Goal: Task Accomplishment & Management: Manage account settings

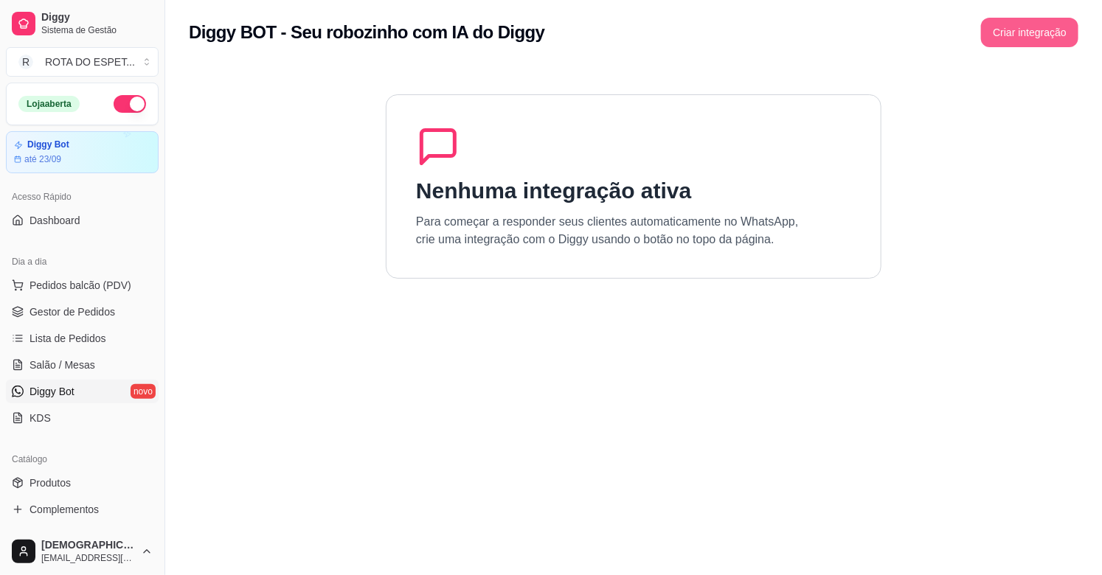
click at [1029, 30] on button "Criar integração" at bounding box center [1029, 32] width 97 height 29
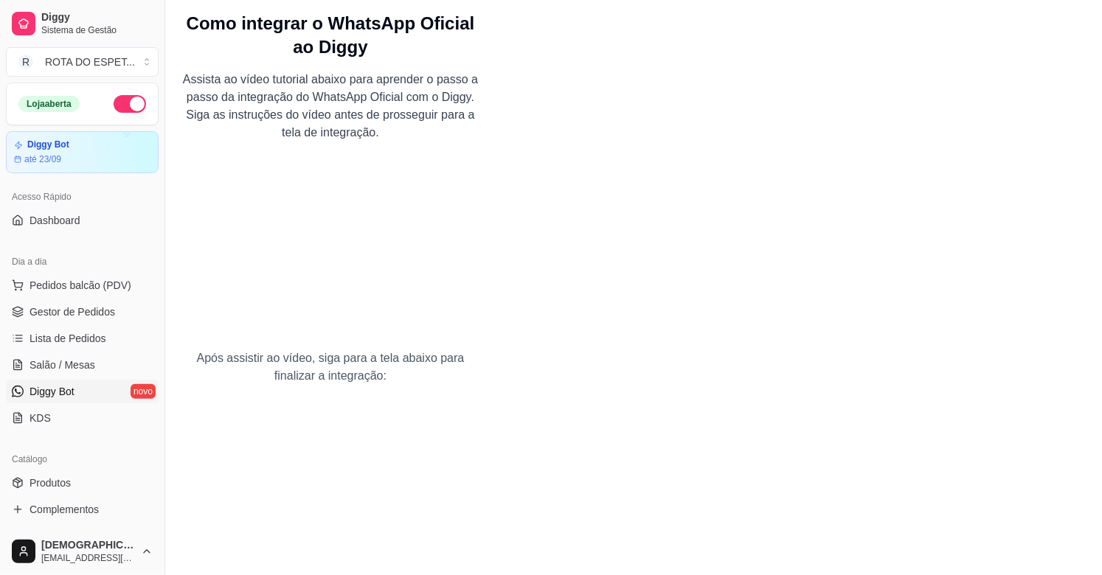
click at [62, 352] on ul "Pedidos balcão (PDV) Gestor de Pedidos Lista de Pedidos Salão / Mesas Diggy Bot…" at bounding box center [82, 352] width 153 height 156
click at [62, 361] on span "Salão / Mesas" at bounding box center [62, 365] width 66 height 15
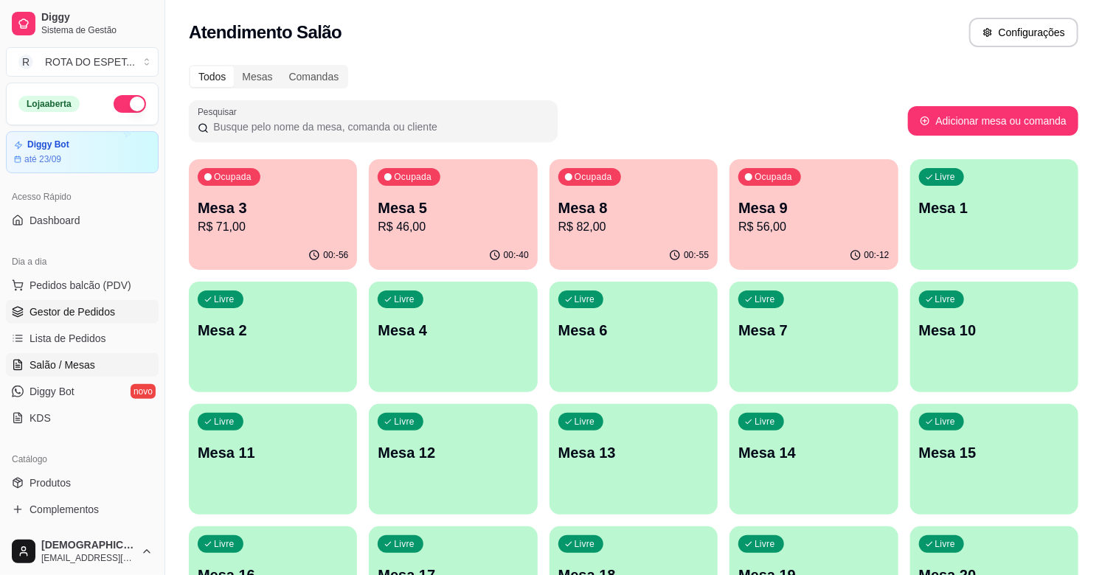
click at [56, 310] on span "Gestor de Pedidos" at bounding box center [72, 312] width 86 height 15
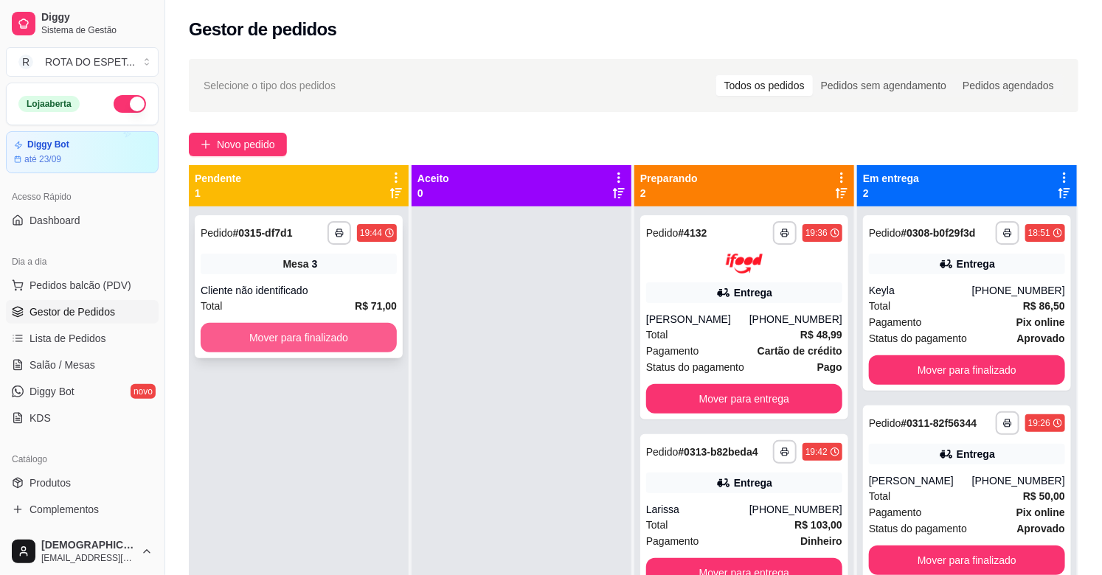
click at [291, 342] on button "Mover para finalizado" at bounding box center [299, 337] width 196 height 29
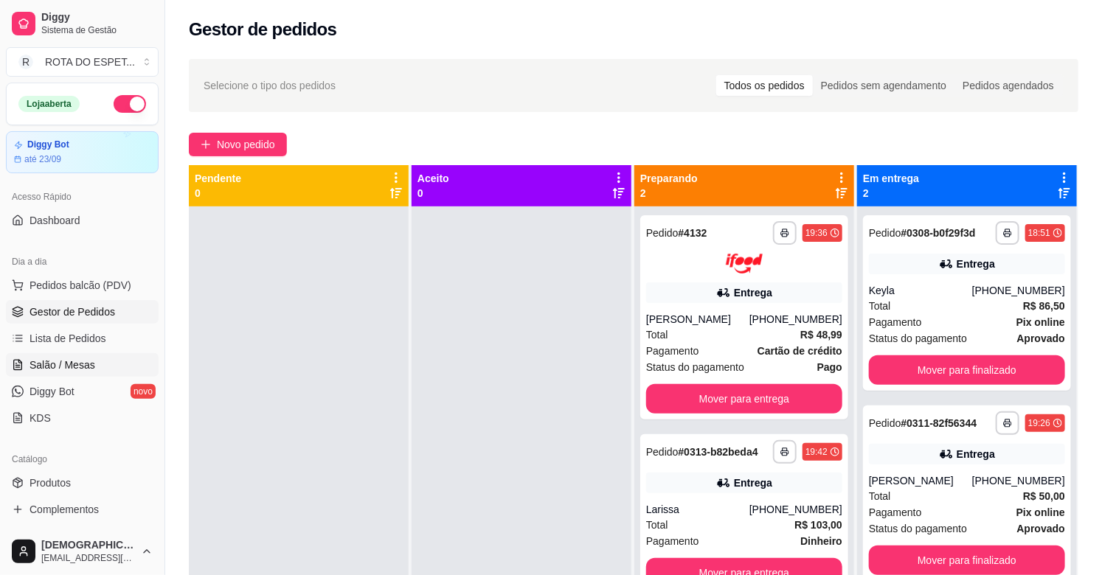
click at [74, 371] on span "Salão / Mesas" at bounding box center [62, 365] width 66 height 15
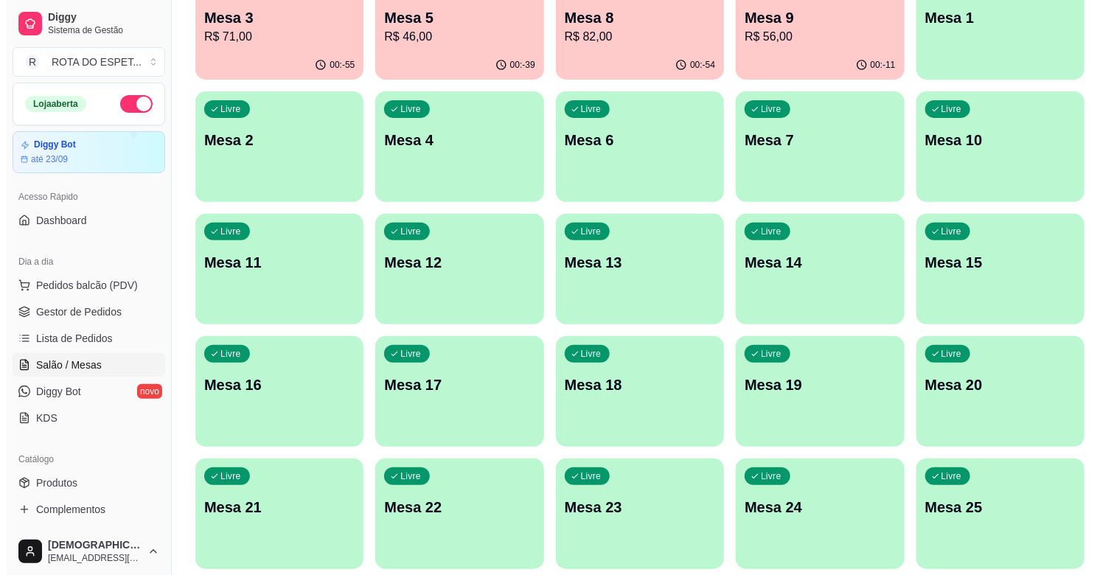
scroll to position [246, 0]
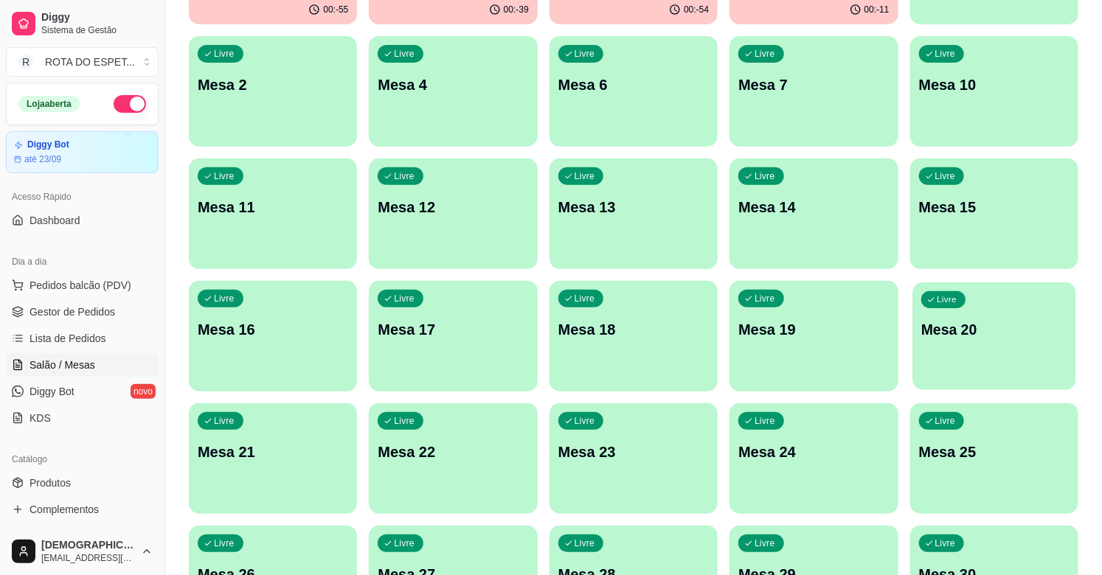
click at [974, 350] on div "Livre Mesa 20" at bounding box center [994, 327] width 164 height 90
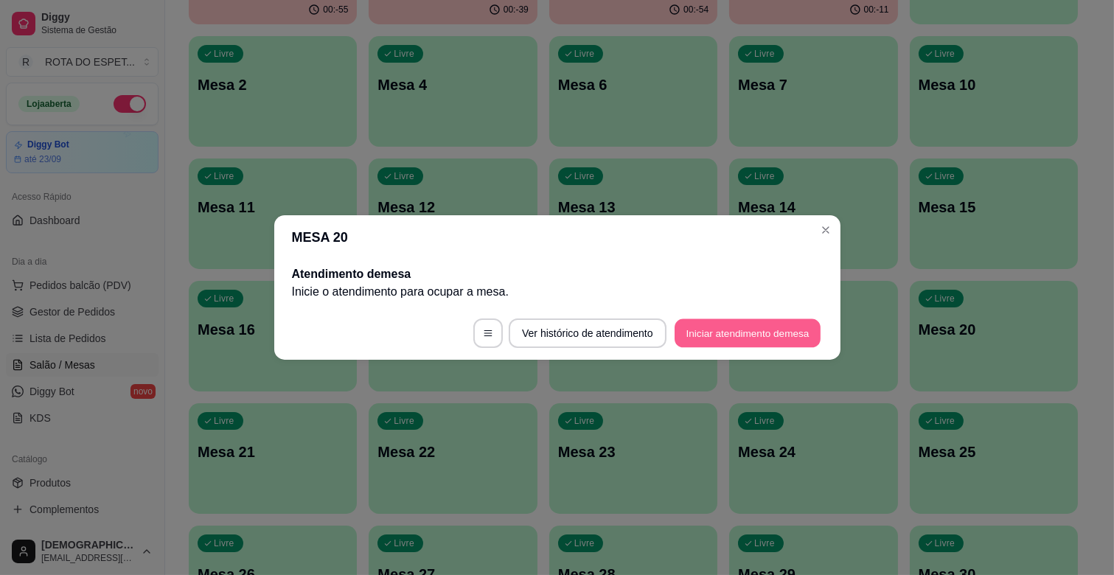
click at [738, 332] on button "Iniciar atendimento de mesa" at bounding box center [748, 333] width 146 height 29
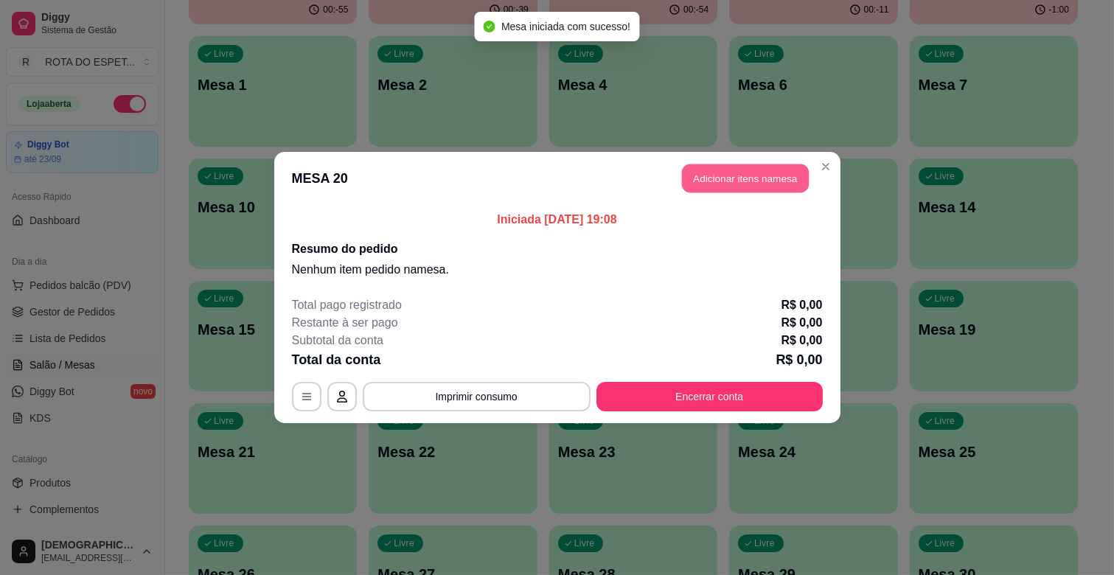
click at [800, 172] on button "Adicionar itens na mesa" at bounding box center [745, 178] width 127 height 29
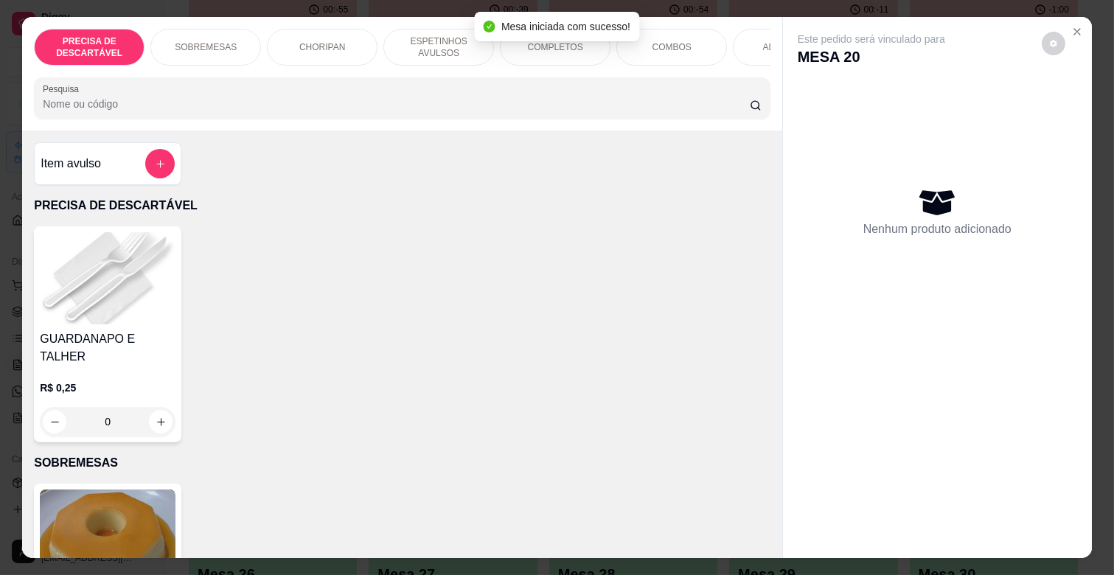
click at [574, 54] on div "COMPLETOS" at bounding box center [555, 47] width 111 height 37
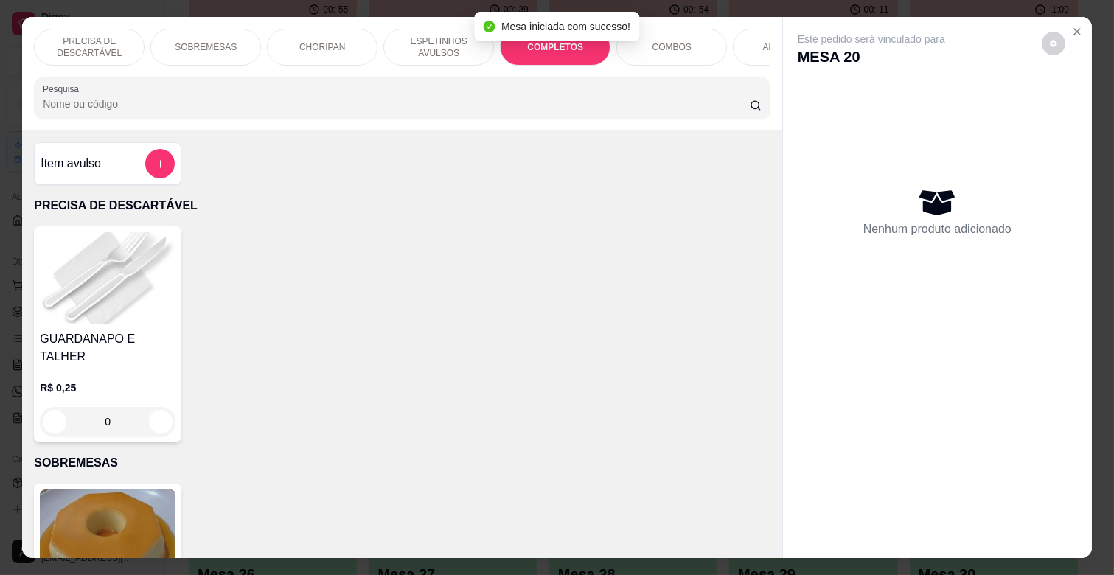
scroll to position [35, 0]
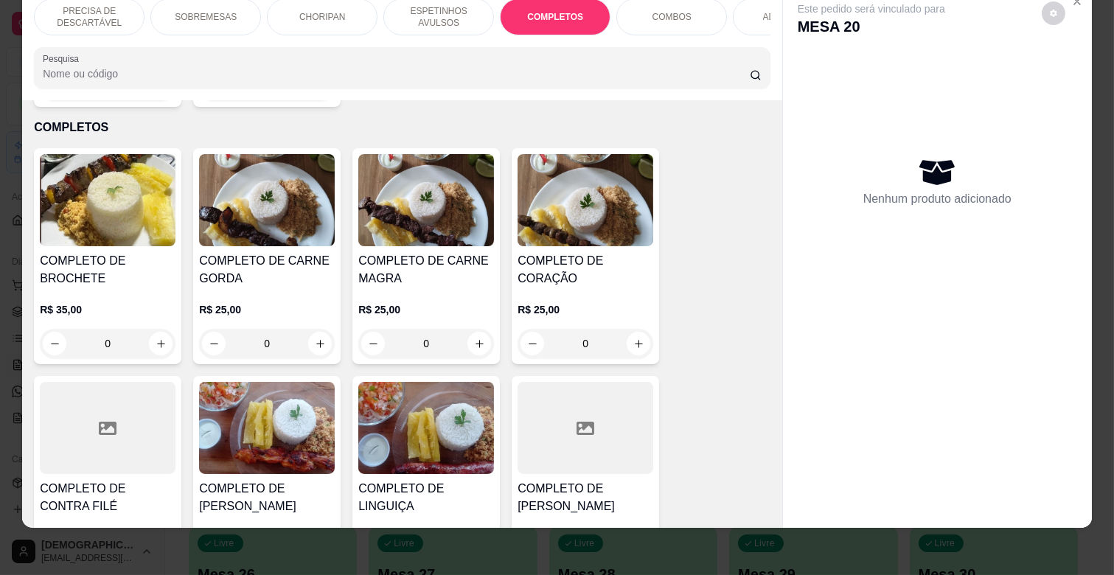
click at [424, 288] on div "R$ 25,00 0" at bounding box center [426, 323] width 136 height 71
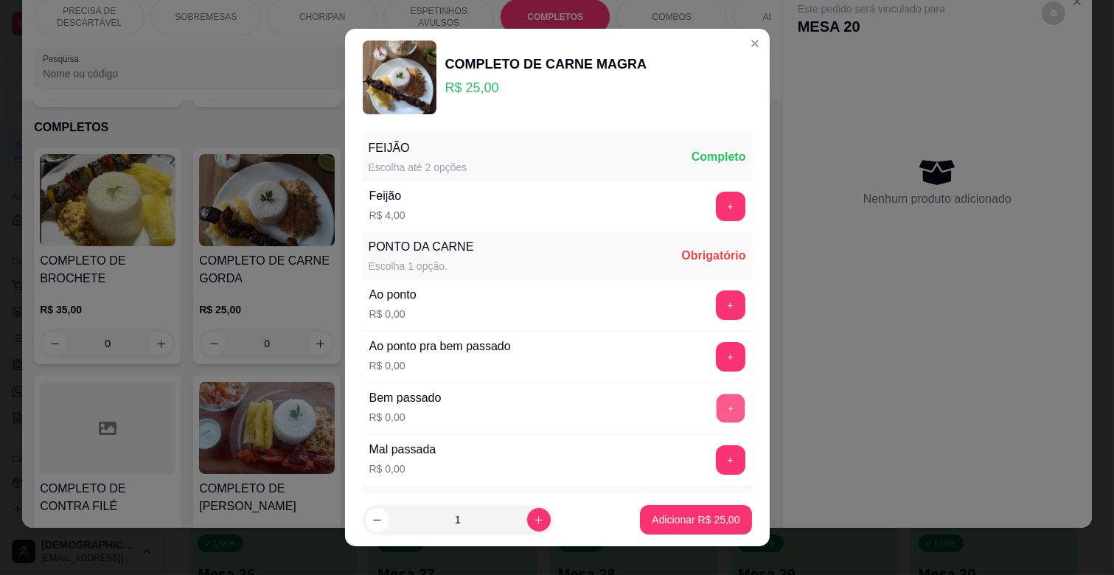
click at [716, 410] on button "+" at bounding box center [730, 409] width 29 height 29
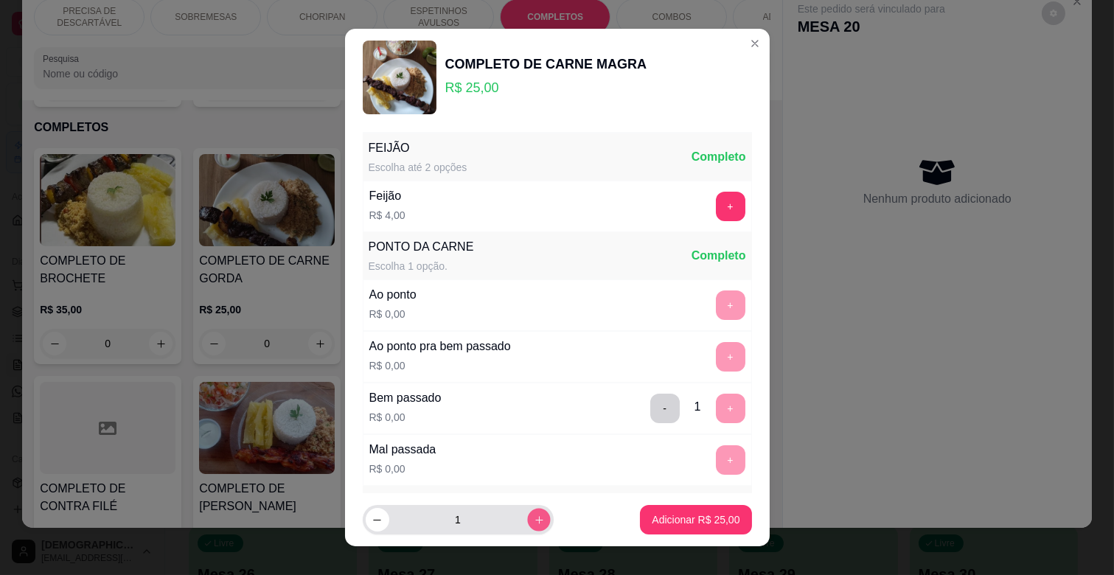
click at [527, 518] on button "increase-product-quantity" at bounding box center [538, 519] width 23 height 23
type input "2"
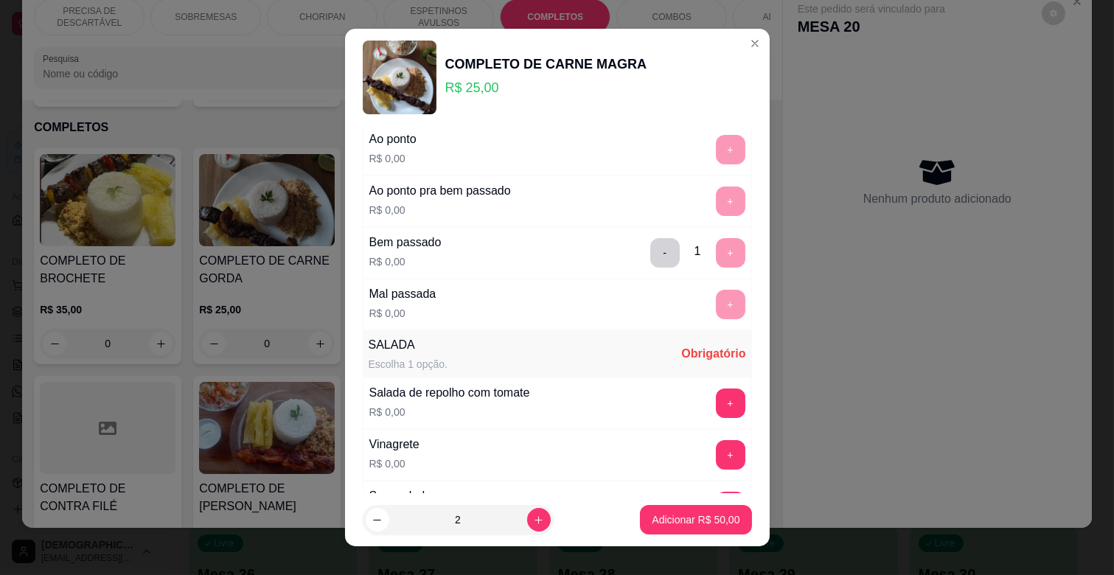
scroll to position [327, 0]
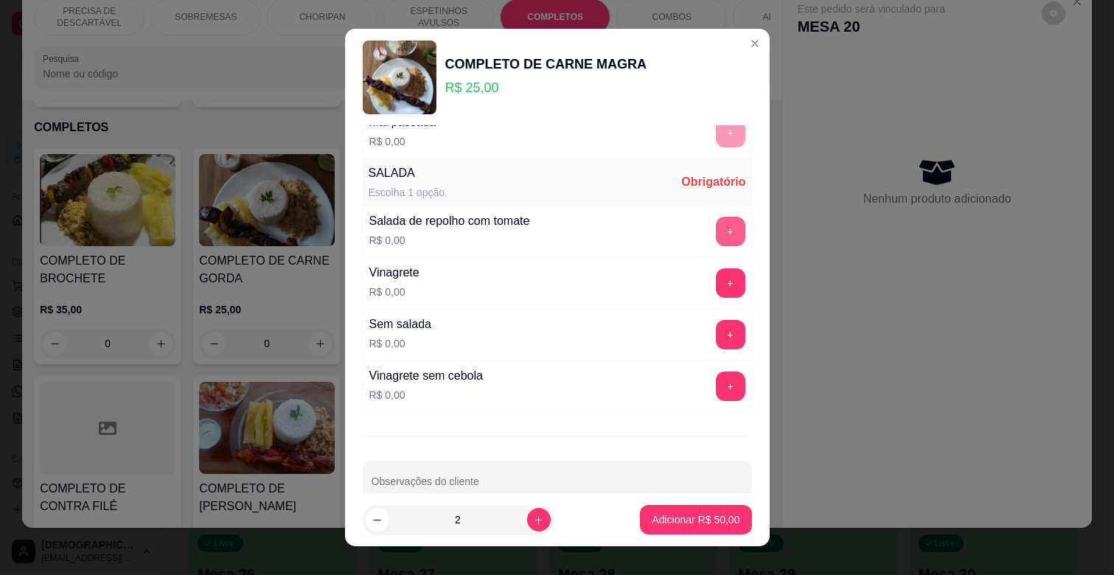
click at [716, 245] on button "+" at bounding box center [730, 231] width 29 height 29
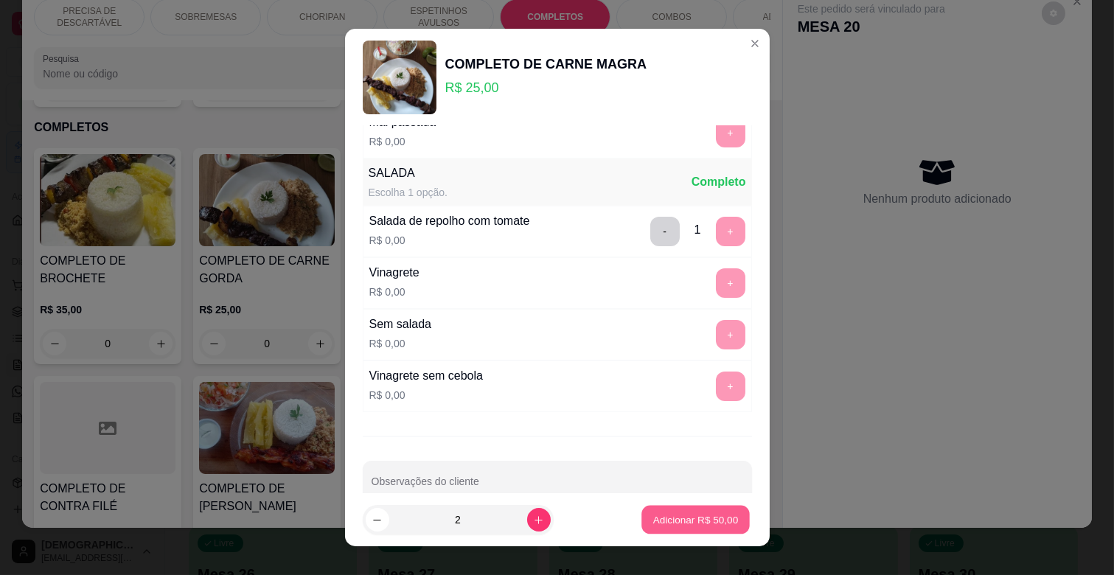
click at [691, 518] on p "Adicionar R$ 50,00" at bounding box center [696, 520] width 86 height 14
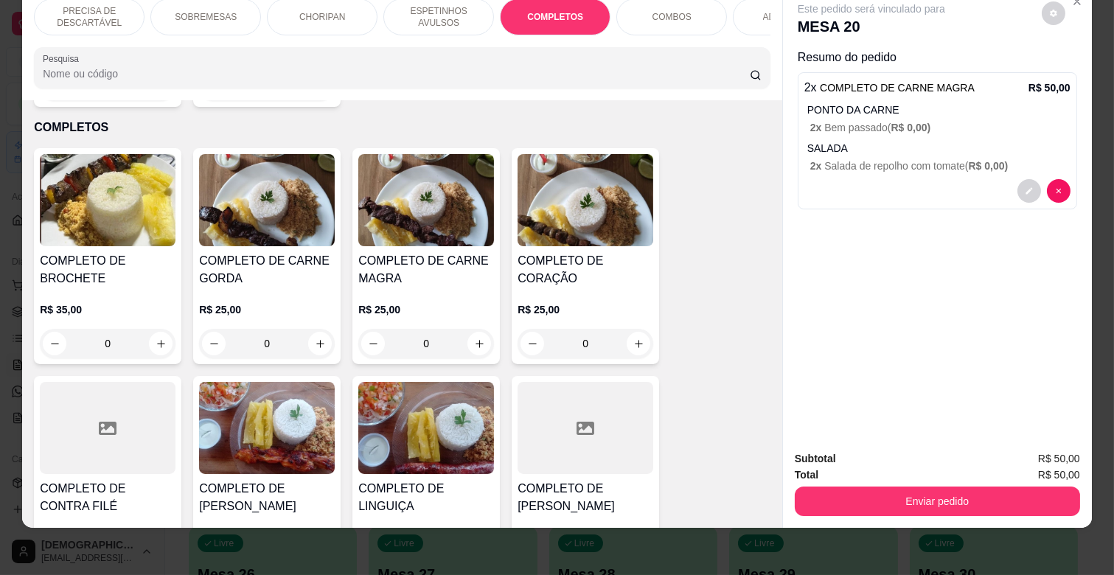
click at [466, 10] on p "ESPETINHOS AVULSOS" at bounding box center [439, 17] width 86 height 24
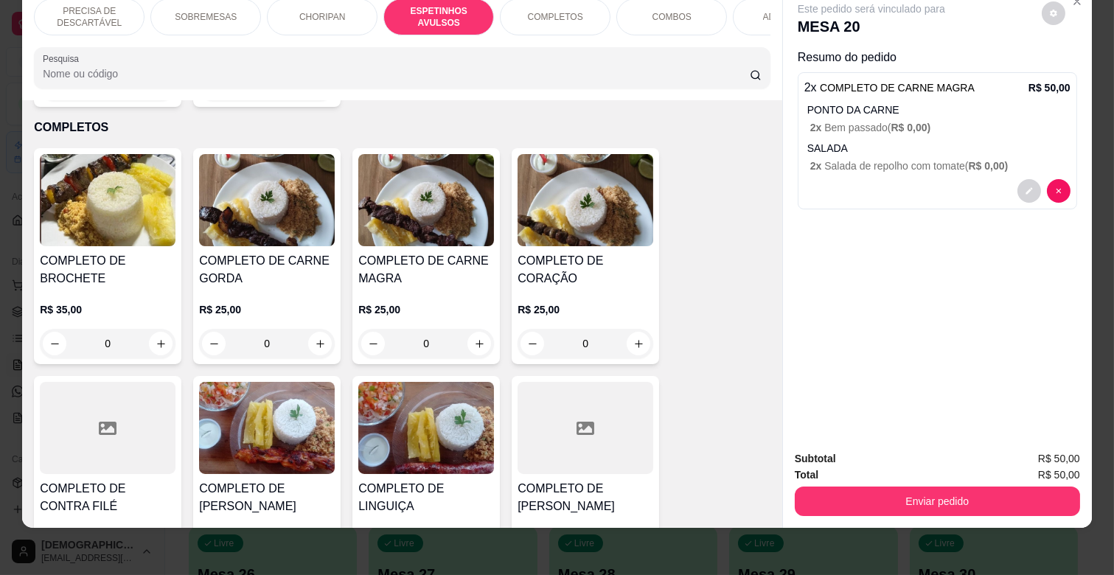
scroll to position [814, 0]
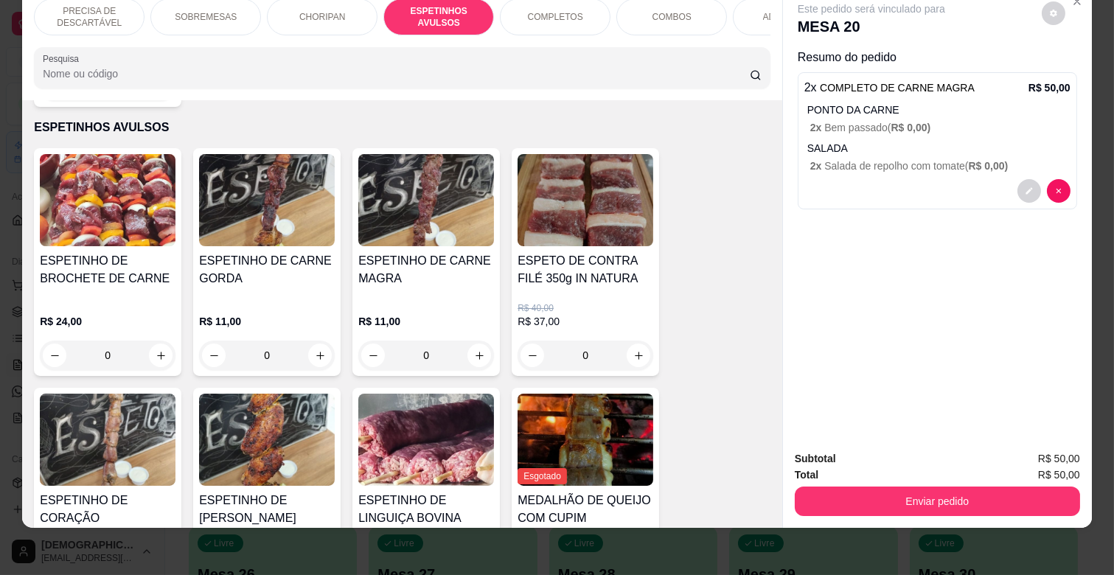
click at [446, 299] on div "R$ 11,00 0" at bounding box center [426, 334] width 136 height 71
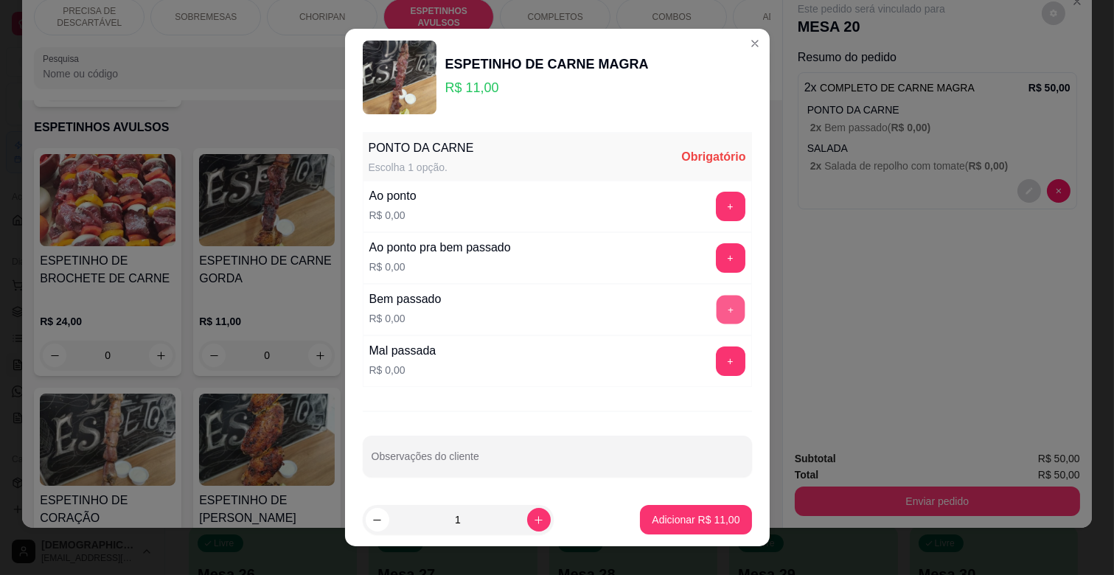
click at [716, 301] on button "+" at bounding box center [730, 310] width 29 height 29
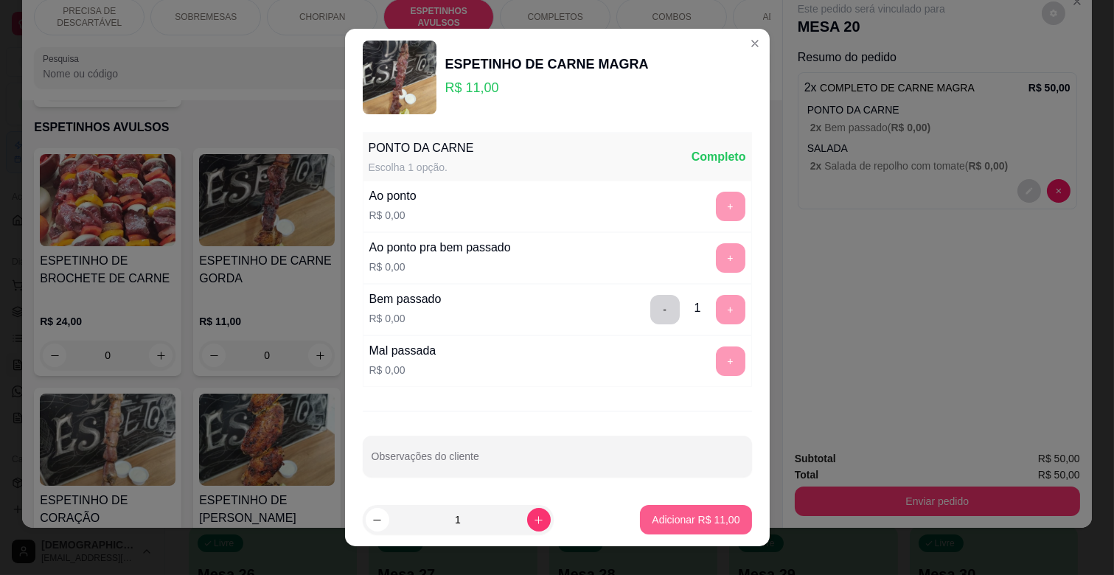
click at [683, 522] on p "Adicionar R$ 11,00" at bounding box center [696, 520] width 88 height 15
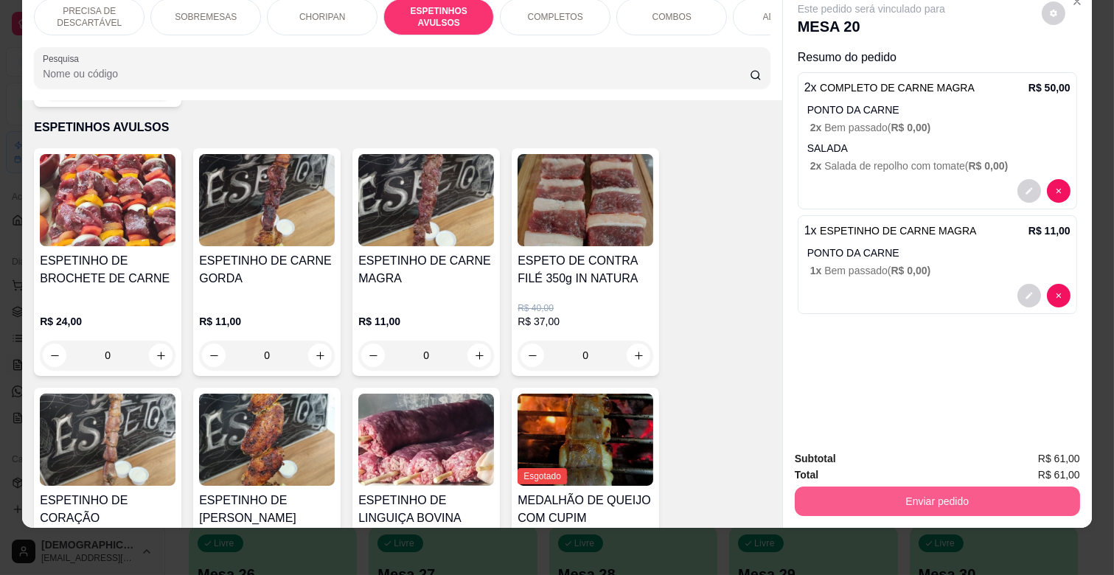
click at [986, 487] on button "Enviar pedido" at bounding box center [937, 501] width 285 height 29
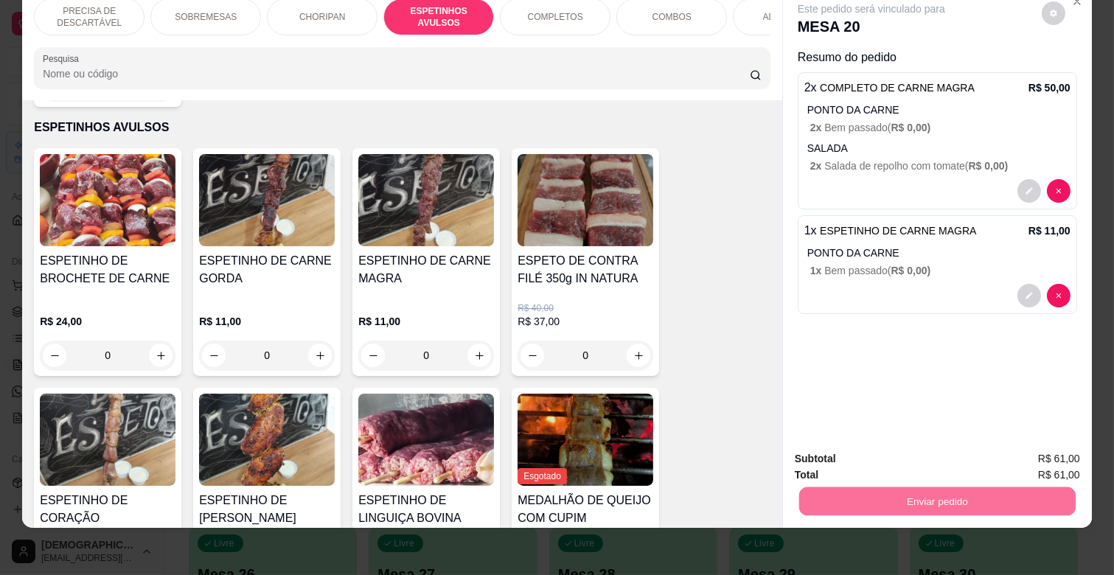
click at [913, 341] on div "Este pedido será vinculado para MESA 20 Resumo do pedido 2 x COMPLETO DE CARNE …" at bounding box center [937, 212] width 309 height 451
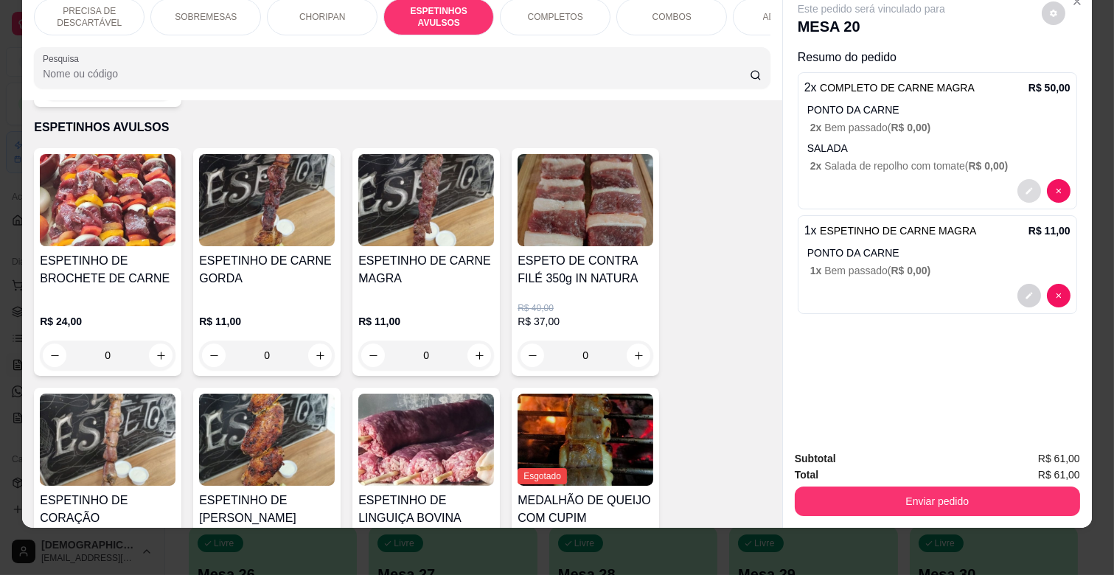
click at [1025, 187] on icon "decrease-product-quantity" at bounding box center [1029, 191] width 9 height 9
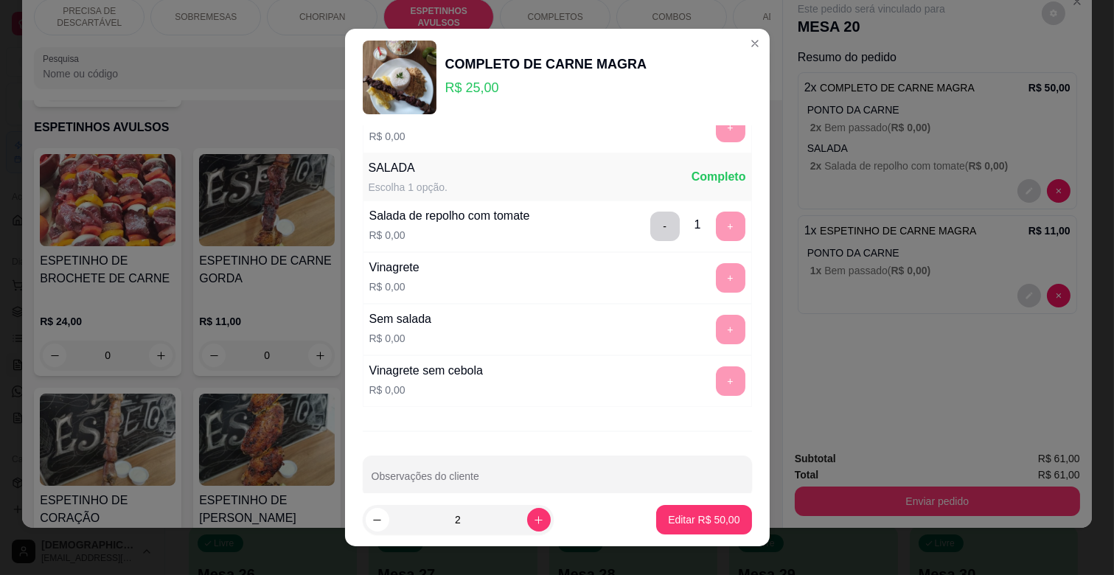
scroll to position [358, 0]
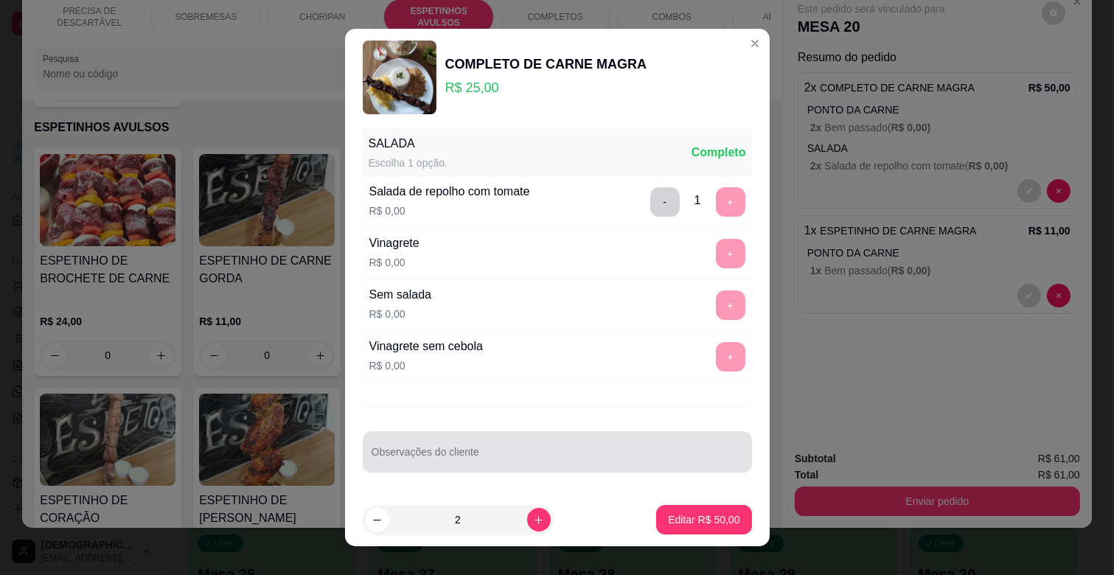
click at [516, 454] on input "Observações do cliente" at bounding box center [558, 458] width 372 height 15
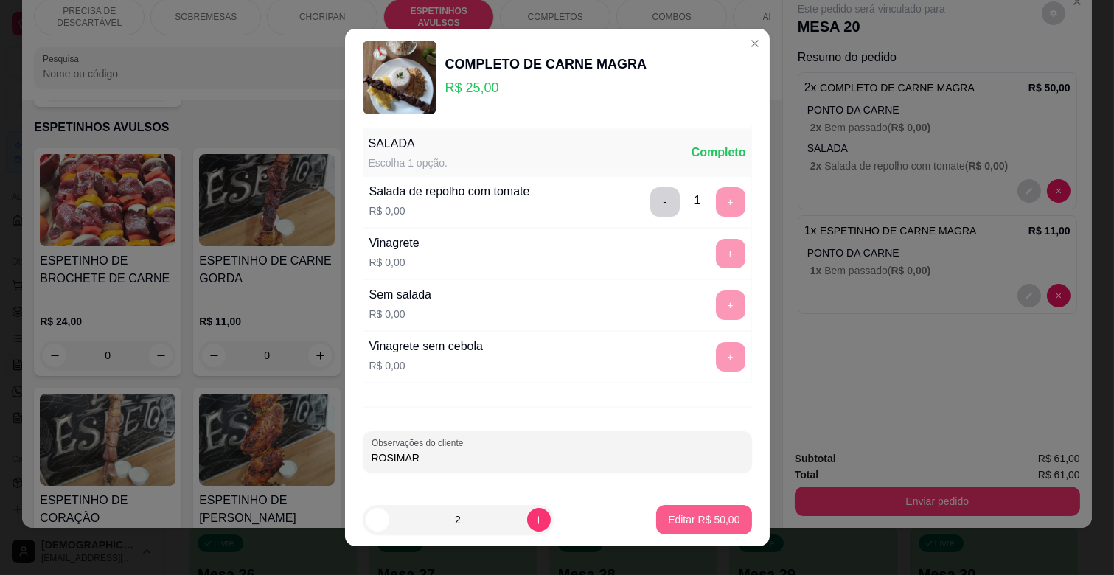
type input "ROSIMAR"
click at [706, 514] on p "Editar R$ 50,00" at bounding box center [704, 520] width 72 height 15
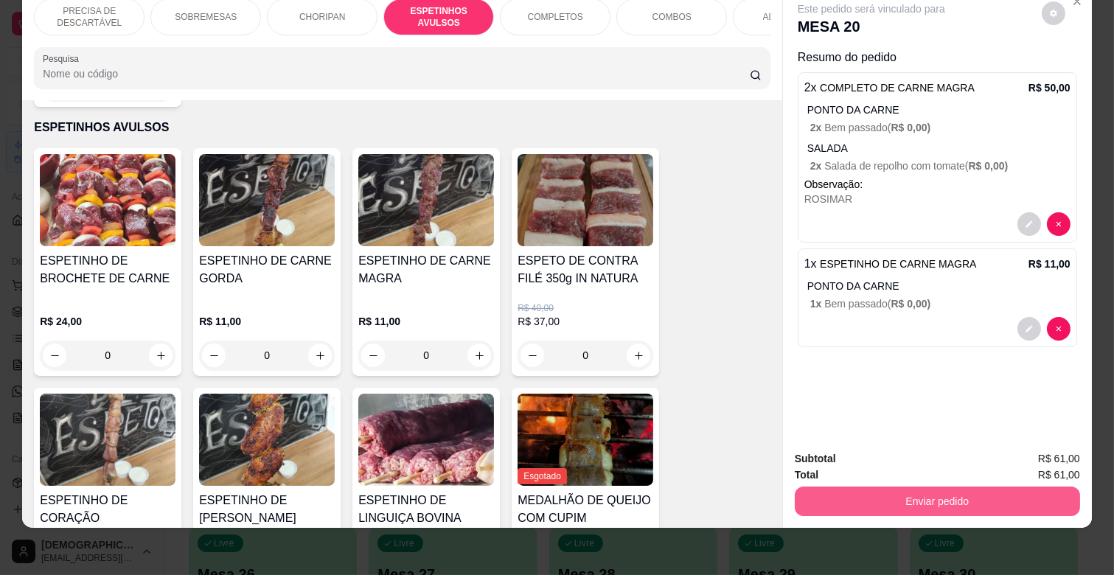
click at [988, 493] on button "Enviar pedido" at bounding box center [937, 501] width 285 height 29
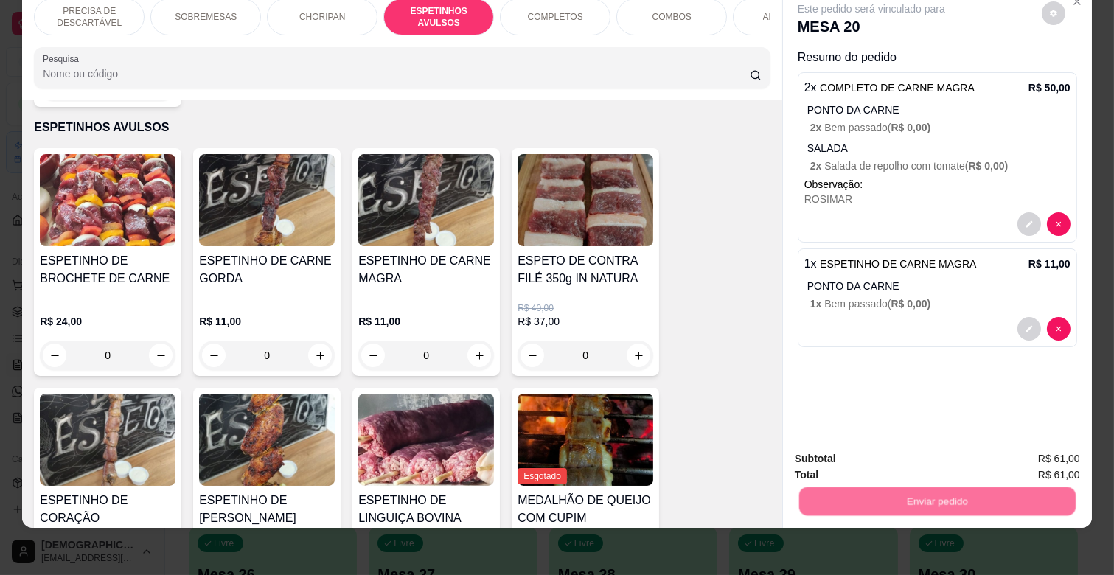
click at [918, 457] on button "Não registrar e enviar pedido" at bounding box center [888, 453] width 149 height 27
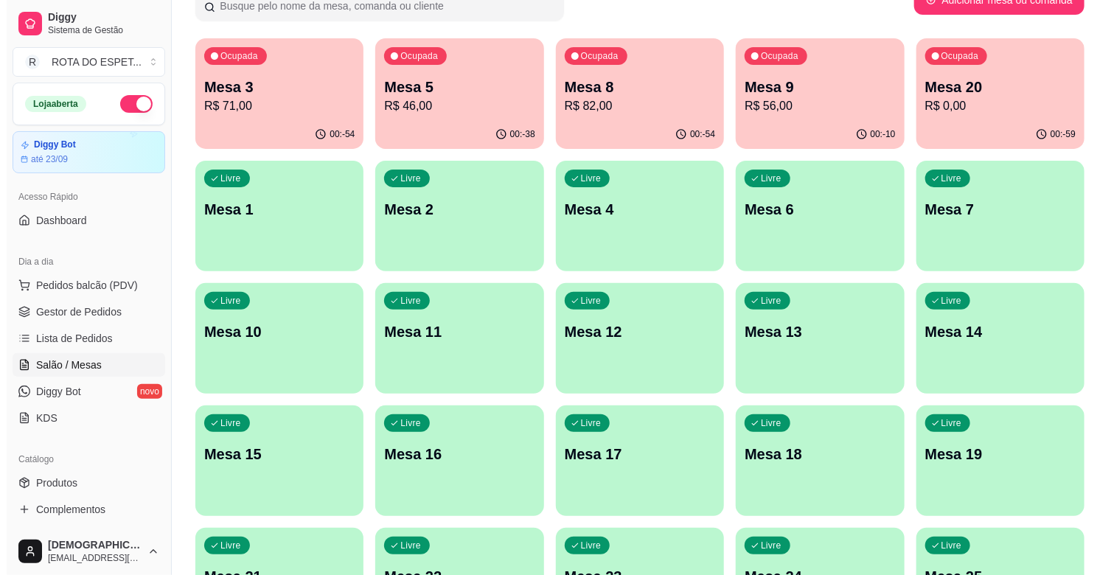
scroll to position [0, 0]
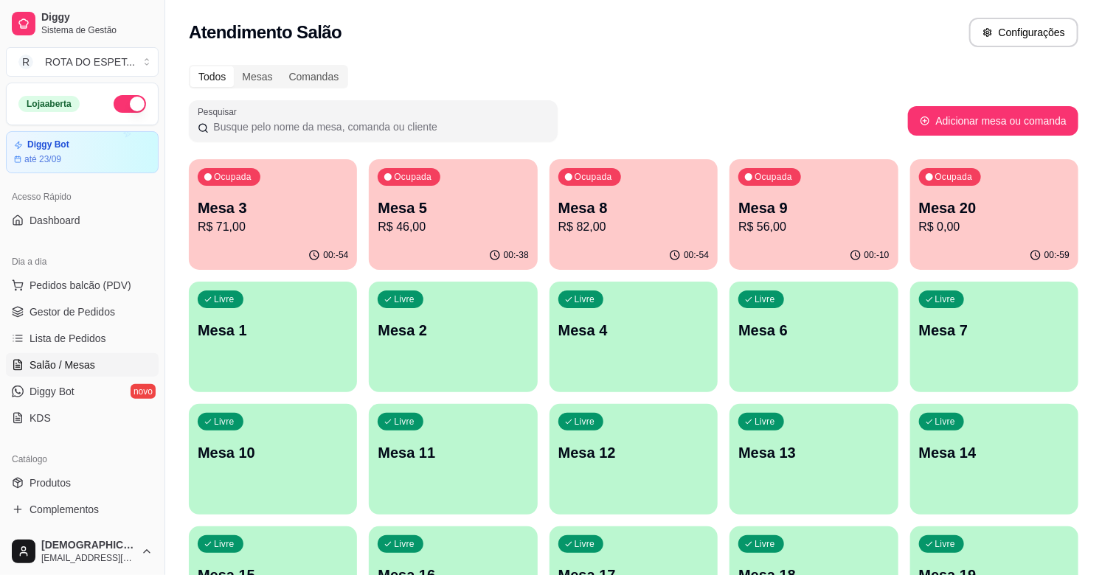
click at [476, 215] on p "Mesa 5" at bounding box center [453, 208] width 150 height 21
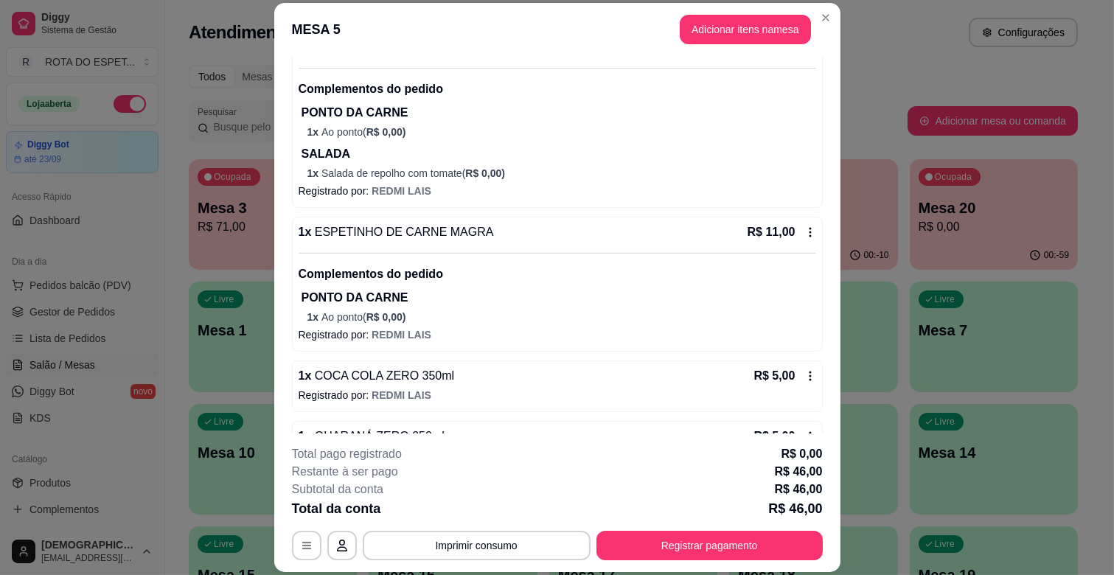
scroll to position [82, 0]
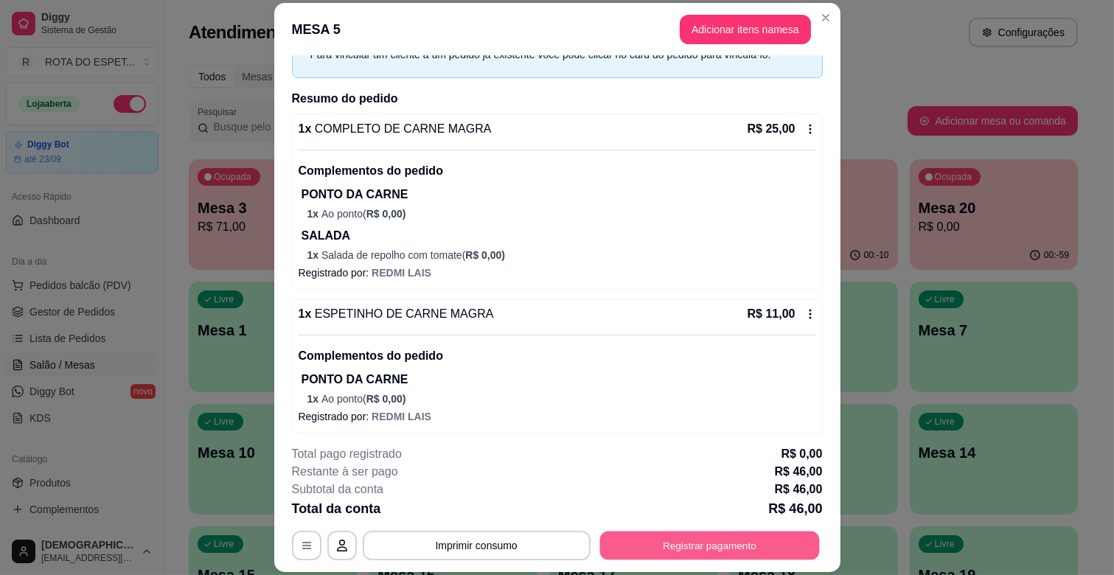
click at [719, 551] on button "Registrar pagamento" at bounding box center [710, 546] width 220 height 29
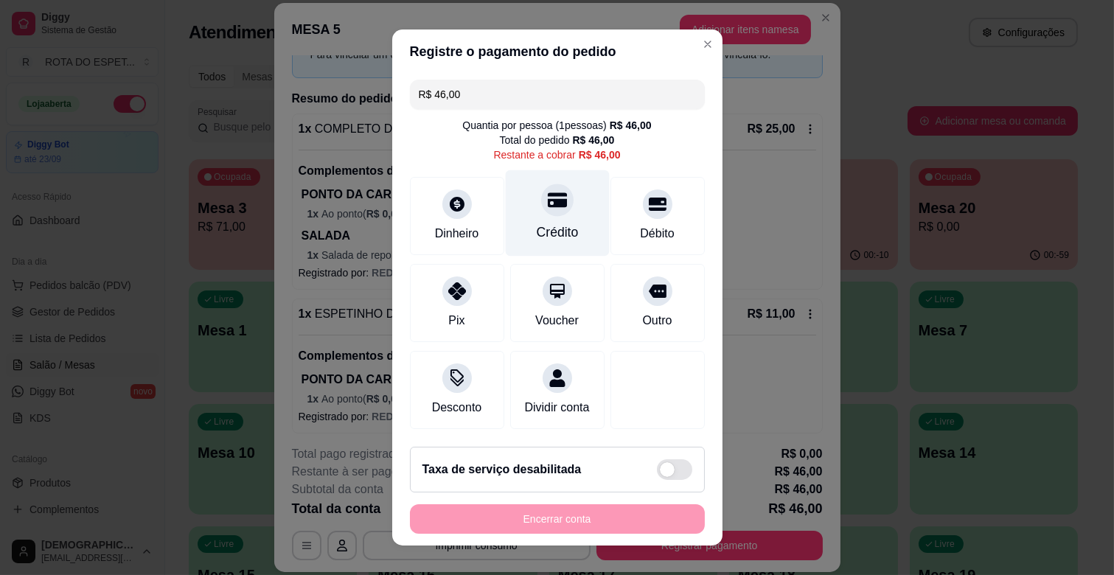
click at [552, 195] on div at bounding box center [557, 200] width 32 height 32
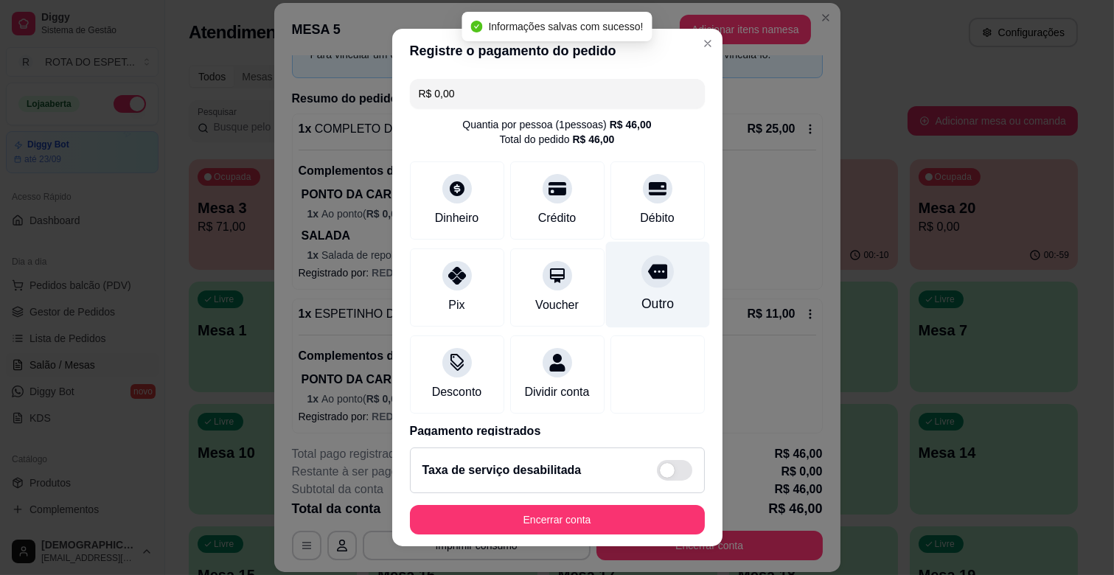
type input "R$ 0,00"
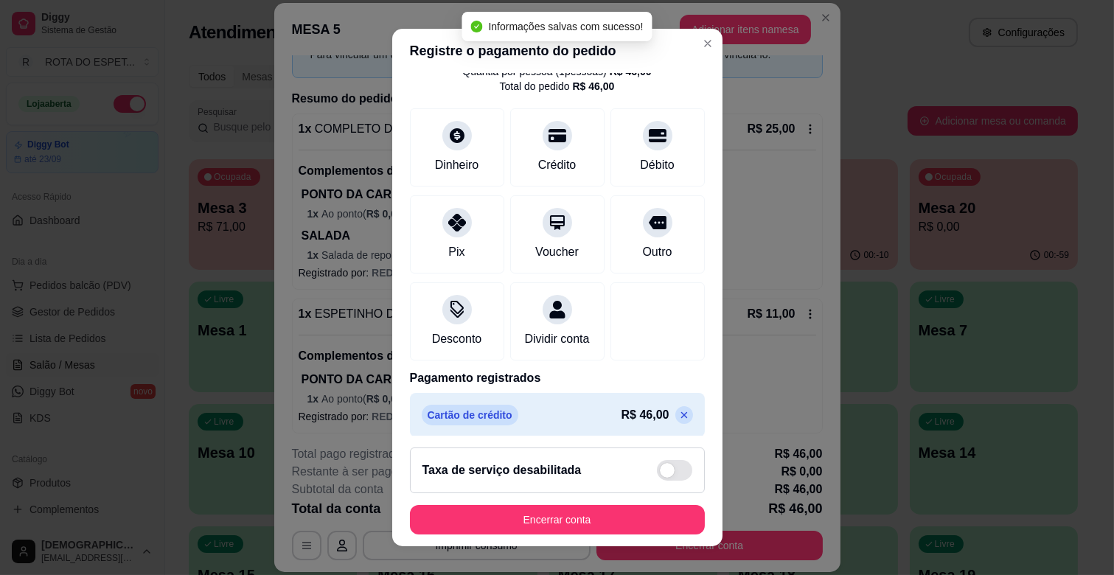
scroll to position [78, 0]
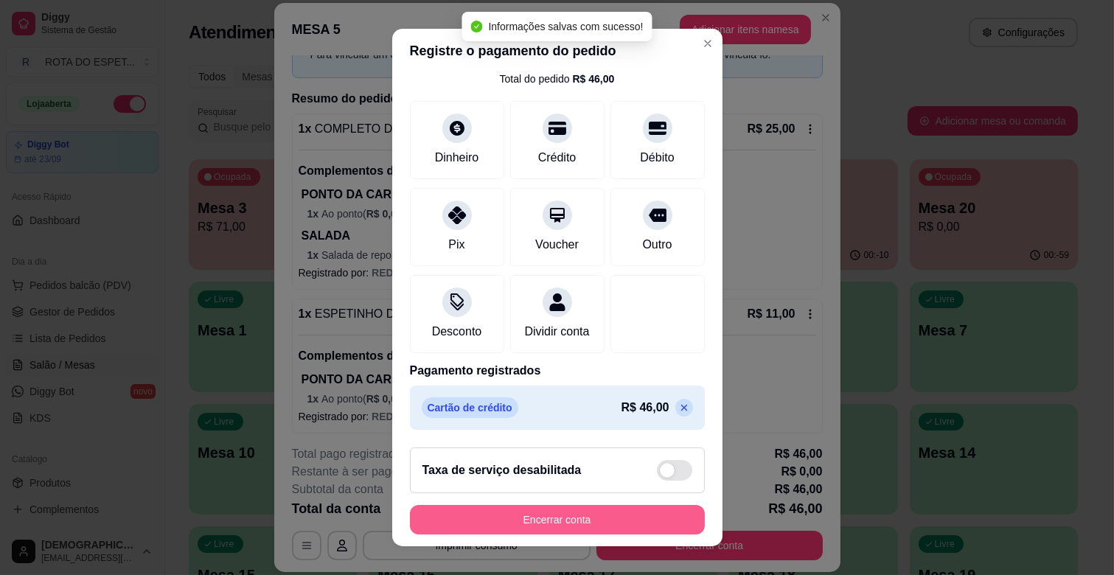
click at [600, 521] on button "Encerrar conta" at bounding box center [557, 519] width 295 height 29
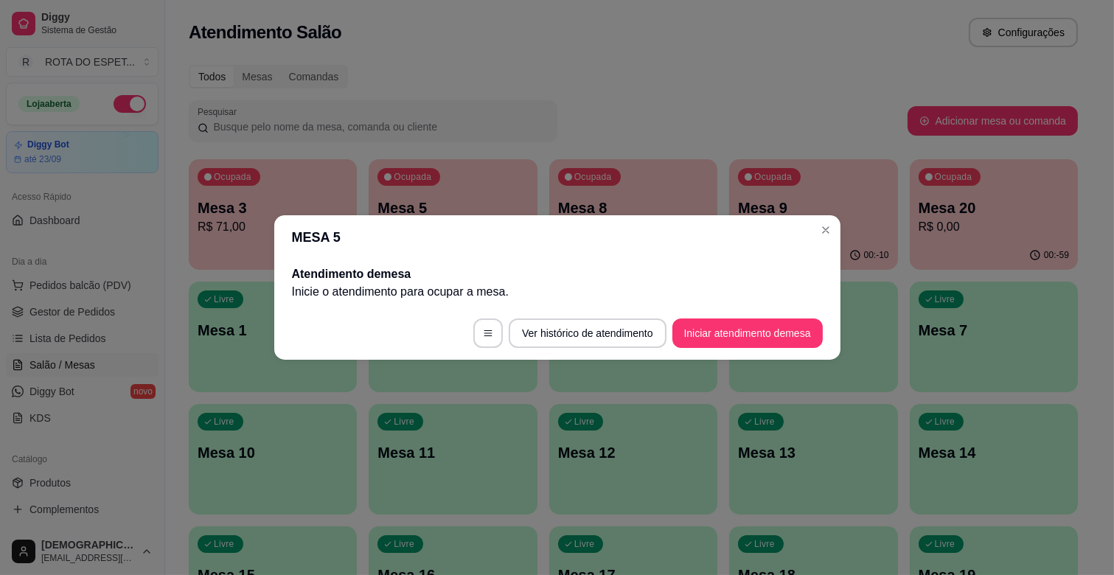
scroll to position [0, 0]
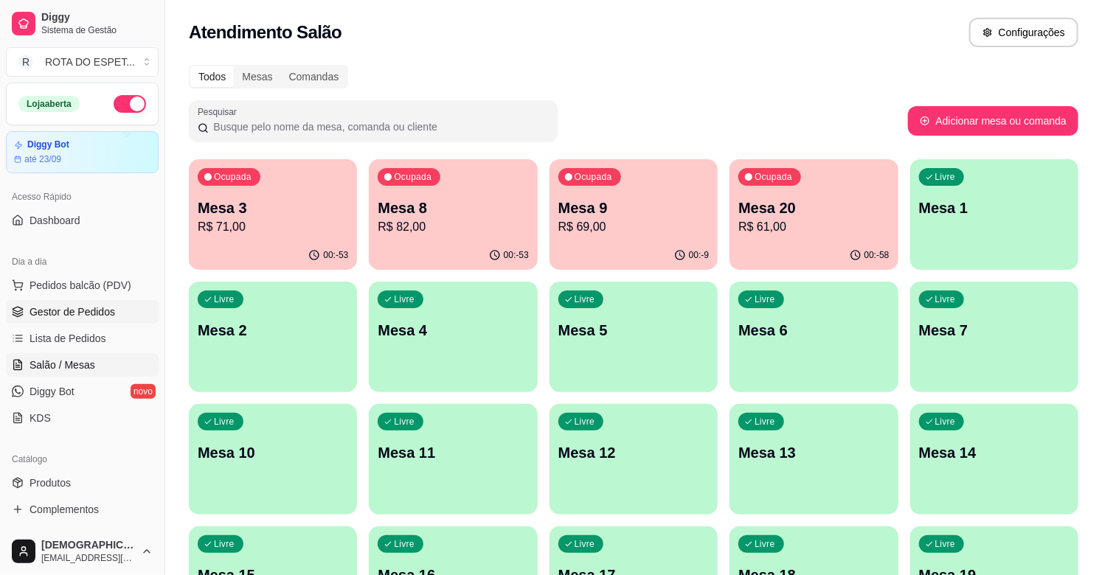
click at [61, 310] on span "Gestor de Pedidos" at bounding box center [72, 312] width 86 height 15
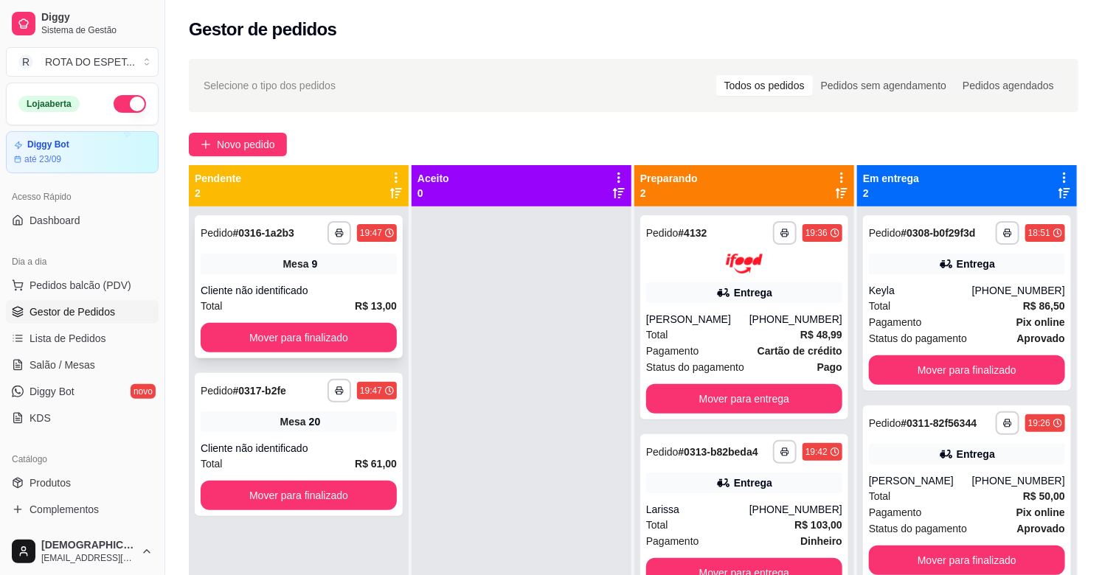
click at [274, 356] on div "**********" at bounding box center [299, 286] width 208 height 143
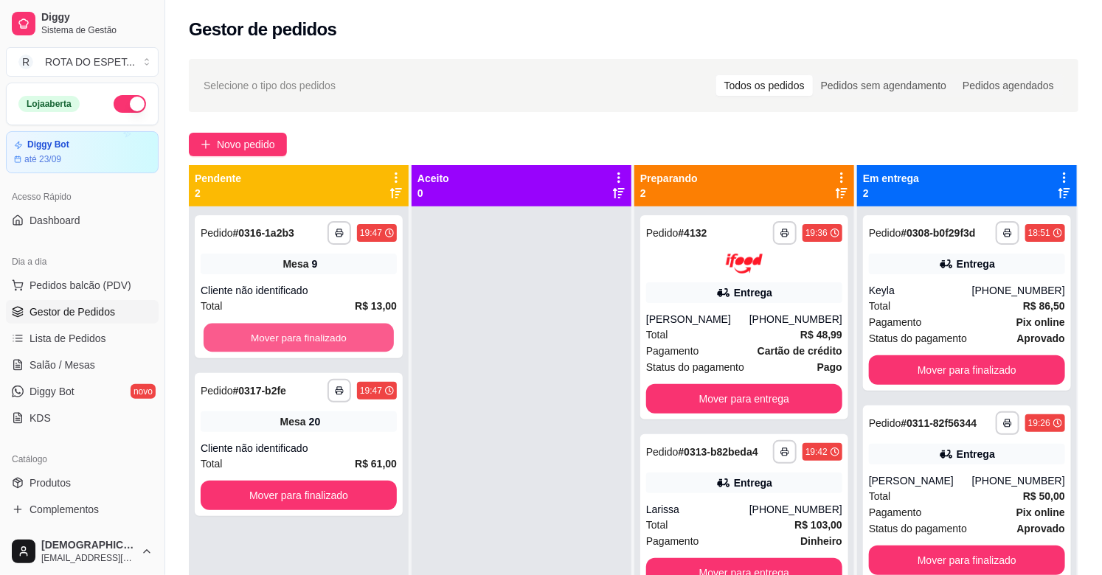
click at [271, 344] on button "Mover para finalizado" at bounding box center [299, 338] width 190 height 29
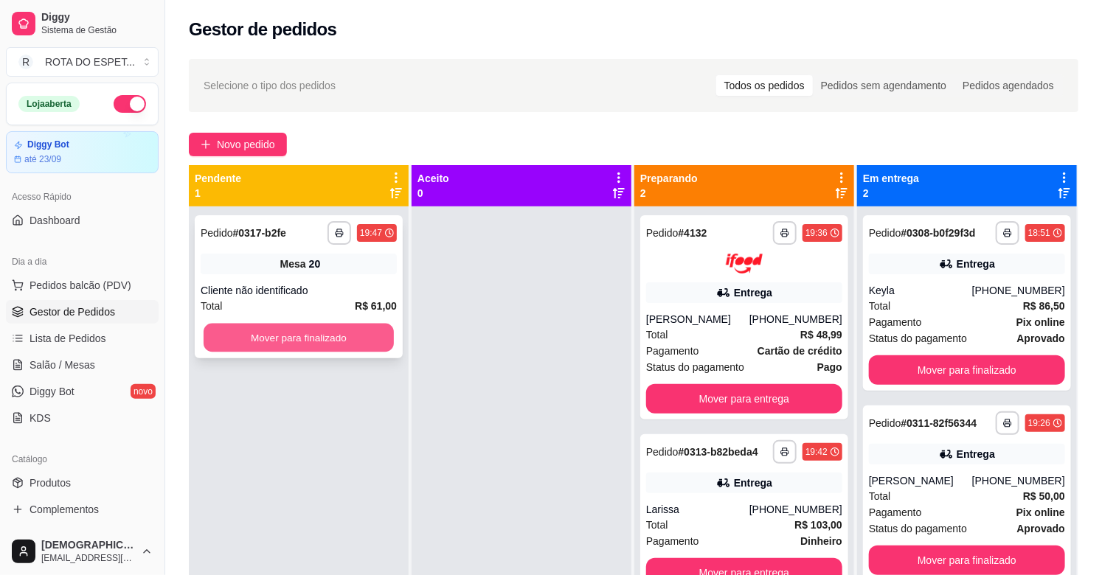
click at [277, 338] on button "Mover para finalizado" at bounding box center [299, 338] width 190 height 29
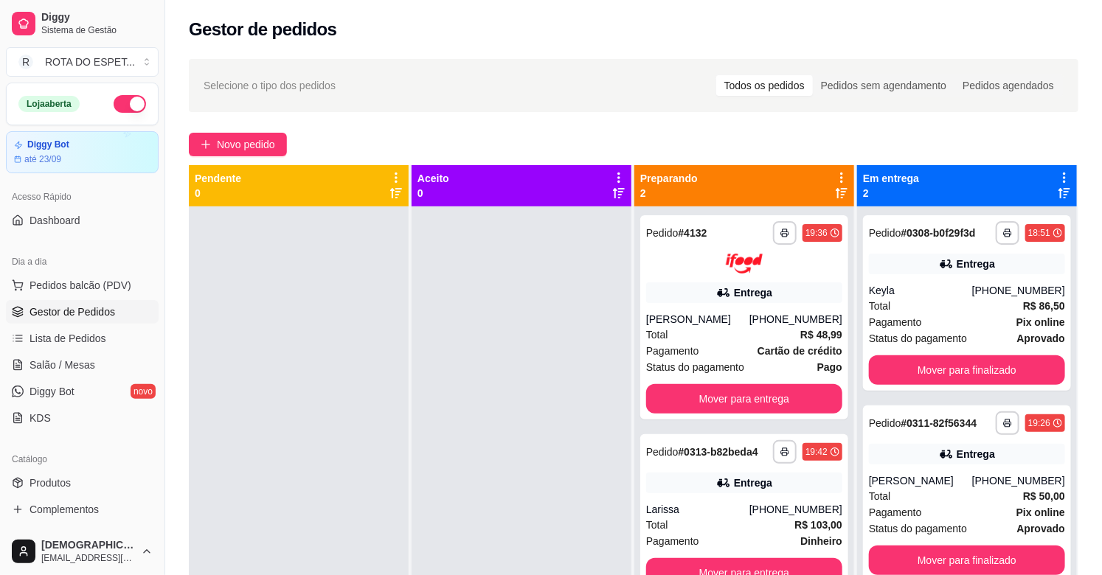
click at [431, 441] on div at bounding box center [521, 493] width 220 height 575
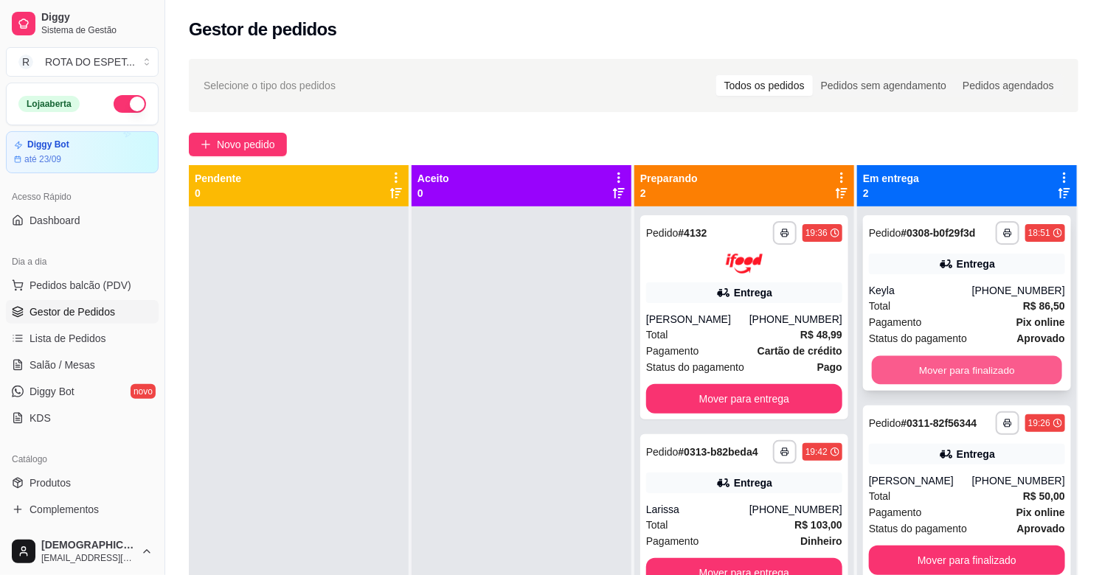
click at [968, 373] on button "Mover para finalizado" at bounding box center [967, 370] width 190 height 29
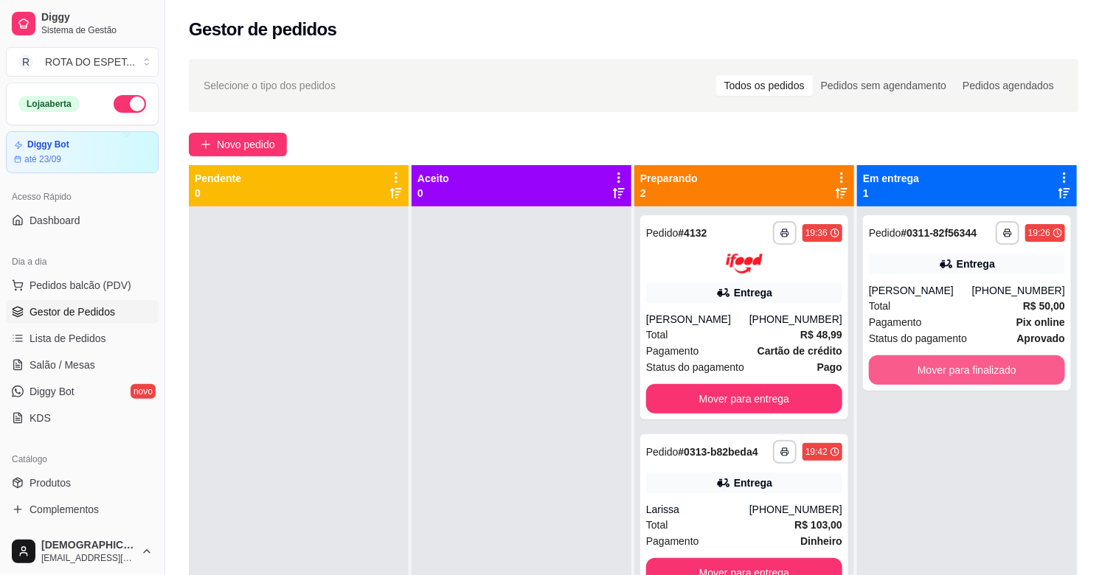
click at [968, 373] on button "Mover para finalizado" at bounding box center [967, 369] width 196 height 29
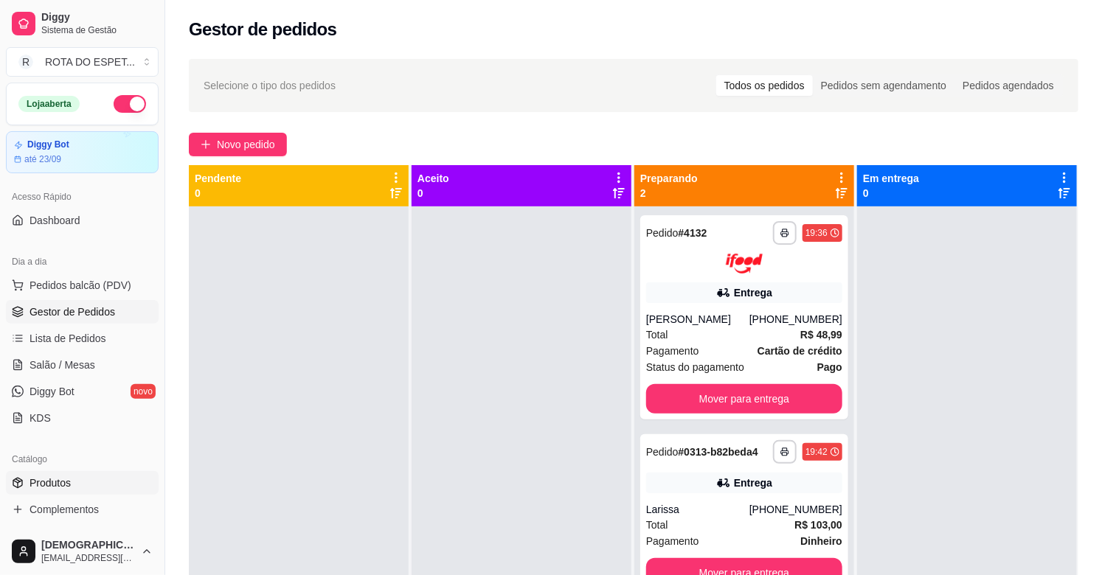
click at [66, 482] on span "Produtos" at bounding box center [49, 483] width 41 height 15
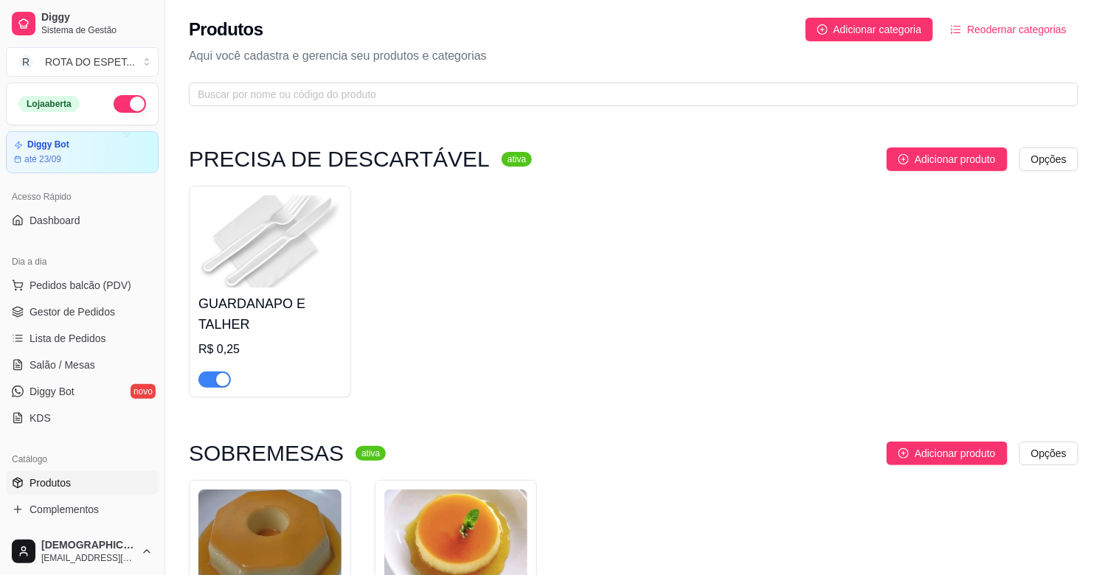
click at [414, 111] on div "Produtos Adicionar categoria Reodernar categorias Aqui você cadastra e gerencia…" at bounding box center [633, 57] width 937 height 115
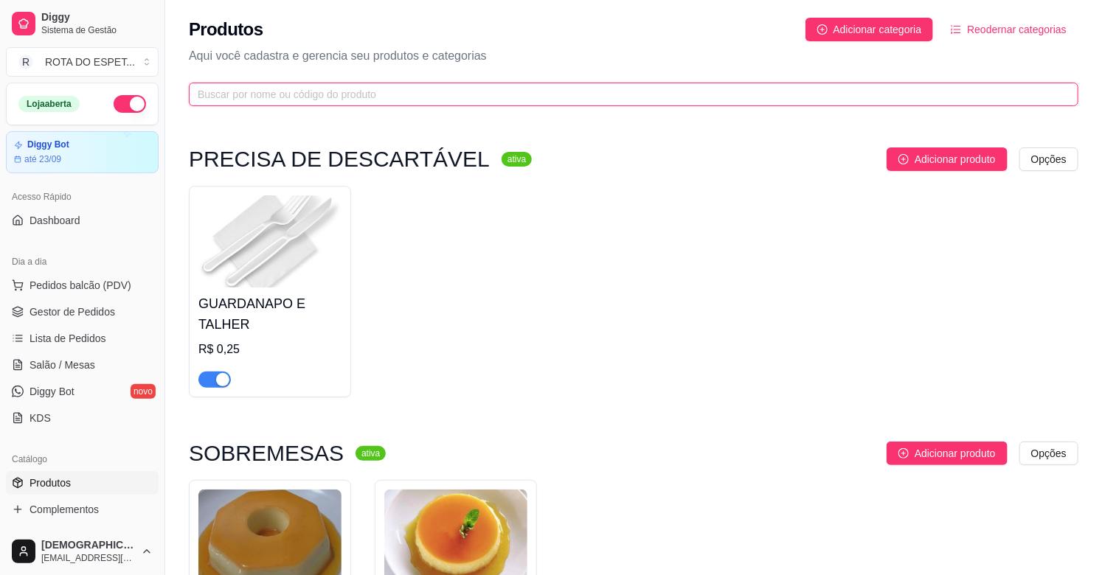
click at [423, 97] on input "text" at bounding box center [628, 94] width 860 height 16
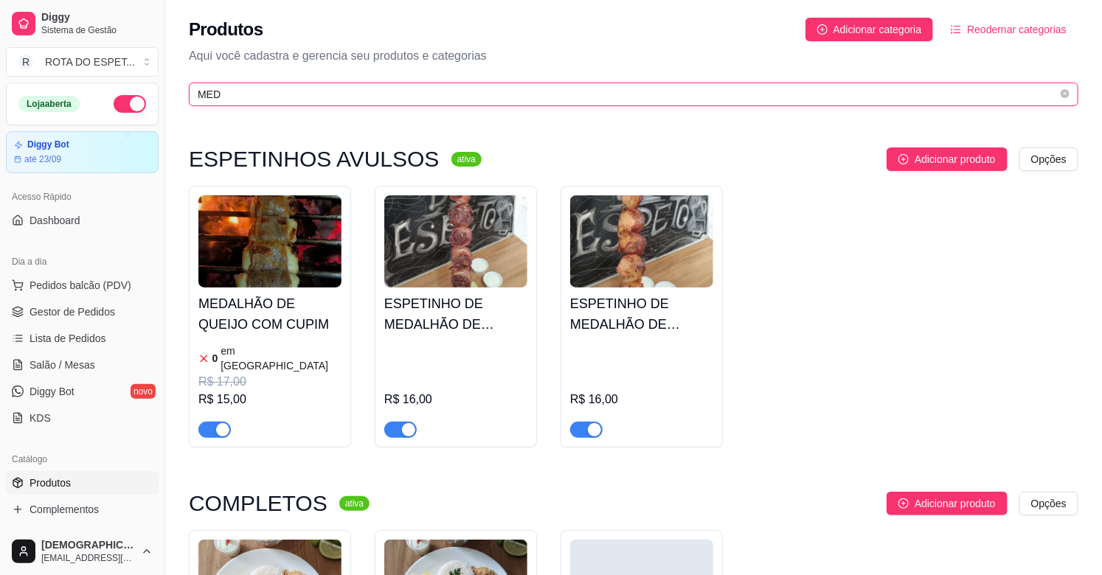
type input "MED"
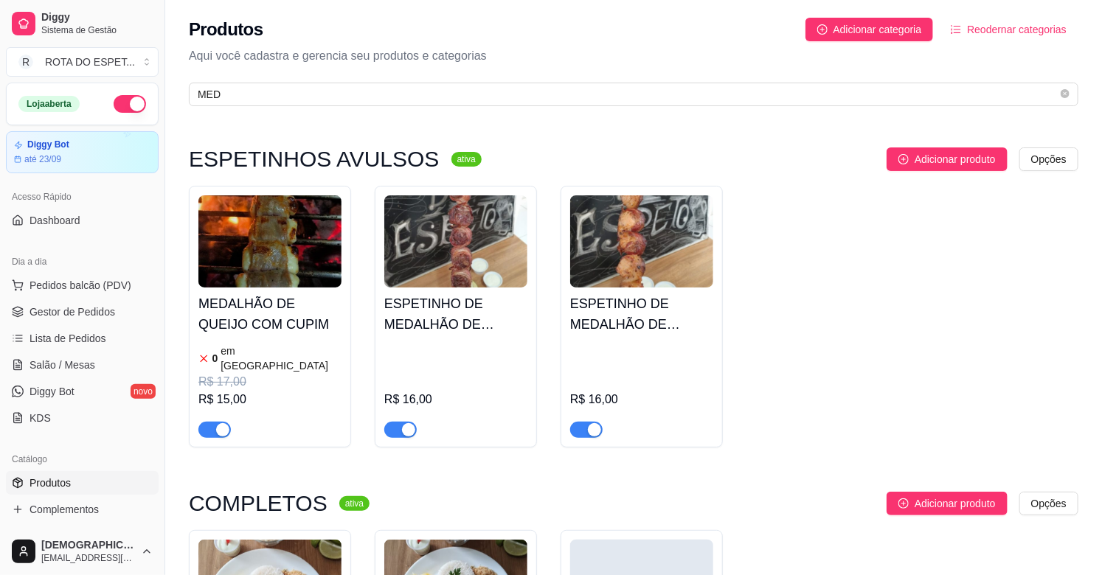
click at [254, 348] on article "em [GEOGRAPHIC_DATA]" at bounding box center [280, 358] width 121 height 29
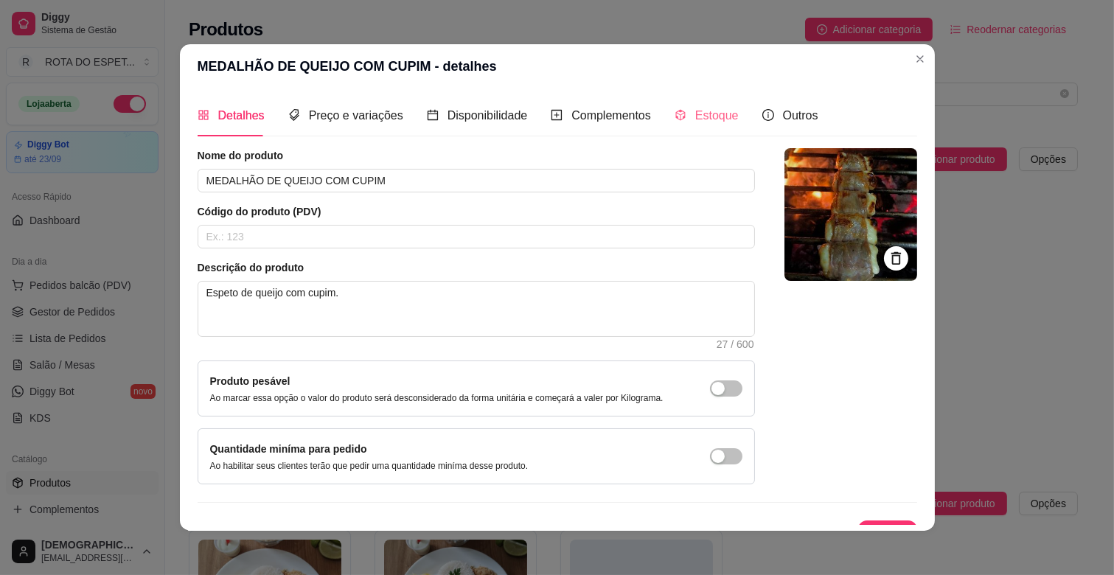
click at [705, 100] on div "Estoque" at bounding box center [707, 115] width 64 height 42
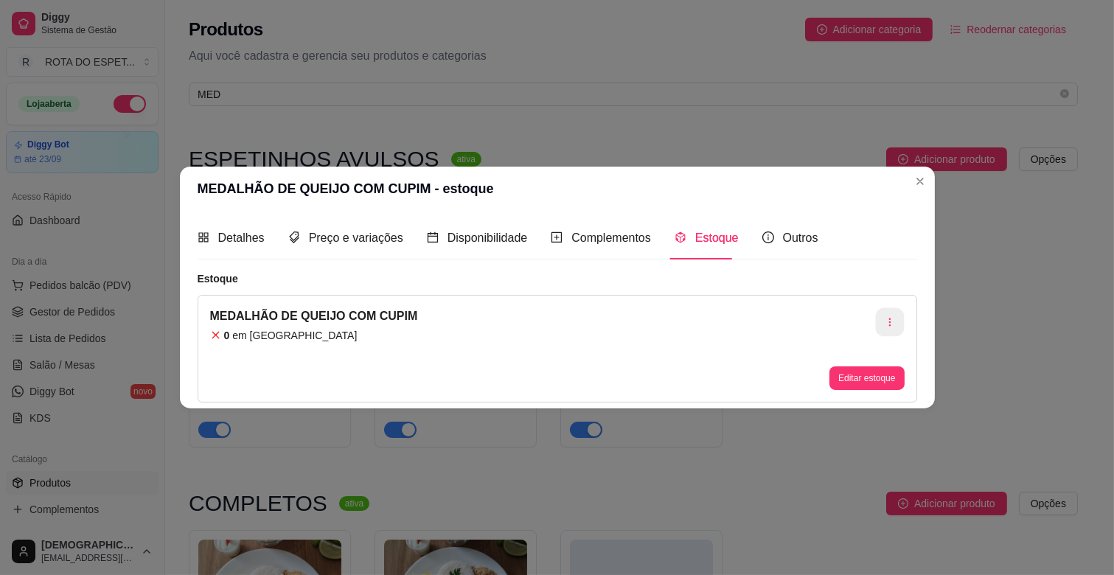
click at [897, 322] on button "button" at bounding box center [889, 322] width 29 height 29
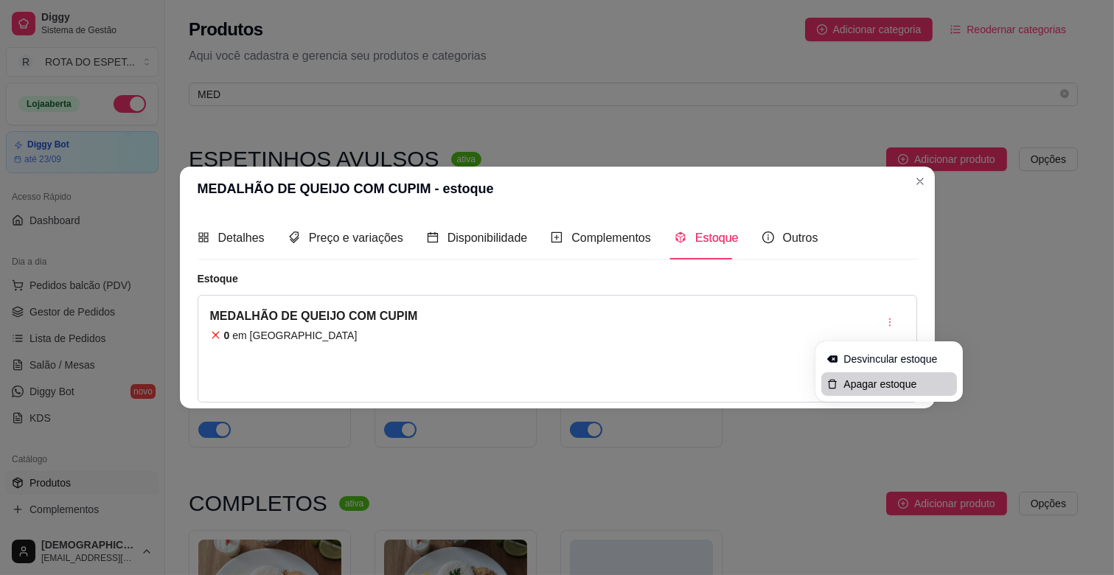
click at [887, 377] on span "Apagar estoque" at bounding box center [898, 384] width 108 height 15
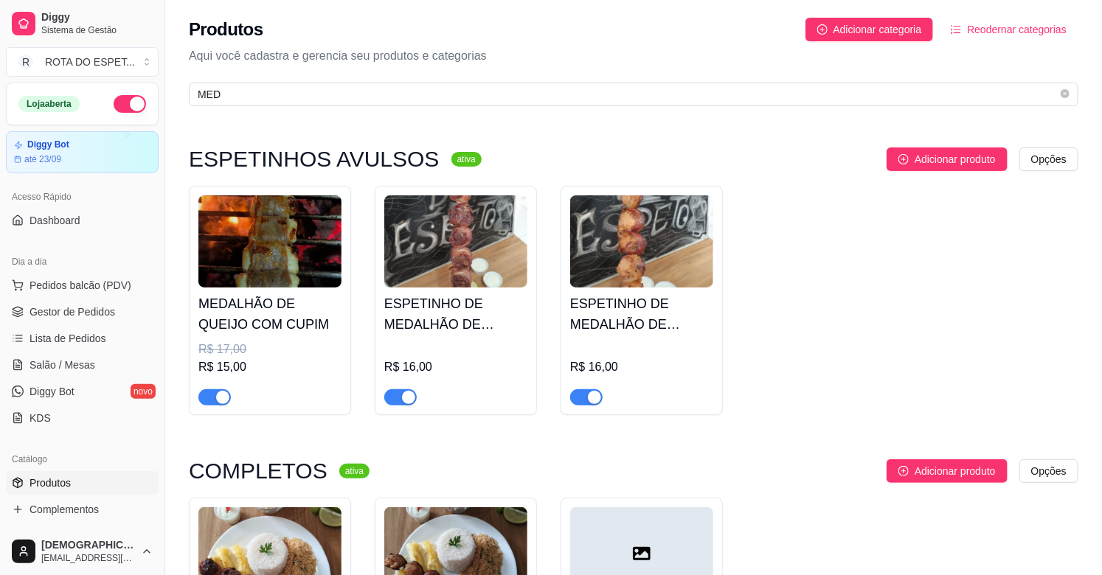
click at [240, 364] on div "R$ 15,00" at bounding box center [269, 367] width 143 height 18
click at [63, 358] on span "Salão / Mesas" at bounding box center [62, 365] width 66 height 15
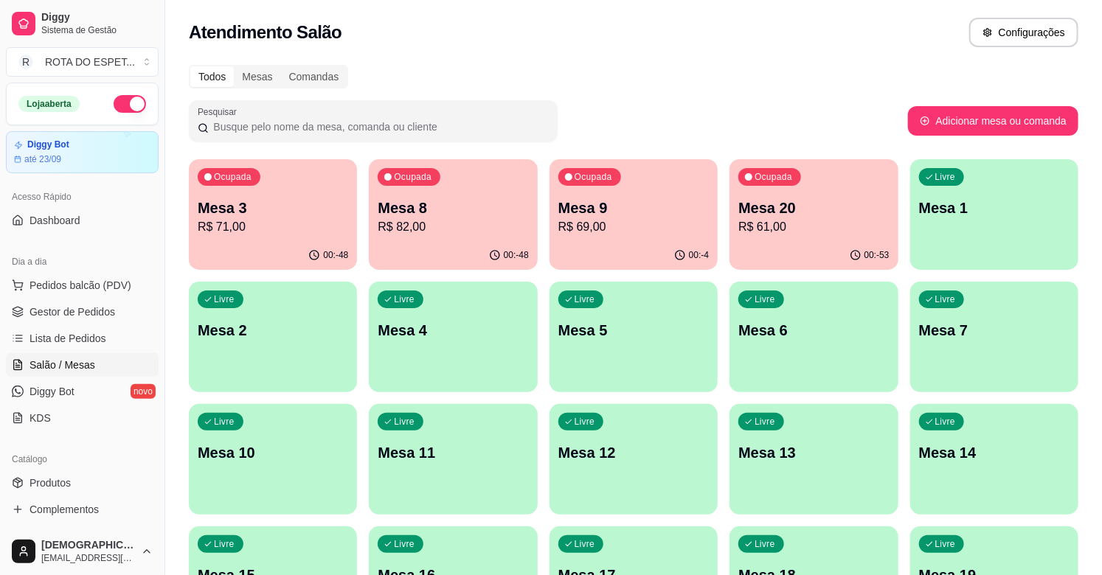
click at [282, 218] on p "R$ 71,00" at bounding box center [273, 227] width 150 height 18
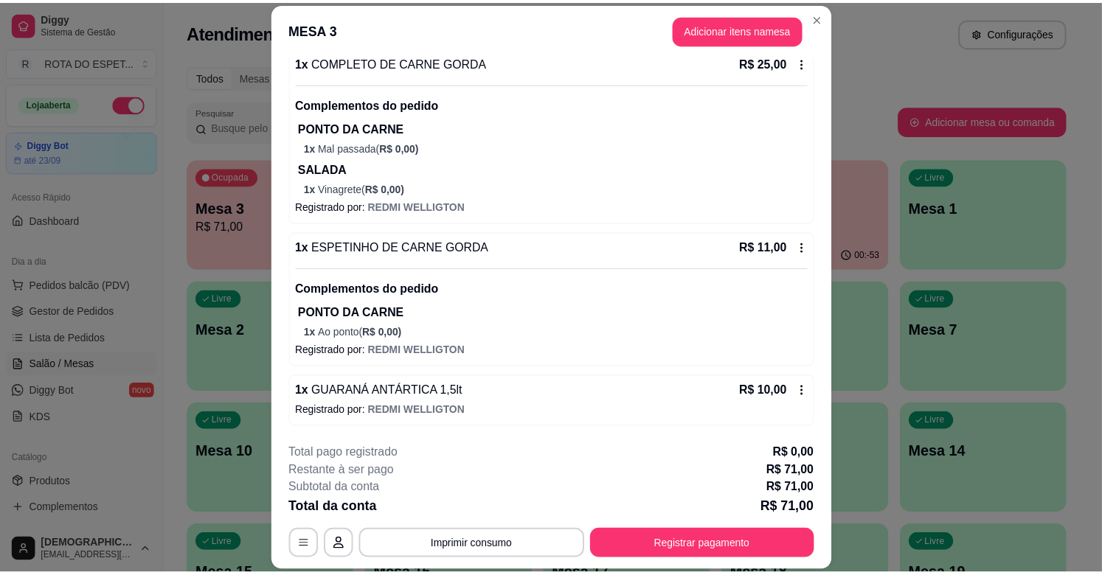
scroll to position [6, 0]
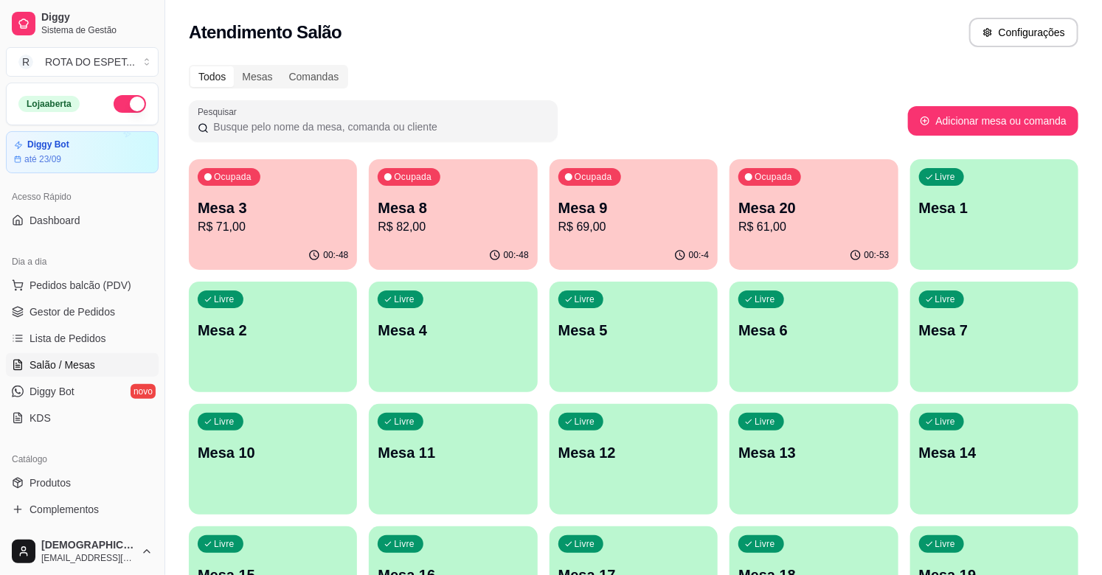
click at [748, 76] on div "Todos Mesas Comandas" at bounding box center [633, 77] width 889 height 24
click at [60, 317] on span "Gestor de Pedidos" at bounding box center [72, 312] width 86 height 15
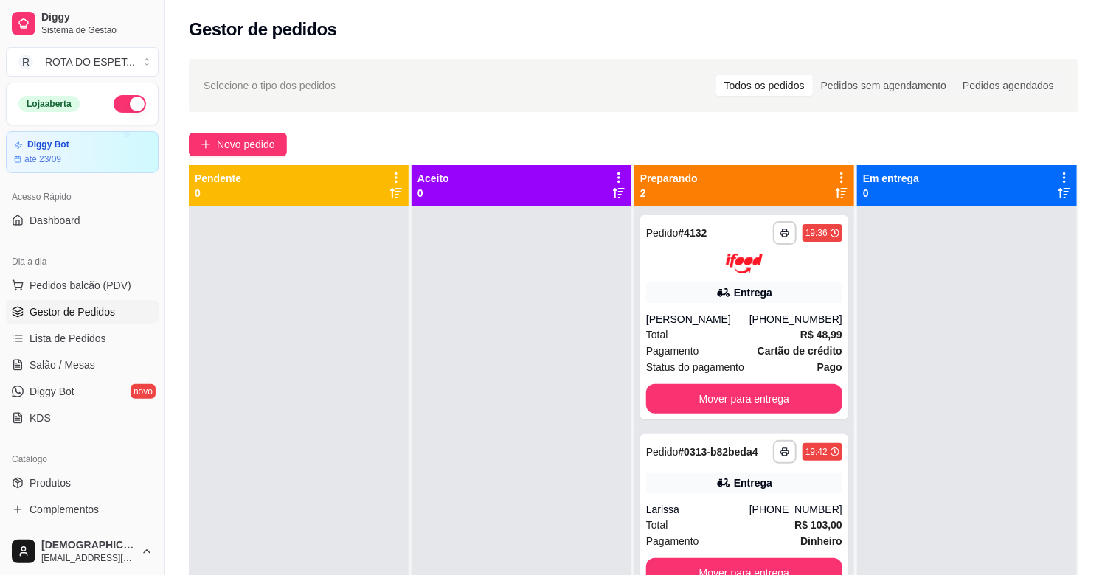
click at [528, 358] on div at bounding box center [521, 493] width 220 height 575
click at [526, 370] on div at bounding box center [521, 493] width 220 height 575
click at [937, 408] on div at bounding box center [967, 493] width 220 height 575
click at [532, 293] on div at bounding box center [521, 493] width 220 height 575
click at [89, 369] on span "Salão / Mesas" at bounding box center [62, 365] width 66 height 15
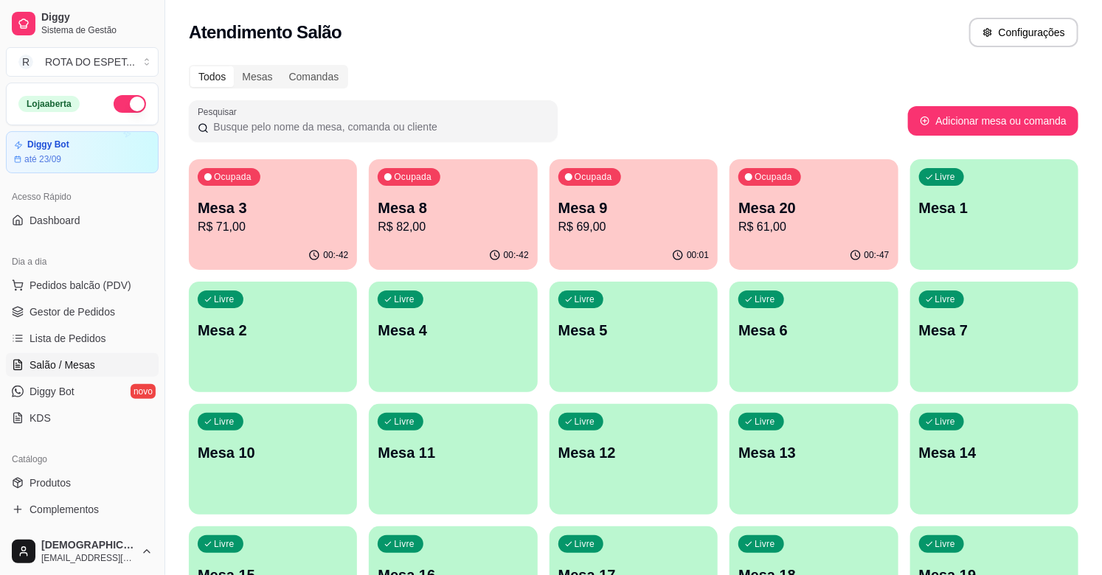
click at [267, 201] on p "Mesa 3" at bounding box center [273, 208] width 150 height 21
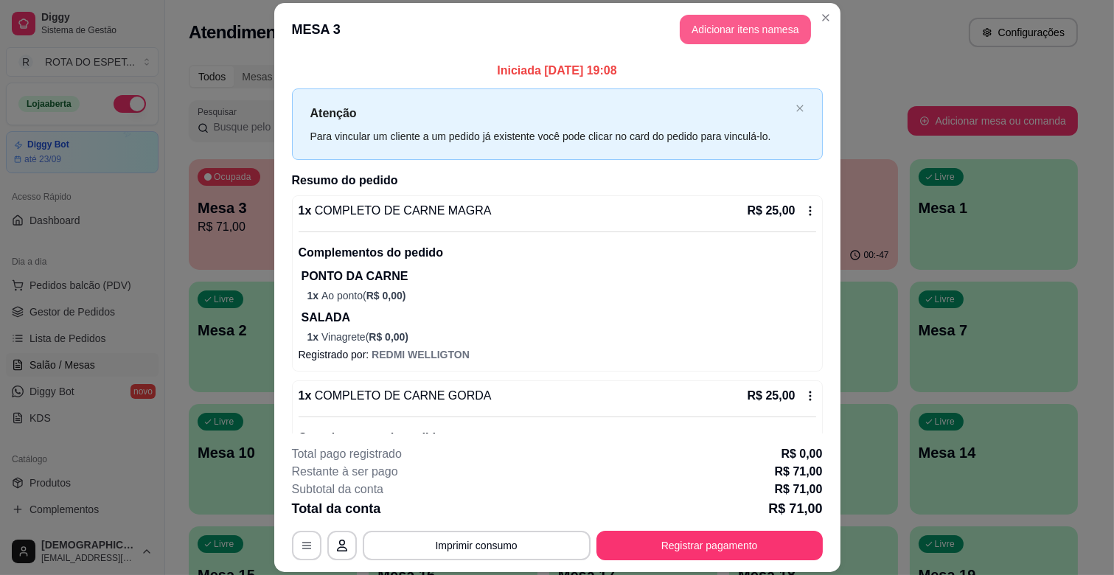
click at [761, 38] on button "Adicionar itens na mesa" at bounding box center [745, 29] width 131 height 29
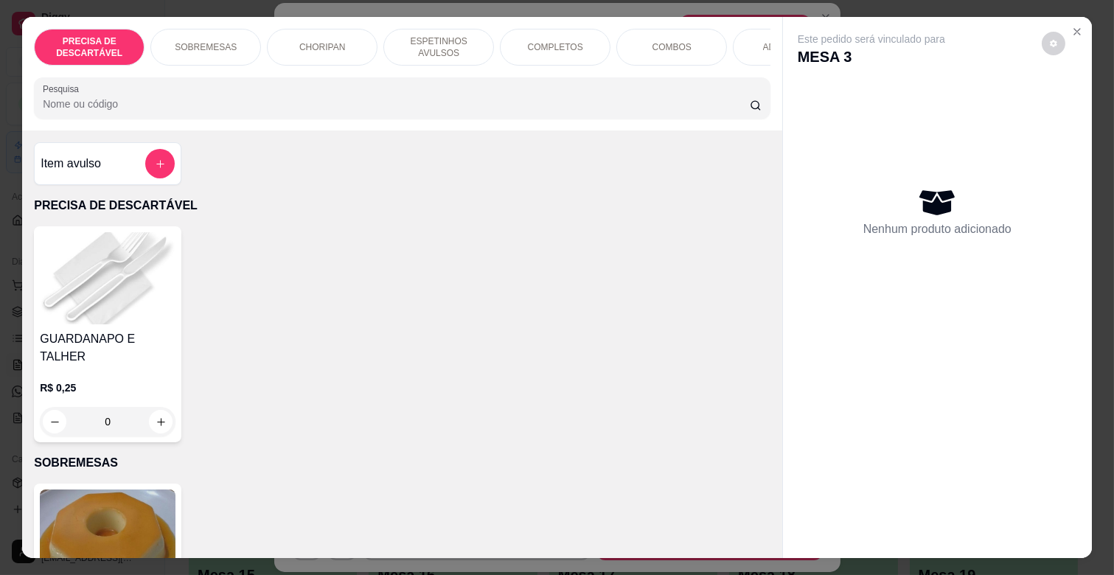
click at [544, 41] on p "COMPLETOS" at bounding box center [555, 47] width 55 height 12
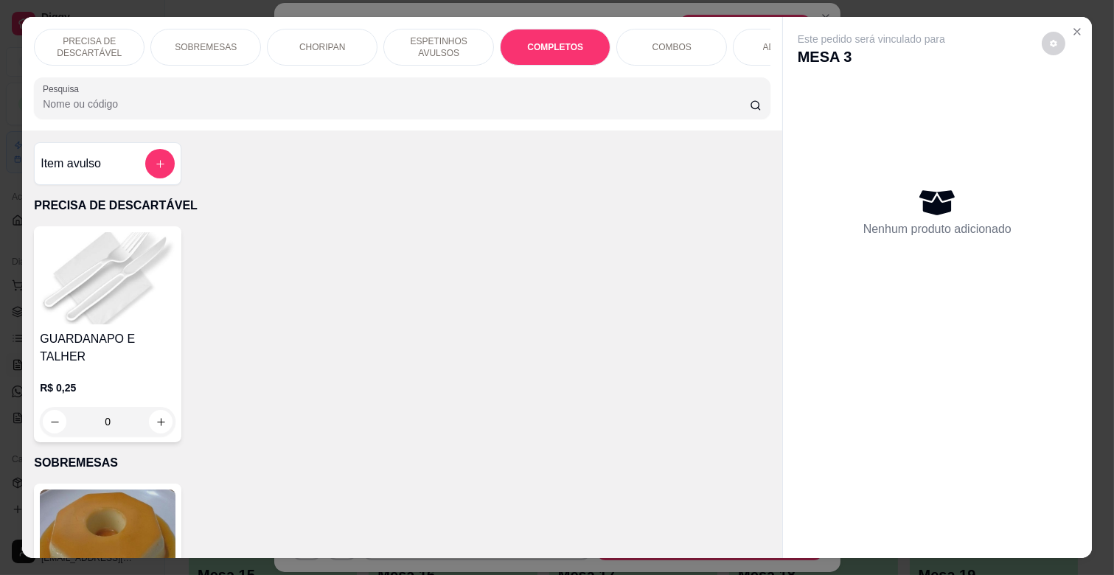
scroll to position [35, 0]
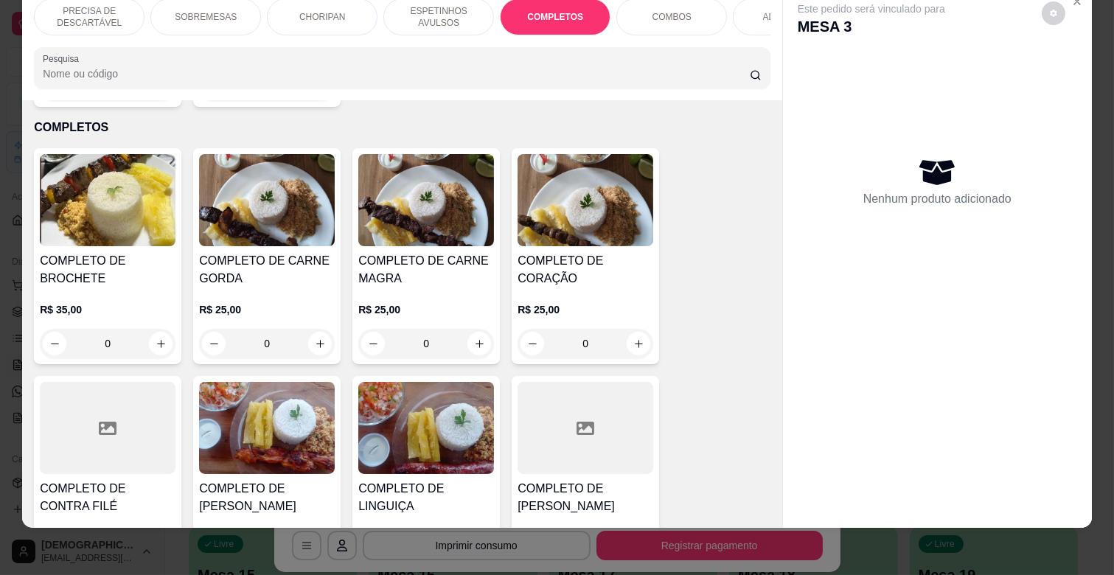
click at [439, 263] on h4 "COMPLETO DE CARNE MAGRA" at bounding box center [426, 269] width 136 height 35
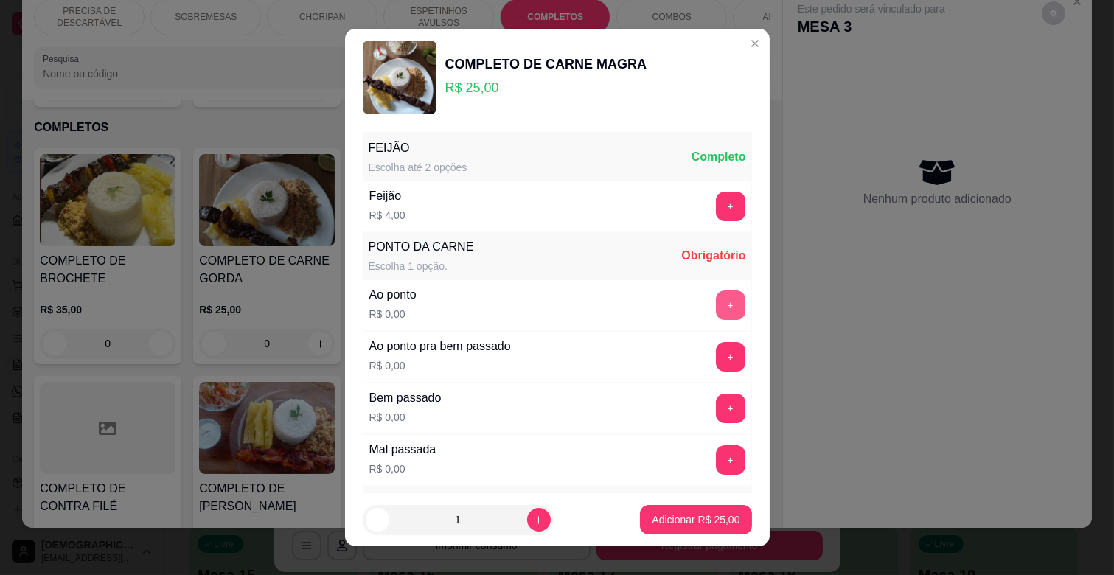
click at [716, 308] on button "+" at bounding box center [730, 305] width 29 height 29
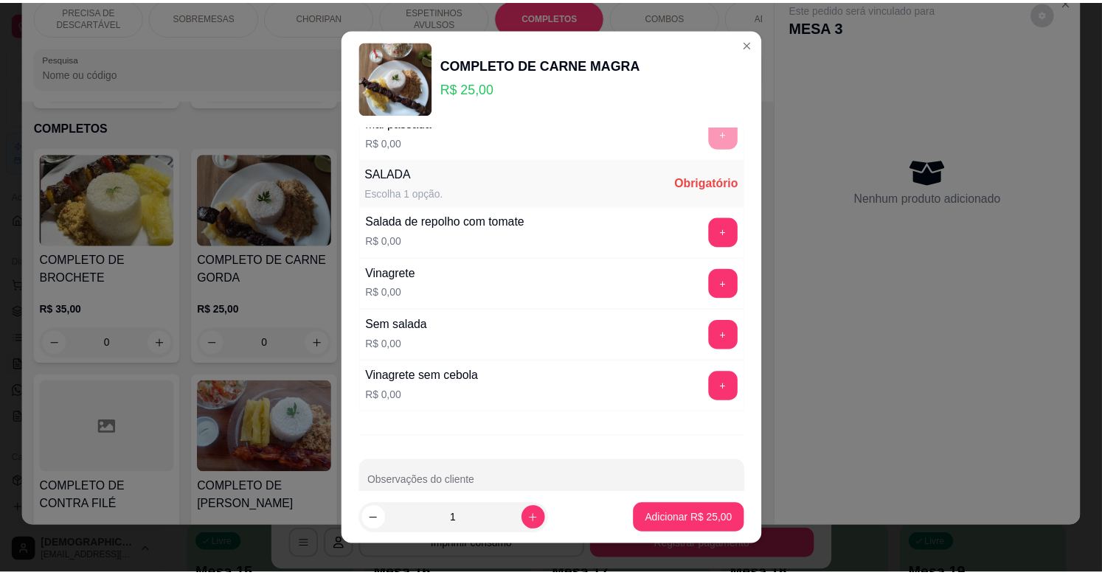
scroll to position [327, 0]
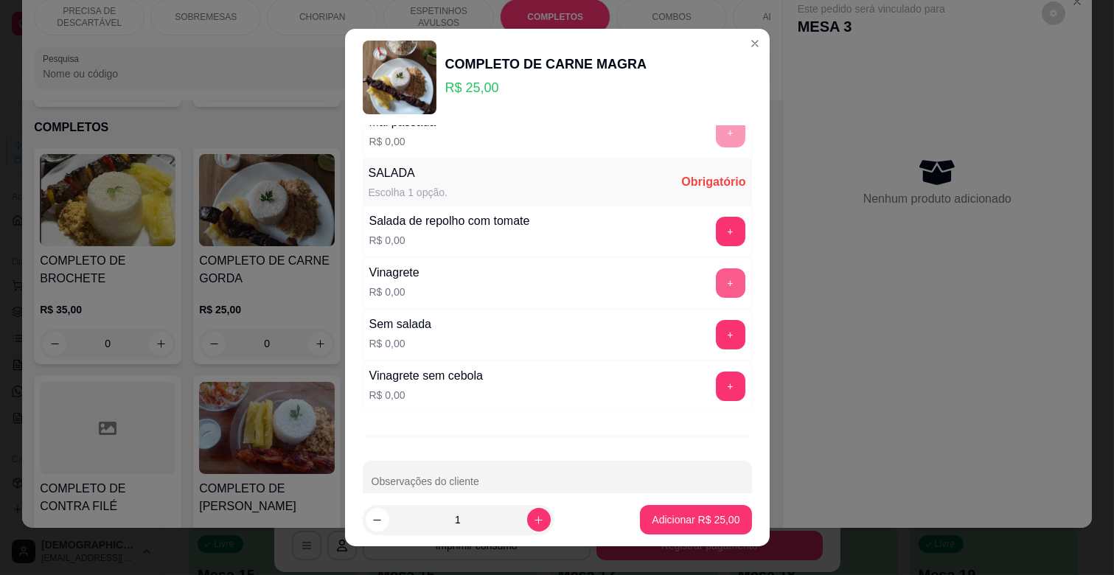
click at [716, 290] on button "+" at bounding box center [730, 282] width 29 height 29
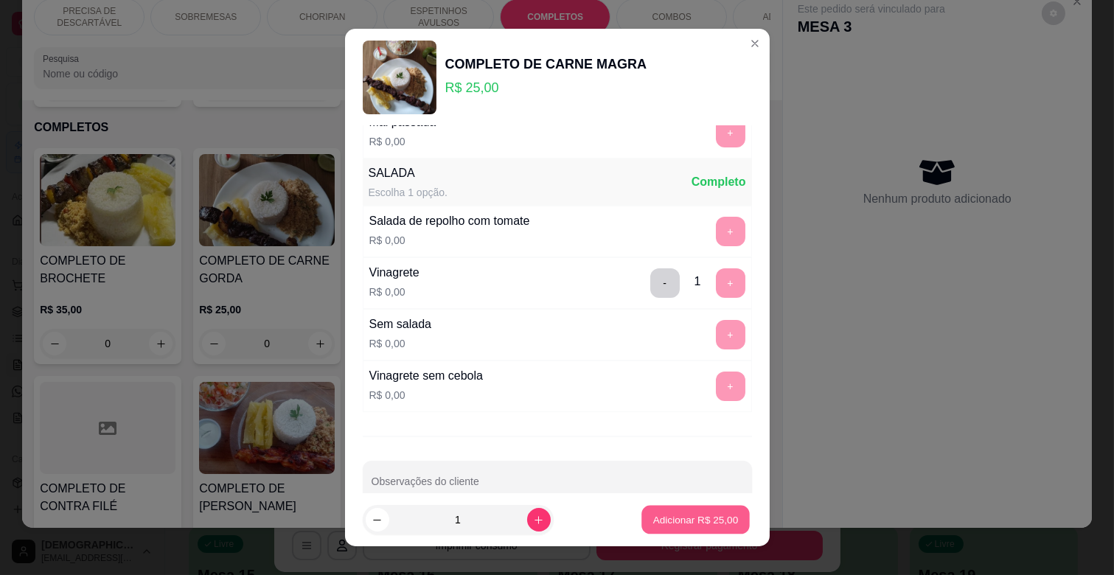
click at [697, 513] on p "Adicionar R$ 25,00" at bounding box center [696, 520] width 86 height 14
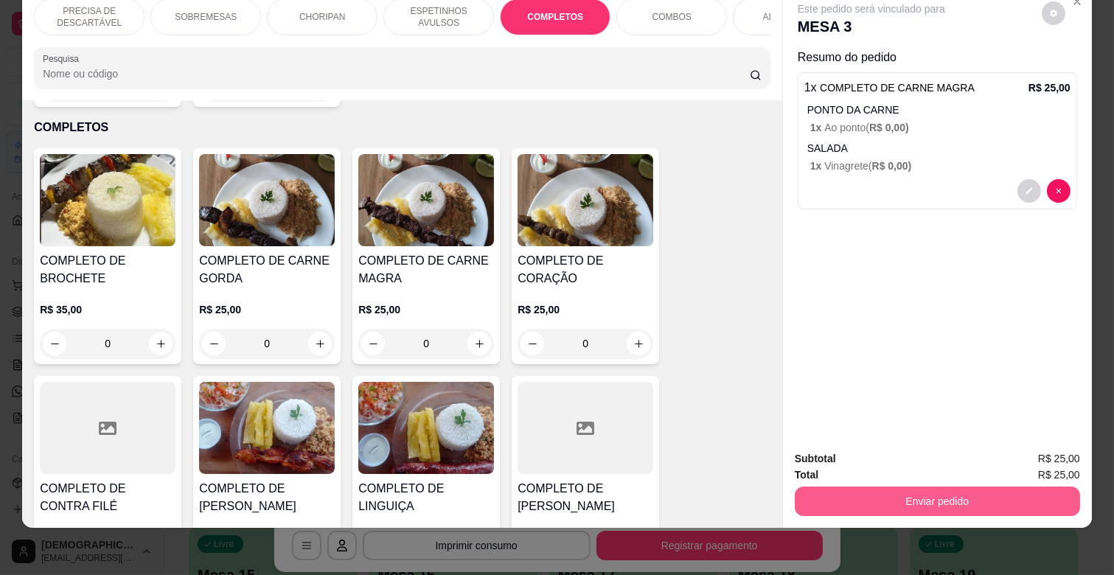
click at [902, 487] on button "Enviar pedido" at bounding box center [937, 501] width 285 height 29
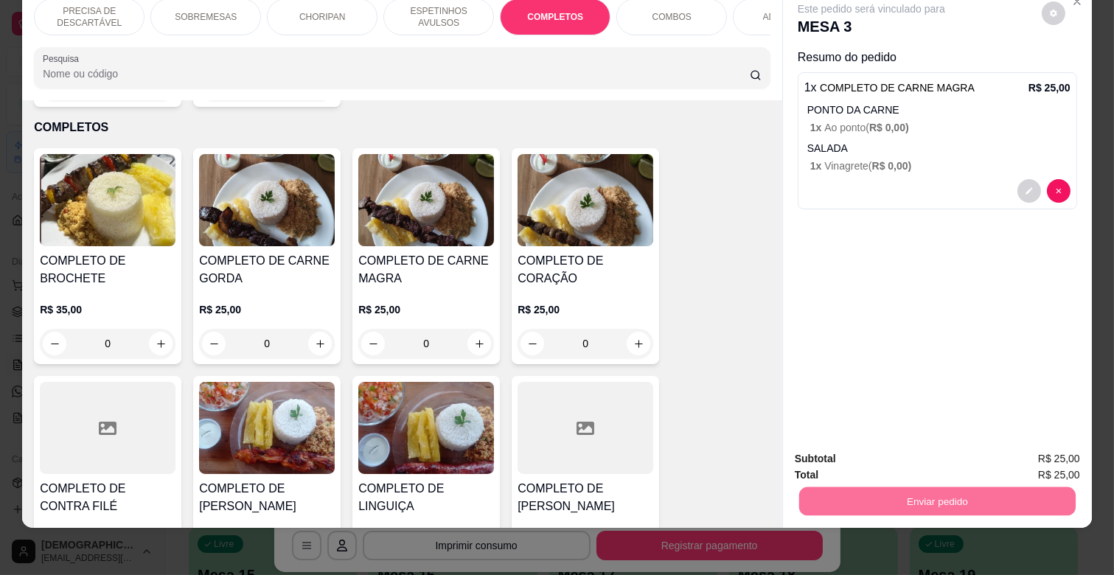
click at [897, 448] on button "Não registrar e enviar pedido" at bounding box center [887, 453] width 153 height 28
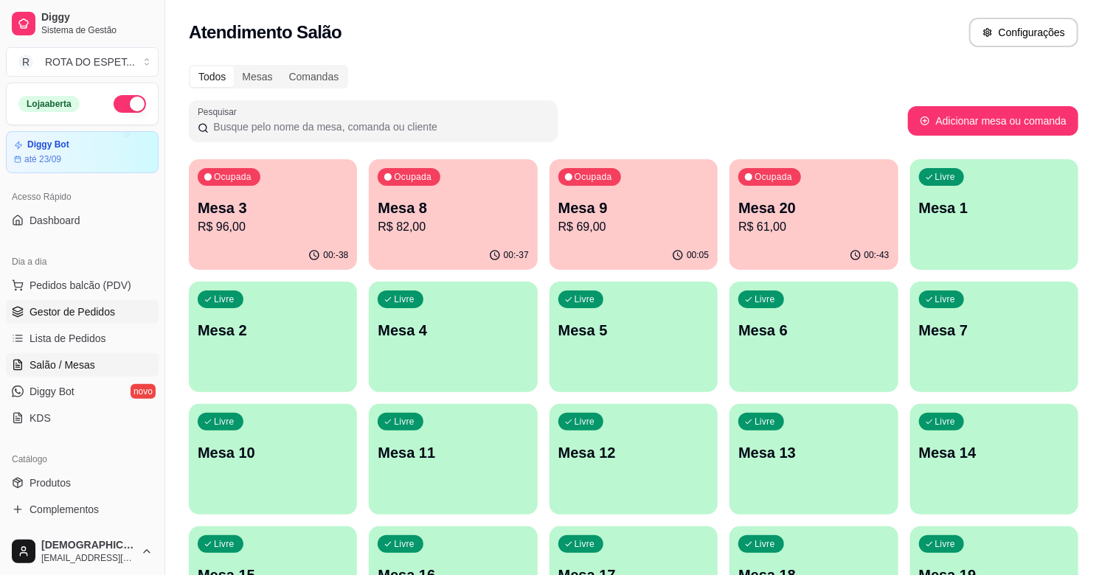
click at [116, 305] on link "Gestor de Pedidos" at bounding box center [82, 312] width 153 height 24
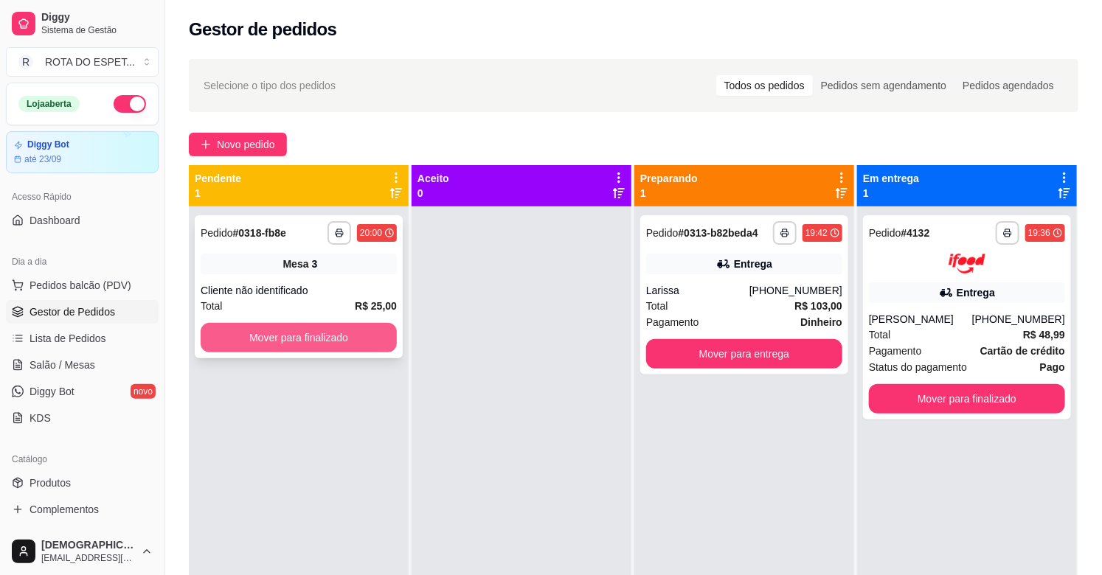
click at [336, 336] on button "Mover para finalizado" at bounding box center [299, 337] width 196 height 29
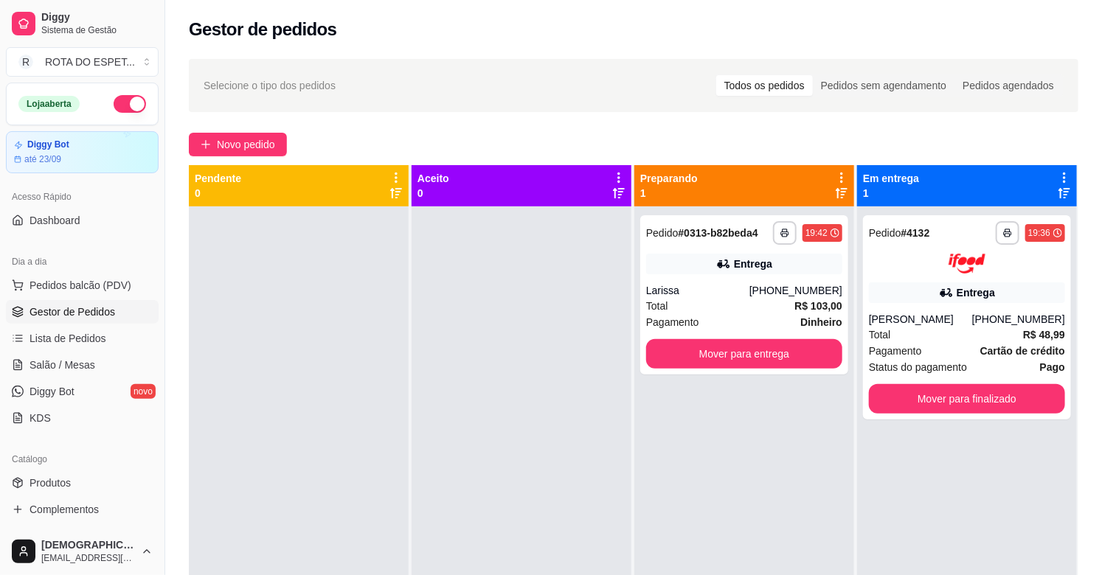
click at [500, 517] on div at bounding box center [521, 493] width 220 height 575
click at [485, 478] on div at bounding box center [521, 493] width 220 height 575
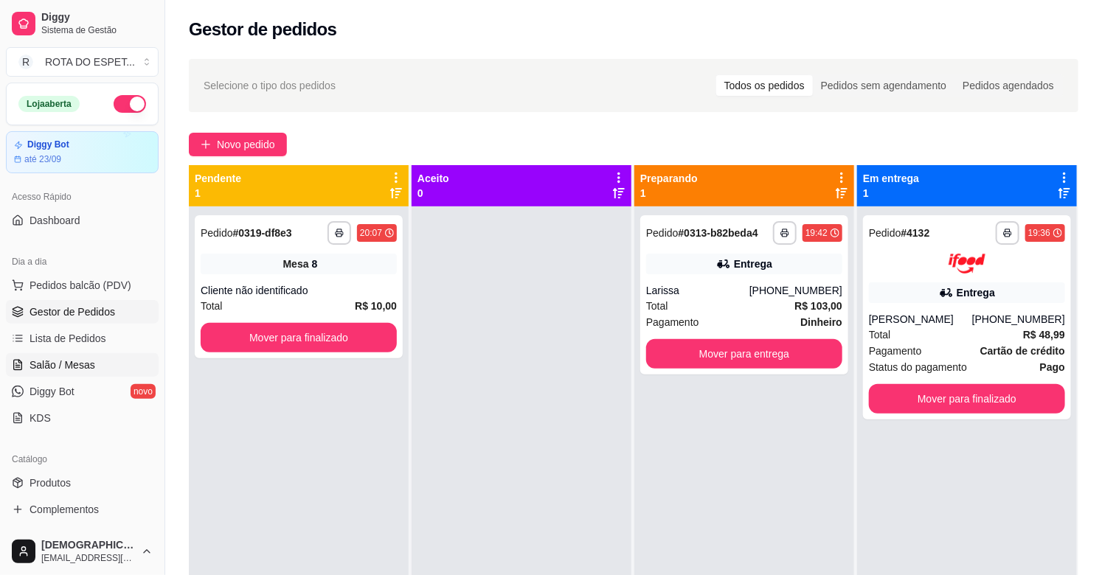
click at [32, 364] on span "Salão / Mesas" at bounding box center [62, 365] width 66 height 15
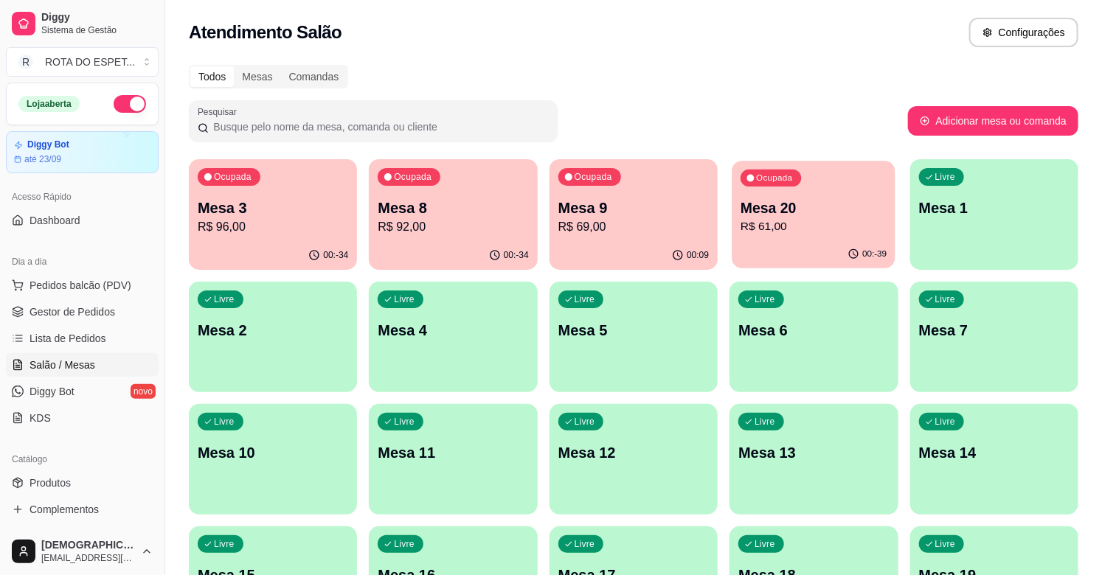
click at [843, 227] on p "R$ 61,00" at bounding box center [813, 226] width 146 height 17
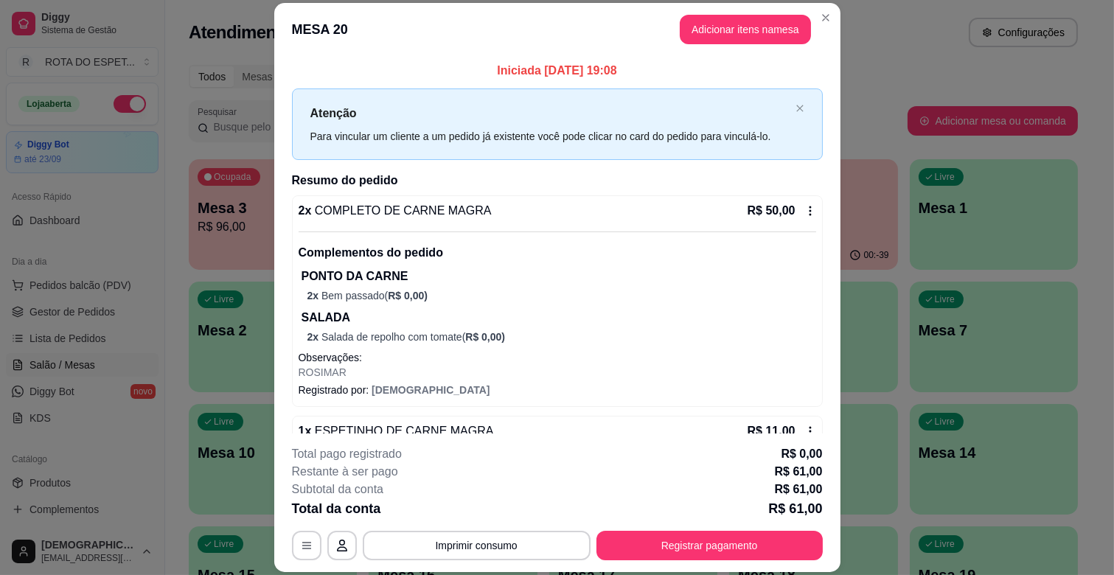
scroll to position [123, 0]
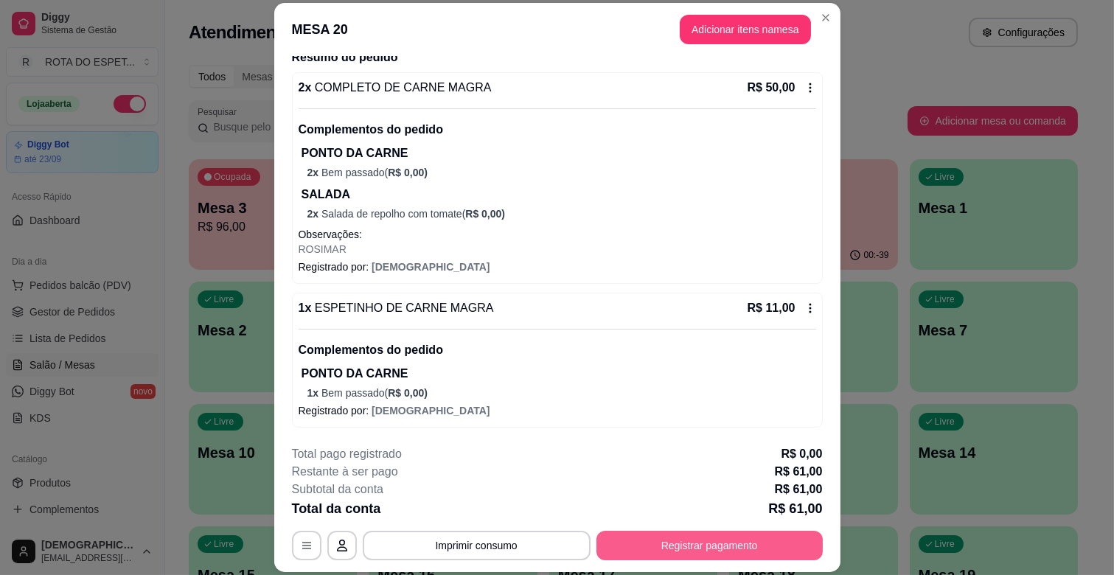
click at [753, 549] on button "Registrar pagamento" at bounding box center [710, 545] width 226 height 29
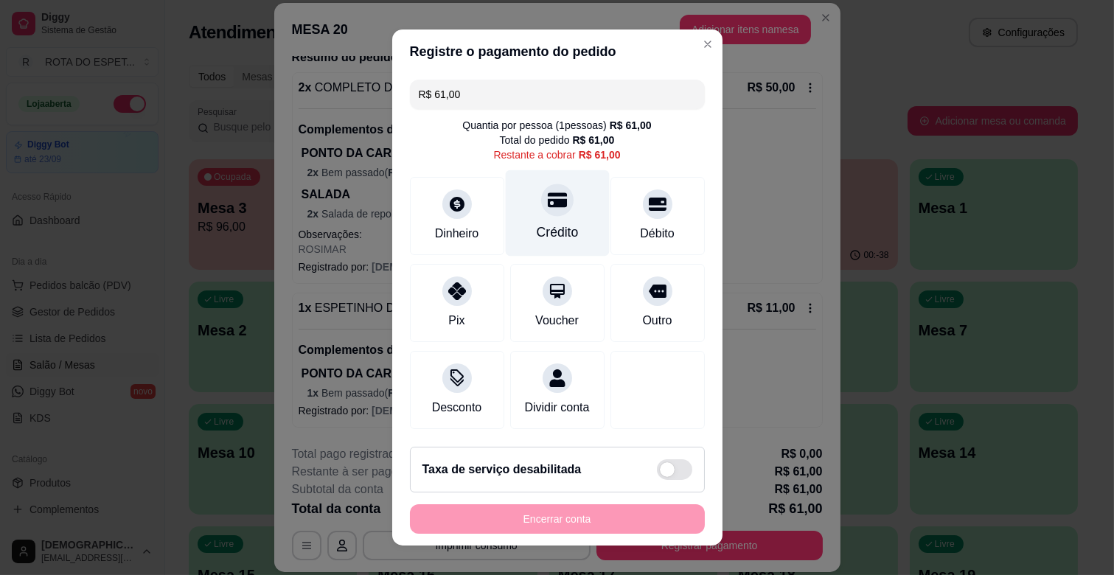
click at [547, 206] on icon at bounding box center [556, 199] width 19 height 19
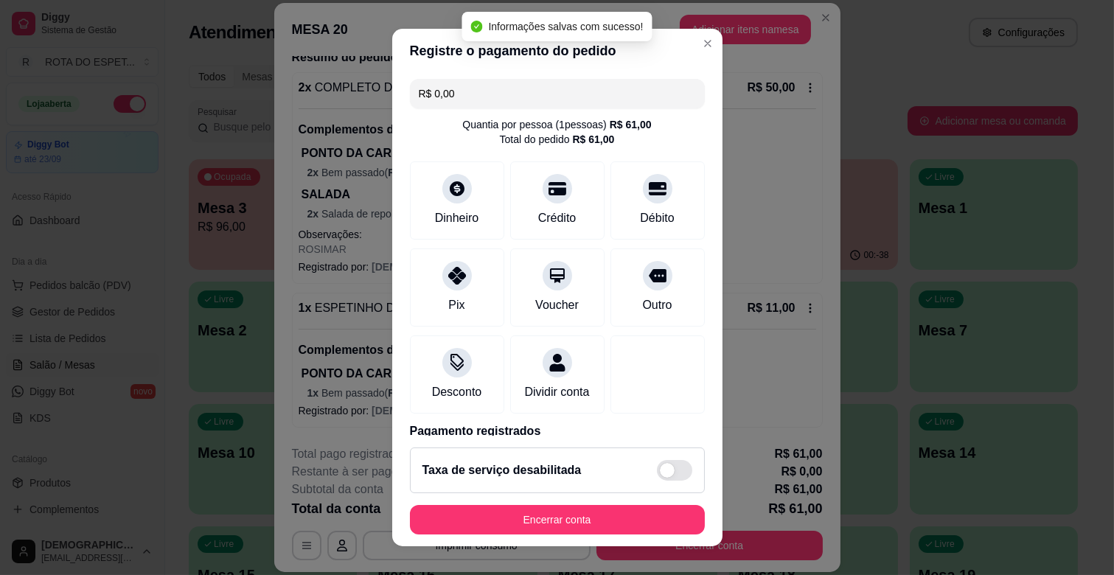
type input "R$ 0,00"
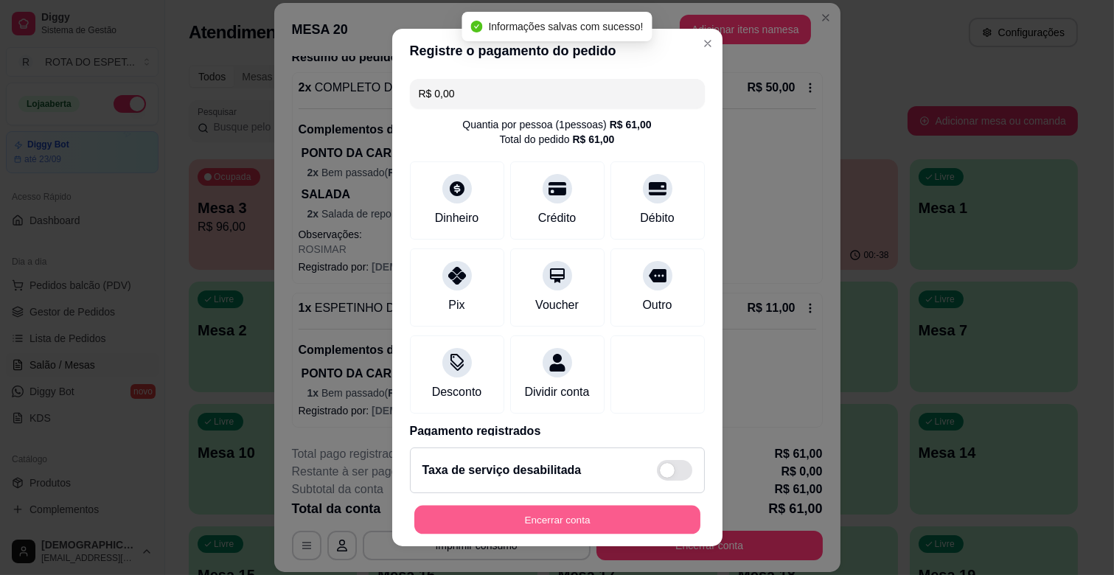
click at [556, 527] on button "Encerrar conta" at bounding box center [557, 520] width 286 height 29
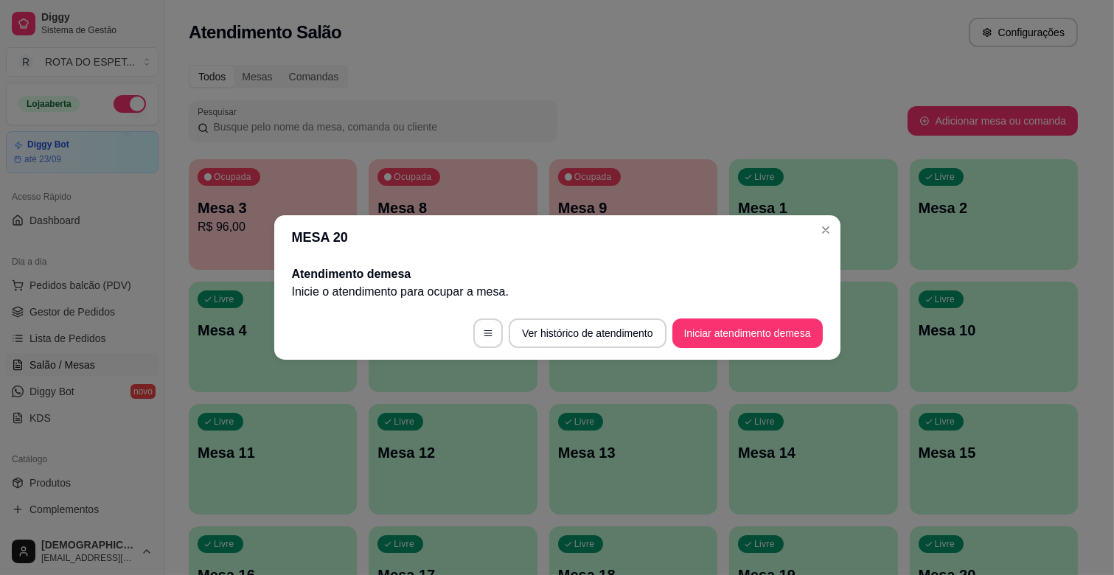
scroll to position [0, 0]
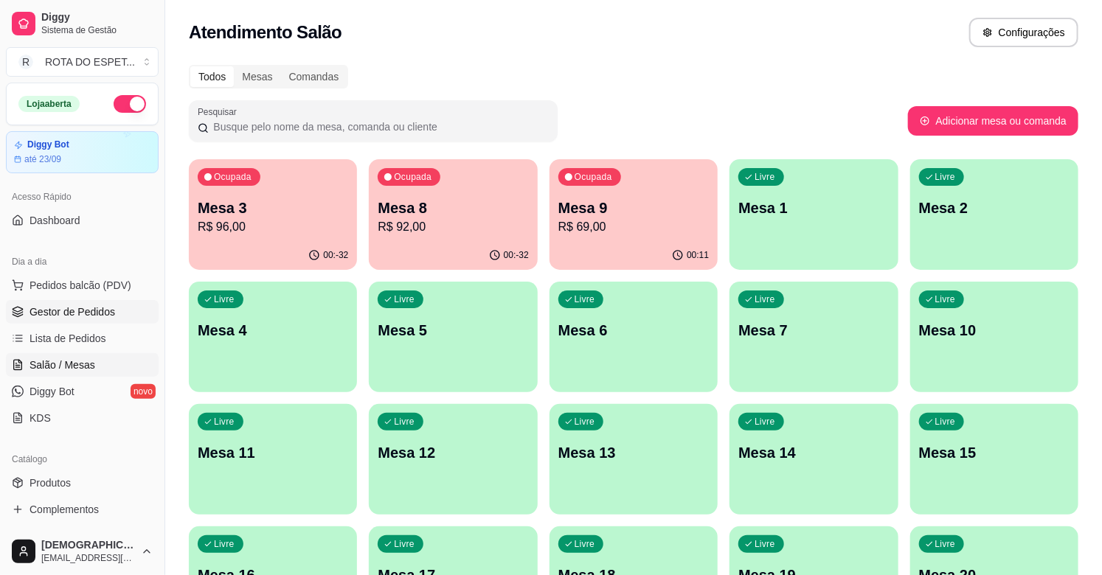
click at [87, 310] on span "Gestor de Pedidos" at bounding box center [72, 312] width 86 height 15
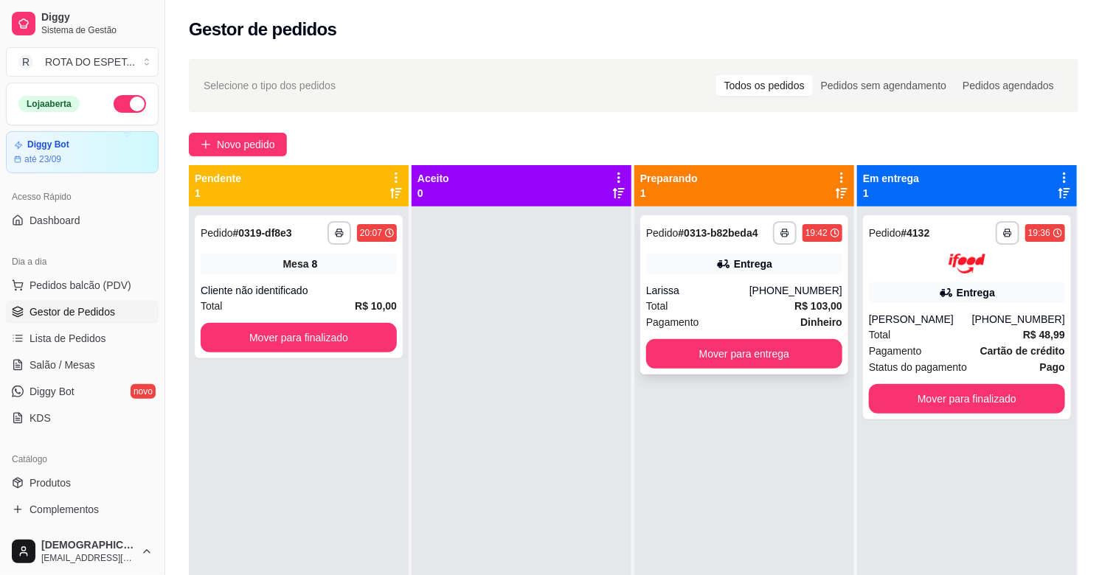
click at [669, 291] on div "Larissa" at bounding box center [697, 290] width 103 height 15
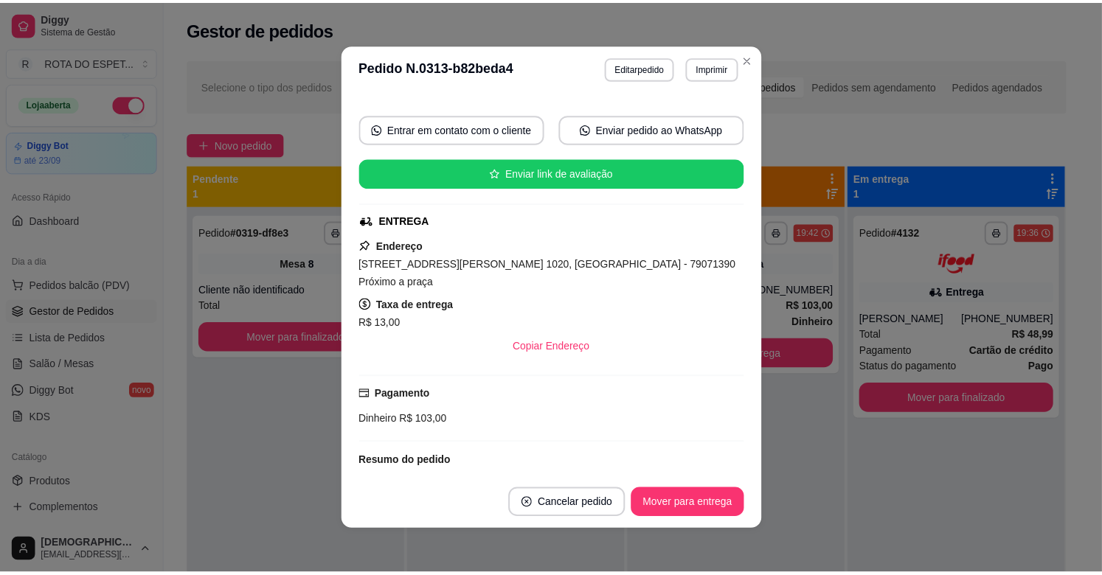
scroll to position [246, 0]
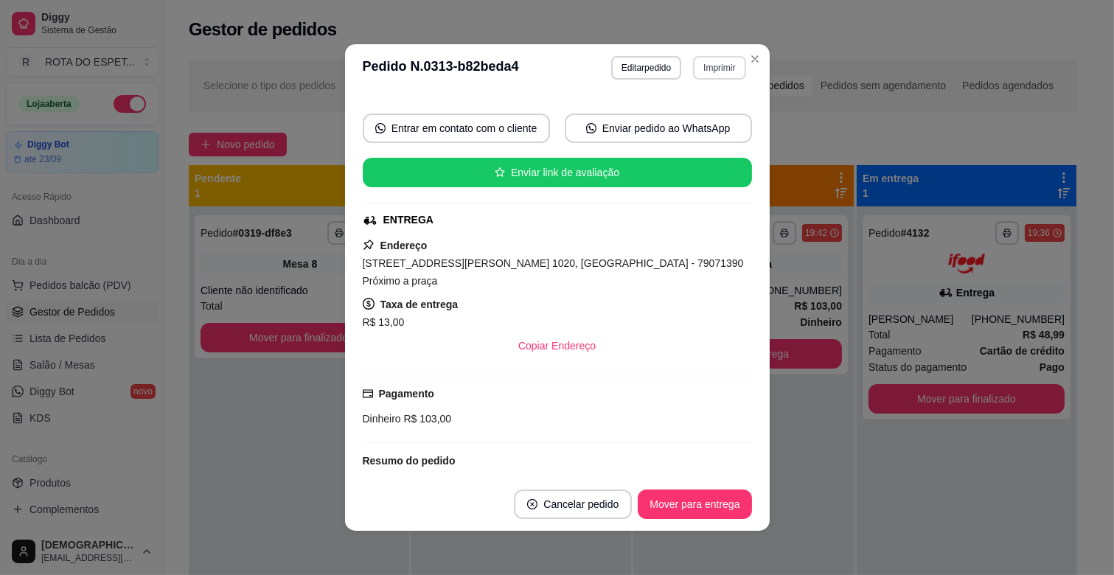
click at [745, 72] on header "**********" at bounding box center [557, 67] width 425 height 47
click at [701, 72] on button "Imprimir" at bounding box center [719, 67] width 51 height 23
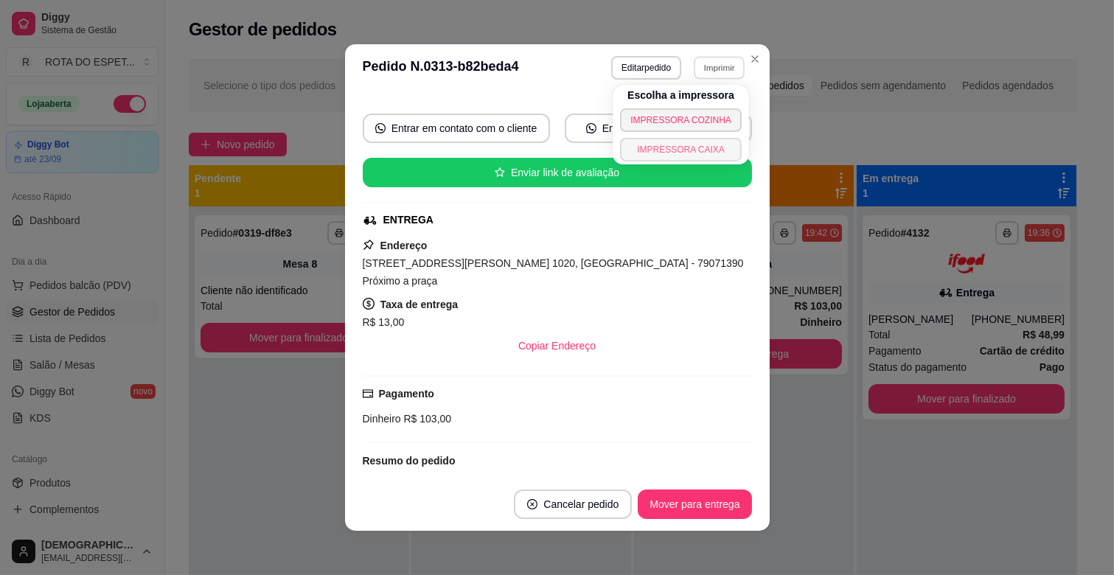
click at [693, 150] on button "IMPRESSORA CAIXA" at bounding box center [681, 150] width 122 height 24
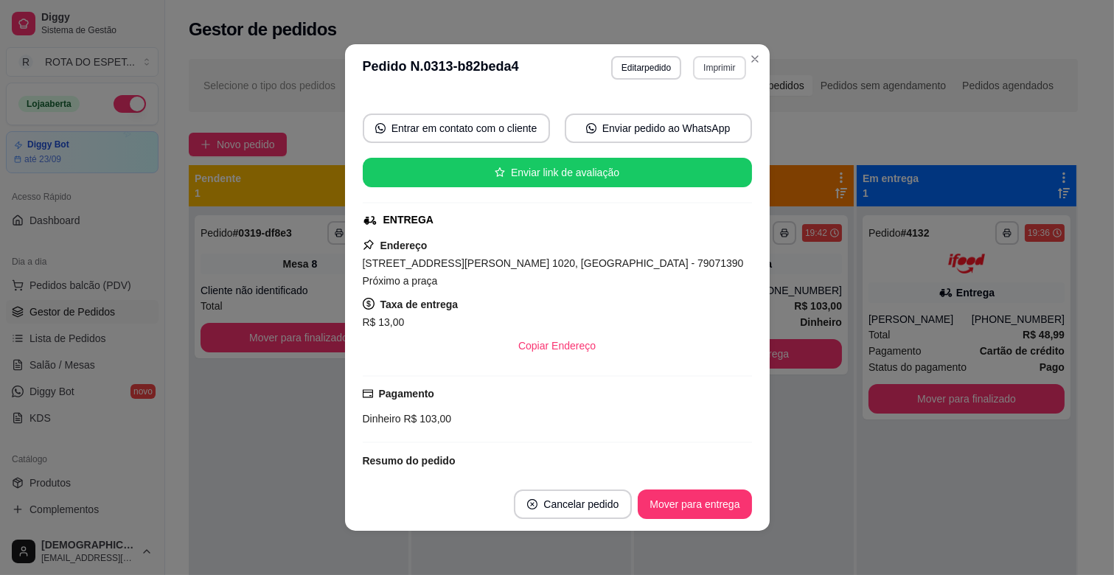
click at [705, 68] on button "Imprimir" at bounding box center [719, 68] width 52 height 24
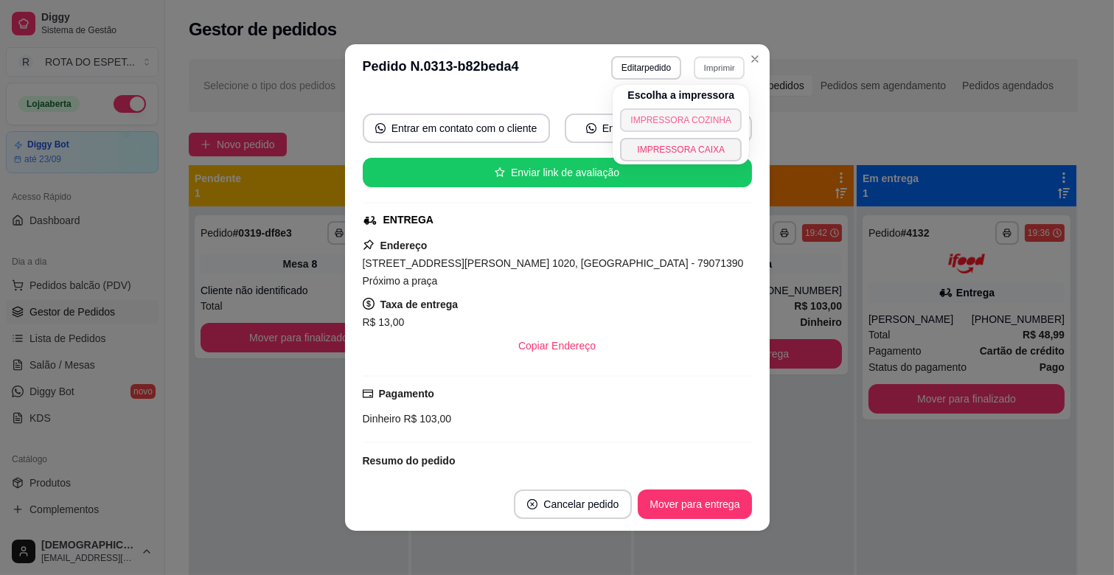
click at [687, 120] on button "IMPRESSORA COZINHA" at bounding box center [681, 120] width 122 height 24
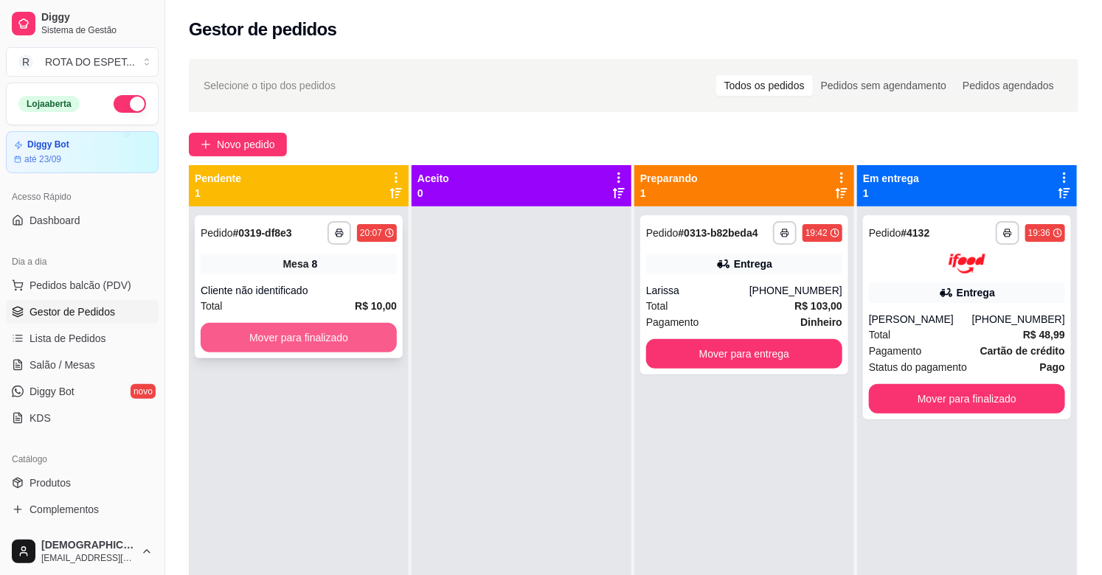
click at [349, 349] on button "Mover para finalizado" at bounding box center [299, 337] width 196 height 29
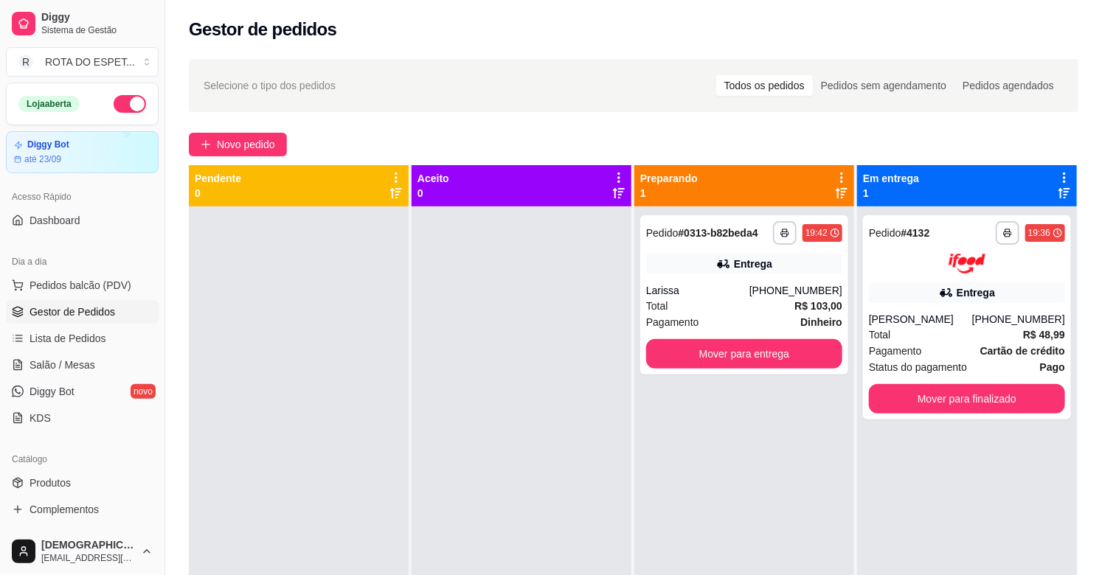
click at [479, 496] on div at bounding box center [521, 493] width 220 height 575
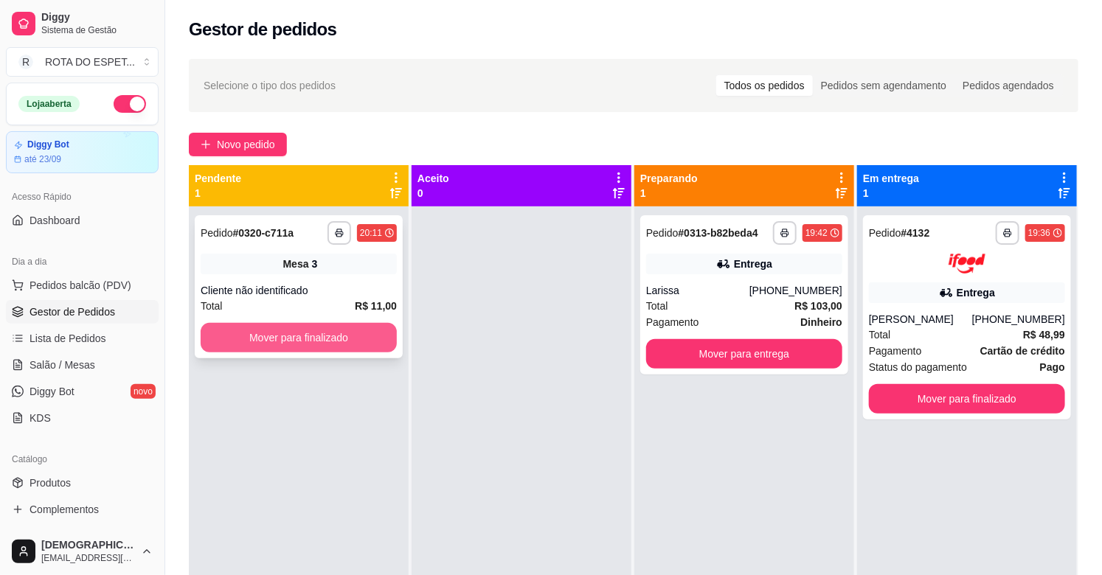
click at [275, 332] on button "Mover para finalizado" at bounding box center [299, 337] width 196 height 29
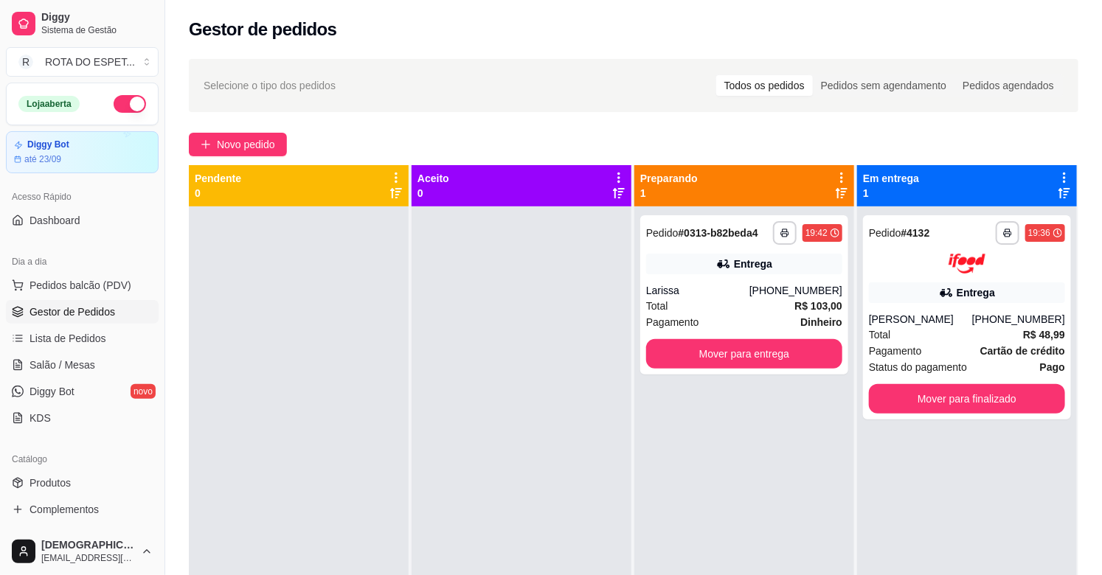
click at [477, 434] on div at bounding box center [521, 493] width 220 height 575
click at [701, 302] on div "Total R$ 103,00" at bounding box center [744, 306] width 196 height 16
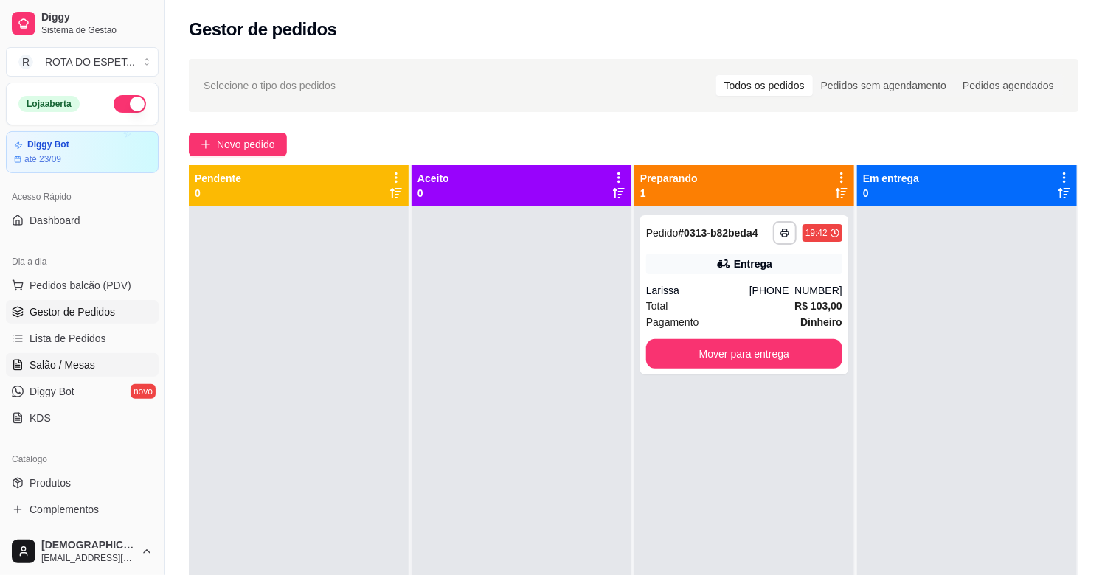
click at [99, 358] on link "Salão / Mesas" at bounding box center [82, 365] width 153 height 24
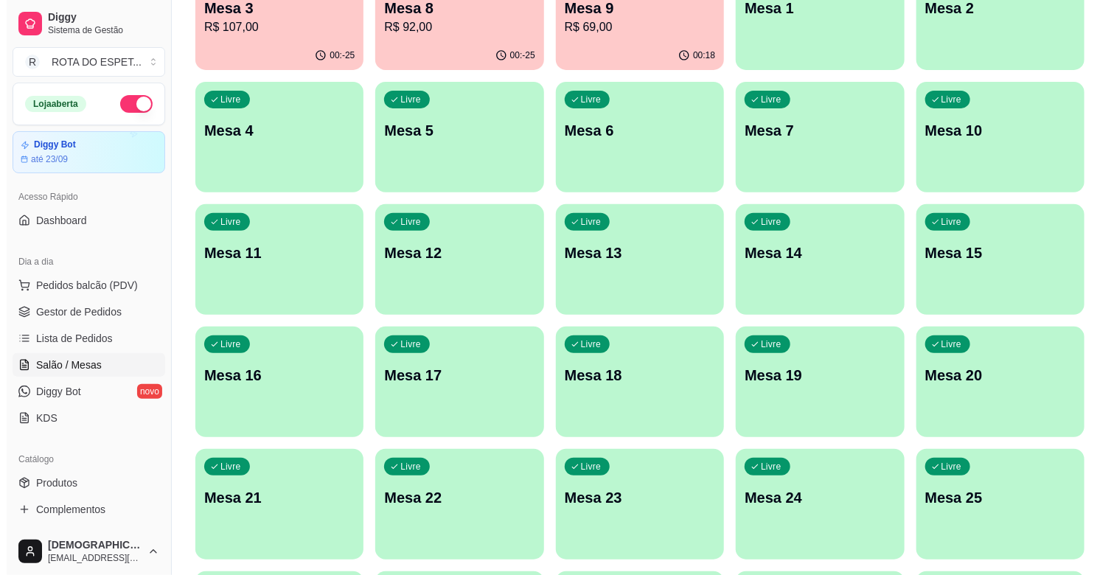
scroll to position [205, 0]
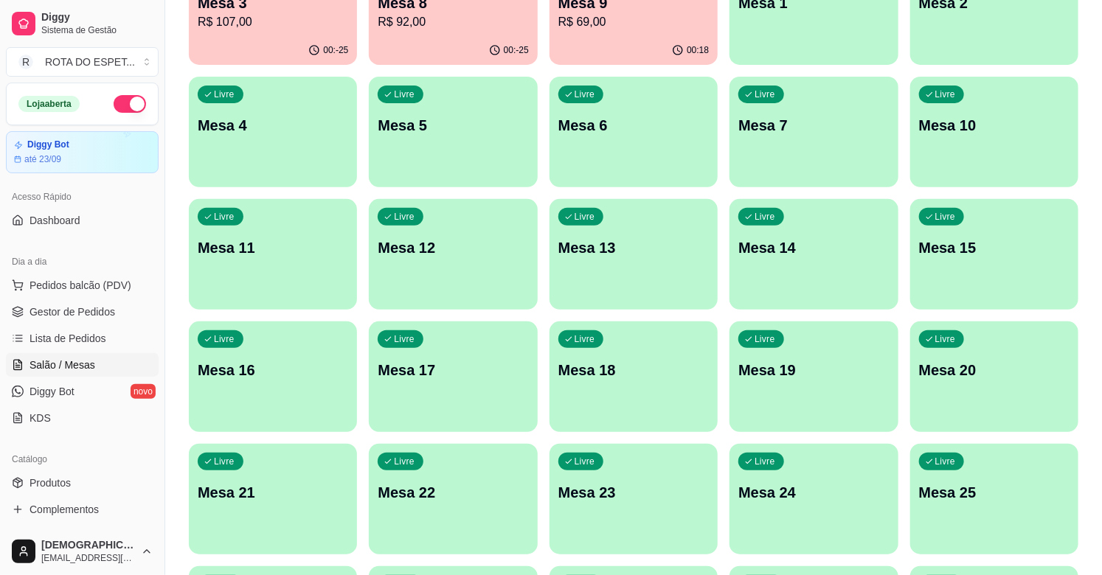
click at [1035, 360] on p "Mesa 20" at bounding box center [994, 370] width 150 height 21
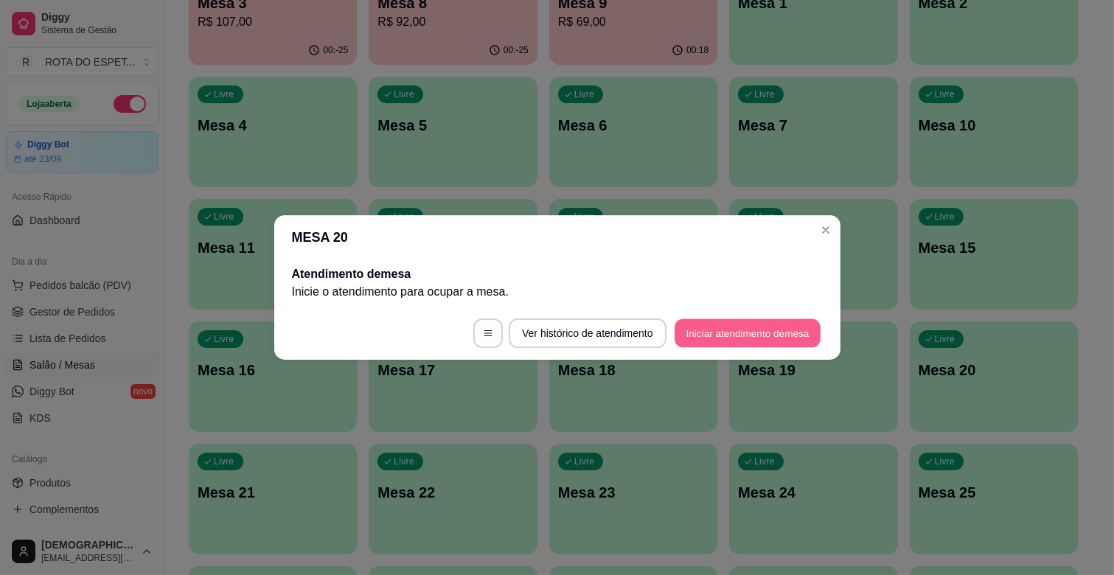
click at [760, 332] on button "Iniciar atendimento de mesa" at bounding box center [748, 333] width 146 height 29
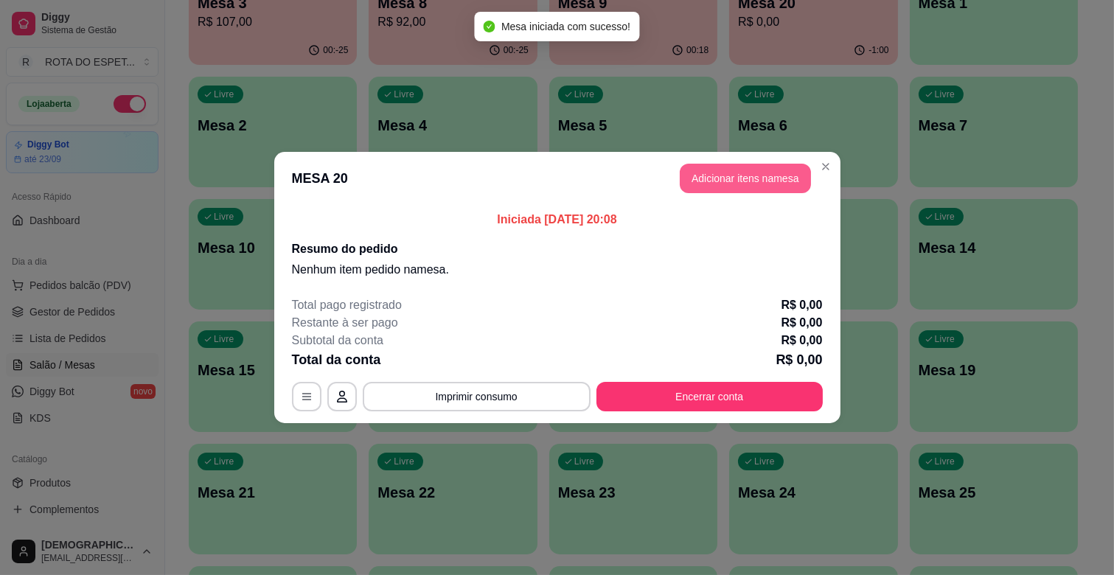
click at [739, 173] on button "Adicionar itens na mesa" at bounding box center [745, 178] width 131 height 29
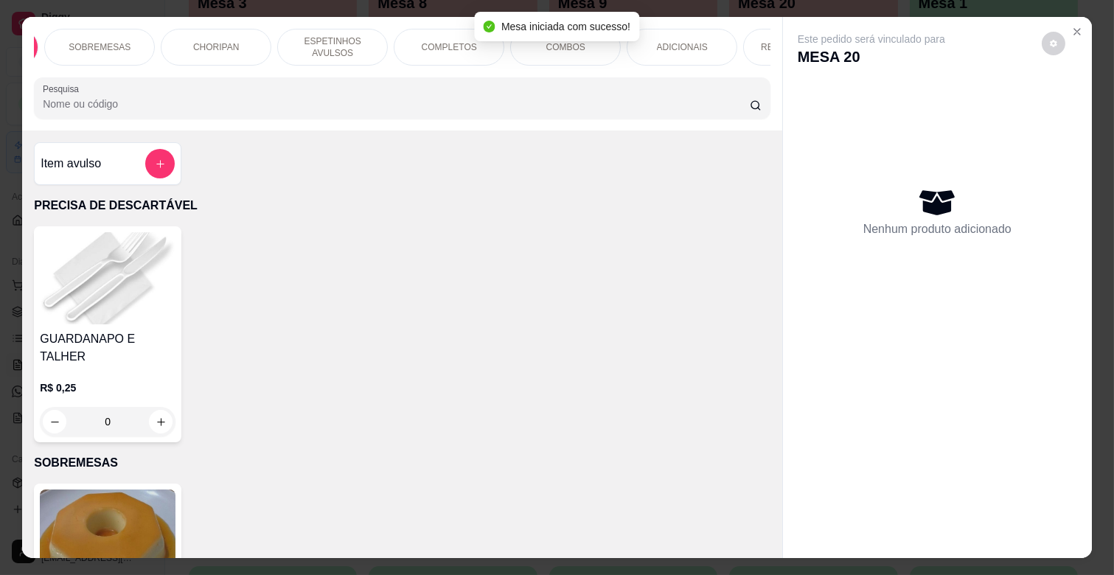
scroll to position [0, 262]
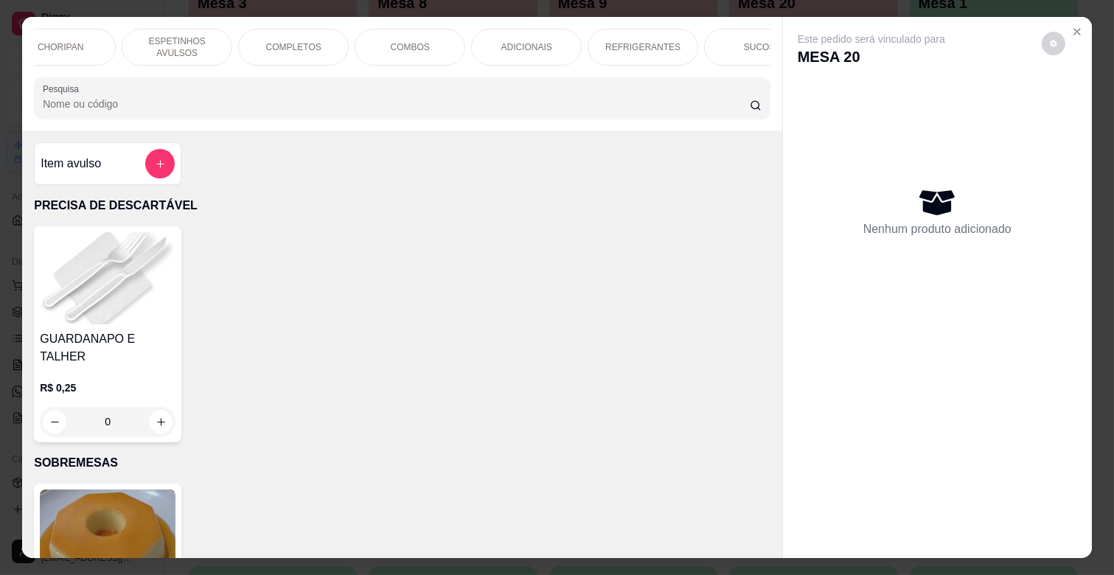
click at [546, 38] on div "ADICIONAIS" at bounding box center [526, 47] width 111 height 37
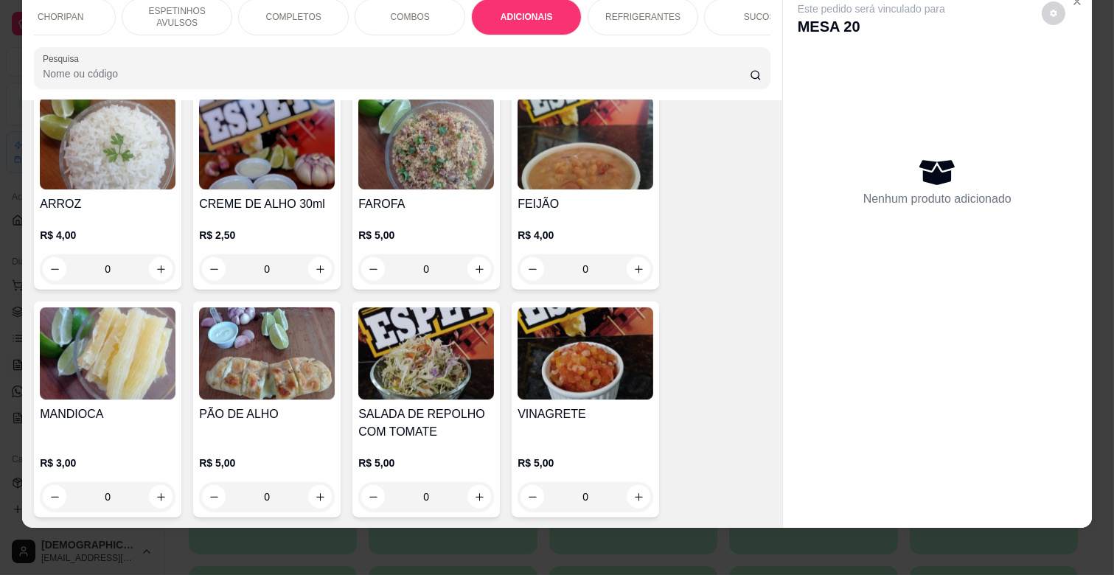
scroll to position [2937, 0]
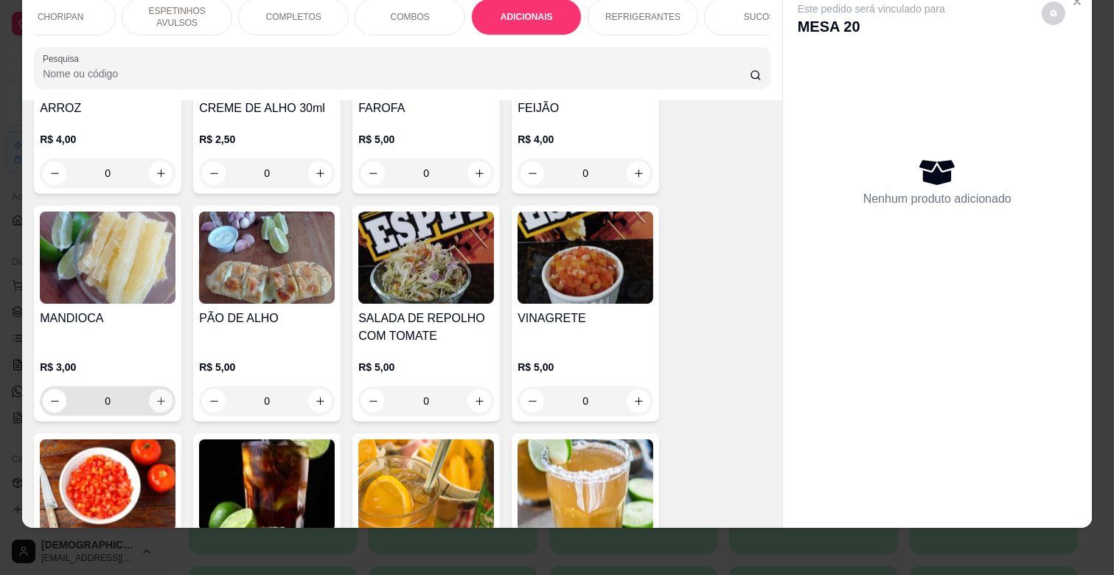
click at [156, 396] on icon "increase-product-quantity" at bounding box center [161, 401] width 11 height 11
type input "1"
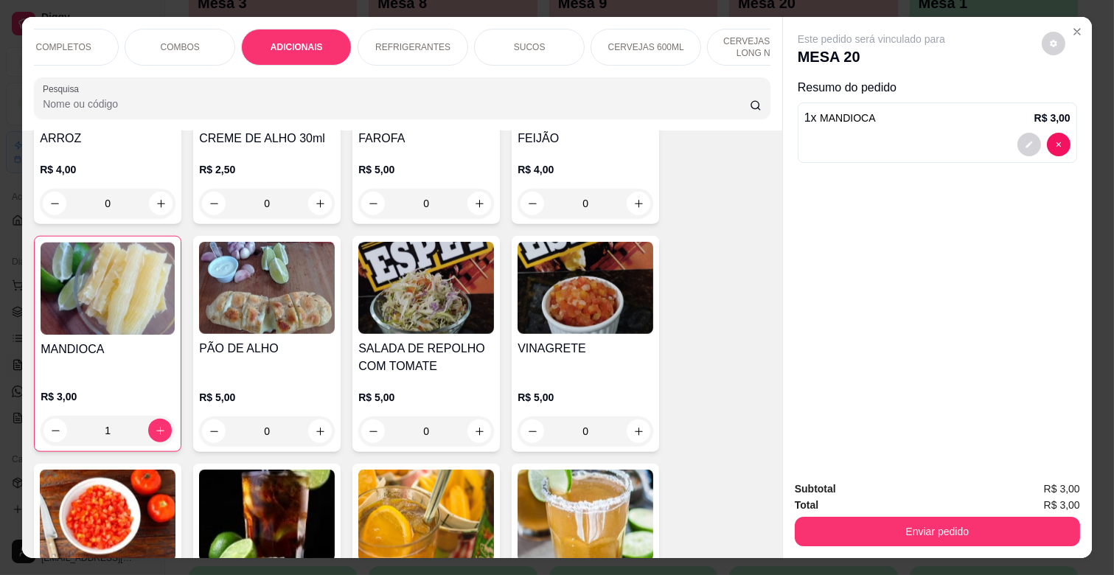
scroll to position [2773, 0]
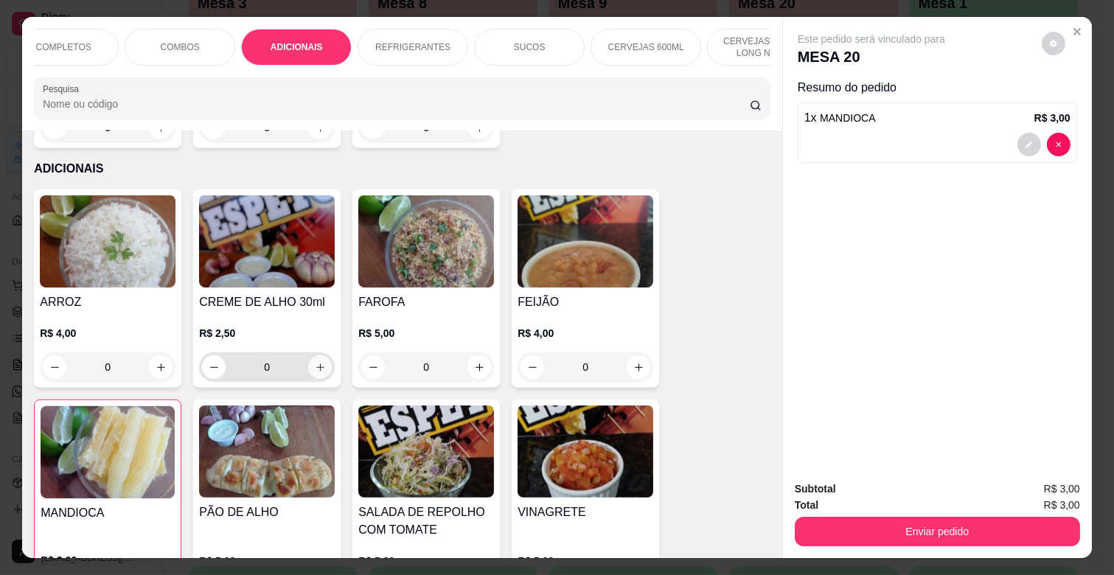
click at [315, 362] on icon "increase-product-quantity" at bounding box center [320, 367] width 11 height 11
type input "1"
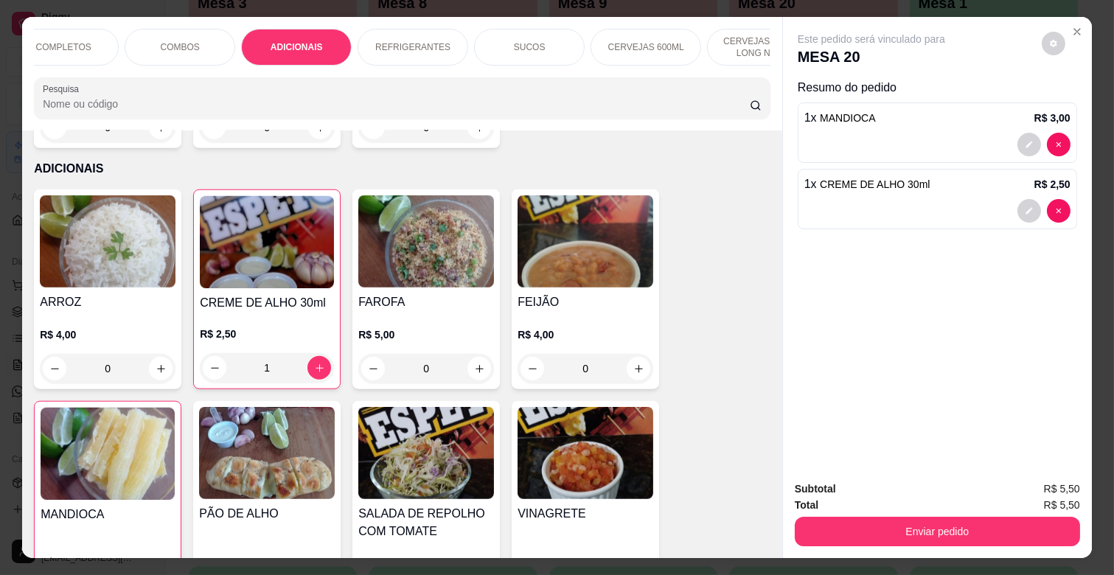
click at [661, 41] on p "CERVEJAS 600ML" at bounding box center [646, 47] width 76 height 12
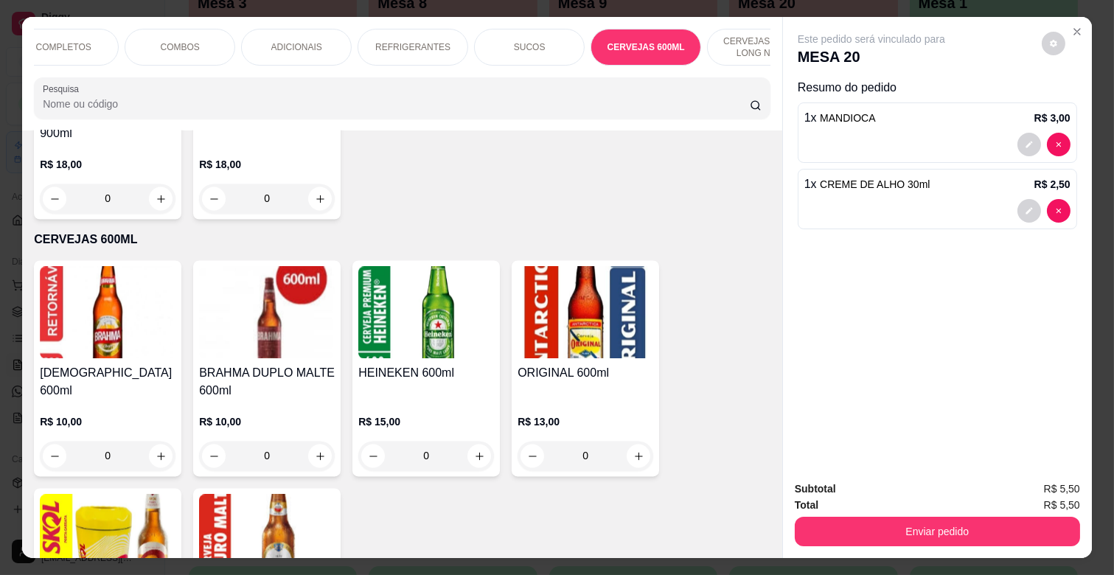
scroll to position [35, 0]
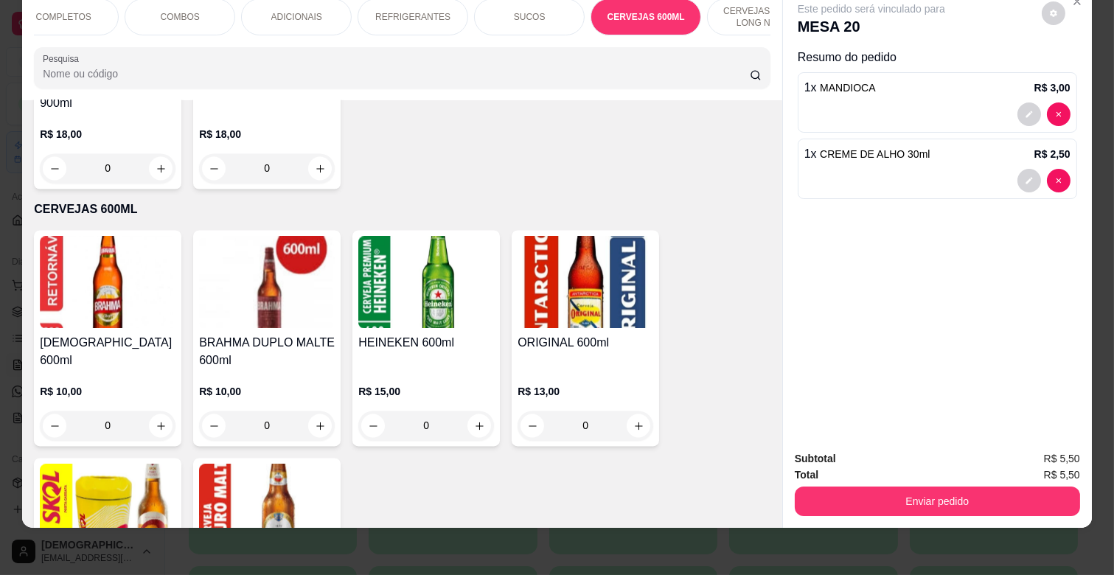
click at [723, 11] on p "CERVEJAS LATAS, LONG NECK" at bounding box center [763, 17] width 86 height 24
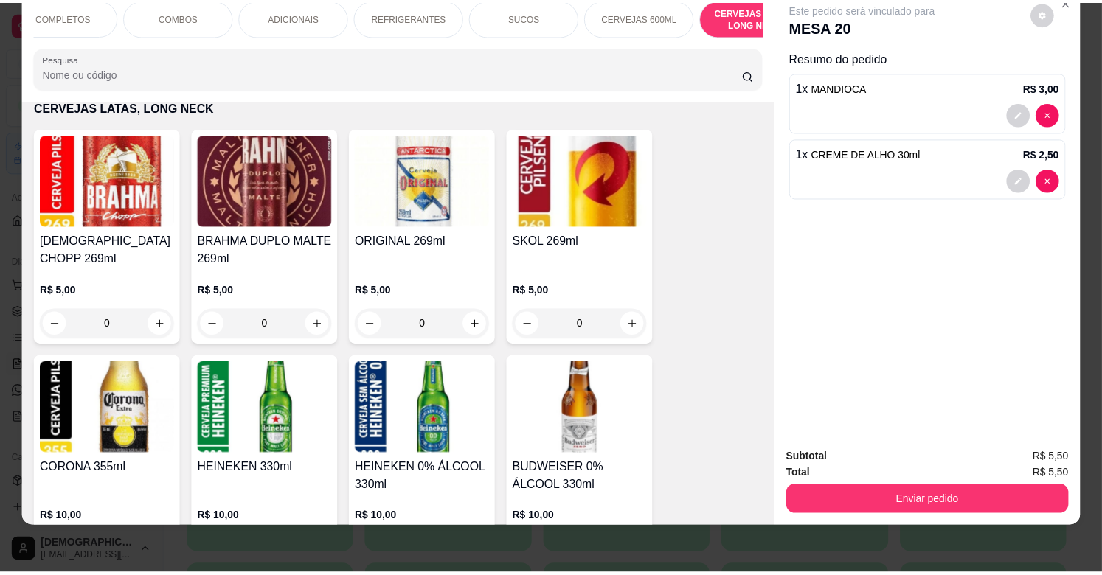
scroll to position [5684, 0]
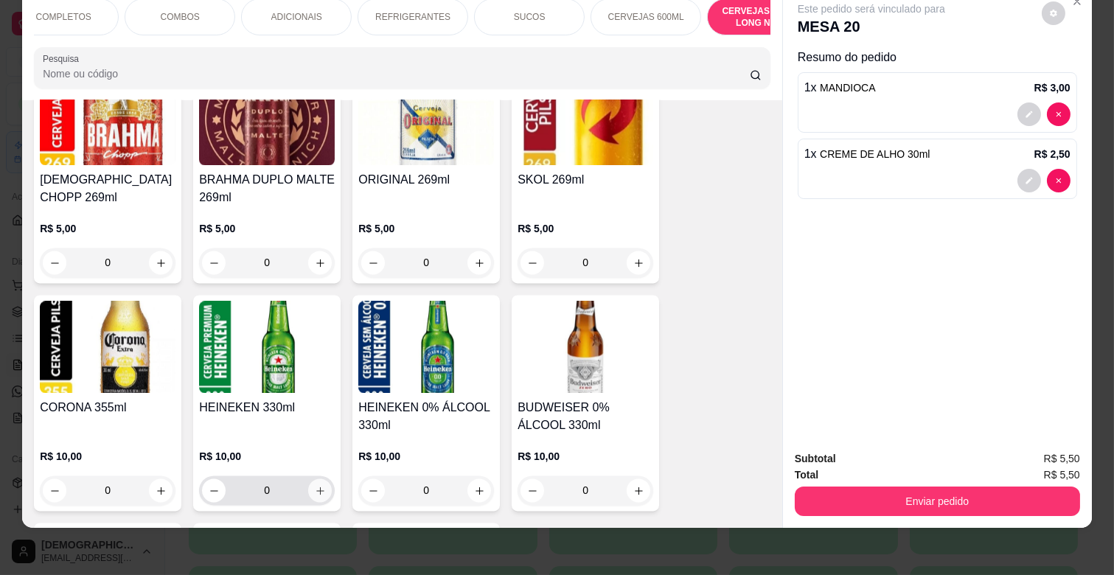
click at [324, 479] on button "increase-product-quantity" at bounding box center [320, 491] width 24 height 24
type input "1"
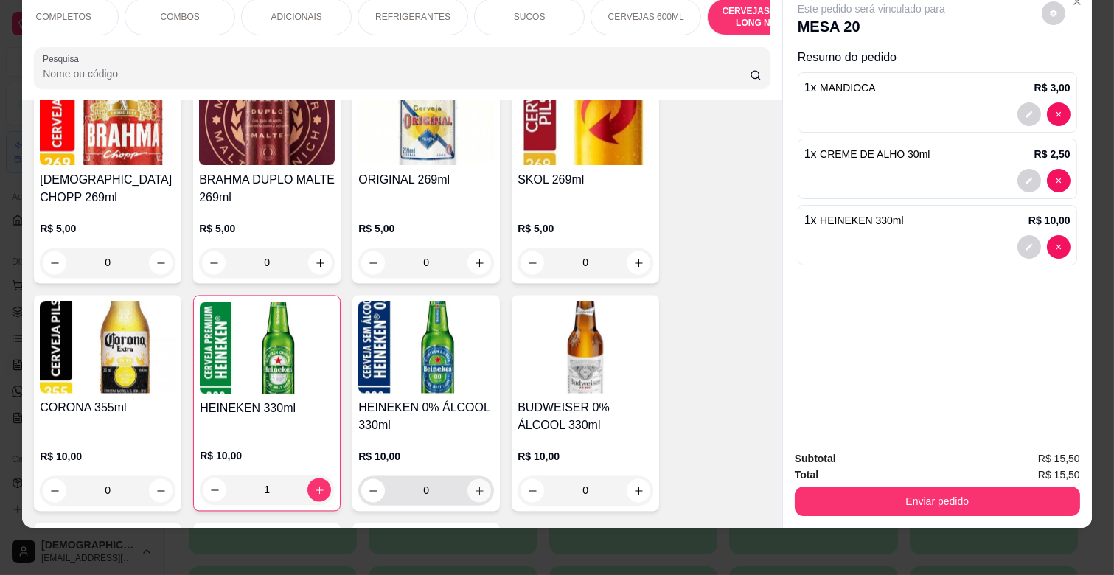
click at [474, 485] on icon "increase-product-quantity" at bounding box center [479, 490] width 11 height 11
type input "1"
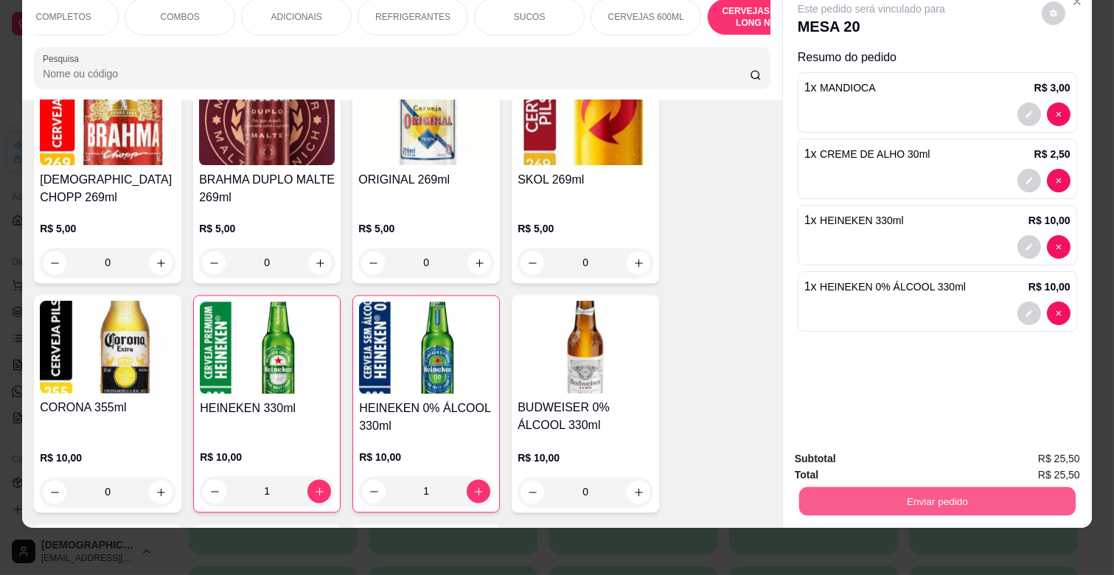
click at [908, 497] on button "Enviar pedido" at bounding box center [937, 501] width 277 height 29
click at [888, 466] on button "Não registrar e enviar pedido" at bounding box center [887, 454] width 153 height 28
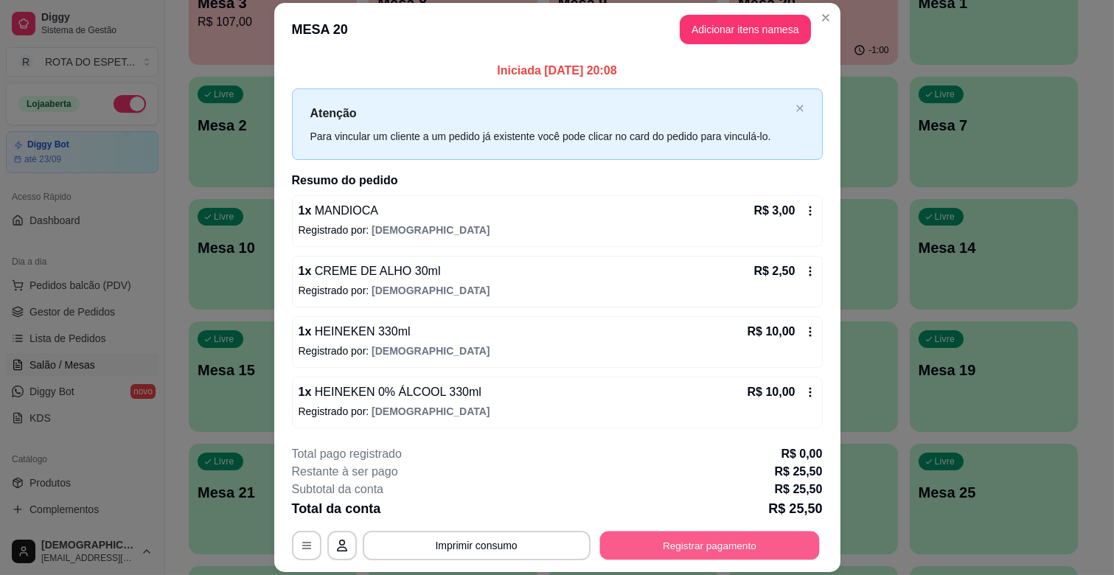
click at [743, 536] on button "Registrar pagamento" at bounding box center [710, 546] width 220 height 29
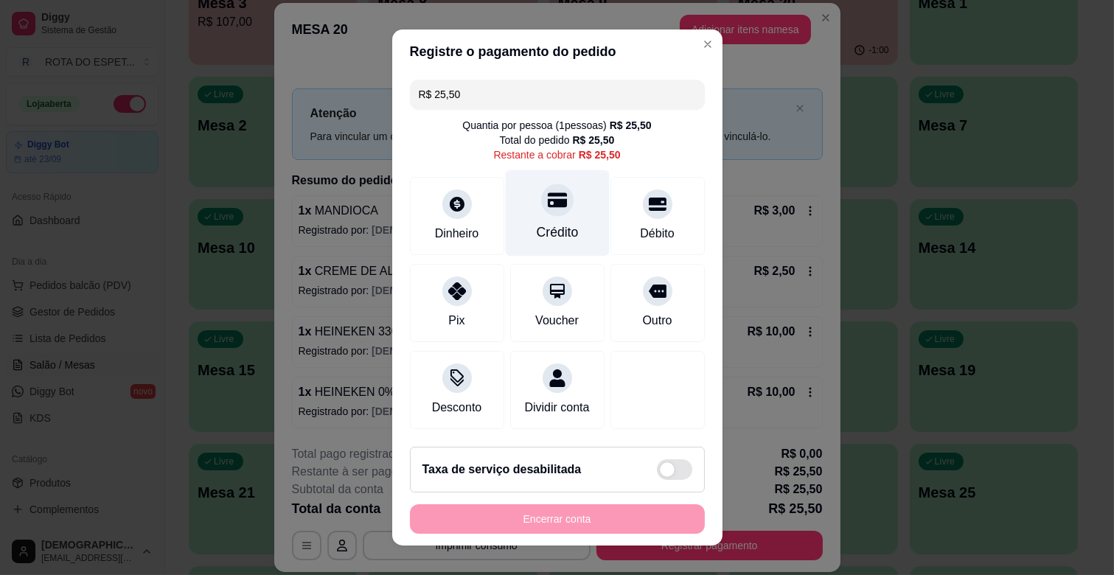
click at [535, 218] on div "Crédito" at bounding box center [557, 213] width 104 height 86
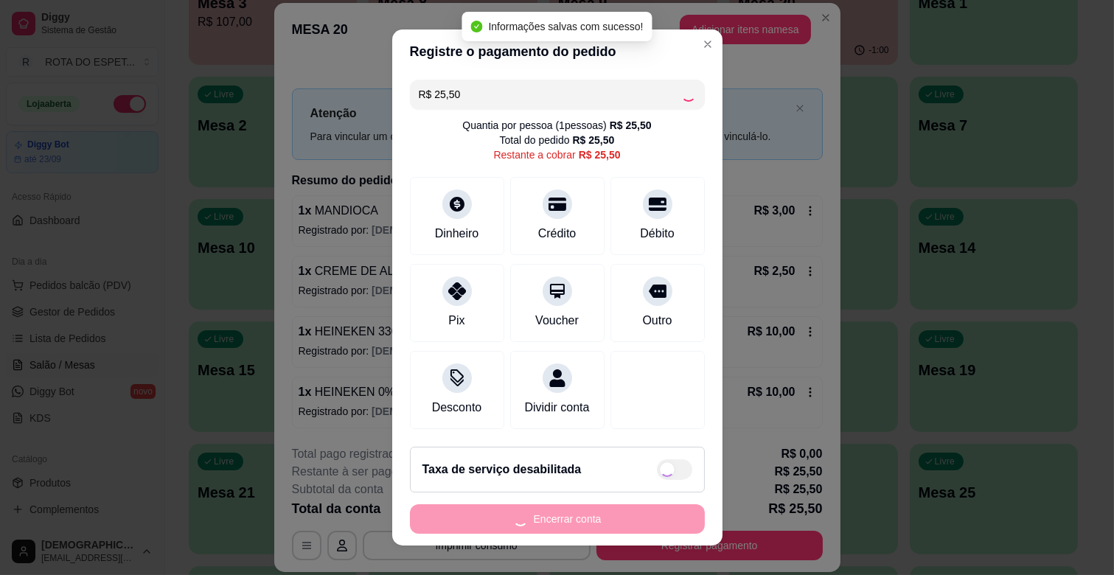
type input "R$ 0,00"
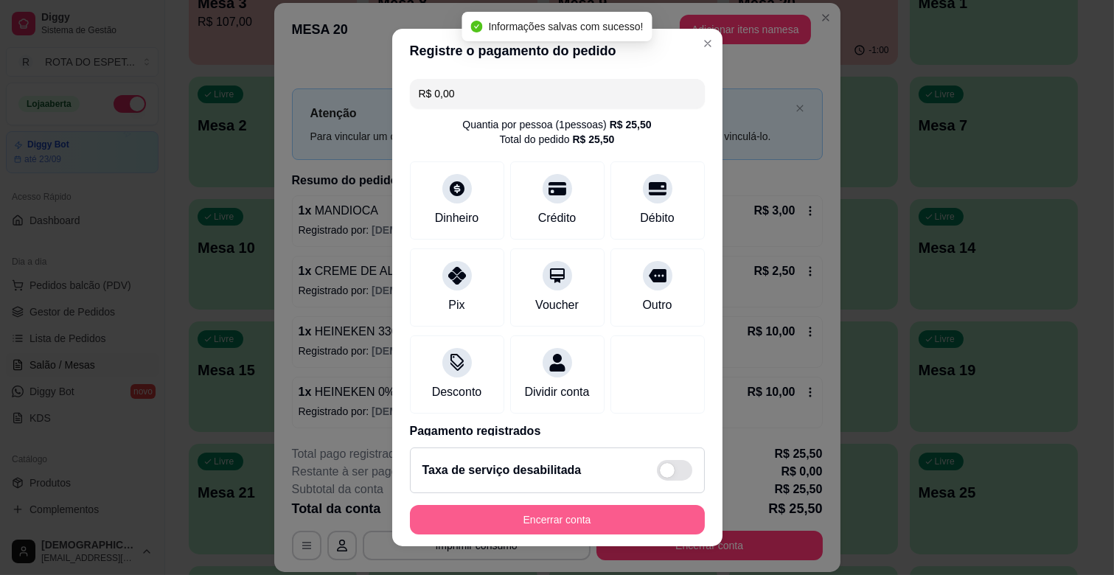
click at [610, 521] on button "Encerrar conta" at bounding box center [557, 519] width 295 height 29
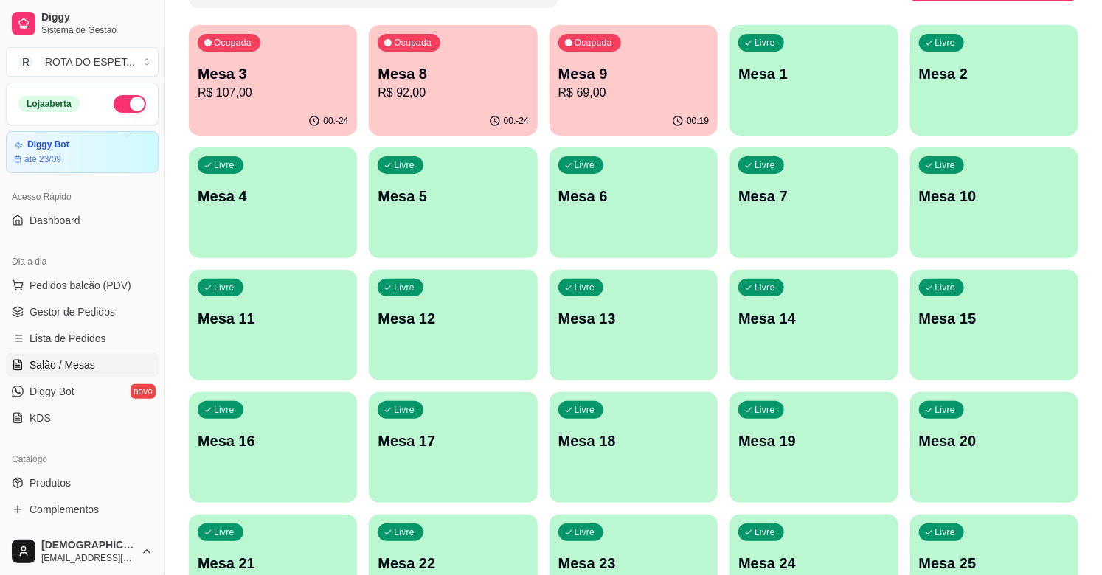
scroll to position [0, 0]
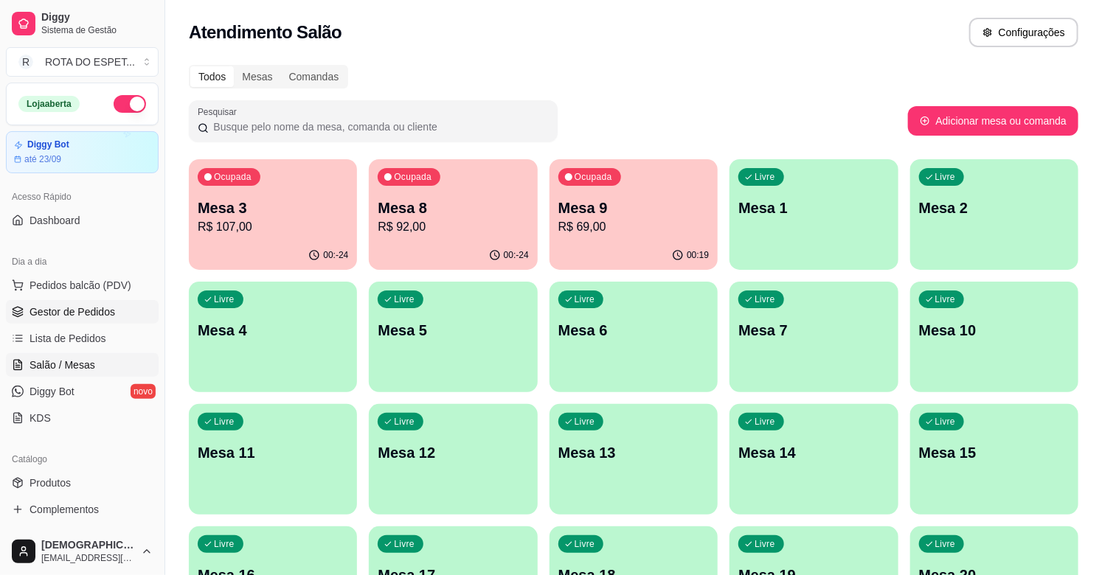
click at [55, 300] on link "Gestor de Pedidos" at bounding box center [82, 312] width 153 height 24
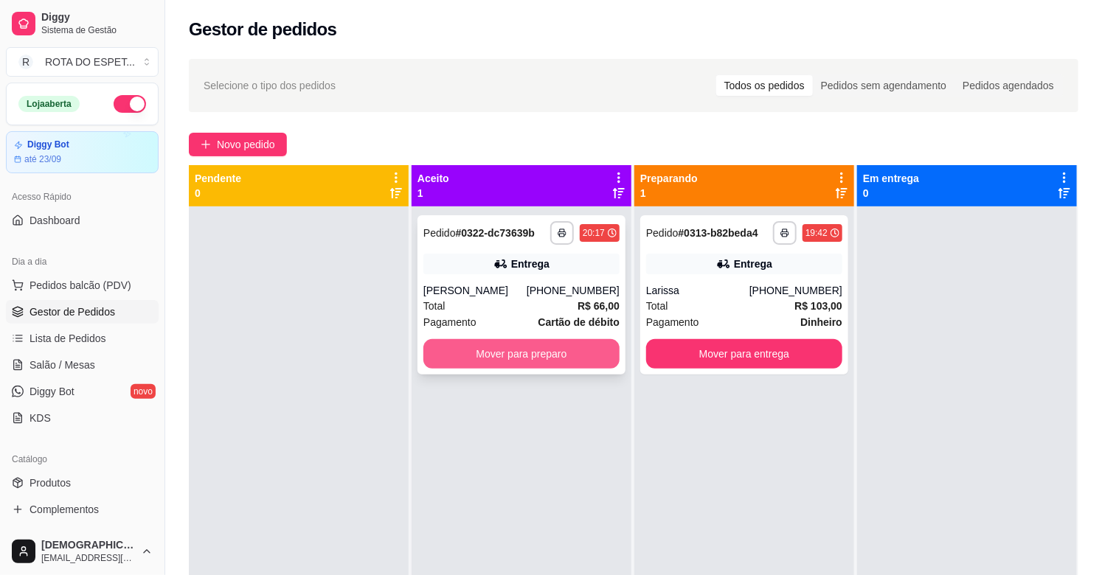
click at [468, 361] on button "Mover para preparo" at bounding box center [521, 353] width 196 height 29
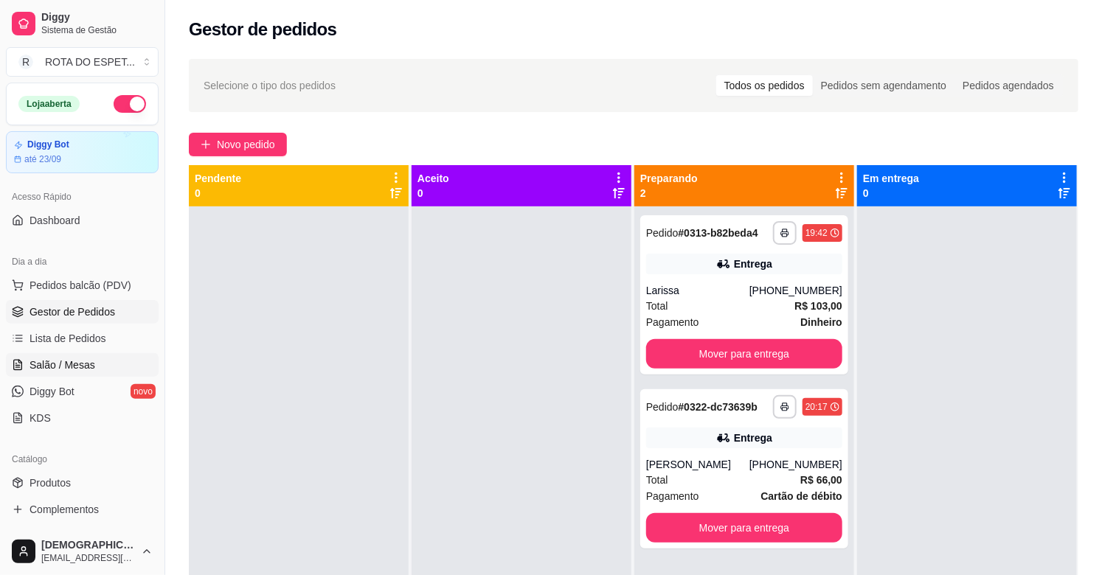
click at [85, 367] on span "Salão / Mesas" at bounding box center [62, 365] width 66 height 15
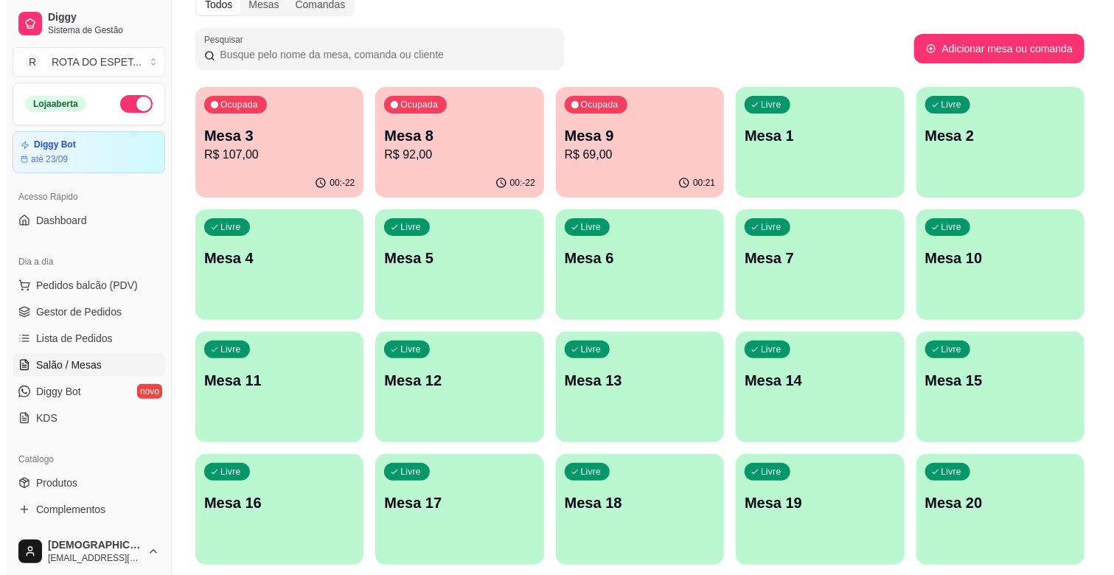
scroll to position [164, 0]
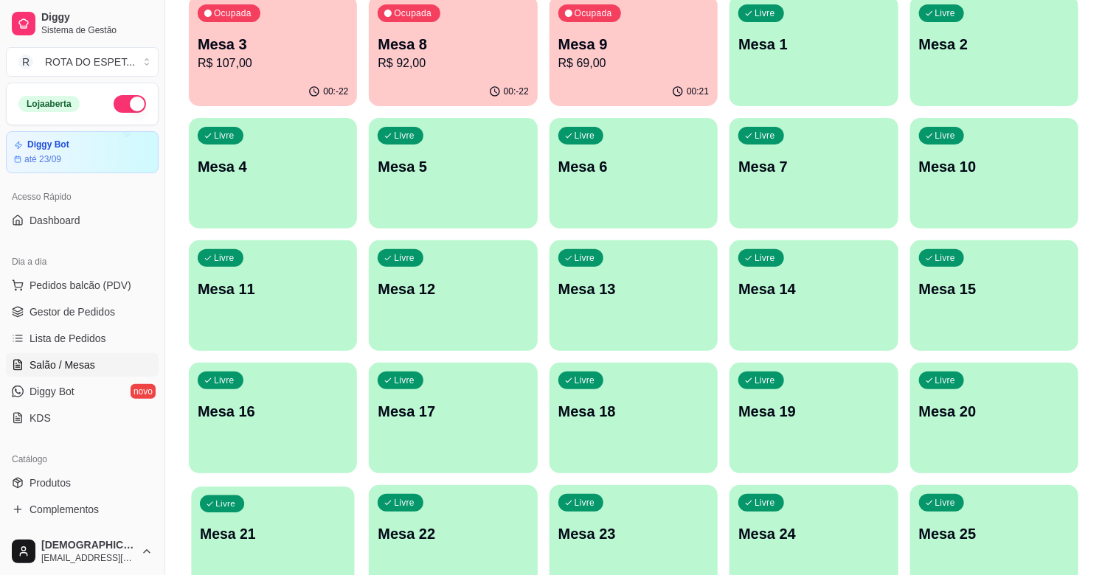
click at [271, 534] on p "Mesa 21" at bounding box center [273, 534] width 146 height 20
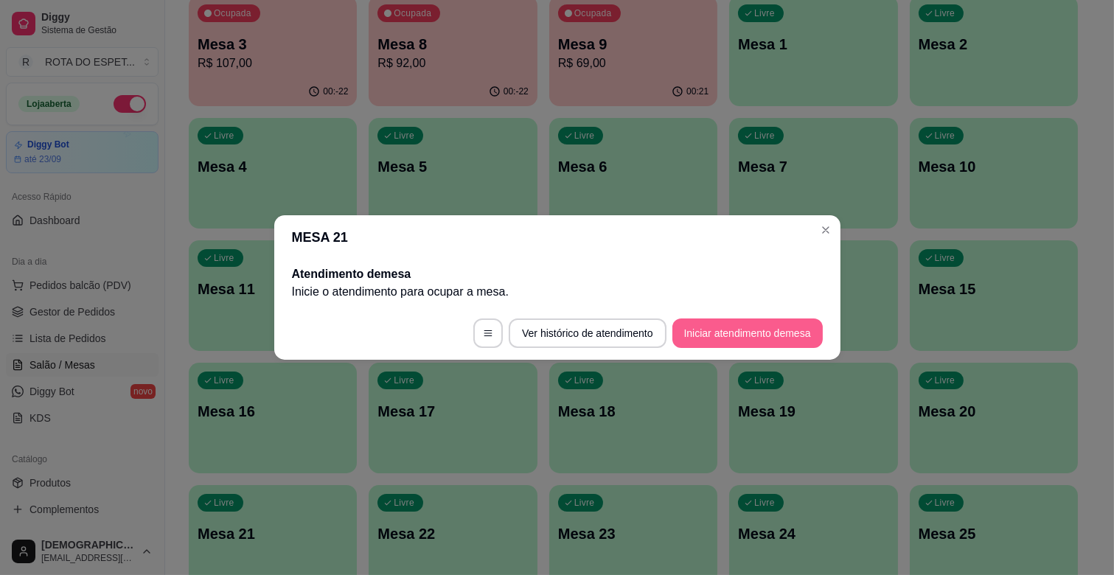
click at [745, 341] on button "Iniciar atendimento de mesa" at bounding box center [748, 333] width 150 height 29
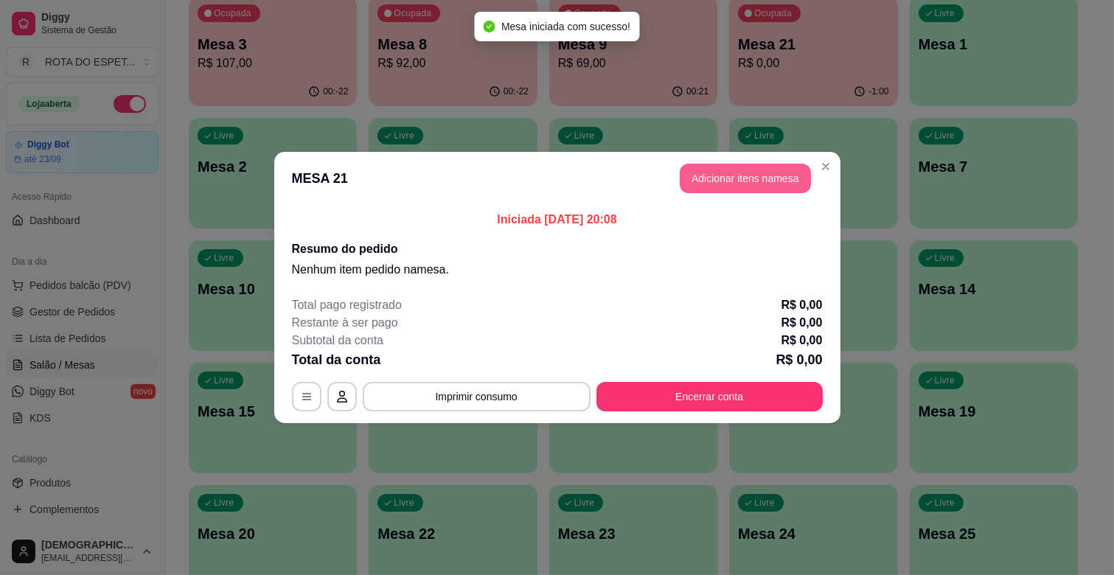
click at [765, 178] on button "Adicionar itens na mesa" at bounding box center [745, 178] width 131 height 29
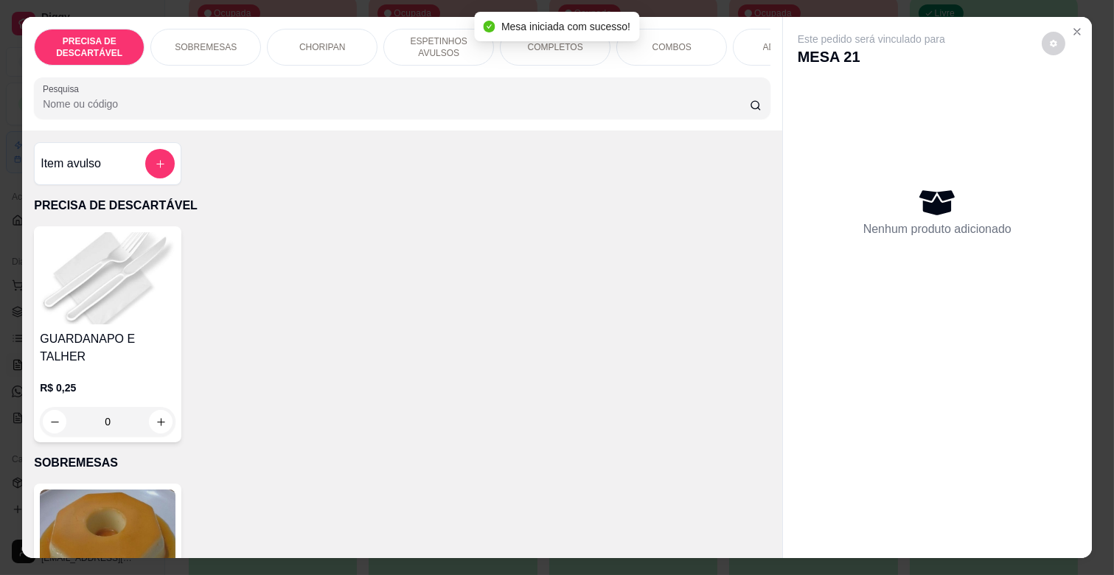
click at [450, 52] on p "ESPETINHOS AVULSOS" at bounding box center [439, 47] width 86 height 24
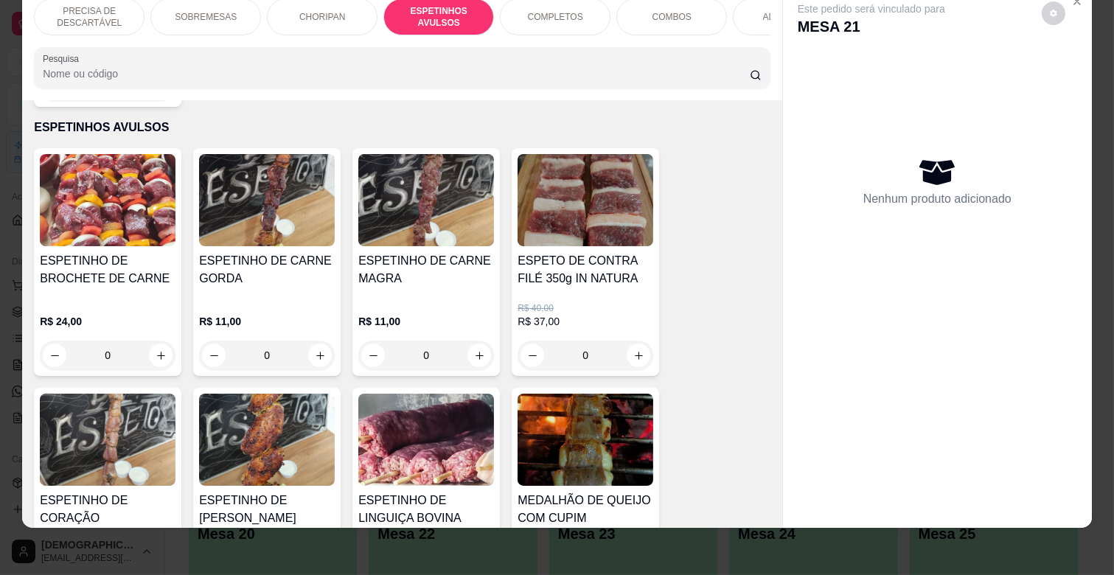
click at [442, 260] on h4 "ESPETINHO DE CARNE MAGRA" at bounding box center [426, 269] width 136 height 35
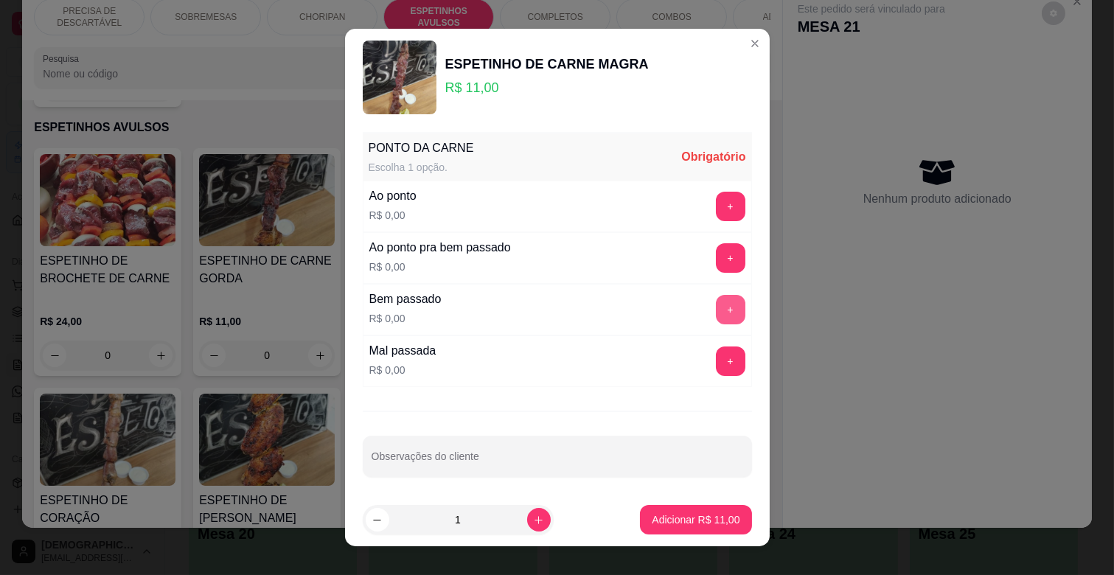
click at [716, 303] on button "+" at bounding box center [730, 309] width 29 height 29
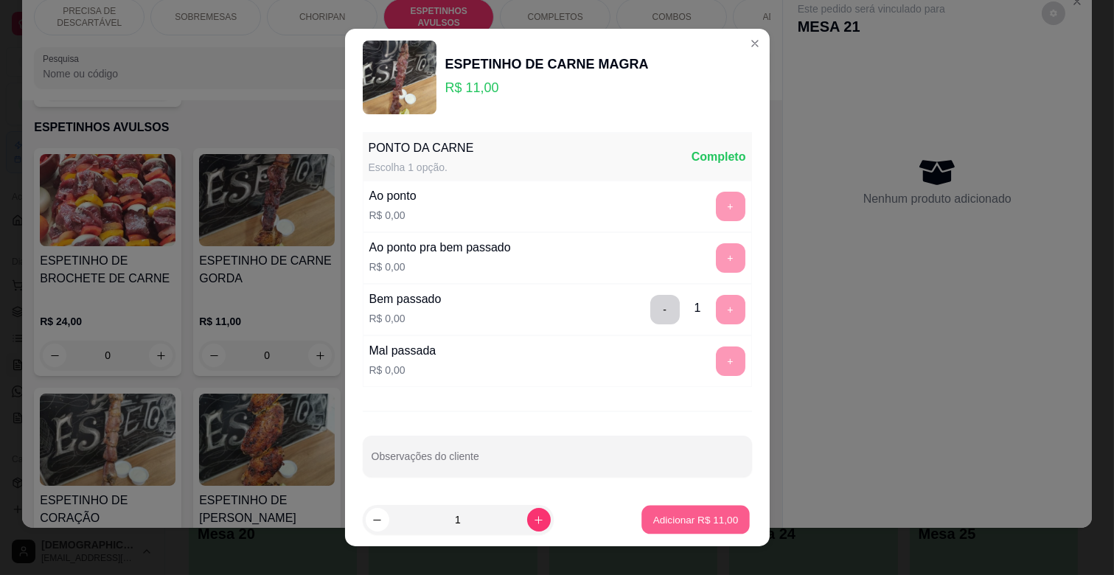
click at [709, 518] on p "Adicionar R$ 11,00" at bounding box center [696, 520] width 86 height 14
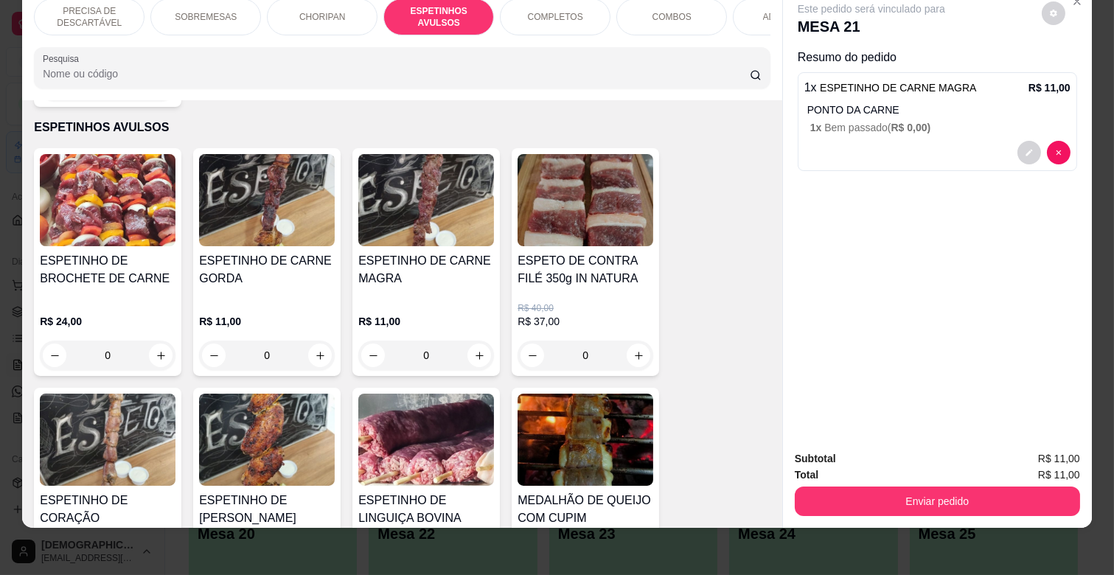
click at [572, 15] on div "COMPLETOS" at bounding box center [555, 17] width 111 height 37
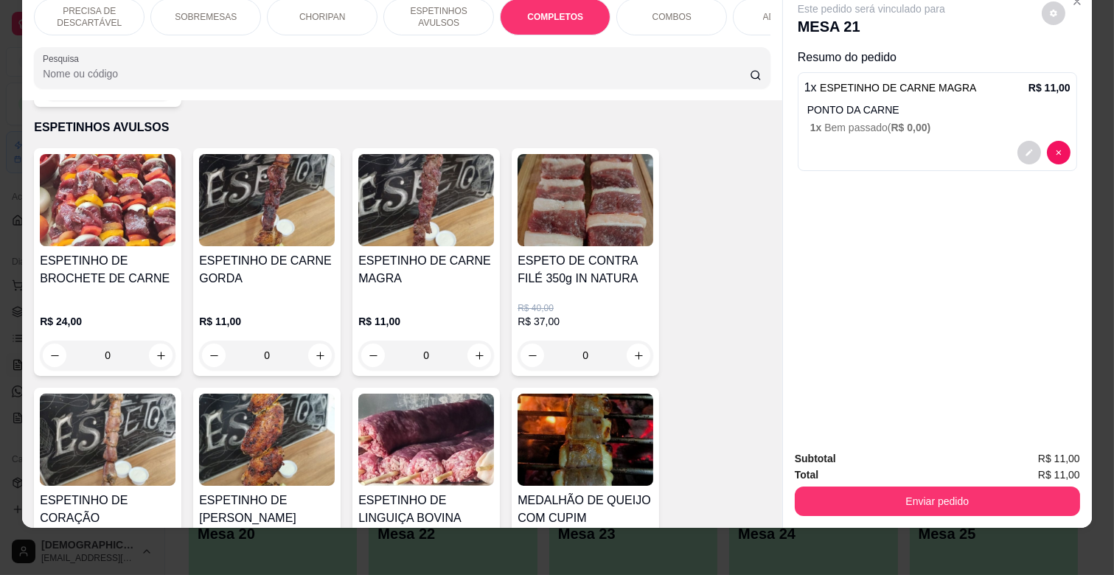
scroll to position [1790, 0]
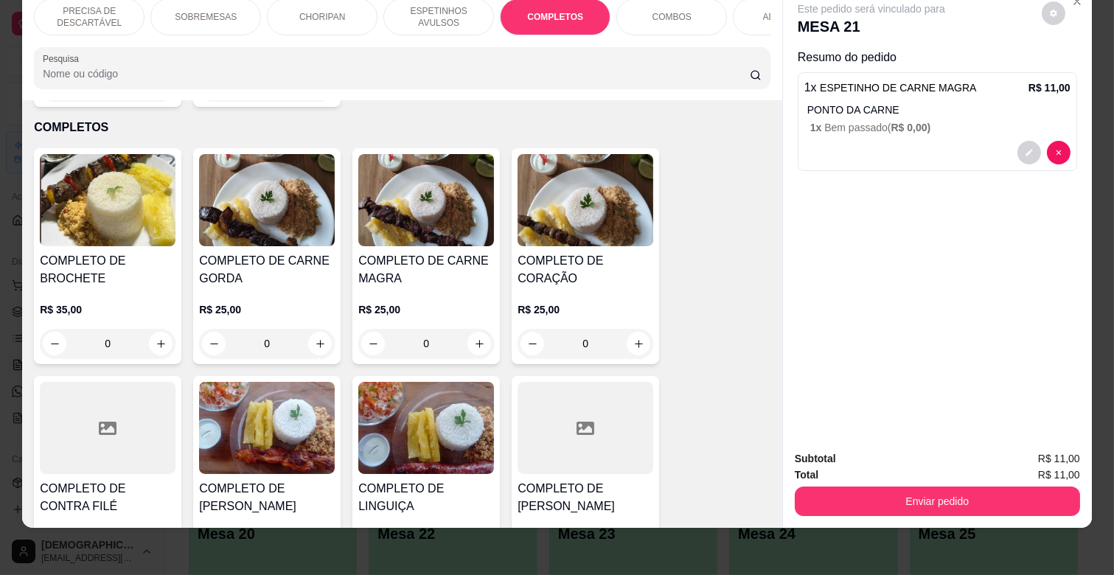
click at [437, 288] on div "R$ 25,00 0" at bounding box center [426, 323] width 136 height 71
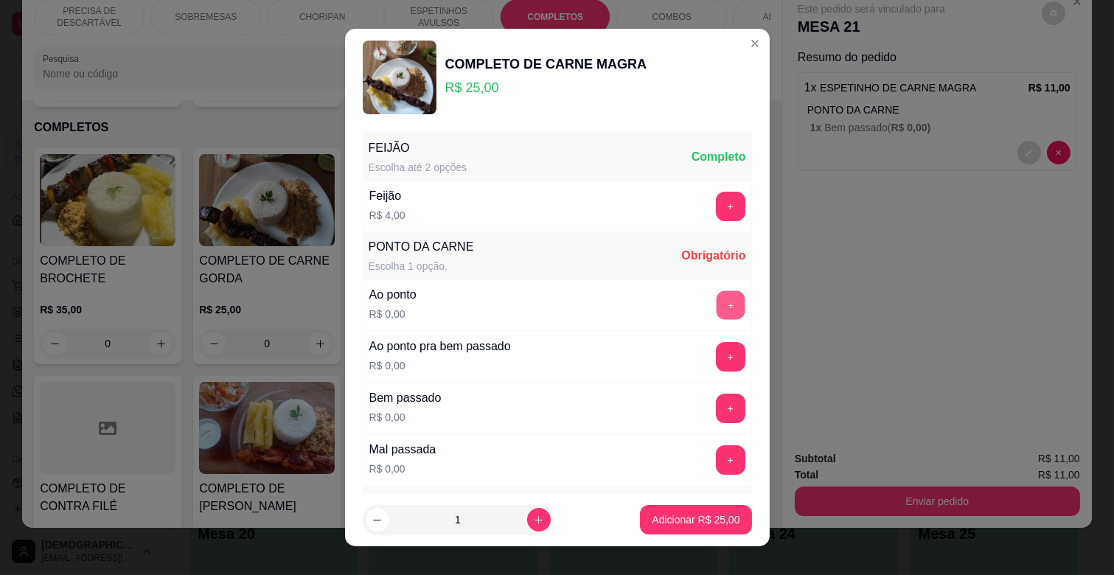
click at [716, 303] on button "+" at bounding box center [730, 305] width 29 height 29
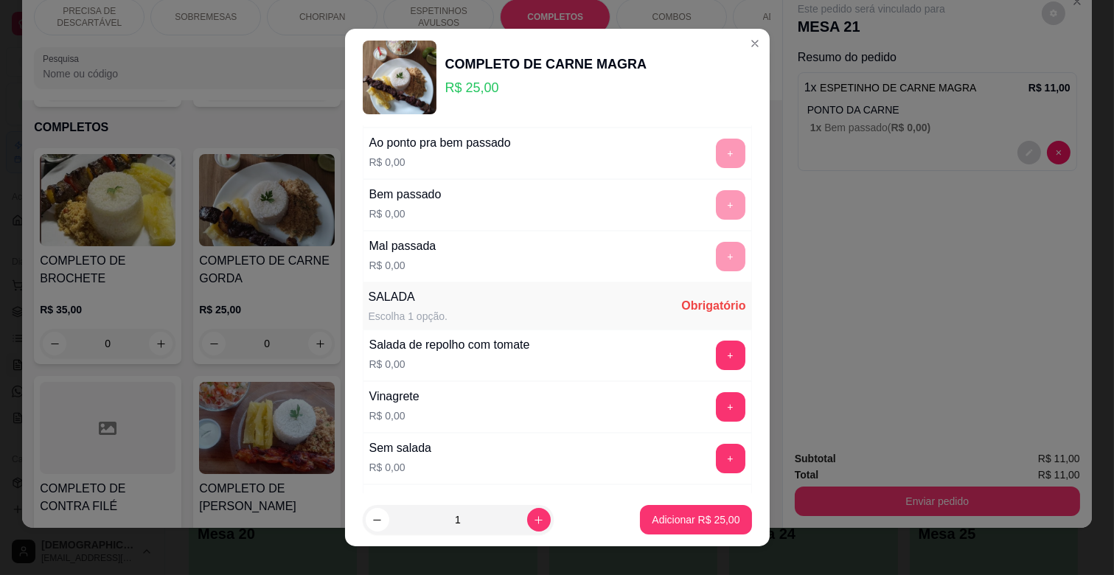
scroll to position [327, 0]
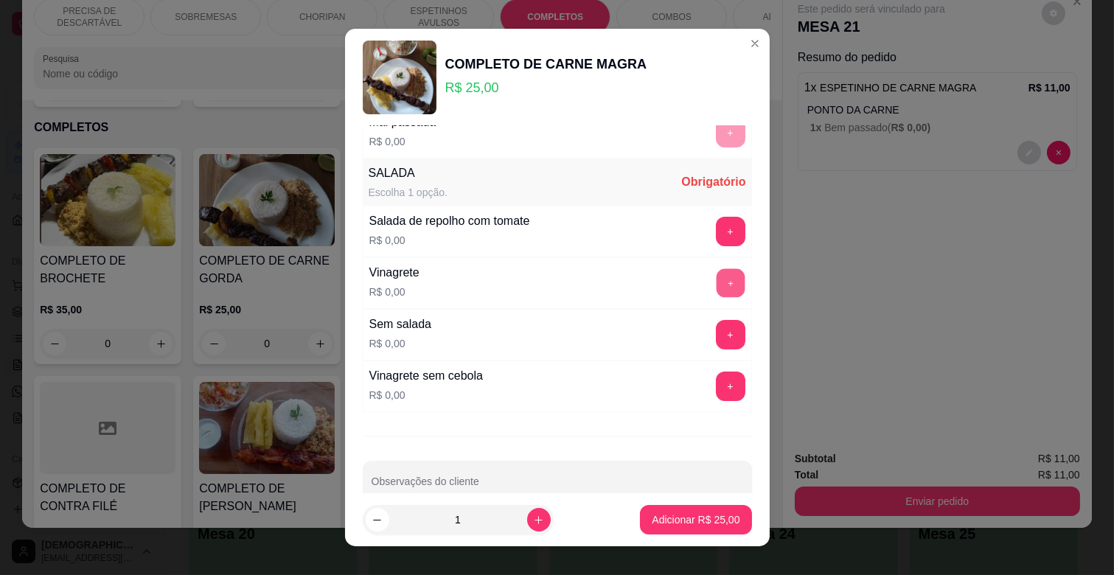
click at [716, 288] on button "+" at bounding box center [730, 283] width 29 height 29
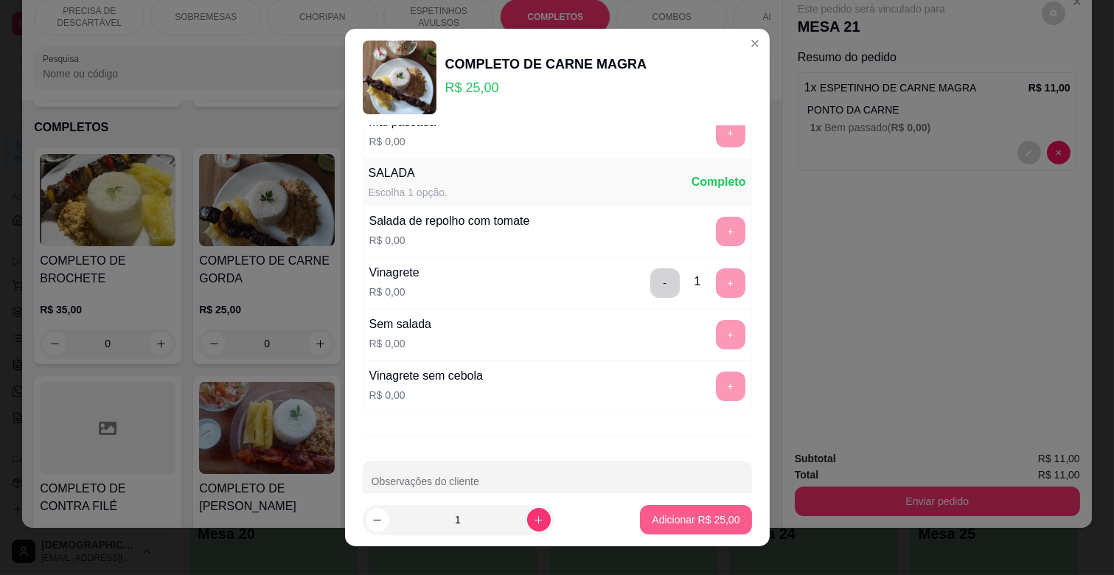
click at [713, 516] on p "Adicionar R$ 25,00" at bounding box center [696, 520] width 88 height 15
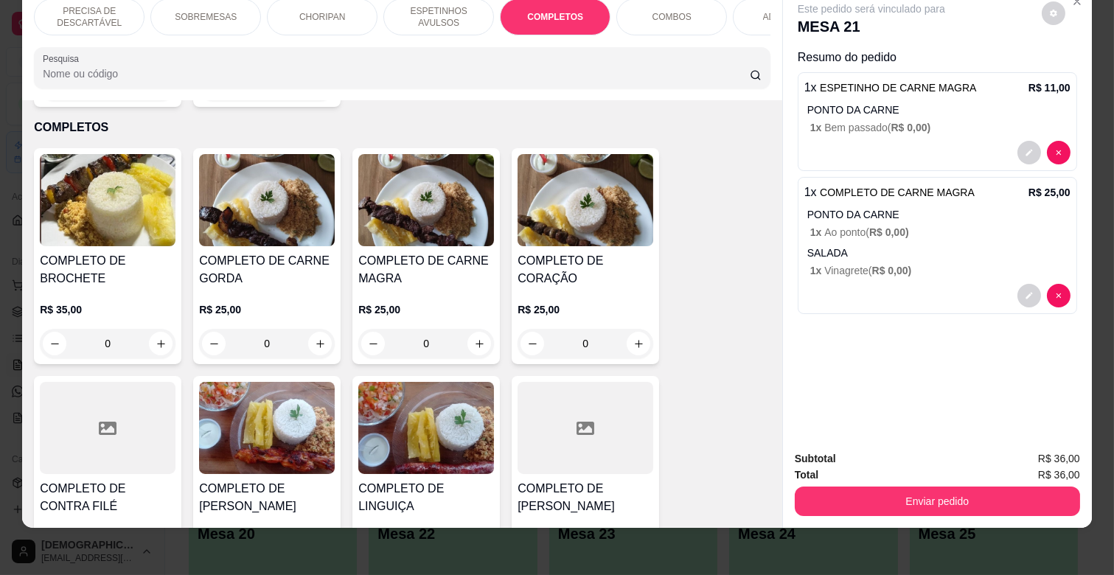
click at [428, 252] on h4 "COMPLETO DE CARNE MAGRA" at bounding box center [426, 269] width 136 height 35
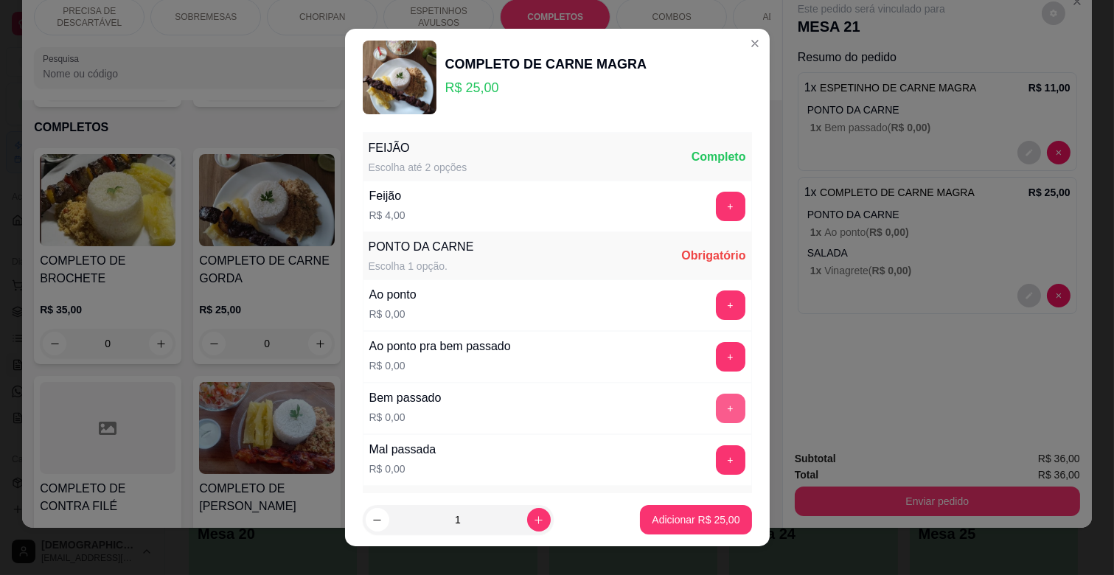
click at [716, 398] on button "+" at bounding box center [730, 408] width 29 height 29
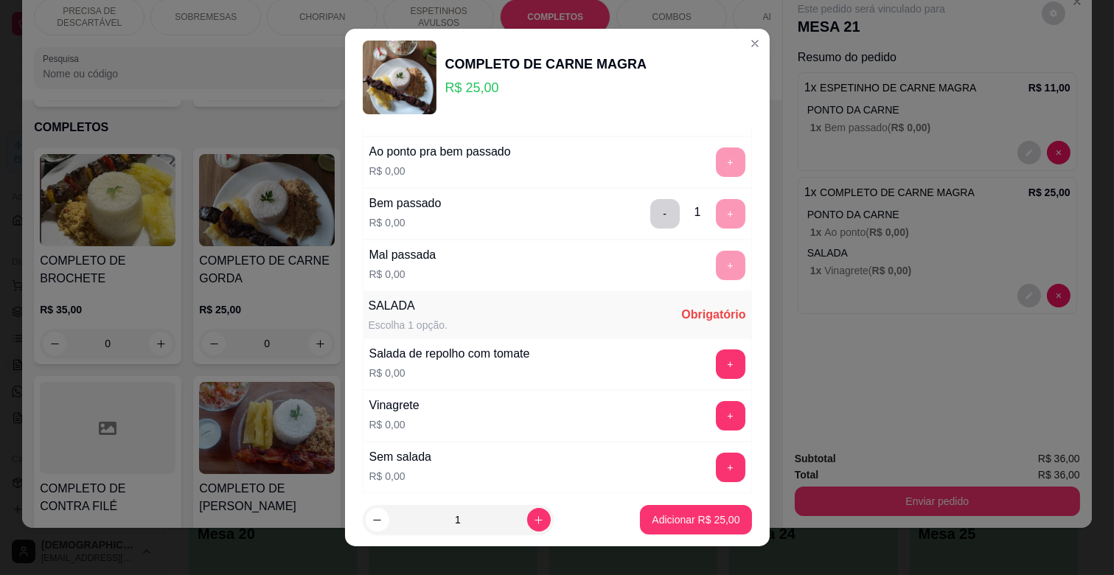
scroll to position [246, 0]
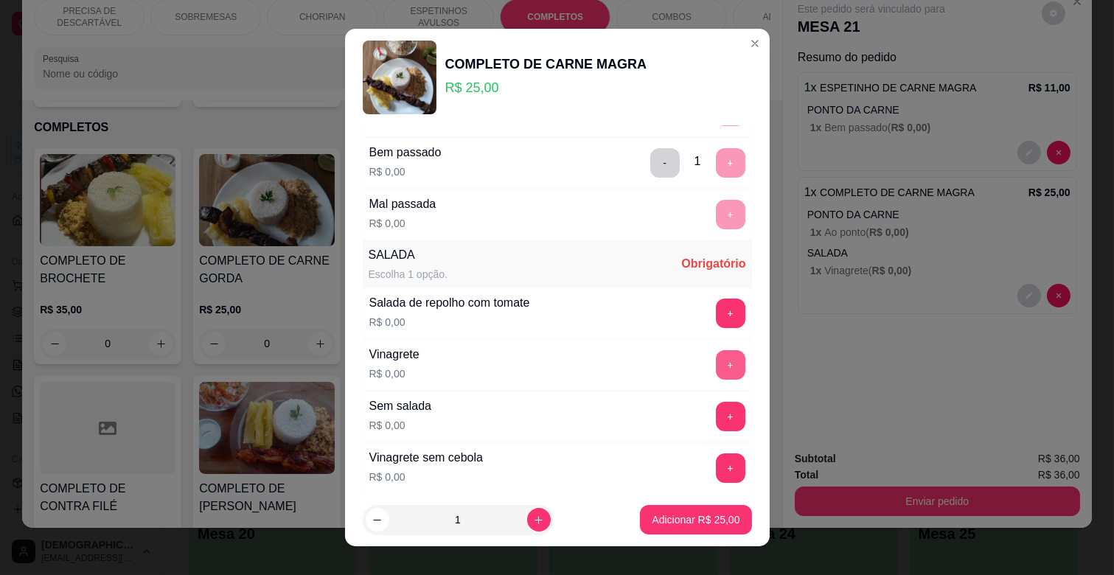
click at [716, 363] on button "+" at bounding box center [730, 364] width 29 height 29
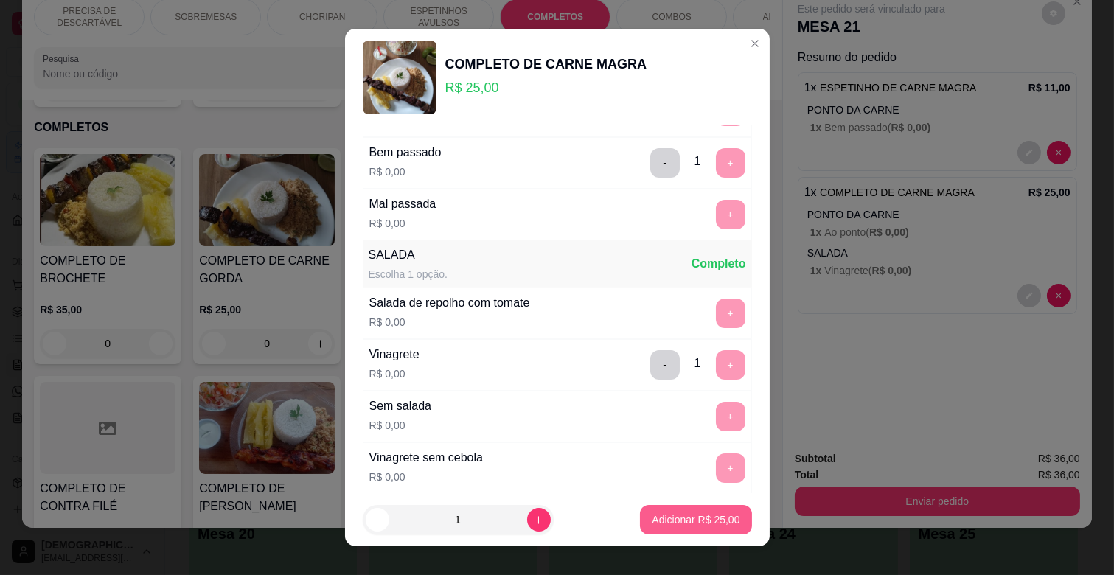
click at [680, 518] on p "Adicionar R$ 25,00" at bounding box center [696, 520] width 88 height 15
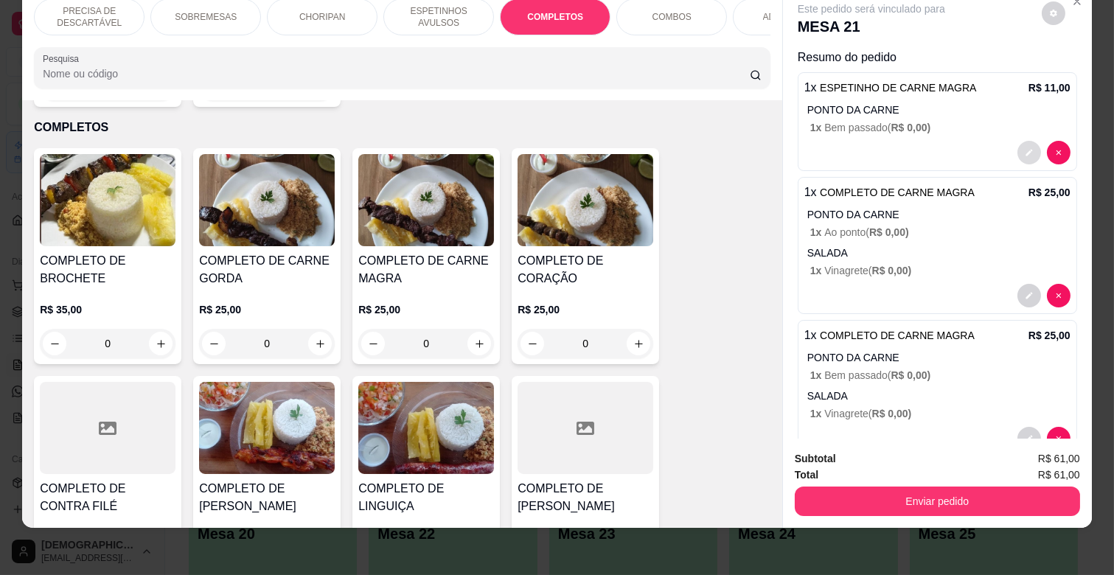
click at [1018, 141] on button "decrease-product-quantity" at bounding box center [1030, 153] width 24 height 24
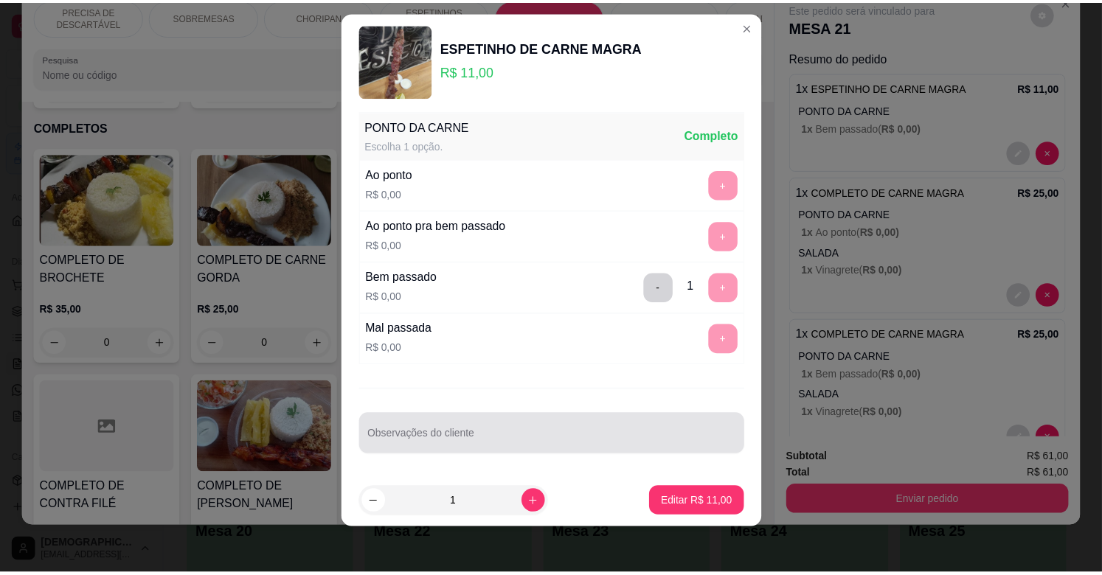
scroll to position [18, 0]
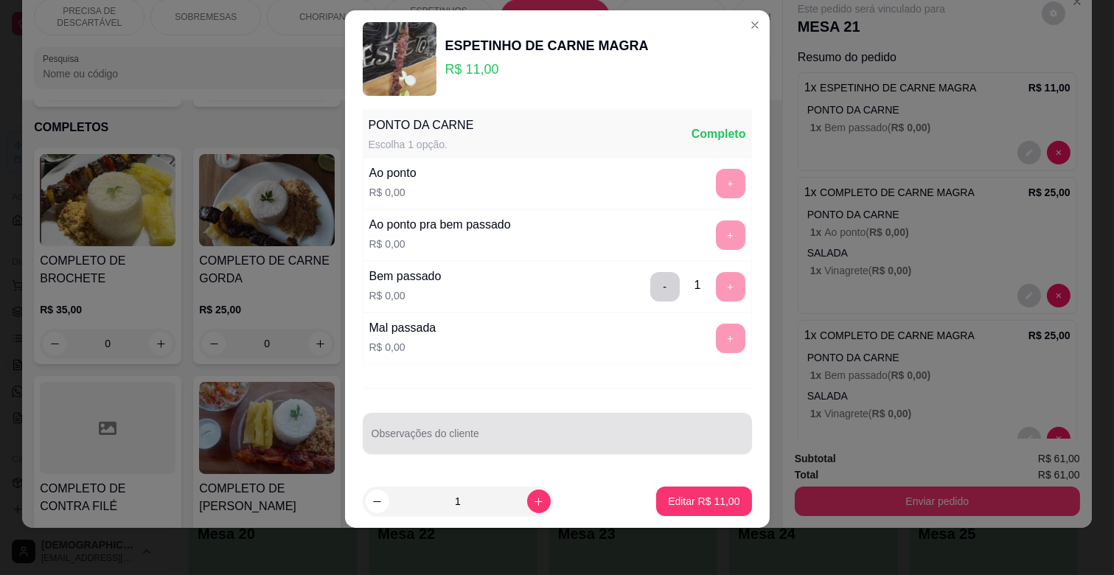
click at [528, 439] on input "Observações do cliente" at bounding box center [558, 439] width 372 height 15
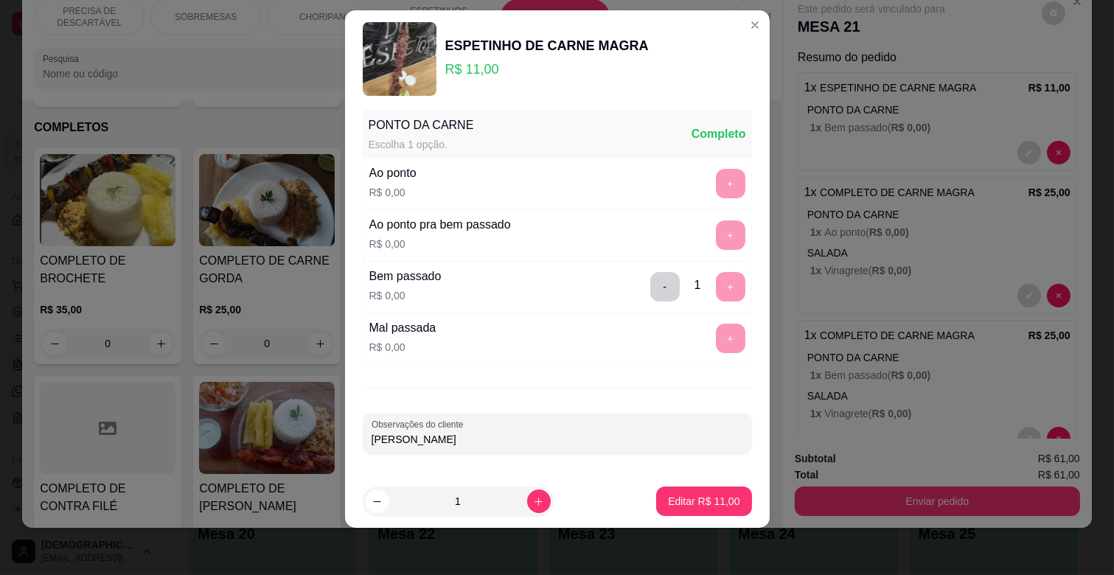
type input "JONI"
click at [673, 498] on p "Editar R$ 11,00" at bounding box center [704, 501] width 72 height 15
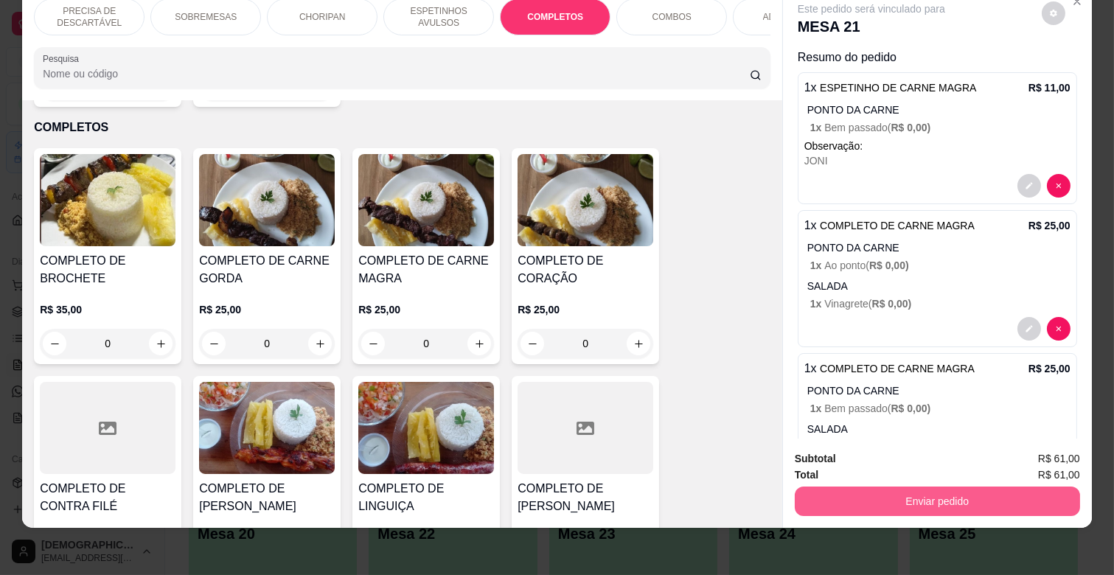
click at [952, 492] on button "Enviar pedido" at bounding box center [937, 501] width 285 height 29
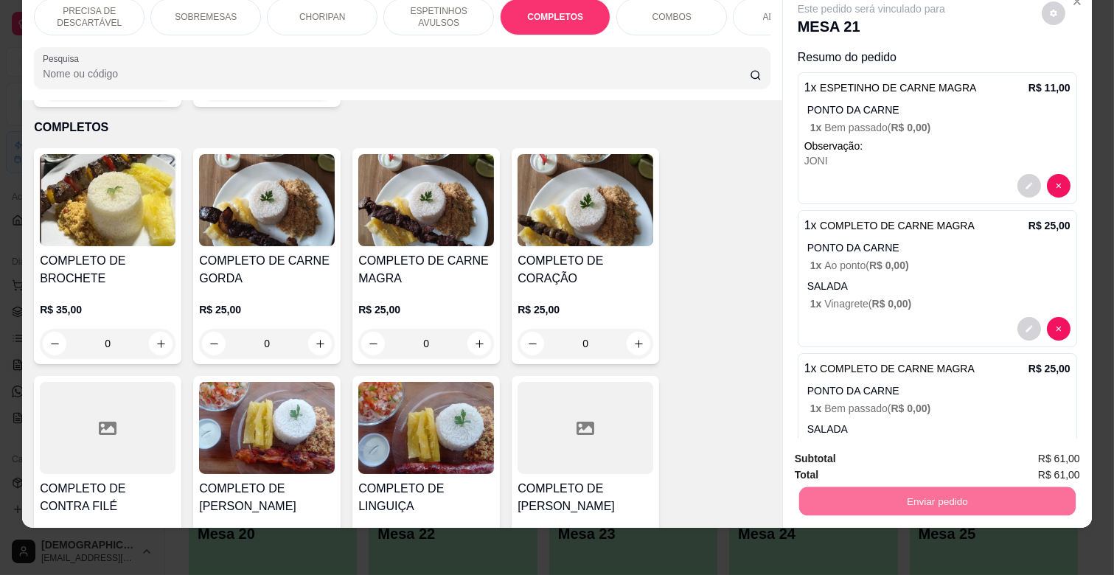
click at [917, 452] on button "Não registrar e enviar pedido" at bounding box center [887, 454] width 153 height 28
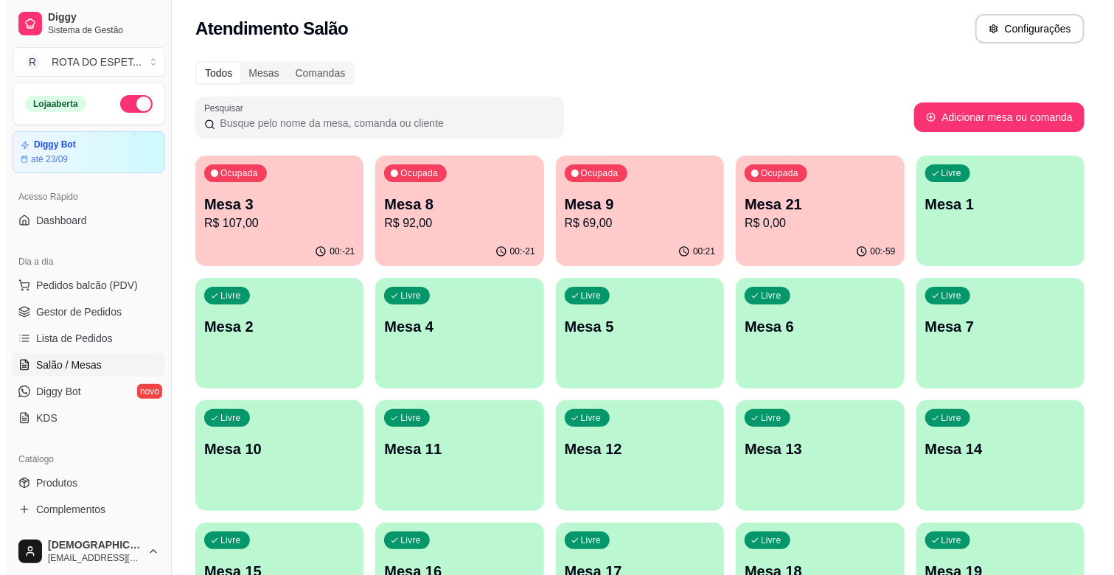
scroll to position [0, 0]
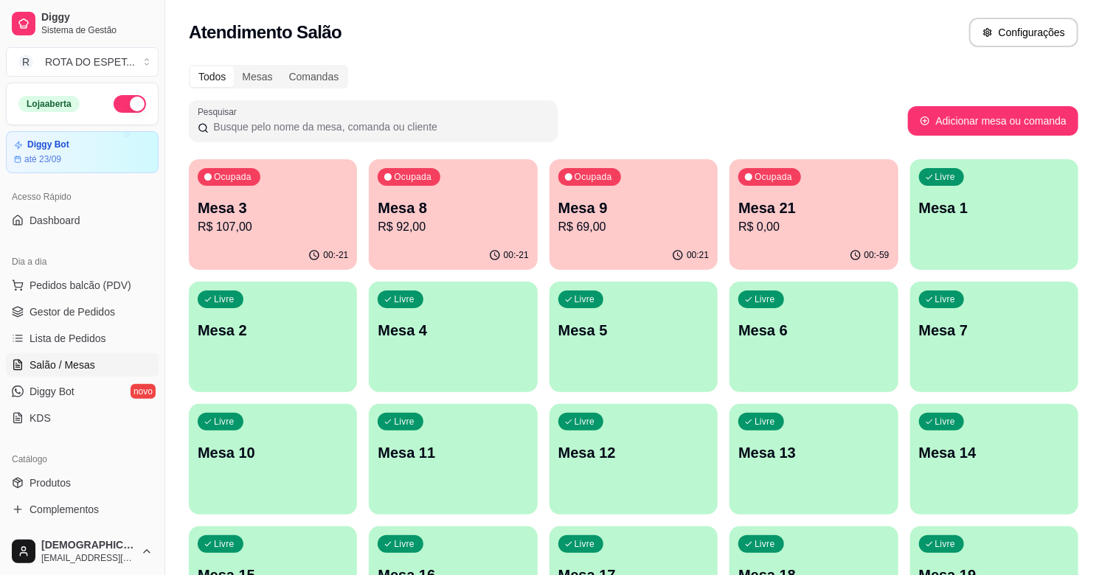
click at [466, 201] on p "Mesa 8" at bounding box center [453, 208] width 150 height 21
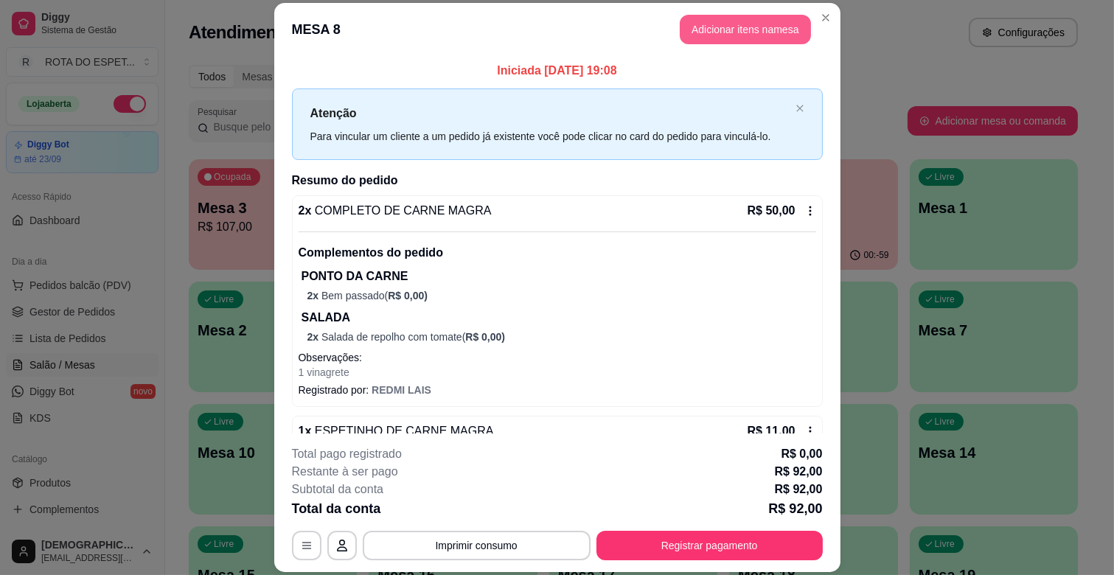
click at [754, 22] on button "Adicionar itens na mesa" at bounding box center [745, 29] width 131 height 29
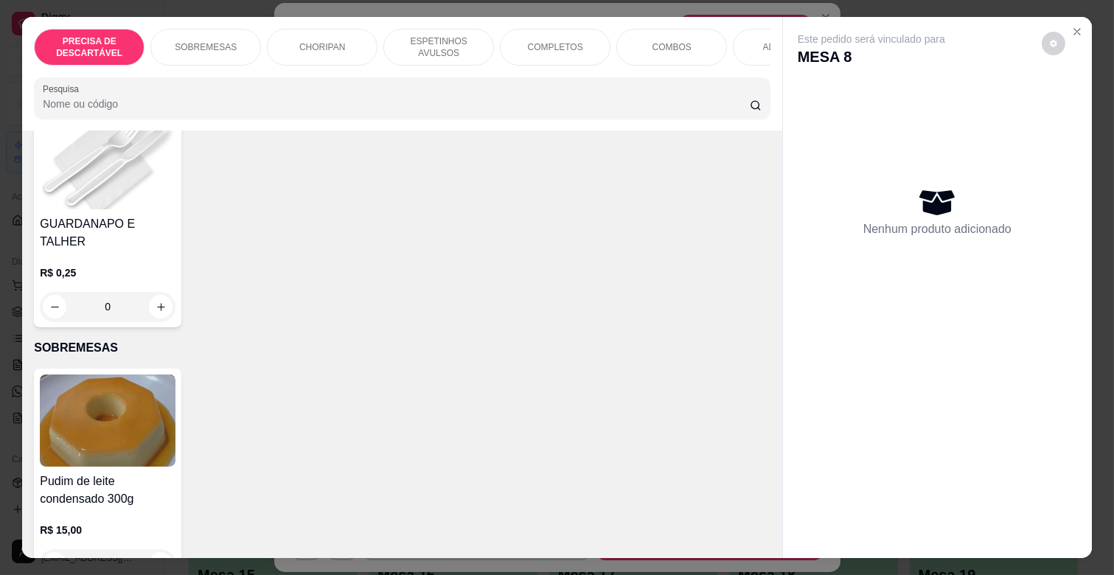
scroll to position [246, 0]
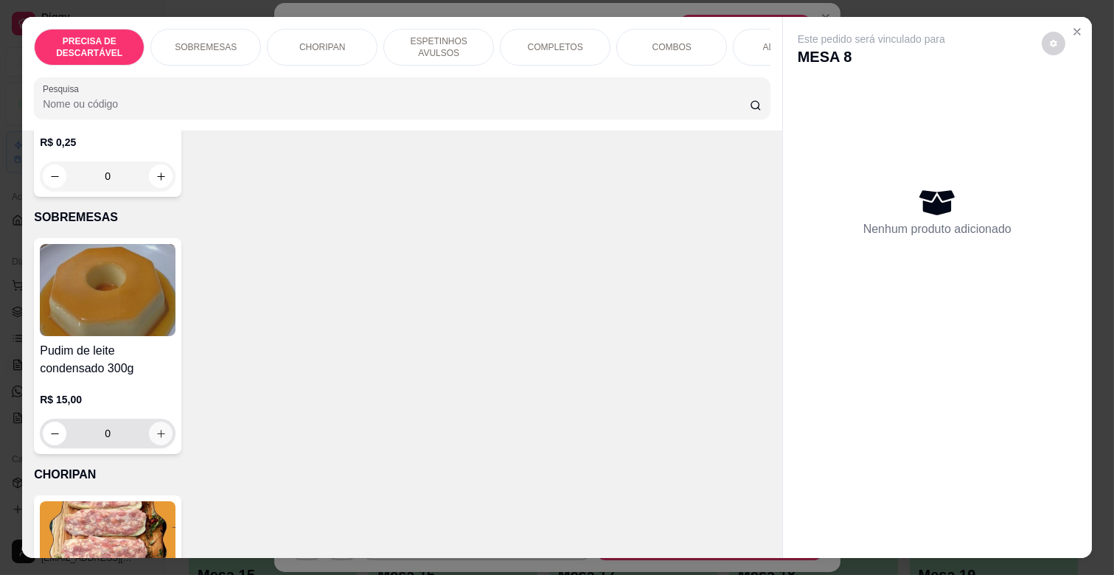
click at [160, 423] on button "increase-product-quantity" at bounding box center [161, 434] width 24 height 24
type input "1"
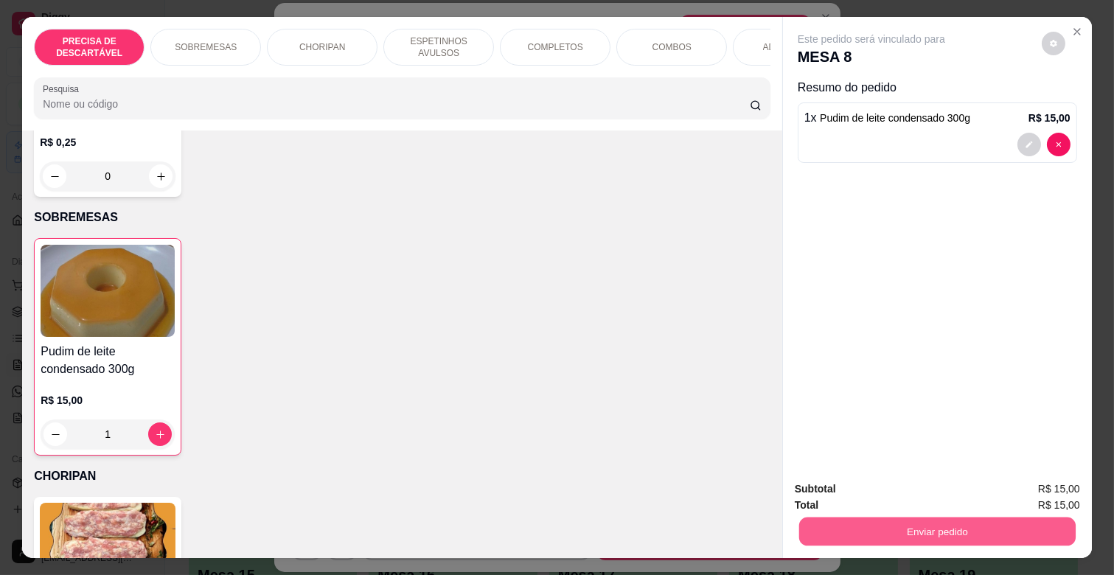
click at [855, 517] on button "Enviar pedido" at bounding box center [937, 531] width 277 height 29
click at [855, 483] on button "Não registrar e enviar pedido" at bounding box center [887, 489] width 153 height 28
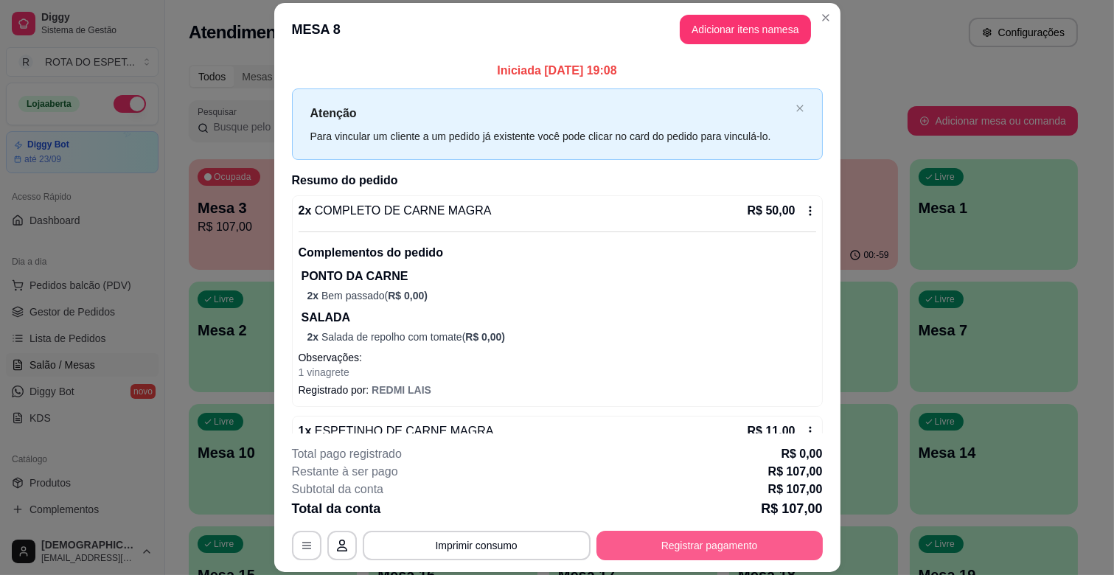
click at [754, 543] on button "Registrar pagamento" at bounding box center [710, 545] width 226 height 29
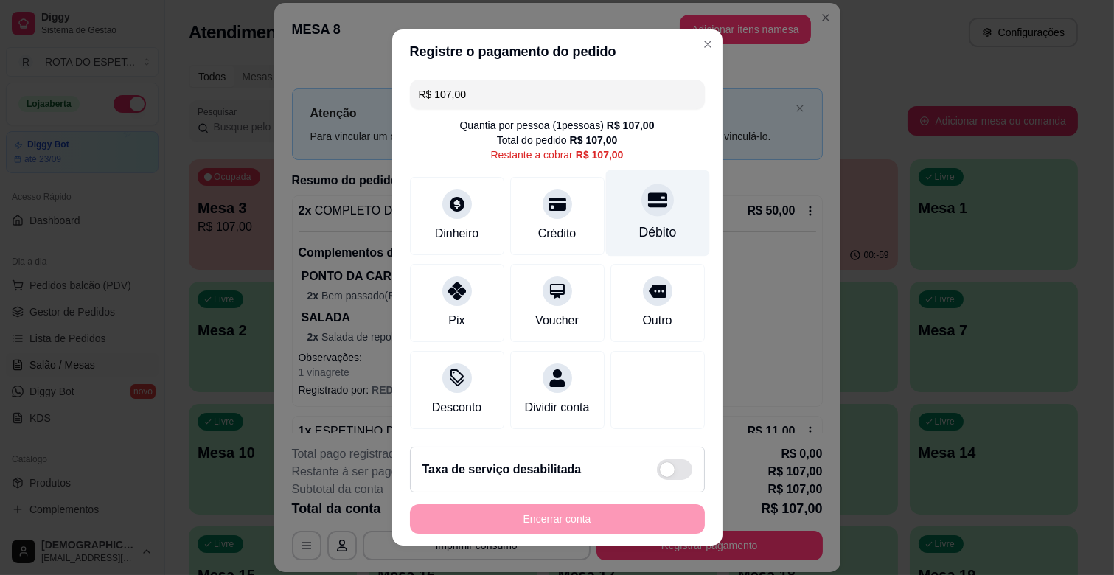
click at [647, 233] on div "Débito" at bounding box center [658, 232] width 38 height 19
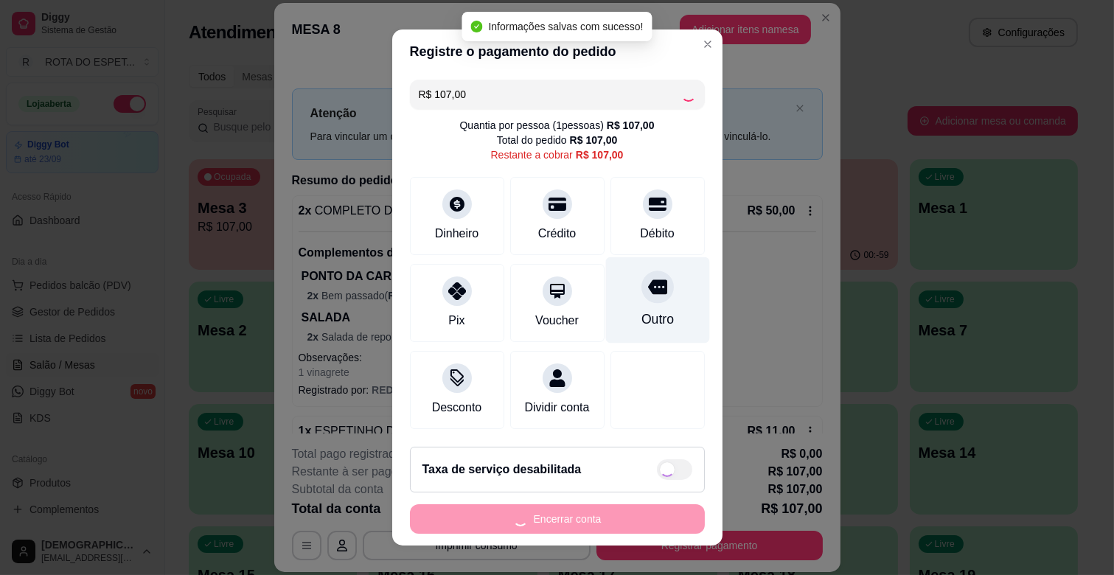
type input "R$ 0,00"
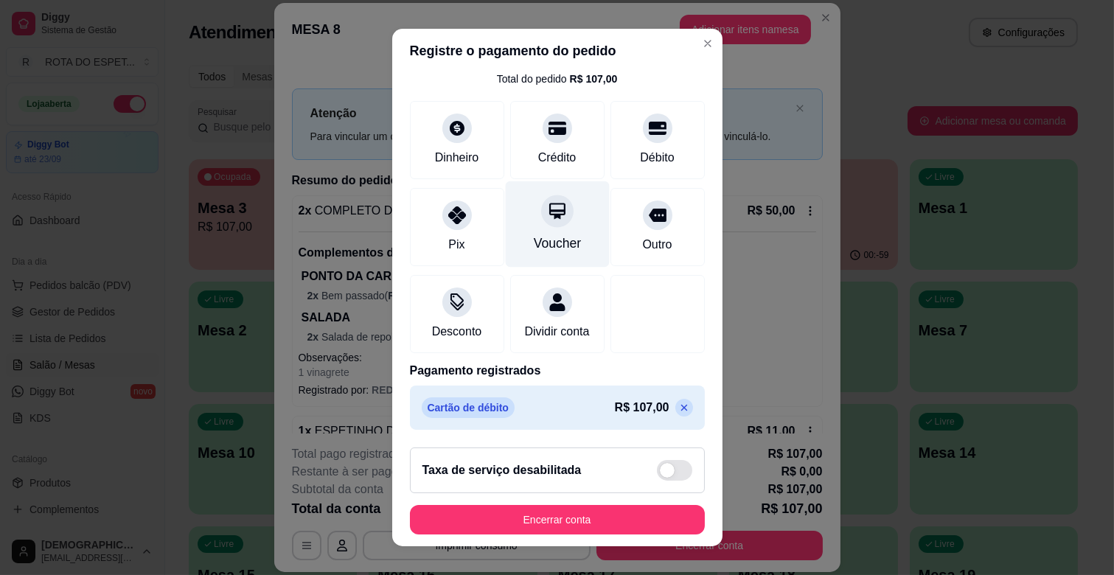
scroll to position [78, 0]
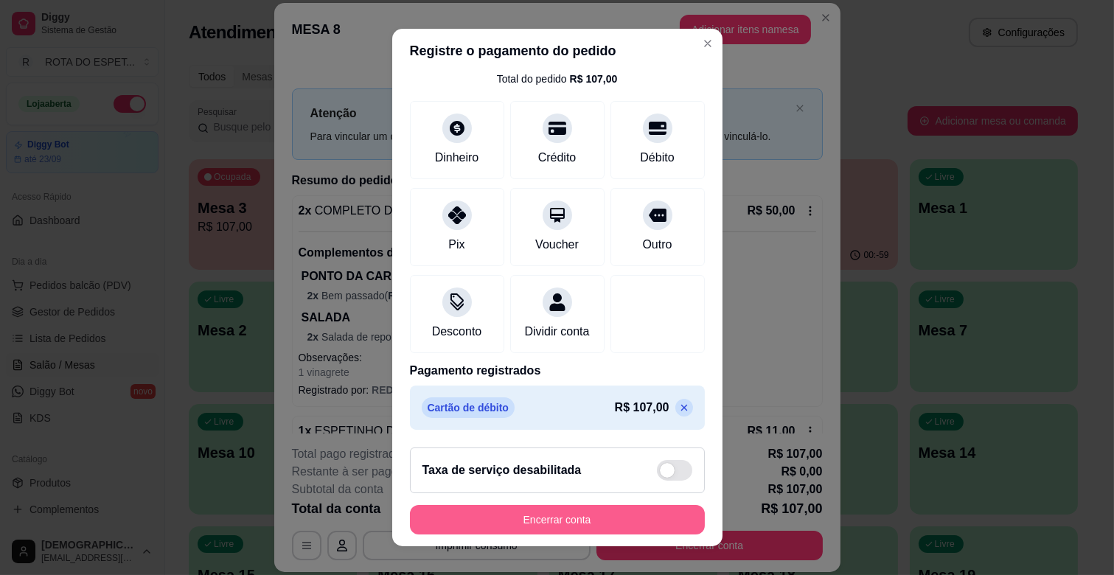
click at [636, 517] on button "Encerrar conta" at bounding box center [557, 519] width 295 height 29
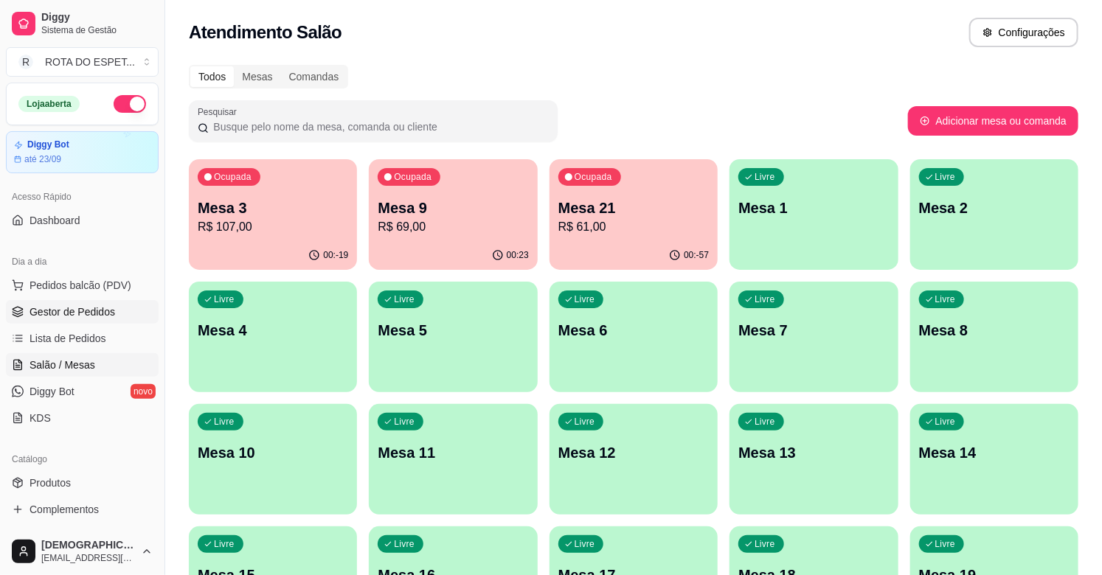
click at [104, 315] on span "Gestor de Pedidos" at bounding box center [72, 312] width 86 height 15
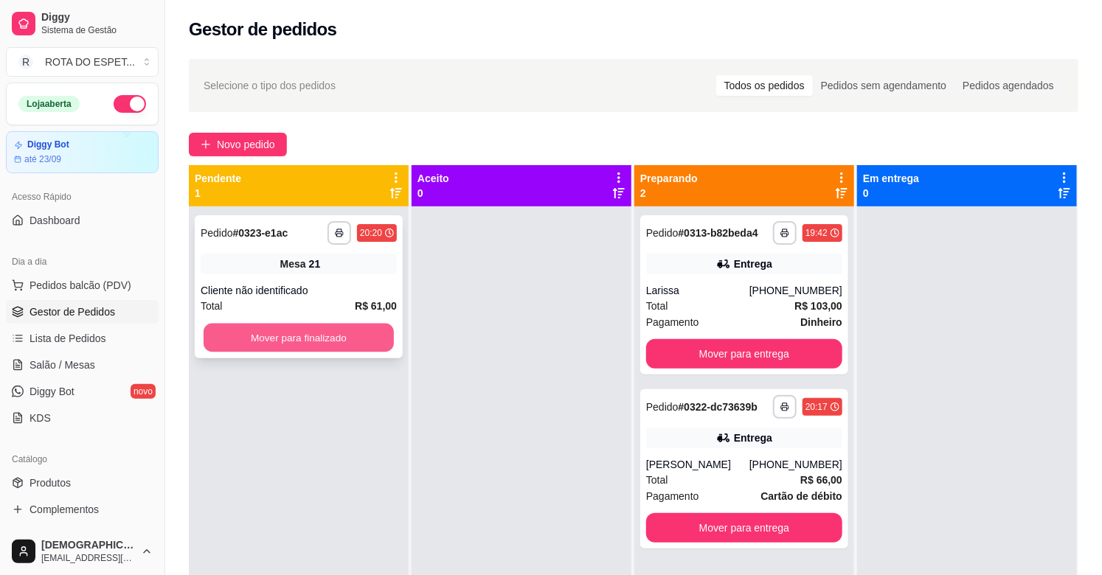
click at [299, 344] on button "Mover para finalizado" at bounding box center [299, 338] width 190 height 29
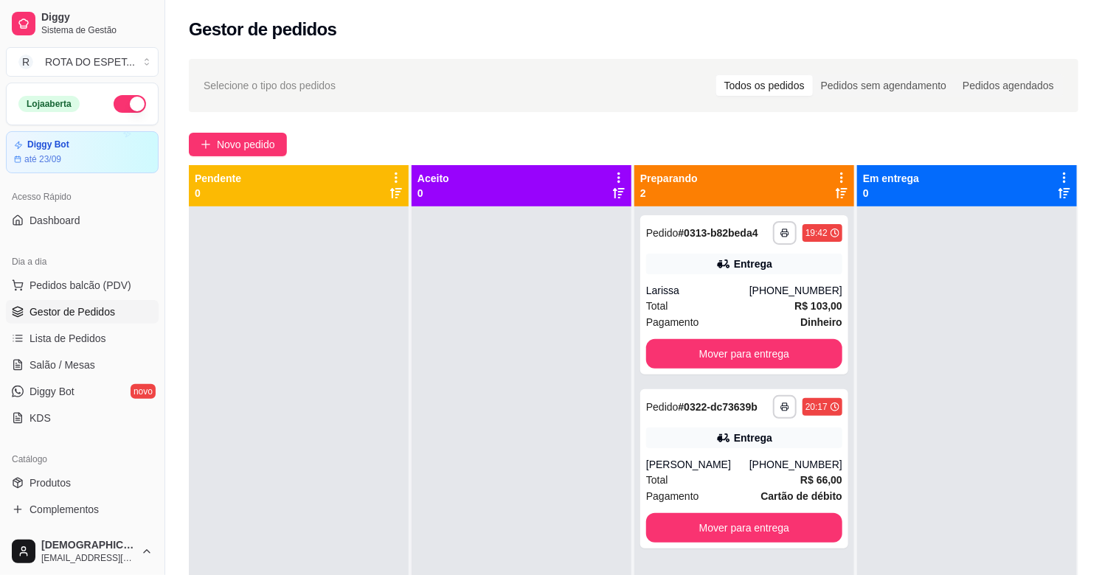
click at [557, 500] on div at bounding box center [521, 493] width 220 height 575
click at [488, 432] on div at bounding box center [521, 493] width 220 height 575
click at [677, 355] on button "Mover para entrega" at bounding box center [744, 353] width 196 height 29
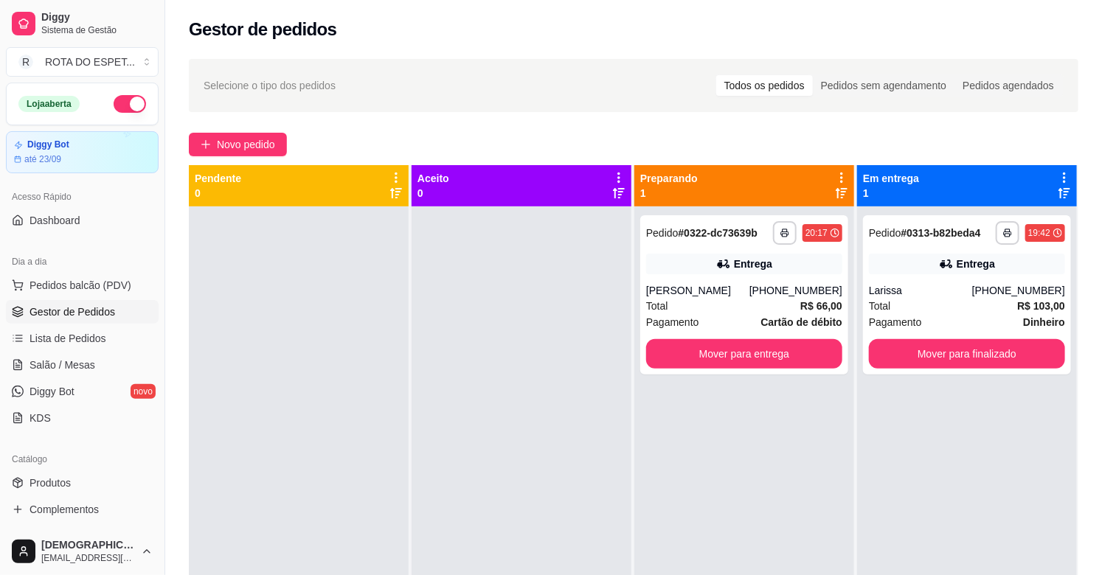
click at [492, 447] on div at bounding box center [521, 493] width 220 height 575
click at [97, 358] on link "Salão / Mesas" at bounding box center [82, 365] width 153 height 24
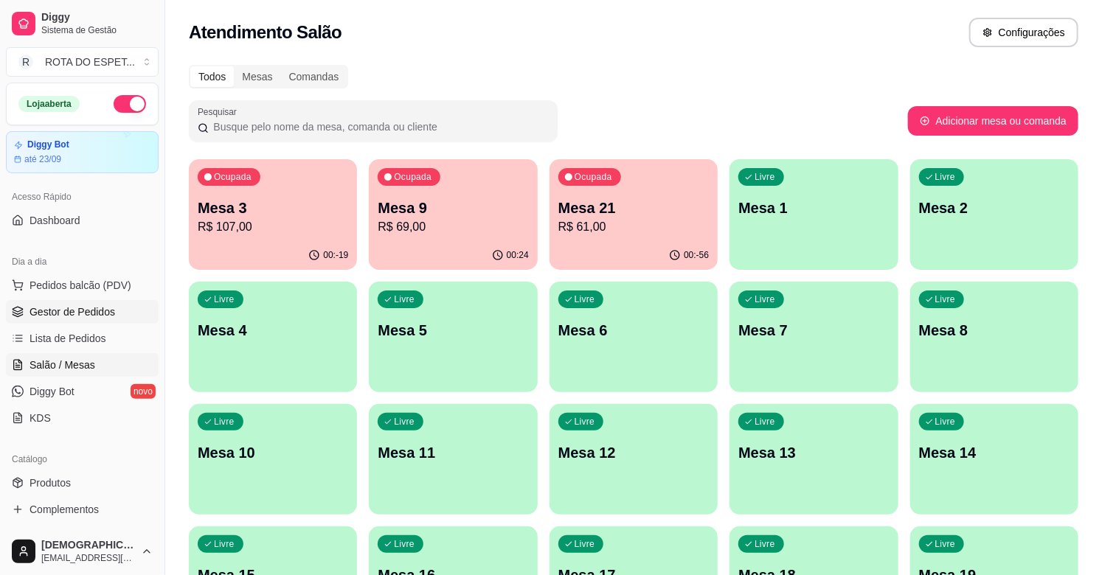
click at [108, 319] on link "Gestor de Pedidos" at bounding box center [82, 312] width 153 height 24
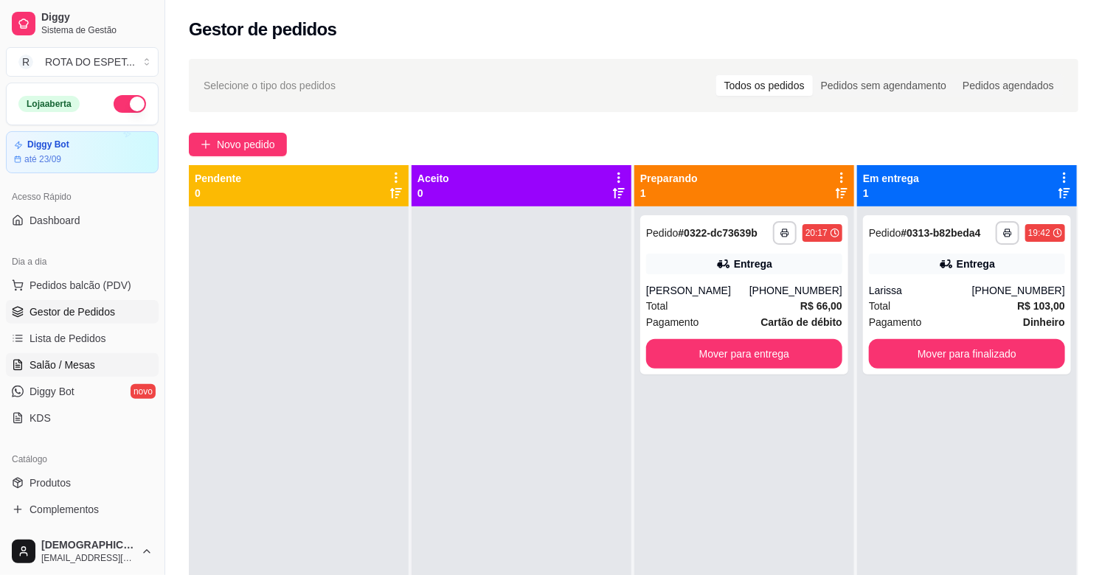
click at [114, 366] on link "Salão / Mesas" at bounding box center [82, 365] width 153 height 24
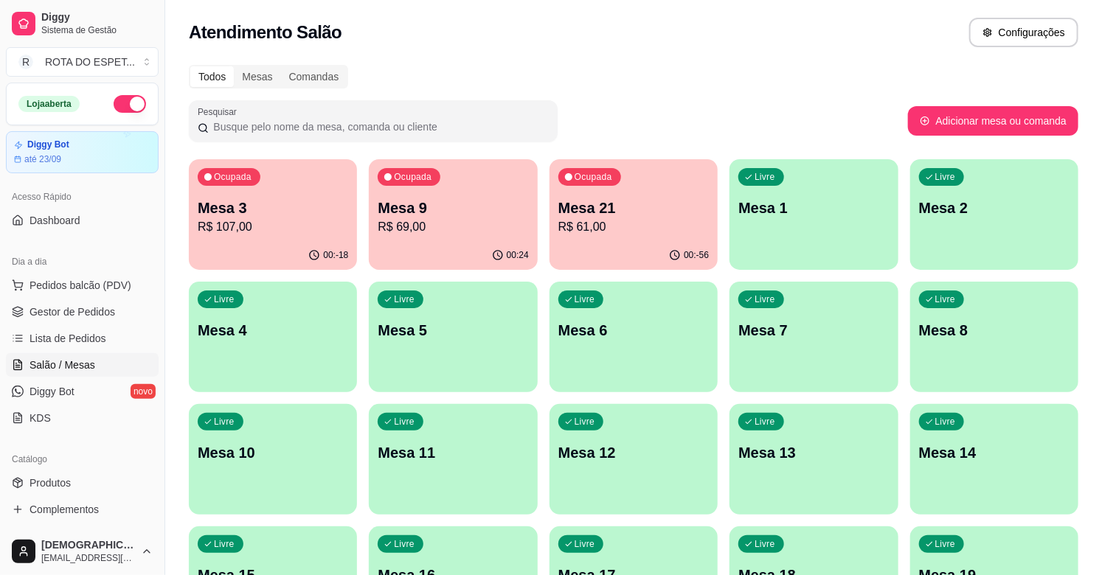
click at [419, 241] on div "00:24" at bounding box center [453, 255] width 168 height 29
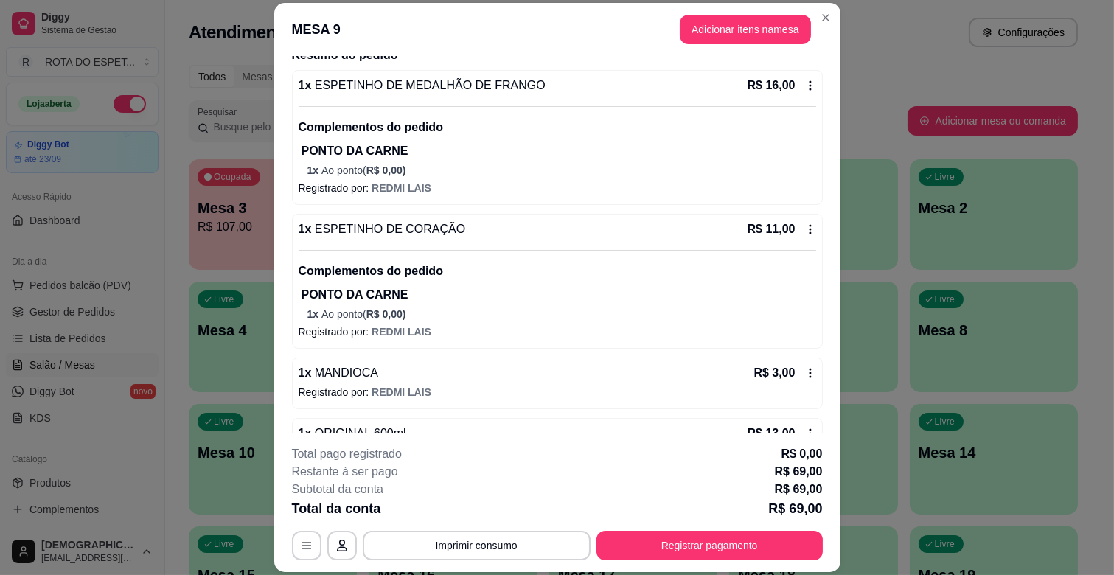
scroll to position [43, 0]
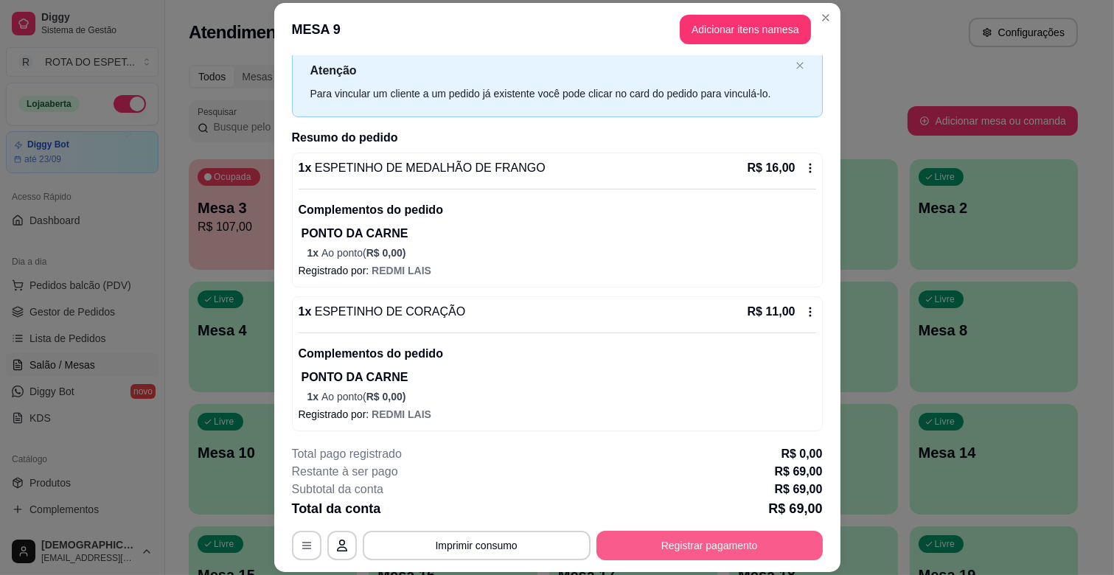
click at [737, 553] on button "Registrar pagamento" at bounding box center [710, 545] width 226 height 29
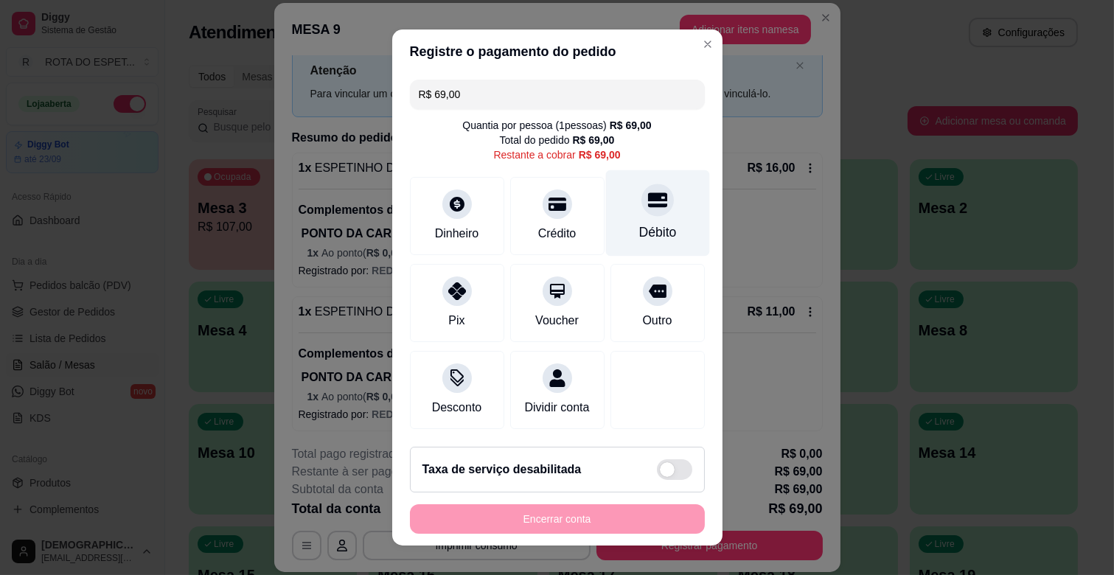
click at [639, 223] on div "Débito" at bounding box center [658, 232] width 38 height 19
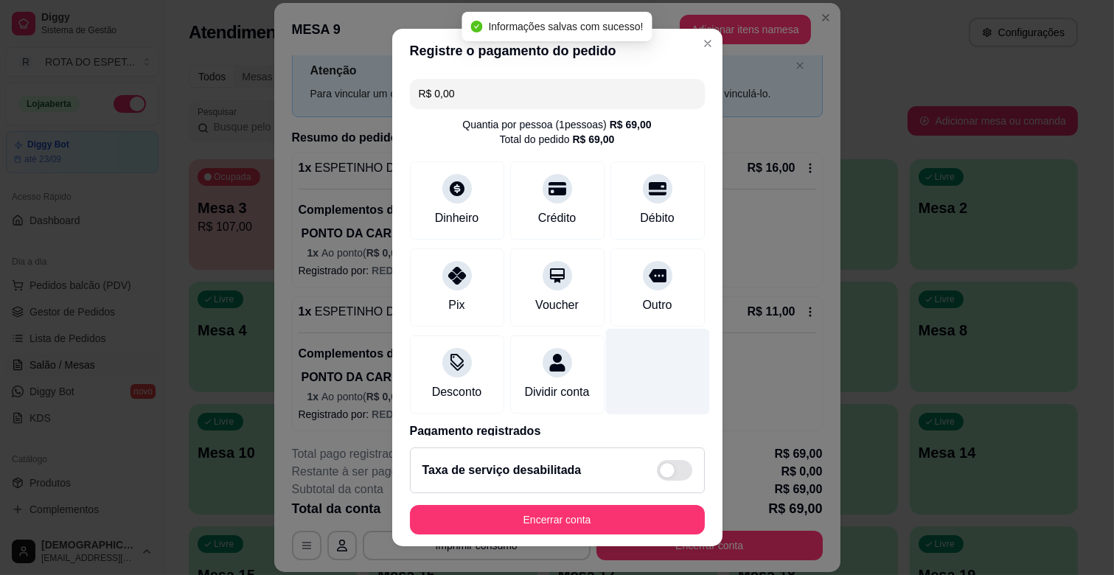
type input "R$ 0,00"
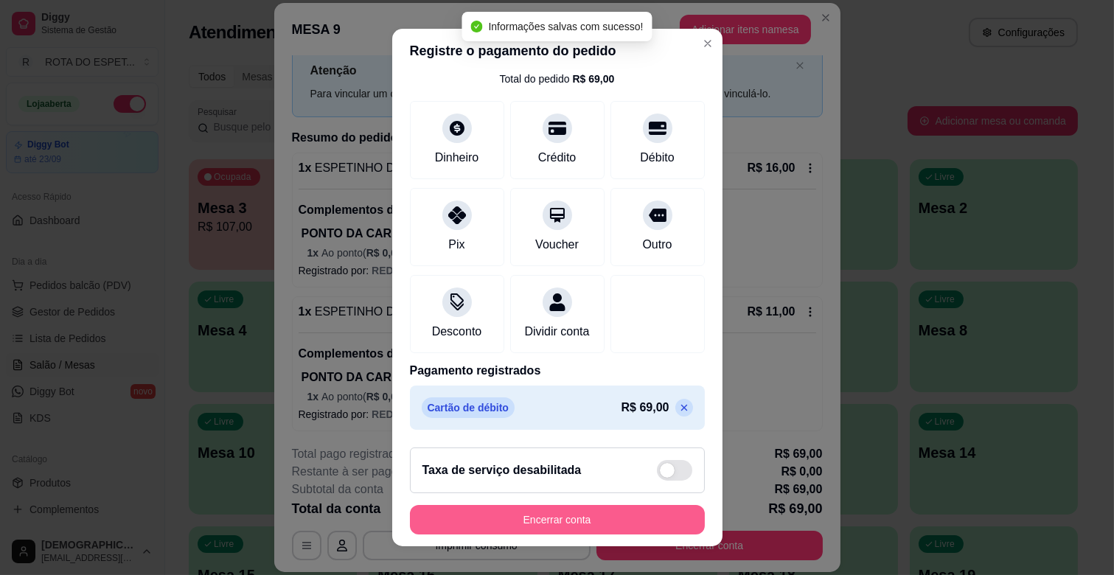
click at [599, 517] on button "Encerrar conta" at bounding box center [557, 519] width 295 height 29
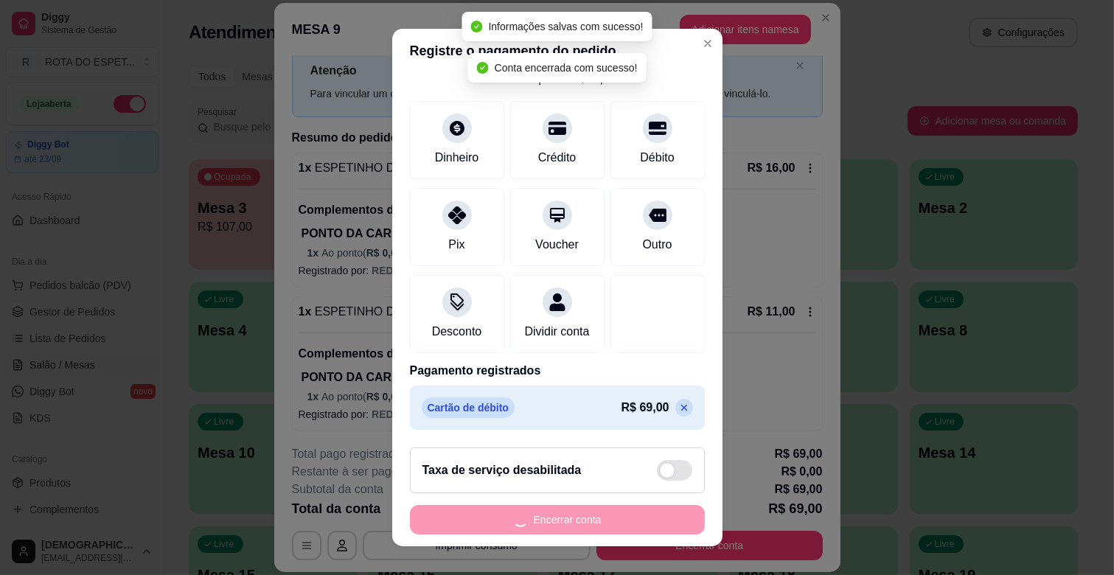
scroll to position [0, 0]
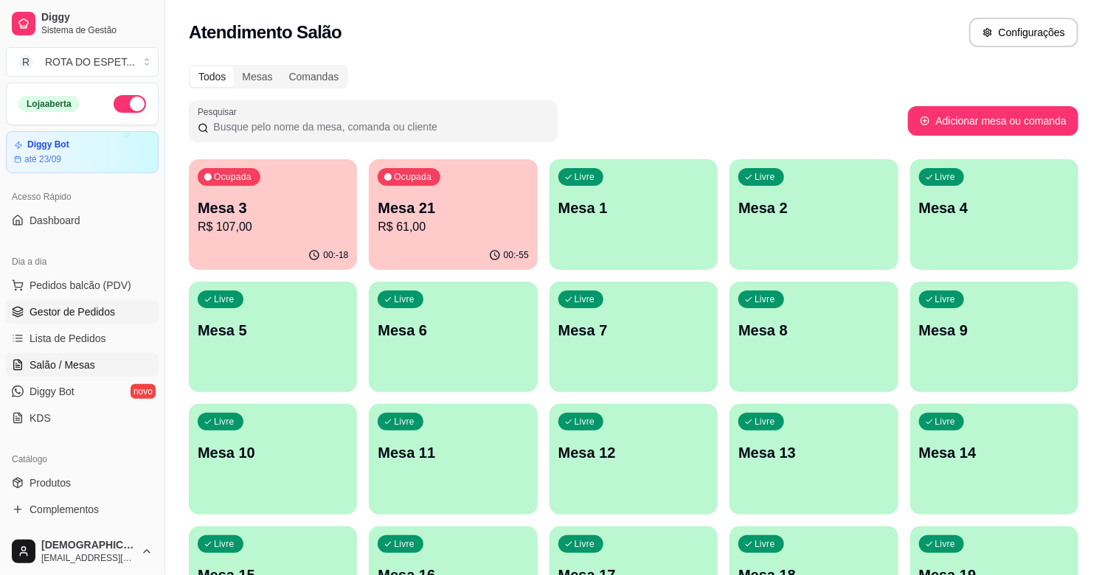
click at [94, 316] on span "Gestor de Pedidos" at bounding box center [72, 312] width 86 height 15
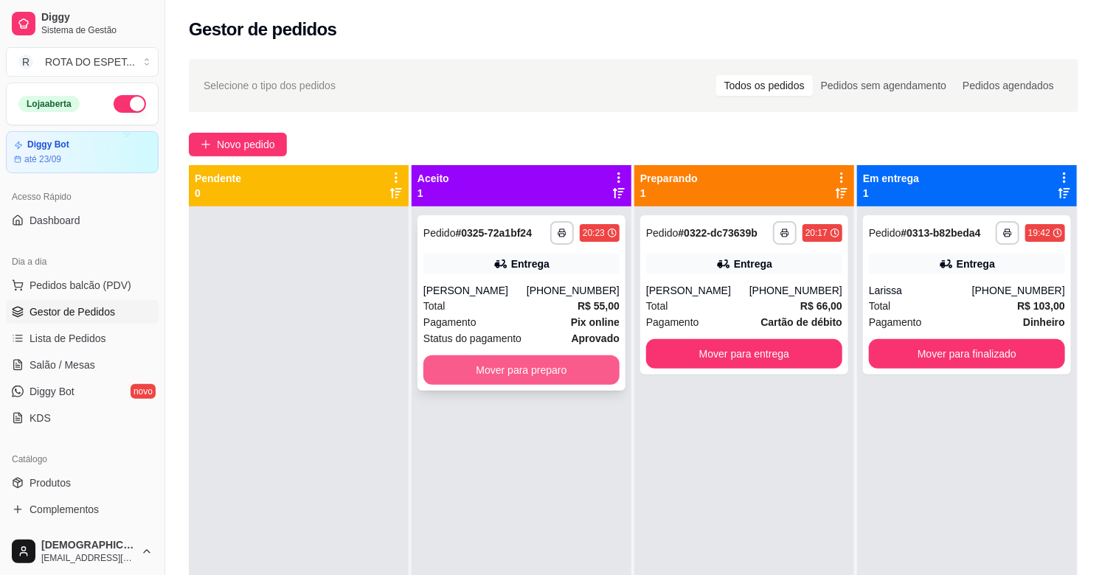
click at [518, 363] on button "Mover para preparo" at bounding box center [521, 369] width 196 height 29
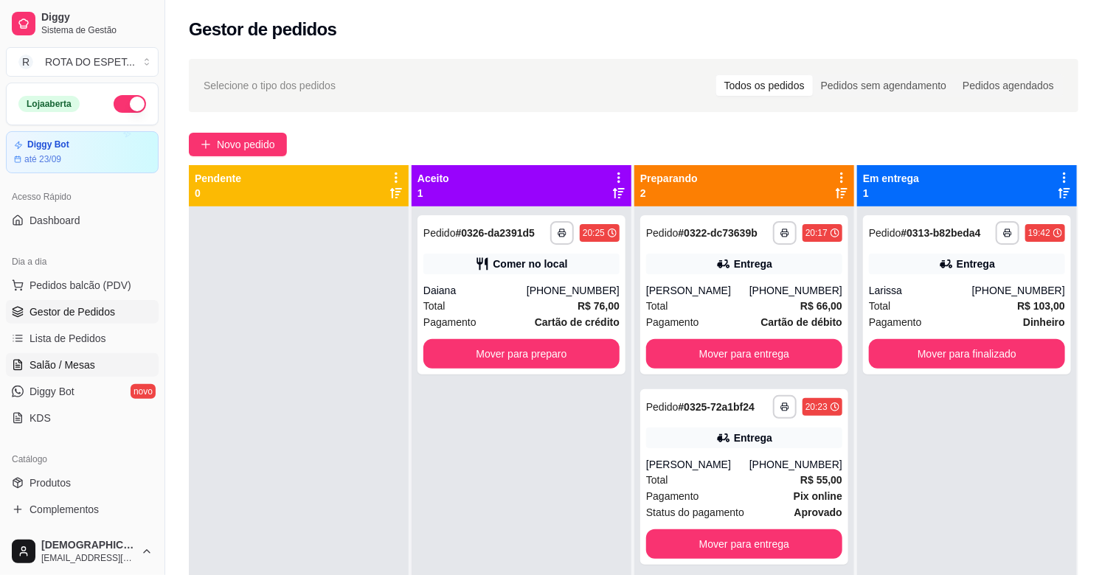
click at [116, 364] on link "Salão / Mesas" at bounding box center [82, 365] width 153 height 24
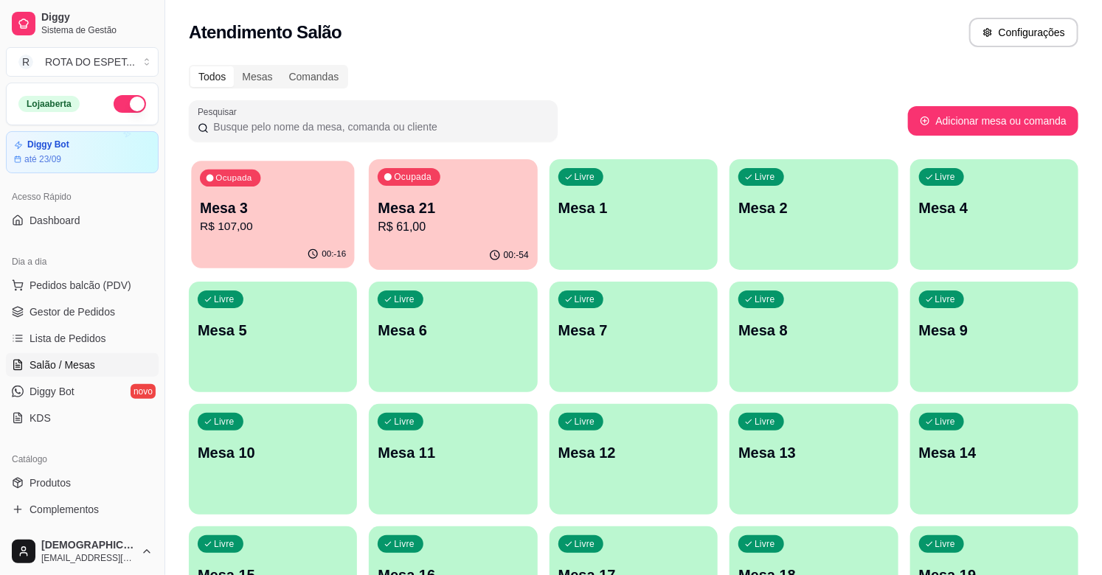
click at [232, 215] on p "Mesa 3" at bounding box center [273, 208] width 146 height 20
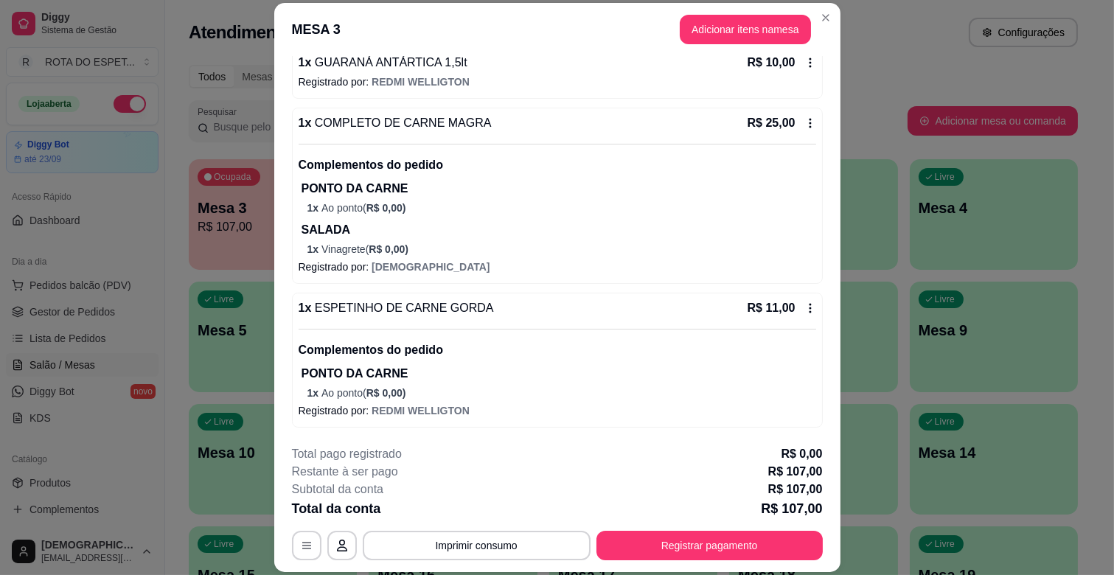
scroll to position [44, 0]
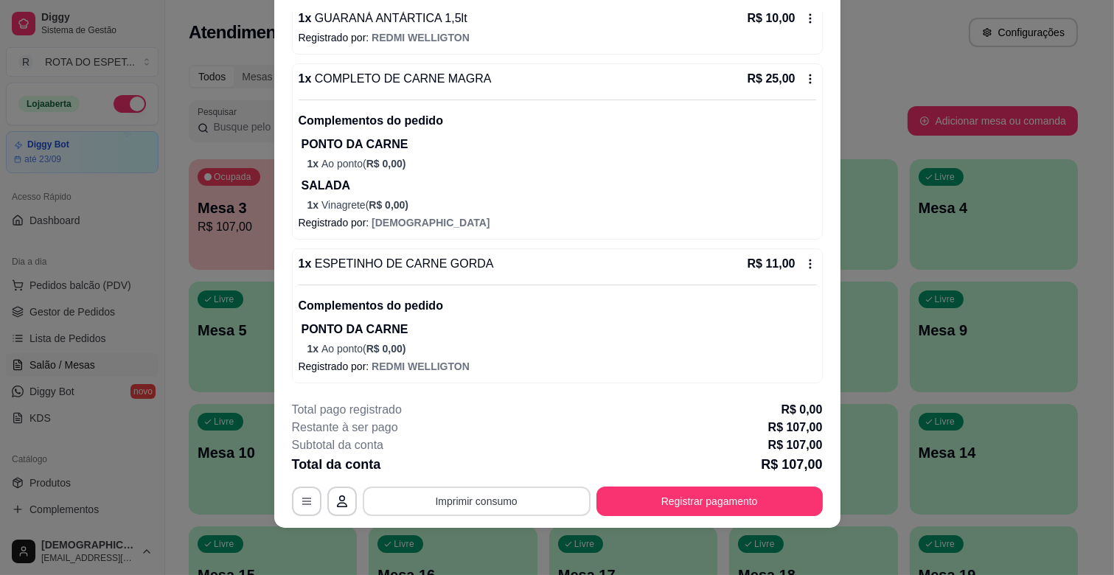
click at [485, 496] on button "Imprimir consumo" at bounding box center [477, 501] width 228 height 29
click at [490, 465] on button "IMPRESSORA CAIXA" at bounding box center [475, 467] width 118 height 23
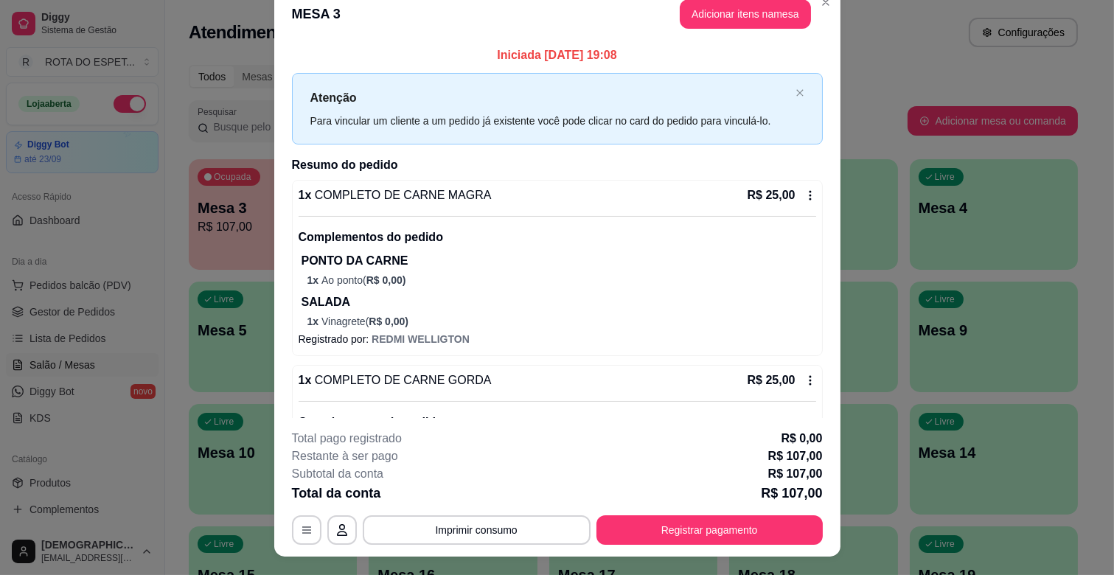
scroll to position [0, 0]
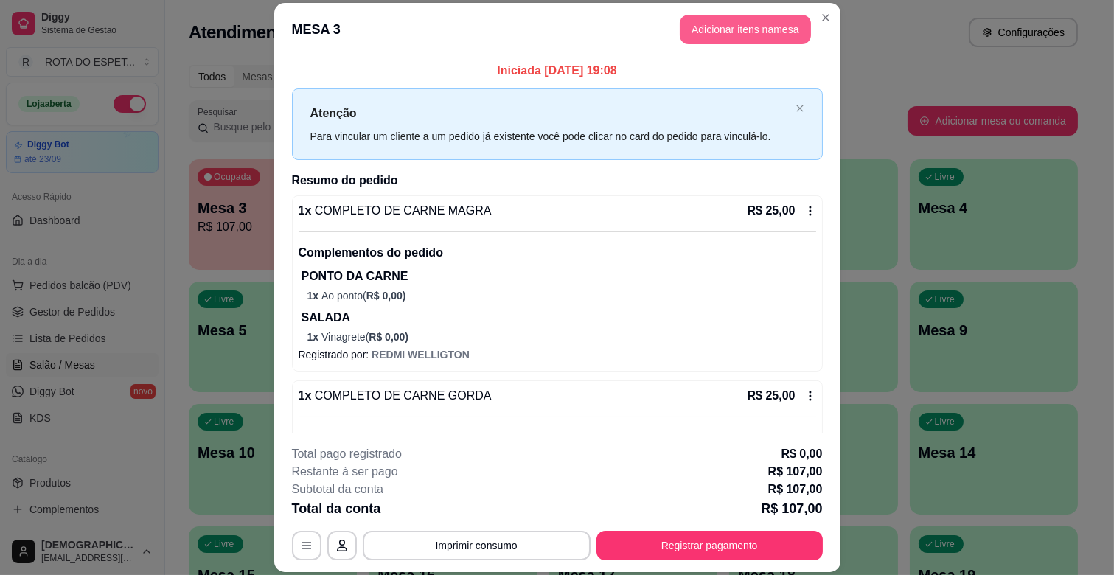
click at [741, 32] on button "Adicionar itens na mesa" at bounding box center [745, 29] width 131 height 29
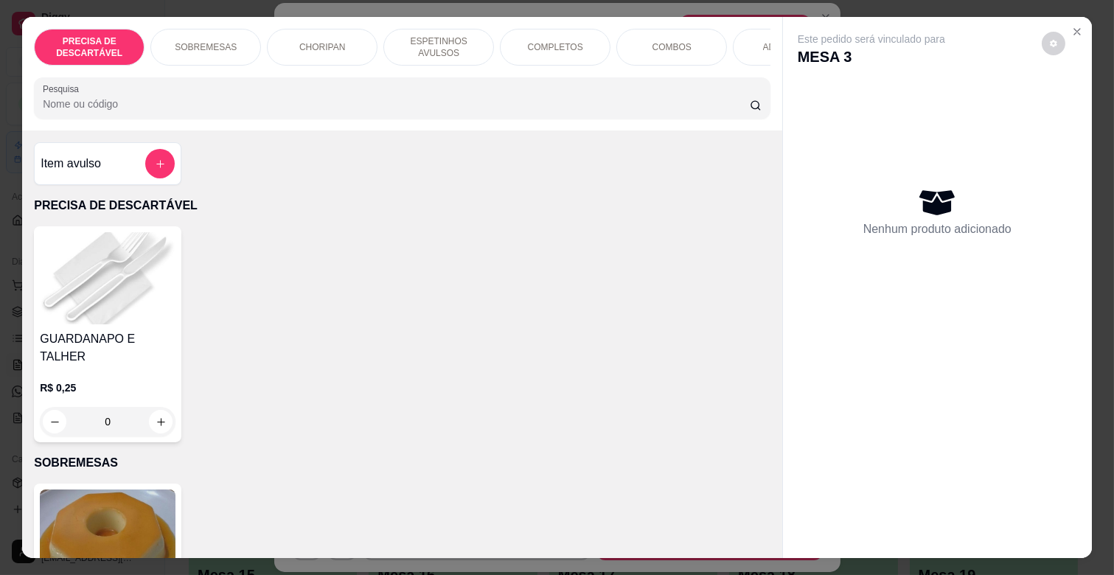
scroll to position [0, 655]
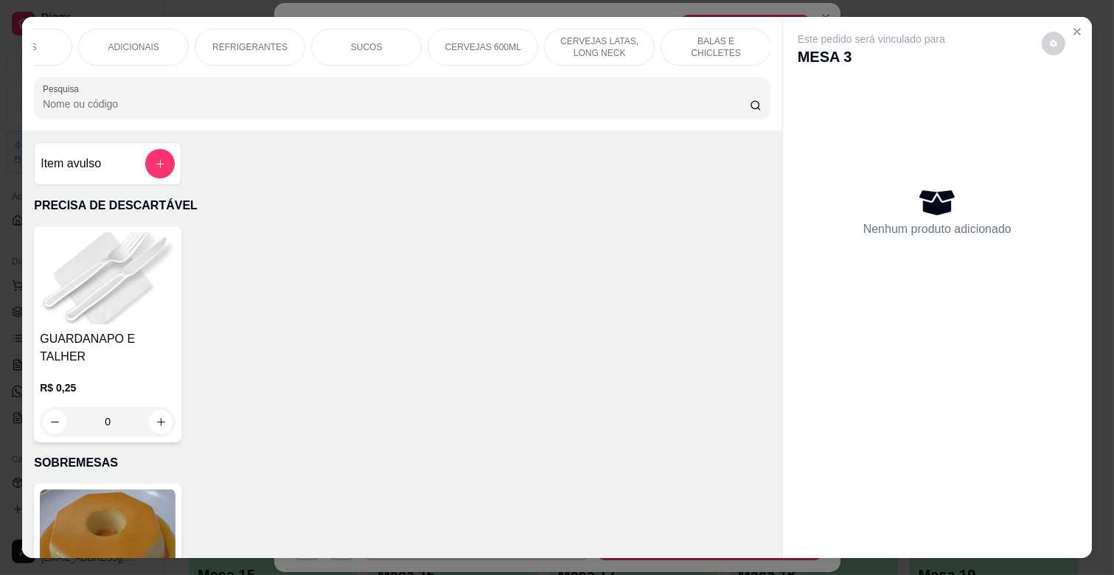
click at [699, 33] on div "BALAS E CHICLETES" at bounding box center [716, 47] width 111 height 37
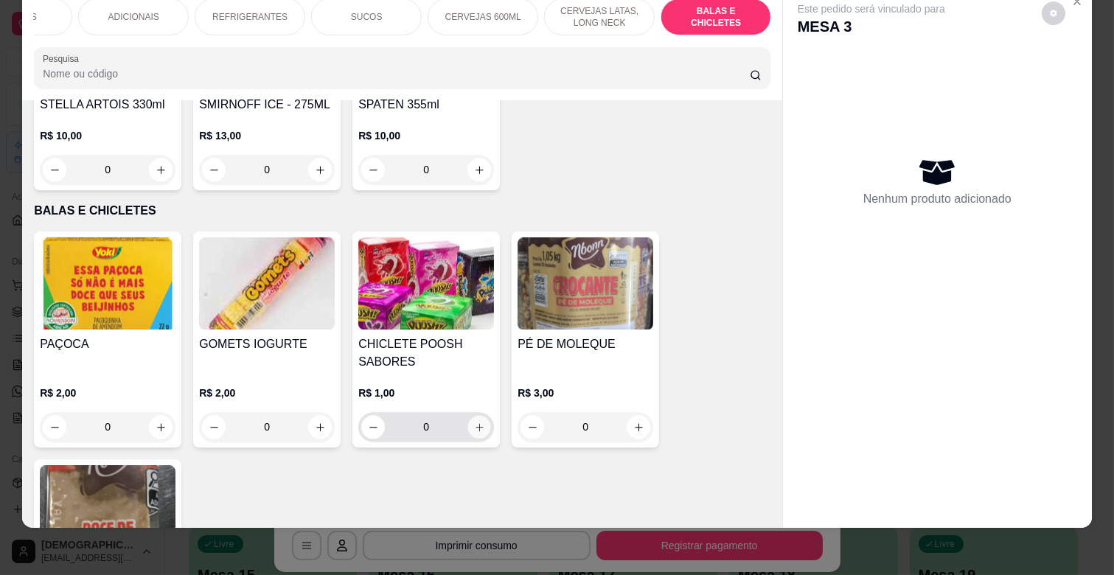
click at [470, 416] on button "increase-product-quantity" at bounding box center [479, 427] width 23 height 23
type input "1"
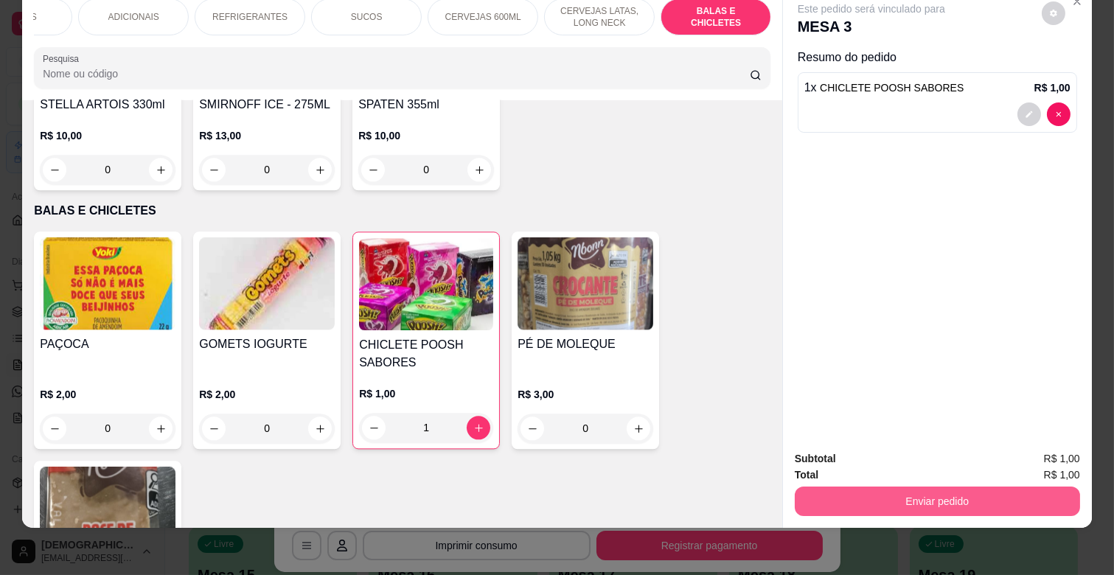
click at [965, 487] on button "Enviar pedido" at bounding box center [937, 501] width 285 height 29
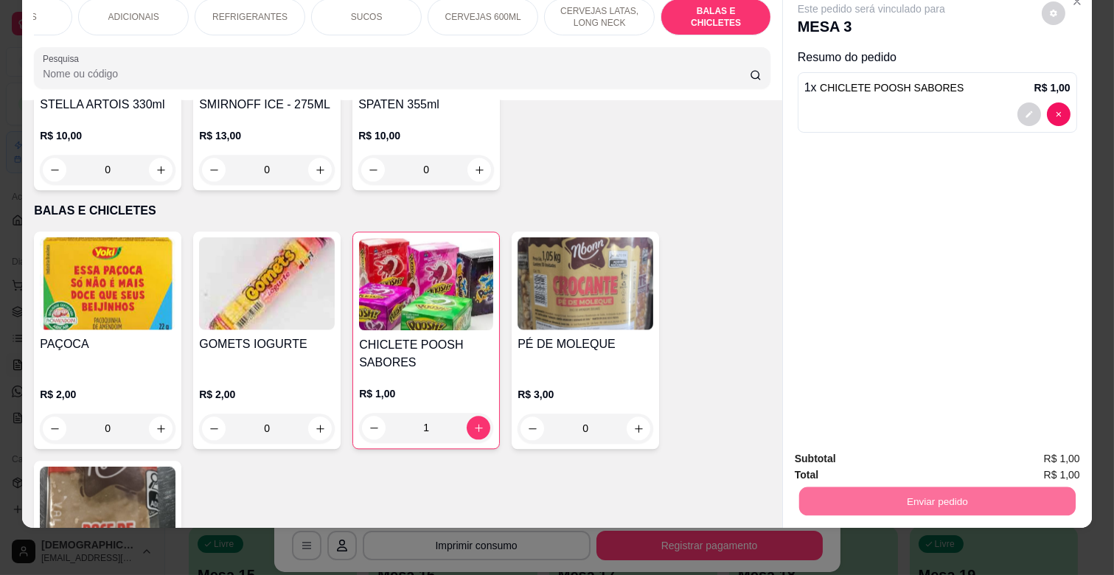
click at [917, 454] on button "Não registrar e enviar pedido" at bounding box center [888, 452] width 149 height 27
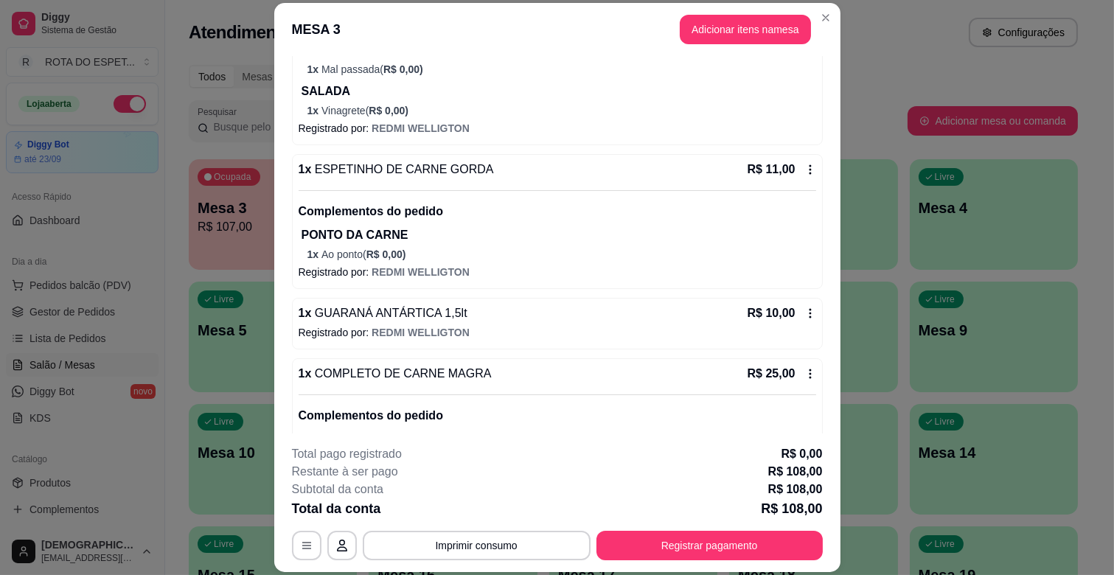
scroll to position [491, 0]
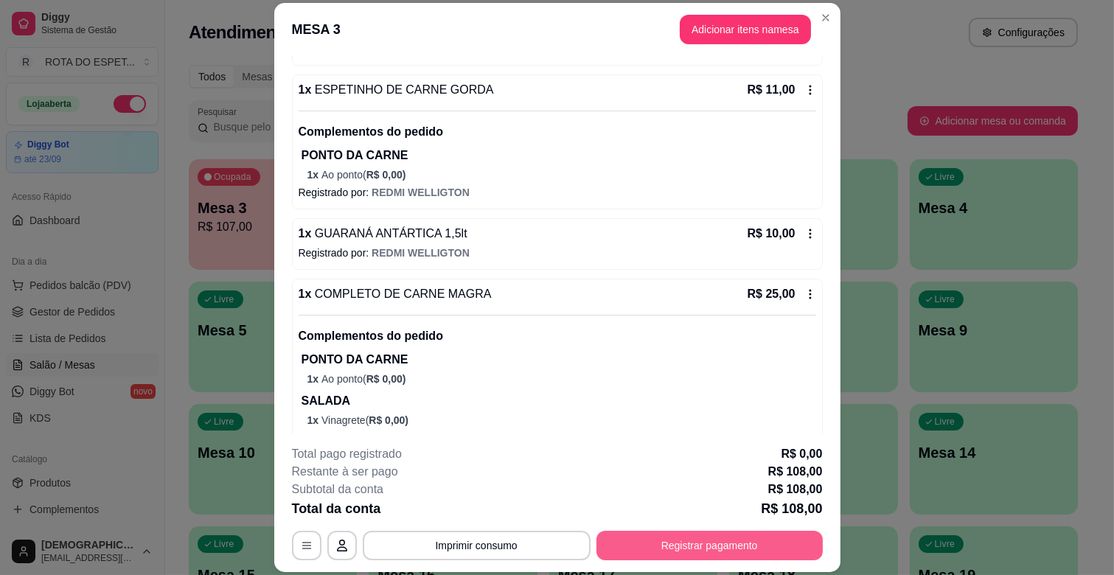
click at [723, 533] on button "Registrar pagamento" at bounding box center [710, 545] width 226 height 29
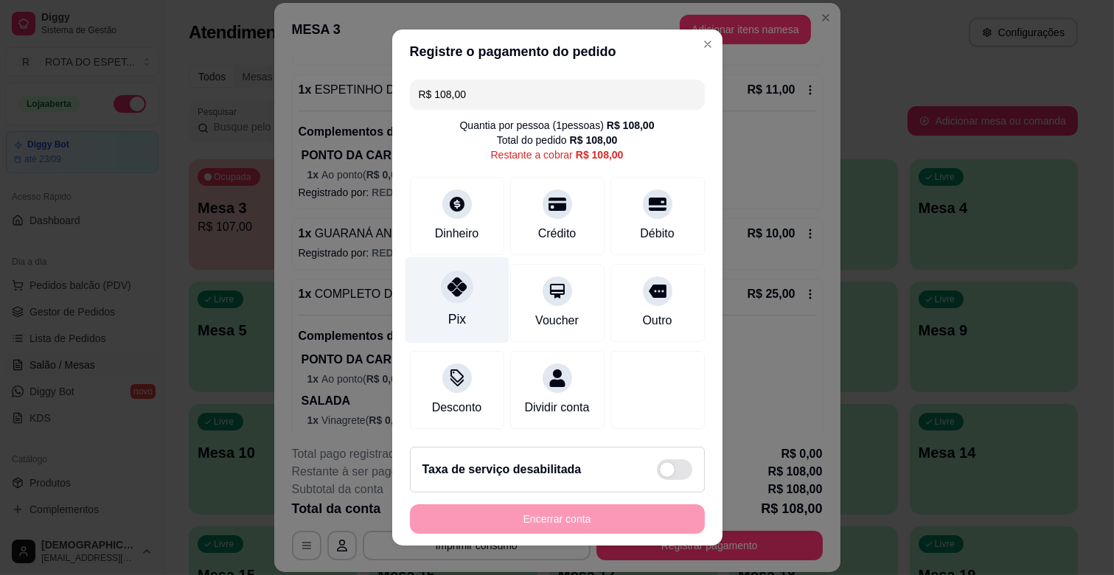
click at [456, 305] on div "Pix" at bounding box center [457, 300] width 104 height 86
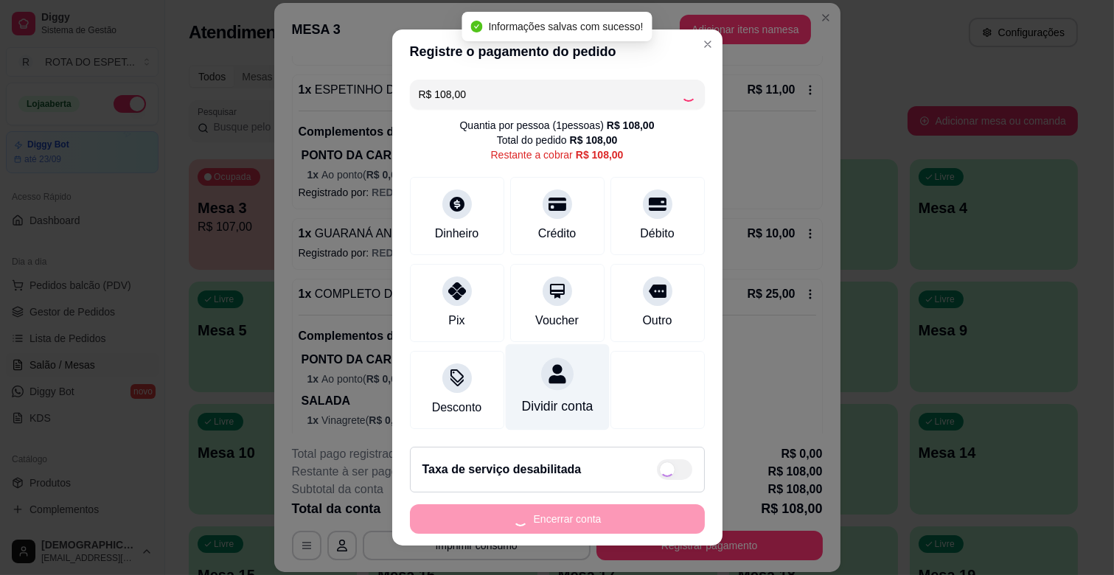
type input "R$ 0,00"
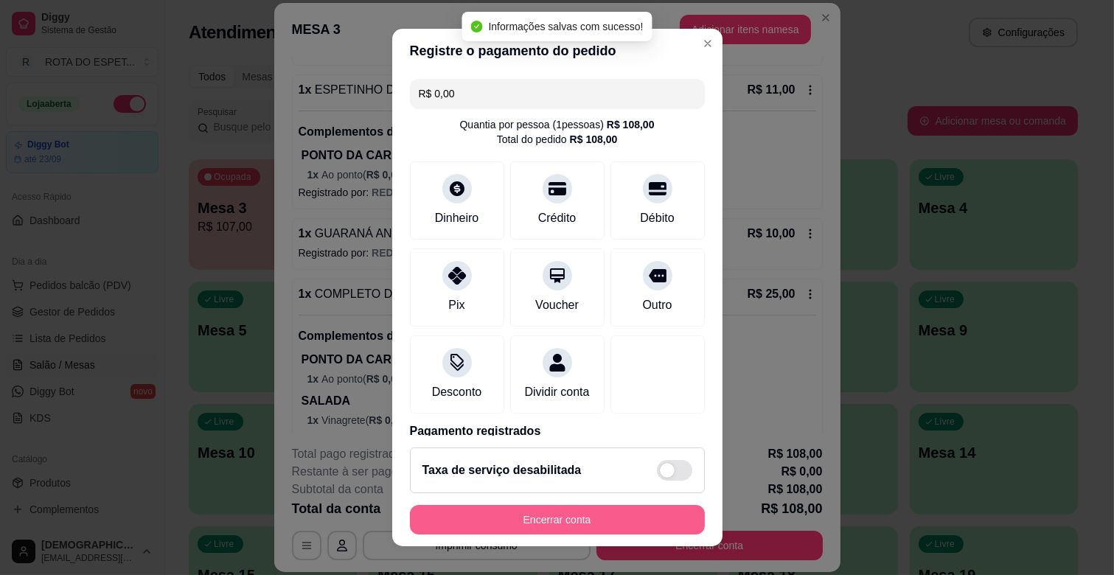
click at [608, 513] on button "Encerrar conta" at bounding box center [557, 519] width 295 height 29
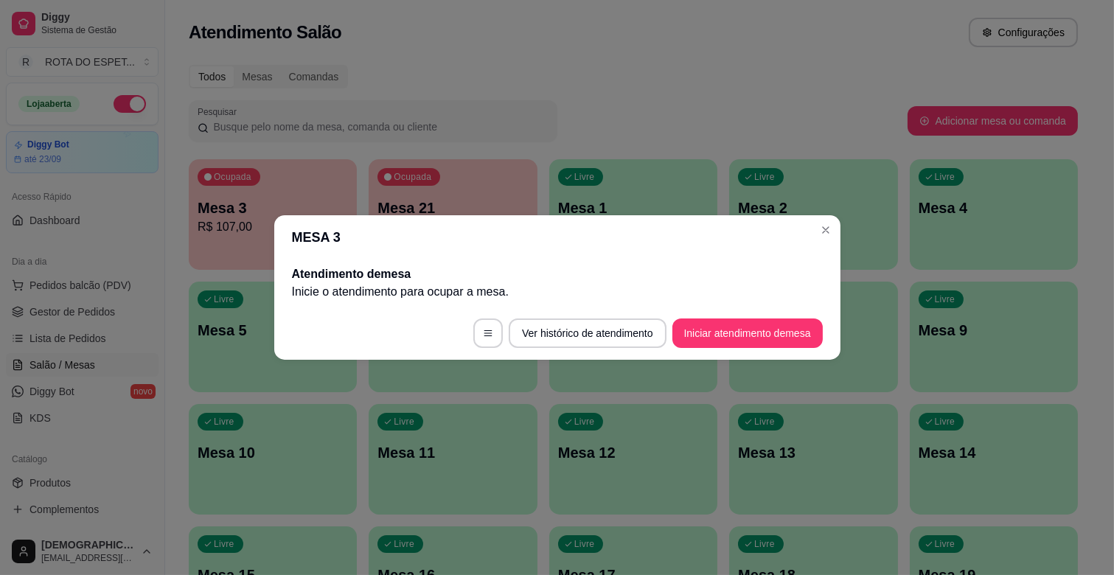
scroll to position [0, 0]
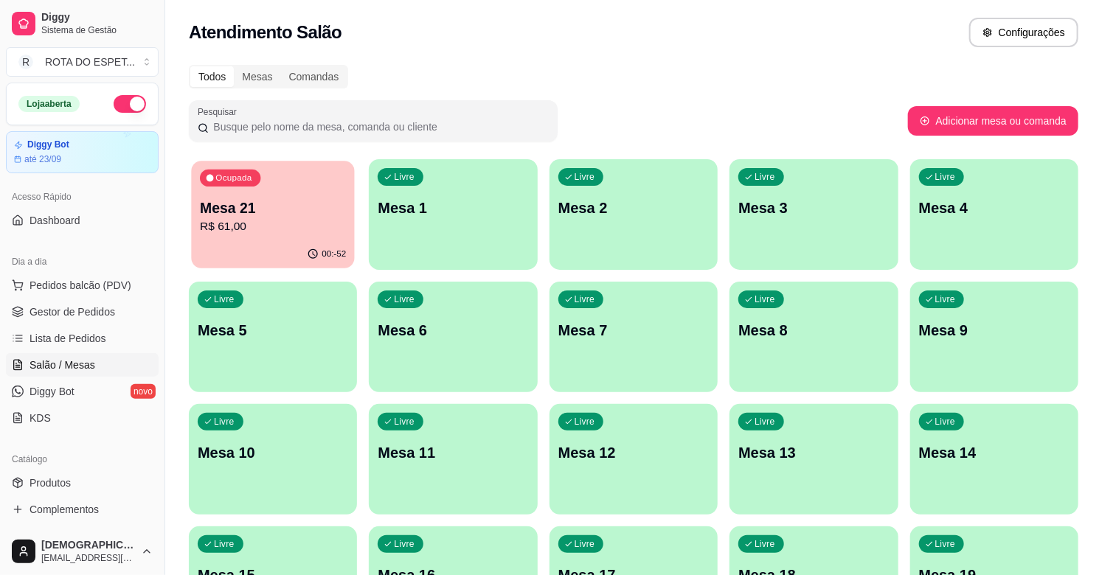
click at [271, 212] on p "Mesa 21" at bounding box center [273, 208] width 146 height 20
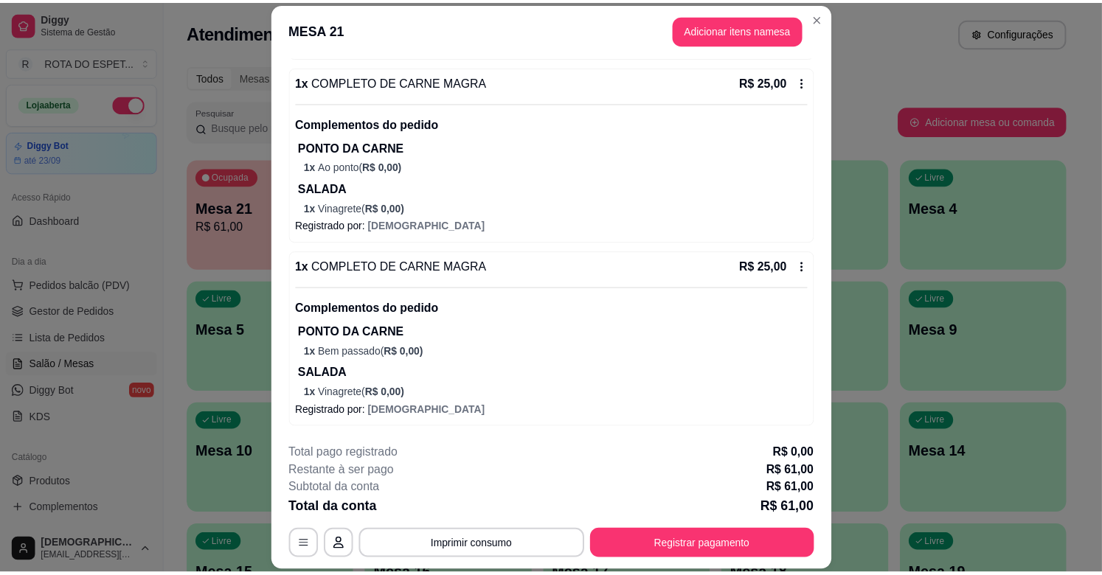
scroll to position [145, 0]
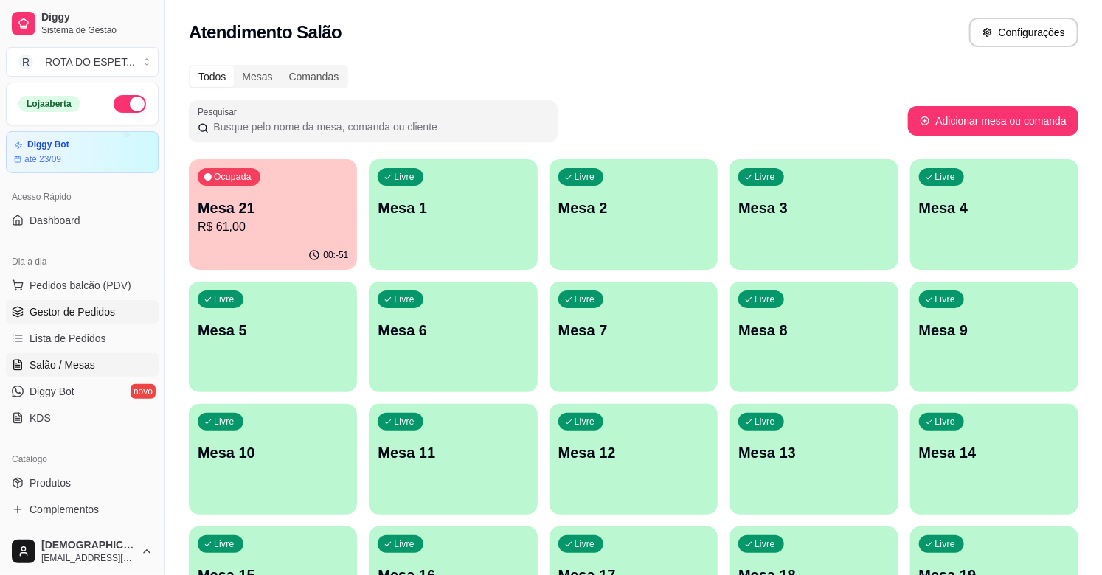
click at [84, 308] on span "Gestor de Pedidos" at bounding box center [72, 312] width 86 height 15
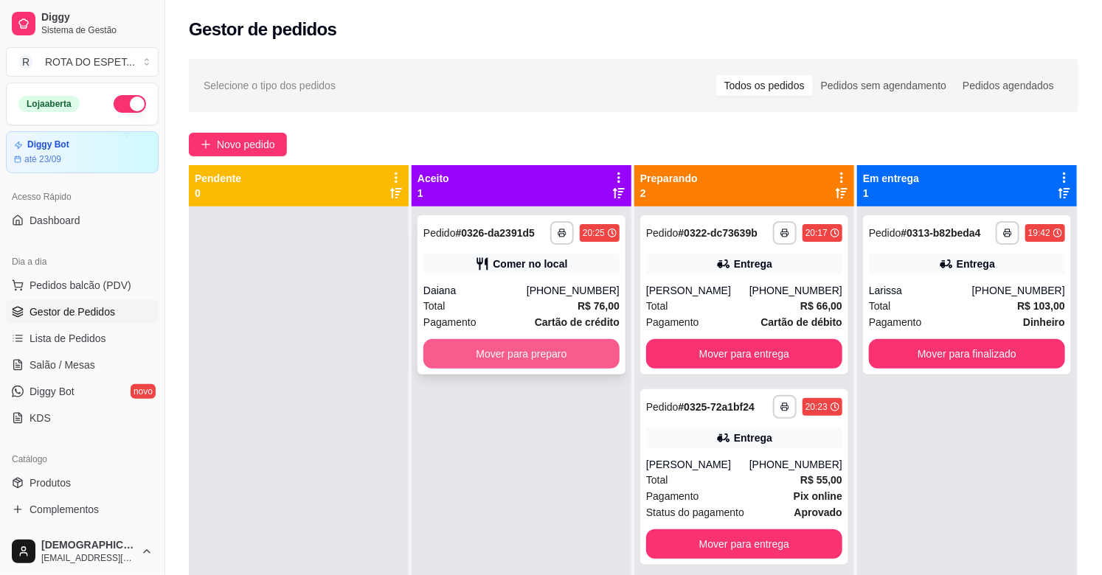
click at [561, 357] on button "Mover para preparo" at bounding box center [521, 353] width 196 height 29
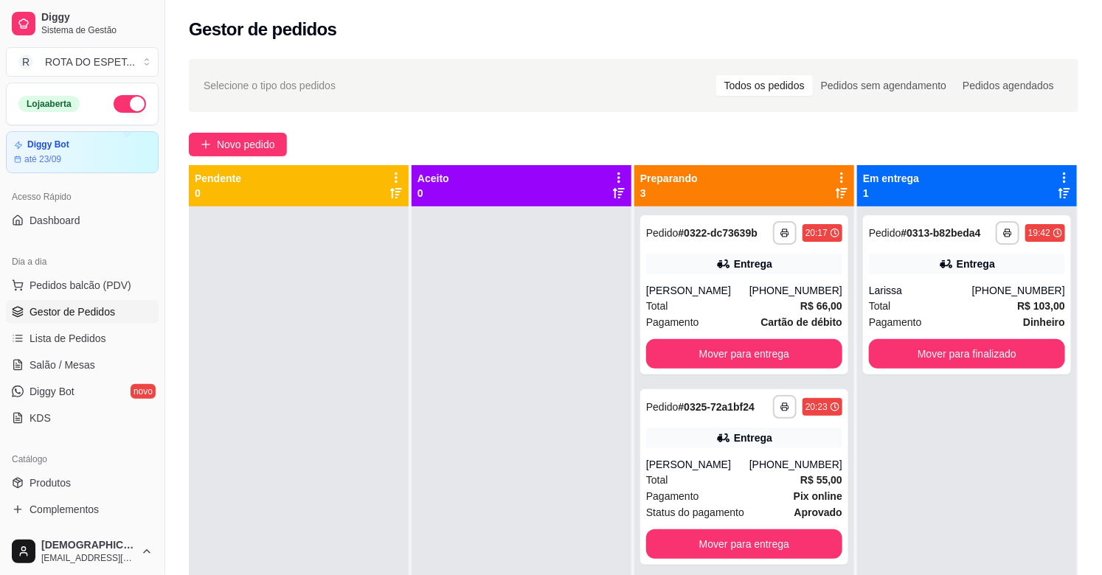
click at [481, 430] on div at bounding box center [521, 493] width 220 height 575
click at [483, 445] on div at bounding box center [521, 493] width 220 height 575
click at [454, 465] on div at bounding box center [521, 493] width 220 height 575
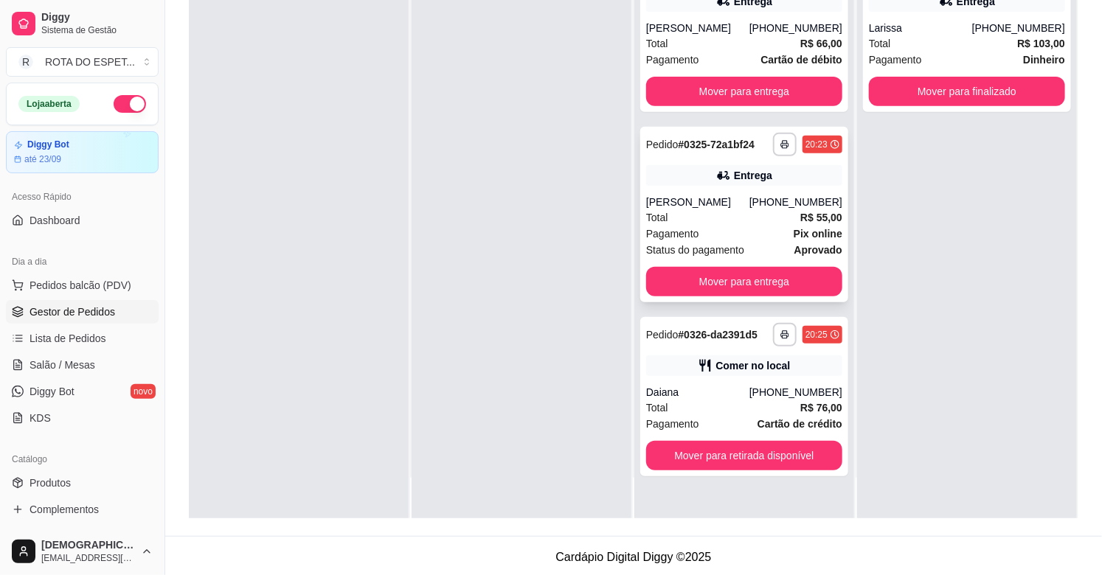
scroll to position [225, 0]
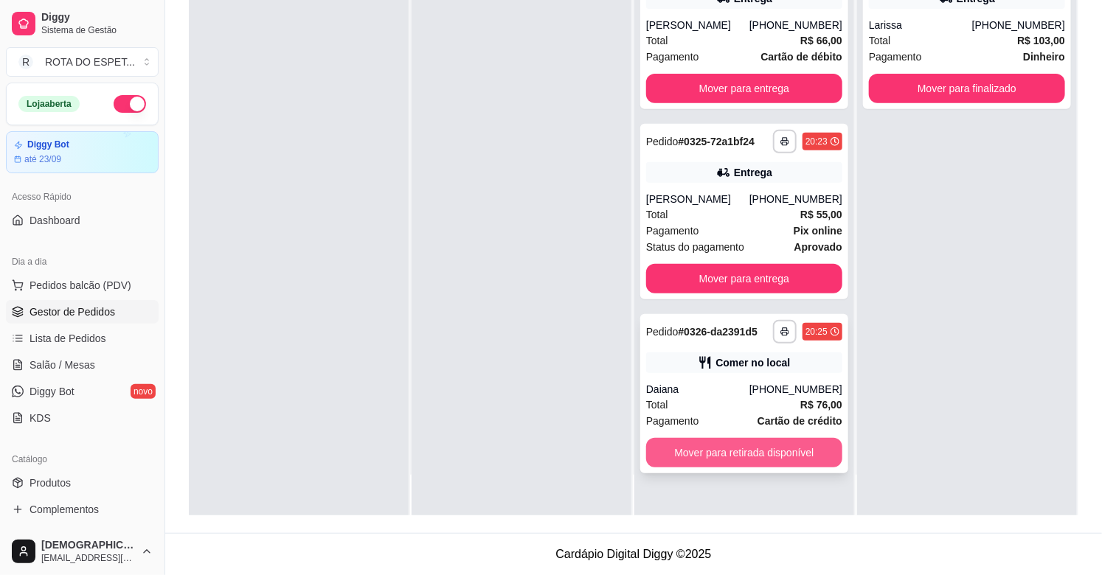
click at [746, 456] on button "Mover para retirada disponível" at bounding box center [744, 452] width 196 height 29
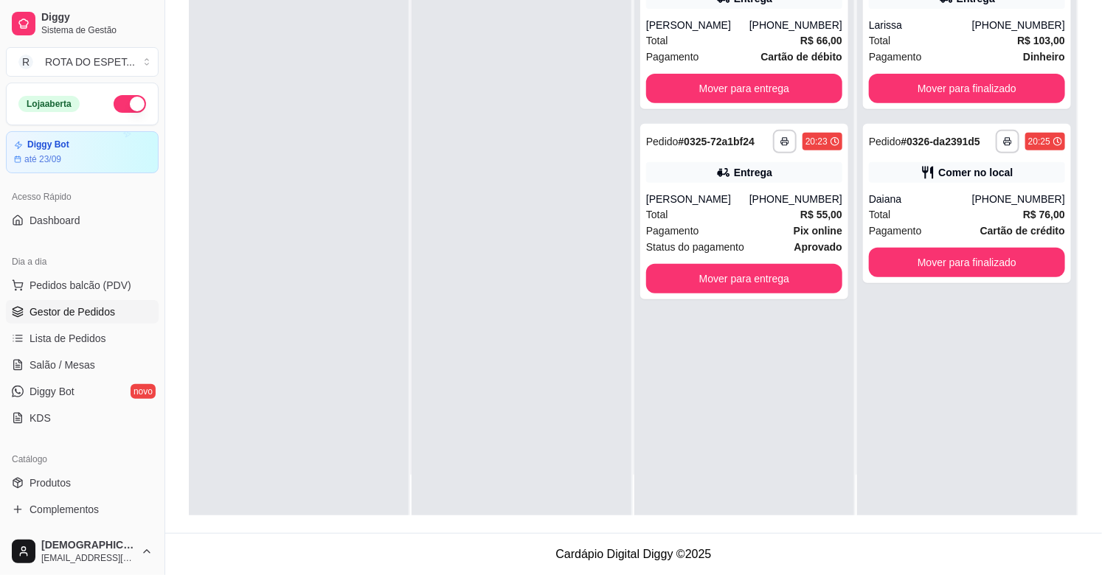
click at [699, 494] on div "**********" at bounding box center [744, 228] width 220 height 575
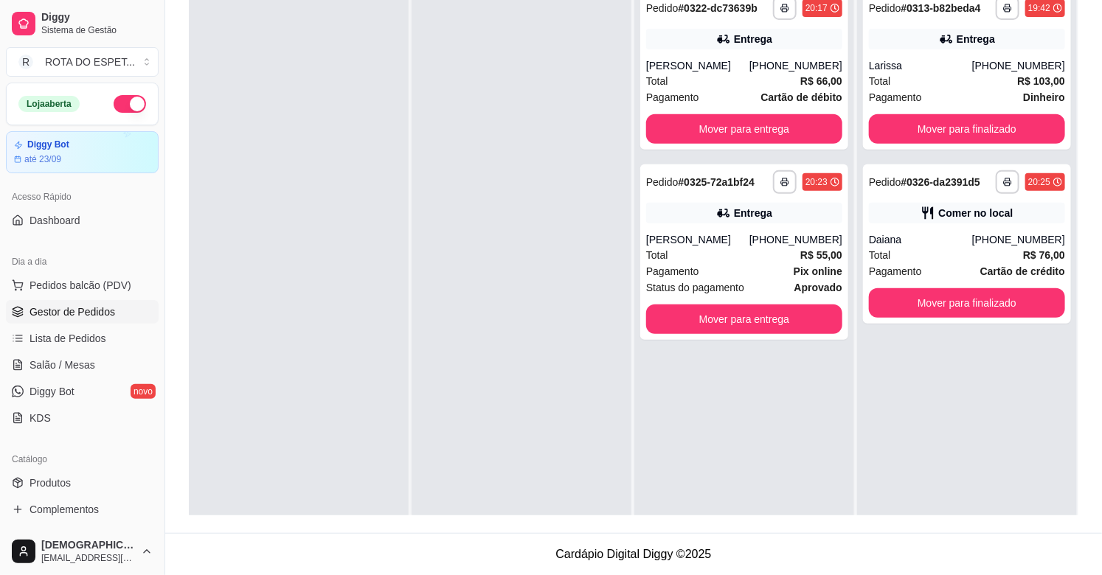
click at [473, 510] on div at bounding box center [521, 269] width 220 height 575
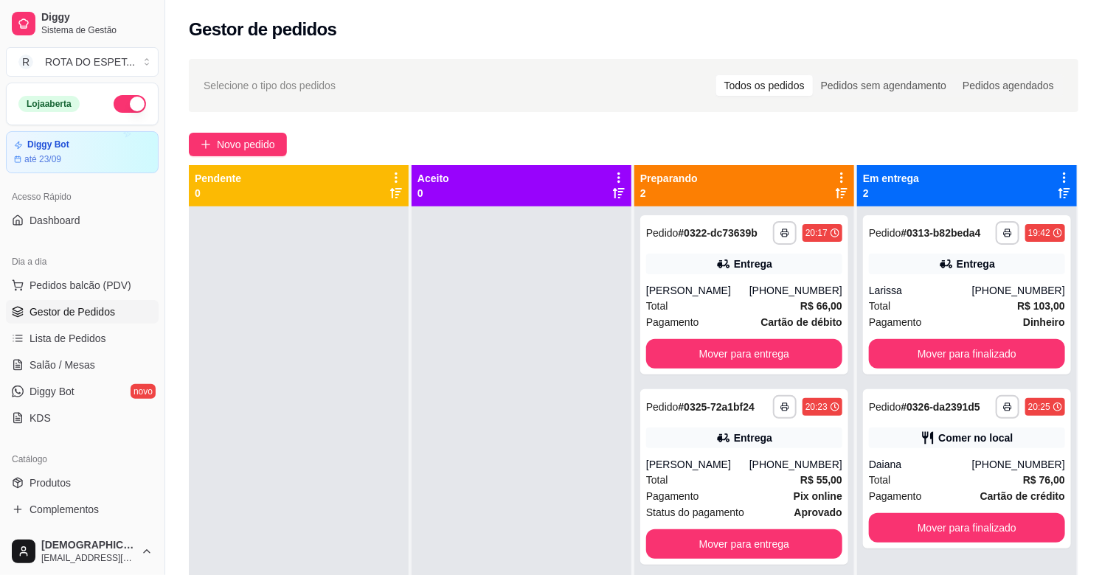
click at [454, 540] on div at bounding box center [521, 493] width 220 height 575
click at [962, 352] on button "Mover para finalizado" at bounding box center [967, 354] width 190 height 29
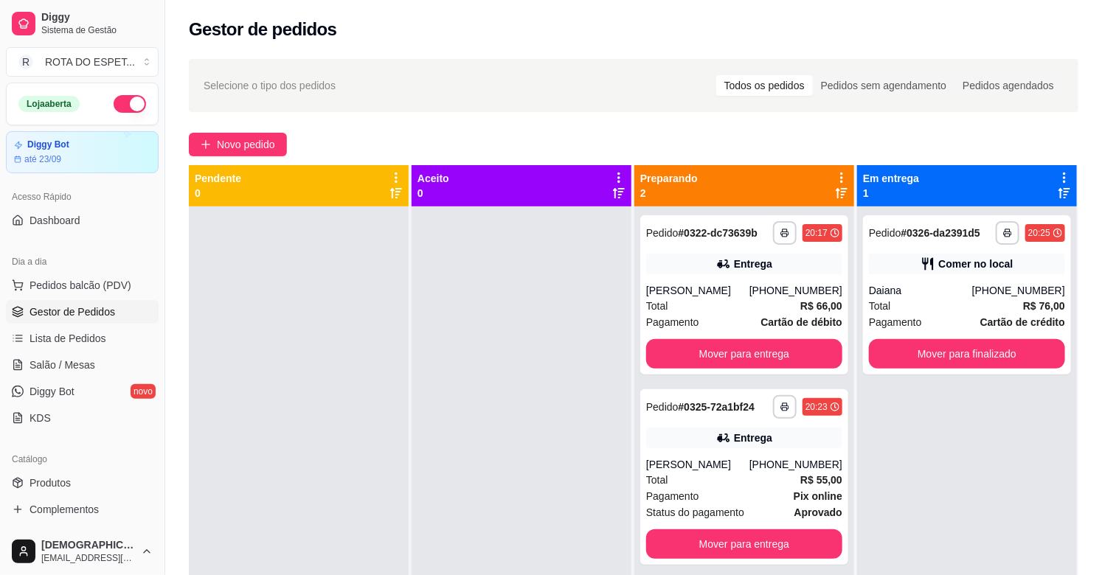
click at [487, 466] on div at bounding box center [521, 493] width 220 height 575
click at [726, 364] on button "Mover para entrega" at bounding box center [744, 353] width 196 height 29
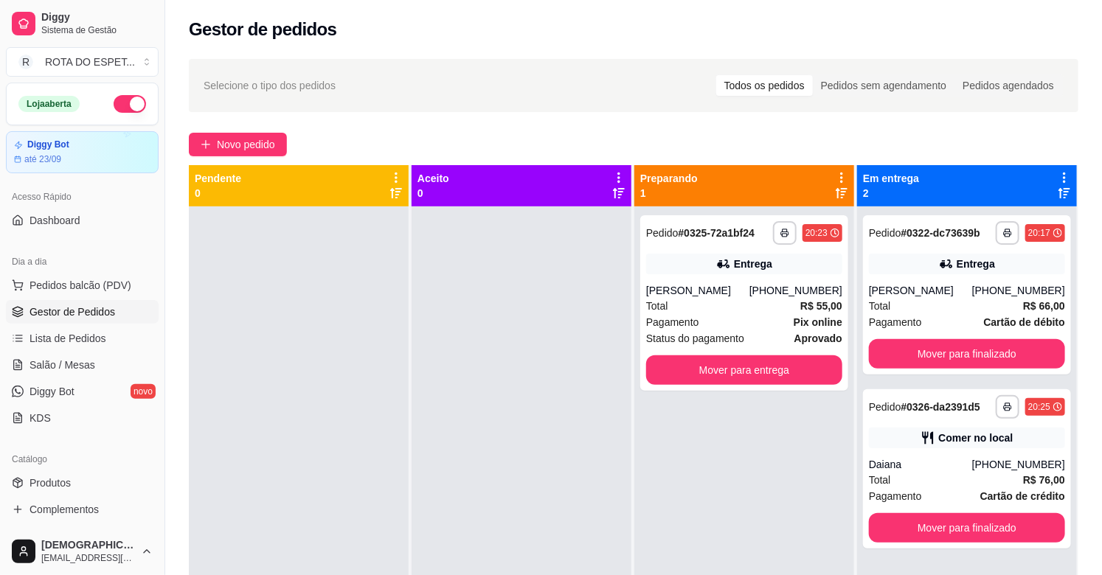
click at [538, 354] on div at bounding box center [521, 493] width 220 height 575
click at [694, 304] on div "Total R$ 55,00" at bounding box center [744, 306] width 196 height 16
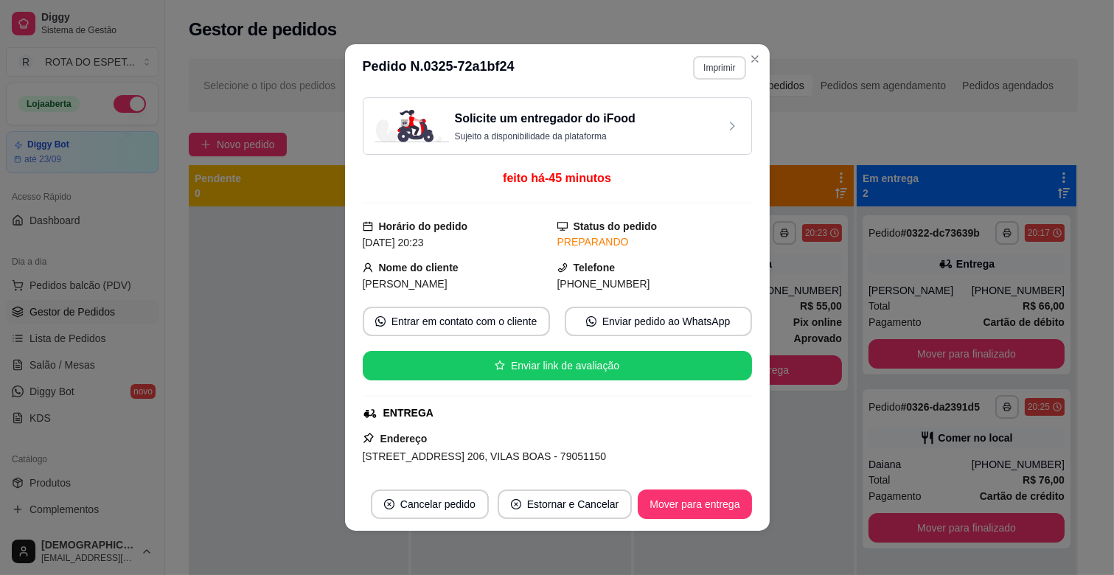
click at [710, 63] on button "Imprimir" at bounding box center [719, 68] width 52 height 24
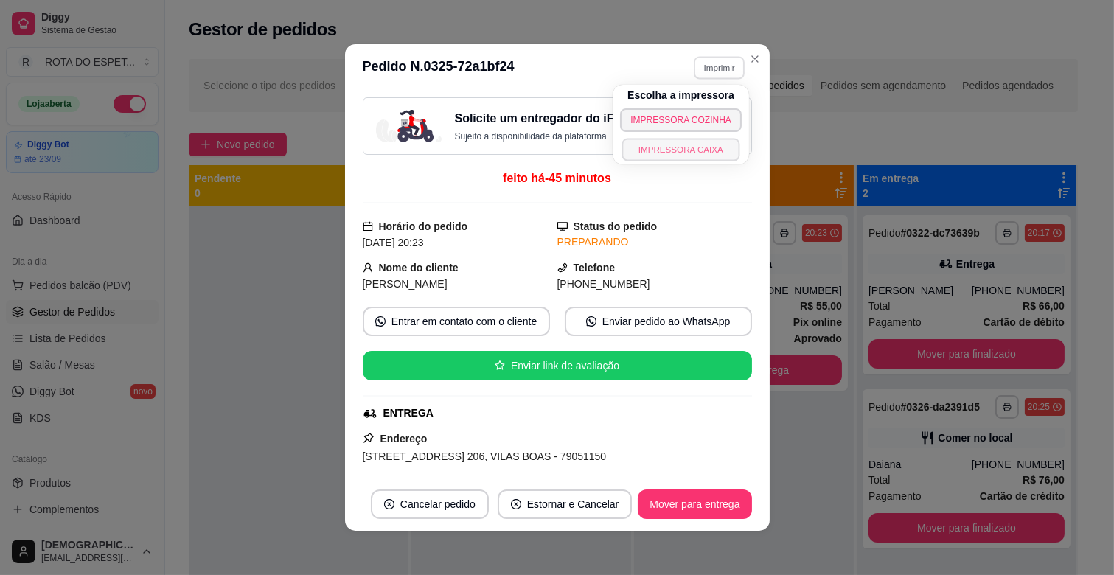
click at [697, 145] on button "IMPRESSORA CAIXA" at bounding box center [681, 149] width 118 height 23
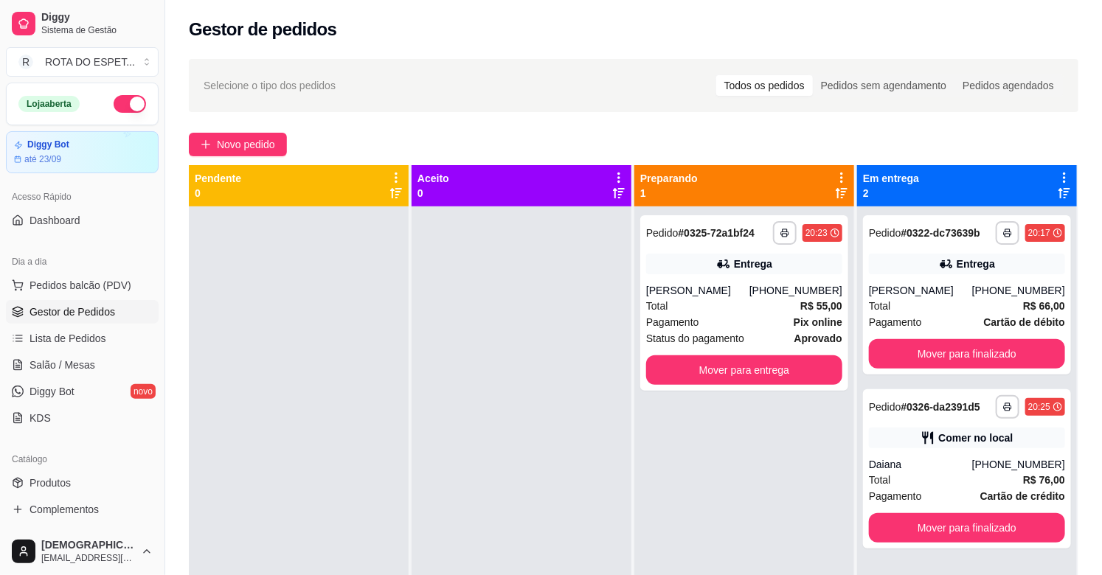
click at [473, 467] on div at bounding box center [521, 493] width 220 height 575
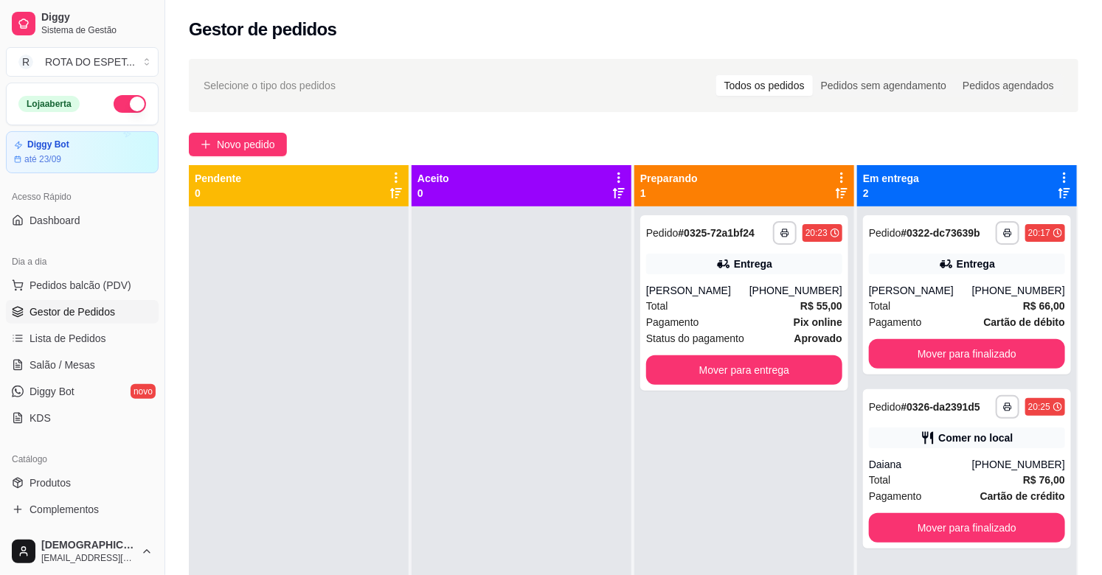
click at [473, 467] on div at bounding box center [521, 493] width 220 height 575
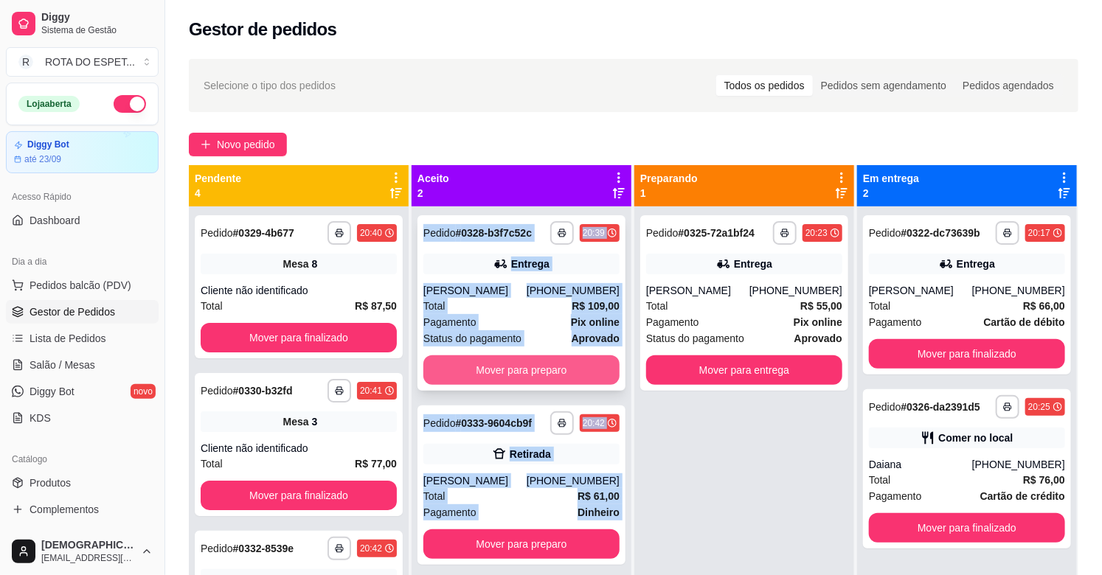
click at [569, 364] on button "Mover para preparo" at bounding box center [521, 369] width 196 height 29
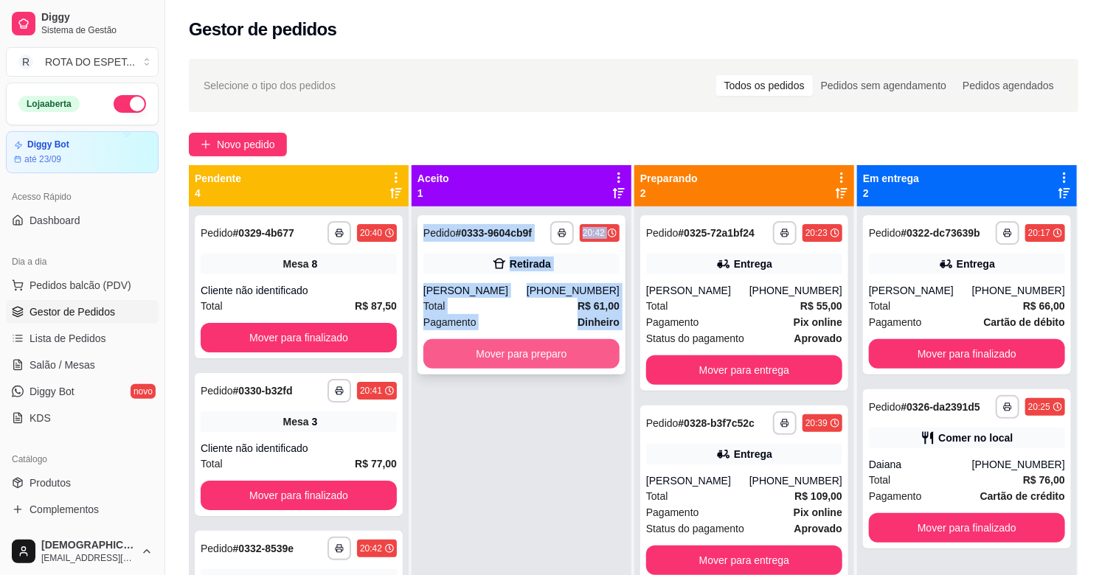
click at [539, 363] on button "Mover para preparo" at bounding box center [521, 353] width 196 height 29
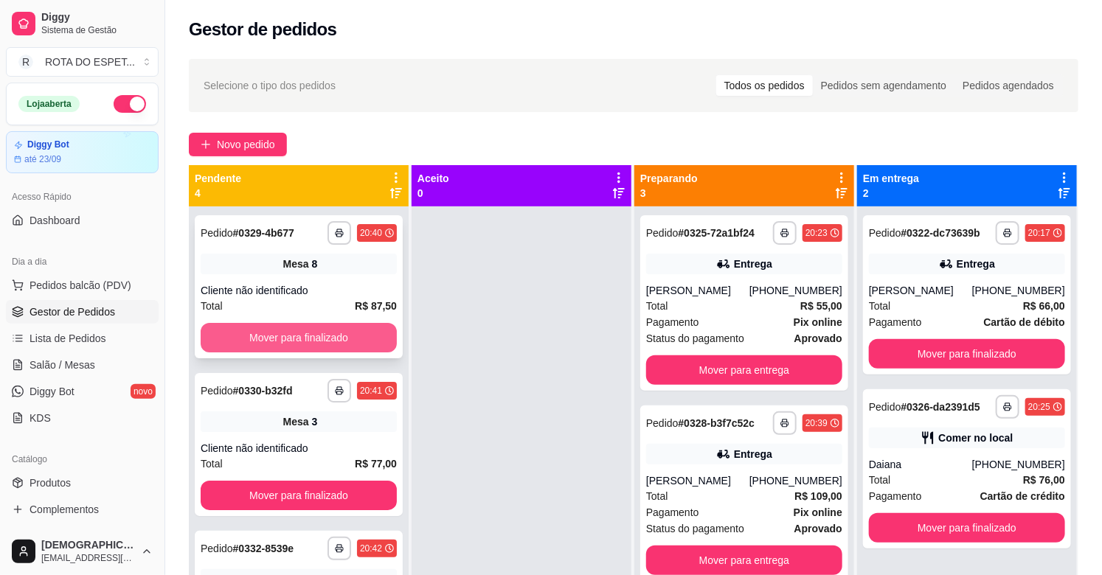
click at [316, 340] on button "Mover para finalizado" at bounding box center [299, 337] width 196 height 29
click at [316, 340] on button "Mover para finalizado" at bounding box center [299, 338] width 190 height 29
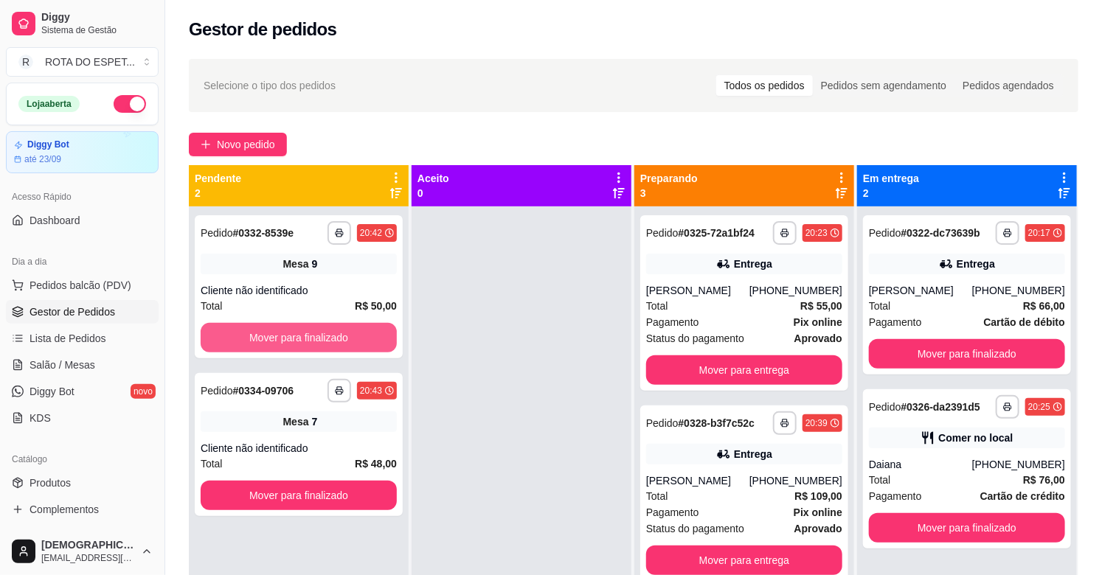
click at [316, 340] on button "Mover para finalizado" at bounding box center [299, 337] width 196 height 29
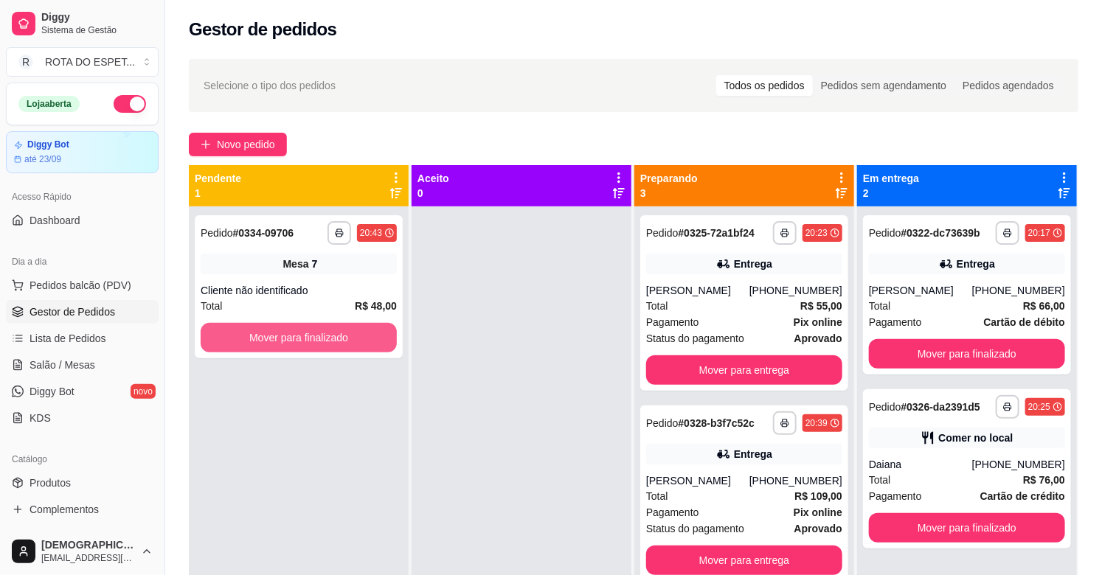
click at [316, 340] on button "Mover para finalizado" at bounding box center [299, 337] width 196 height 29
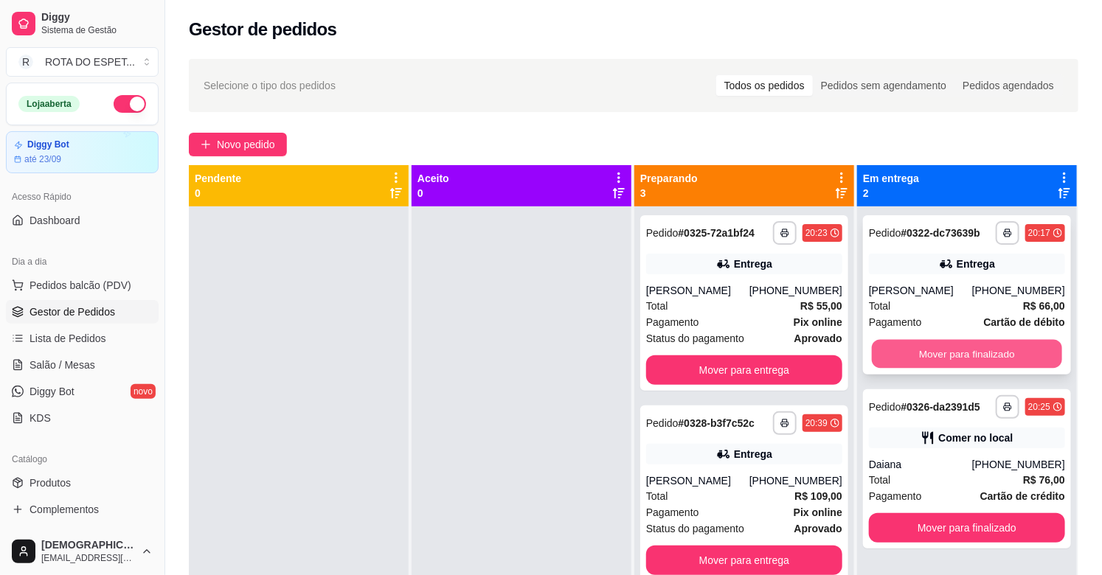
click at [973, 355] on button "Mover para finalizado" at bounding box center [967, 354] width 190 height 29
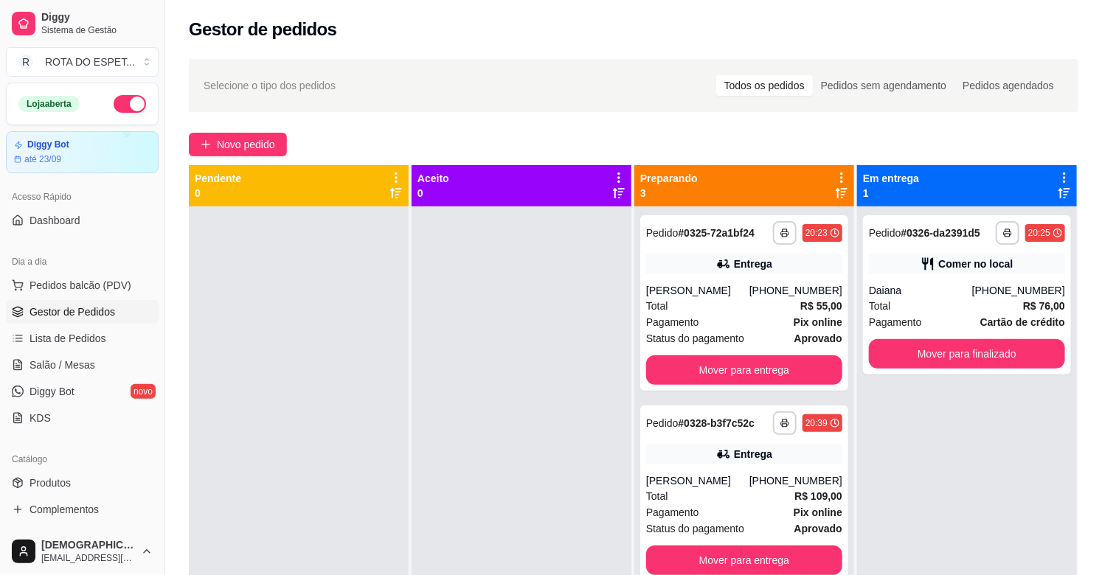
click at [478, 417] on div at bounding box center [521, 493] width 220 height 575
click at [458, 396] on div at bounding box center [521, 493] width 220 height 575
click at [485, 466] on div at bounding box center [521, 493] width 220 height 575
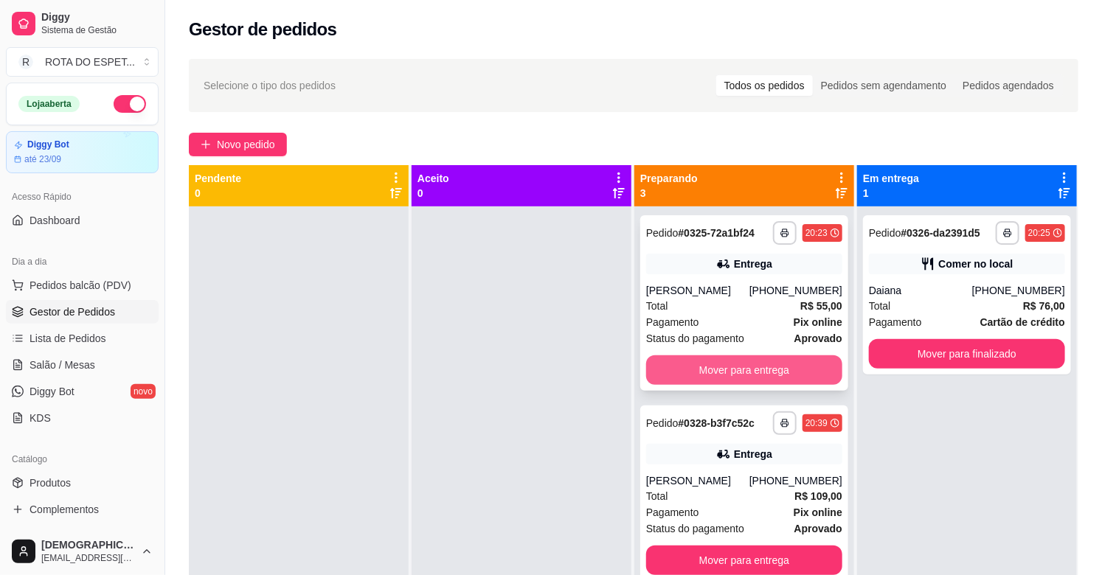
click at [789, 374] on button "Mover para entrega" at bounding box center [744, 369] width 196 height 29
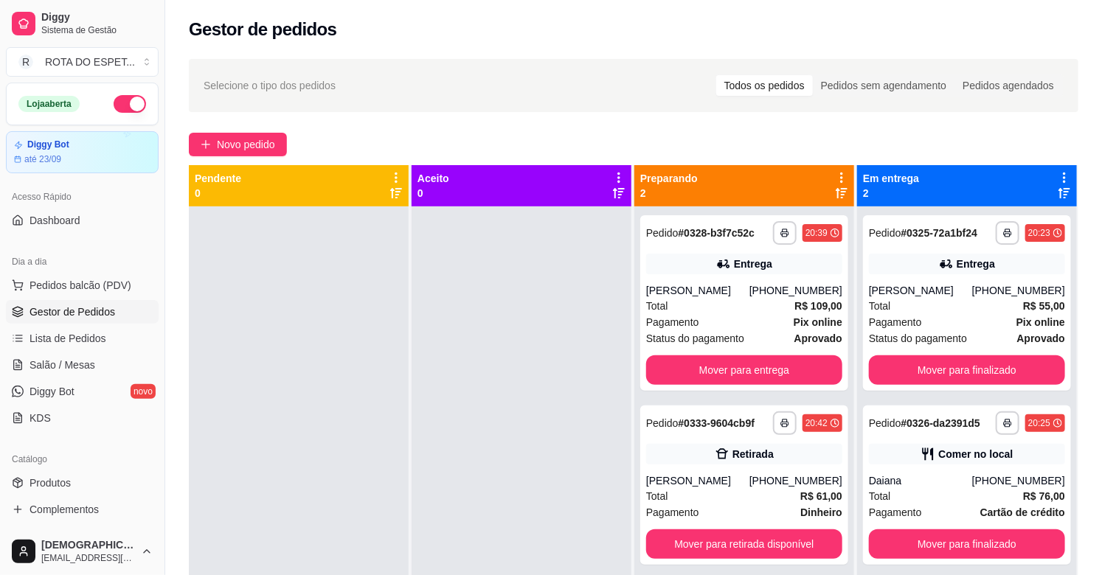
click at [518, 470] on div at bounding box center [521, 493] width 220 height 575
click at [514, 465] on div at bounding box center [521, 493] width 220 height 575
click at [521, 425] on div at bounding box center [521, 493] width 220 height 575
click at [492, 467] on div at bounding box center [521, 493] width 220 height 575
click at [931, 497] on div "Total R$ 76,00" at bounding box center [967, 496] width 196 height 16
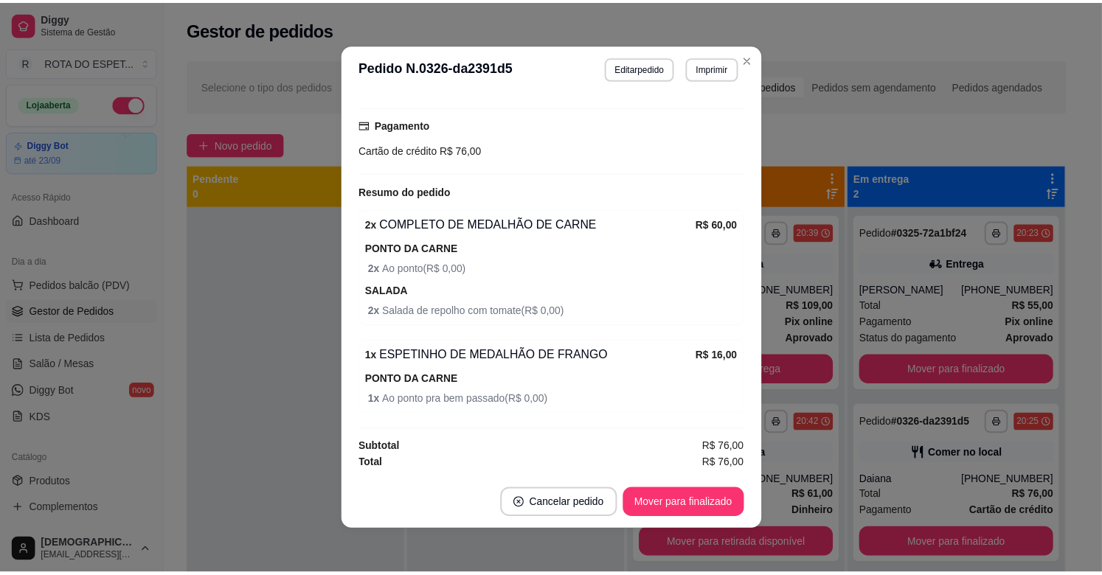
scroll to position [3, 0]
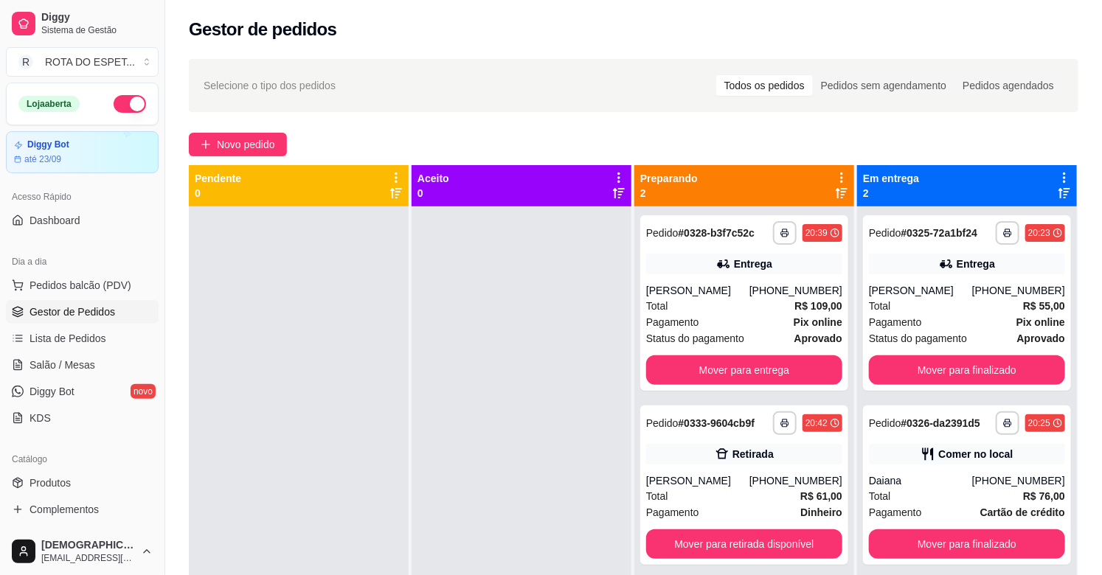
click at [450, 506] on div at bounding box center [521, 493] width 220 height 575
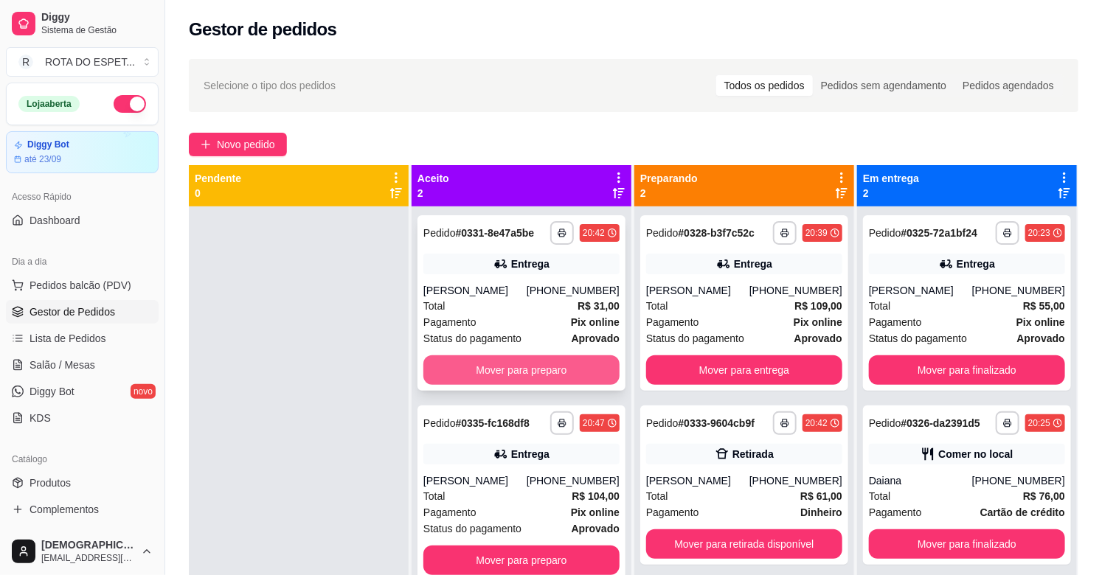
click at [556, 374] on button "Mover para preparo" at bounding box center [521, 369] width 196 height 29
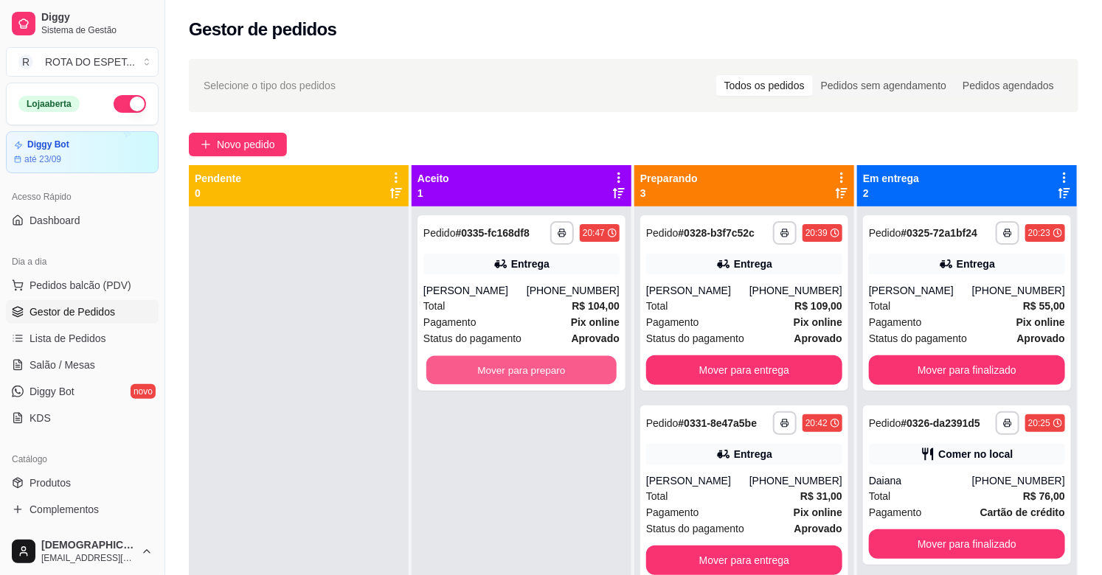
click at [556, 374] on button "Mover para preparo" at bounding box center [521, 370] width 190 height 29
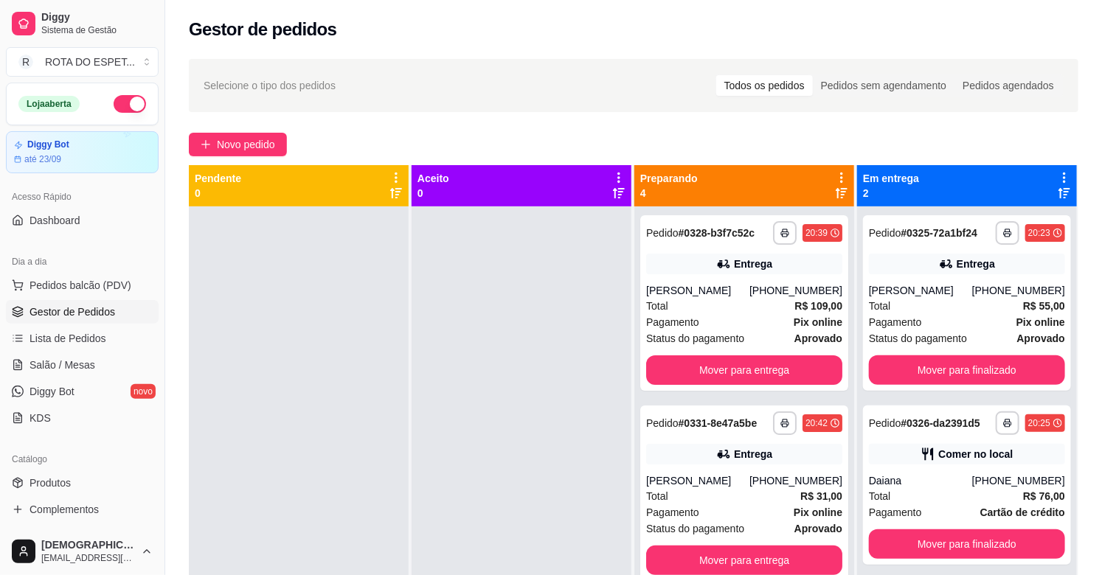
click at [548, 475] on div at bounding box center [521, 493] width 220 height 575
click at [513, 414] on div at bounding box center [521, 493] width 220 height 575
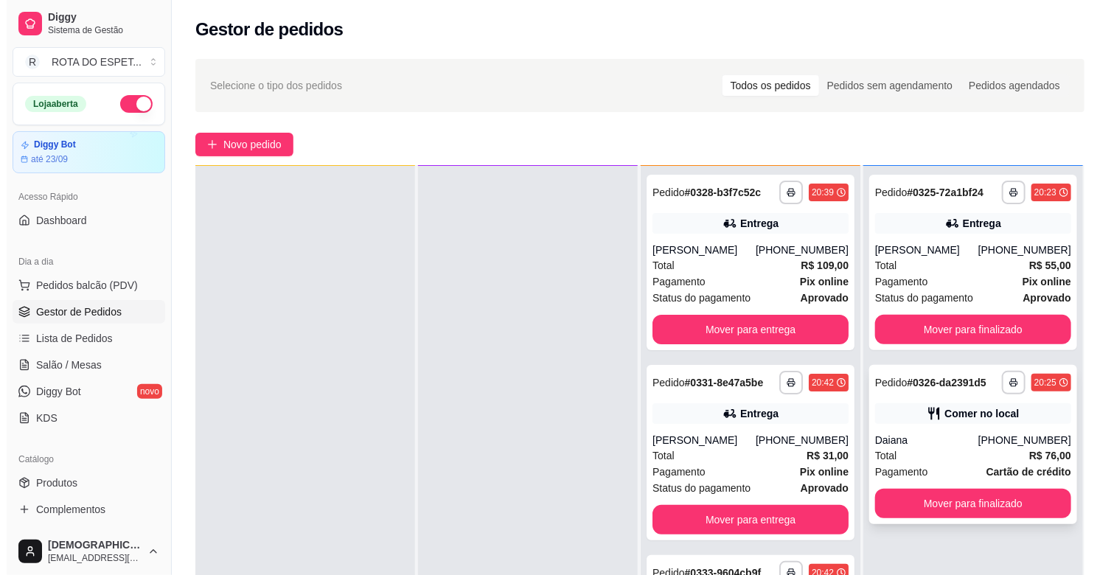
scroll to position [0, 0]
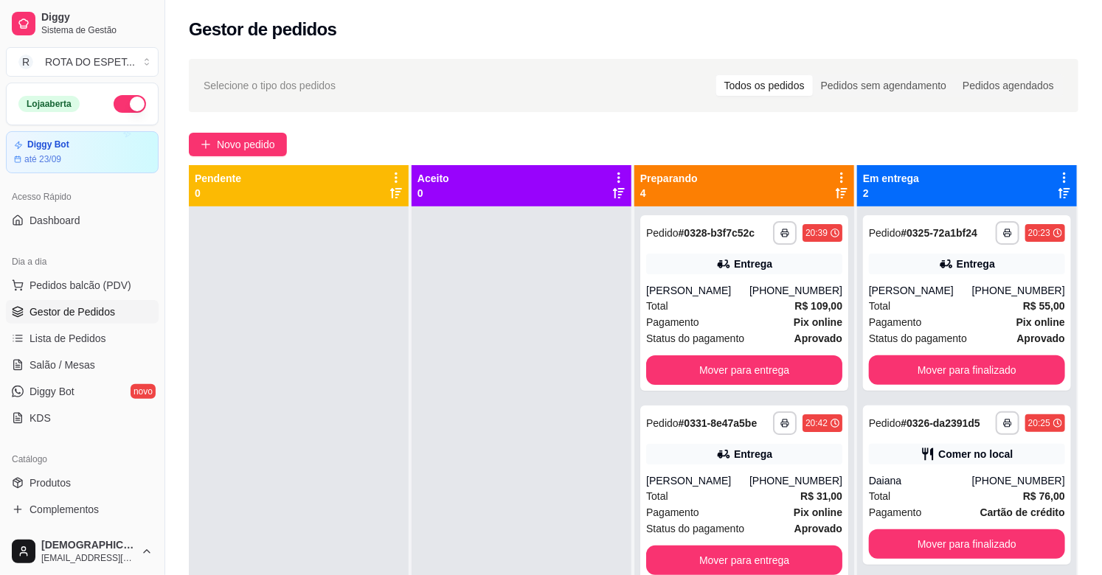
click at [580, 380] on div at bounding box center [521, 493] width 220 height 575
click at [704, 322] on div "Pagamento Pix online" at bounding box center [744, 322] width 196 height 16
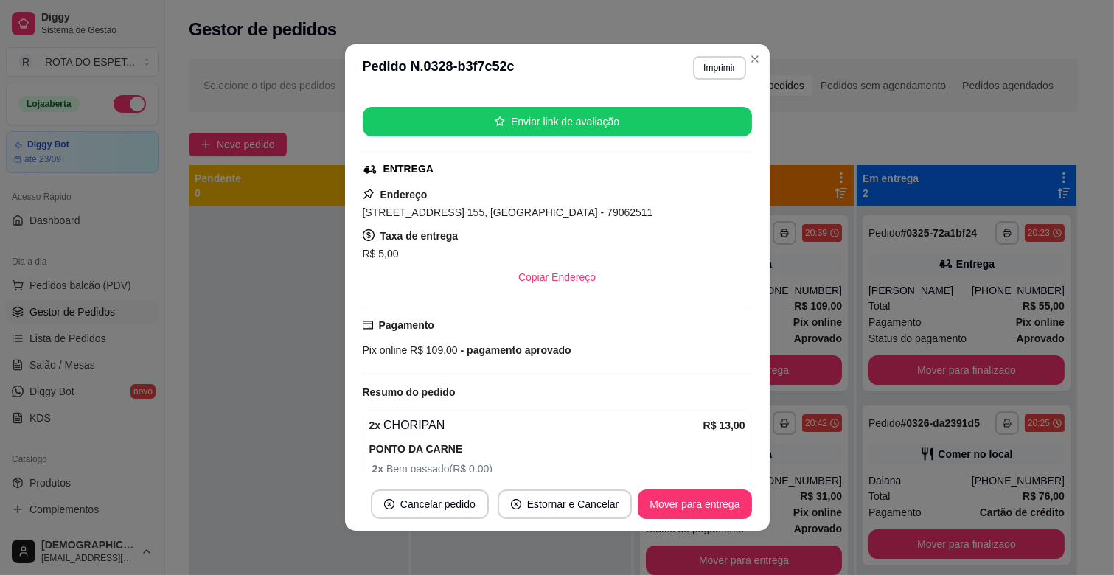
scroll to position [246, 0]
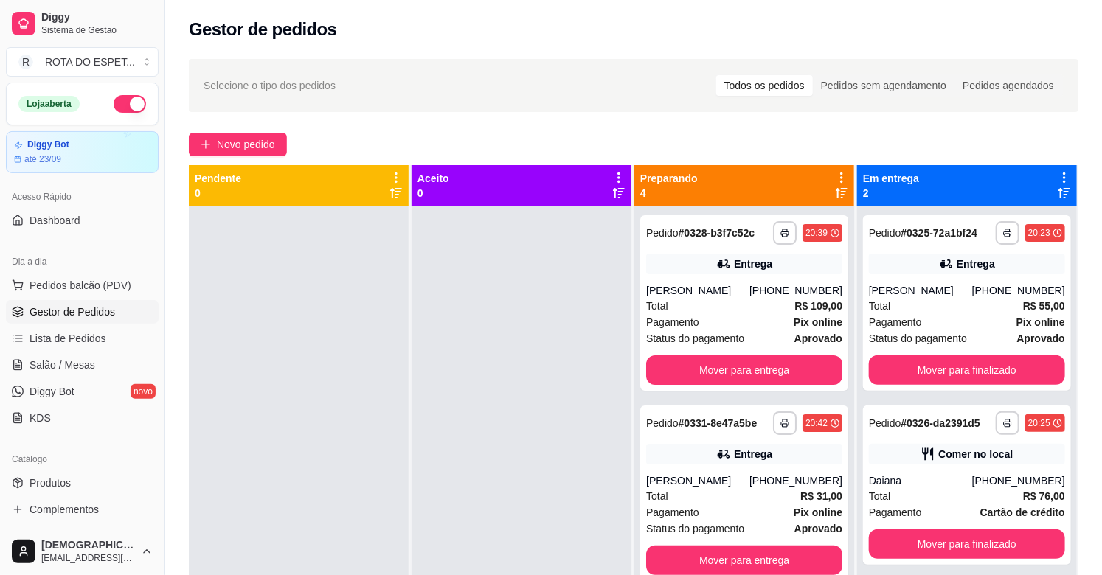
click at [460, 467] on div at bounding box center [521, 493] width 220 height 575
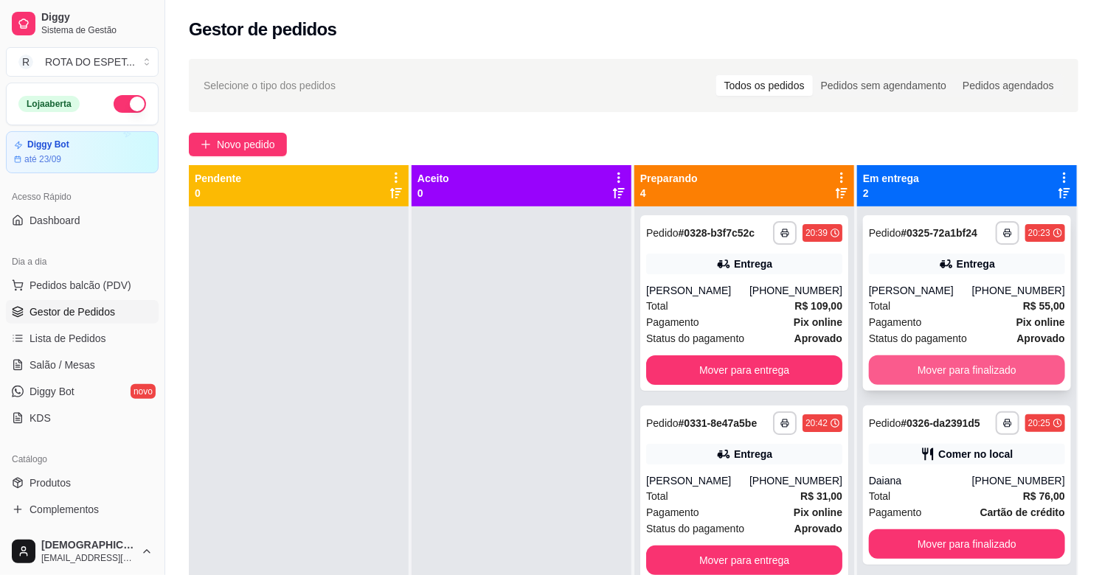
click at [939, 360] on button "Mover para finalizado" at bounding box center [967, 369] width 196 height 29
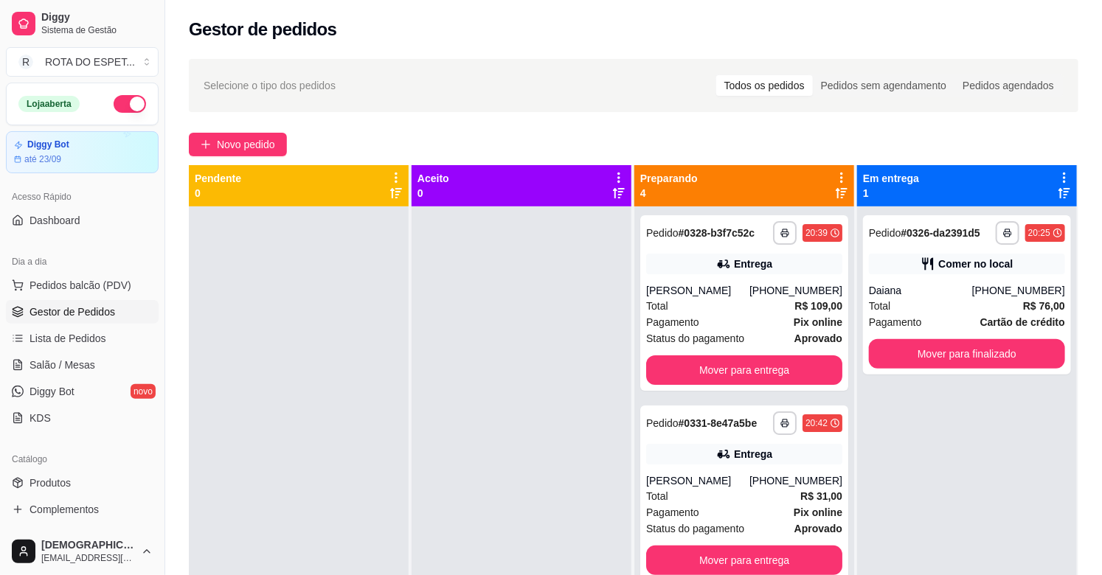
click at [510, 437] on div at bounding box center [521, 493] width 220 height 575
click at [77, 366] on span "Salão / Mesas" at bounding box center [62, 365] width 66 height 15
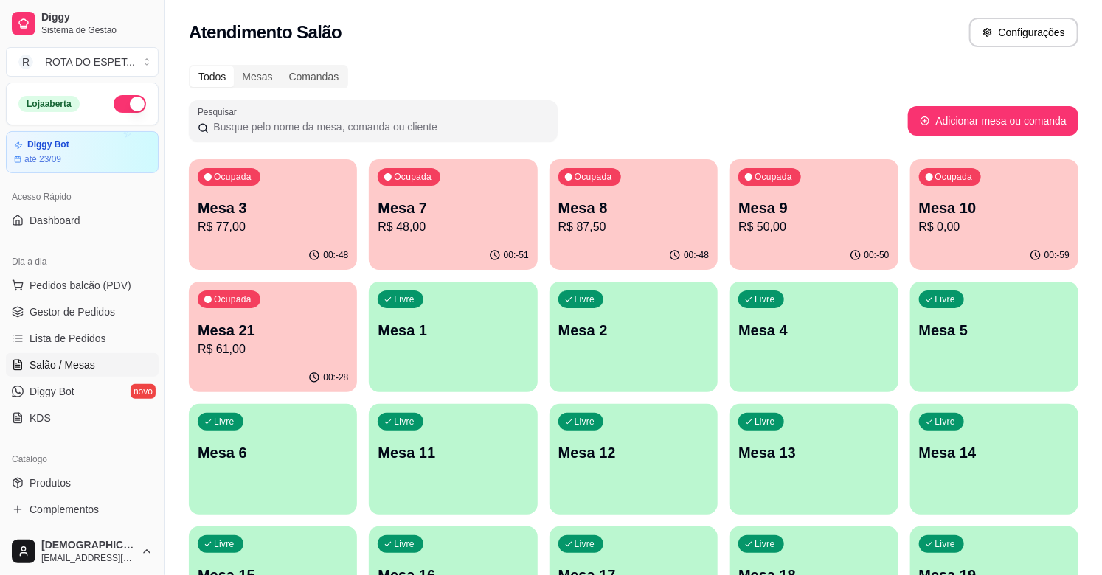
click at [288, 317] on div "Ocupada Mesa 21 R$ 61,00" at bounding box center [273, 323] width 168 height 82
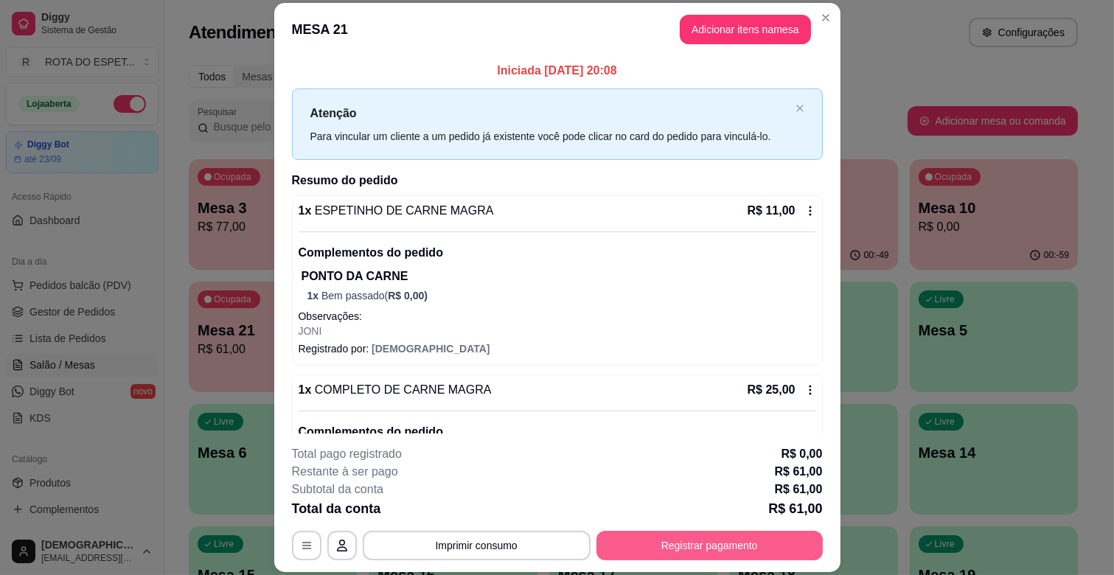
click at [715, 554] on button "Registrar pagamento" at bounding box center [710, 545] width 226 height 29
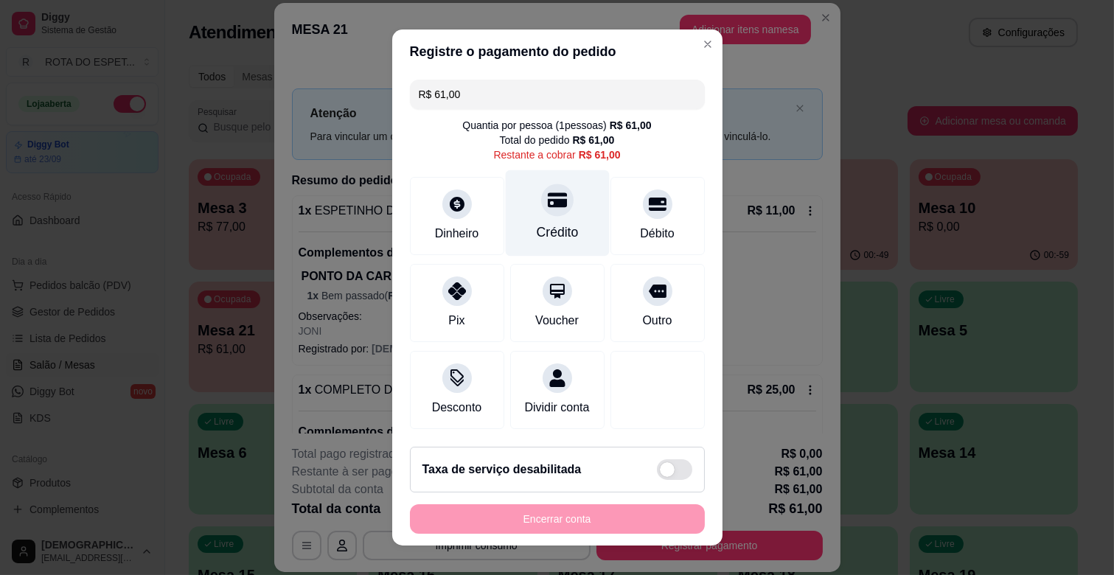
click at [537, 234] on div "Crédito" at bounding box center [557, 232] width 42 height 19
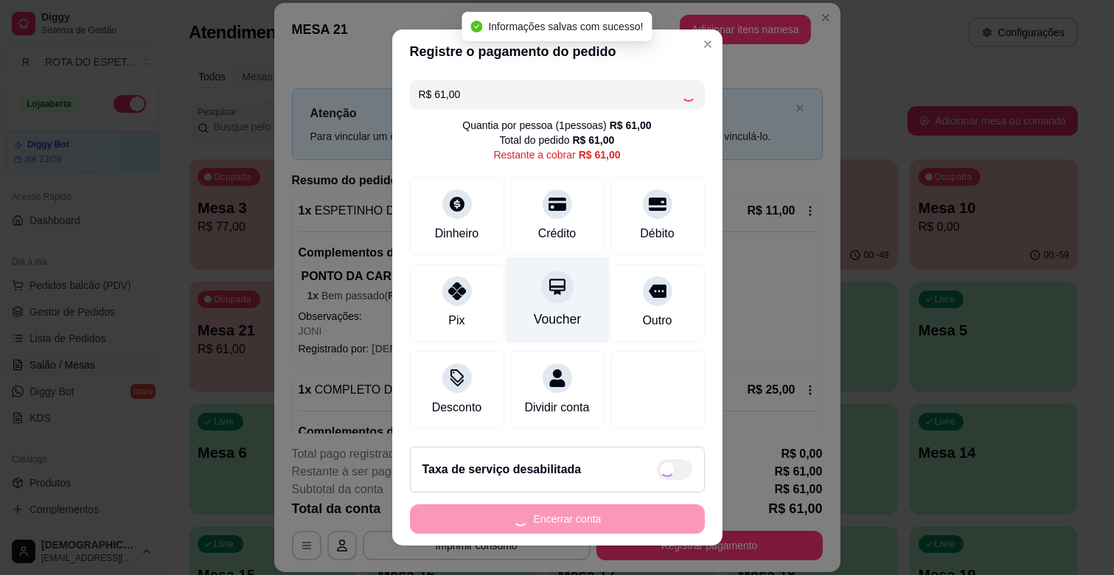
type input "R$ 0,00"
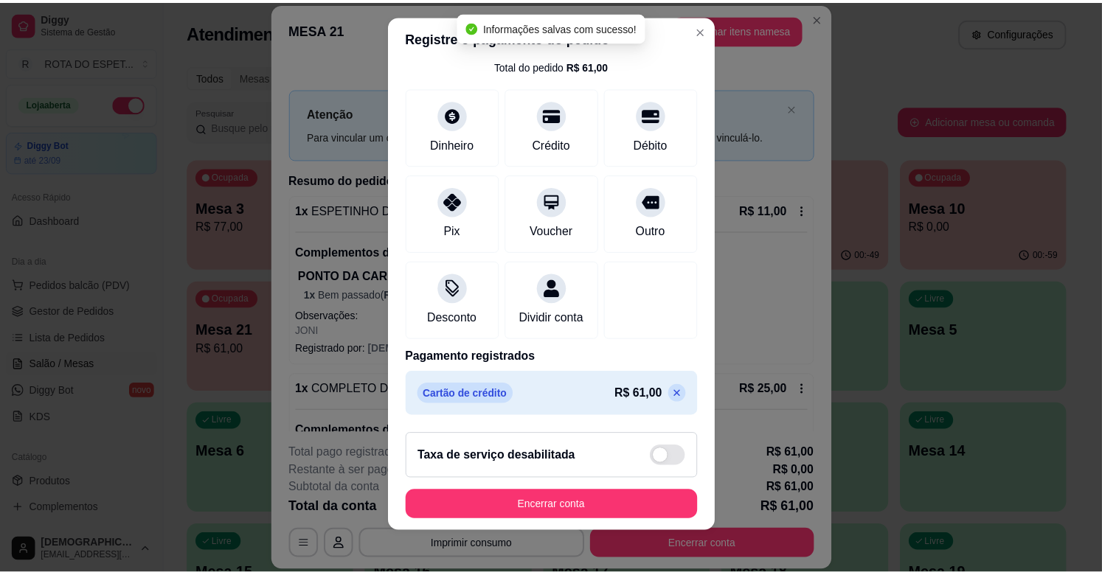
scroll to position [18, 0]
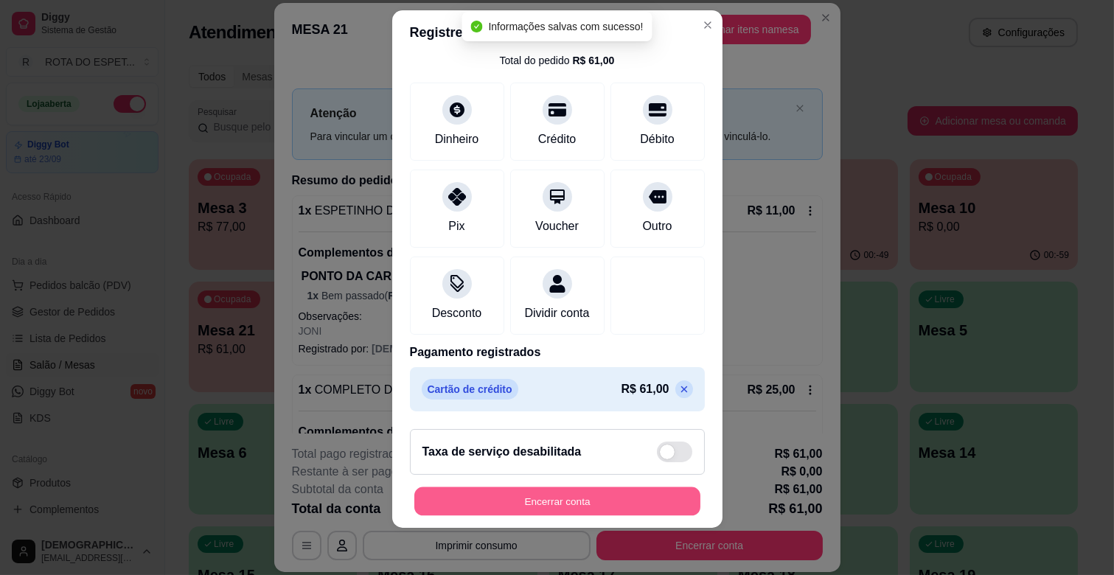
click at [581, 492] on button "Encerrar conta" at bounding box center [557, 501] width 286 height 29
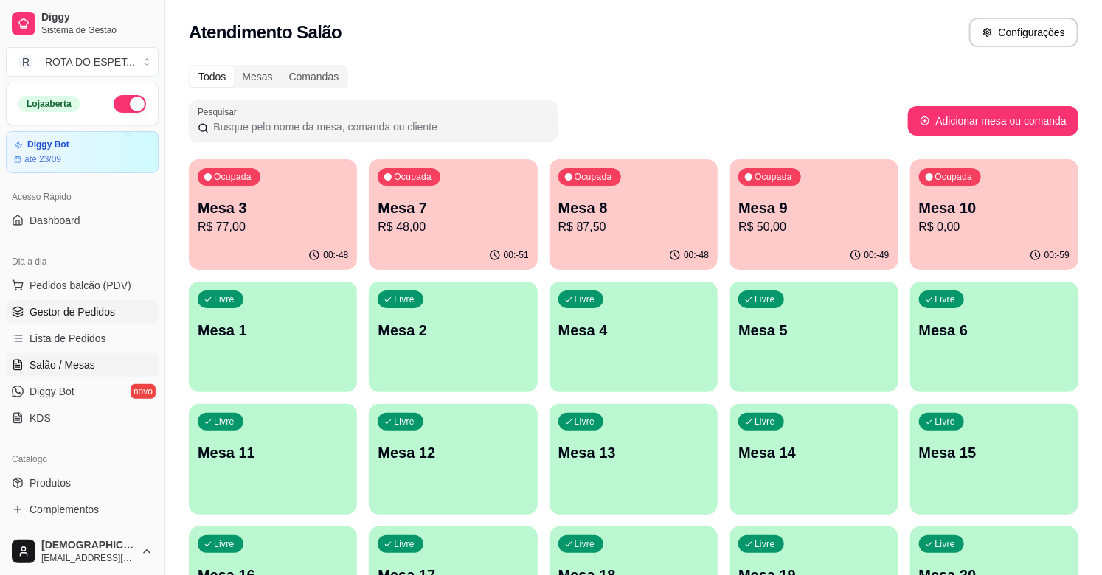
click at [78, 313] on span "Gestor de Pedidos" at bounding box center [72, 312] width 86 height 15
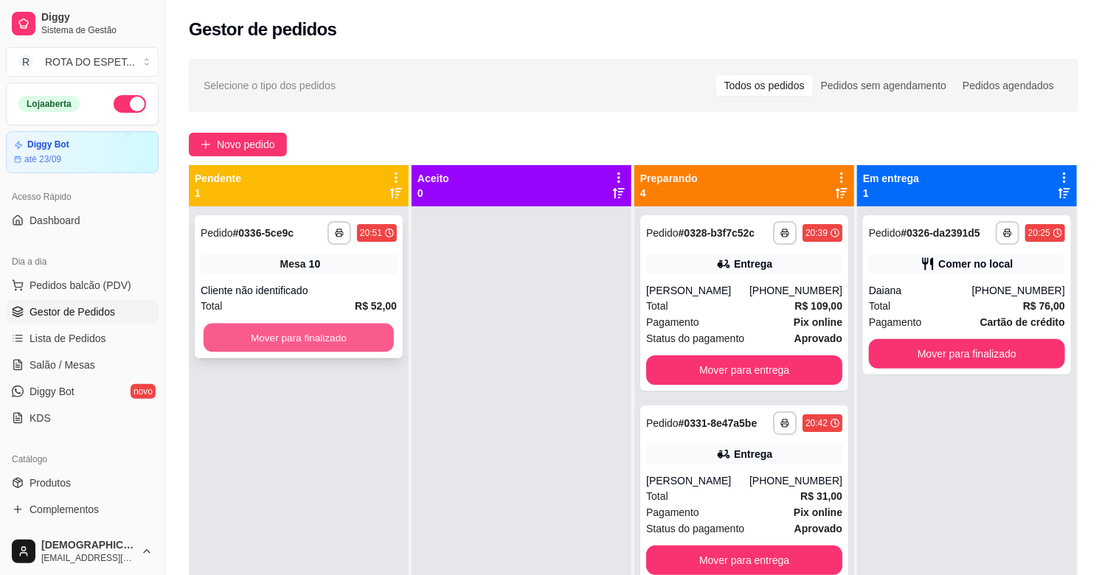
click at [358, 336] on button "Mover para finalizado" at bounding box center [299, 338] width 190 height 29
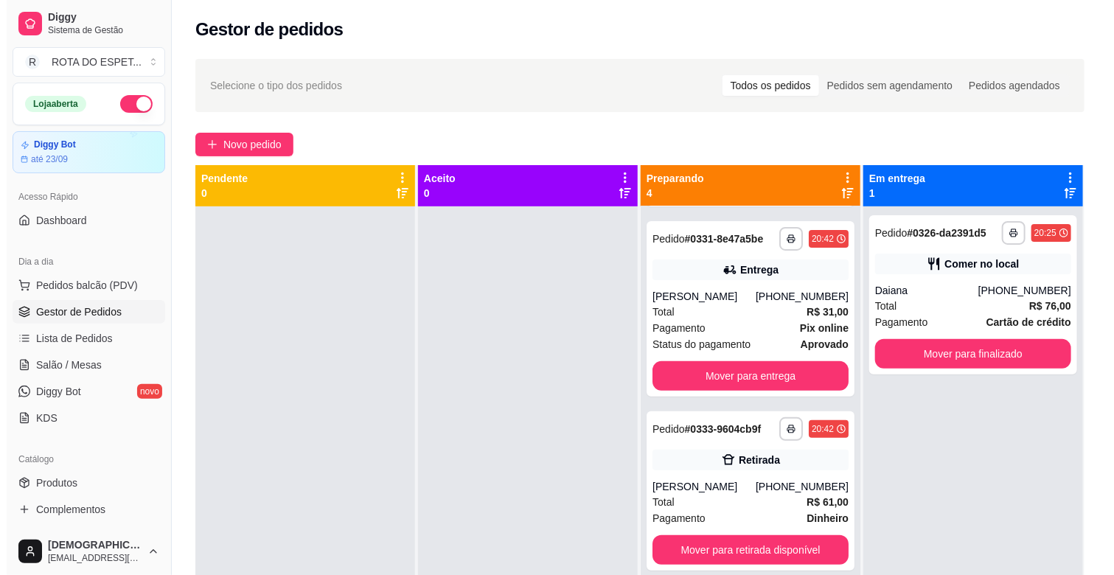
scroll to position [41, 0]
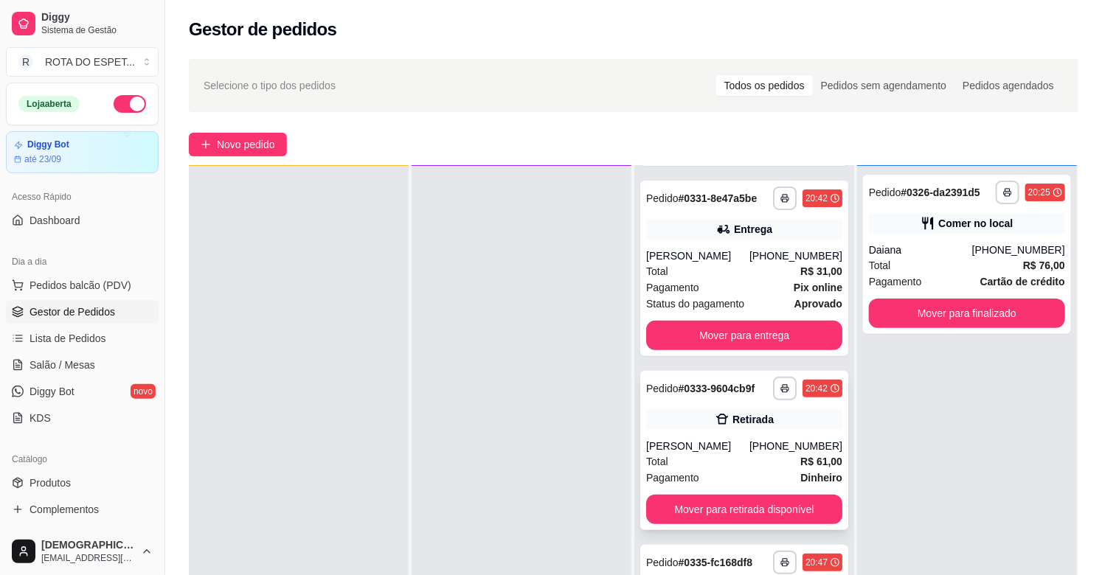
click at [724, 468] on div "Total R$ 61,00" at bounding box center [744, 462] width 196 height 16
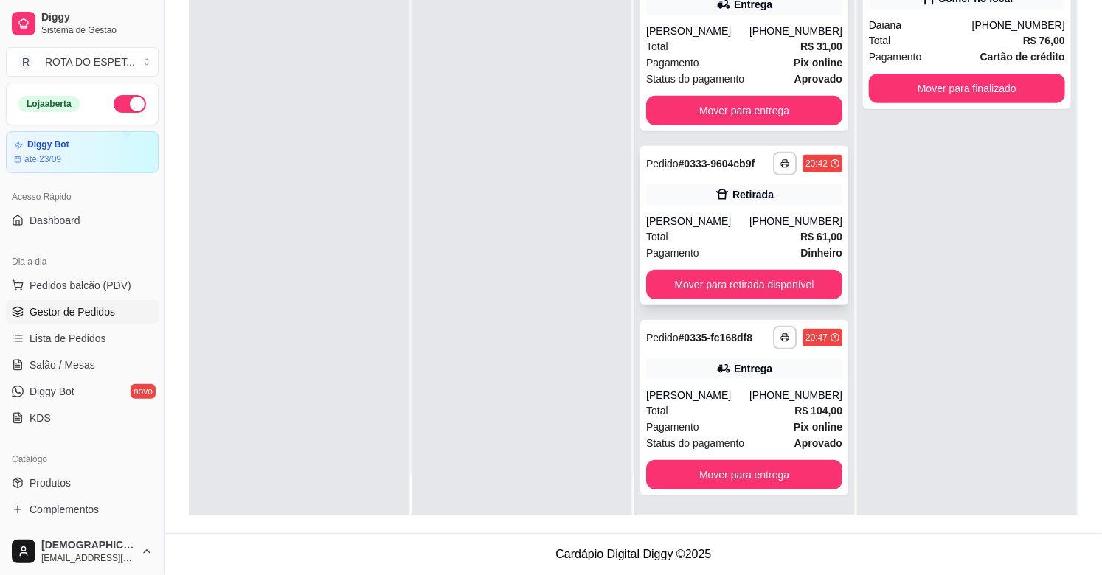
scroll to position [0, 0]
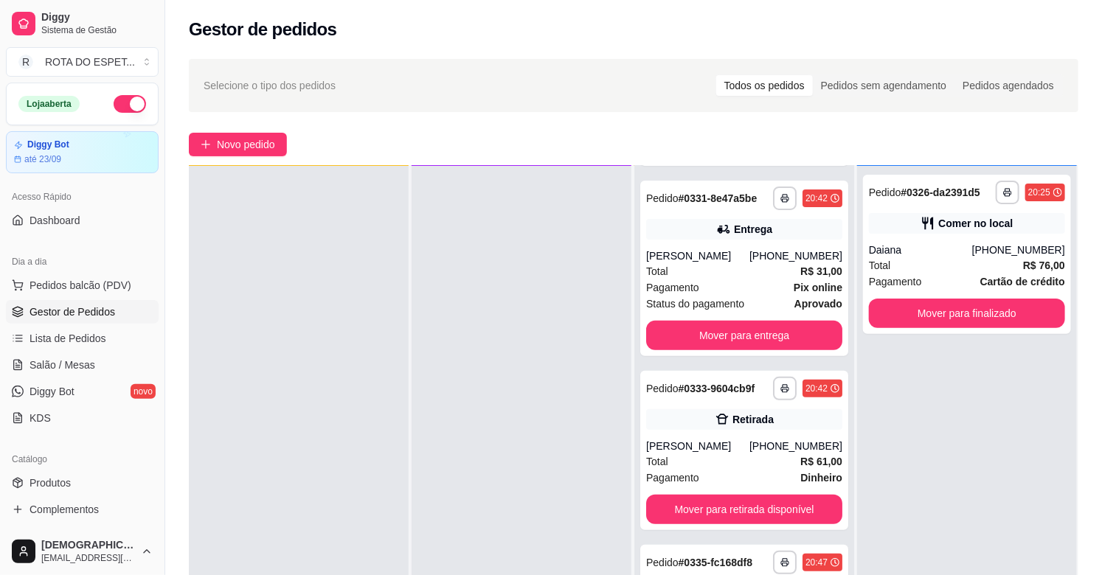
click at [470, 504] on div at bounding box center [521, 453] width 220 height 575
click at [97, 358] on link "Salão / Mesas" at bounding box center [82, 365] width 153 height 24
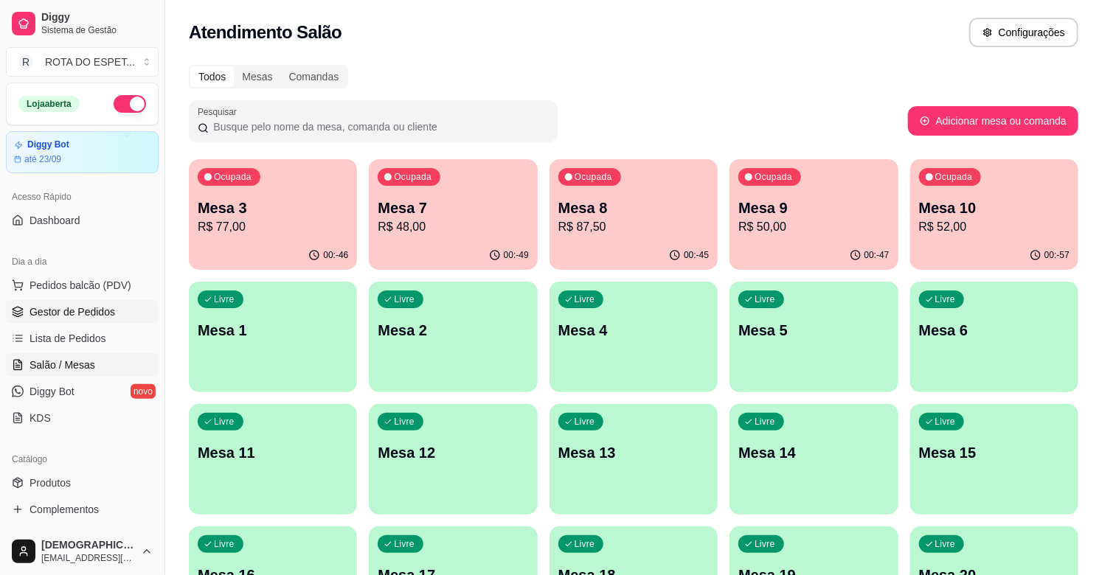
click at [86, 310] on span "Gestor de Pedidos" at bounding box center [72, 312] width 86 height 15
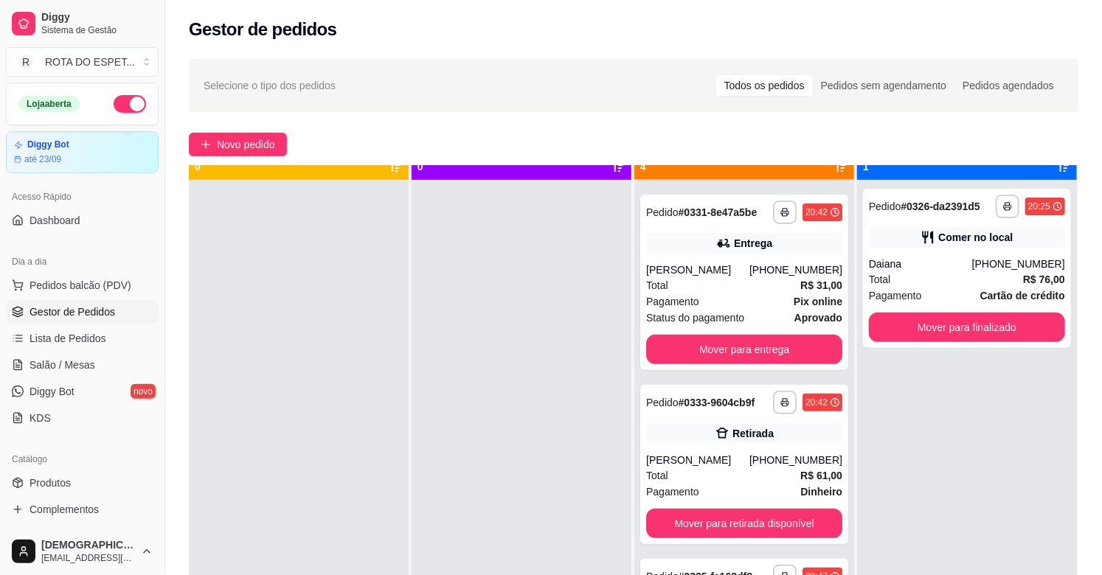
scroll to position [41, 0]
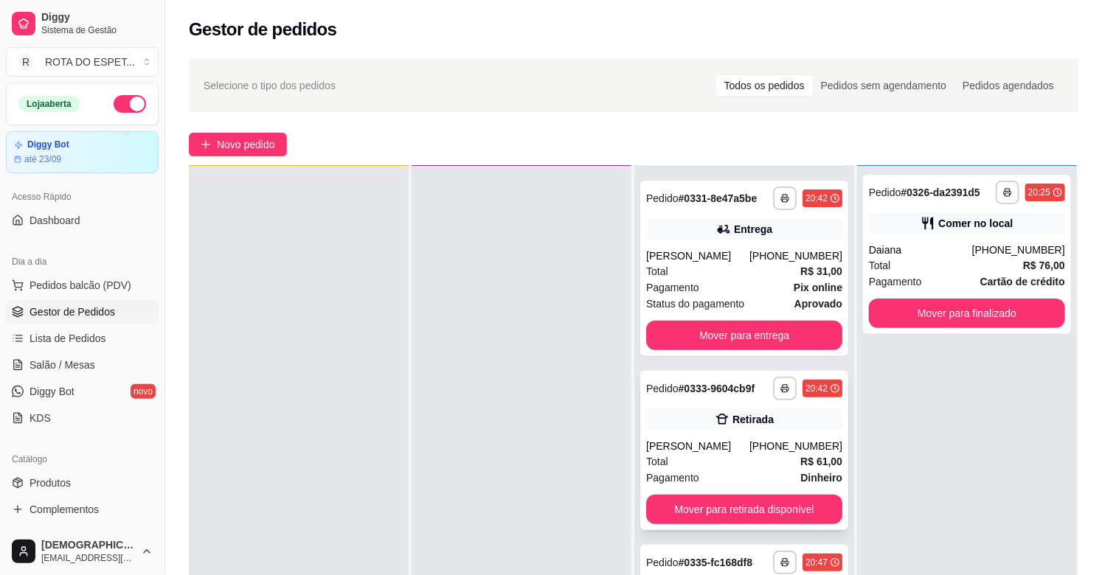
click at [724, 459] on div "Total R$ 61,00" at bounding box center [744, 462] width 196 height 16
click at [746, 474] on div "Pagamento Dinheiro" at bounding box center [744, 478] width 196 height 16
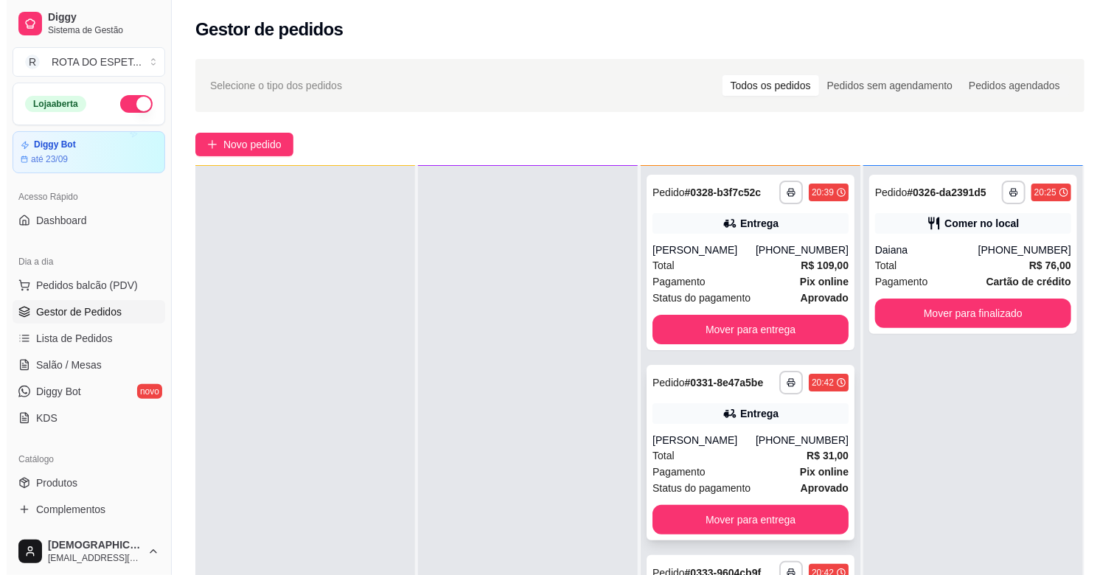
scroll to position [0, 0]
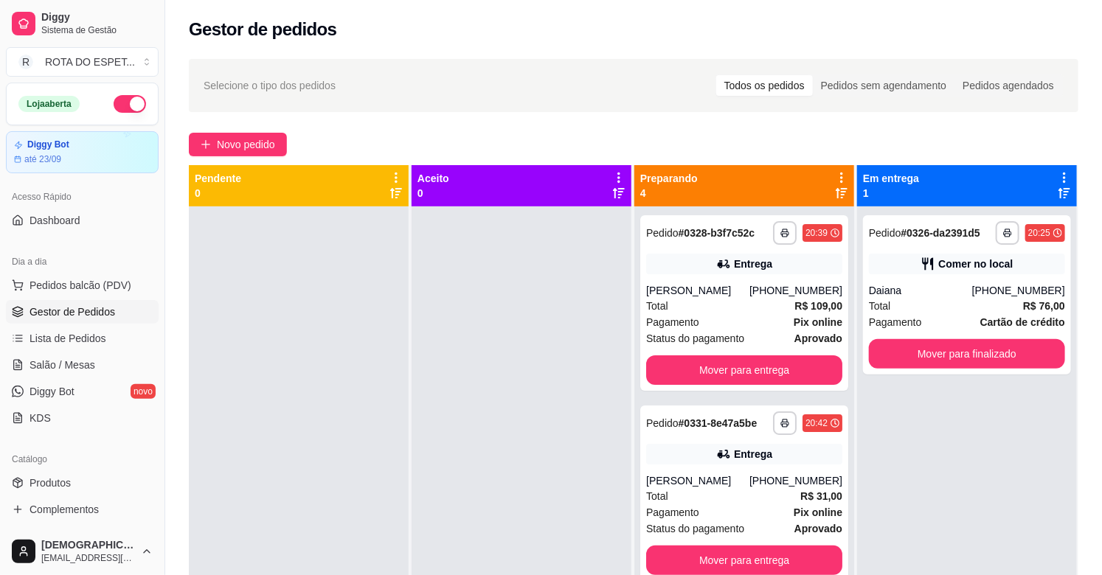
click at [568, 366] on div at bounding box center [521, 493] width 220 height 575
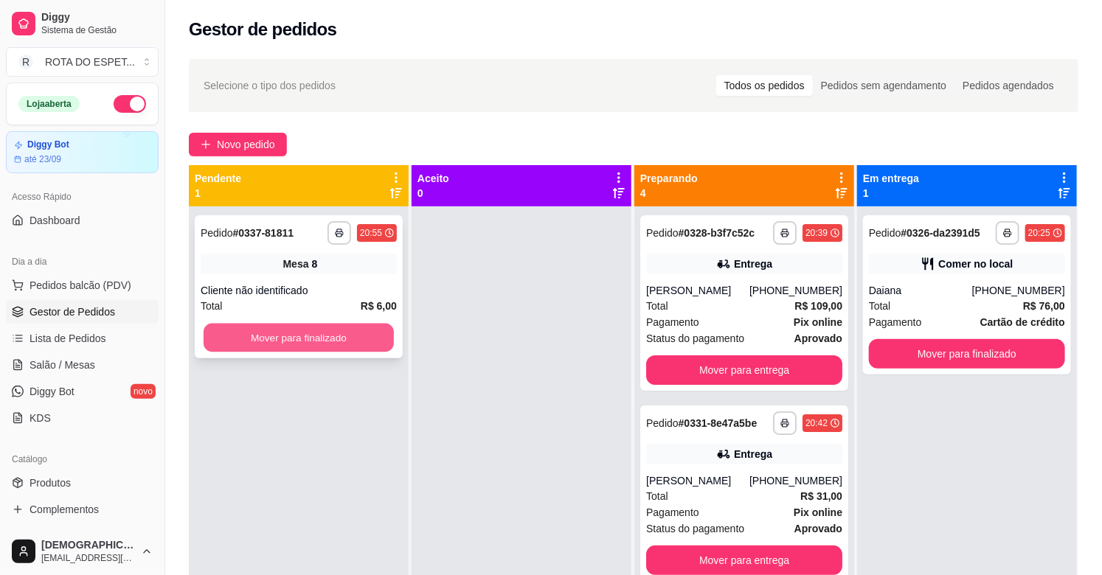
click at [289, 332] on button "Mover para finalizado" at bounding box center [299, 338] width 190 height 29
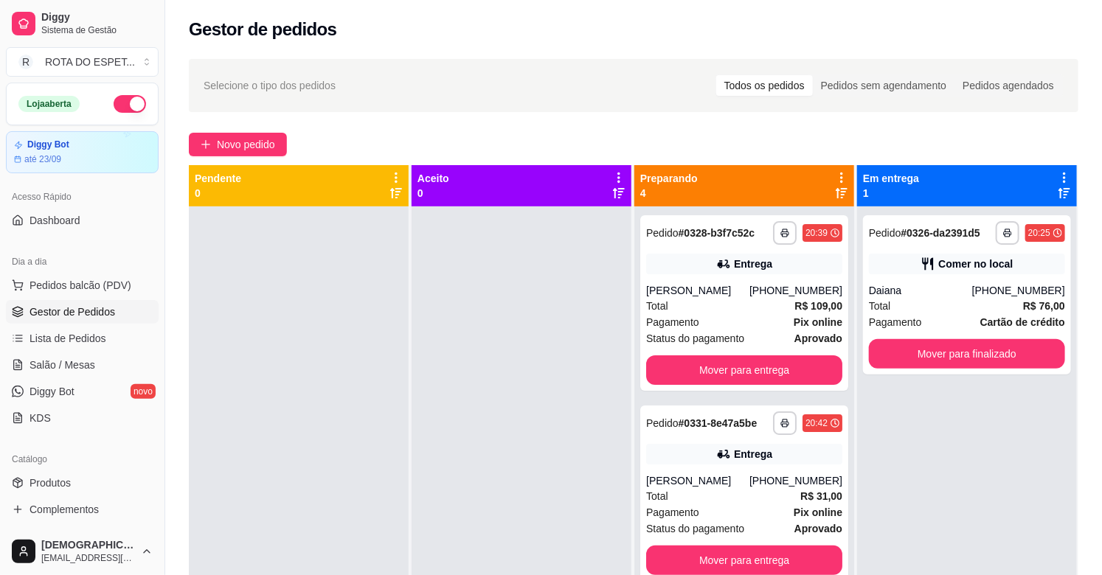
click at [529, 455] on div at bounding box center [521, 493] width 220 height 575
click at [96, 358] on link "Salão / Mesas" at bounding box center [82, 365] width 153 height 24
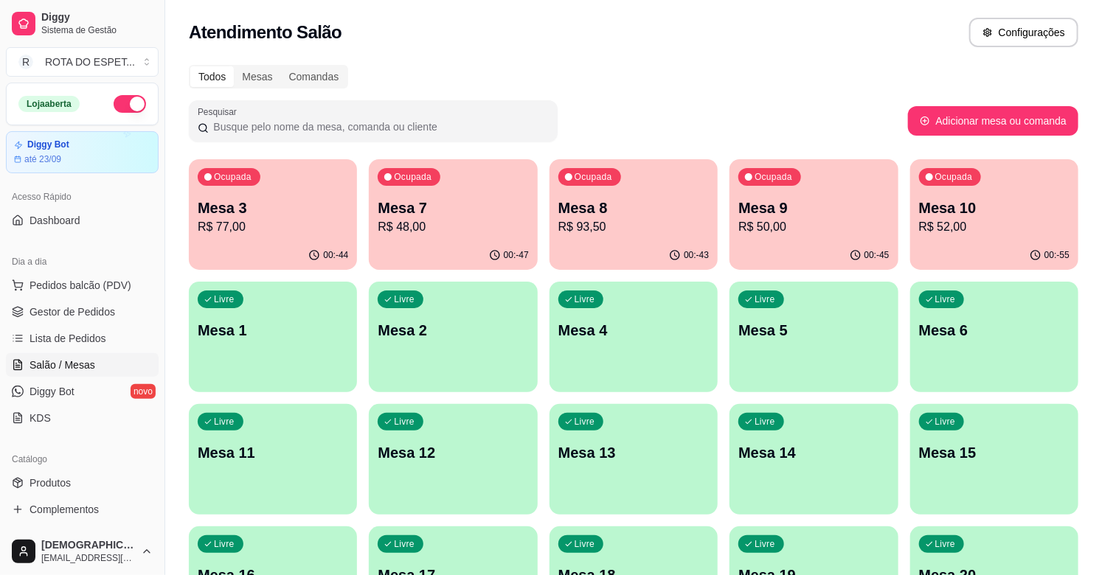
click at [850, 333] on p "Mesa 5" at bounding box center [813, 330] width 150 height 21
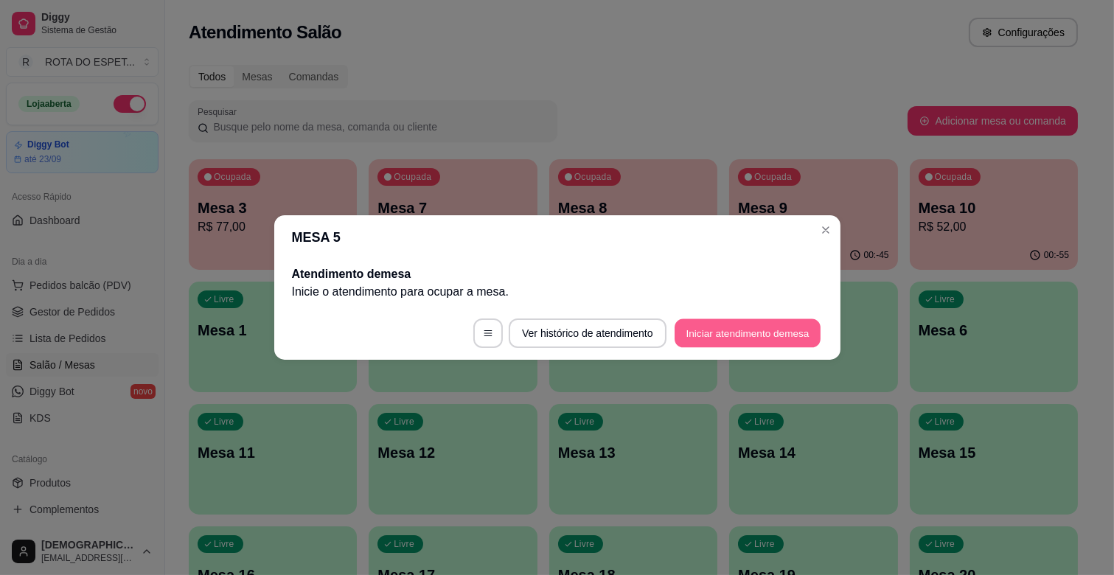
click at [724, 330] on button "Iniciar atendimento de mesa" at bounding box center [748, 333] width 146 height 29
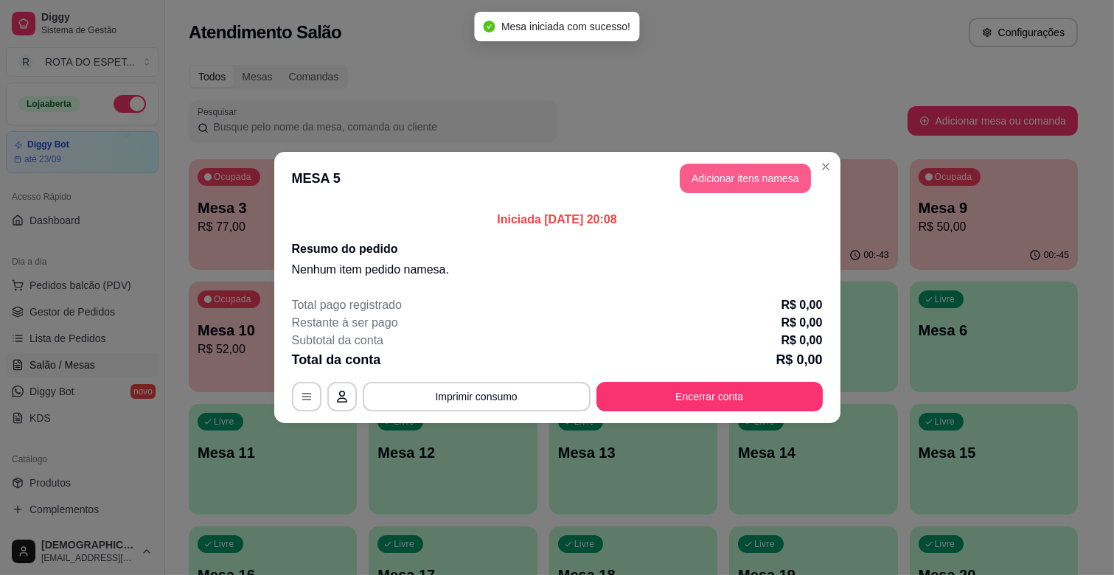
click at [720, 175] on button "Adicionar itens na mesa" at bounding box center [745, 178] width 131 height 29
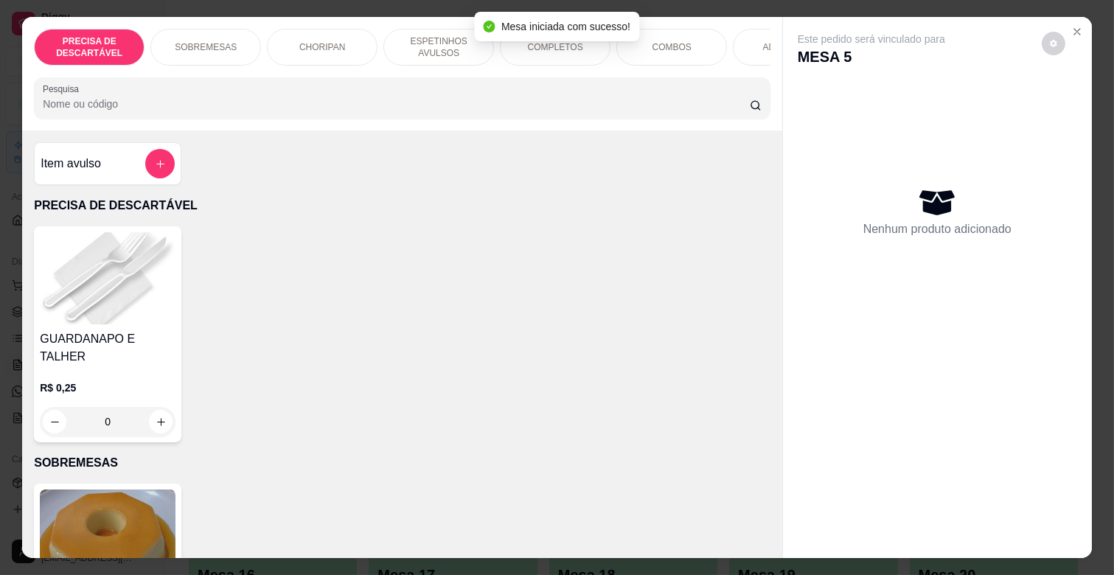
scroll to position [0, 645]
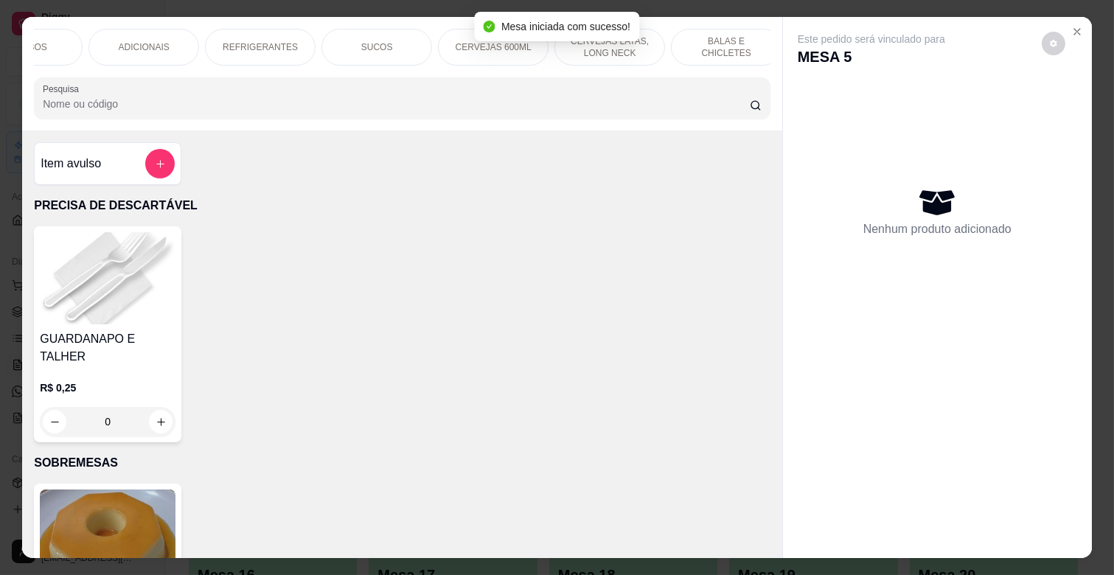
click at [248, 41] on p "REFRIGERANTES" at bounding box center [260, 47] width 75 height 12
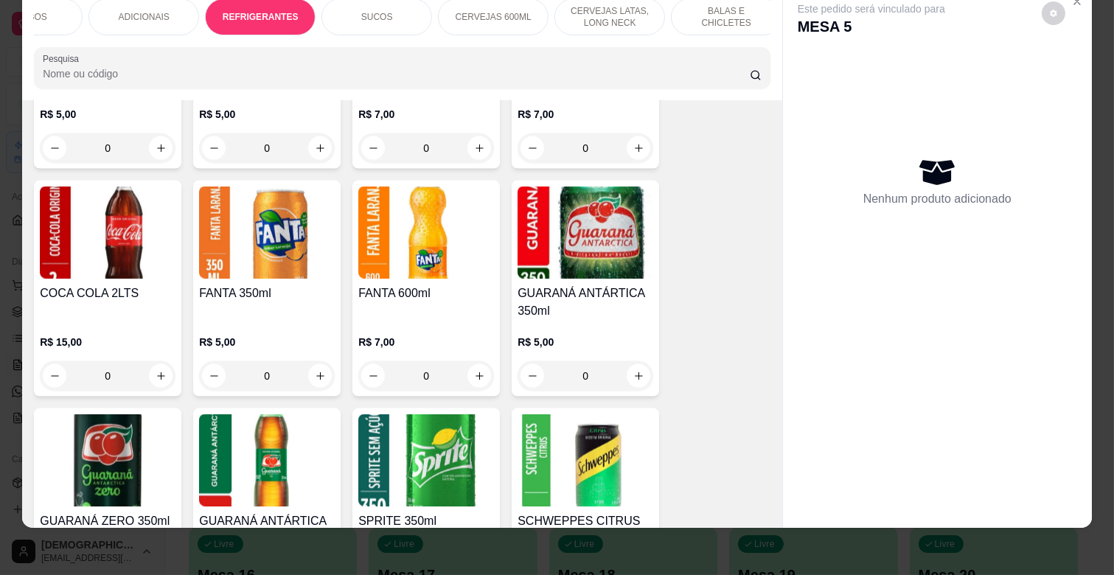
scroll to position [3960, 0]
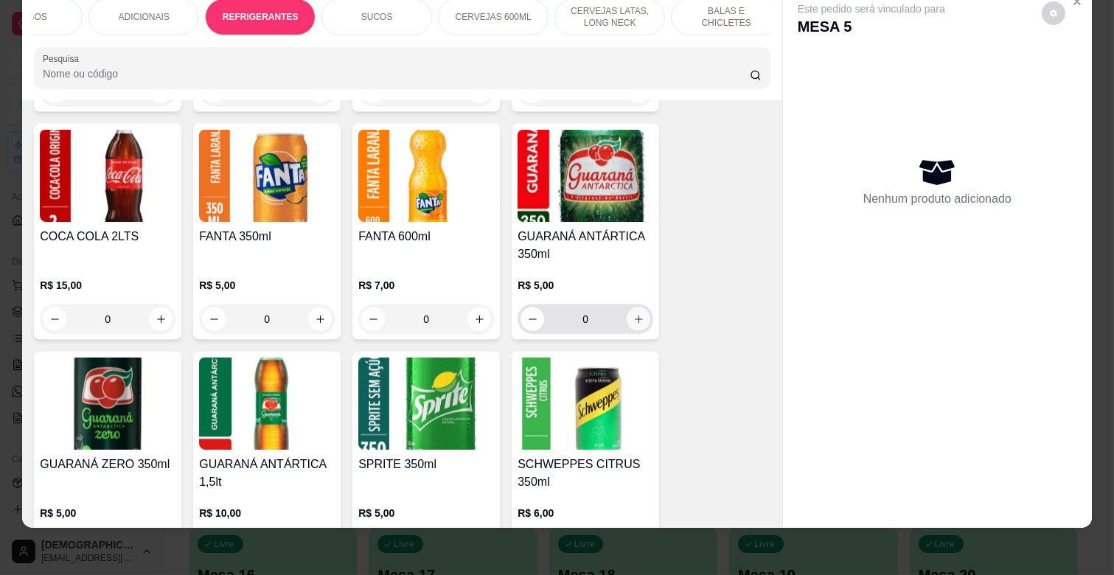
click at [633, 314] on icon "increase-product-quantity" at bounding box center [638, 319] width 11 height 11
type input "1"
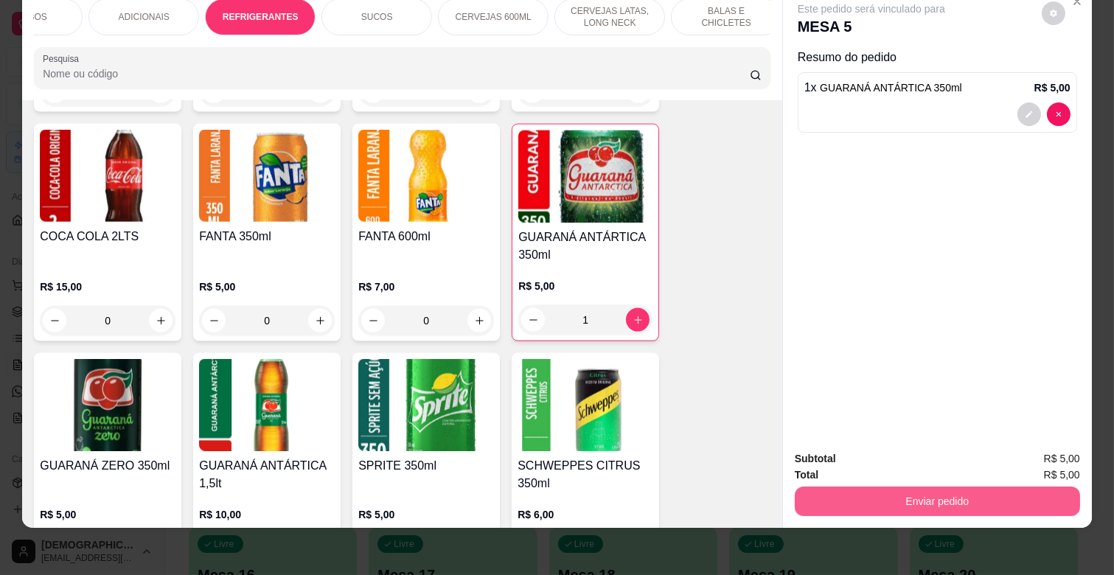
click at [916, 487] on button "Enviar pedido" at bounding box center [937, 501] width 285 height 29
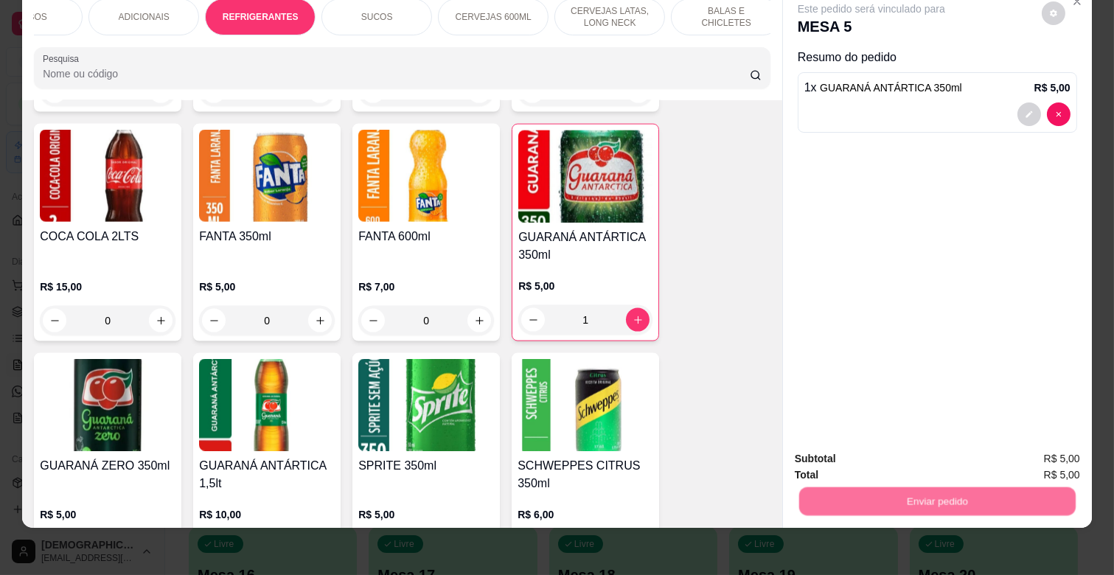
click at [880, 453] on button "Não registrar e enviar pedido" at bounding box center [887, 453] width 153 height 28
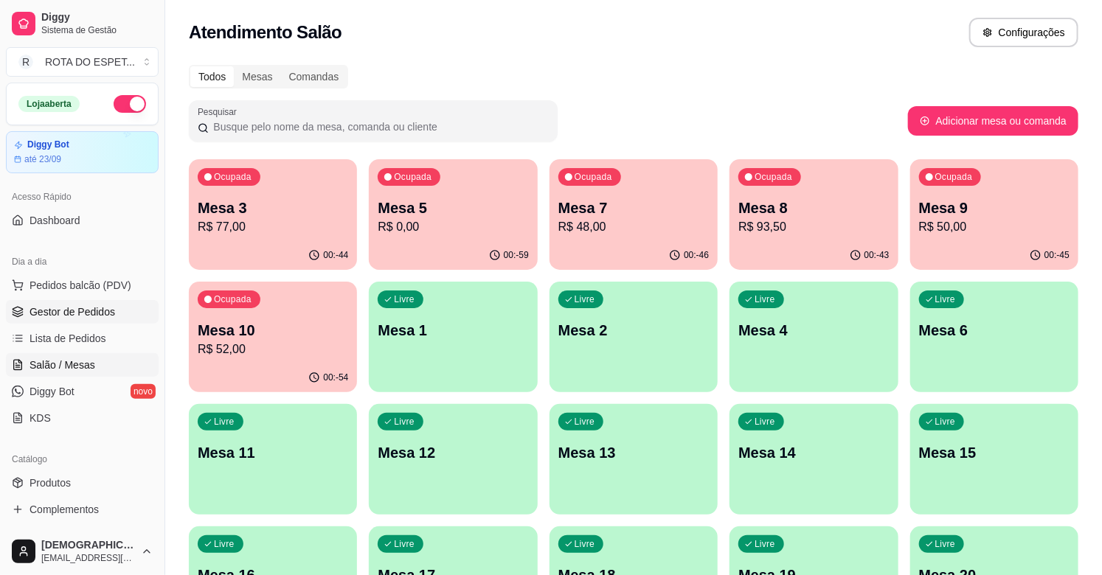
click at [71, 313] on span "Gestor de Pedidos" at bounding box center [72, 312] width 86 height 15
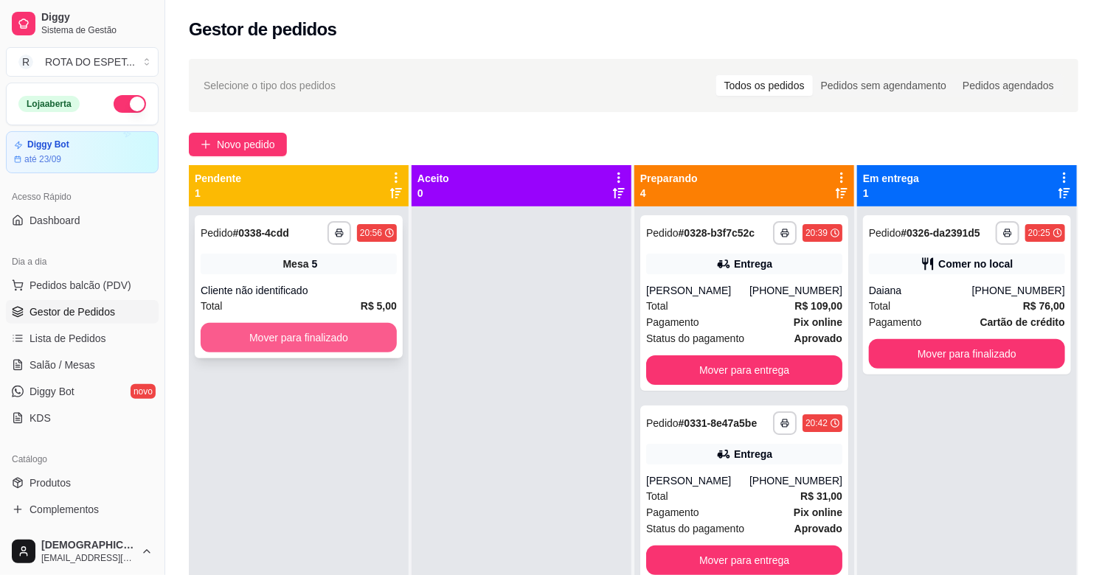
click at [319, 334] on button "Mover para finalizado" at bounding box center [299, 337] width 196 height 29
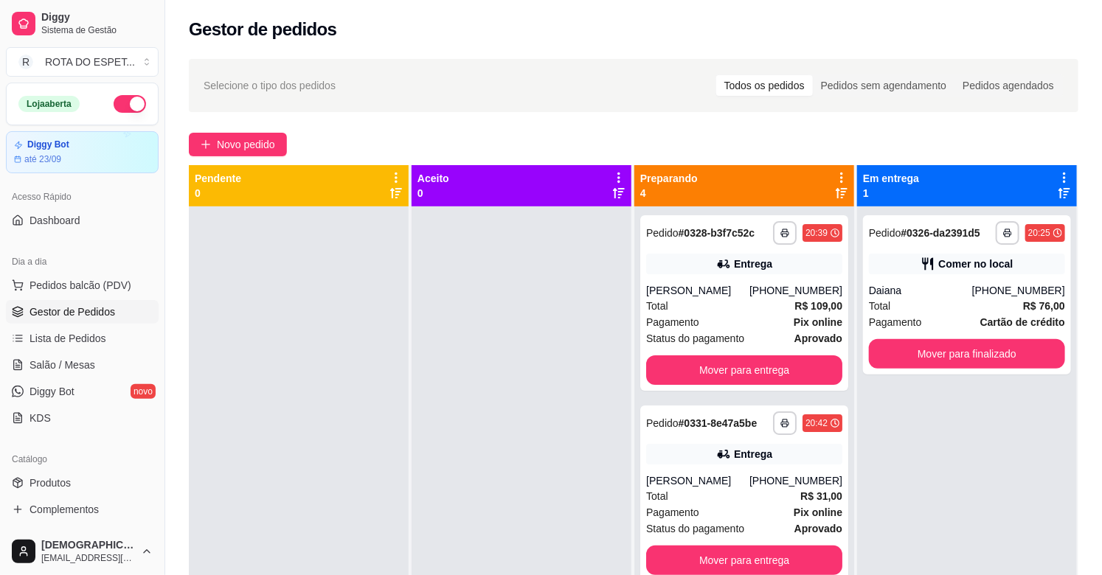
click at [462, 448] on div at bounding box center [521, 493] width 220 height 575
click at [80, 362] on span "Salão / Mesas" at bounding box center [62, 365] width 66 height 15
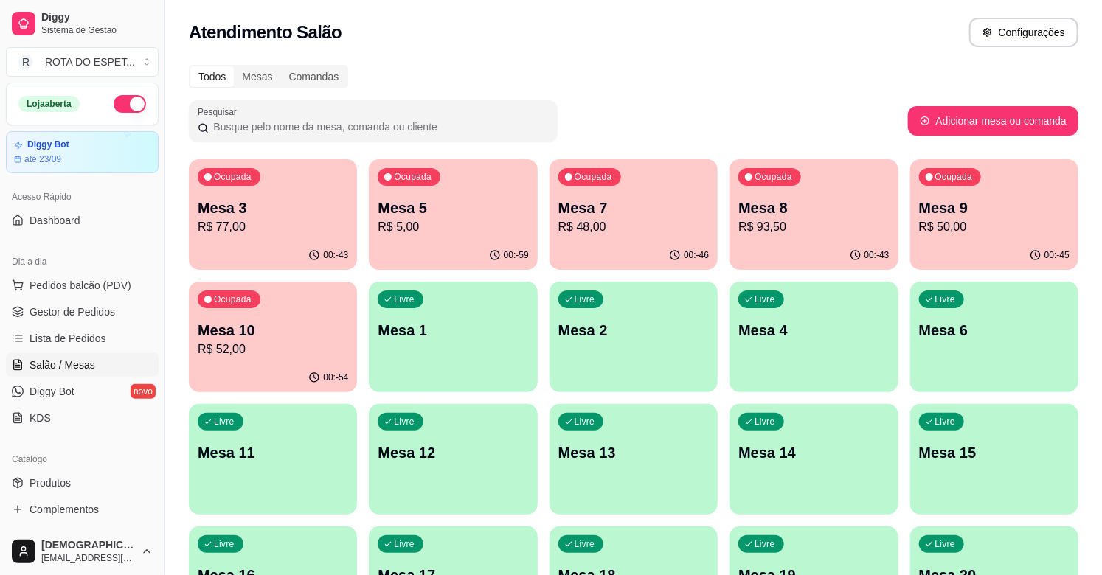
click at [296, 201] on p "Mesa 3" at bounding box center [273, 208] width 150 height 21
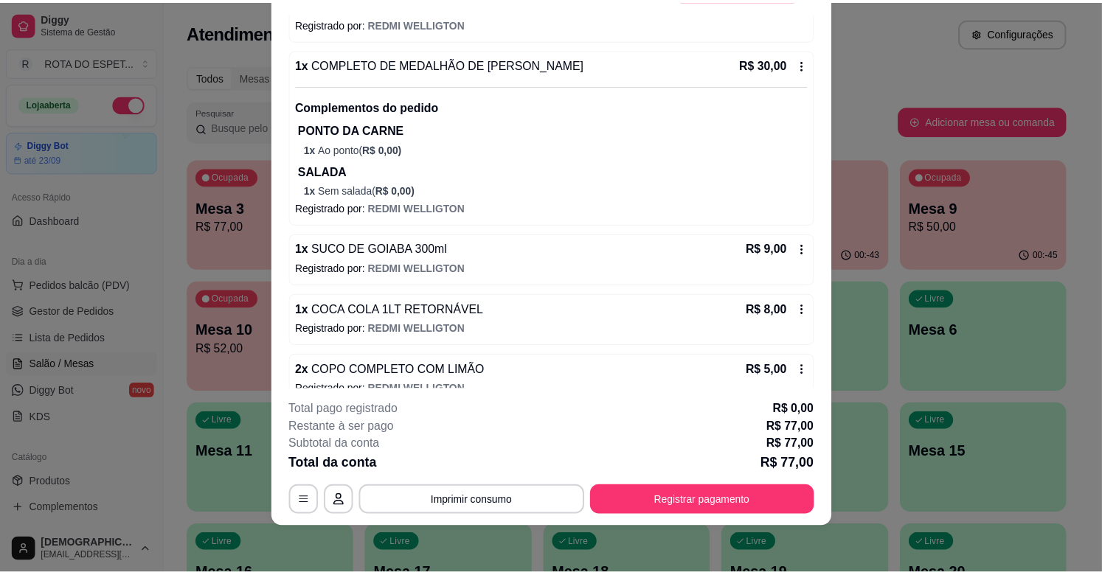
scroll to position [311, 0]
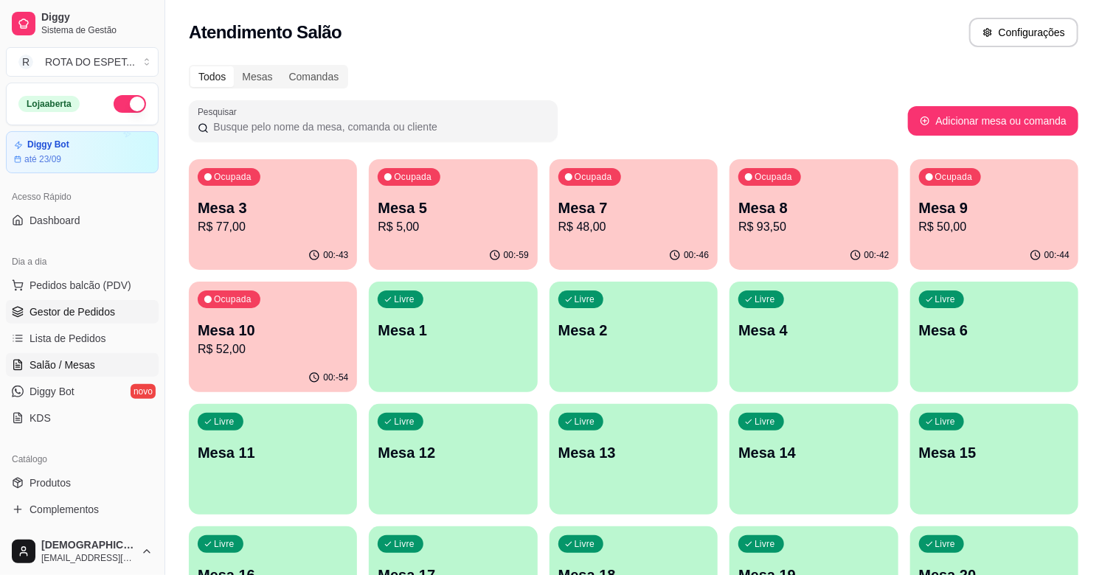
click at [81, 308] on span "Gestor de Pedidos" at bounding box center [72, 312] width 86 height 15
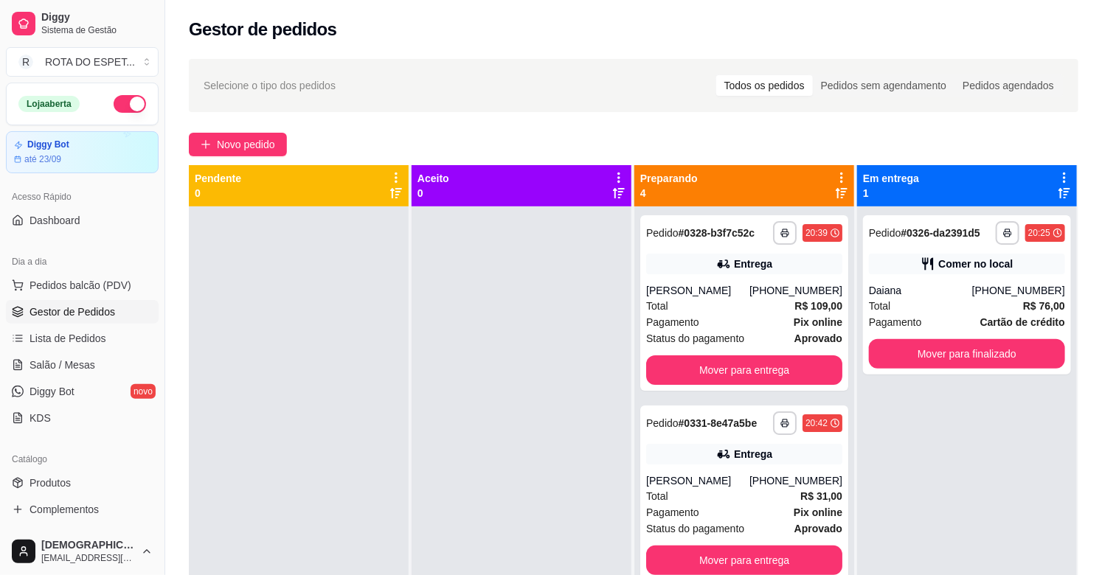
click at [479, 364] on div at bounding box center [521, 493] width 220 height 575
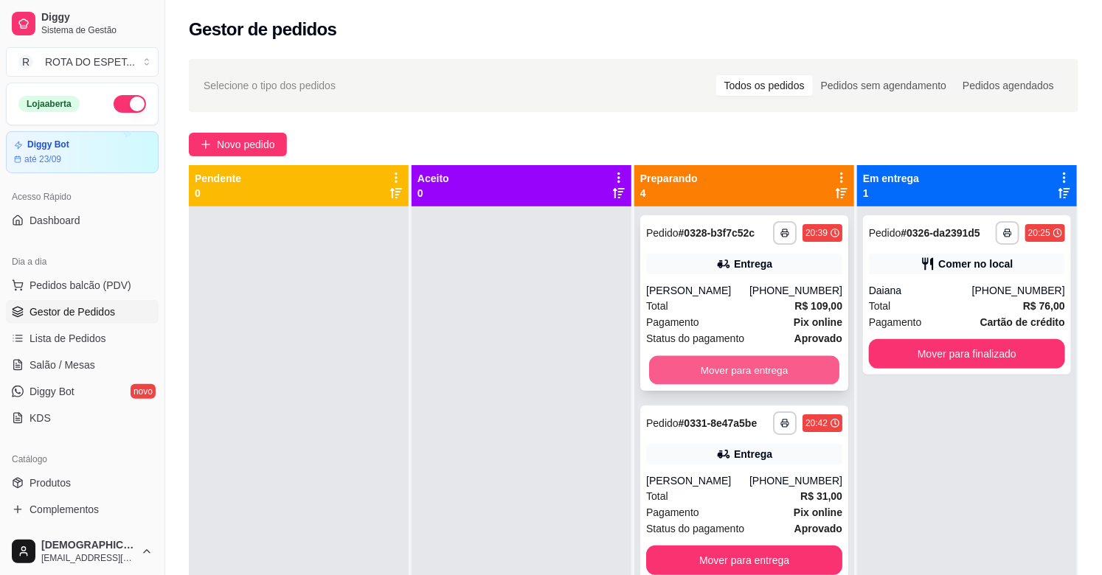
click at [772, 360] on button "Mover para entrega" at bounding box center [744, 370] width 190 height 29
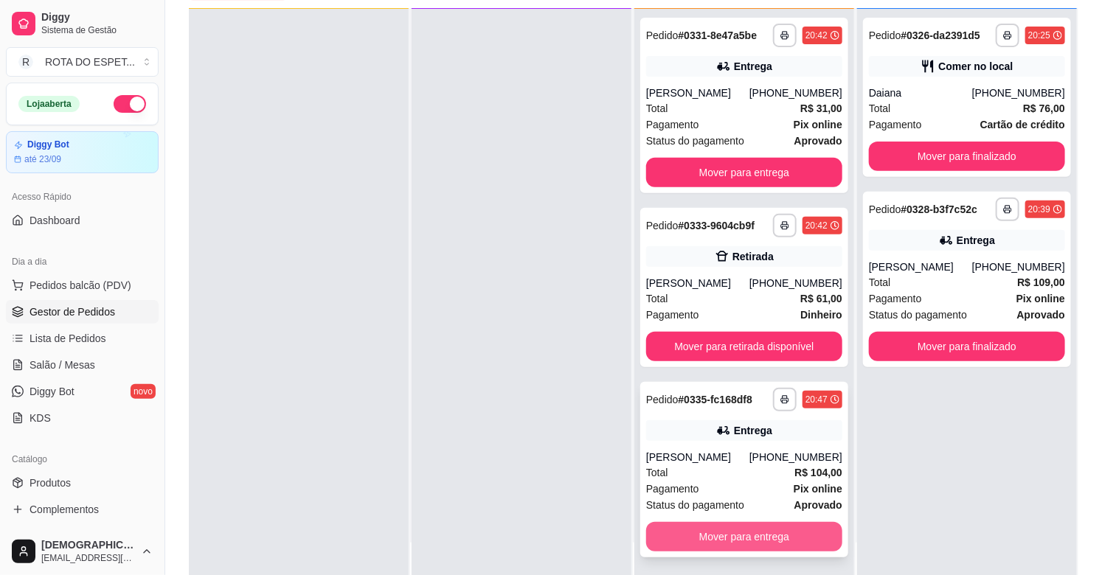
scroll to position [225, 0]
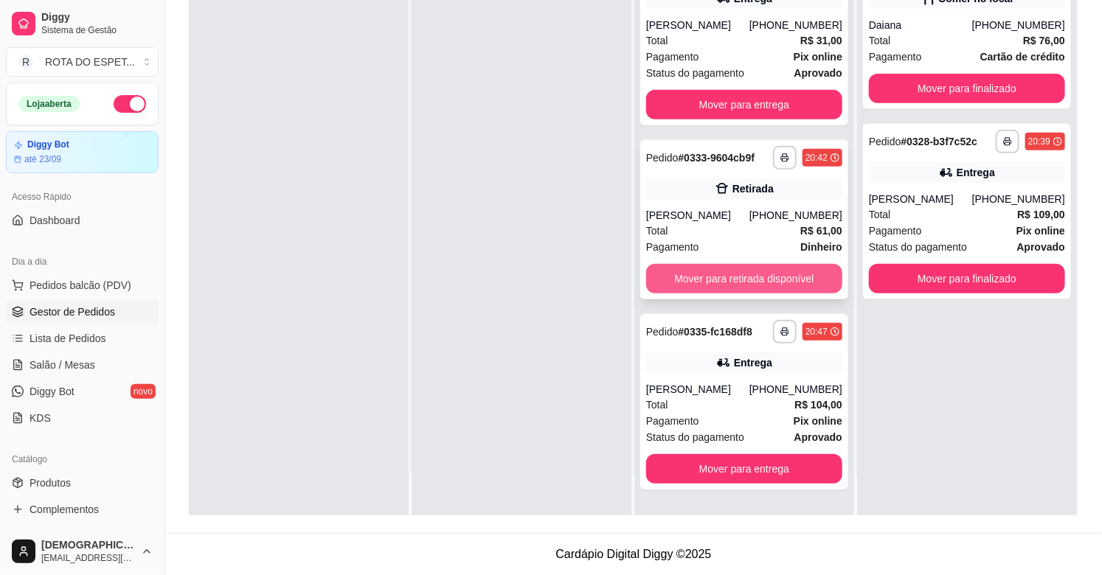
click at [787, 275] on button "Mover para retirada disponível" at bounding box center [744, 278] width 196 height 29
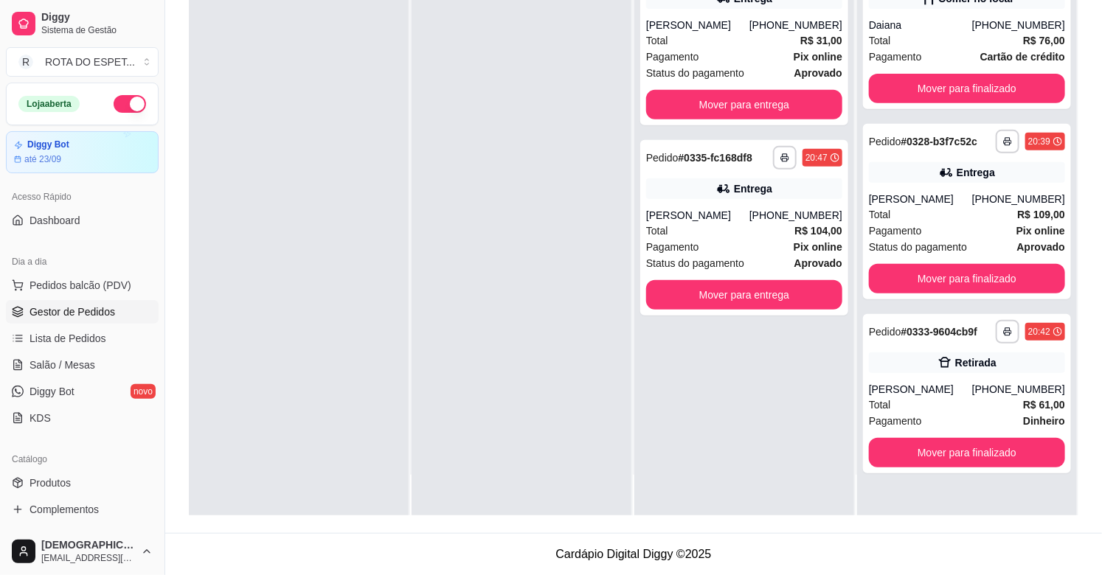
click at [519, 441] on div at bounding box center [521, 228] width 220 height 575
click at [475, 502] on div at bounding box center [521, 228] width 220 height 575
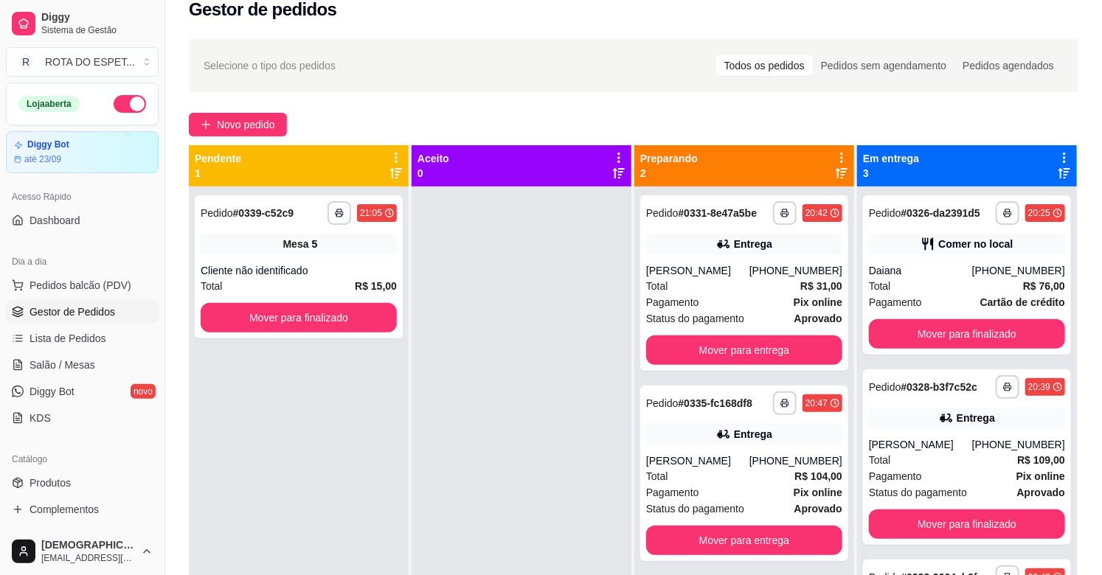
scroll to position [0, 0]
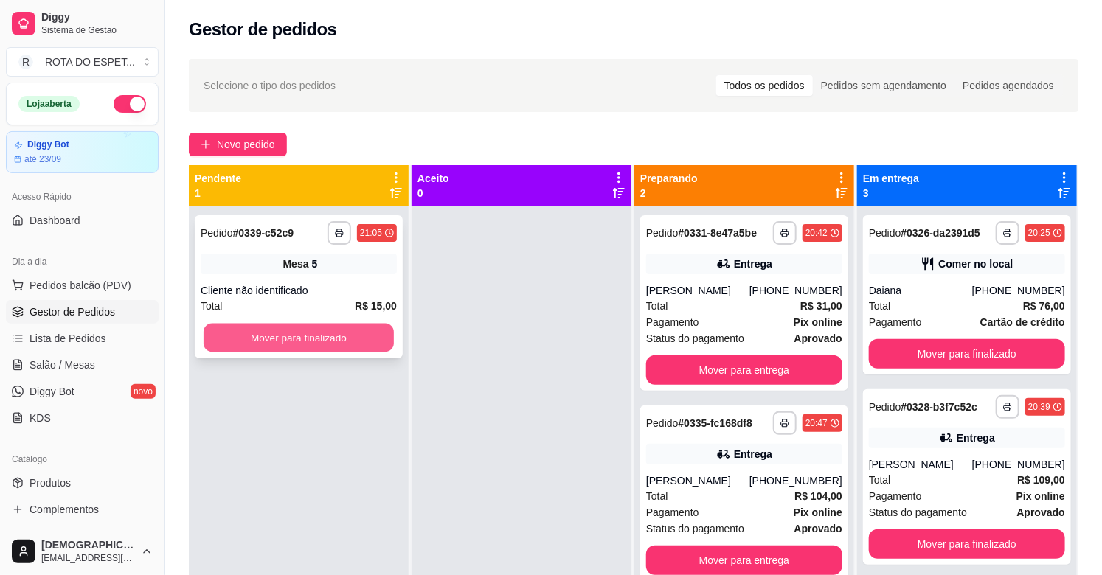
click at [351, 342] on button "Mover para finalizado" at bounding box center [299, 338] width 190 height 29
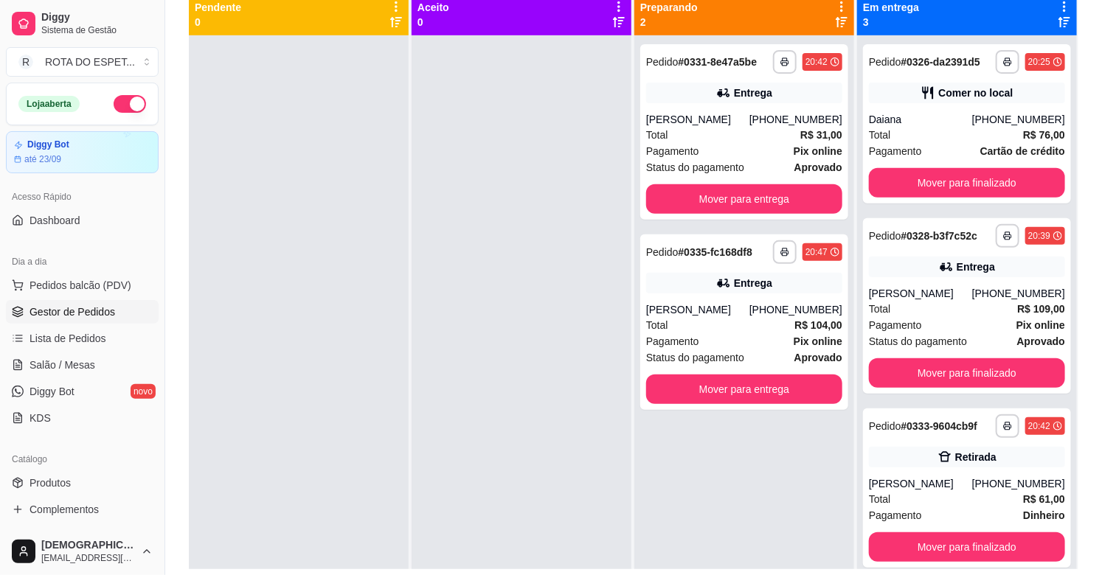
scroll to position [143, 0]
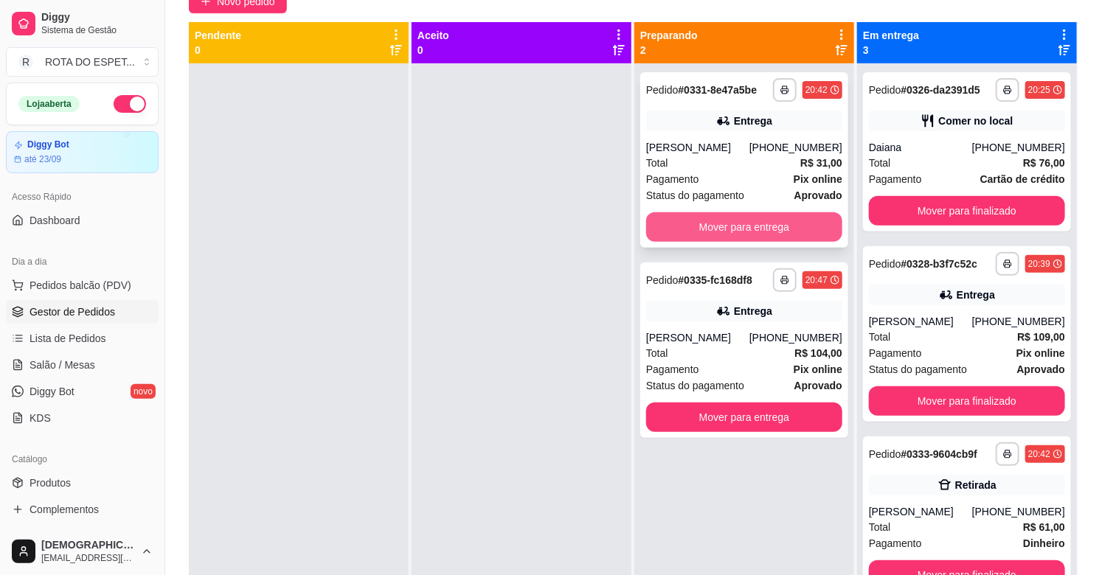
click at [748, 232] on button "Mover para entrega" at bounding box center [744, 226] width 196 height 29
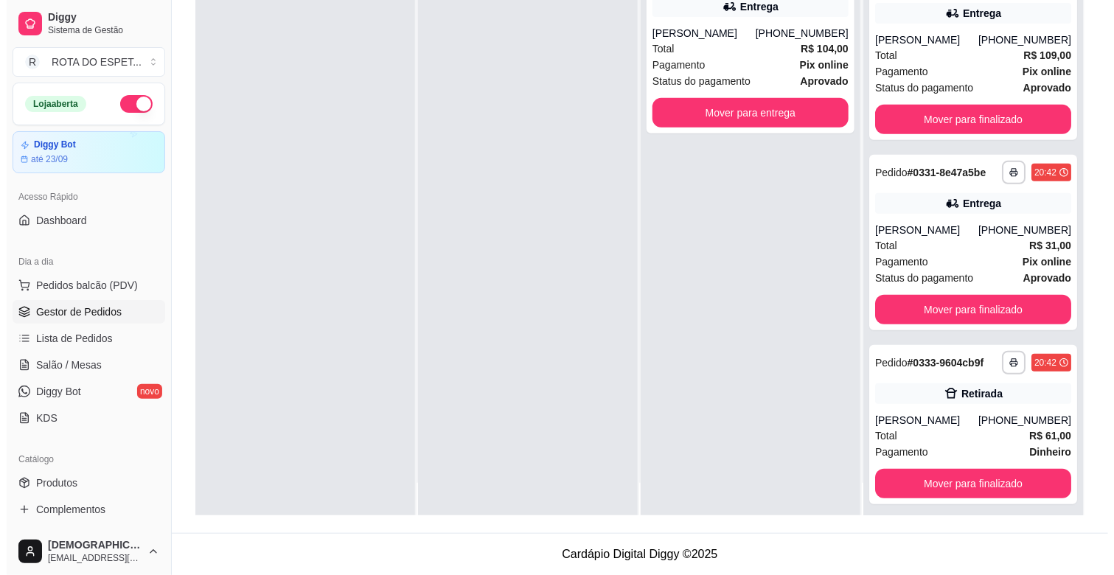
scroll to position [41, 0]
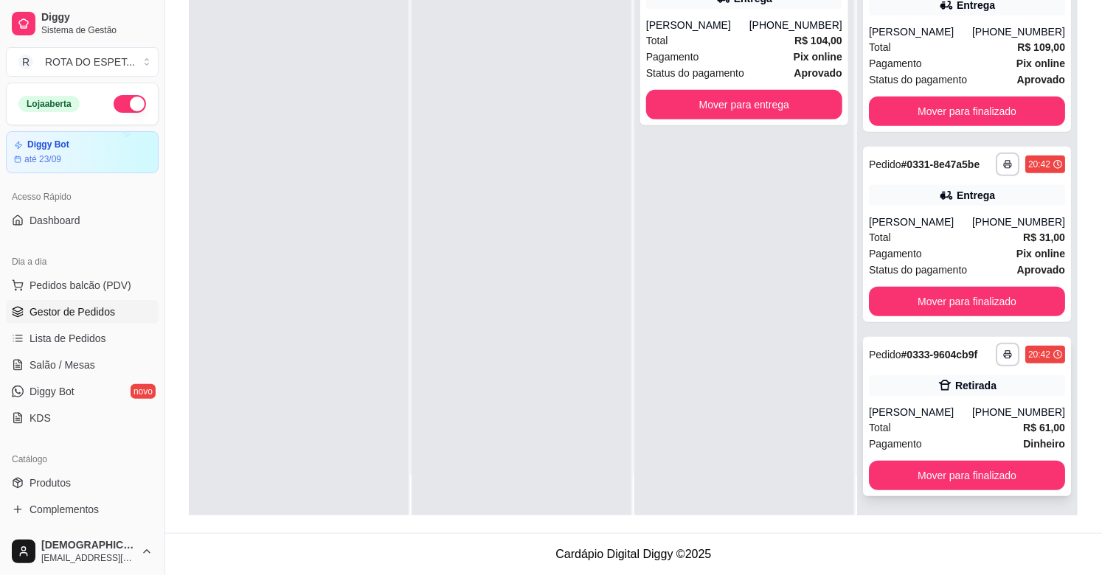
click at [937, 389] on icon at bounding box center [944, 385] width 15 height 15
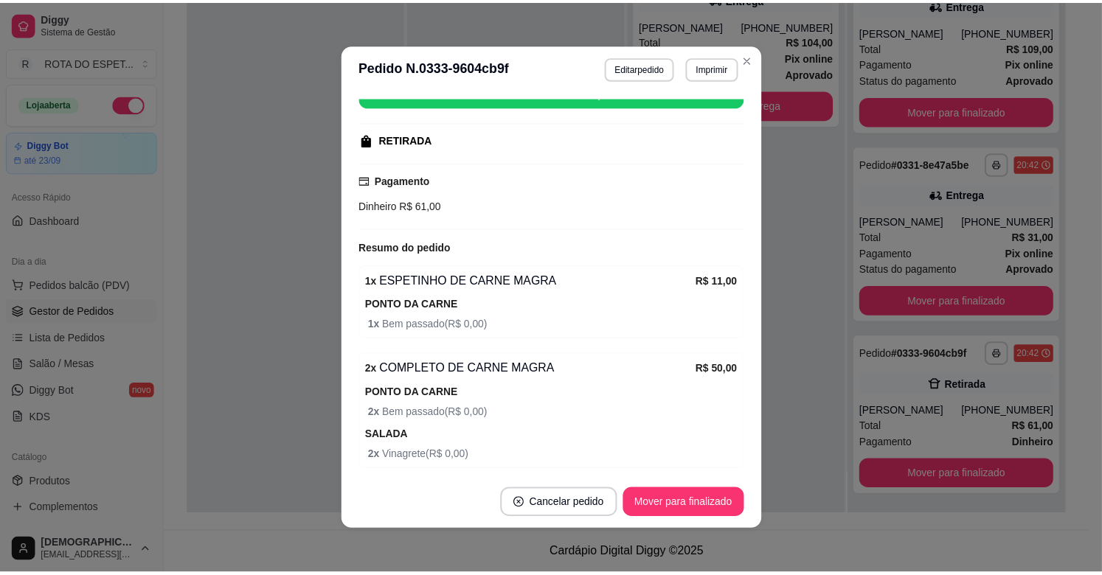
scroll to position [246, 0]
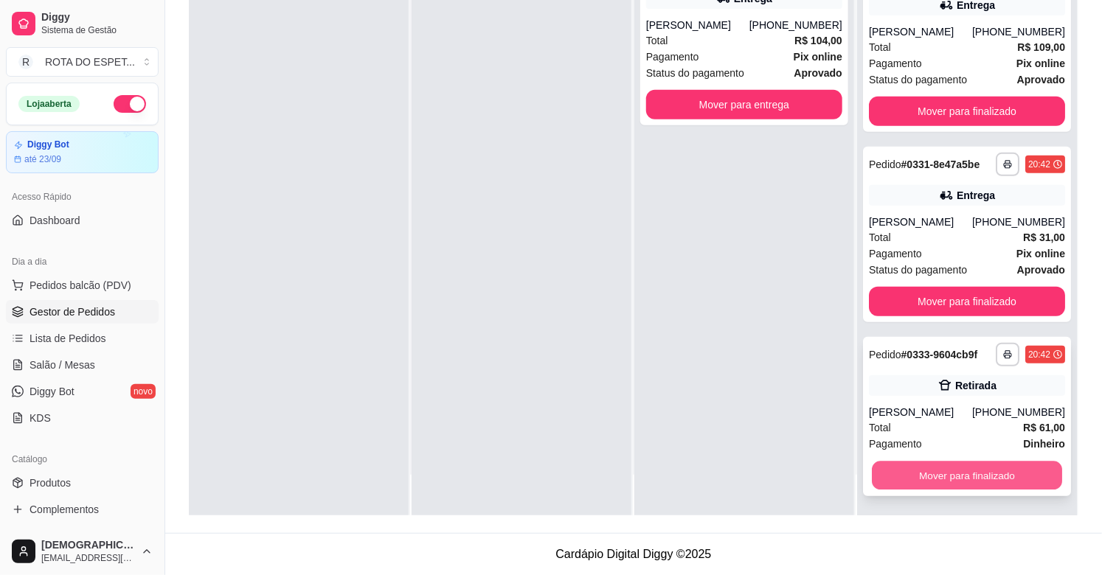
click at [1001, 474] on button "Mover para finalizado" at bounding box center [967, 476] width 190 height 29
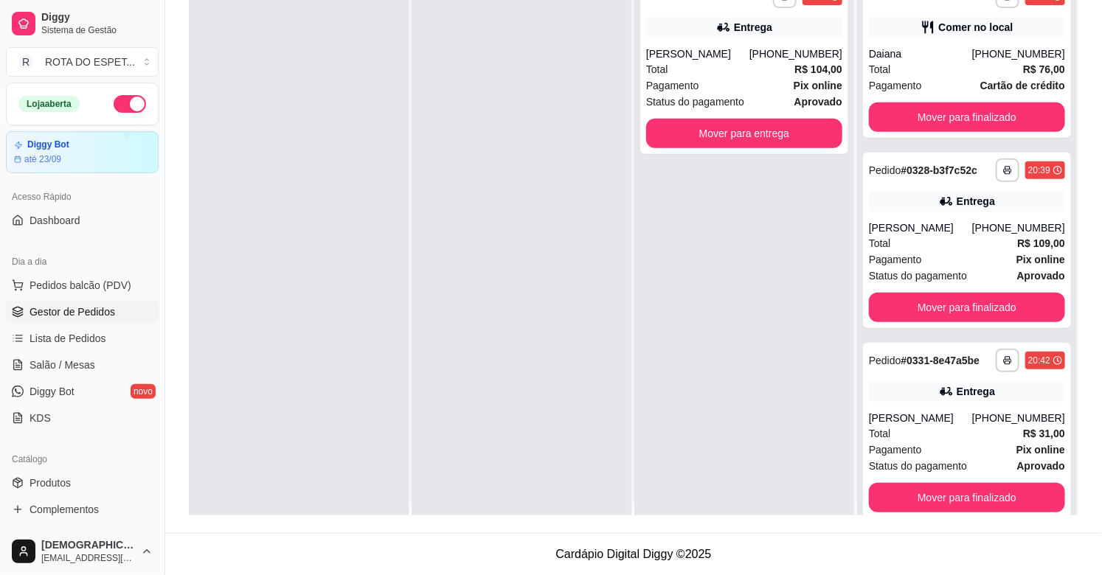
scroll to position [0, 0]
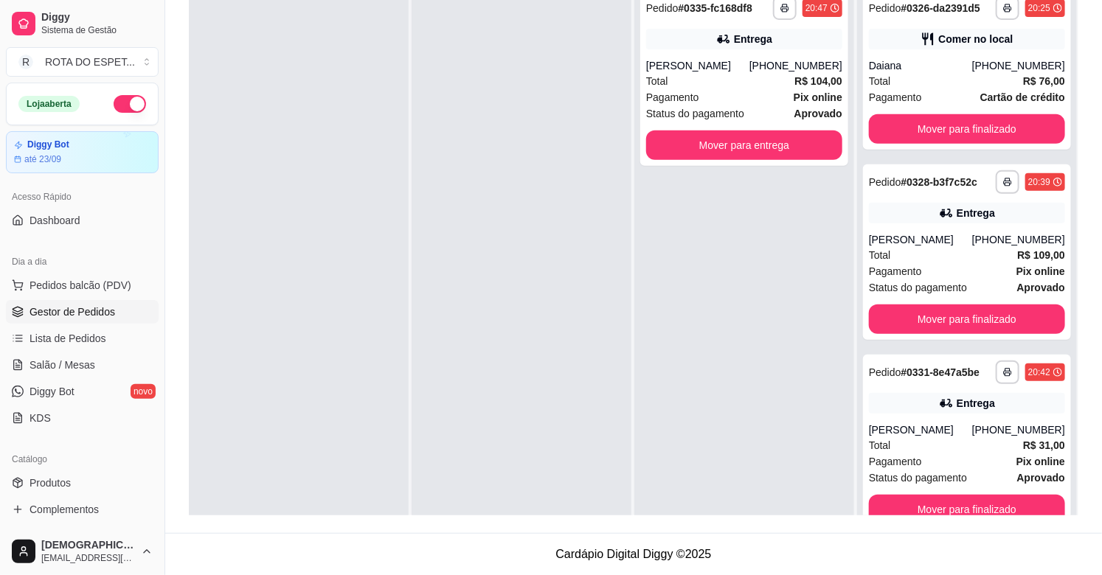
click at [387, 561] on footer "Cardápio Digital Diggy © 2025" at bounding box center [633, 554] width 937 height 42
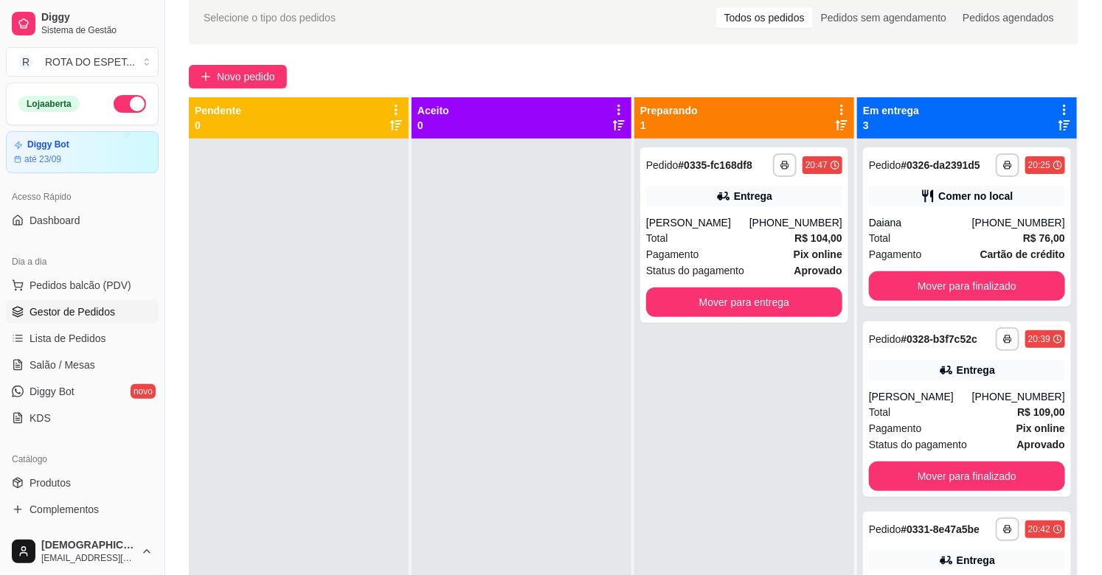
scroll to position [61, 0]
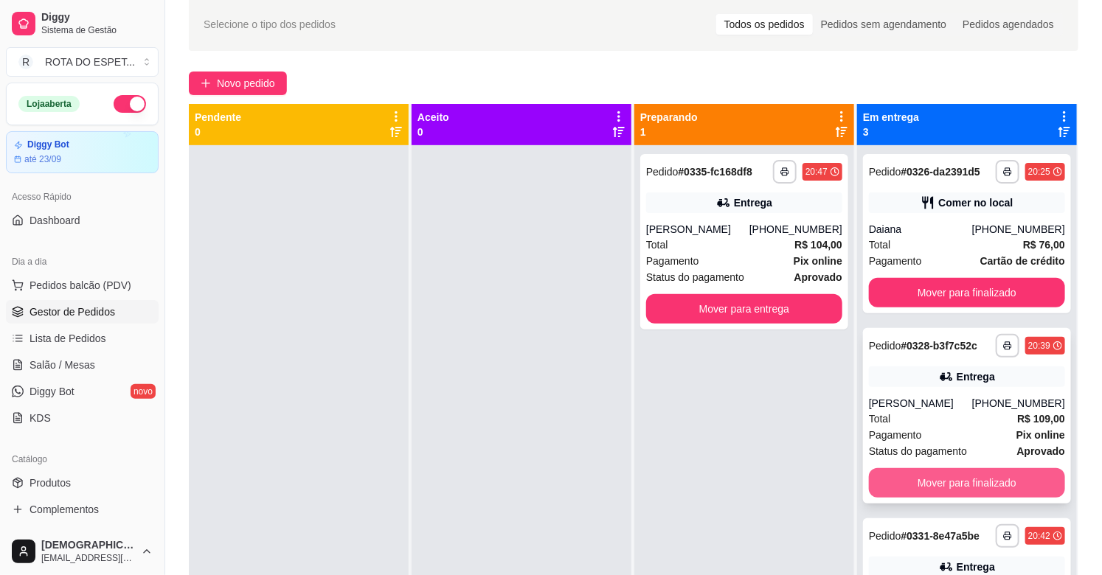
click at [937, 493] on button "Mover para finalizado" at bounding box center [967, 482] width 196 height 29
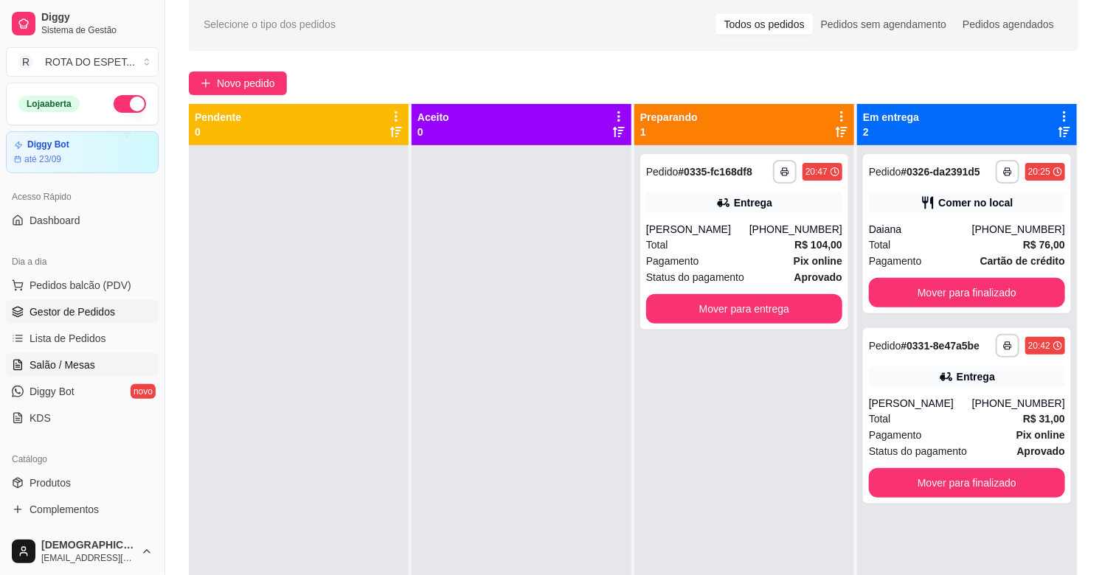
click at [58, 358] on span "Salão / Mesas" at bounding box center [62, 365] width 66 height 15
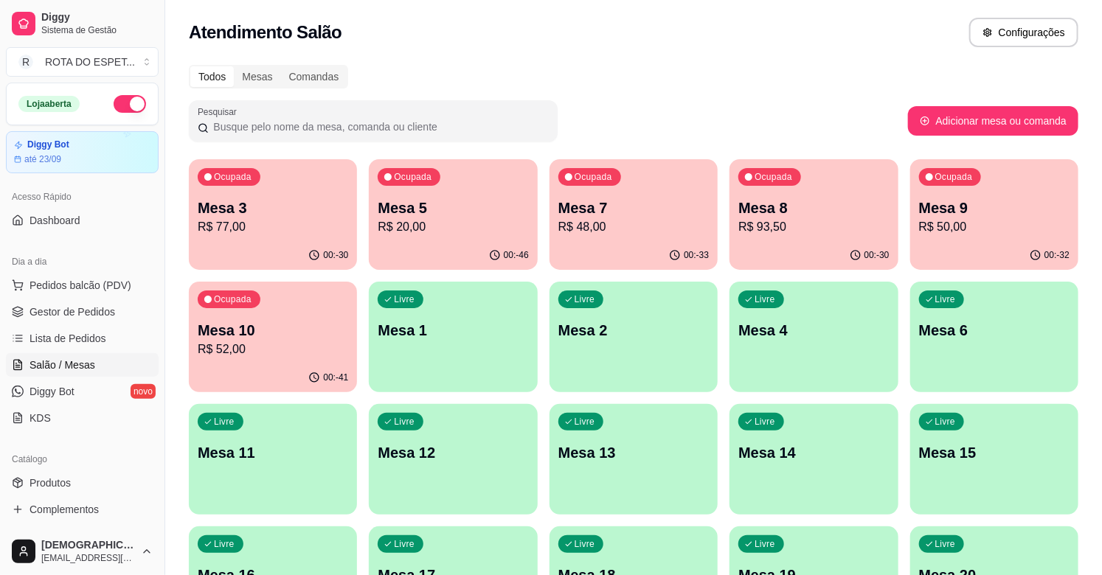
click at [256, 366] on div "00:-41" at bounding box center [273, 378] width 168 height 29
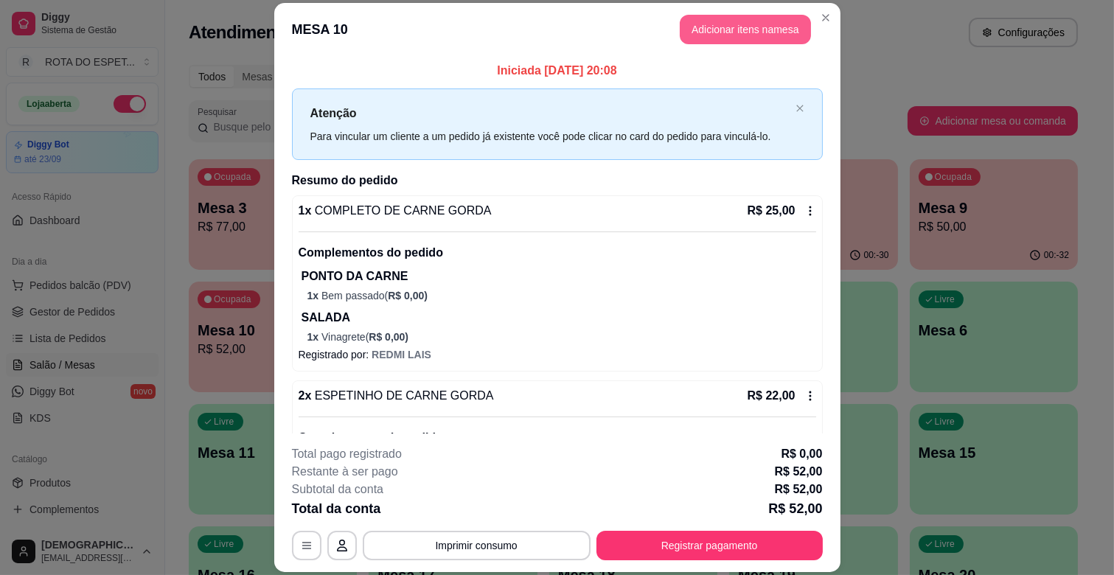
click at [748, 27] on button "Adicionar itens na mesa" at bounding box center [745, 29] width 131 height 29
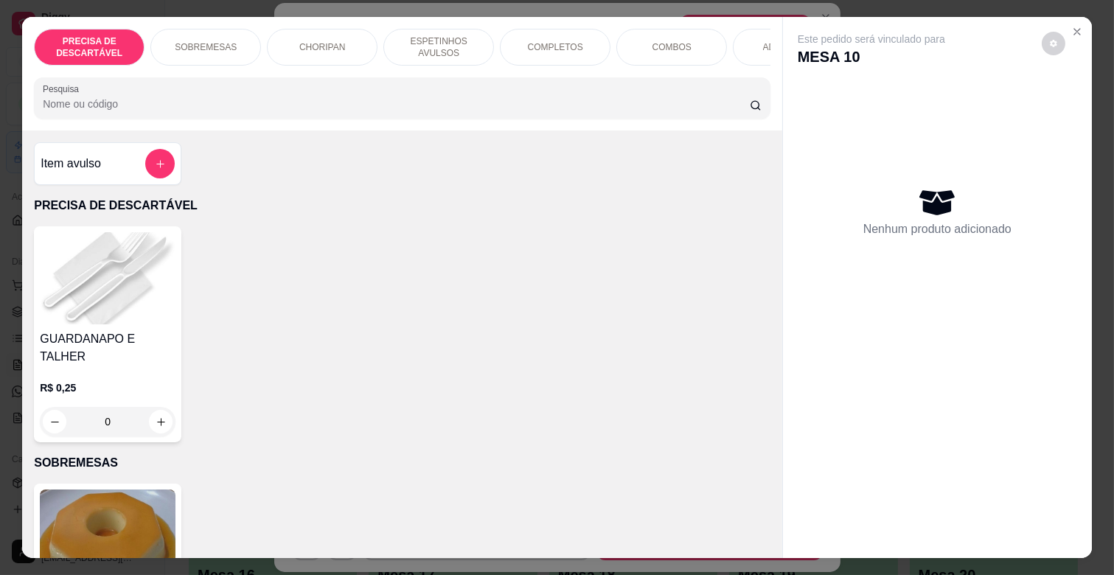
scroll to position [0, 645]
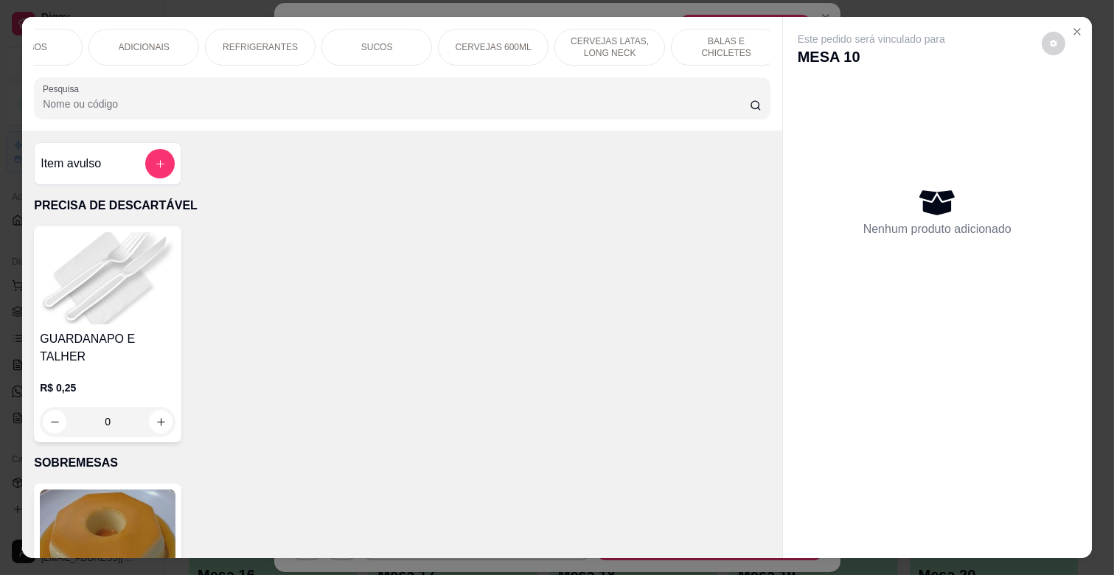
click at [251, 41] on p "REFRIGERANTES" at bounding box center [260, 47] width 75 height 12
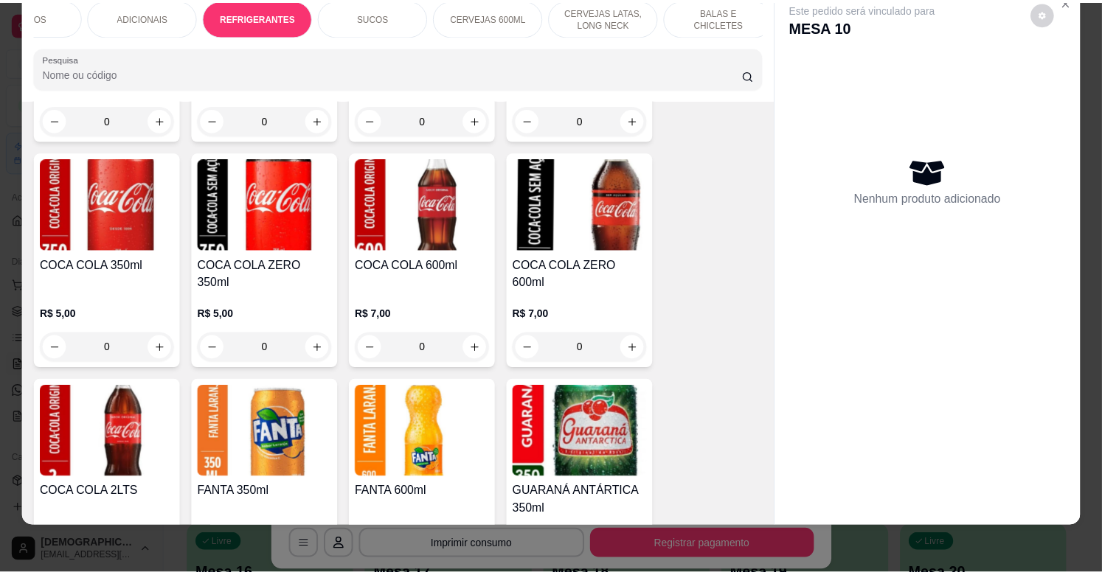
scroll to position [3714, 0]
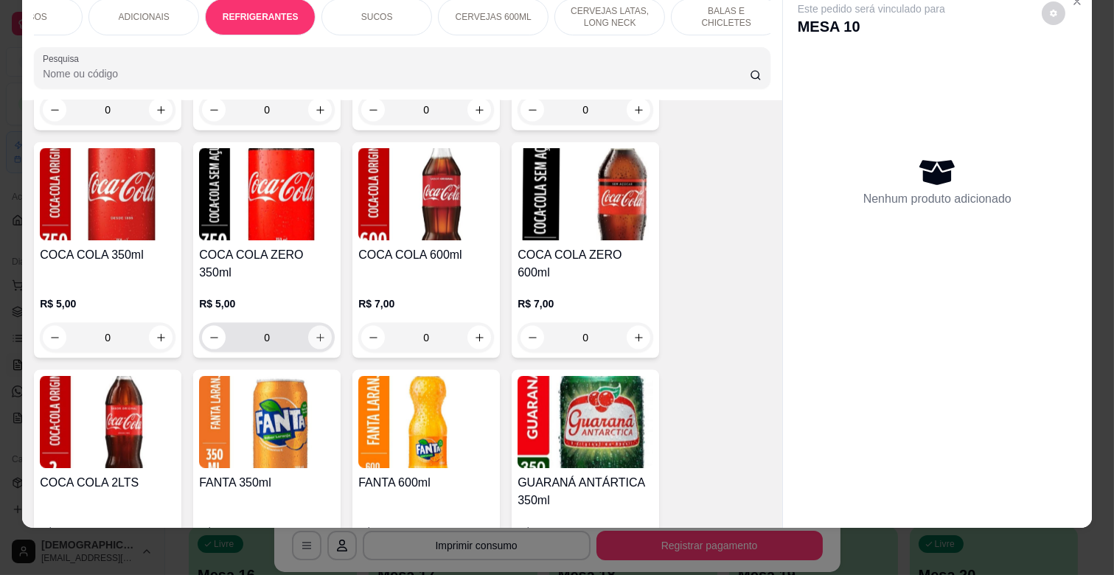
click at [315, 333] on icon "increase-product-quantity" at bounding box center [320, 338] width 11 height 11
type input "1"
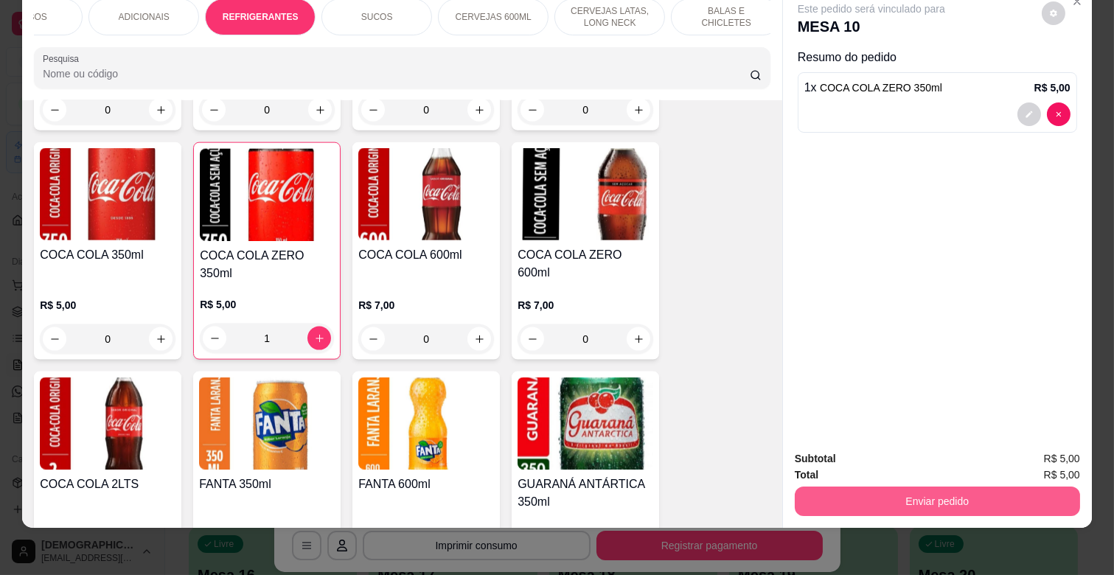
click at [904, 487] on button "Enviar pedido" at bounding box center [937, 501] width 285 height 29
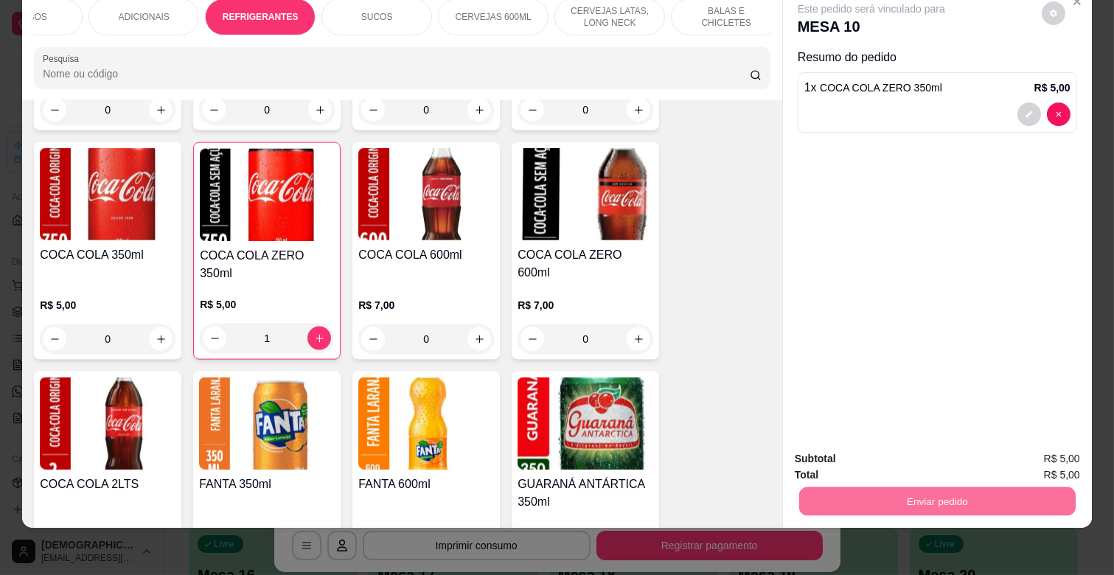
click at [893, 445] on button "Não registrar e enviar pedido" at bounding box center [887, 453] width 153 height 28
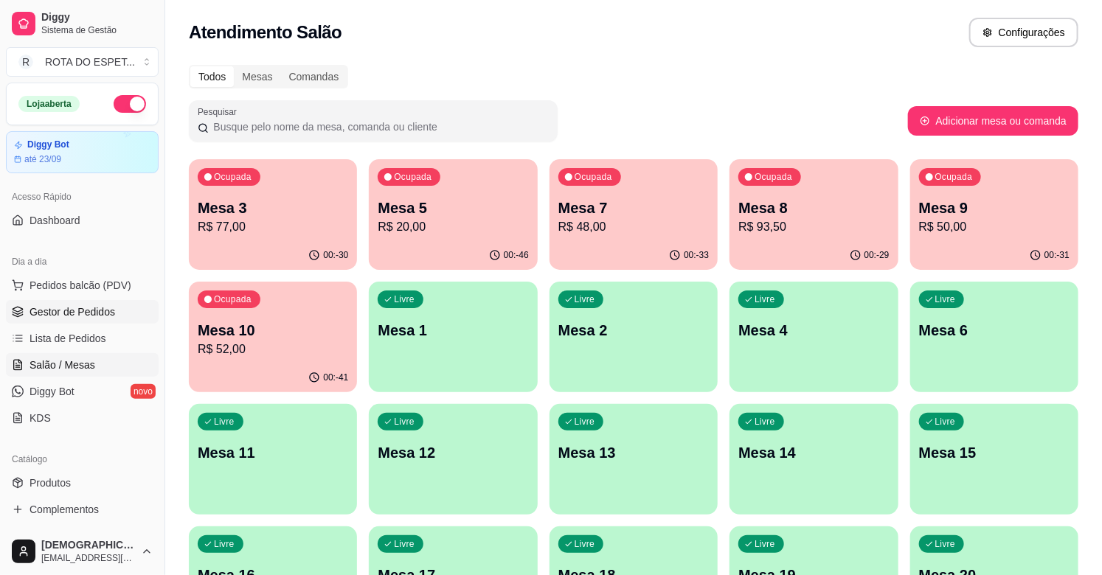
click at [97, 314] on span "Gestor de Pedidos" at bounding box center [72, 312] width 86 height 15
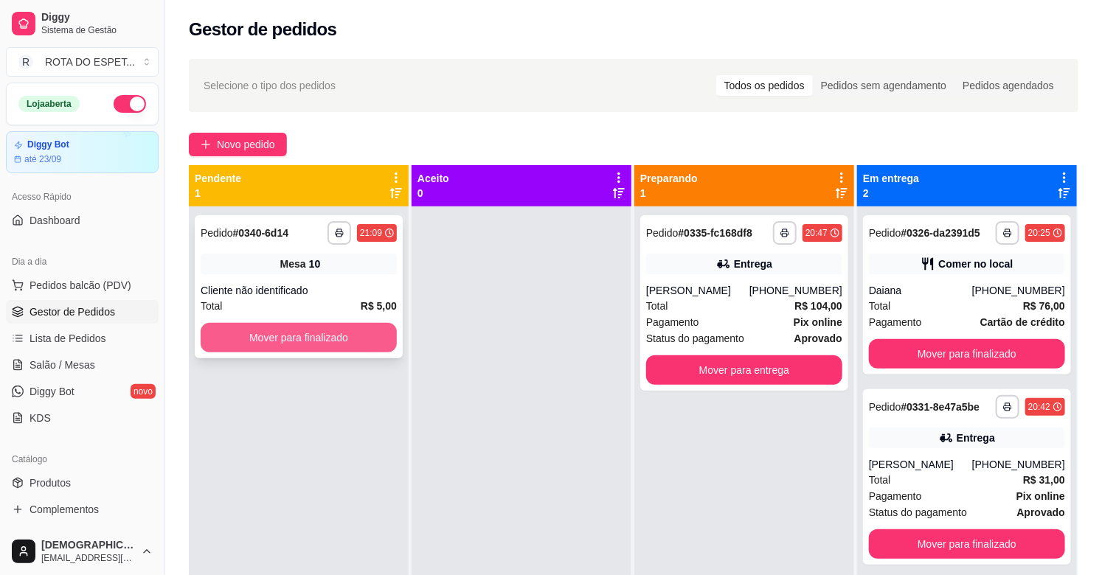
click at [329, 345] on button "Mover para finalizado" at bounding box center [299, 337] width 196 height 29
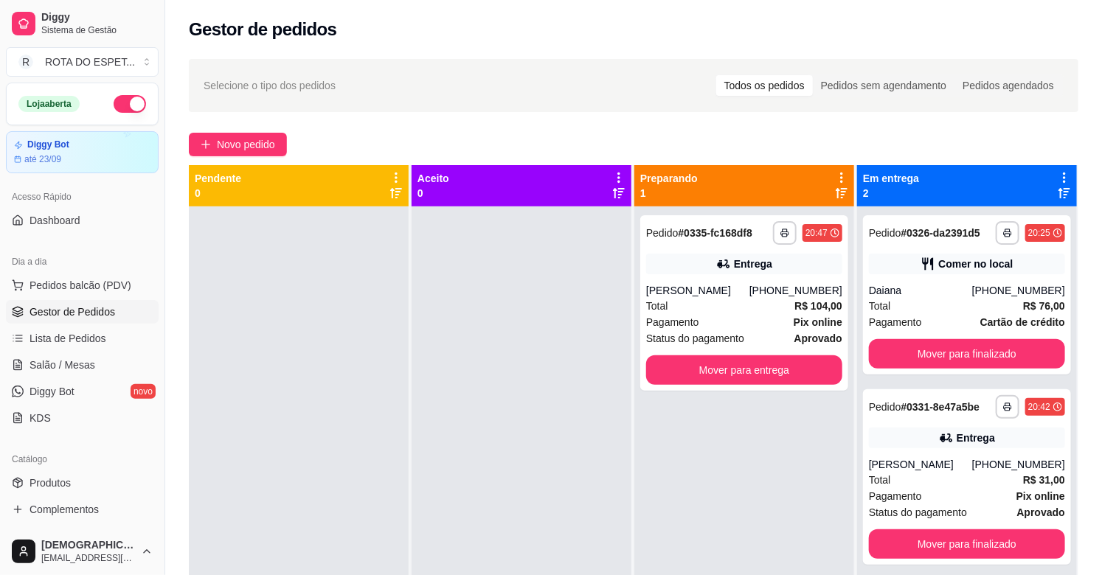
click at [534, 393] on div at bounding box center [521, 493] width 220 height 575
click at [68, 372] on span "Salão / Mesas" at bounding box center [62, 365] width 66 height 15
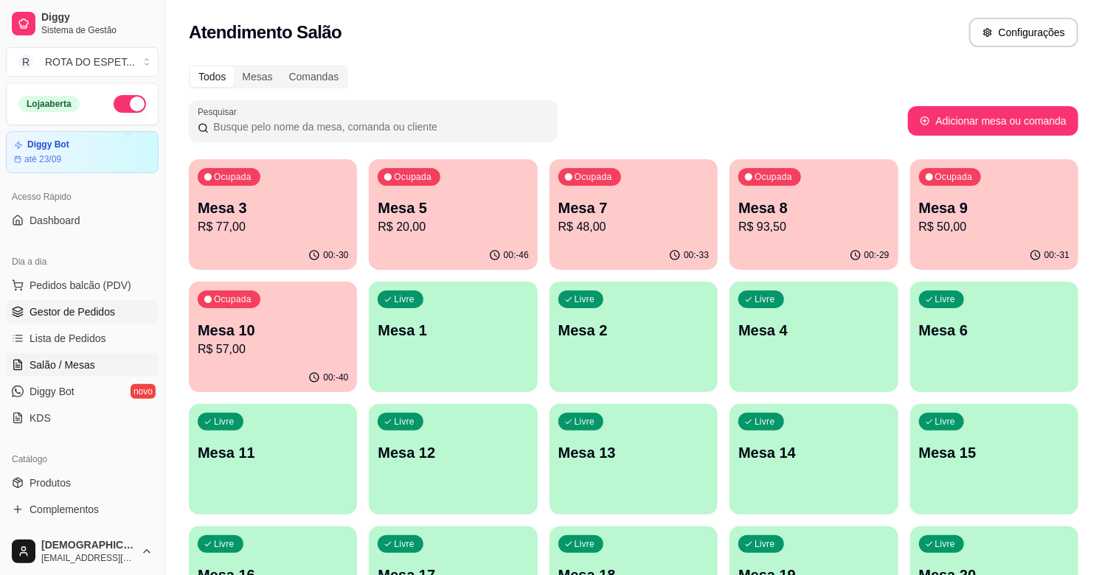
click at [40, 316] on span "Gestor de Pedidos" at bounding box center [72, 312] width 86 height 15
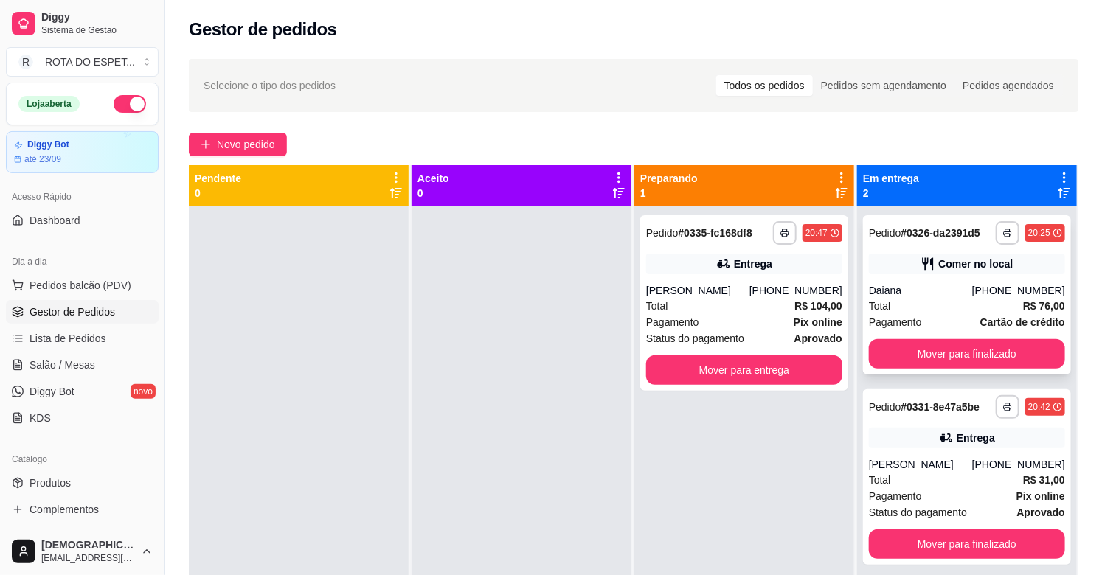
click at [964, 307] on div "Total R$ 76,00" at bounding box center [967, 306] width 196 height 16
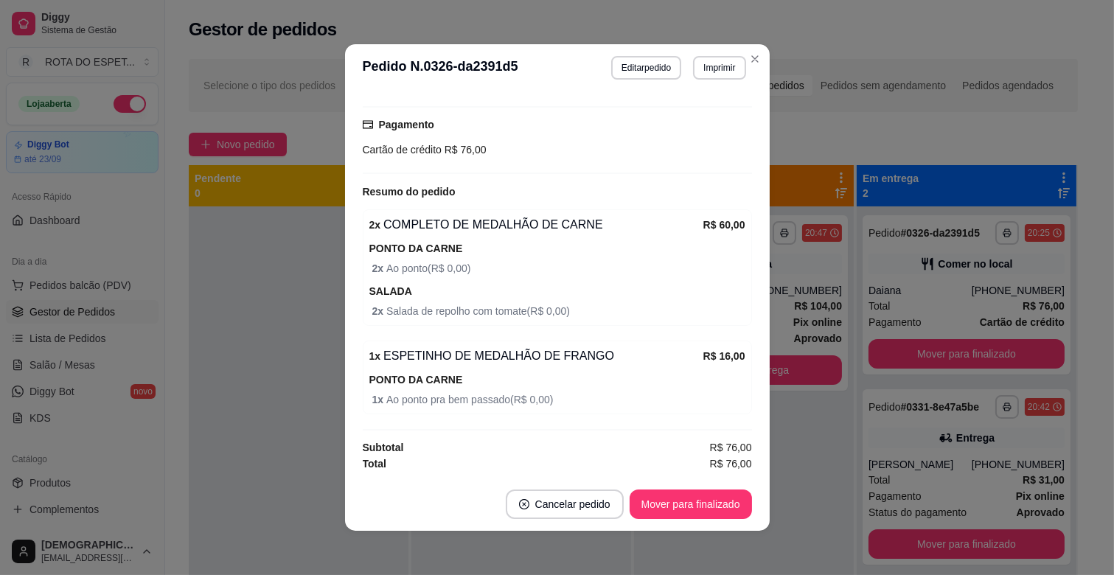
scroll to position [3, 0]
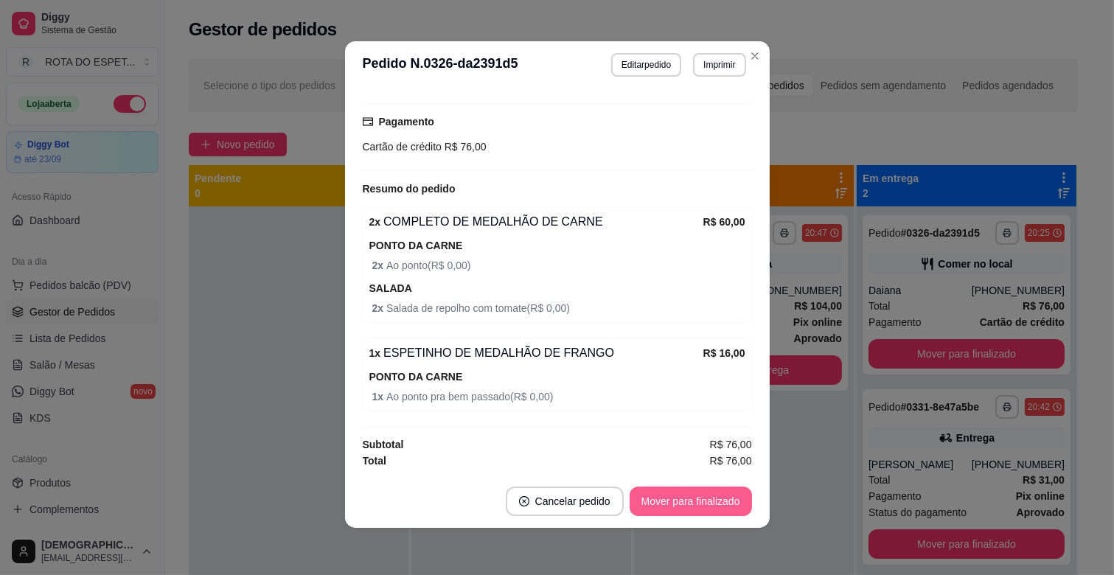
click at [720, 504] on button "Mover para finalizado" at bounding box center [691, 501] width 122 height 29
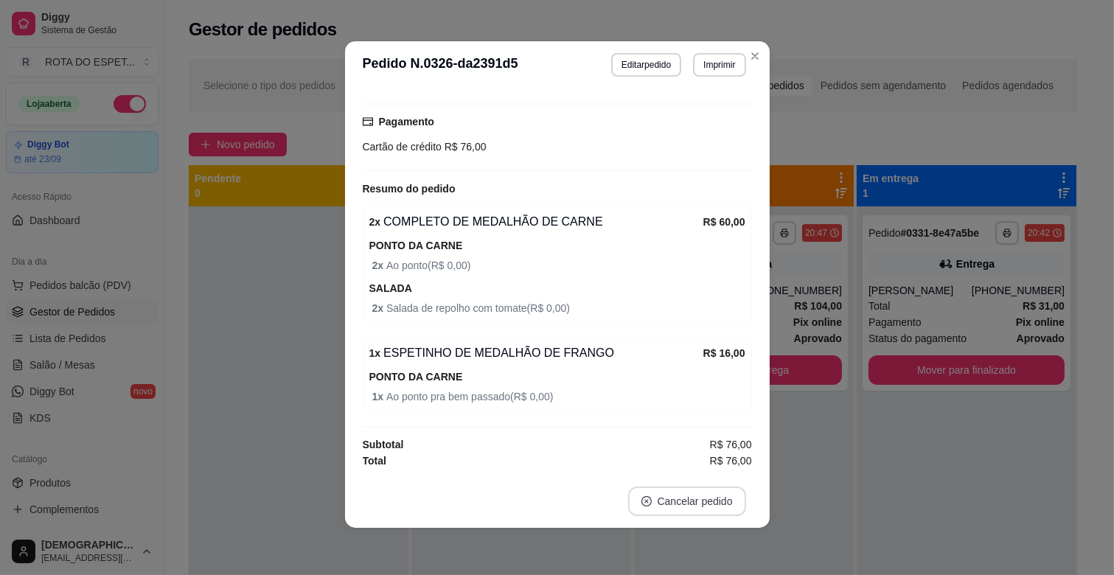
scroll to position [181, 0]
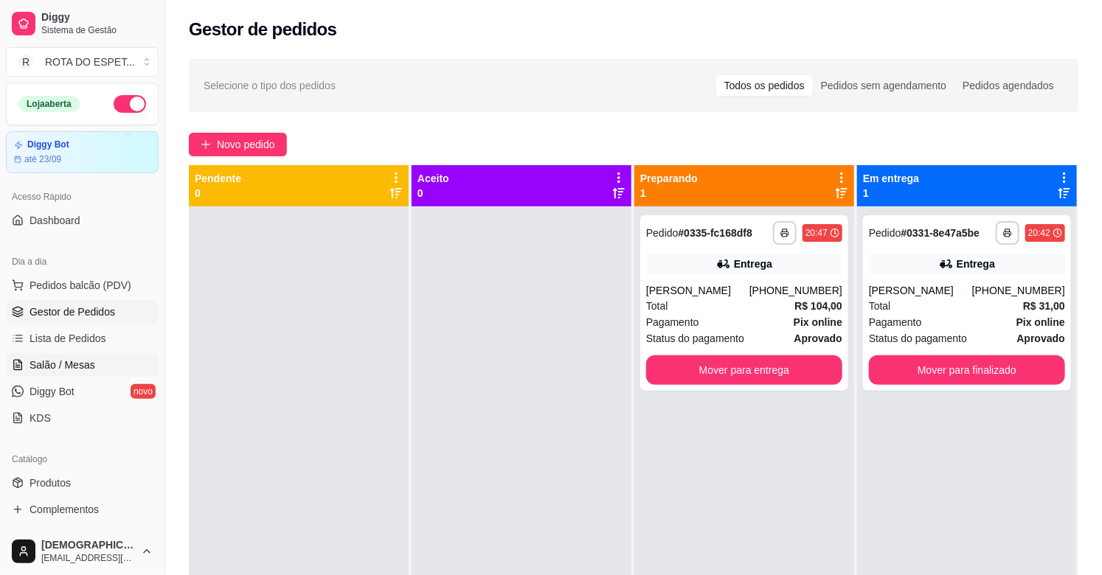
click at [66, 366] on span "Salão / Mesas" at bounding box center [62, 365] width 66 height 15
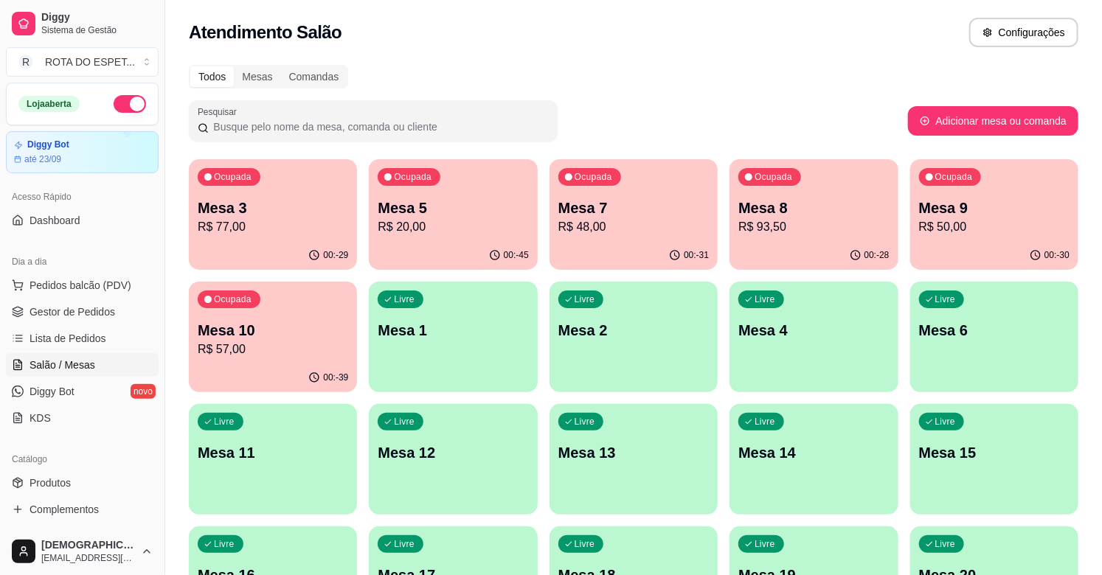
click at [436, 237] on div "Ocupada Mesa 5 R$ 20,00" at bounding box center [453, 200] width 168 height 82
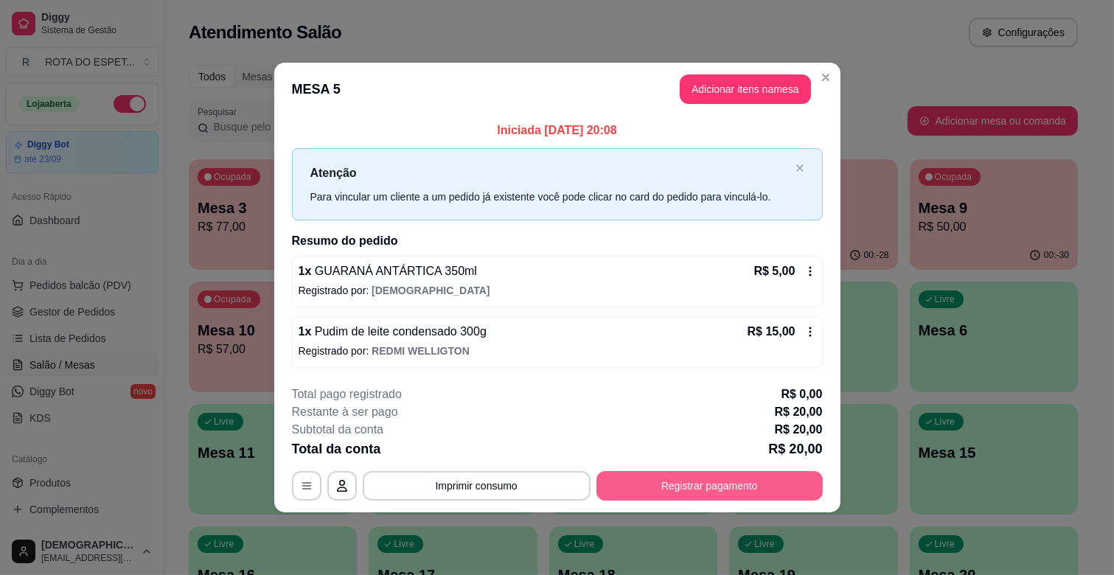
click at [740, 484] on button "Registrar pagamento" at bounding box center [710, 485] width 226 height 29
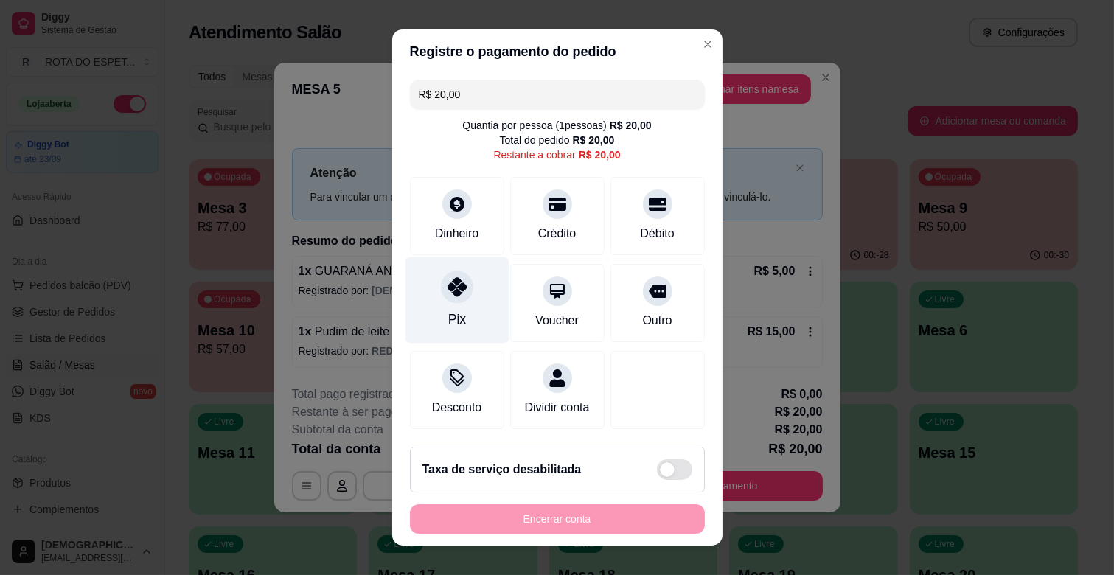
click at [468, 299] on div "Pix" at bounding box center [457, 300] width 104 height 86
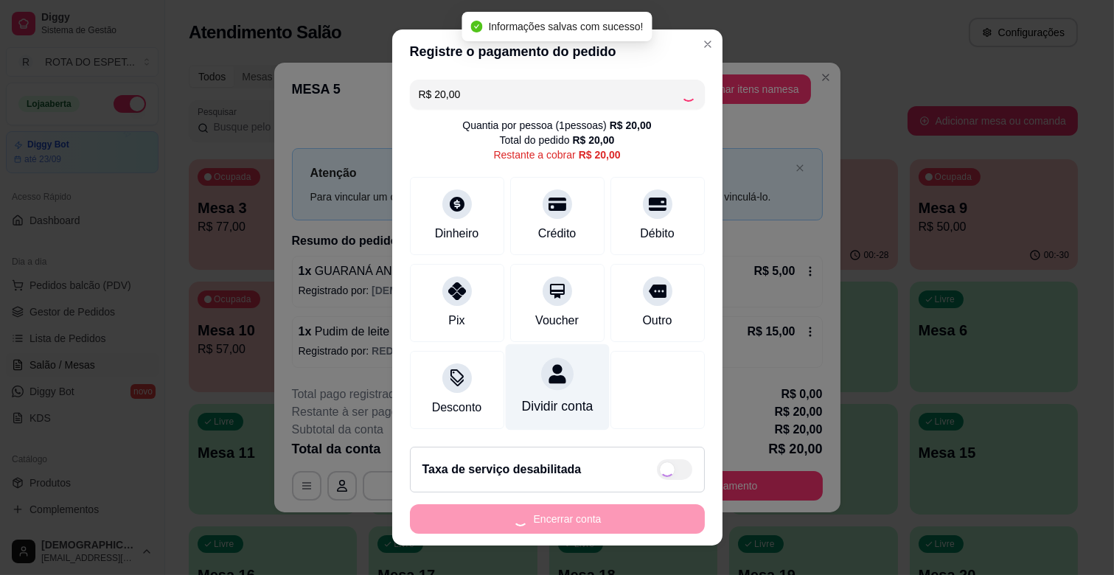
type input "R$ 0,00"
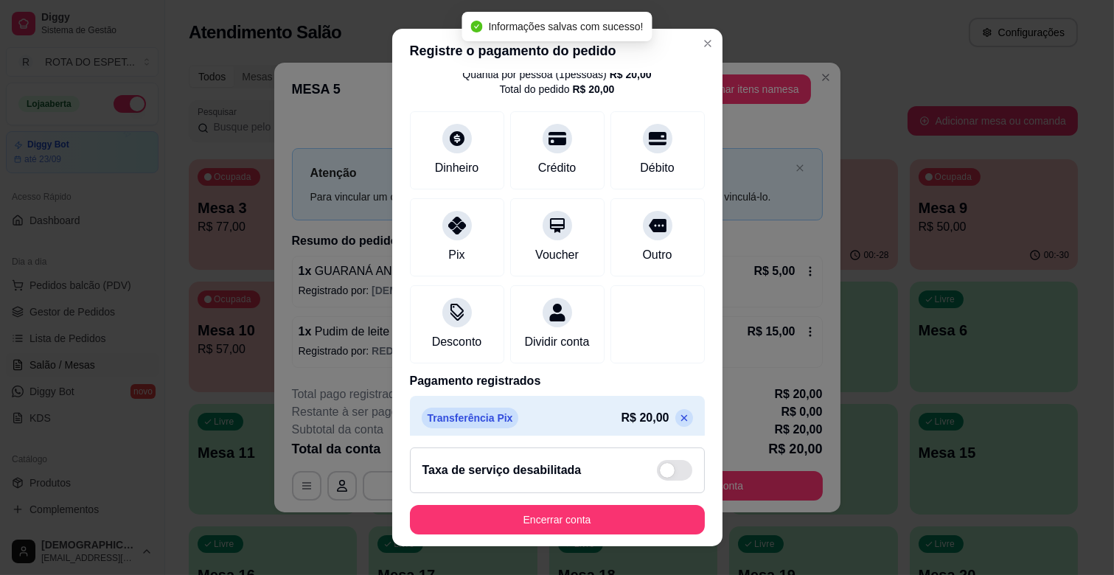
scroll to position [78, 0]
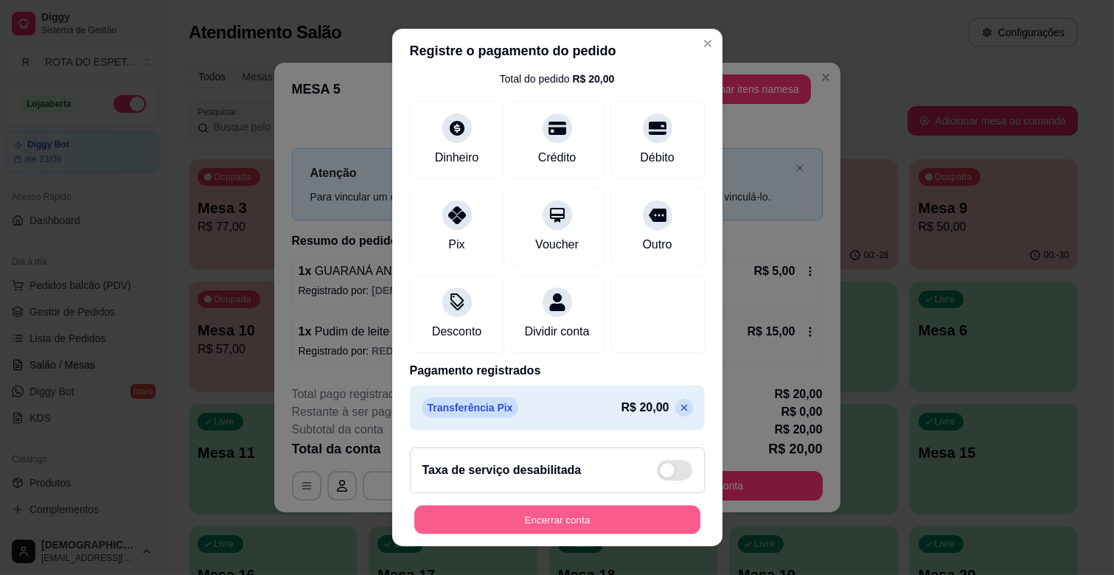
click at [579, 524] on button "Encerrar conta" at bounding box center [557, 520] width 286 height 29
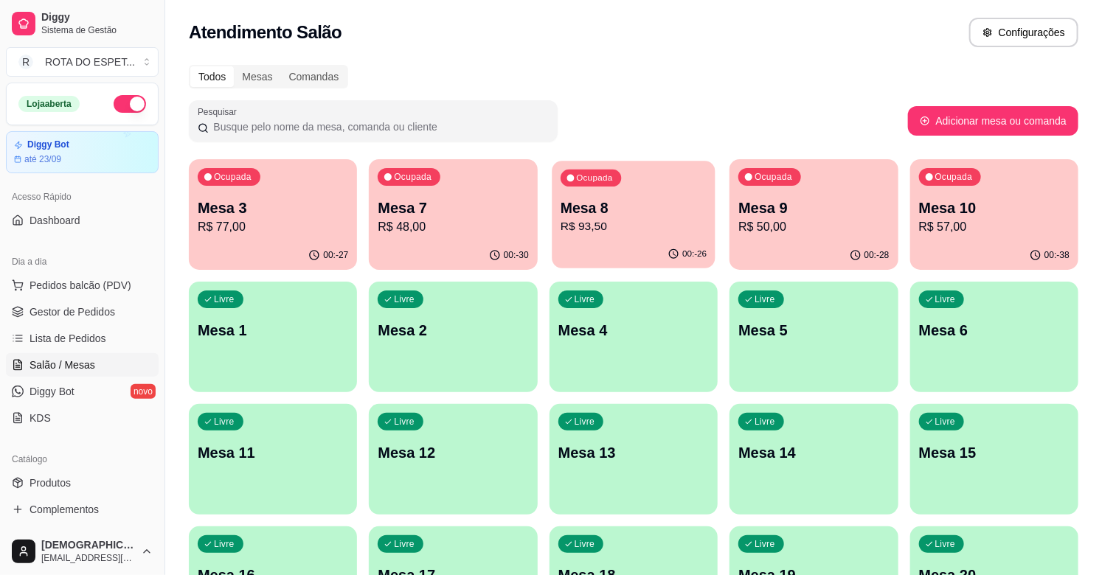
click at [632, 212] on p "Mesa 8" at bounding box center [633, 208] width 146 height 20
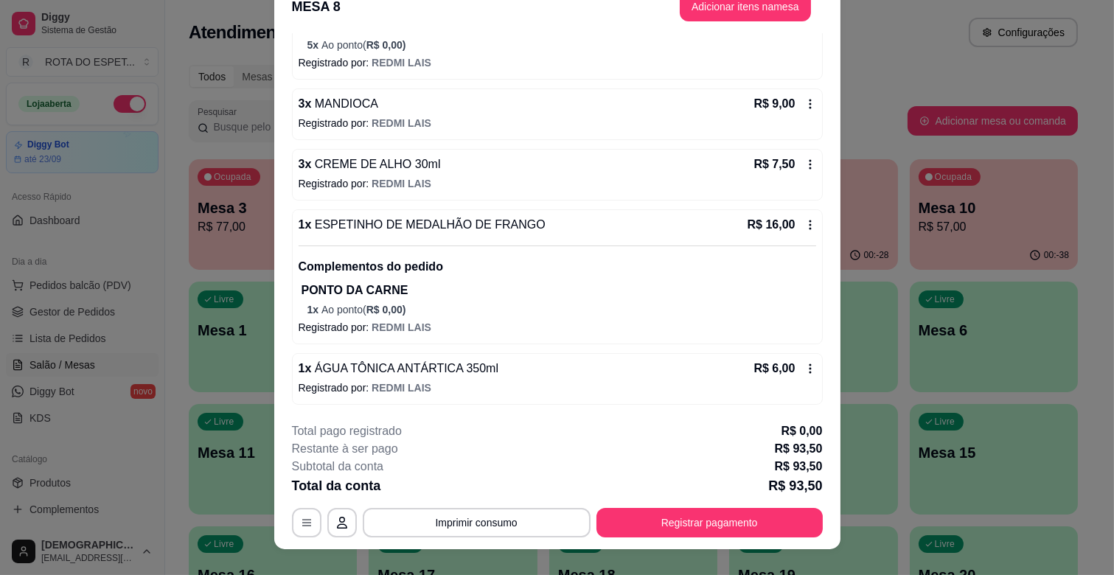
scroll to position [44, 0]
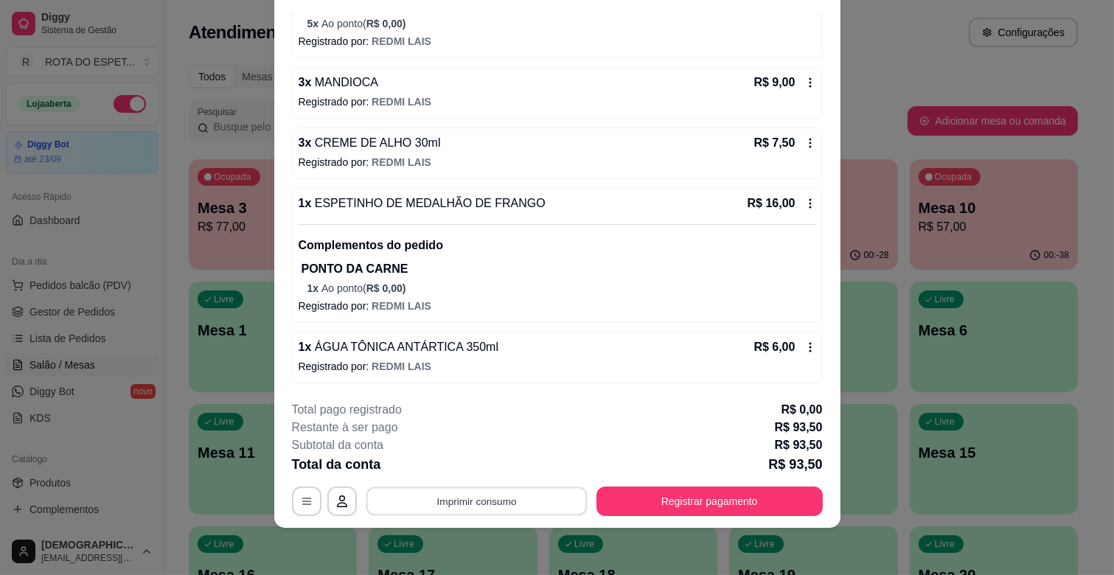
click at [527, 494] on button "Imprimir consumo" at bounding box center [476, 501] width 221 height 29
click at [507, 468] on button "IMPRESSORA CAIXA" at bounding box center [475, 467] width 118 height 23
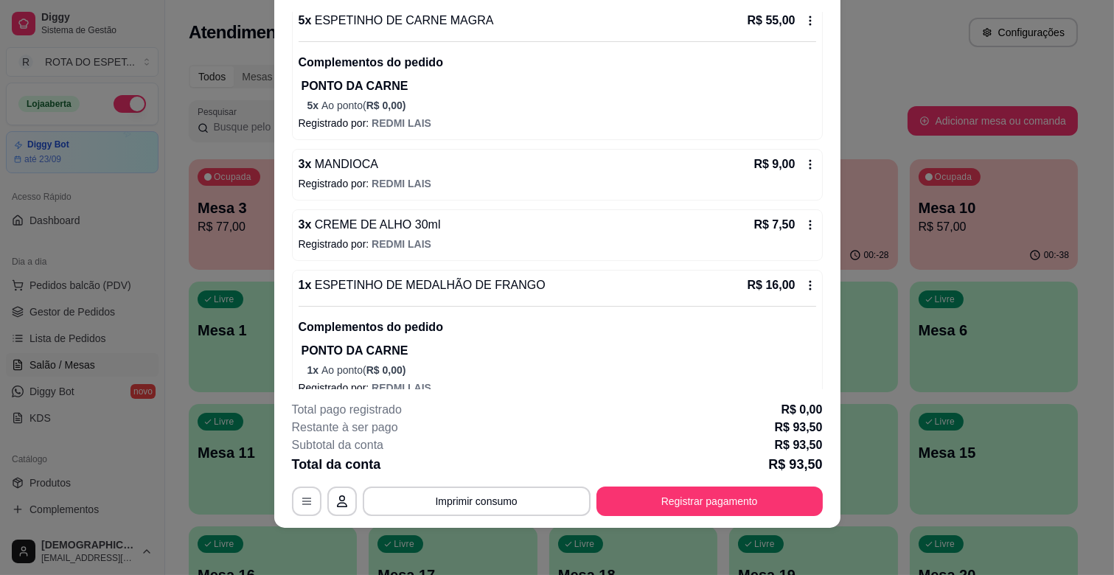
scroll to position [229, 0]
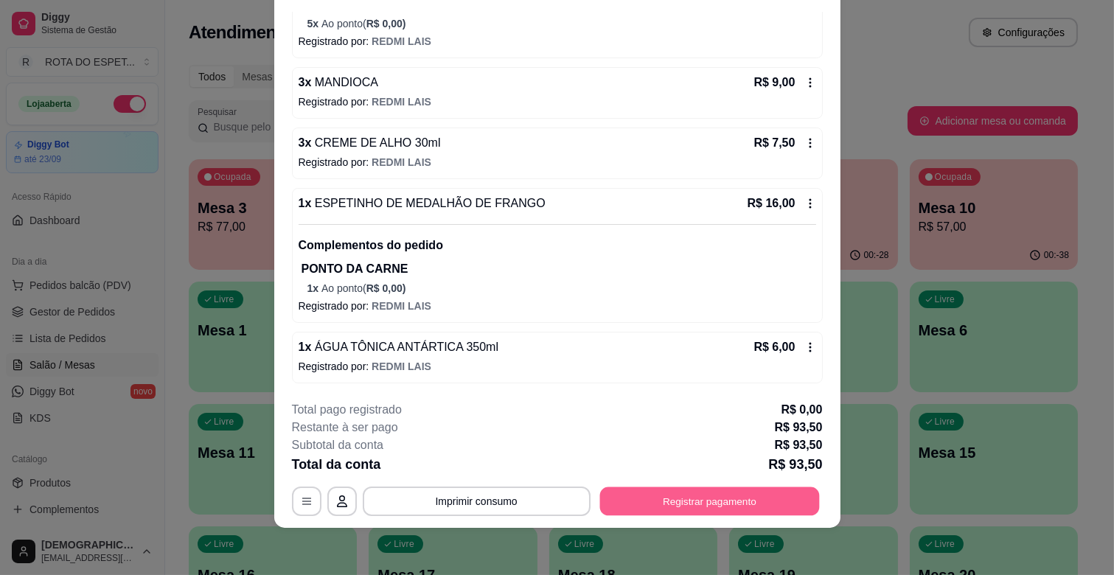
click at [639, 490] on button "Registrar pagamento" at bounding box center [710, 501] width 220 height 29
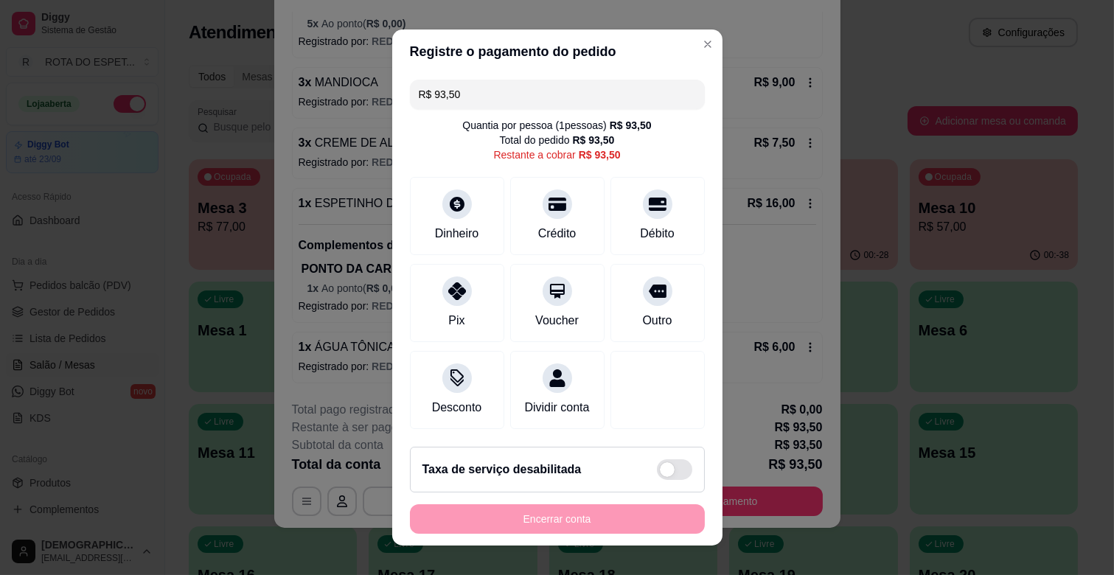
click at [569, 92] on input "R$ 93,50" at bounding box center [557, 94] width 277 height 29
click at [457, 210] on div at bounding box center [457, 200] width 32 height 32
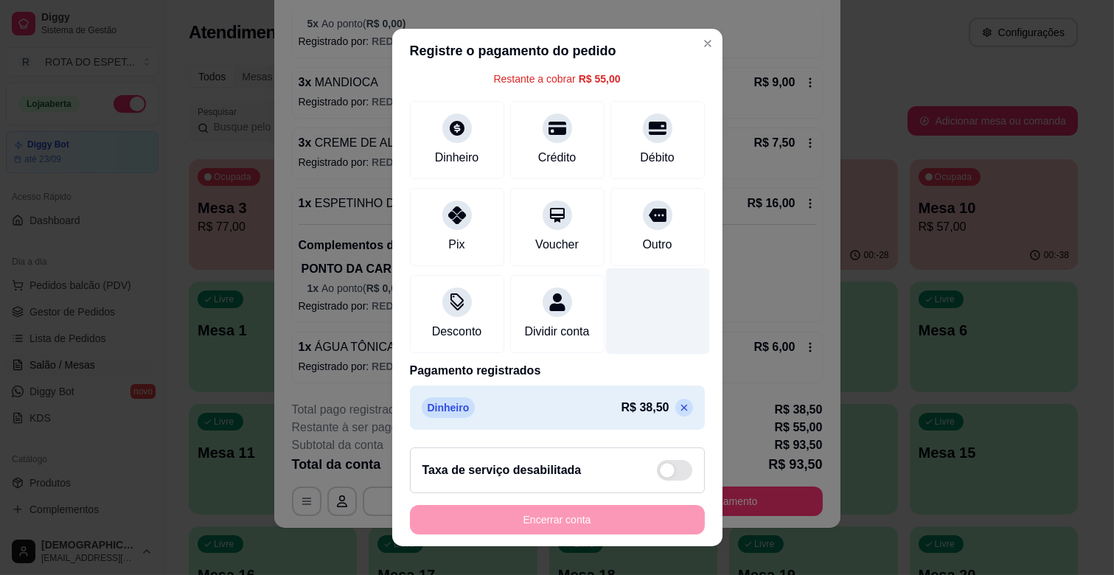
scroll to position [93, 0]
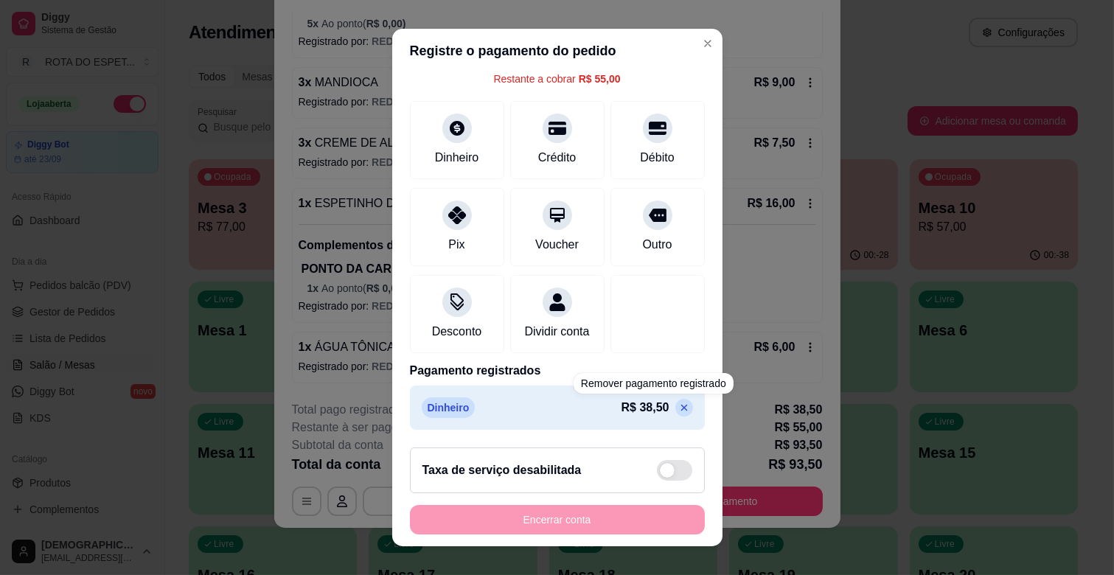
click at [678, 403] on icon at bounding box center [684, 408] width 12 height 12
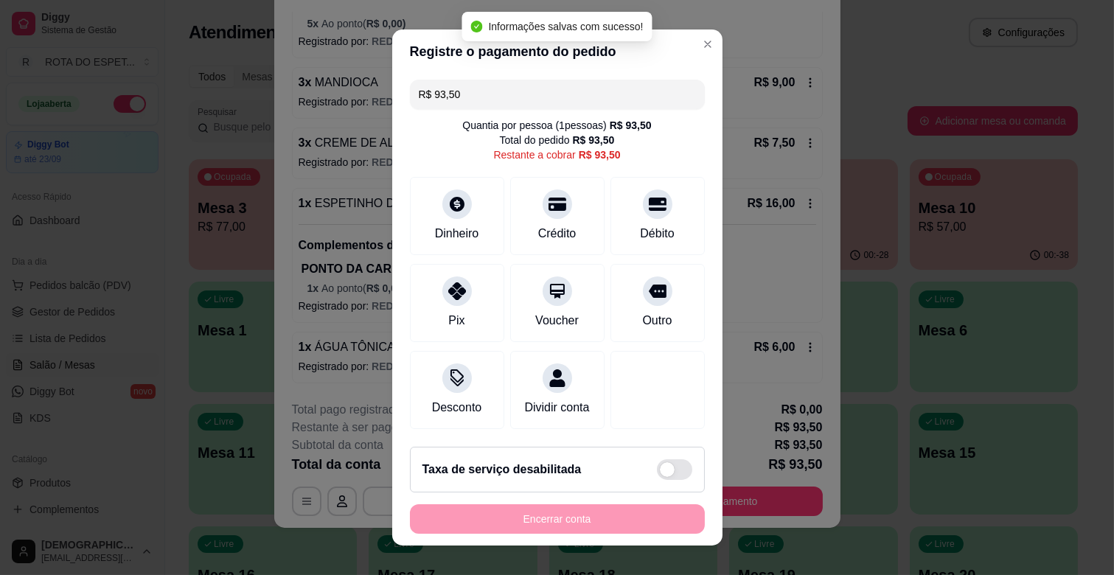
scroll to position [0, 0]
click at [509, 94] on input "R$ 93,50" at bounding box center [557, 94] width 277 height 29
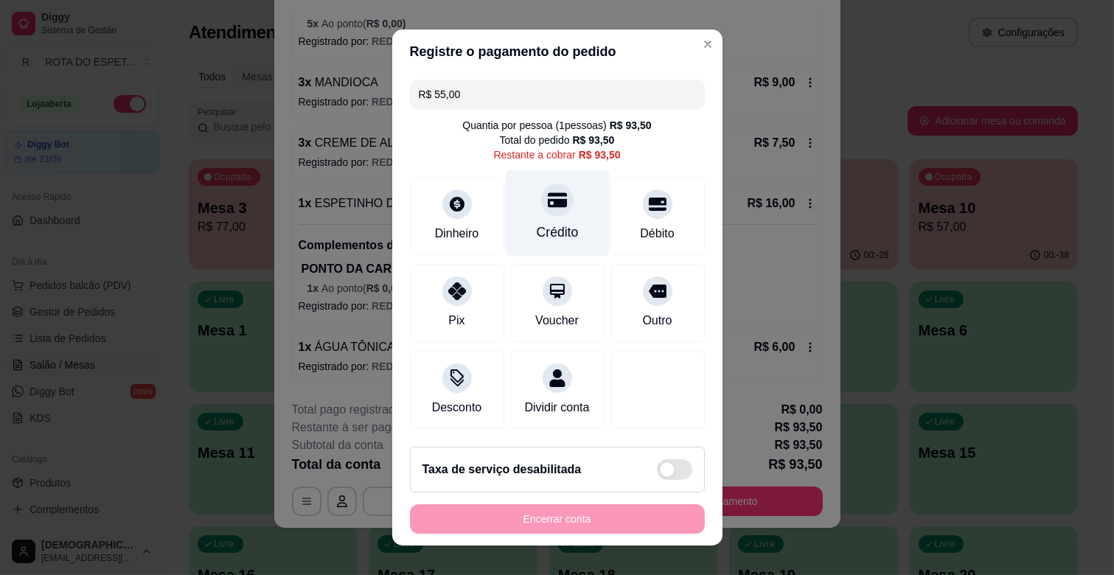
click at [546, 234] on div "Crédito" at bounding box center [557, 232] width 42 height 19
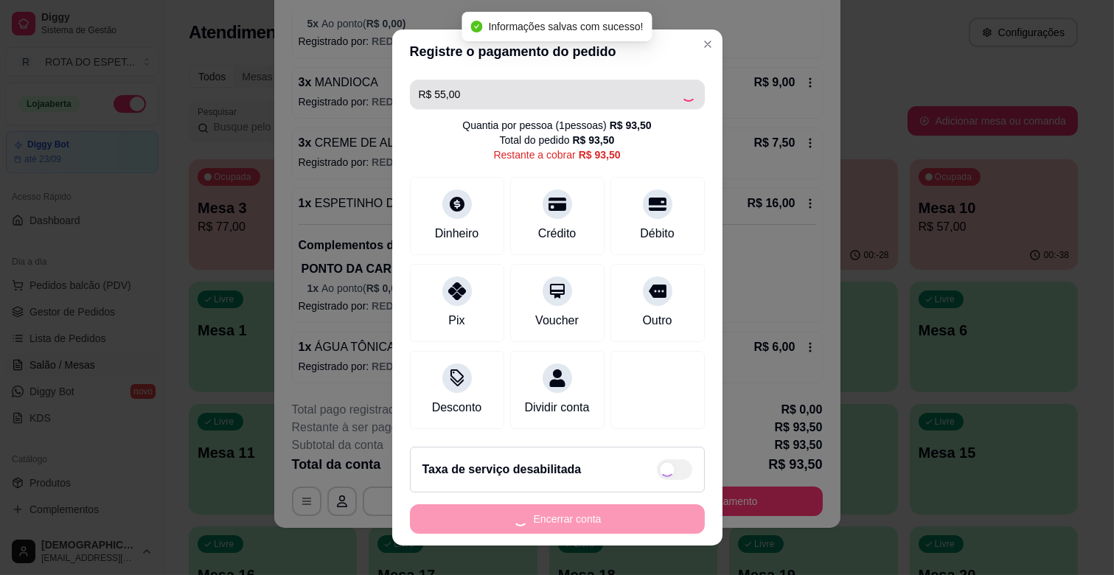
type input "R$ 38,50"
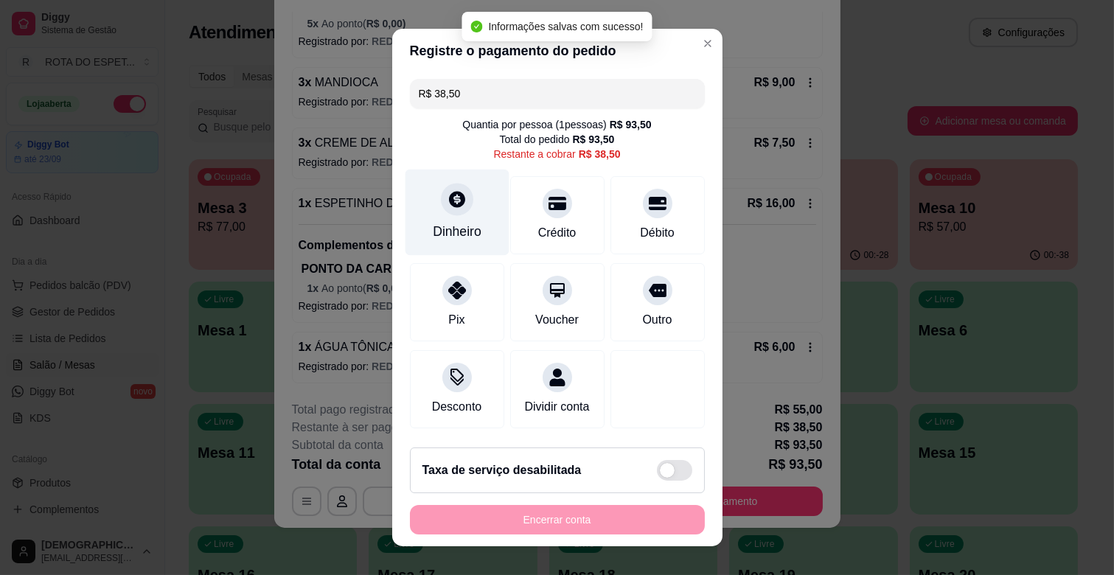
click at [452, 206] on icon at bounding box center [456, 199] width 19 height 19
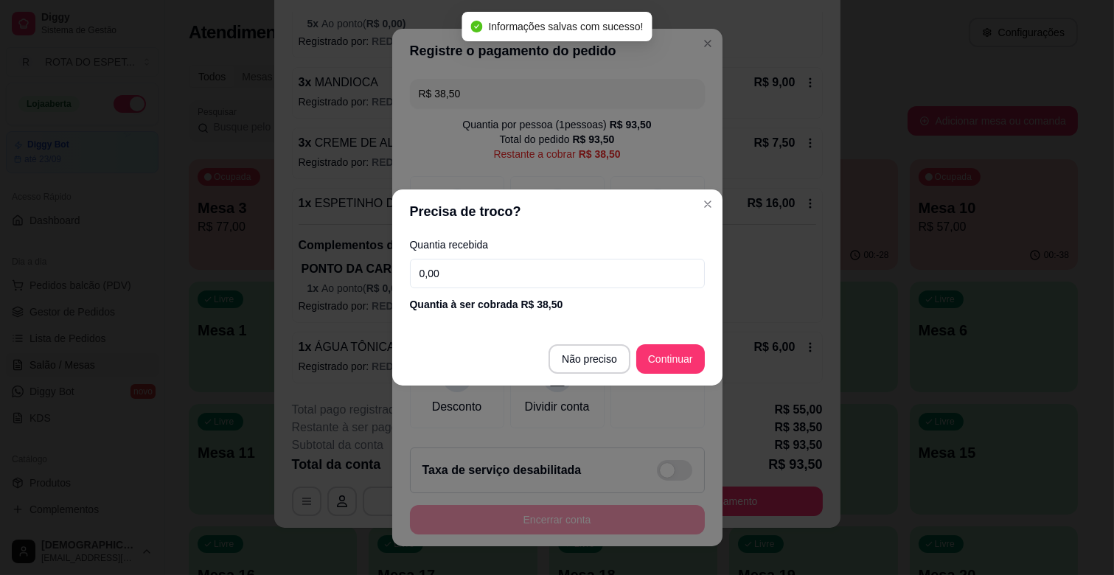
click at [507, 260] on input "0,00" at bounding box center [557, 273] width 295 height 29
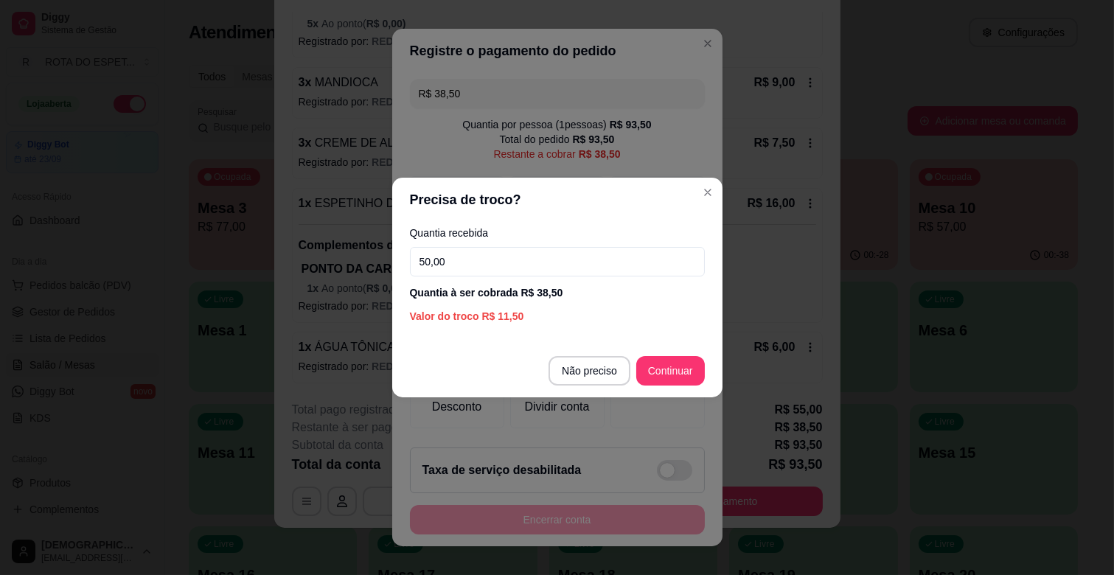
type input "50,00"
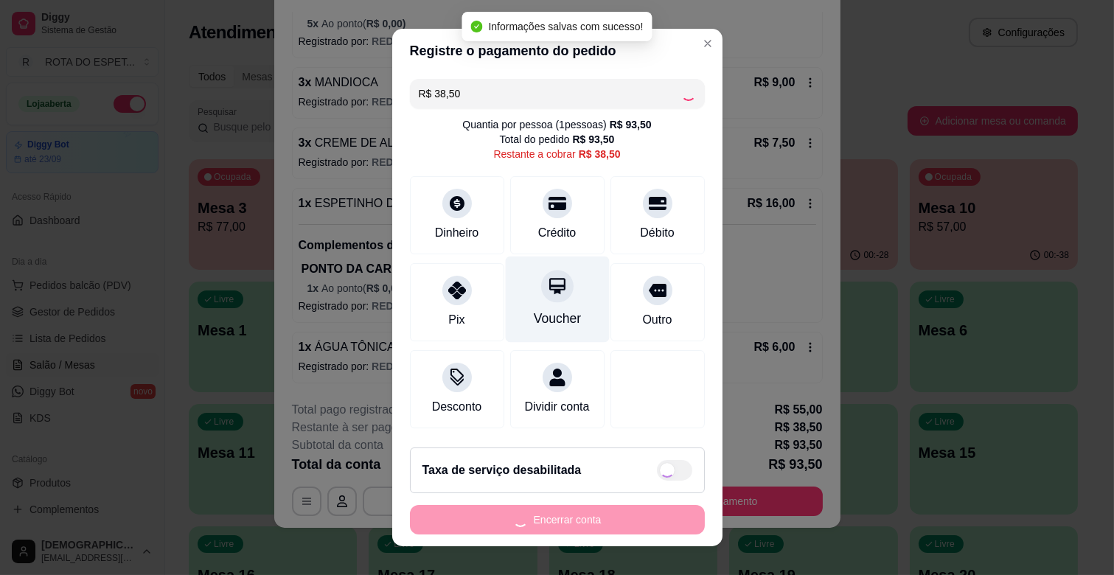
type input "R$ 0,00"
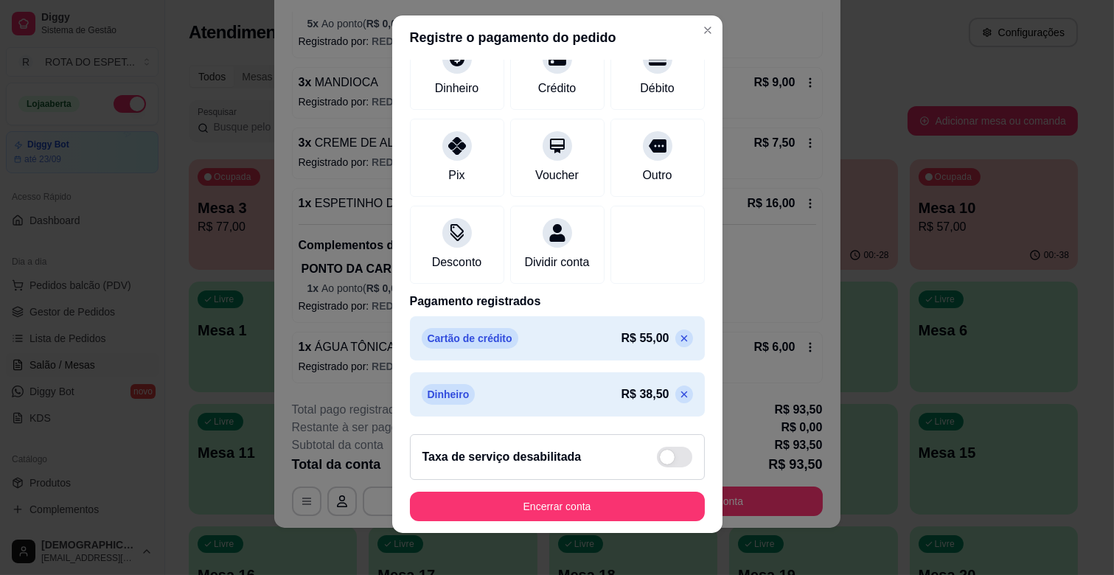
scroll to position [18, 0]
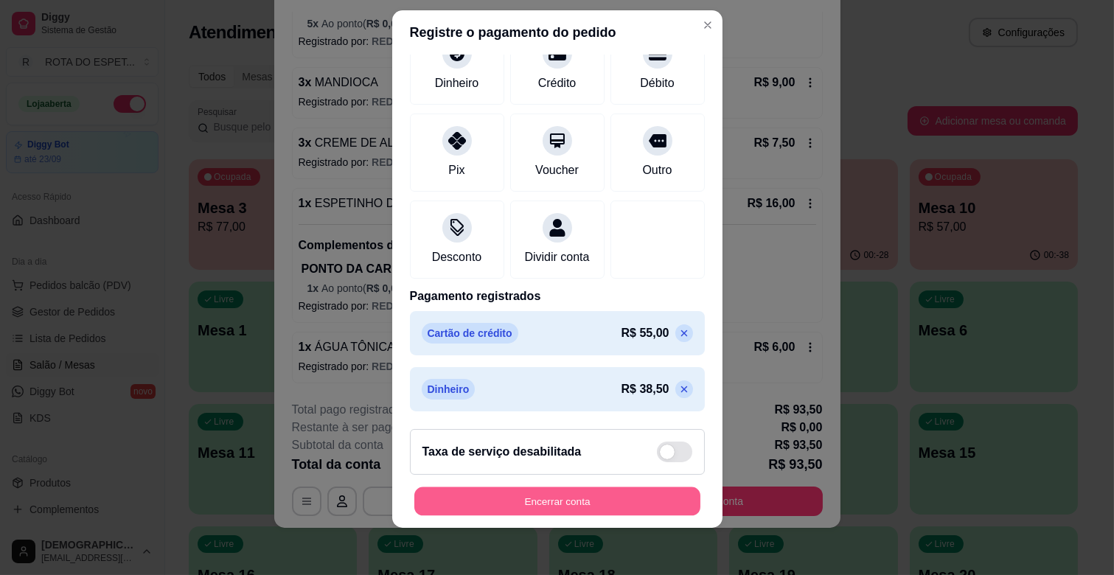
click at [588, 504] on button "Encerrar conta" at bounding box center [557, 501] width 286 height 29
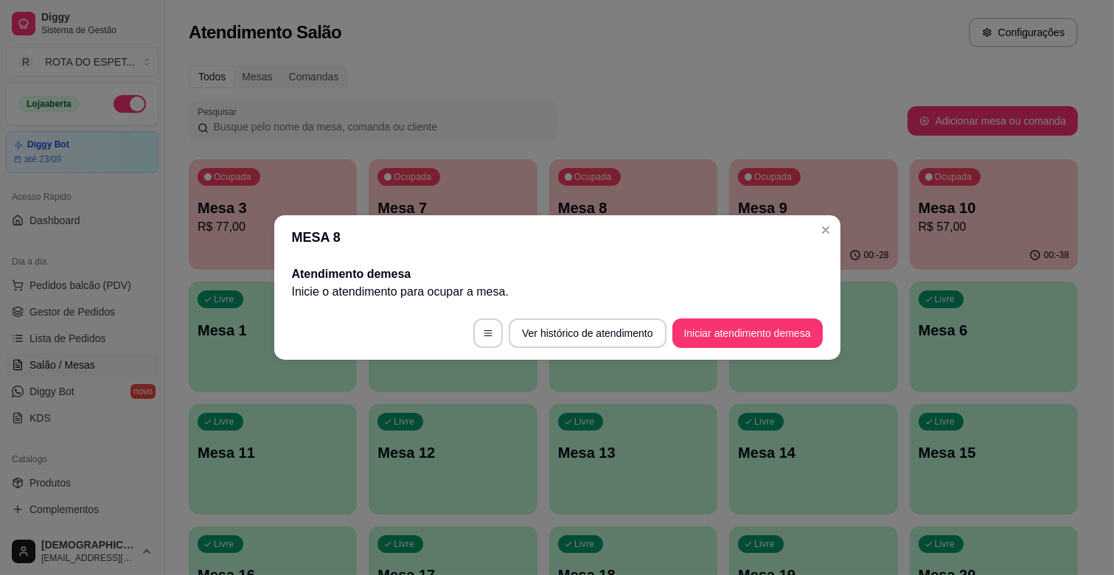
scroll to position [0, 0]
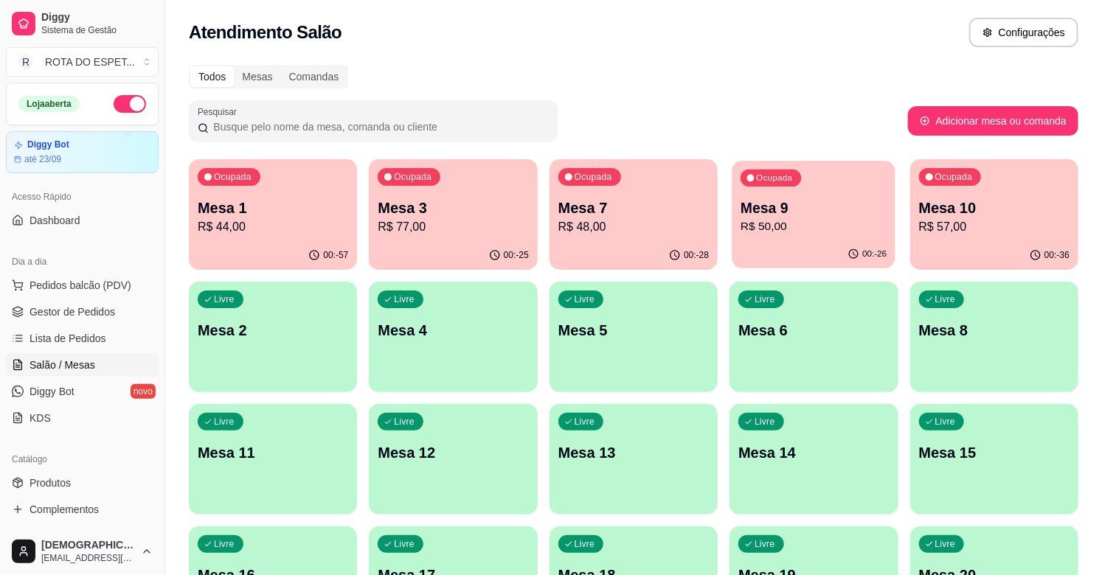
click at [785, 240] on button "Ocupada Mesa 9 R$ 50,00 00:-26" at bounding box center [814, 215] width 164 height 108
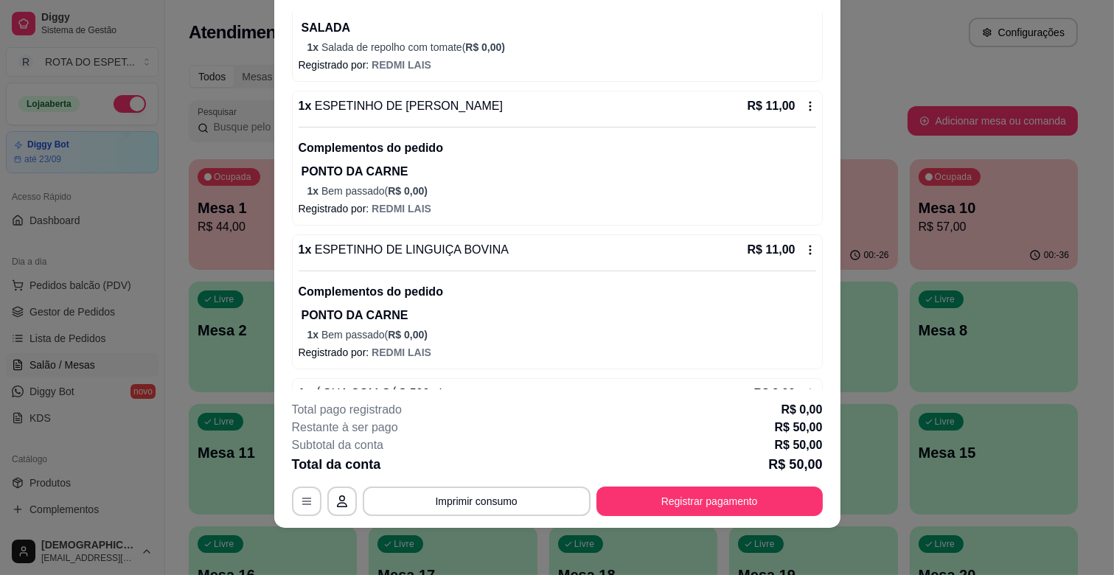
scroll to position [292, 0]
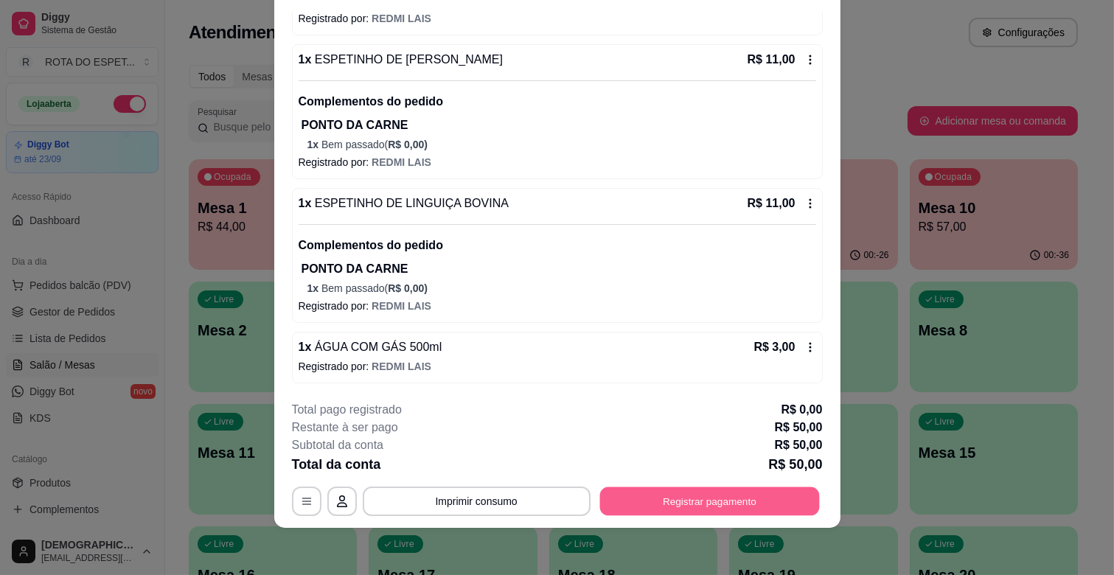
click at [657, 501] on button "Registrar pagamento" at bounding box center [710, 501] width 220 height 29
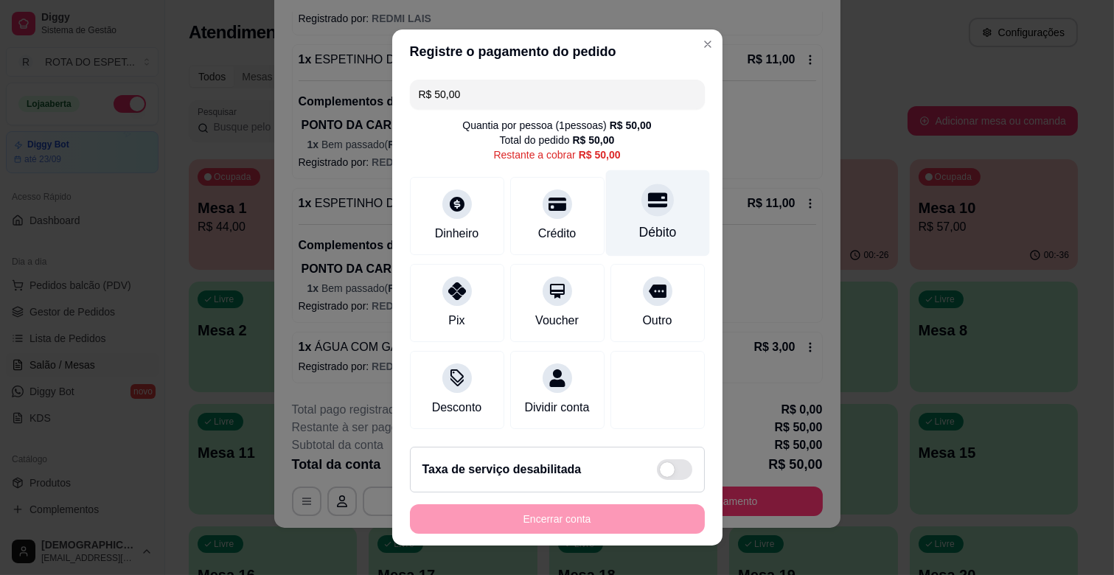
click at [647, 204] on icon at bounding box center [656, 200] width 19 height 15
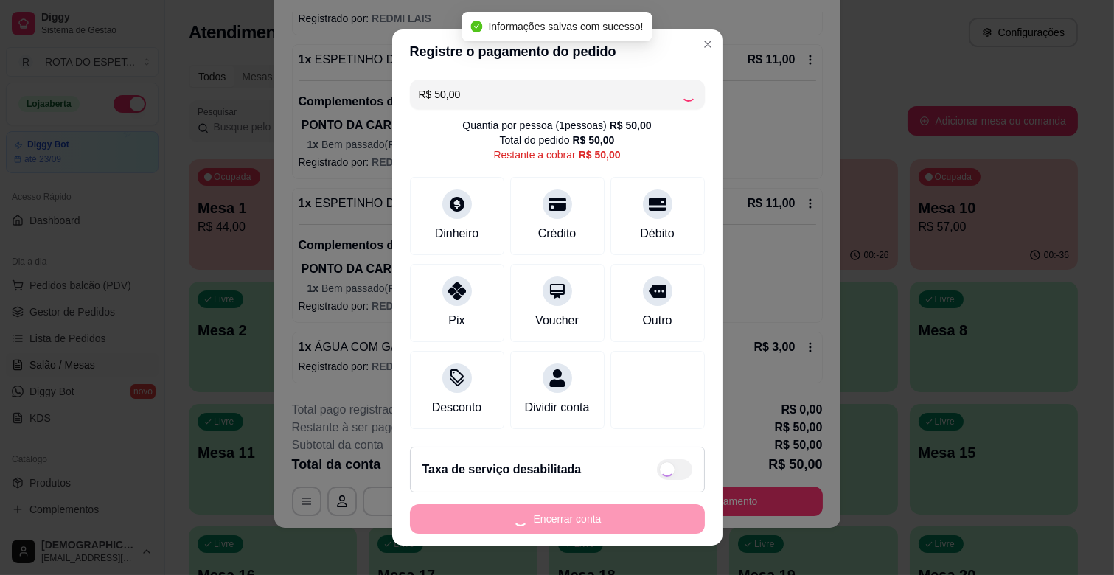
type input "R$ 0,00"
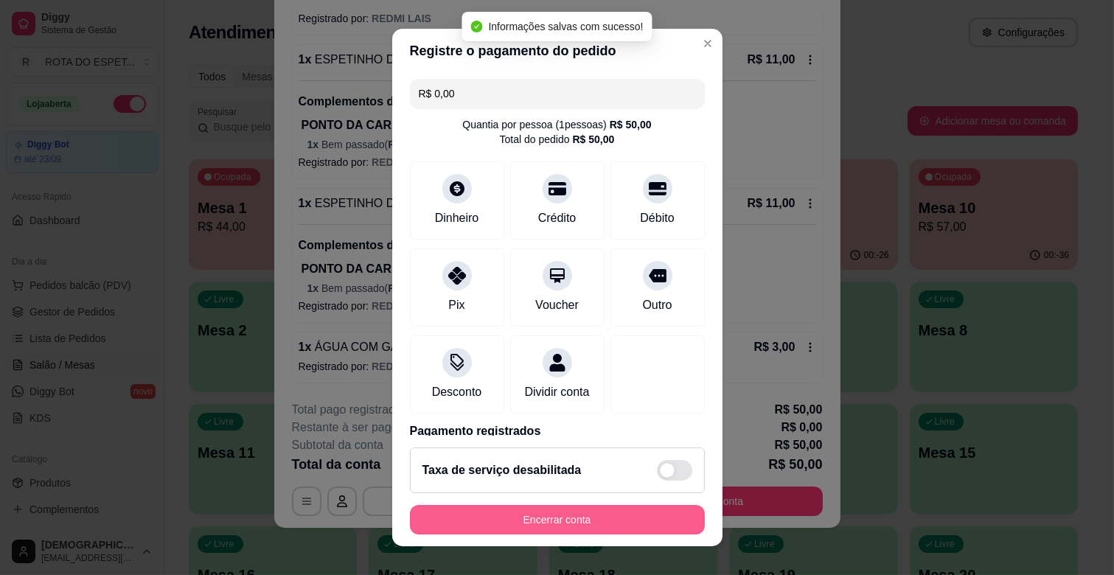
click at [576, 516] on button "Encerrar conta" at bounding box center [557, 519] width 295 height 29
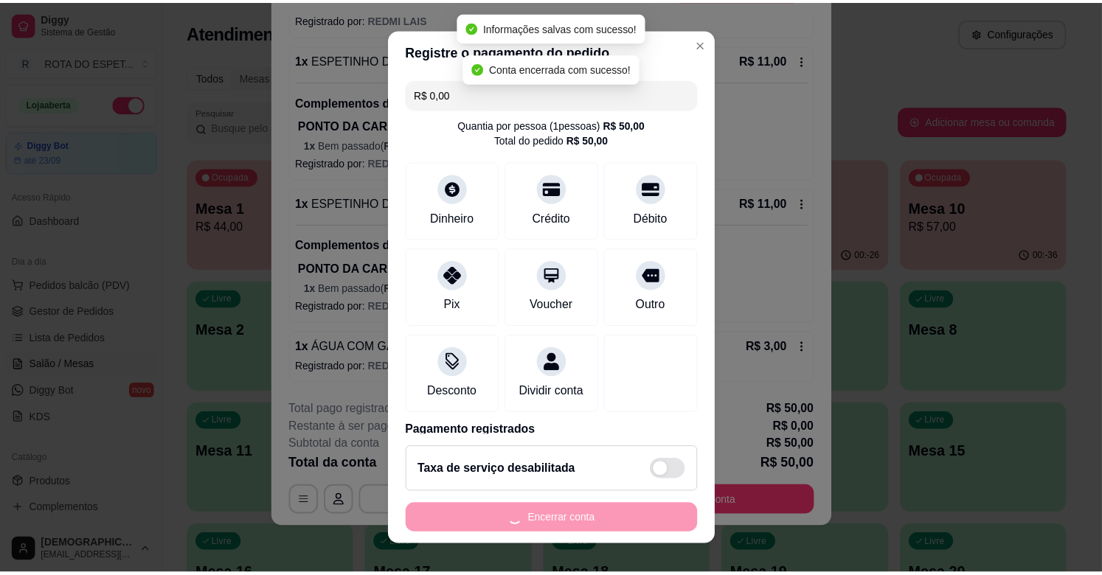
scroll to position [0, 0]
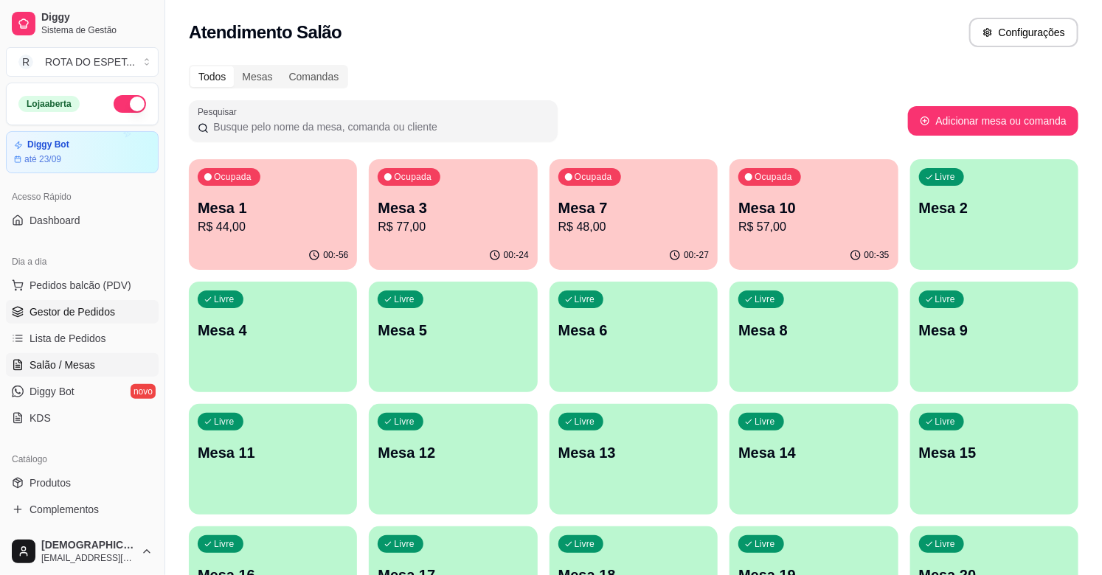
click at [67, 310] on span "Gestor de Pedidos" at bounding box center [72, 312] width 86 height 15
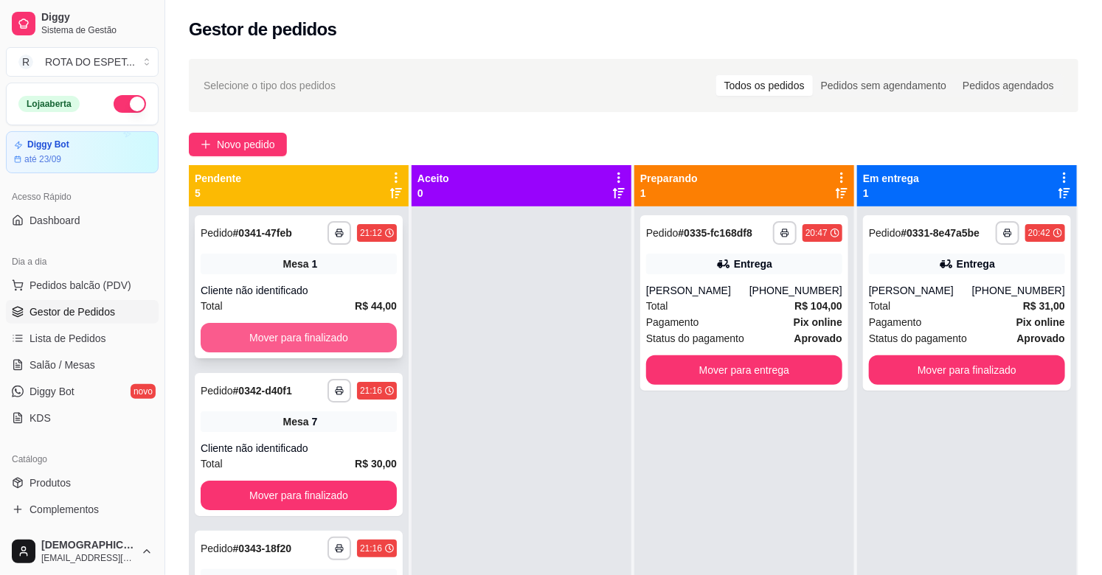
click at [310, 342] on button "Mover para finalizado" at bounding box center [299, 337] width 196 height 29
click at [310, 342] on button "Mover para finalizado" at bounding box center [299, 338] width 190 height 29
click at [310, 342] on button "Mover para finalizado" at bounding box center [299, 337] width 196 height 29
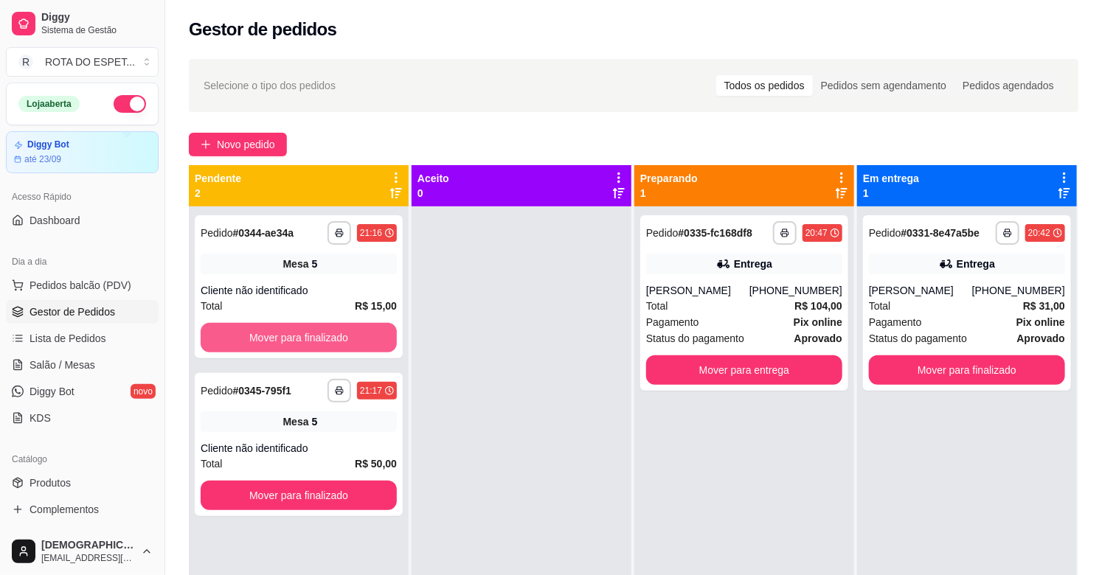
click at [310, 342] on button "Mover para finalizado" at bounding box center [299, 337] width 196 height 29
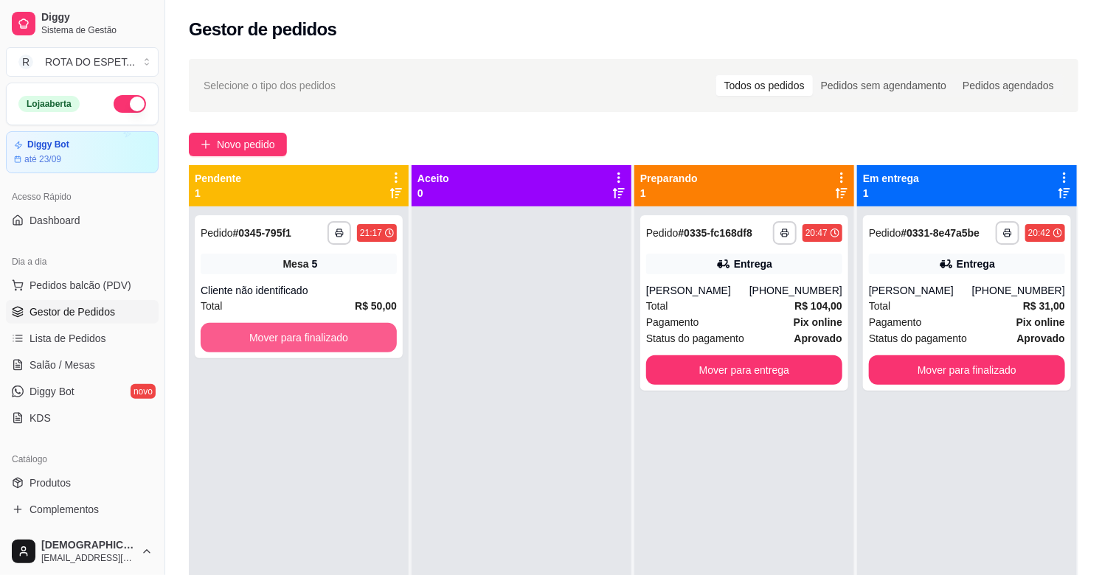
click at [310, 342] on button "Mover para finalizado" at bounding box center [299, 337] width 196 height 29
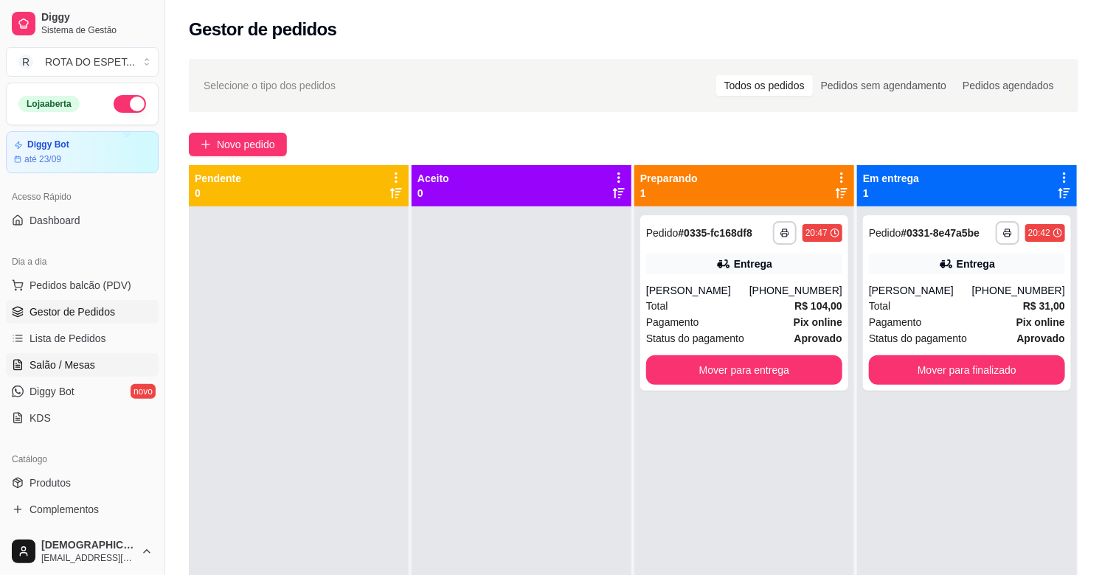
click at [109, 369] on link "Salão / Mesas" at bounding box center [82, 365] width 153 height 24
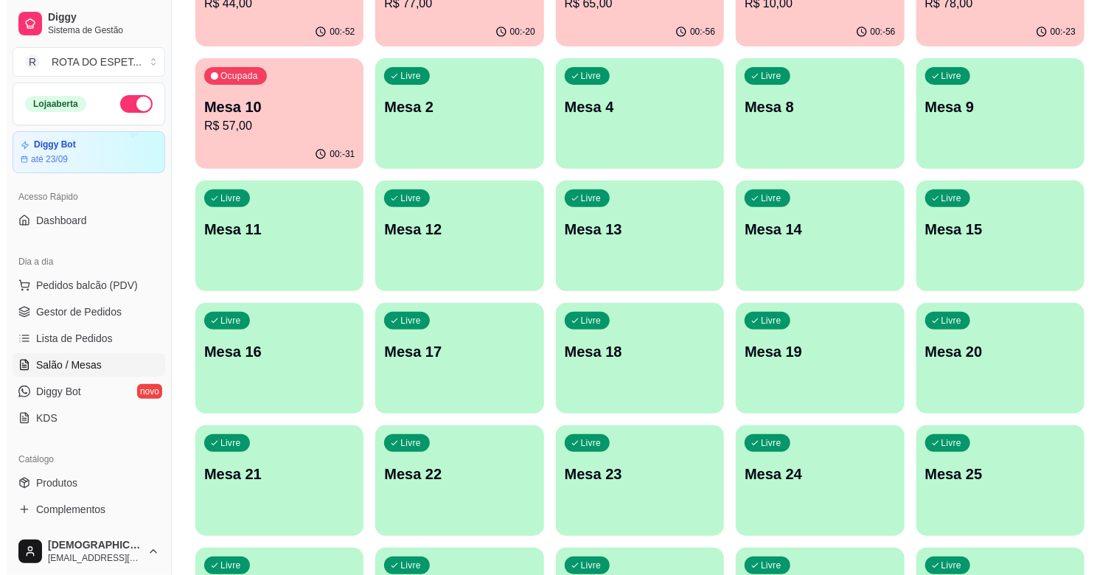
scroll to position [246, 0]
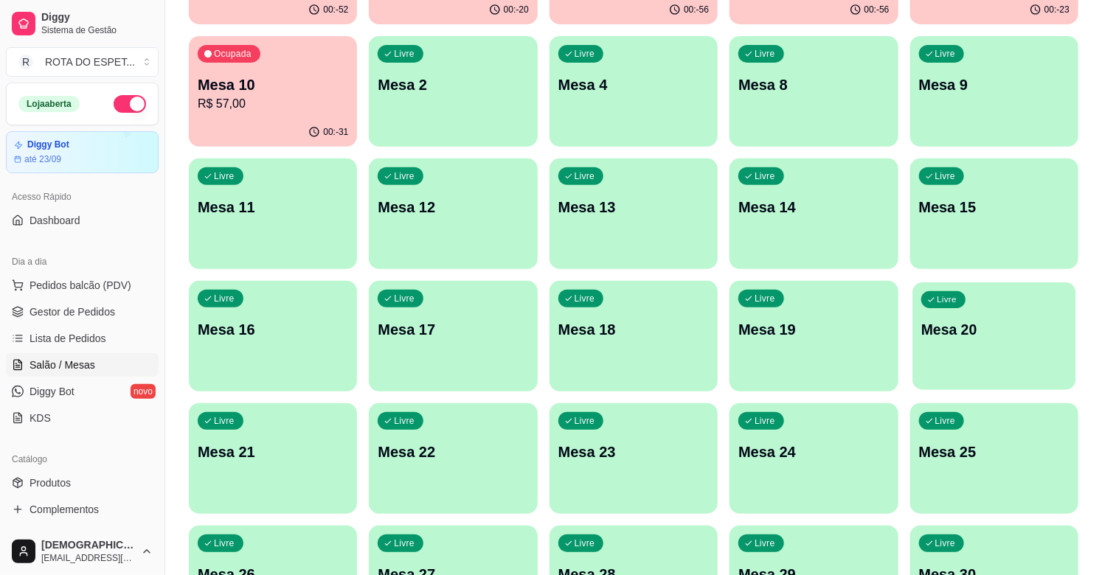
click at [947, 379] on div "button" at bounding box center [994, 380] width 164 height 17
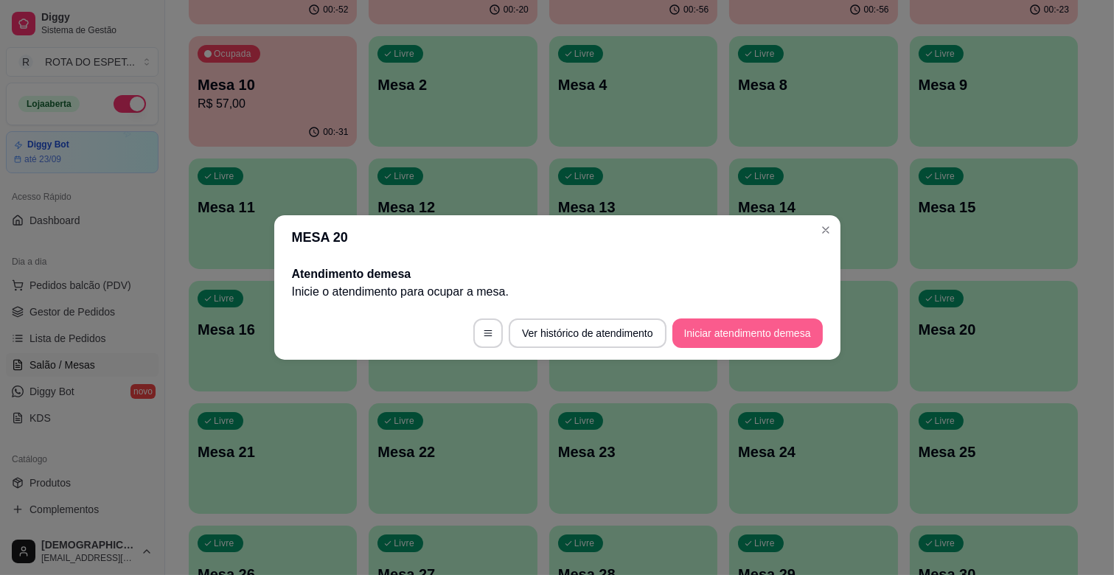
click at [746, 322] on button "Iniciar atendimento de mesa" at bounding box center [748, 333] width 150 height 29
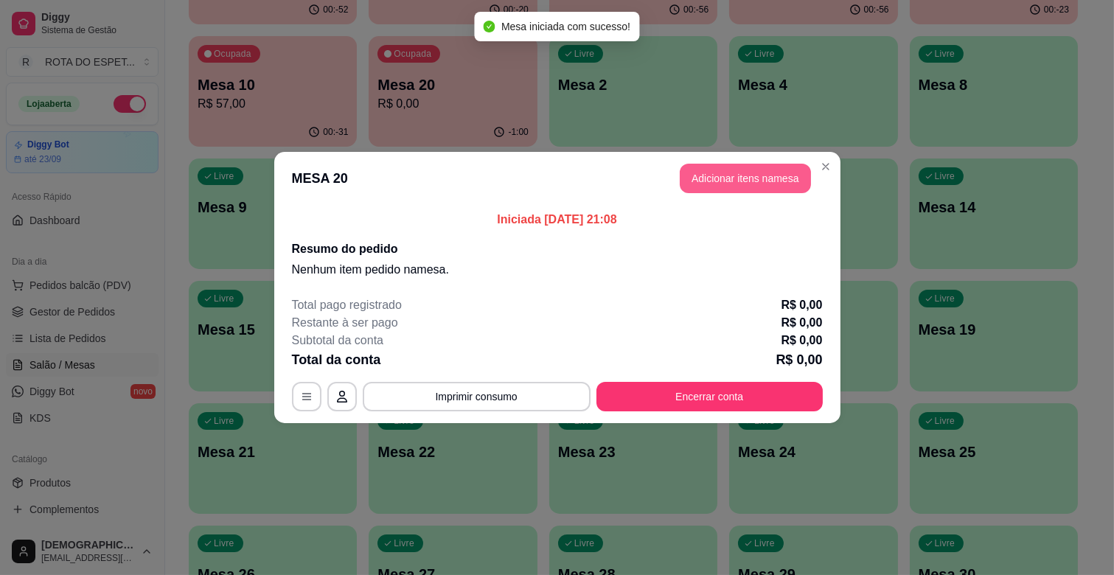
click at [732, 181] on button "Adicionar itens na mesa" at bounding box center [745, 178] width 131 height 29
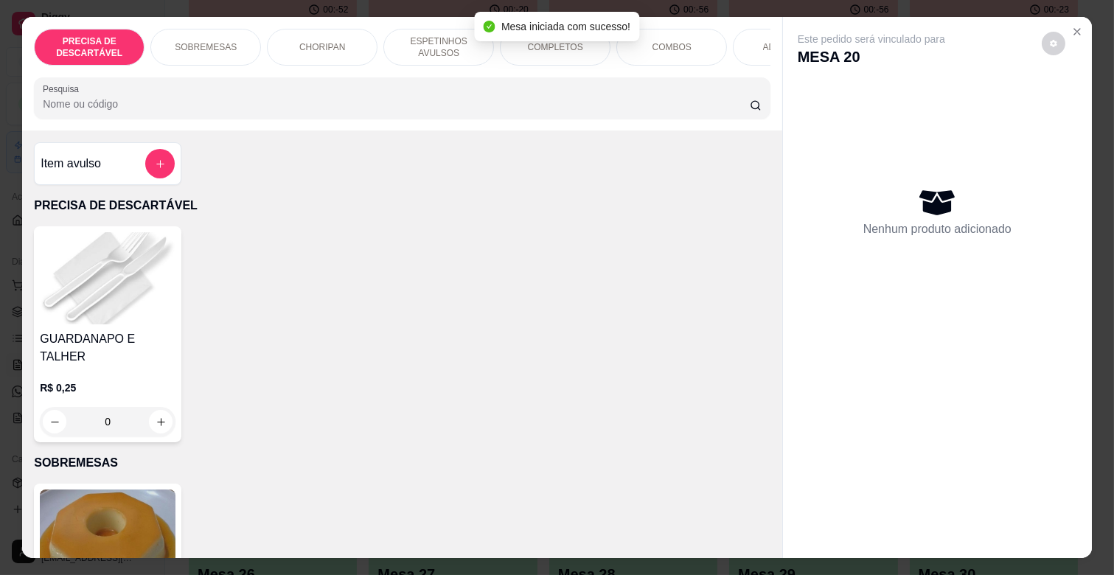
click at [546, 52] on div "COMPLETOS" at bounding box center [555, 47] width 111 height 37
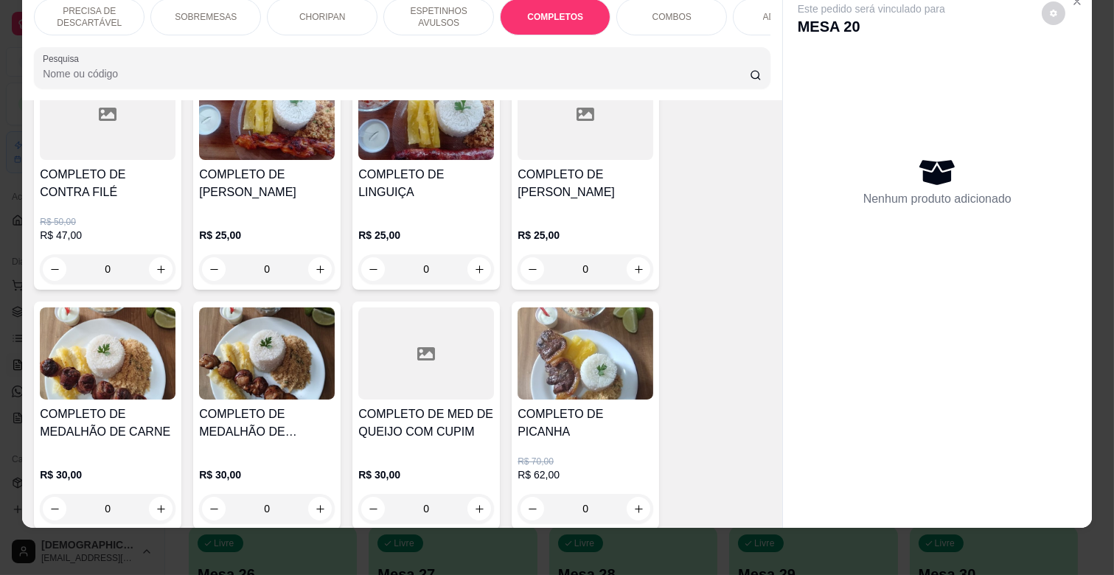
scroll to position [2119, 0]
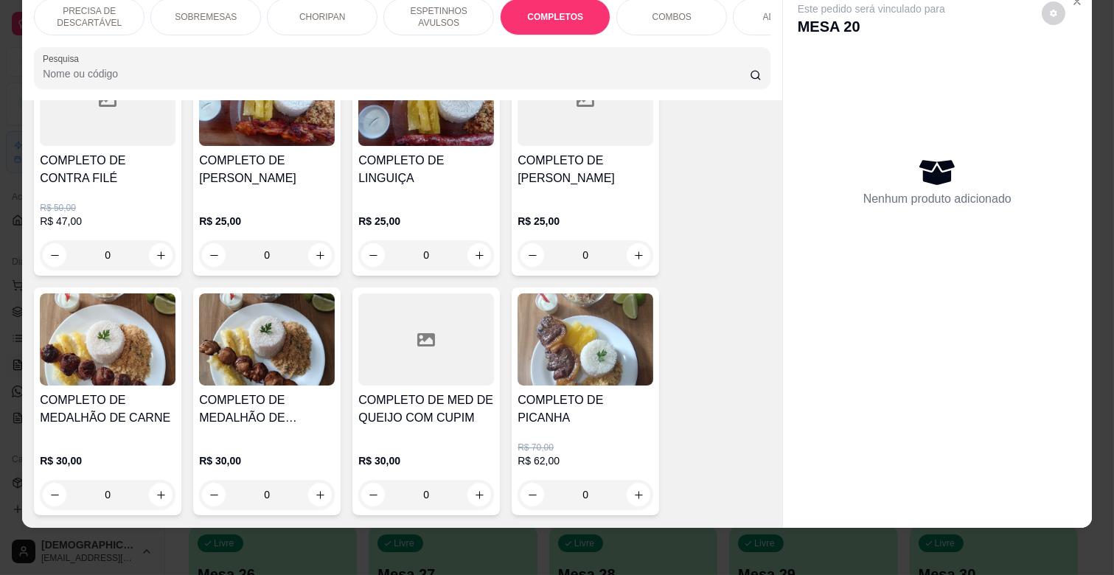
click at [270, 392] on h4 "COMPLETO DE MEDALHÃO DE [PERSON_NAME]" at bounding box center [267, 409] width 136 height 35
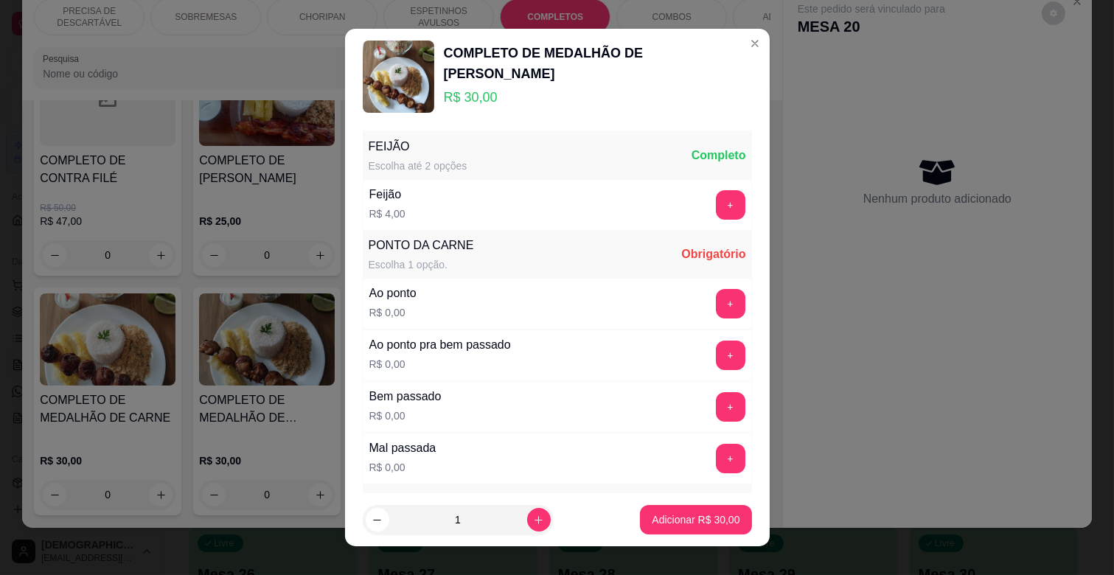
click at [674, 315] on div "Ao ponto R$ 0,00 +" at bounding box center [557, 304] width 389 height 52
click at [716, 312] on button "+" at bounding box center [730, 303] width 29 height 29
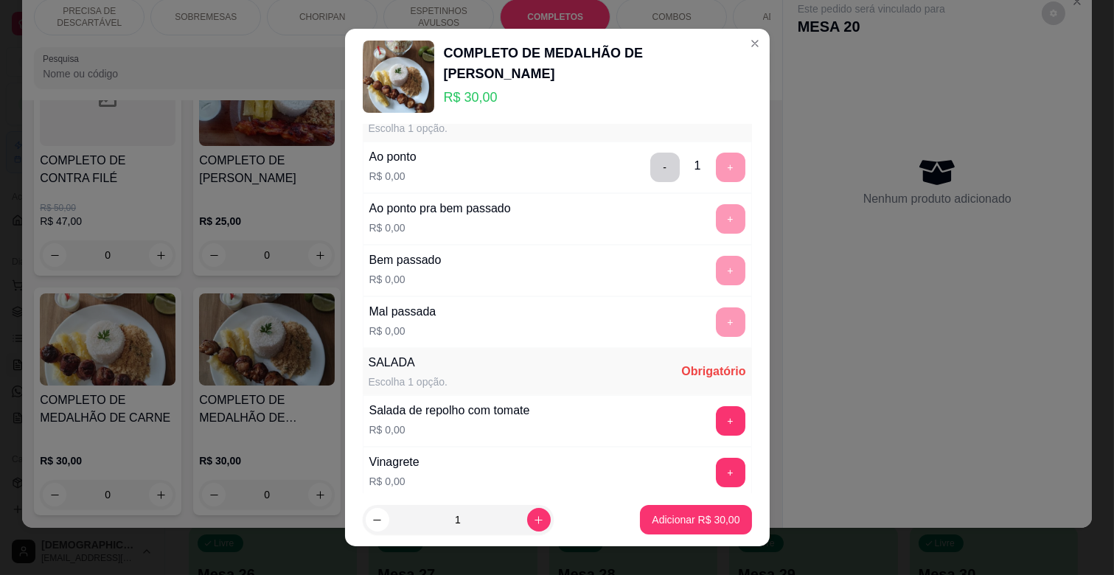
scroll to position [246, 0]
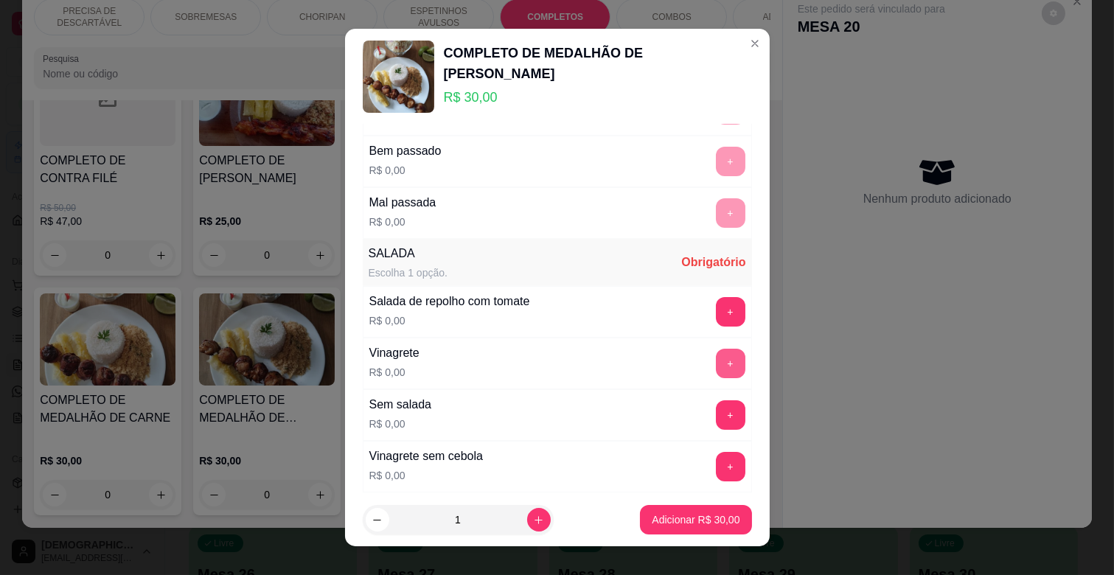
click at [716, 366] on button "+" at bounding box center [730, 363] width 29 height 29
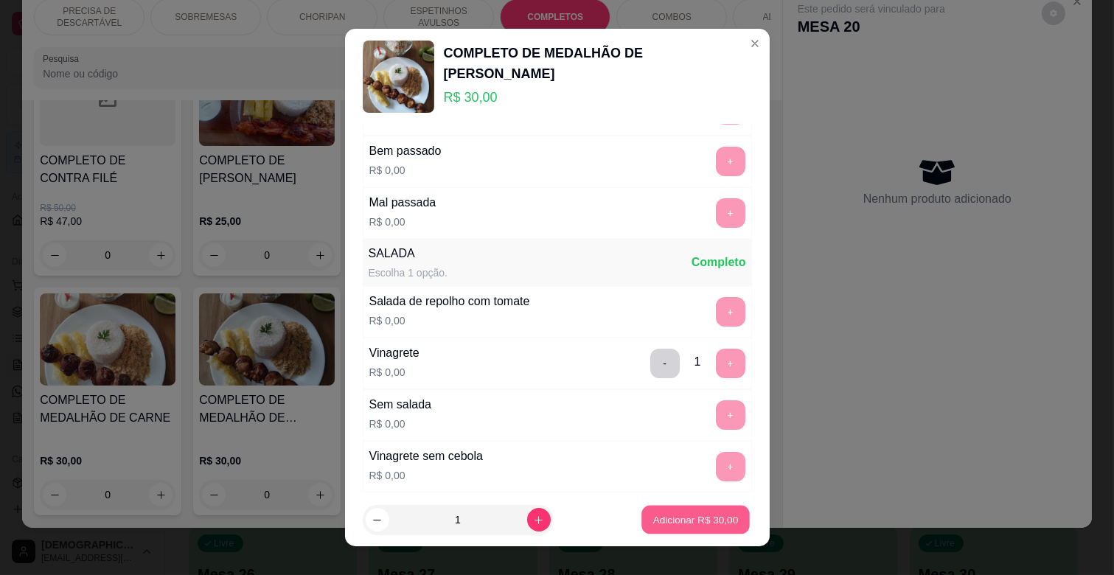
click at [675, 517] on p "Adicionar R$ 30,00" at bounding box center [696, 520] width 86 height 14
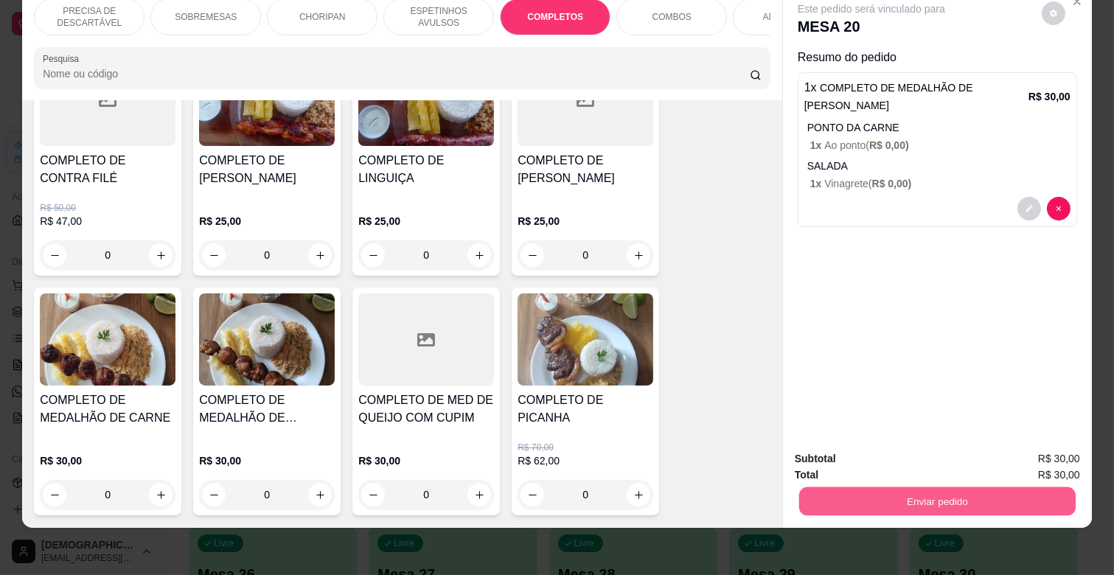
click at [858, 487] on button "Enviar pedido" at bounding box center [937, 501] width 277 height 29
click at [931, 445] on button "Não registrar e enviar pedido" at bounding box center [887, 454] width 153 height 28
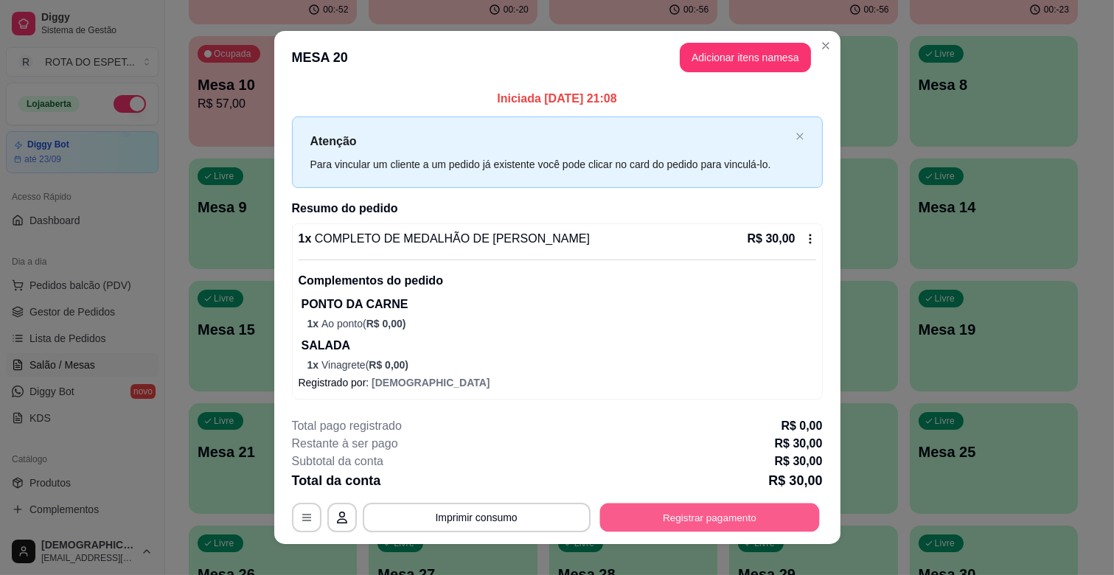
click at [761, 510] on button "Registrar pagamento" at bounding box center [710, 518] width 220 height 29
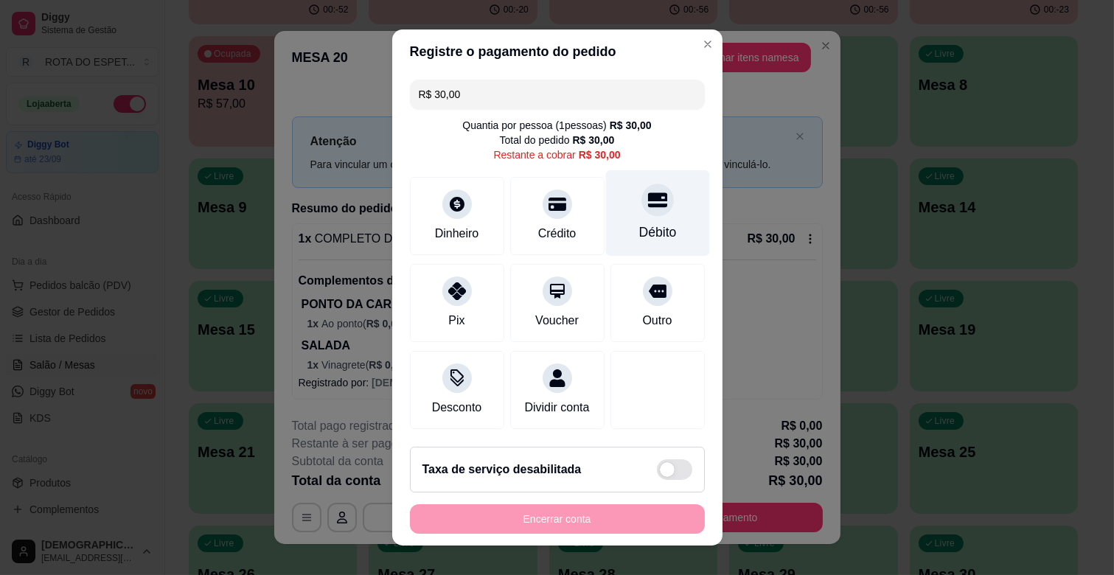
click at [661, 229] on div "Débito" at bounding box center [657, 213] width 104 height 86
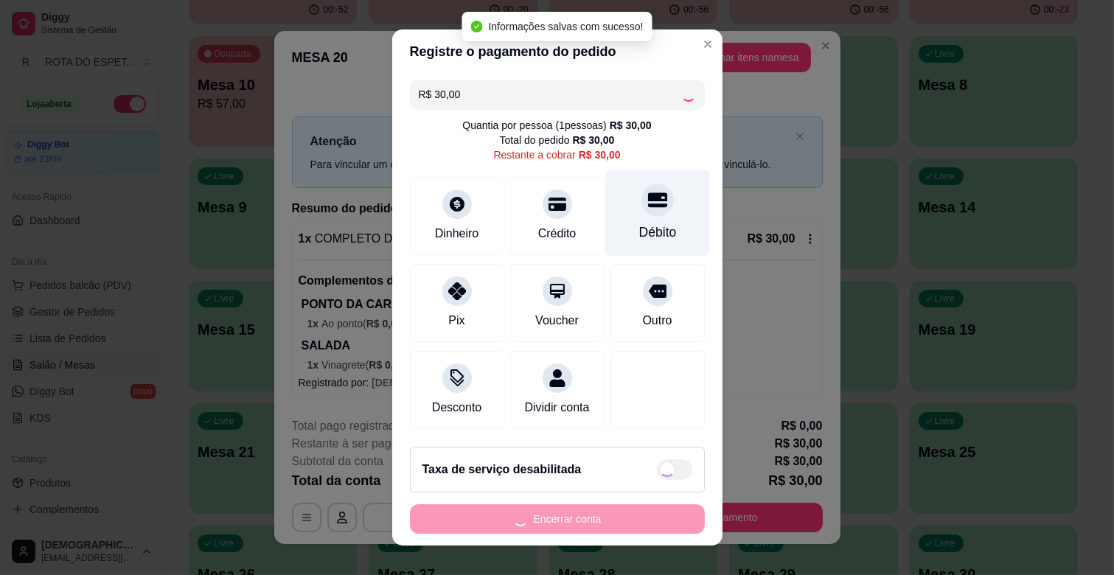
type input "R$ 0,00"
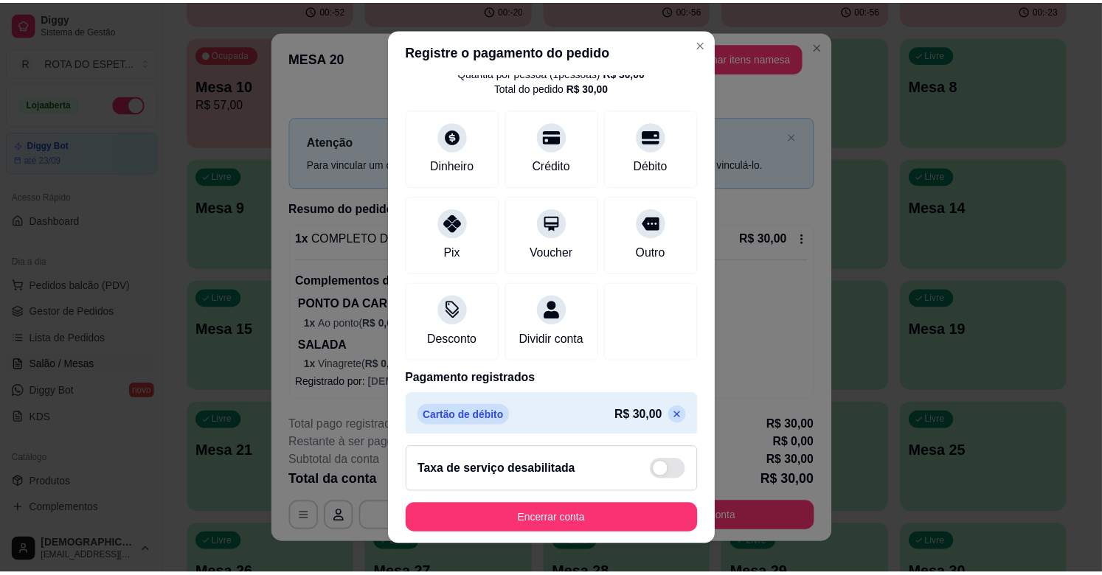
scroll to position [78, 0]
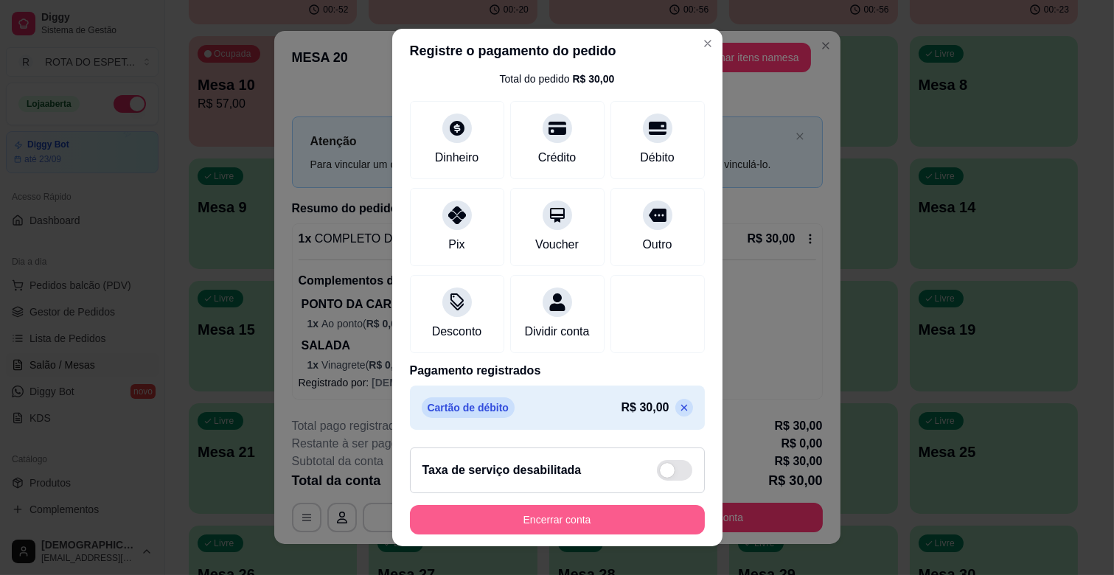
click at [588, 507] on button "Encerrar conta" at bounding box center [557, 519] width 295 height 29
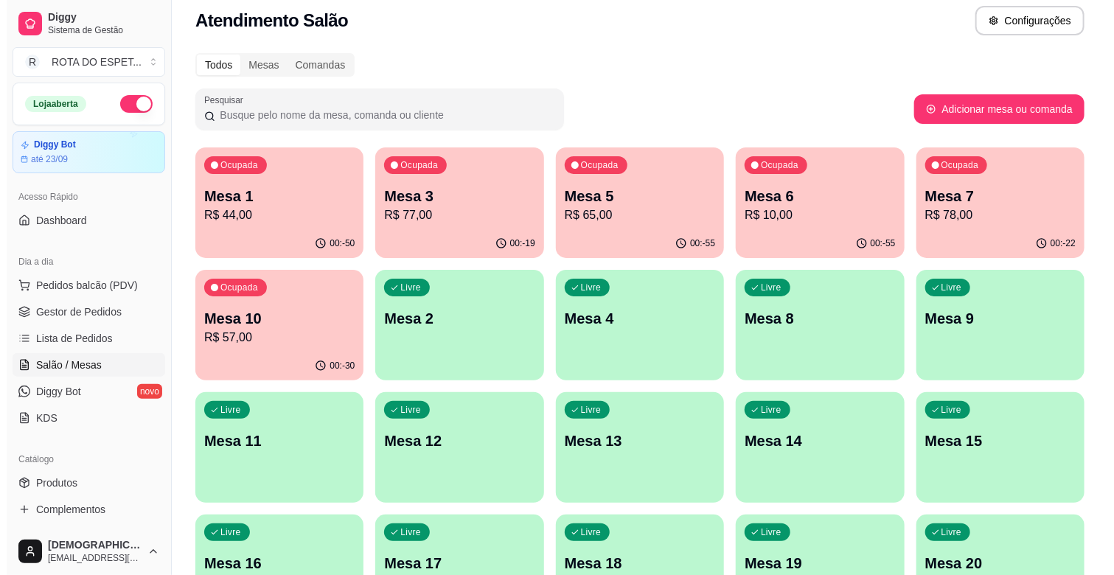
scroll to position [0, 0]
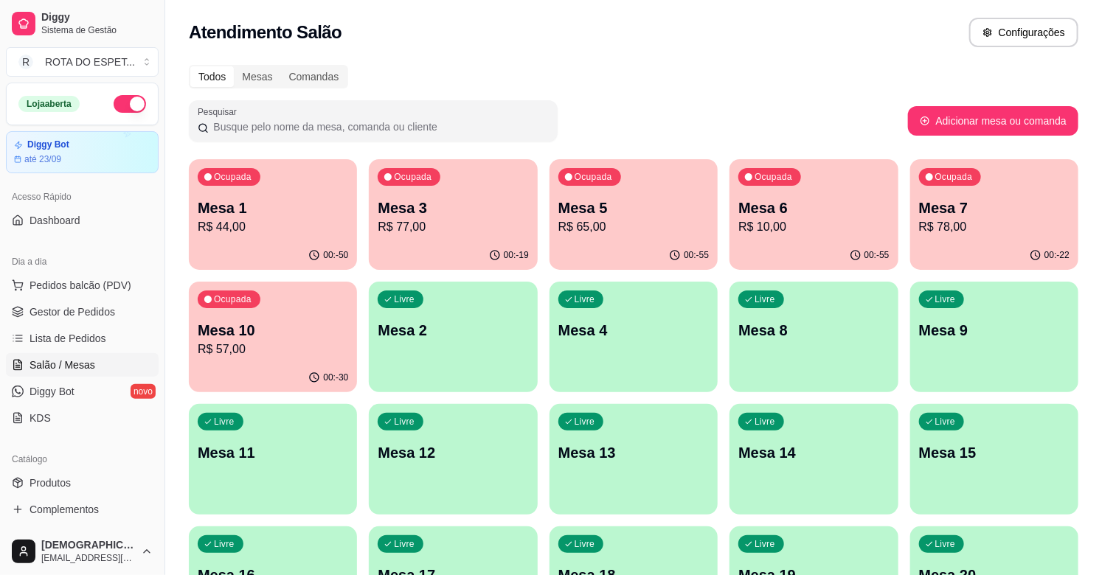
click at [304, 324] on p "Mesa 10" at bounding box center [273, 330] width 150 height 21
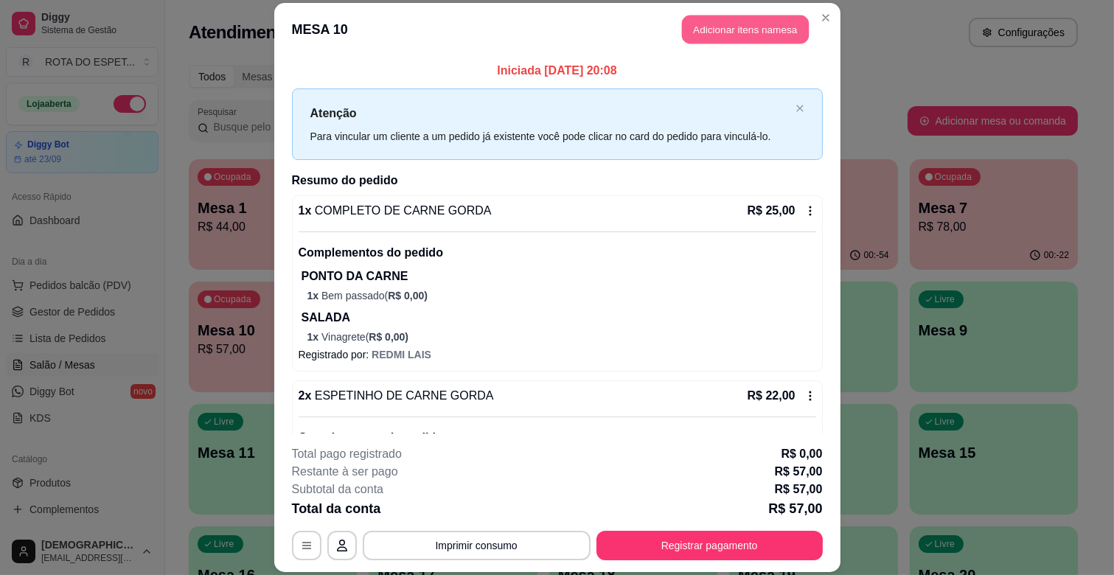
click at [727, 42] on button "Adicionar itens na mesa" at bounding box center [745, 29] width 127 height 29
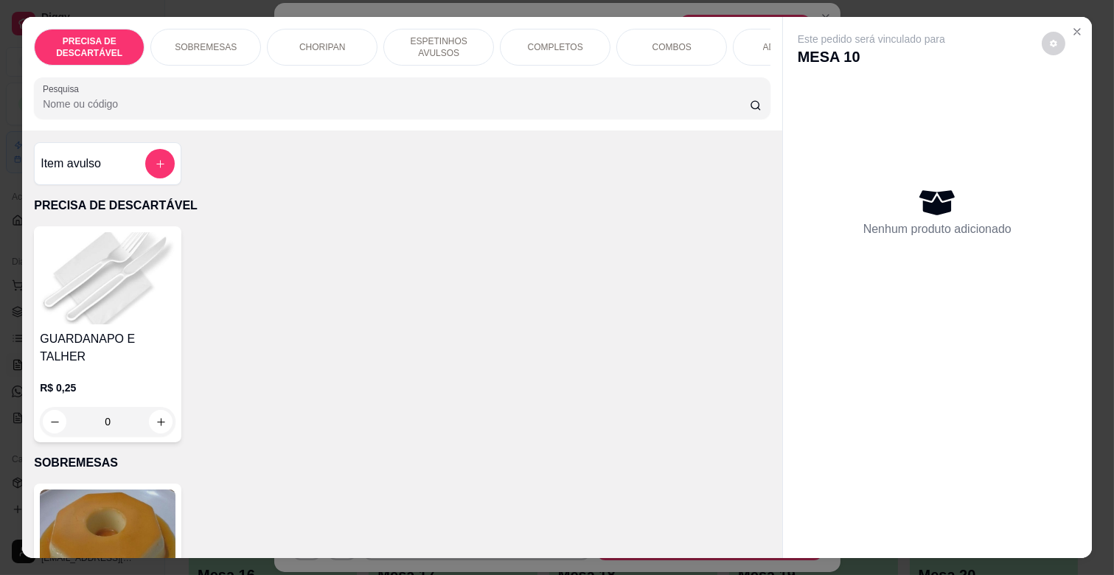
click at [696, 74] on div "PRECISA DE DESCARTÁVEL SOBREMESAS CHORIPAN ESPETINHOS AVULSOS COMPLETOS COMBOS …" at bounding box center [402, 74] width 760 height 114
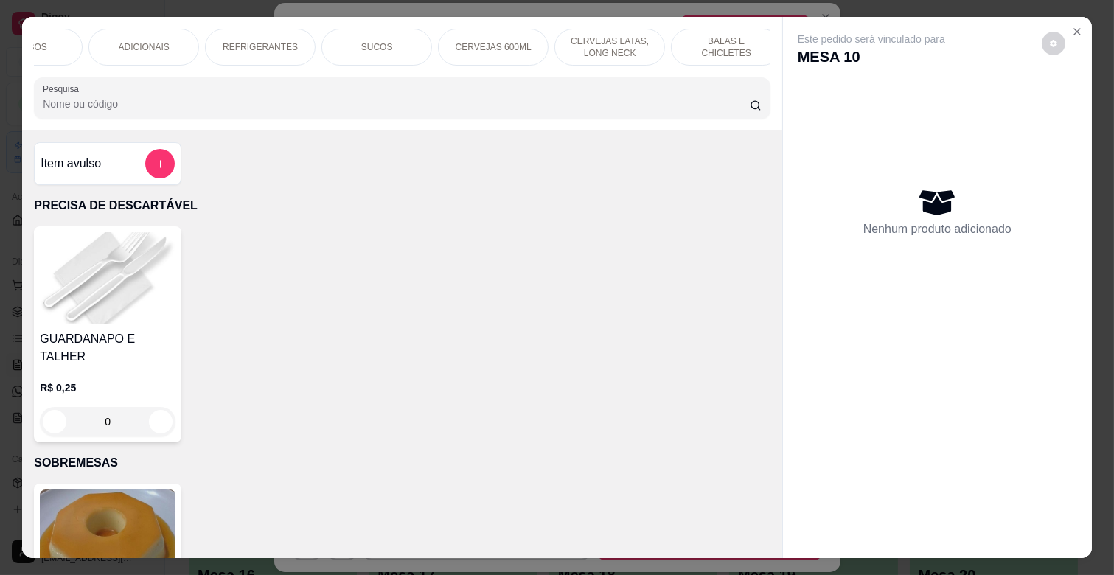
click at [691, 39] on p "BALAS E CHICLETES" at bounding box center [727, 47] width 86 height 24
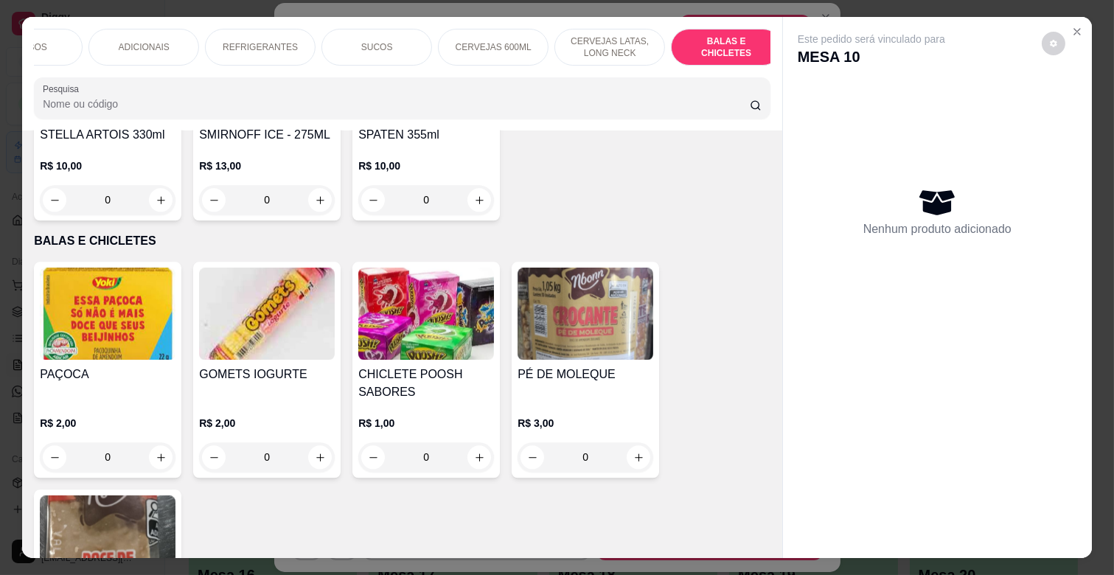
scroll to position [35, 0]
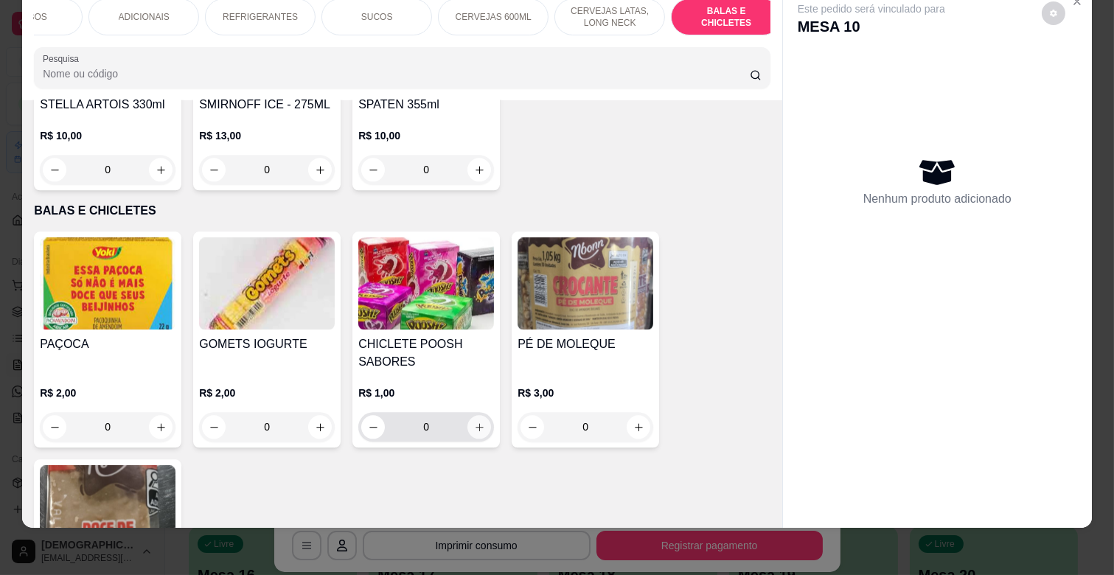
click at [477, 422] on icon "increase-product-quantity" at bounding box center [479, 427] width 11 height 11
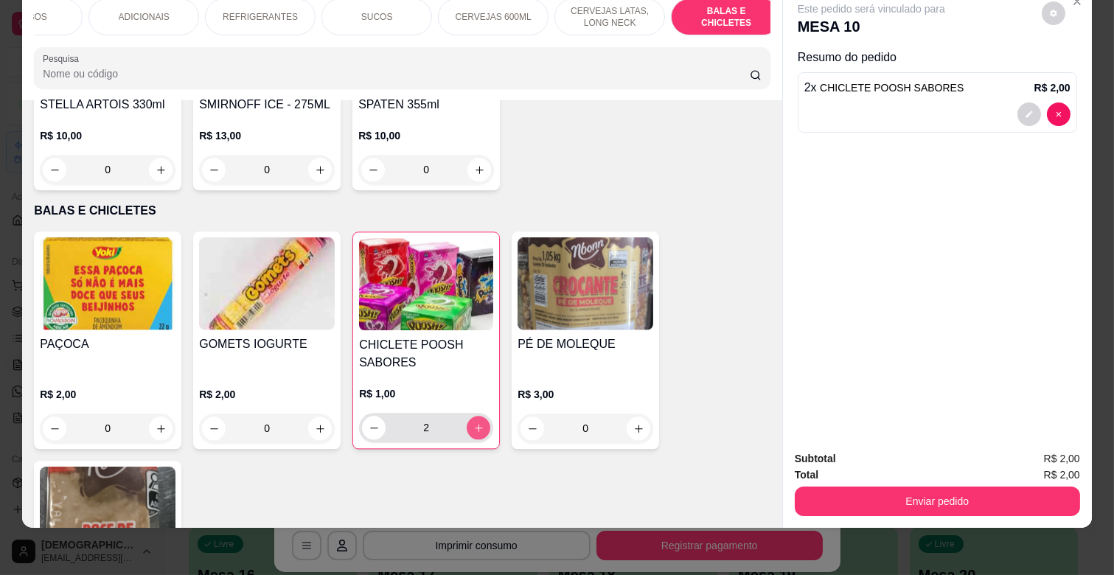
click at [477, 423] on icon "increase-product-quantity" at bounding box center [478, 428] width 11 height 11
type input "3"
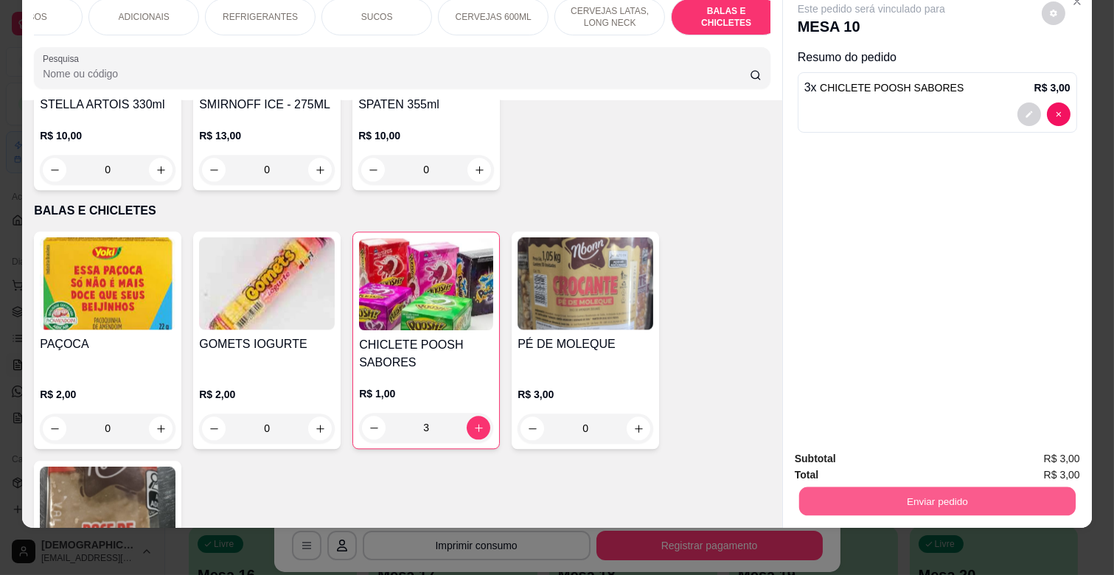
click at [914, 487] on button "Enviar pedido" at bounding box center [937, 501] width 277 height 29
click at [909, 455] on button "Não registrar e enviar pedido" at bounding box center [887, 453] width 153 height 28
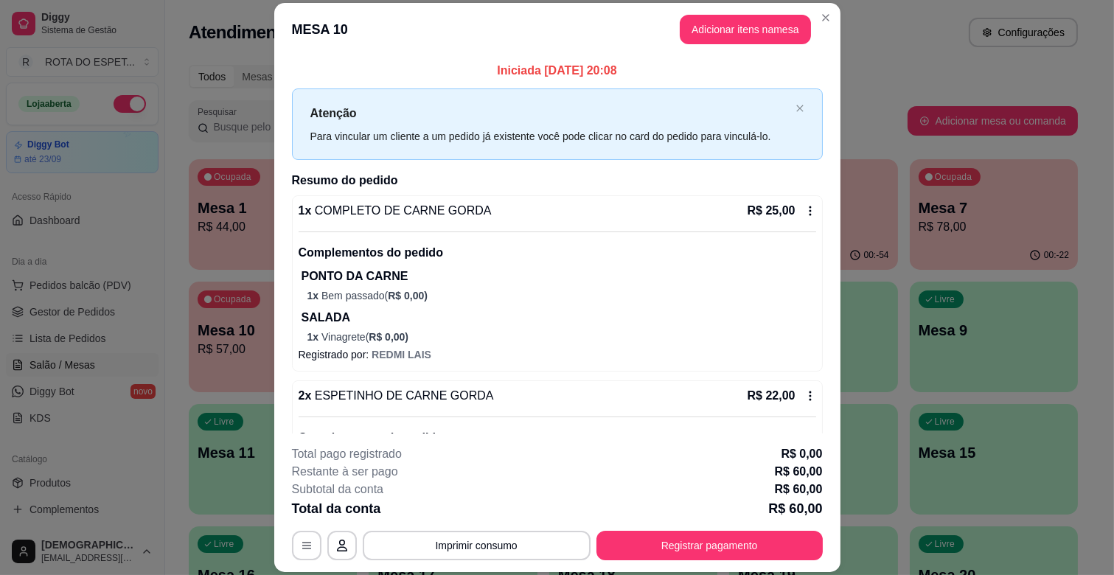
scroll to position [269, 0]
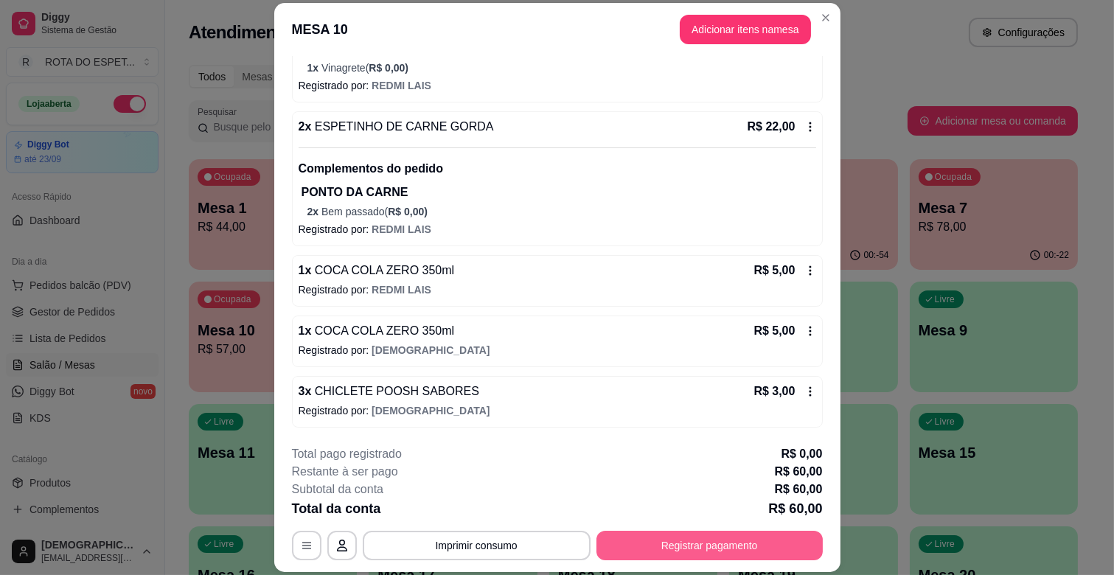
click at [712, 548] on button "Registrar pagamento" at bounding box center [710, 545] width 226 height 29
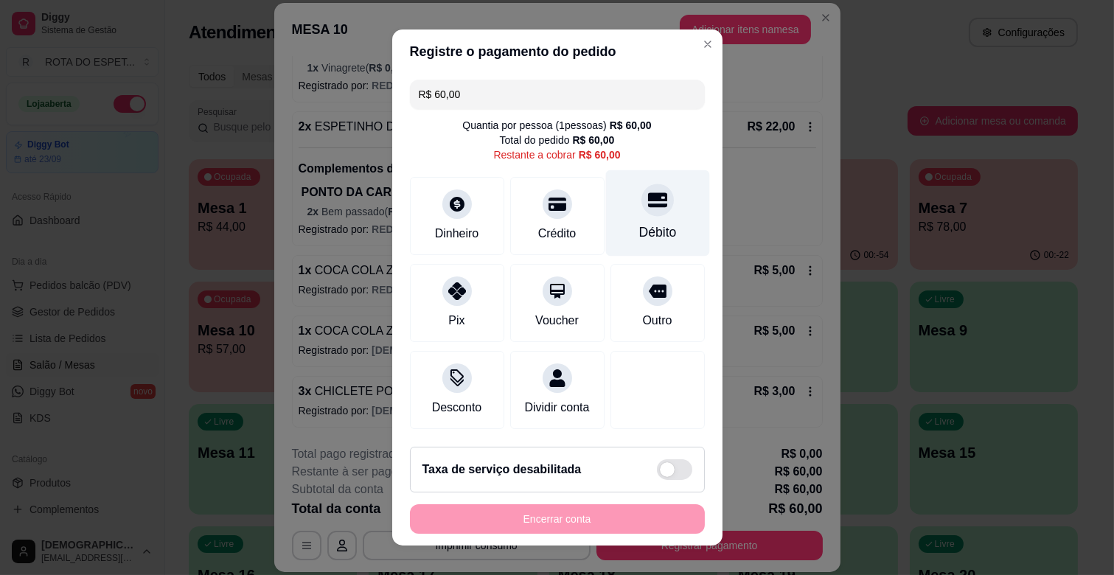
click at [643, 224] on div "Débito" at bounding box center [658, 232] width 38 height 19
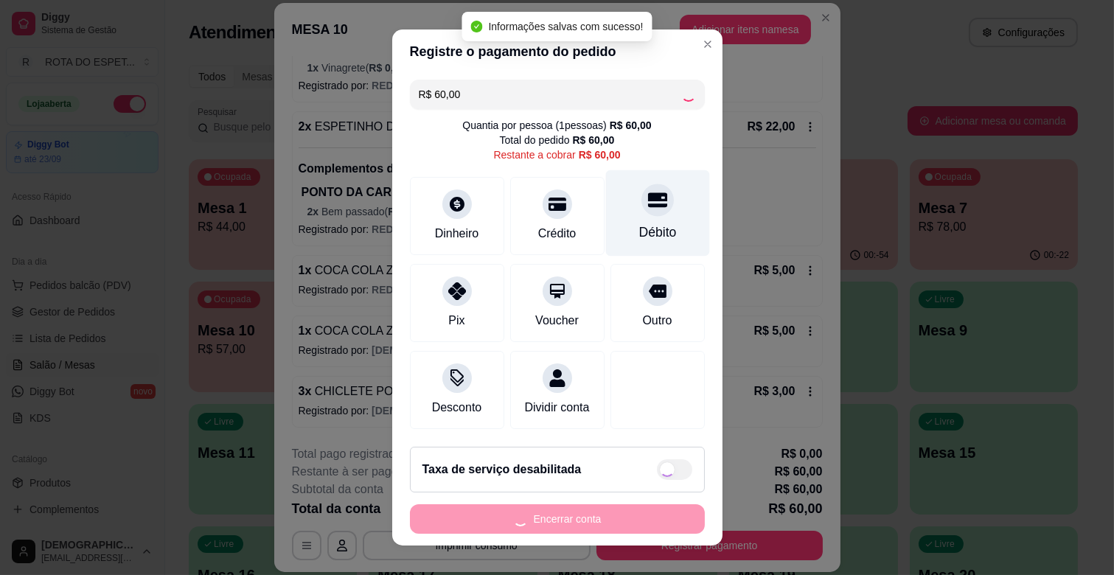
type input "R$ 0,00"
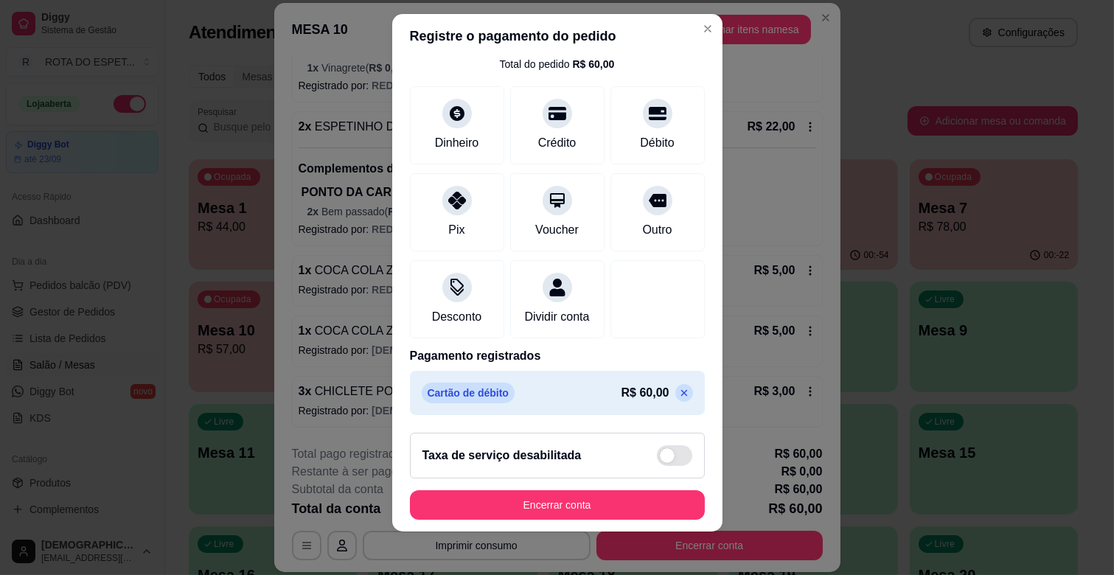
scroll to position [18, 0]
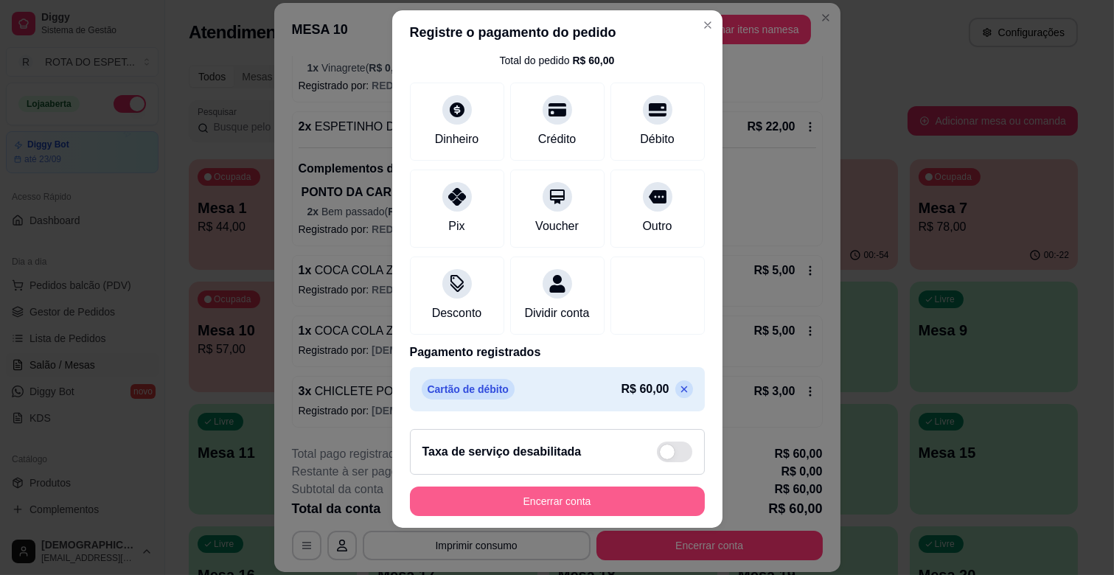
click at [605, 500] on button "Encerrar conta" at bounding box center [557, 501] width 295 height 29
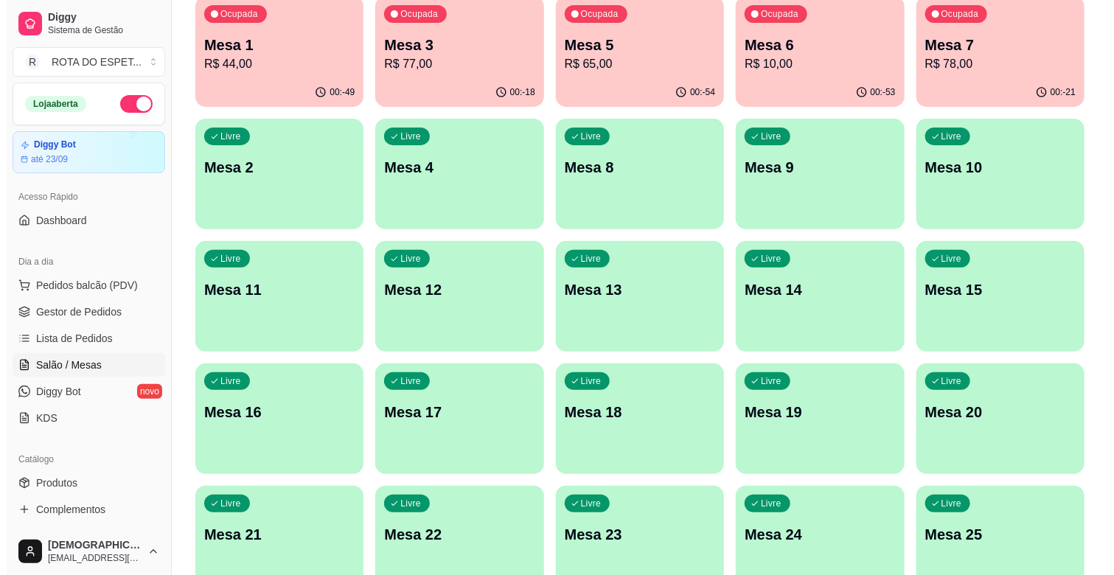
scroll to position [164, 0]
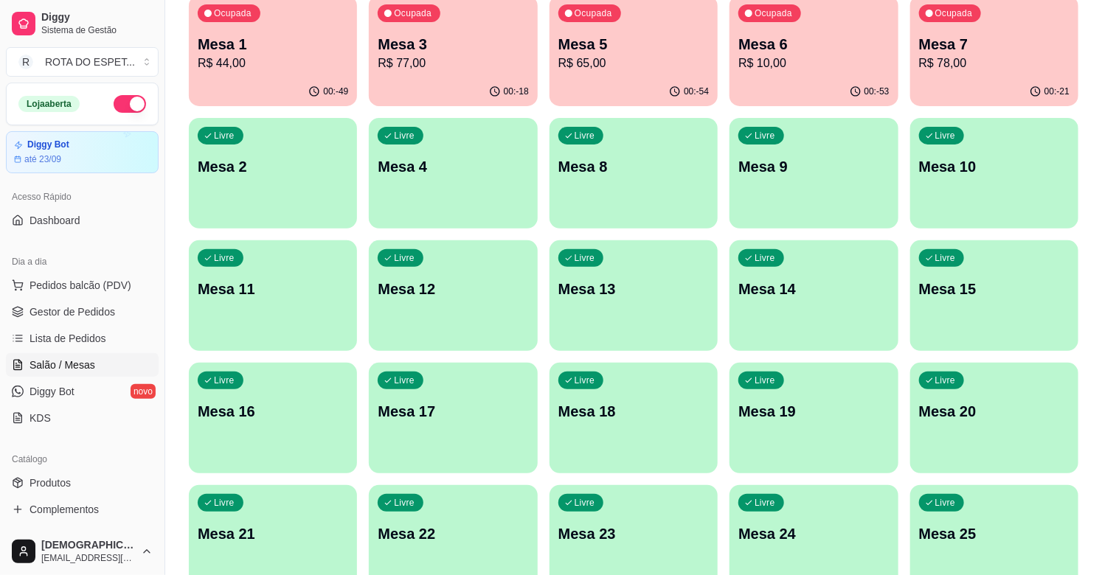
click at [289, 534] on p "Mesa 21" at bounding box center [273, 534] width 150 height 21
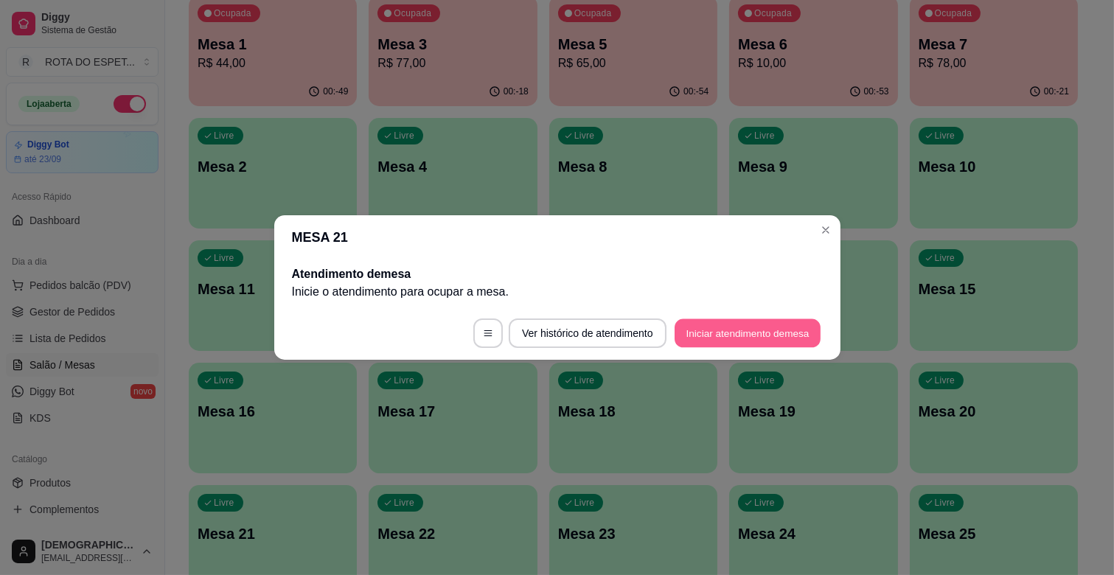
click at [721, 333] on button "Iniciar atendimento de mesa" at bounding box center [748, 333] width 146 height 29
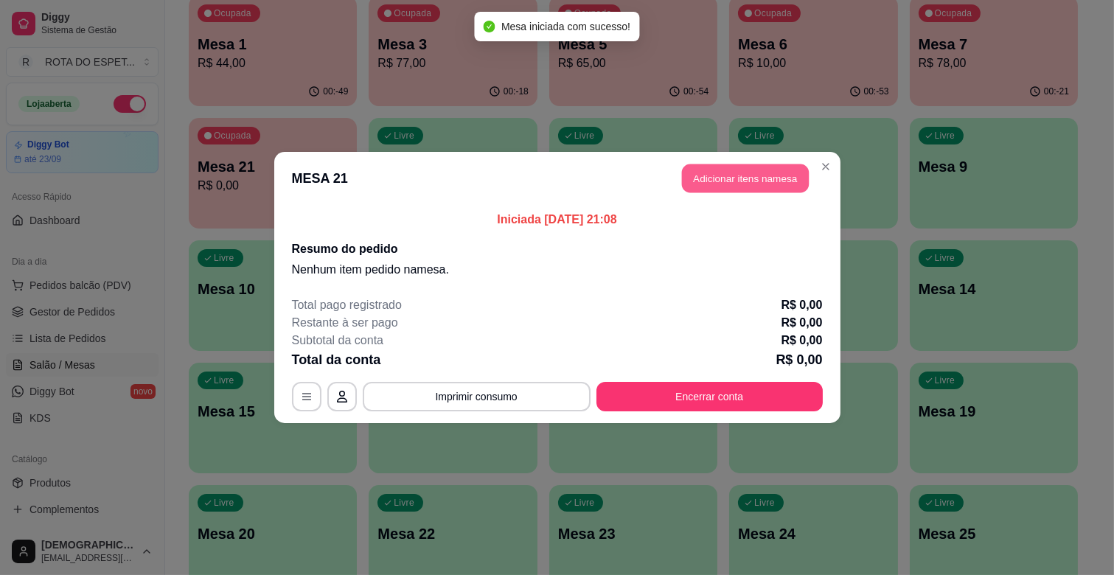
click at [782, 173] on button "Adicionar itens na mesa" at bounding box center [745, 178] width 127 height 29
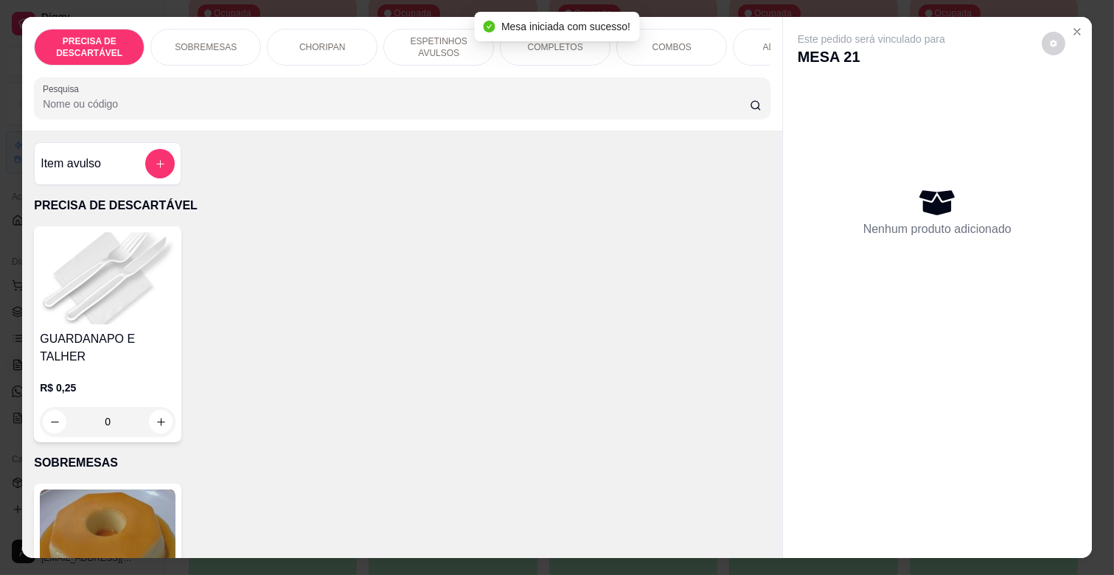
click at [443, 47] on p "ESPETINHOS AVULSOS" at bounding box center [439, 47] width 86 height 24
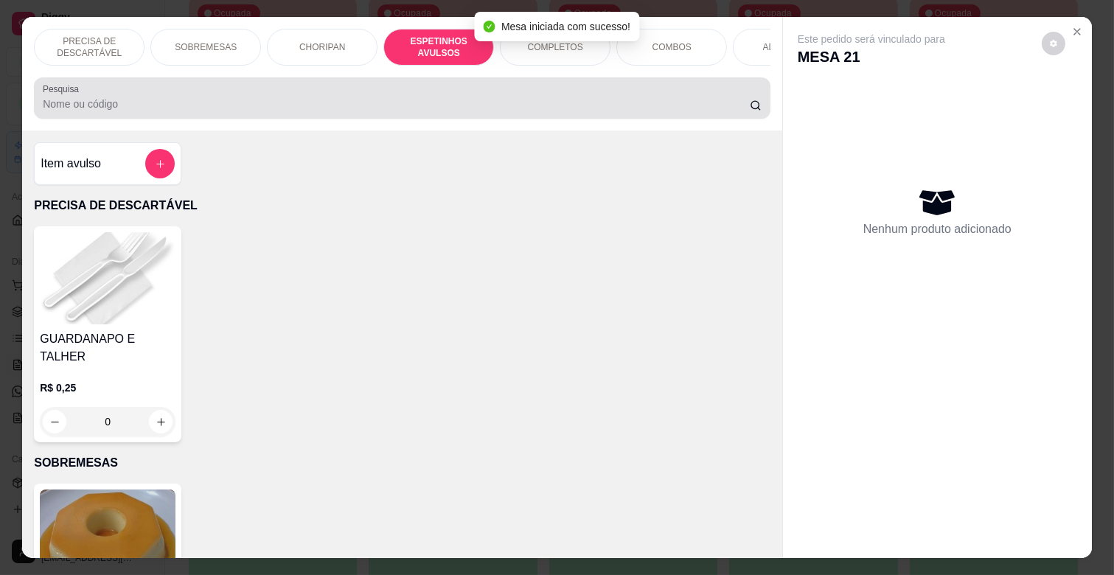
scroll to position [35, 0]
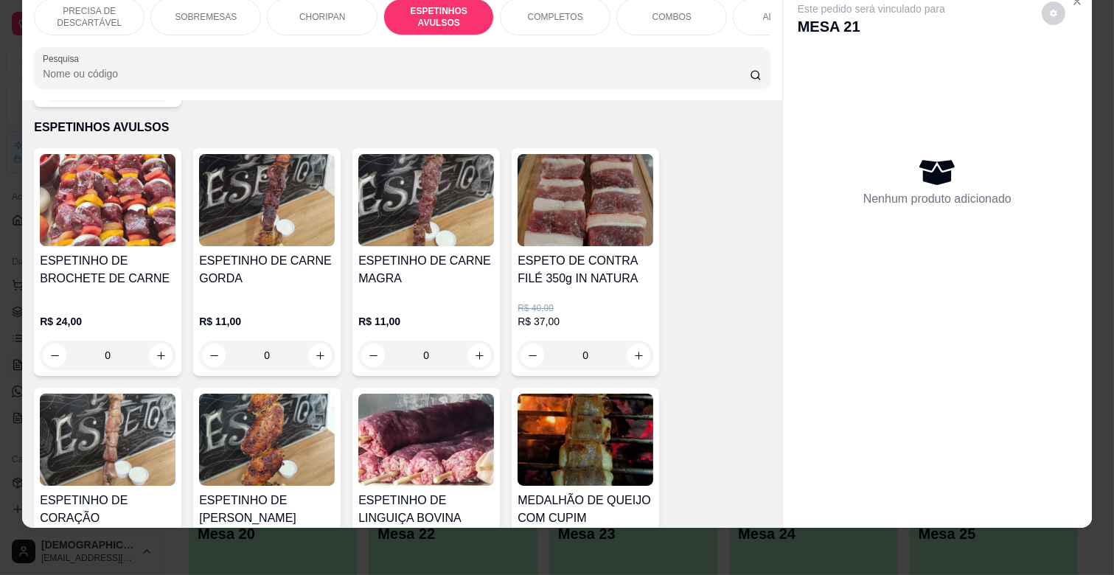
click at [451, 271] on div "ESPETINHO DE CARNE MAGRA" at bounding box center [426, 275] width 136 height 47
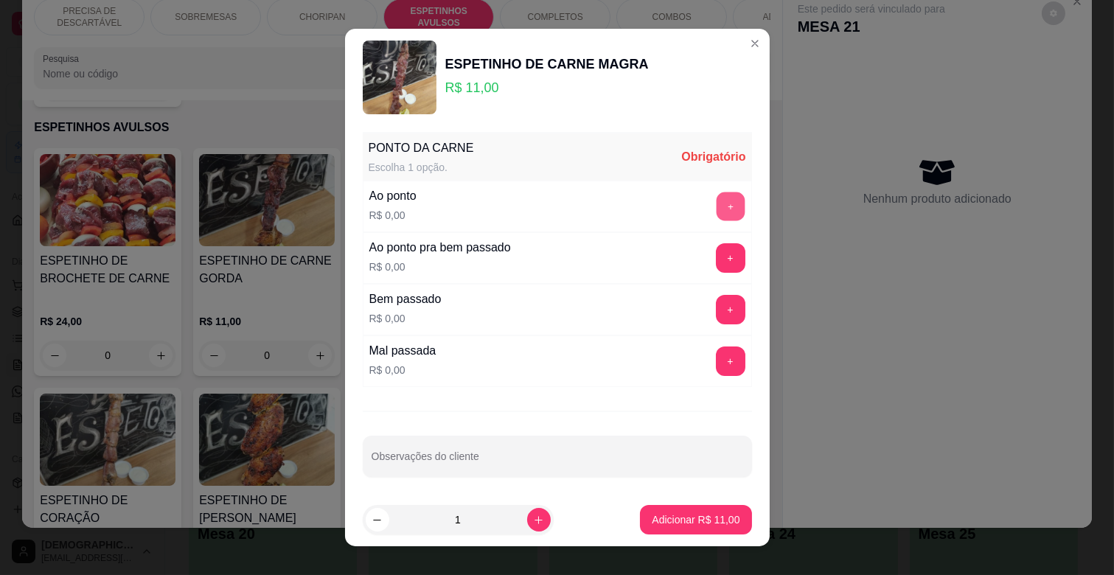
click at [716, 207] on button "+" at bounding box center [730, 206] width 29 height 29
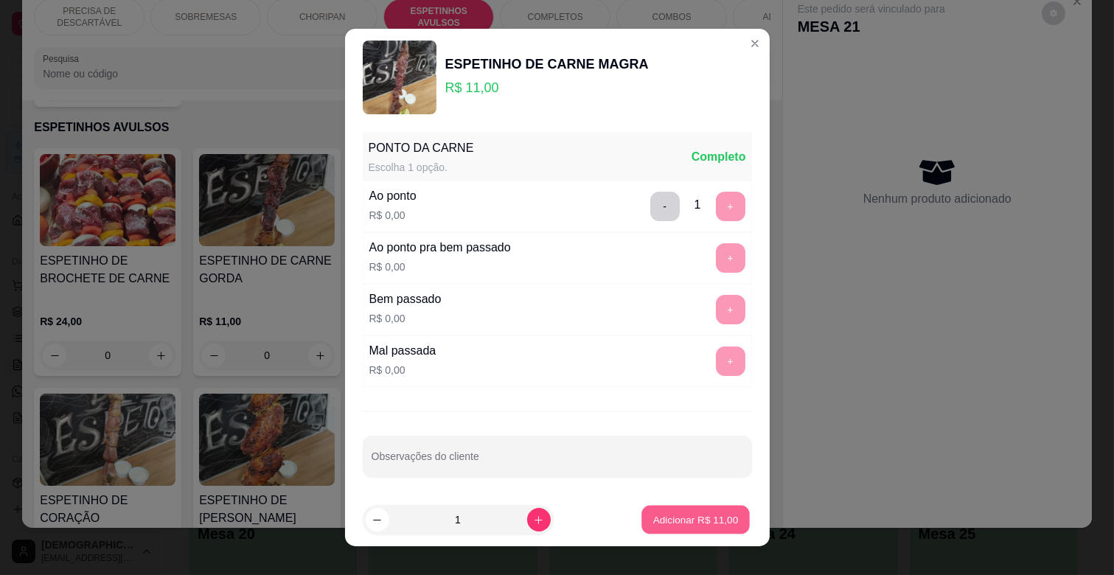
click at [703, 519] on p "Adicionar R$ 11,00" at bounding box center [696, 520] width 86 height 14
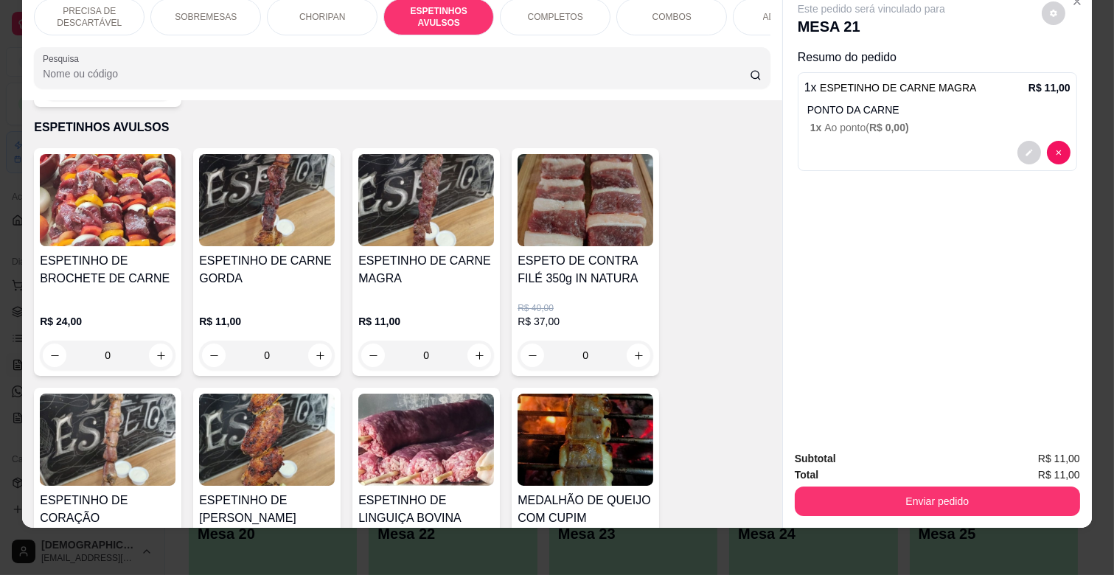
click at [317, 423] on img at bounding box center [267, 440] width 136 height 92
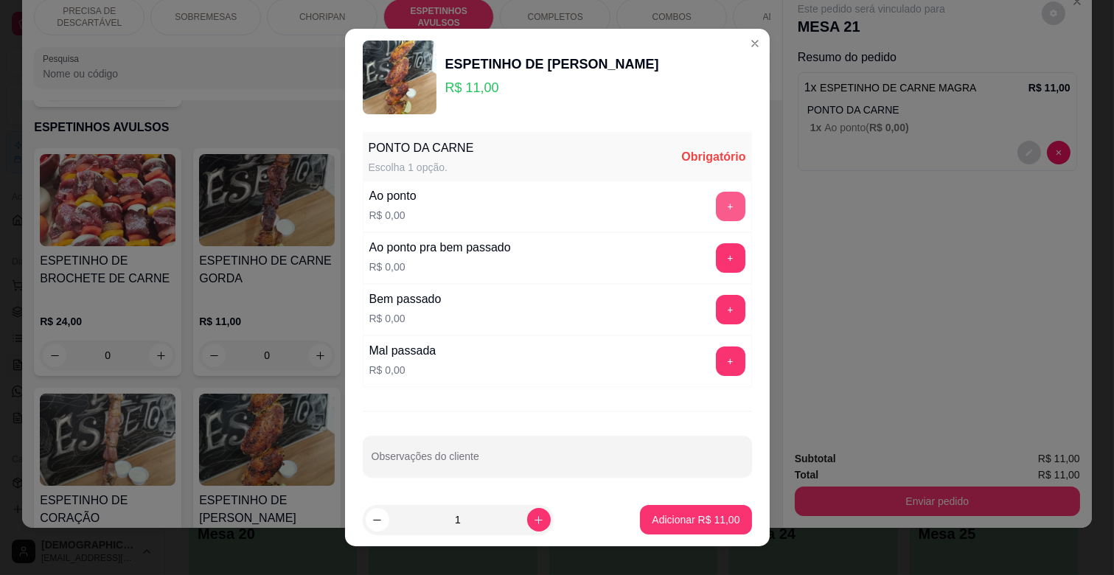
click at [716, 210] on button "+" at bounding box center [730, 206] width 29 height 29
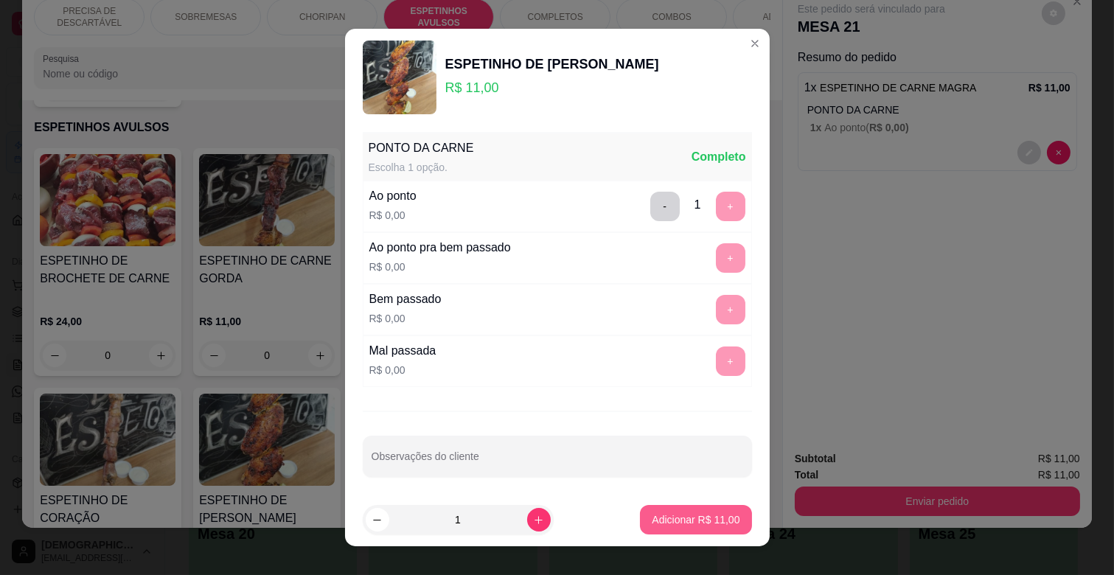
click at [684, 513] on p "Adicionar R$ 11,00" at bounding box center [696, 520] width 88 height 15
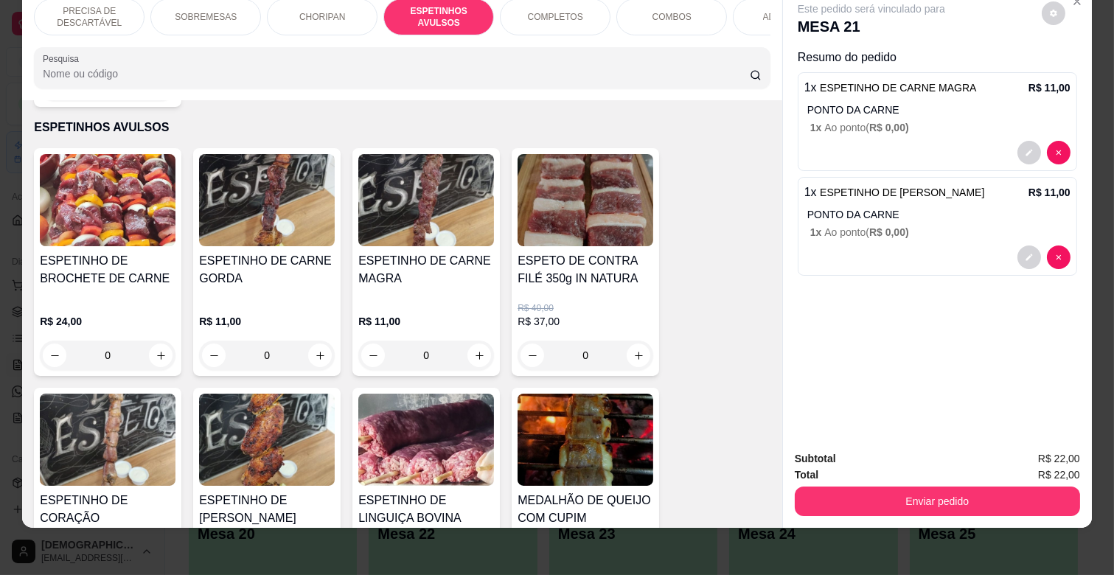
click at [740, 12] on div "ADICIONAIS" at bounding box center [788, 17] width 111 height 37
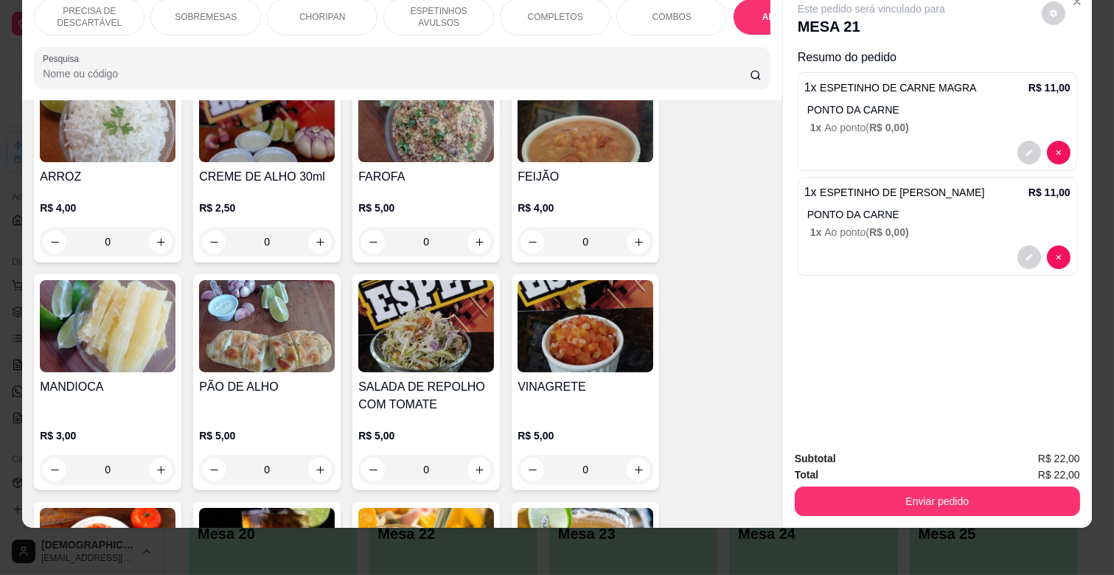
scroll to position [2937, 0]
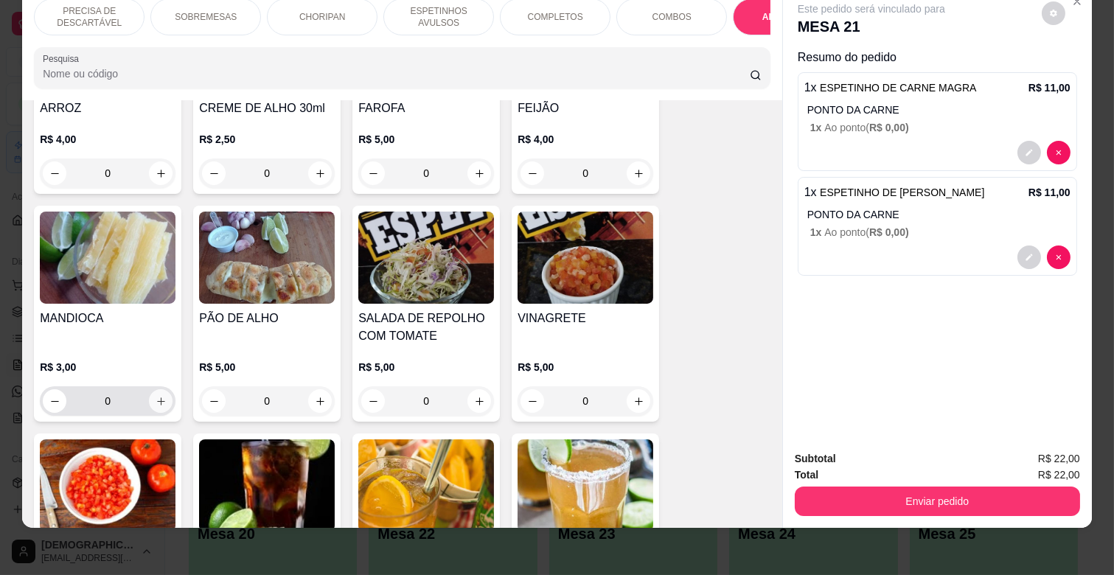
click at [160, 389] on button "increase-product-quantity" at bounding box center [161, 401] width 24 height 24
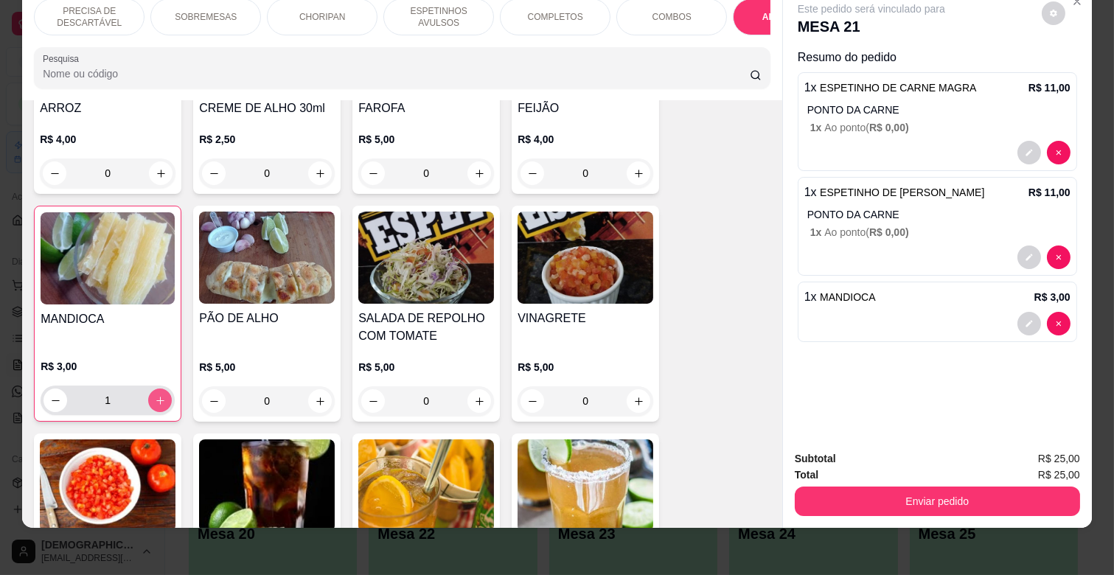
type input "1"
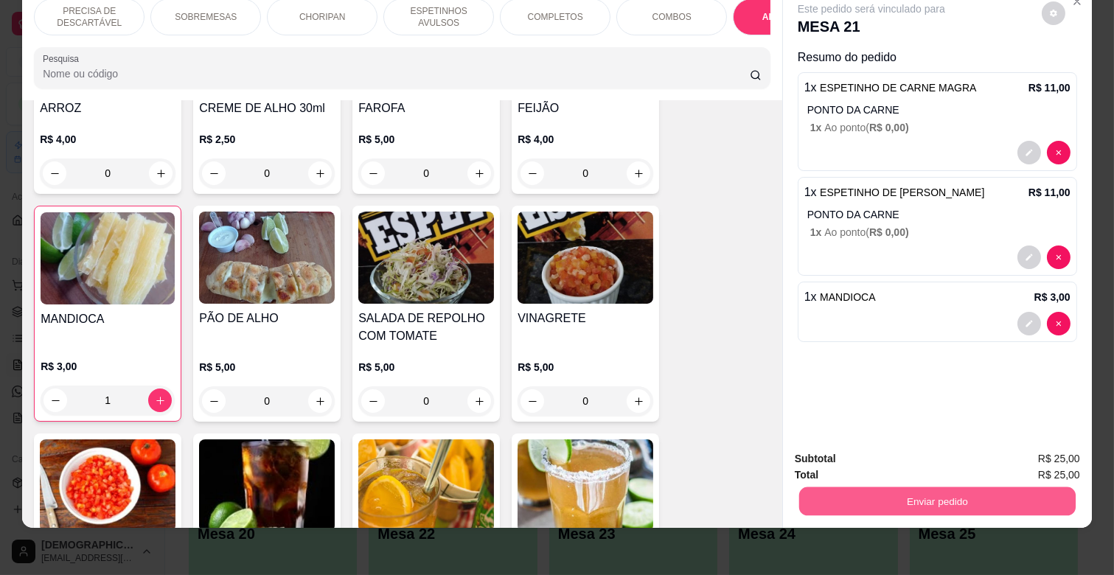
click at [933, 488] on button "Enviar pedido" at bounding box center [937, 501] width 277 height 29
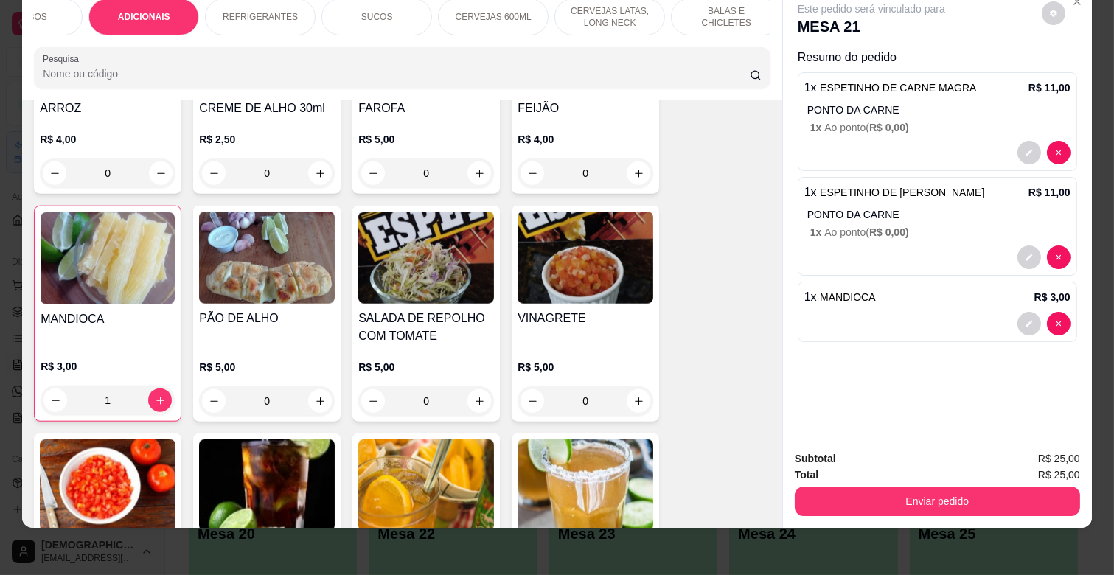
click at [266, 13] on div "REFRIGERANTES" at bounding box center [260, 17] width 111 height 37
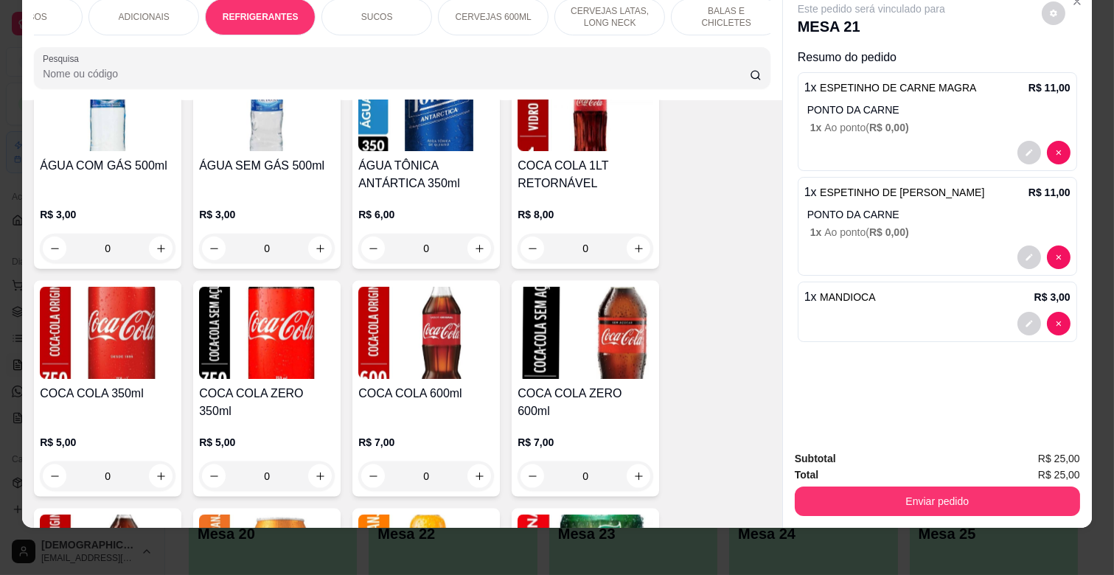
scroll to position [3632, 0]
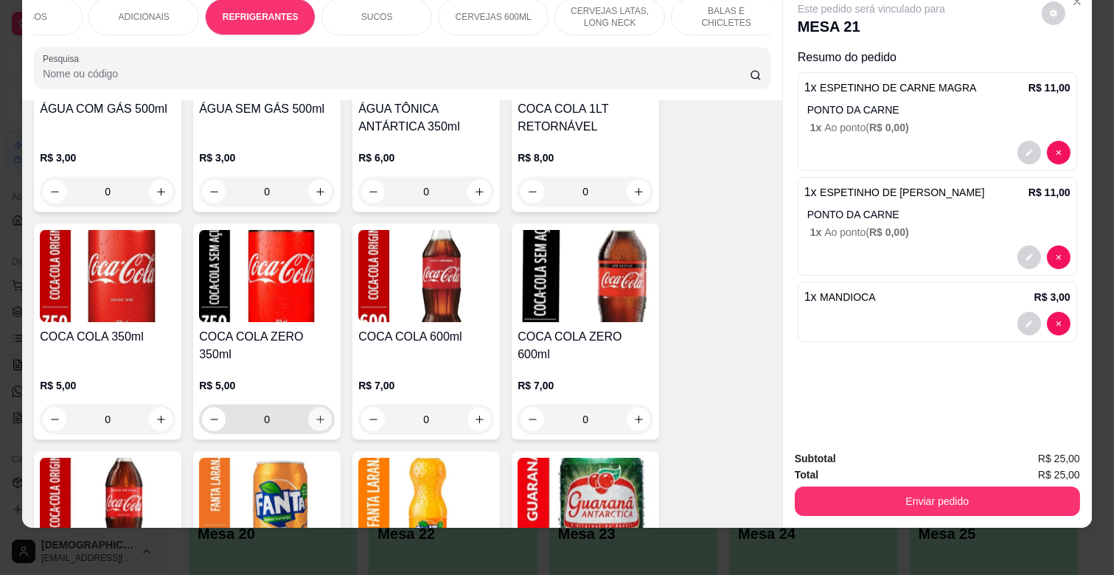
click at [311, 408] on button "increase-product-quantity" at bounding box center [320, 420] width 24 height 24
type input "1"
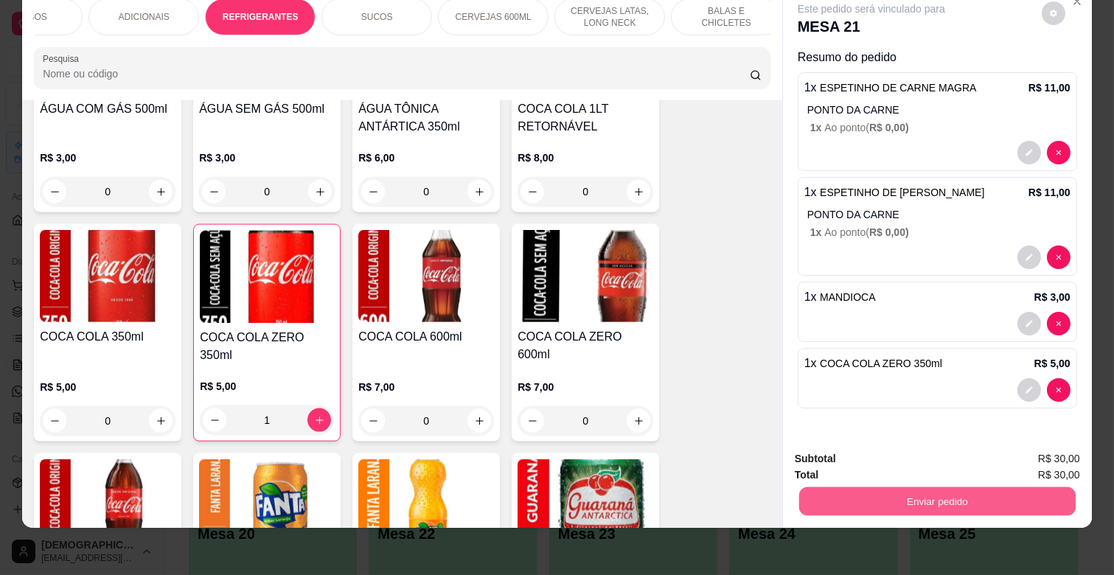
click at [1009, 487] on button "Enviar pedido" at bounding box center [937, 501] width 277 height 29
click at [926, 451] on button "Não registrar e enviar pedido" at bounding box center [888, 453] width 149 height 27
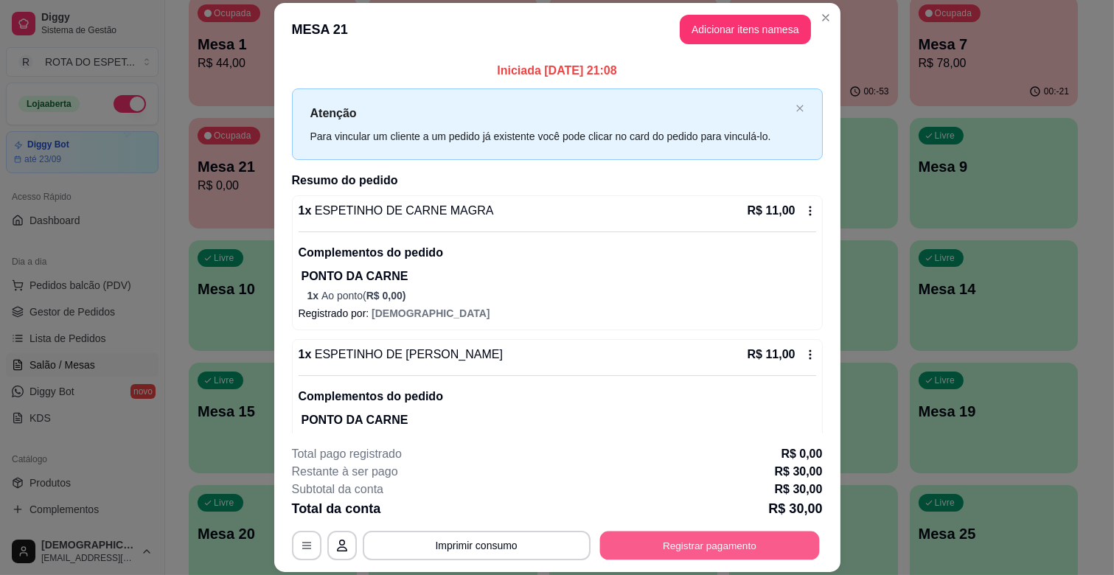
click at [760, 536] on button "Registrar pagamento" at bounding box center [710, 546] width 220 height 29
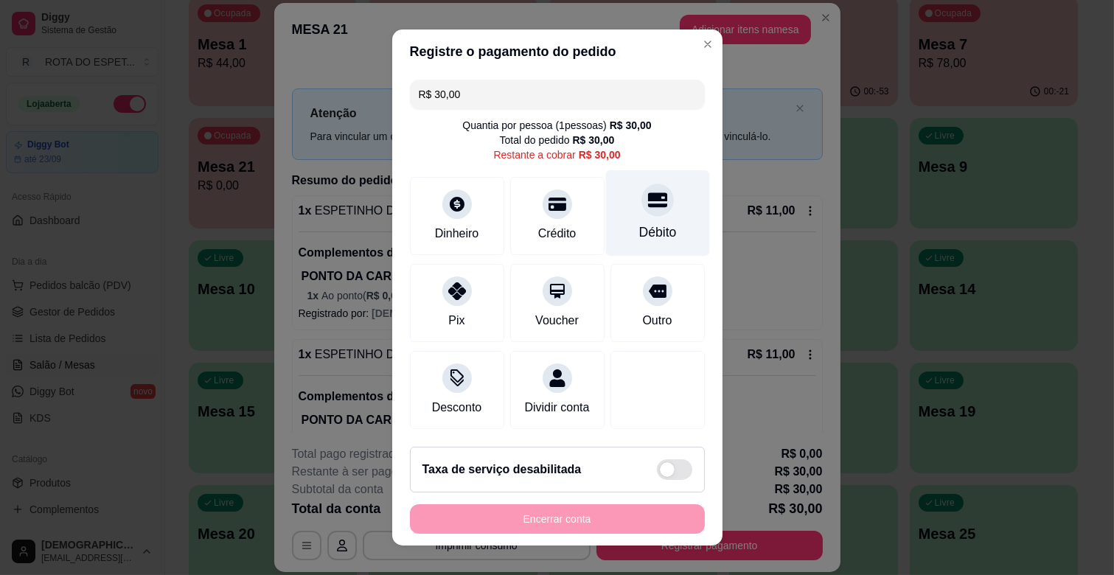
click at [642, 219] on div "Débito" at bounding box center [657, 213] width 104 height 86
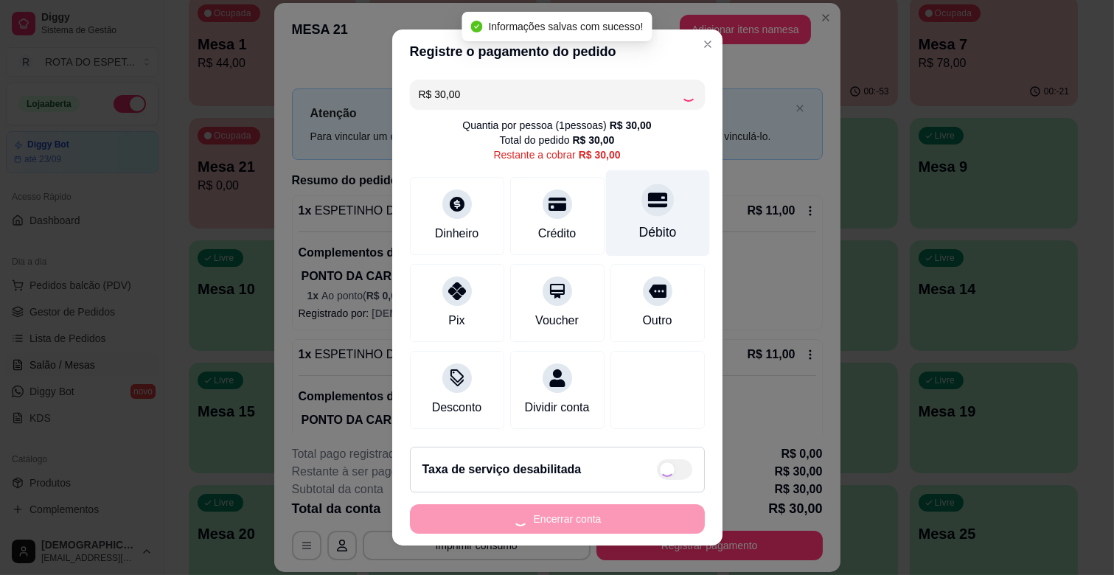
type input "R$ 0,00"
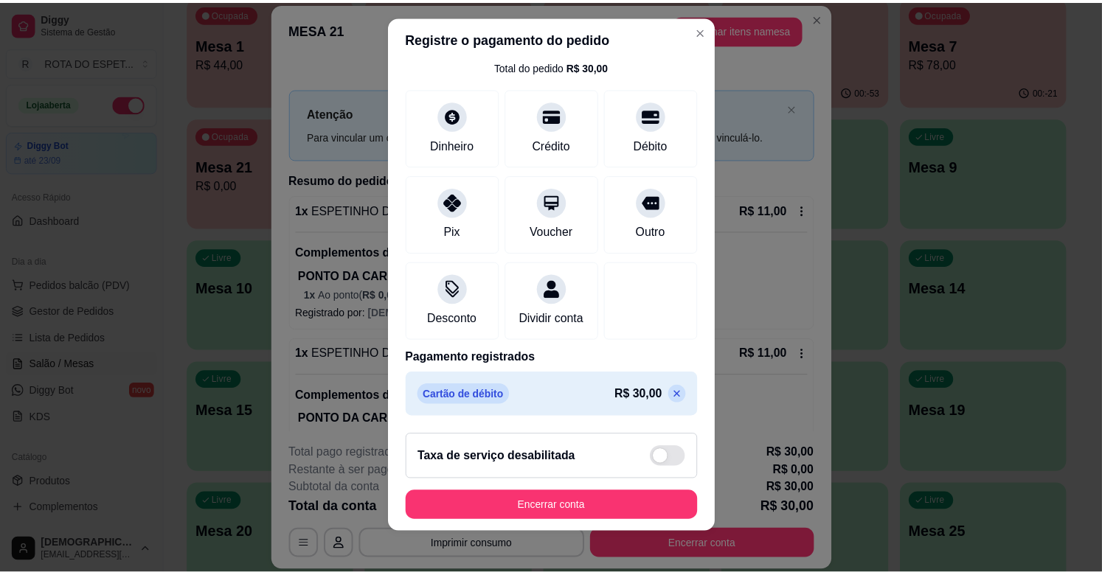
scroll to position [18, 0]
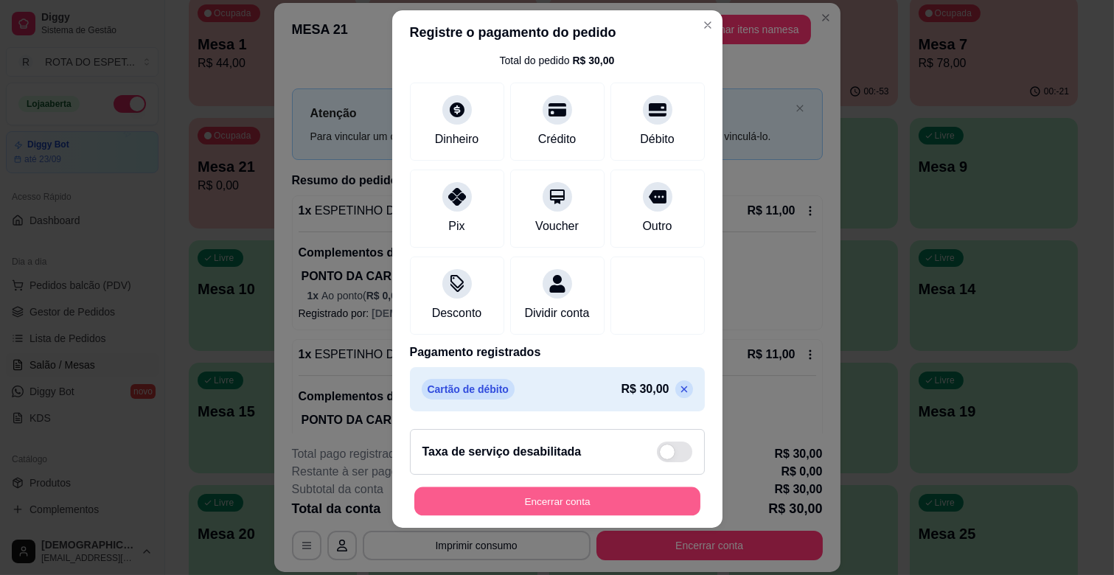
click at [602, 503] on button "Encerrar conta" at bounding box center [557, 501] width 286 height 29
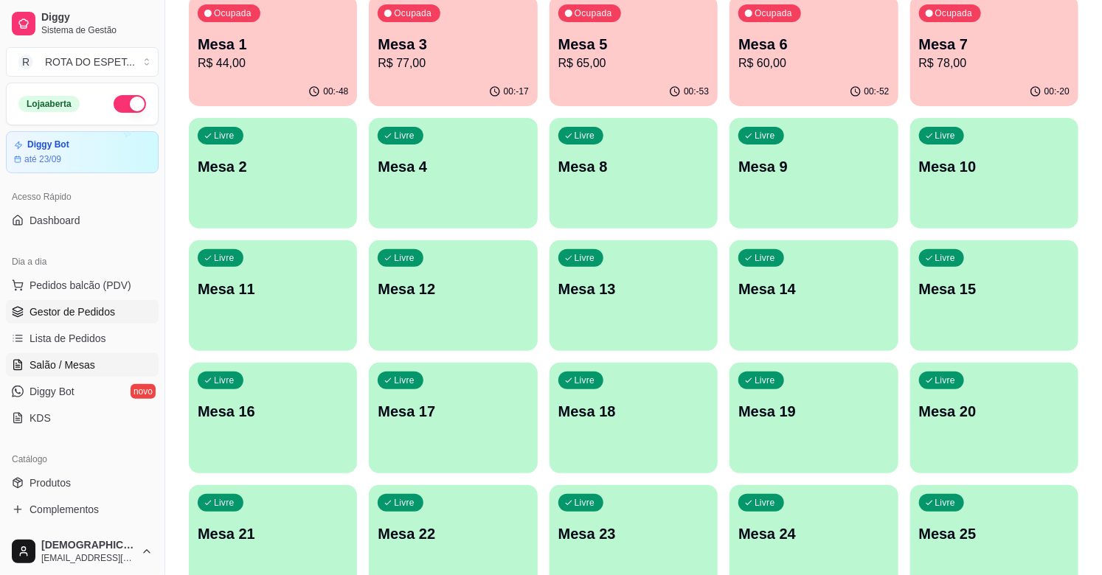
click at [94, 313] on span "Gestor de Pedidos" at bounding box center [72, 312] width 86 height 15
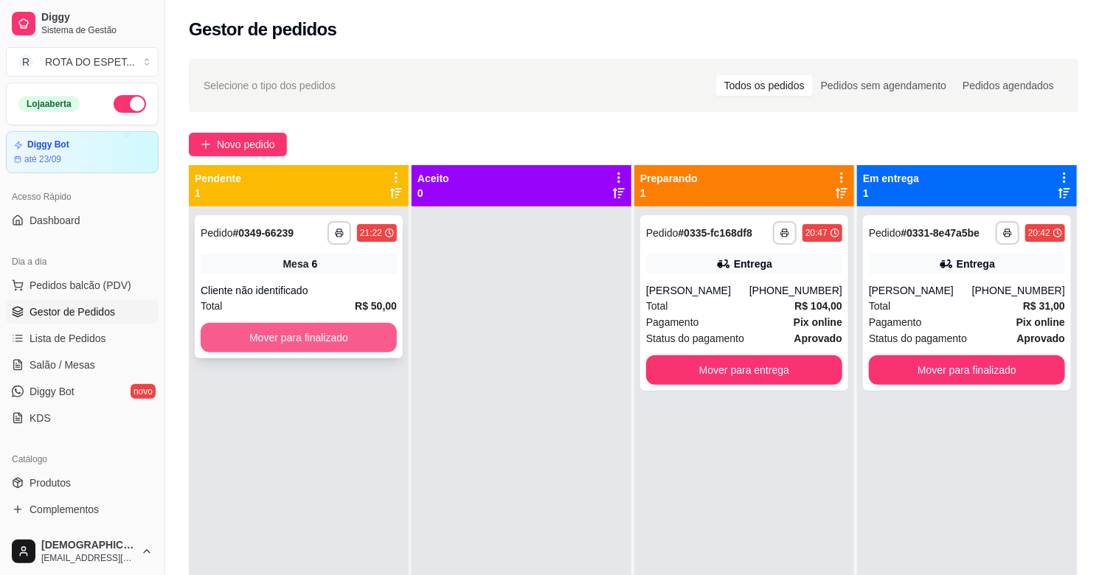
click at [310, 338] on button "Mover para finalizado" at bounding box center [299, 337] width 196 height 29
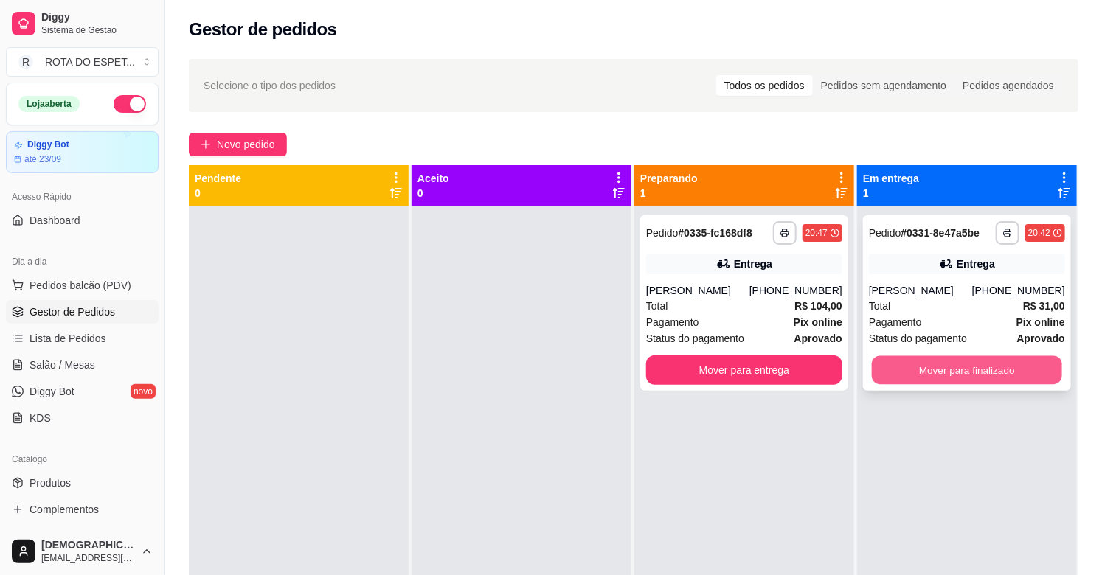
click at [956, 360] on button "Mover para finalizado" at bounding box center [967, 370] width 190 height 29
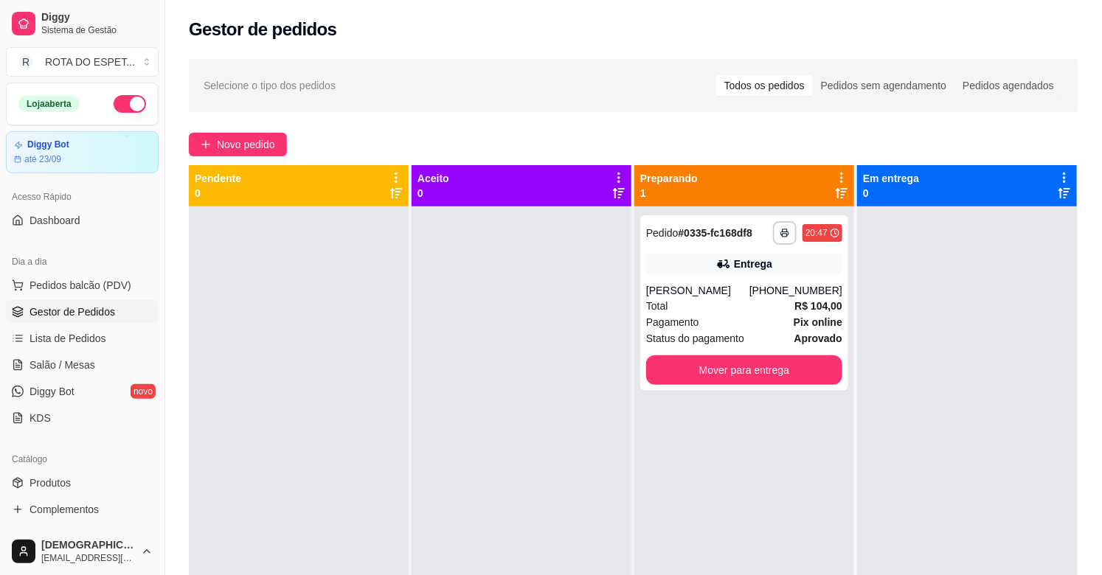
click at [473, 450] on div at bounding box center [521, 493] width 220 height 575
click at [506, 487] on div at bounding box center [521, 493] width 220 height 575
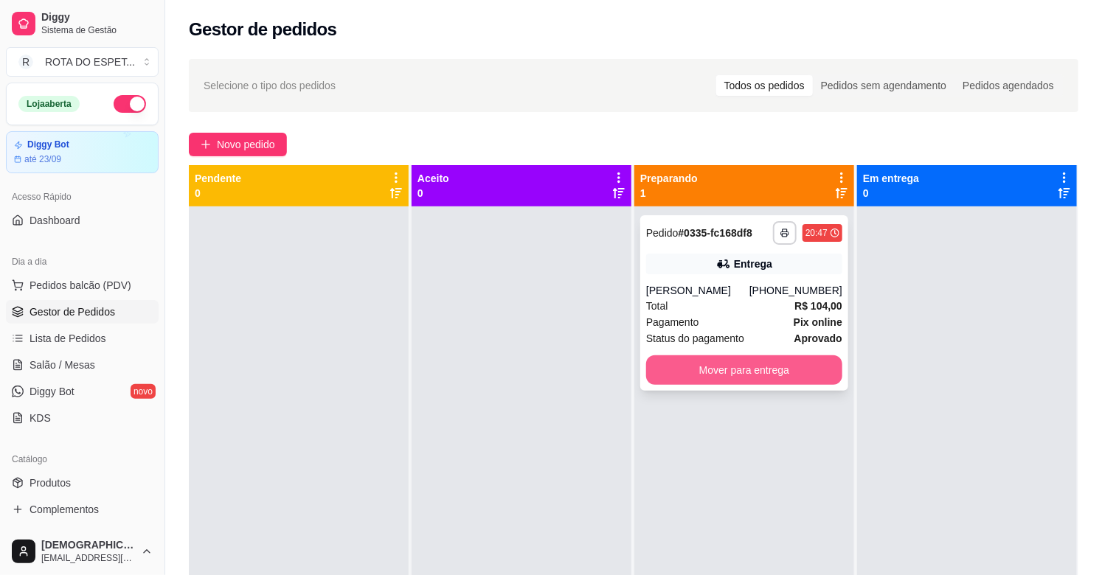
click at [721, 371] on button "Mover para entrega" at bounding box center [744, 369] width 196 height 29
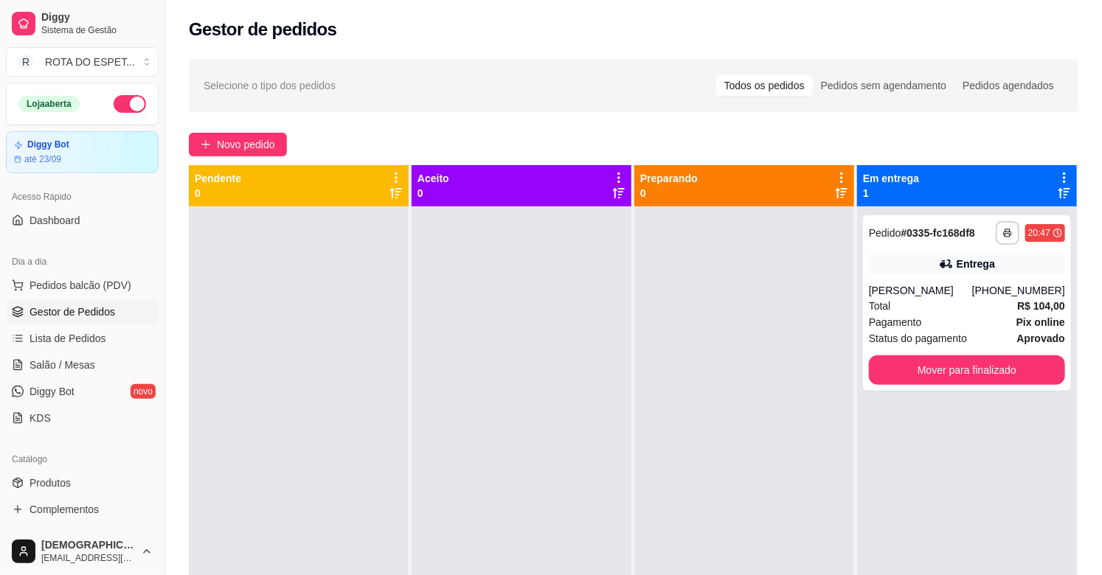
click at [570, 403] on div at bounding box center [521, 493] width 220 height 575
click at [495, 490] on div at bounding box center [521, 493] width 220 height 575
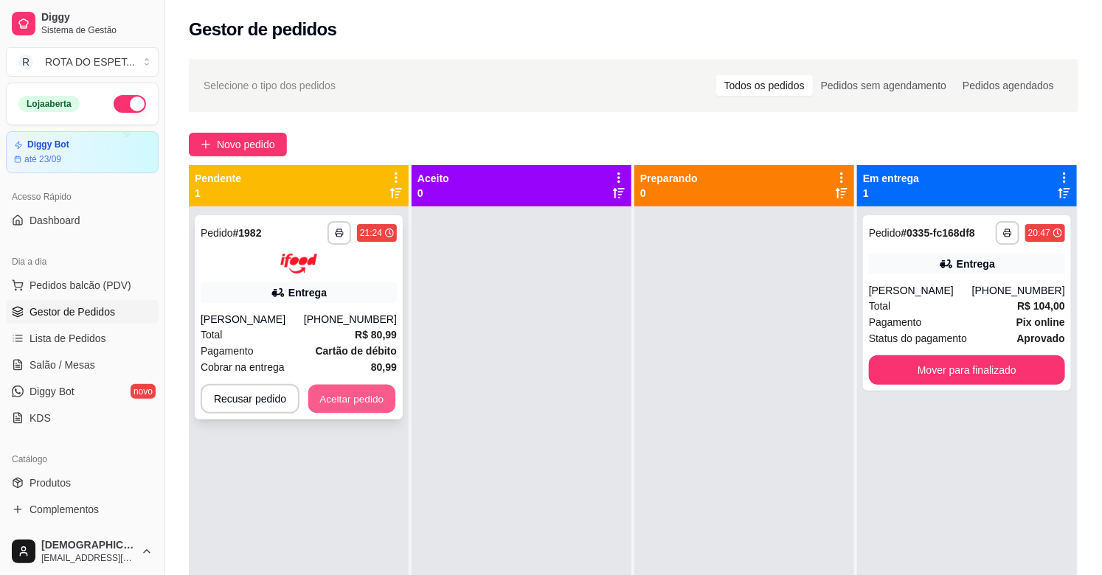
click at [352, 403] on button "Aceitar pedido" at bounding box center [351, 398] width 87 height 29
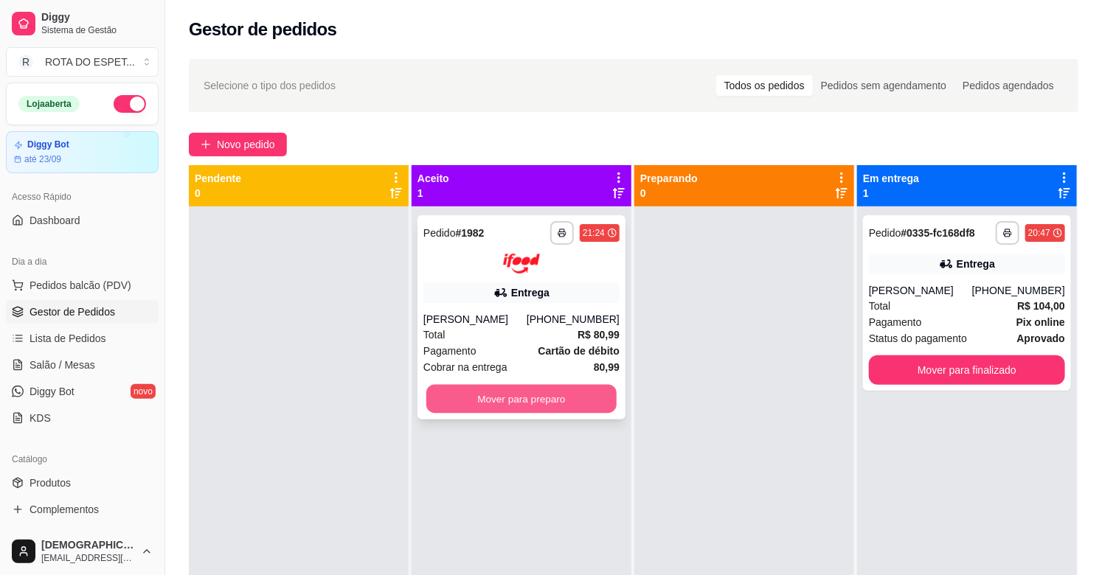
click at [535, 388] on button "Mover para preparo" at bounding box center [521, 398] width 190 height 29
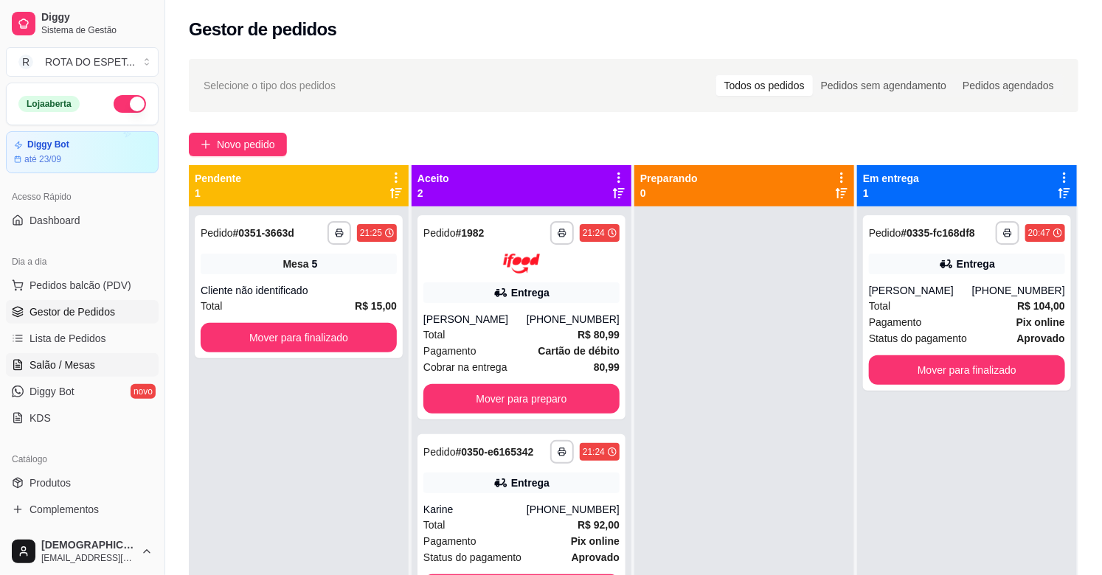
click at [97, 358] on link "Salão / Mesas" at bounding box center [82, 365] width 153 height 24
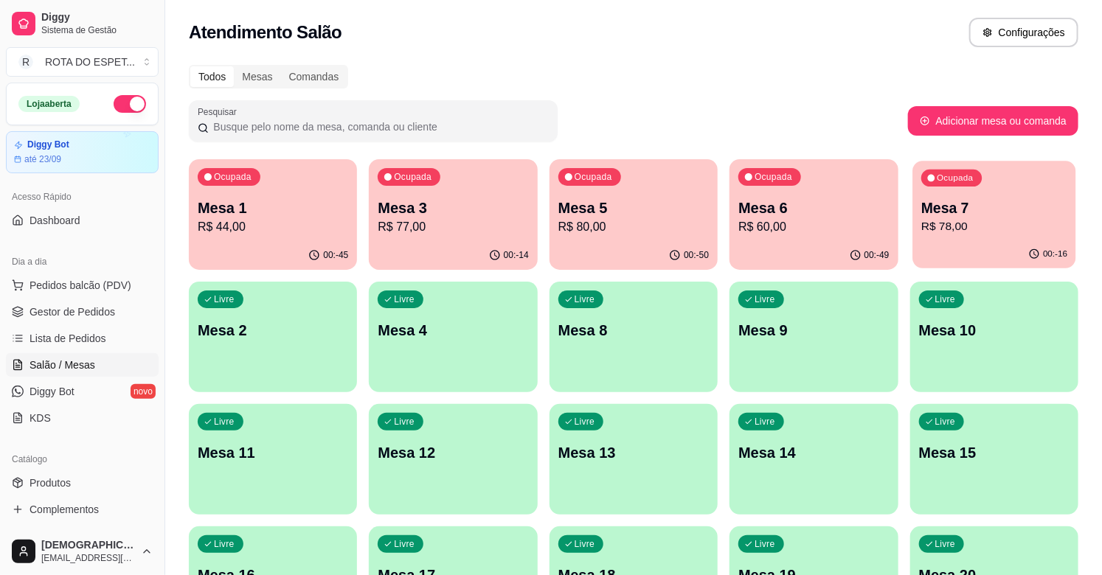
click at [956, 210] on p "Mesa 7" at bounding box center [994, 208] width 146 height 20
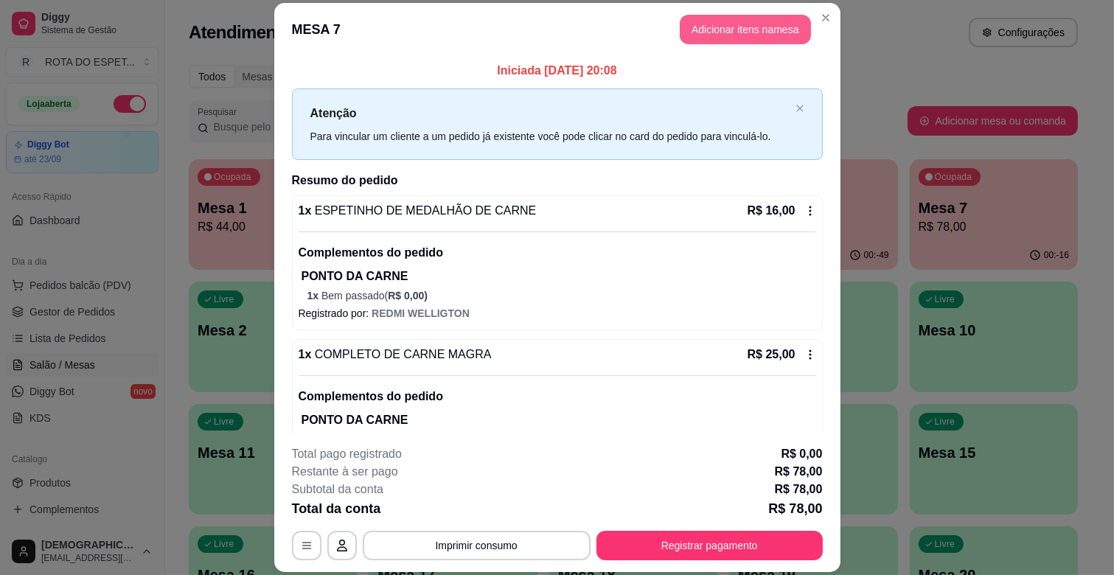
click at [734, 34] on button "Adicionar itens na mesa" at bounding box center [745, 29] width 131 height 29
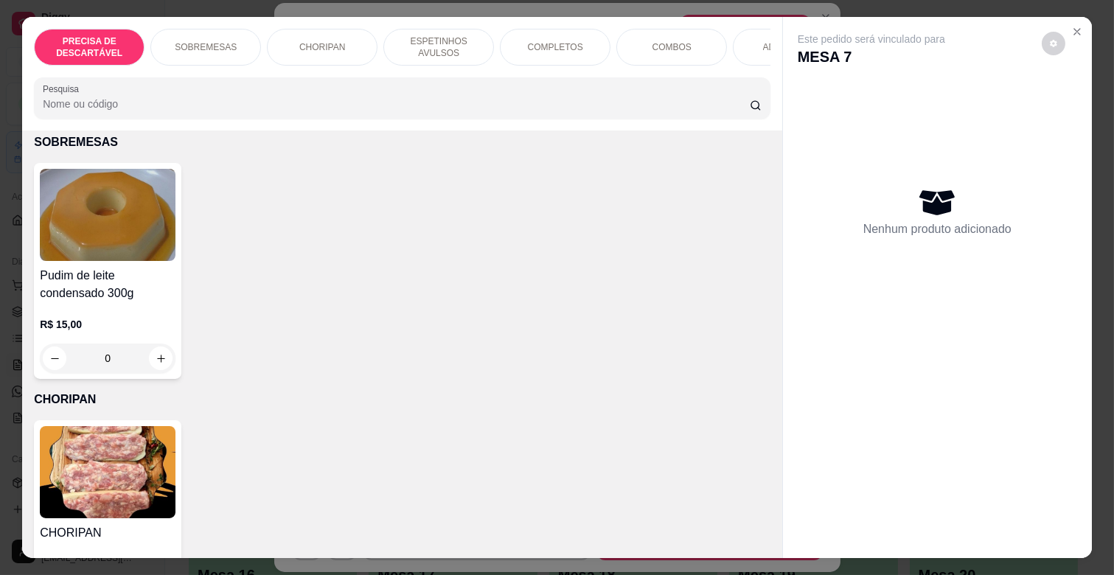
scroll to position [327, 0]
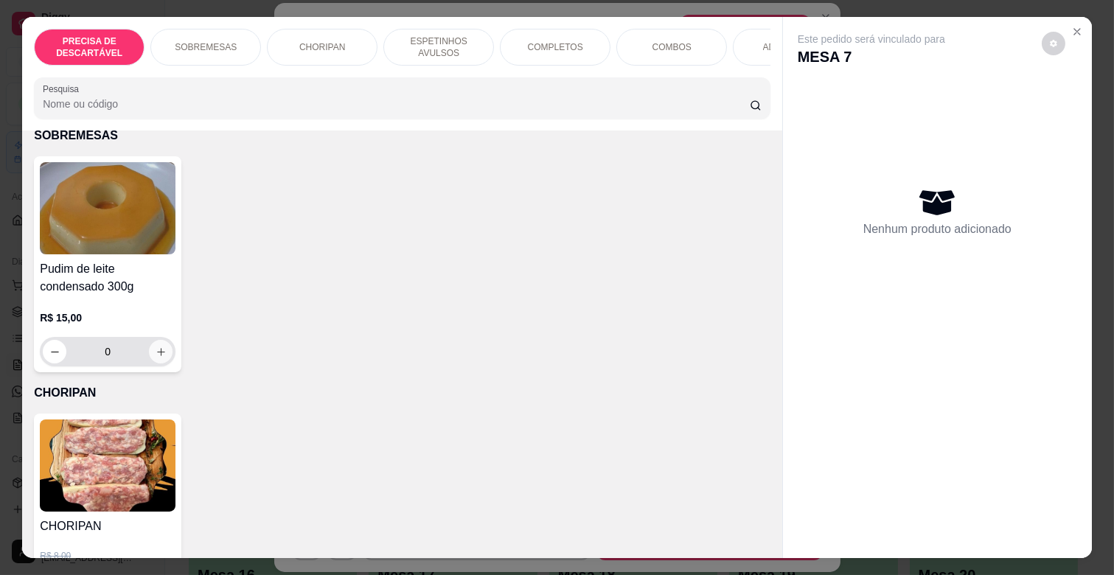
click at [157, 347] on icon "increase-product-quantity" at bounding box center [161, 352] width 11 height 11
type input "1"
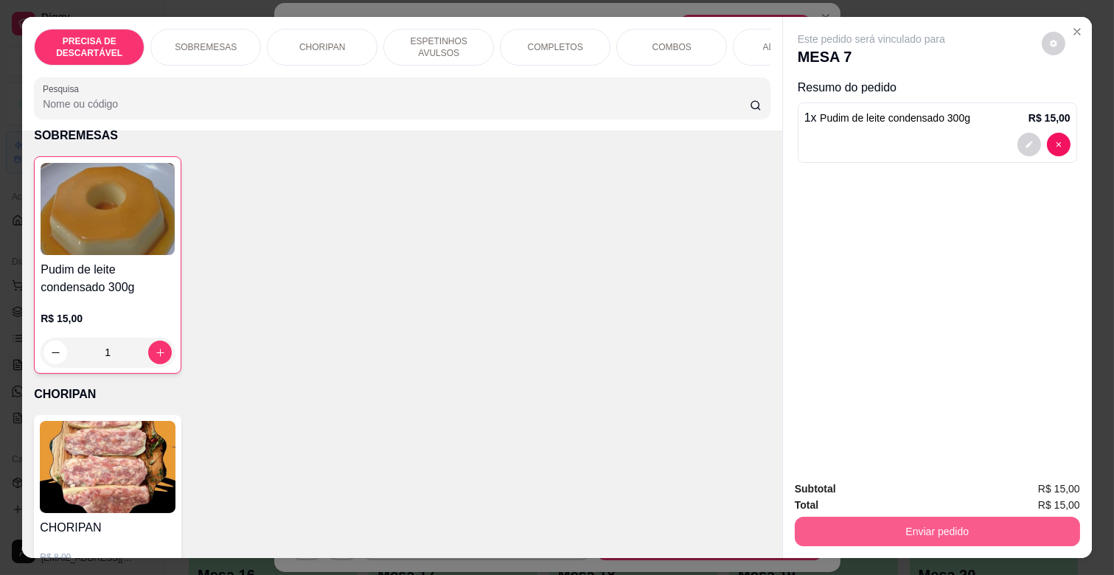
click at [950, 529] on button "Enviar pedido" at bounding box center [937, 531] width 285 height 29
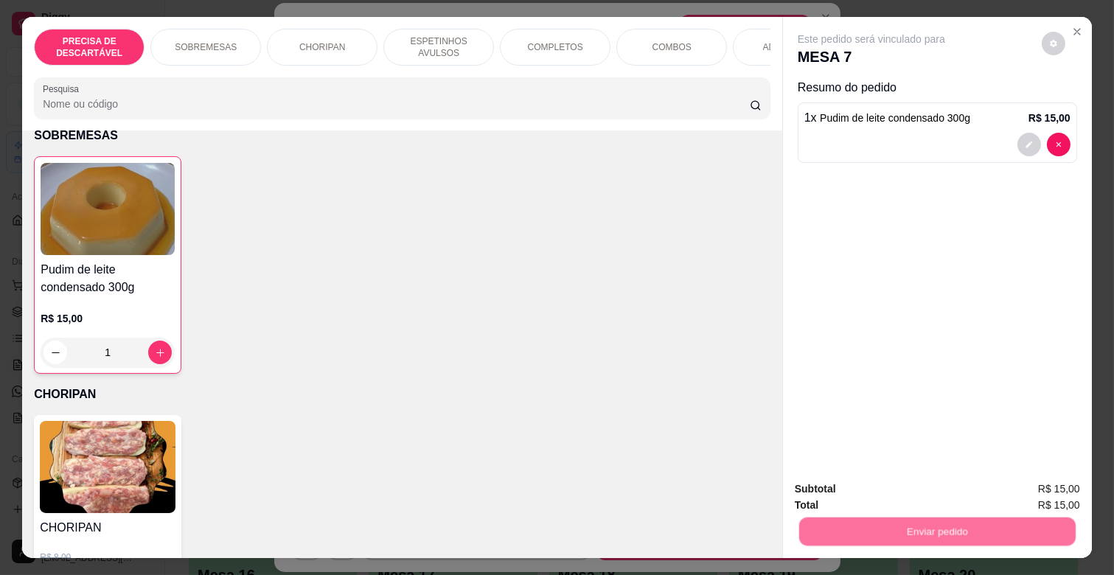
click at [875, 487] on button "Não registrar e enviar pedido" at bounding box center [888, 488] width 149 height 27
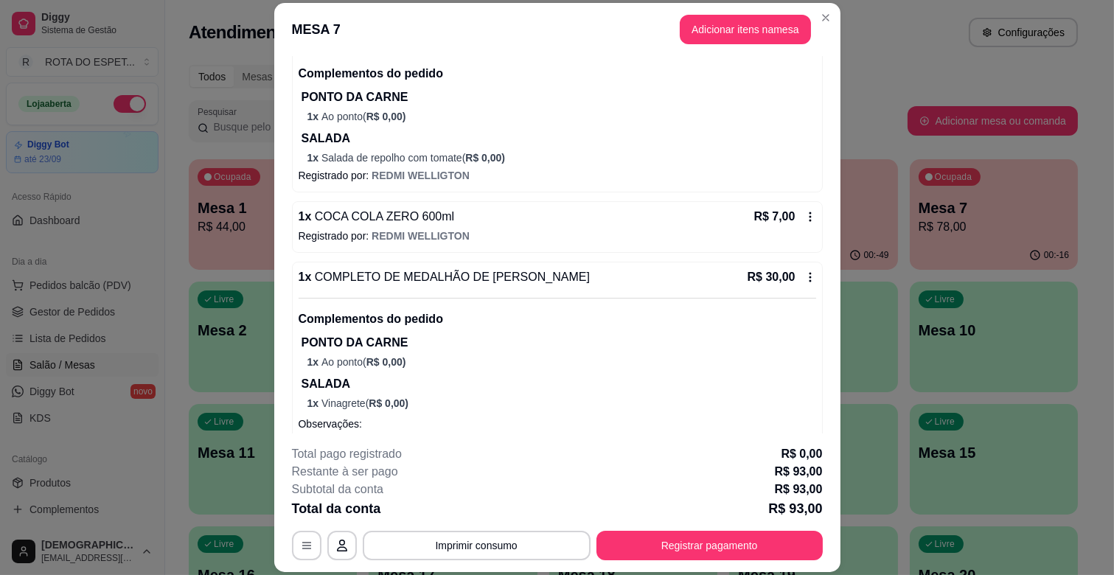
scroll to position [430, 0]
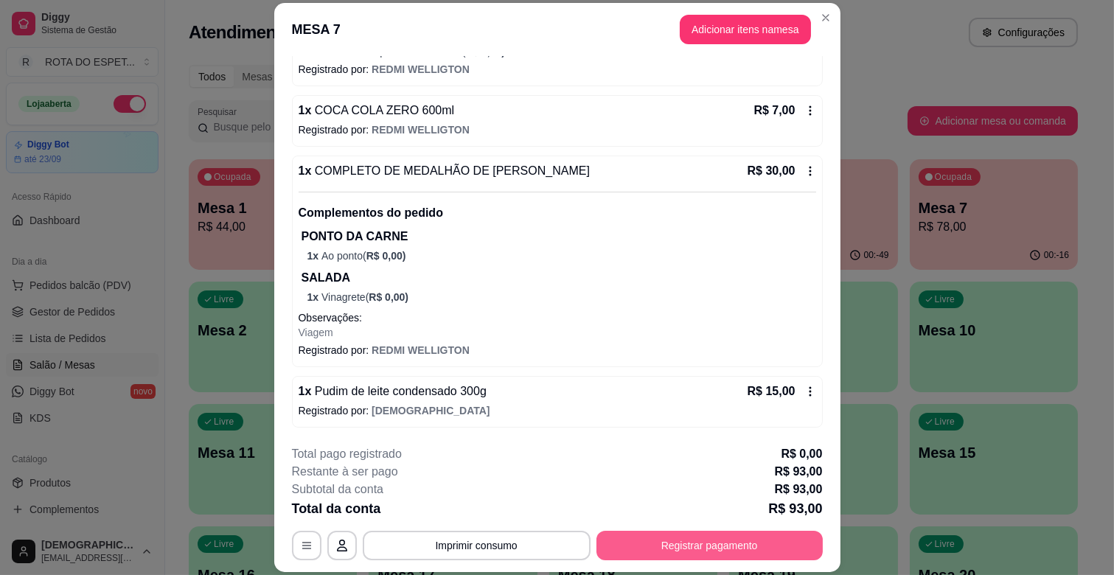
click at [697, 540] on button "Registrar pagamento" at bounding box center [710, 545] width 226 height 29
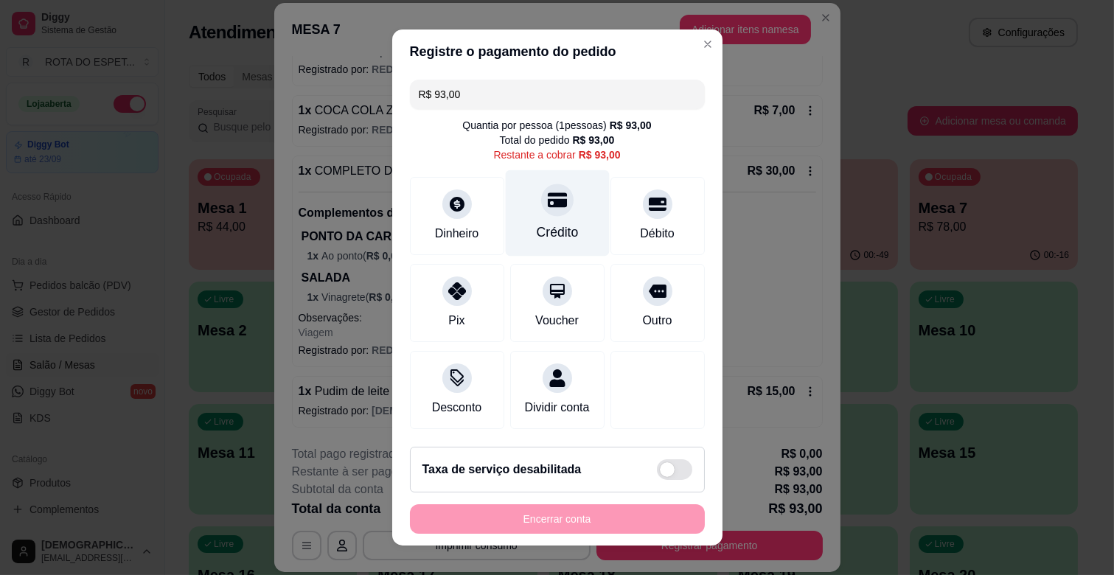
click at [518, 190] on div "Crédito" at bounding box center [557, 213] width 104 height 86
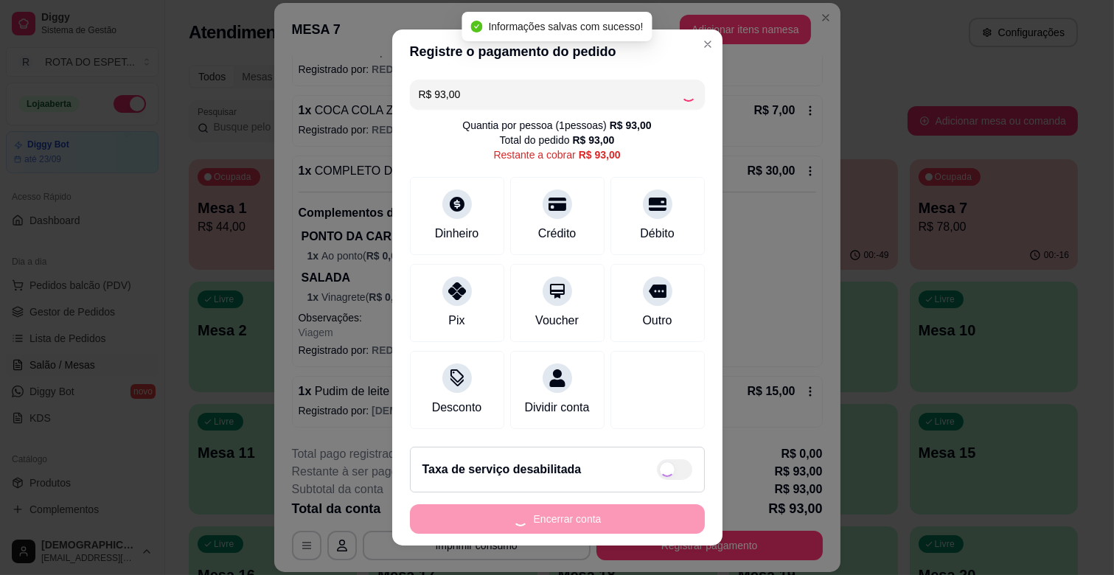
type input "R$ 0,00"
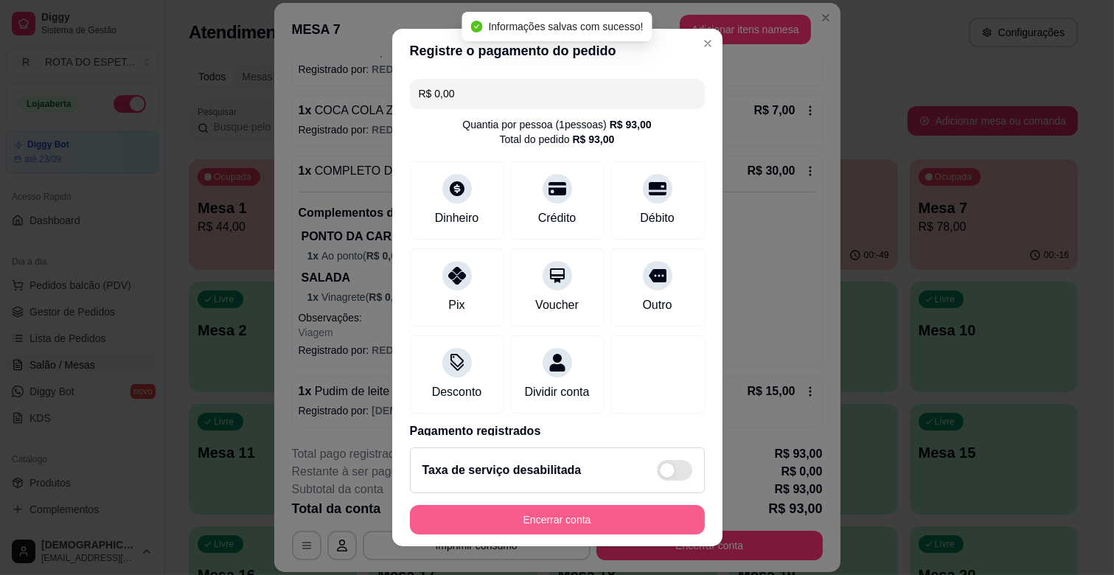
click at [586, 512] on button "Encerrar conta" at bounding box center [557, 519] width 295 height 29
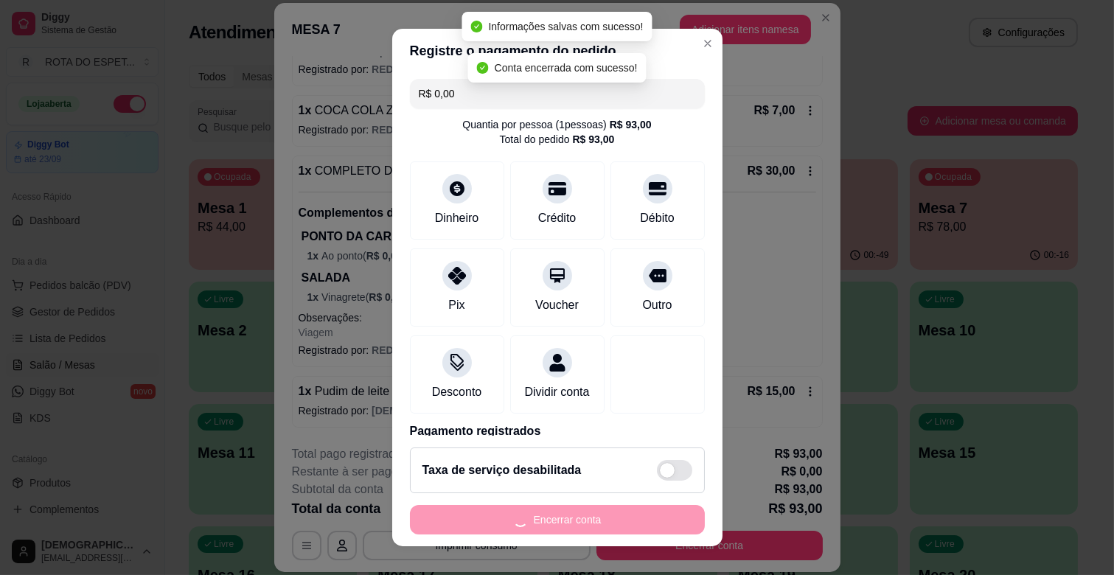
scroll to position [0, 0]
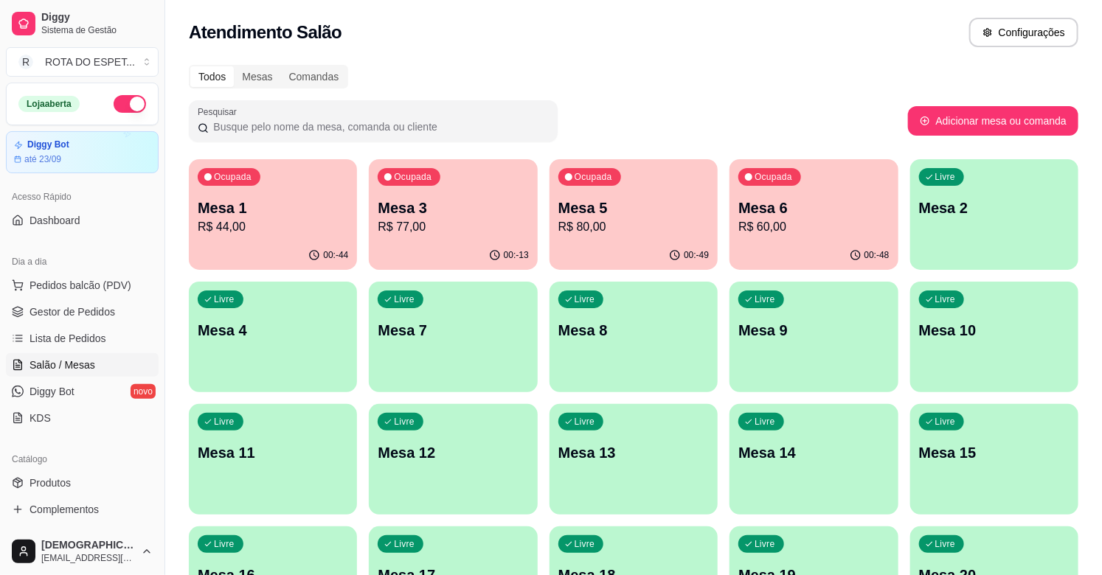
click at [479, 235] on p "R$ 77,00" at bounding box center [453, 227] width 150 height 18
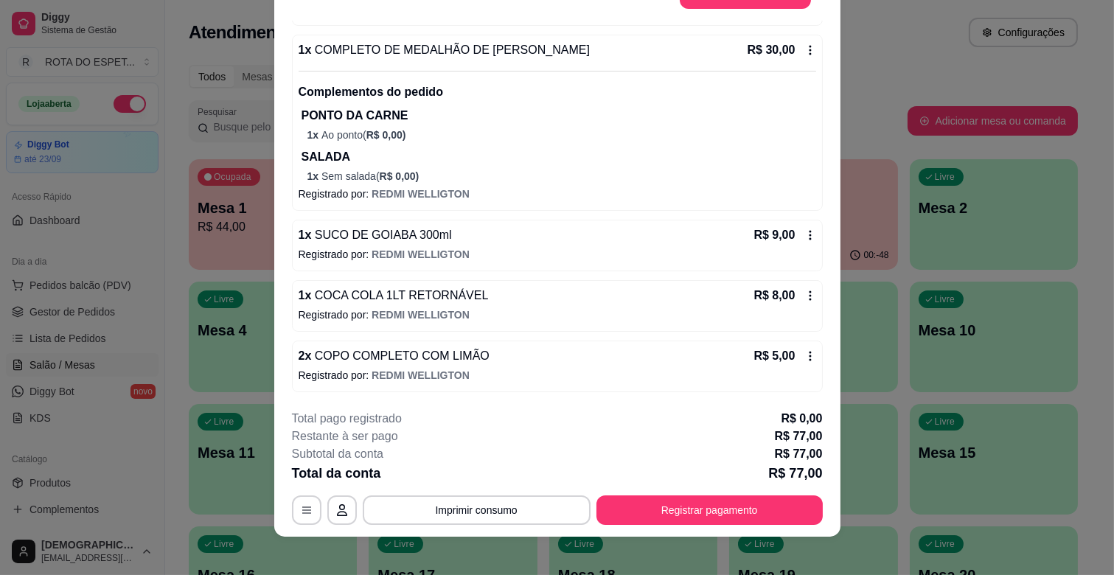
scroll to position [44, 0]
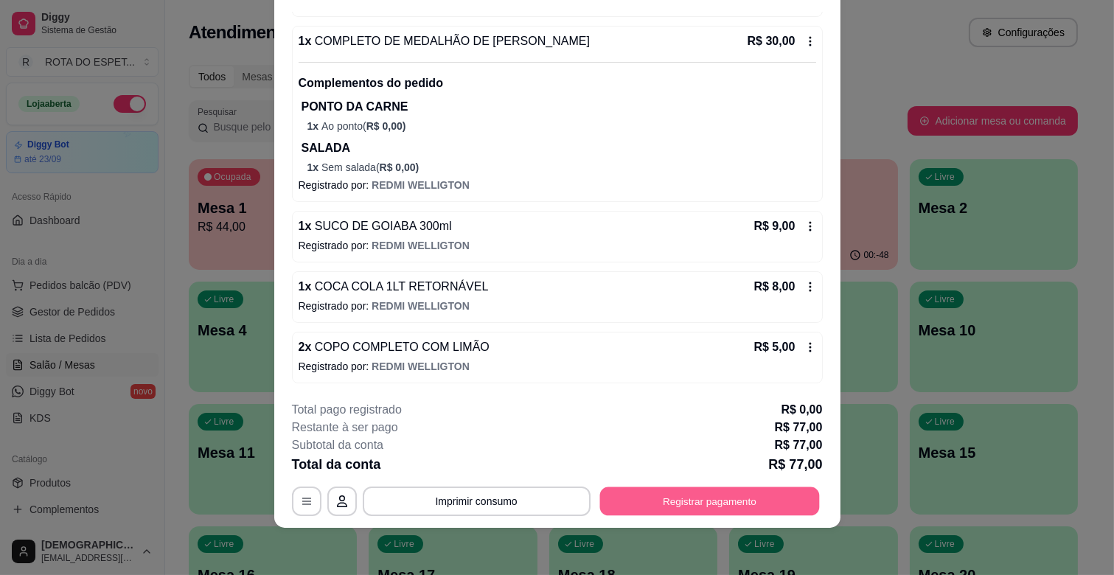
click at [650, 496] on button "Registrar pagamento" at bounding box center [710, 501] width 220 height 29
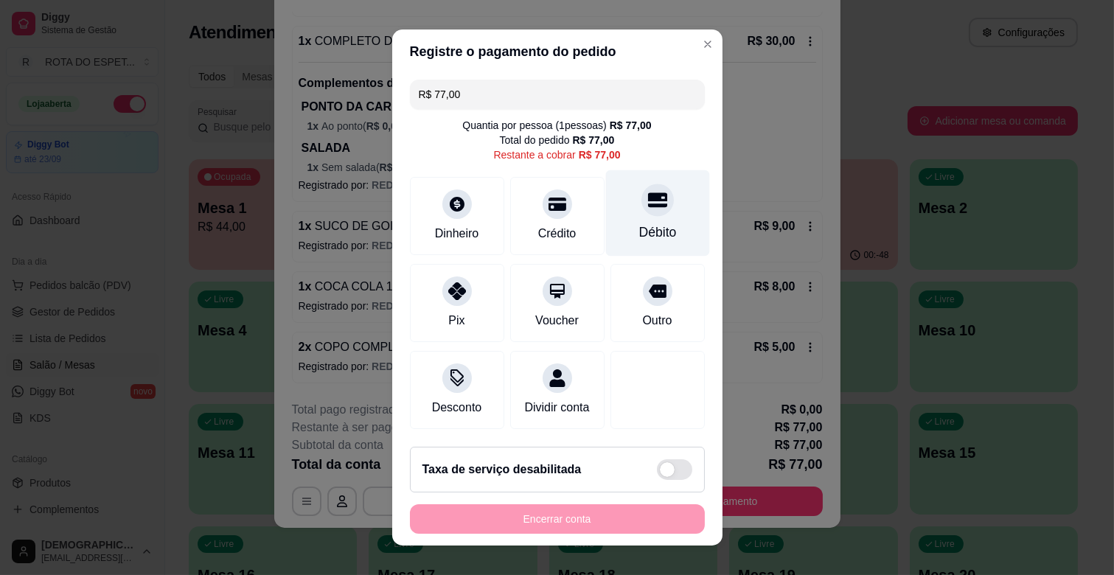
click at [651, 227] on div "Débito" at bounding box center [657, 213] width 104 height 86
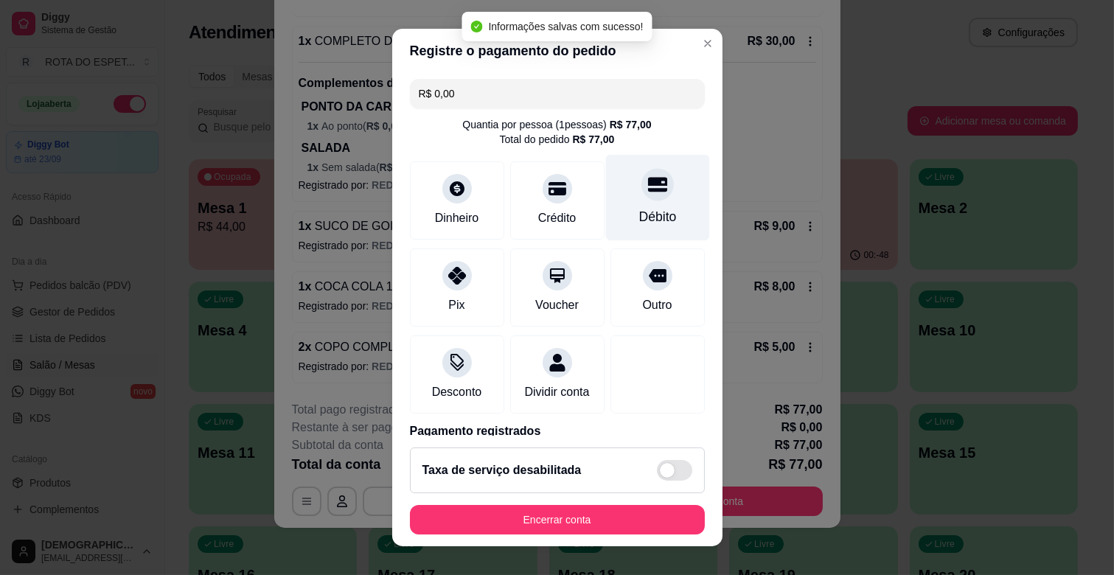
type input "R$ 0,00"
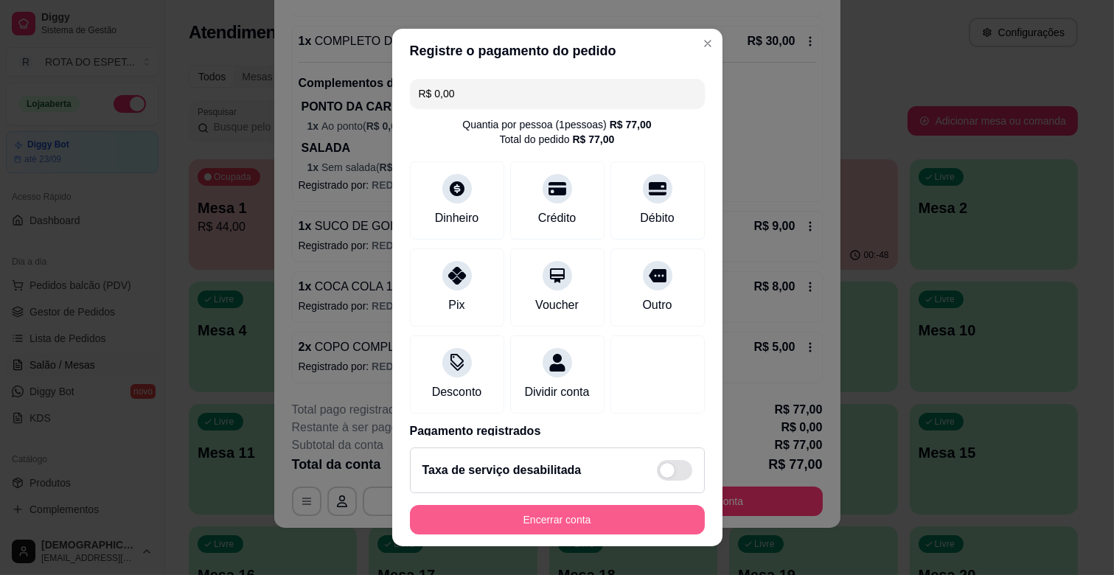
click at [588, 509] on button "Encerrar conta" at bounding box center [557, 519] width 295 height 29
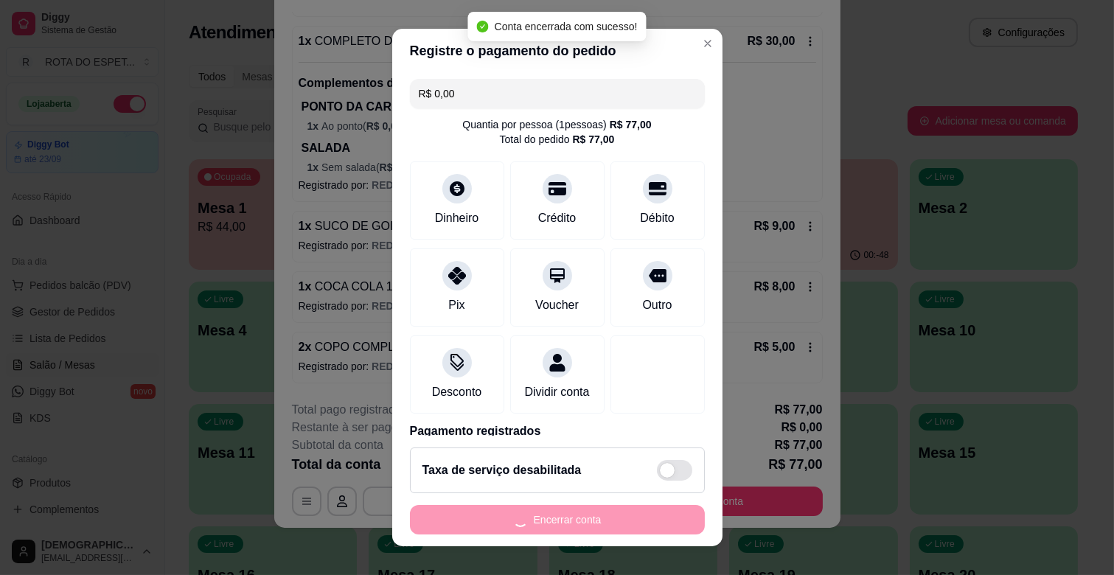
scroll to position [0, 0]
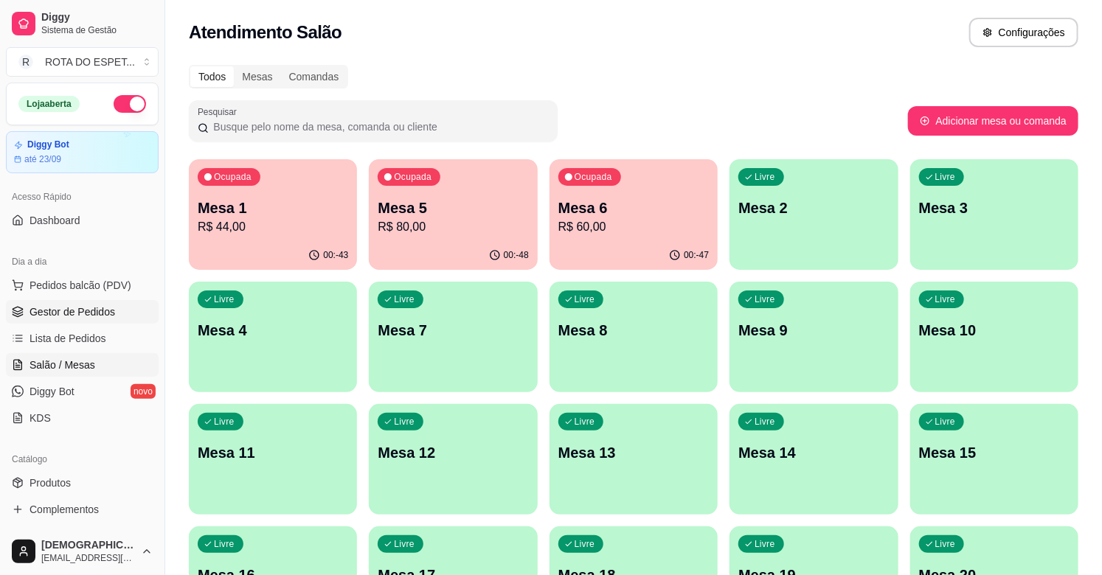
click at [119, 301] on link "Gestor de Pedidos" at bounding box center [82, 312] width 153 height 24
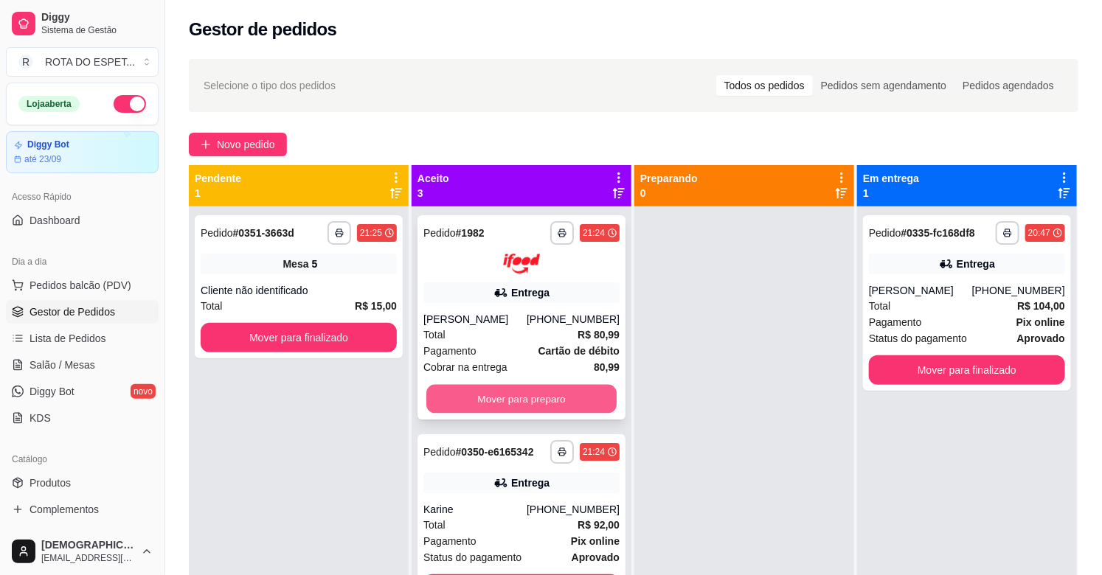
click at [536, 395] on button "Mover para preparo" at bounding box center [521, 398] width 190 height 29
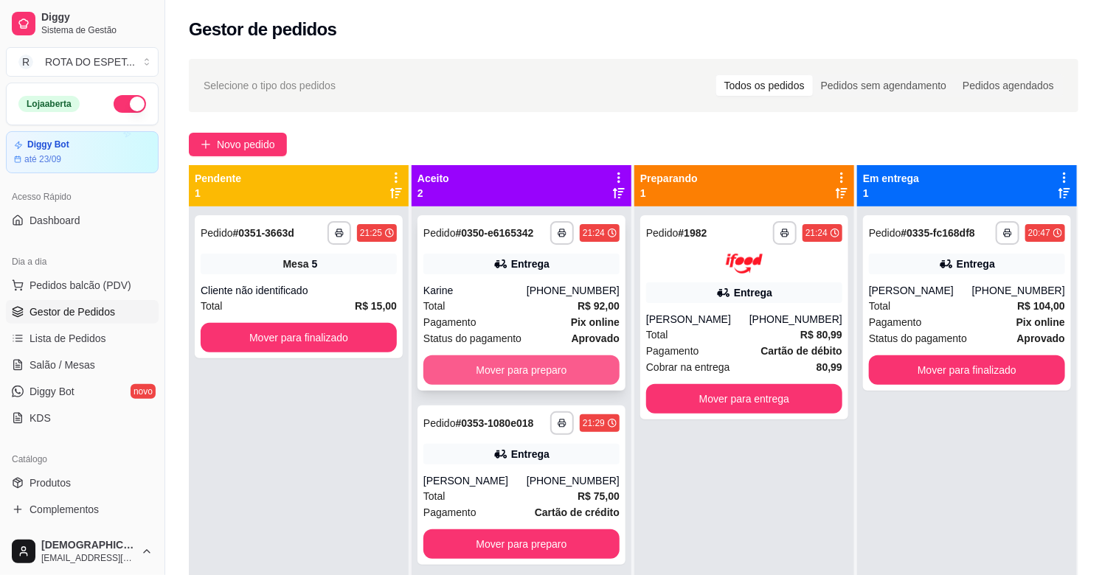
click at [535, 378] on button "Mover para preparo" at bounding box center [521, 369] width 196 height 29
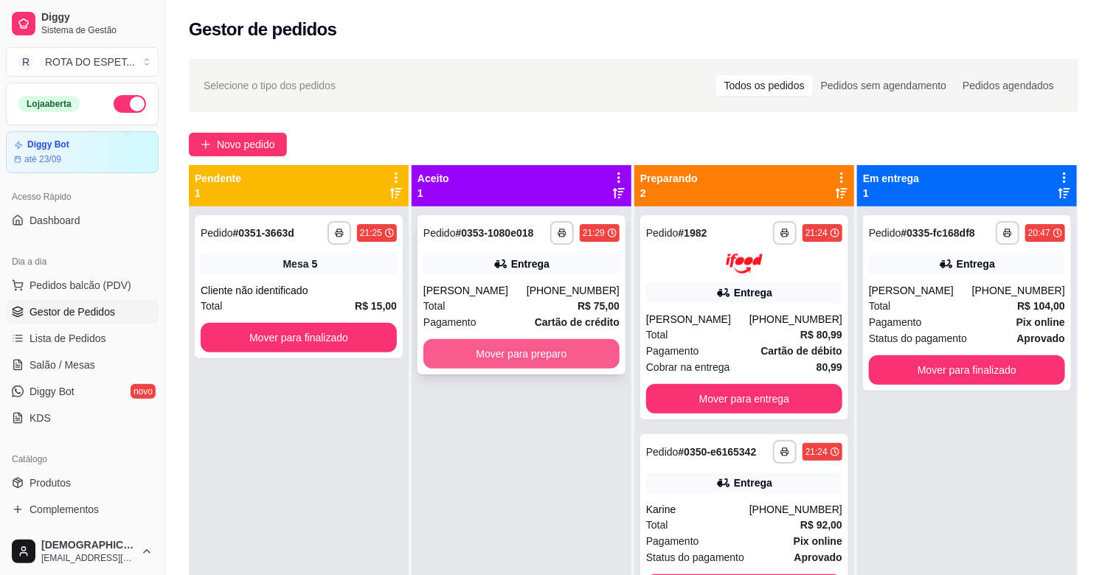
click at [527, 360] on button "Mover para preparo" at bounding box center [521, 353] width 196 height 29
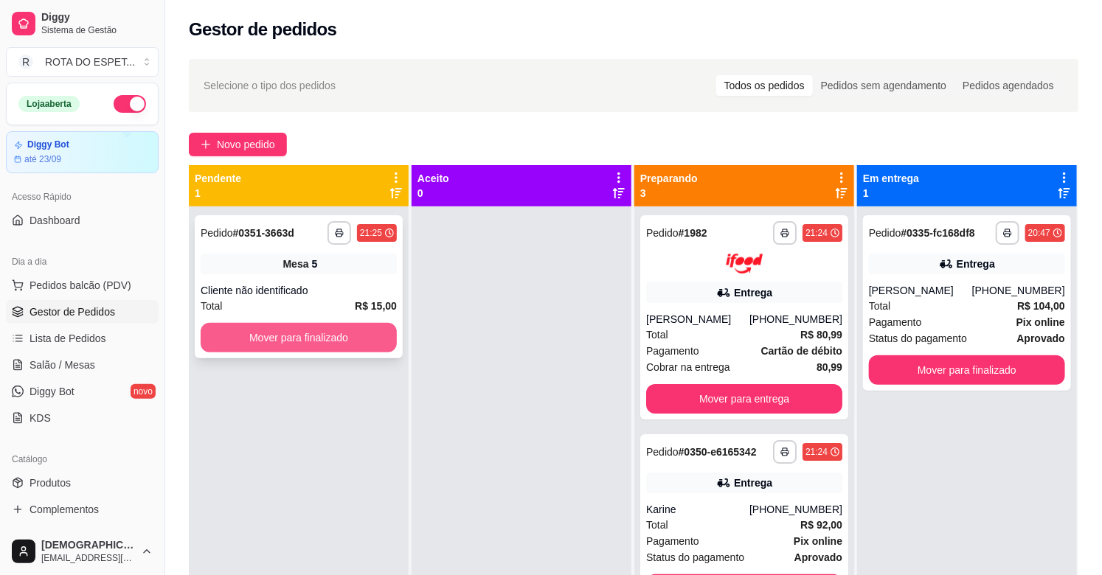
click at [323, 341] on button "Mover para finalizado" at bounding box center [299, 337] width 196 height 29
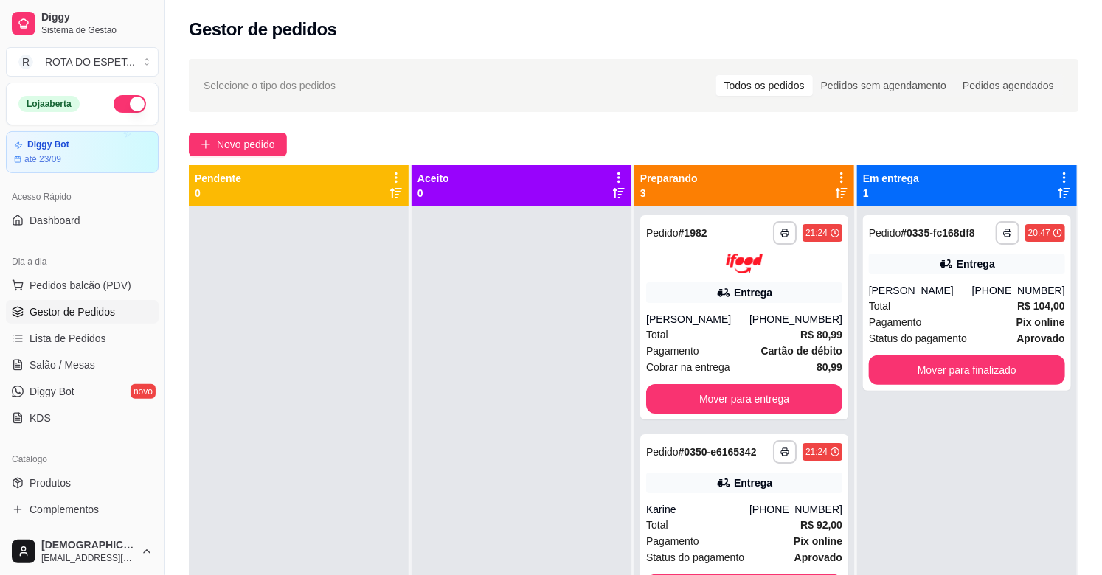
click at [430, 541] on div at bounding box center [521, 493] width 220 height 575
click at [86, 375] on link "Salão / Mesas" at bounding box center [82, 365] width 153 height 24
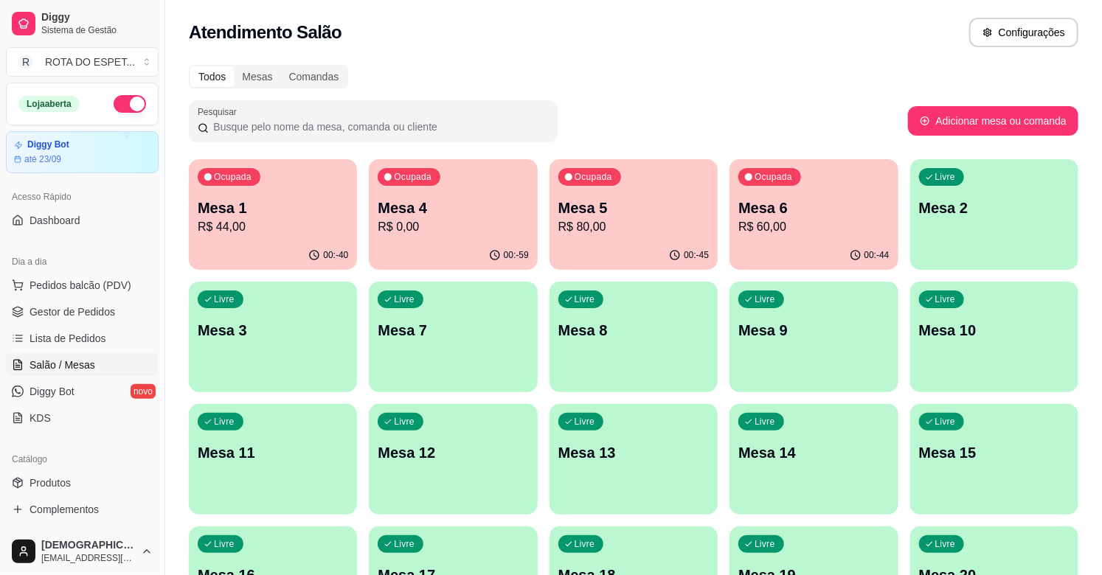
click at [310, 192] on div "Ocupada Mesa 1 R$ 44,00" at bounding box center [273, 200] width 168 height 82
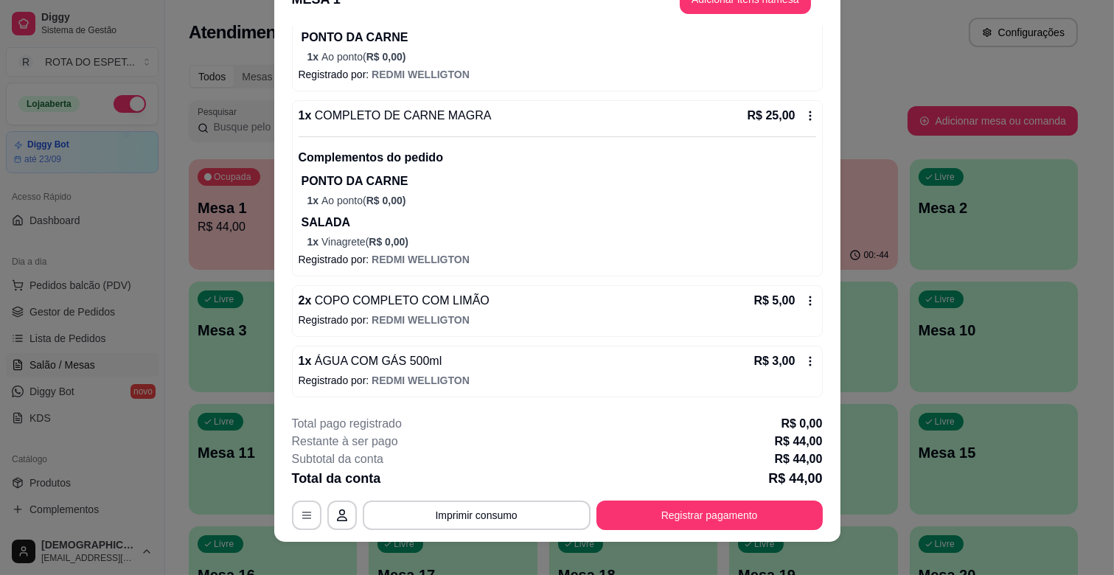
scroll to position [44, 0]
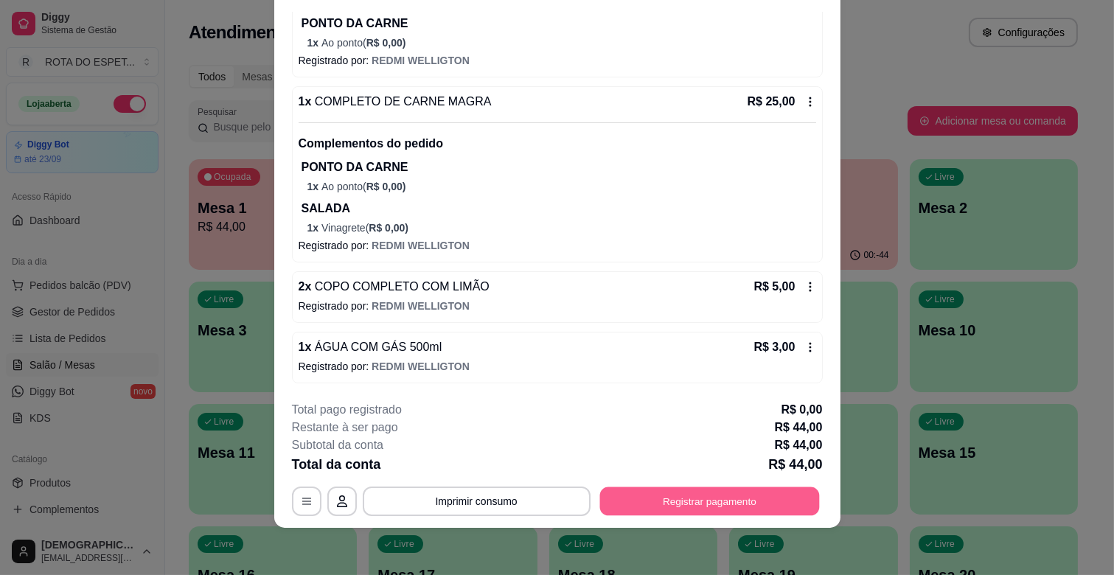
click at [687, 504] on button "Registrar pagamento" at bounding box center [710, 501] width 220 height 29
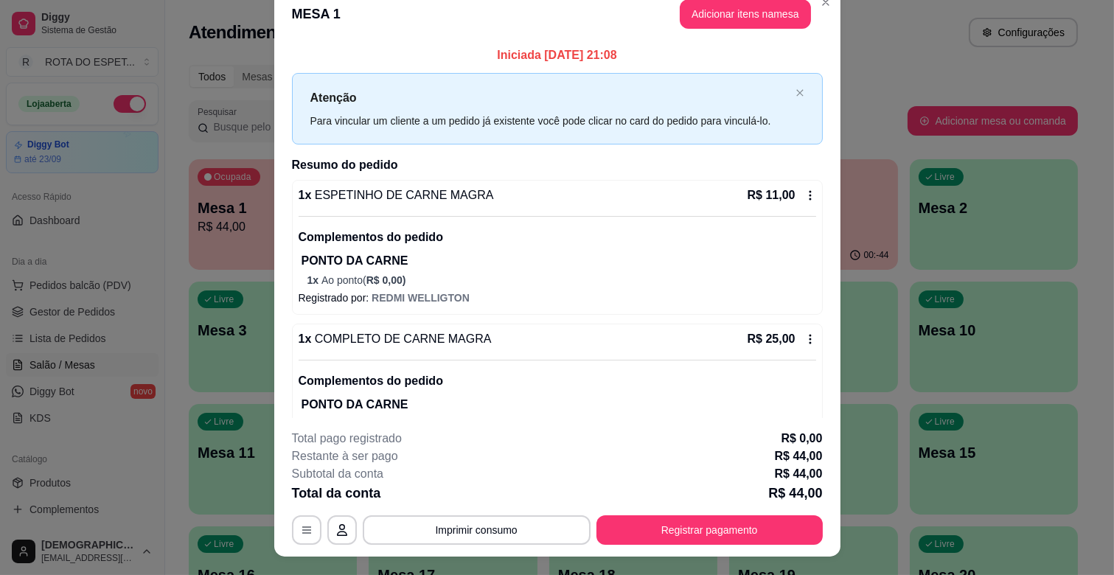
scroll to position [0, 0]
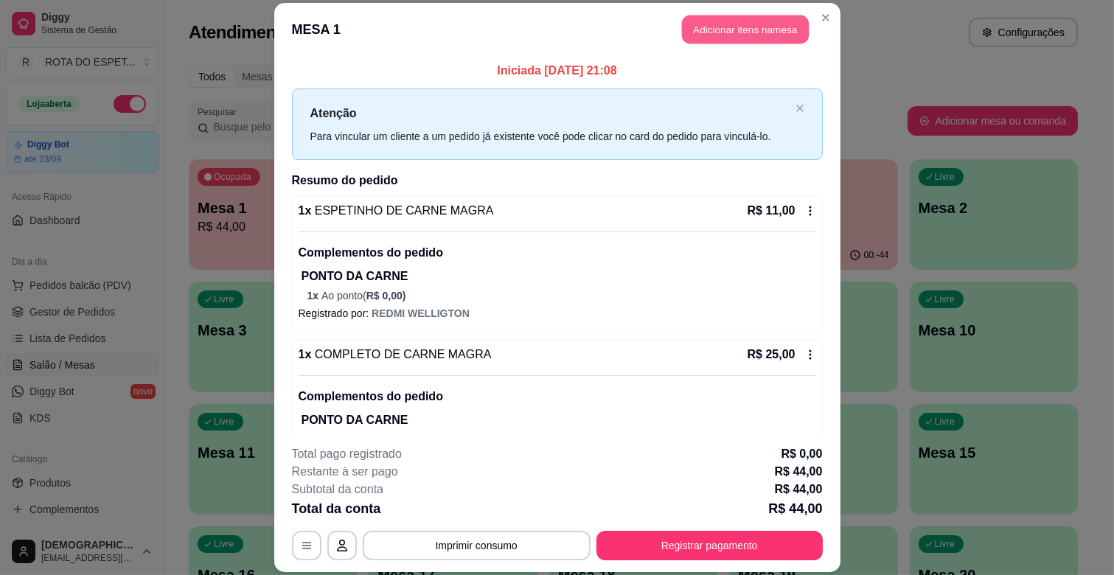
click at [720, 26] on button "Adicionar itens na mesa" at bounding box center [745, 29] width 127 height 29
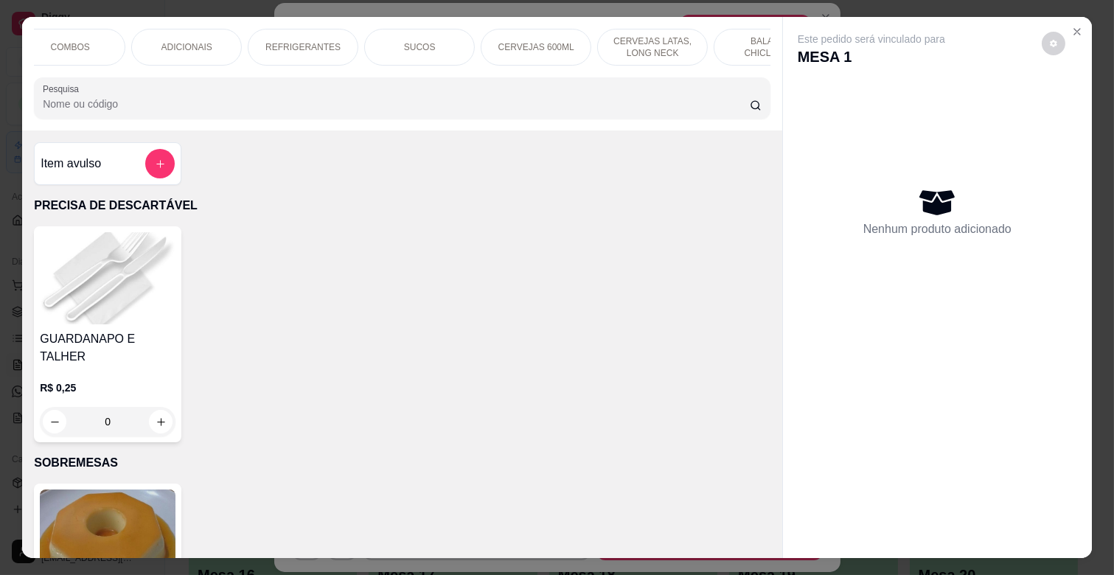
scroll to position [0, 625]
click at [702, 33] on div "BALAS E CHICLETES" at bounding box center [745, 47] width 111 height 37
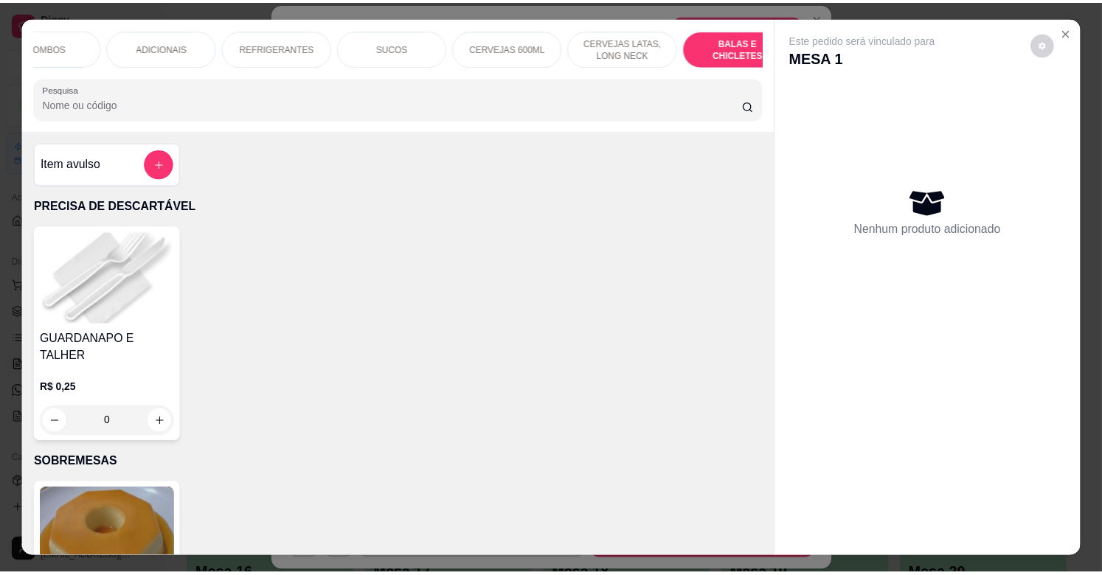
scroll to position [35, 0]
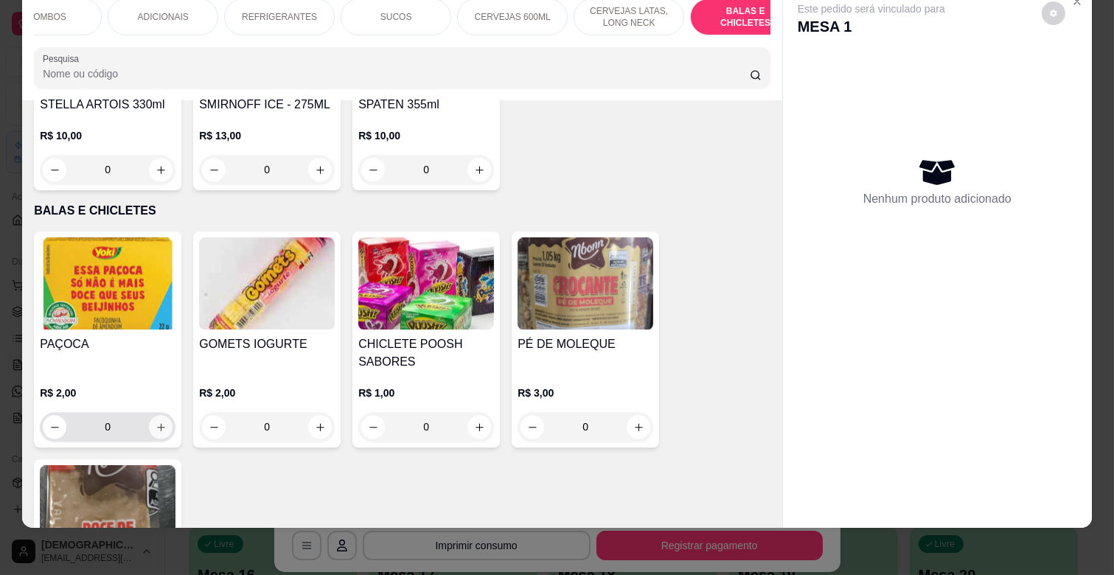
click at [157, 422] on icon "increase-product-quantity" at bounding box center [161, 427] width 11 height 11
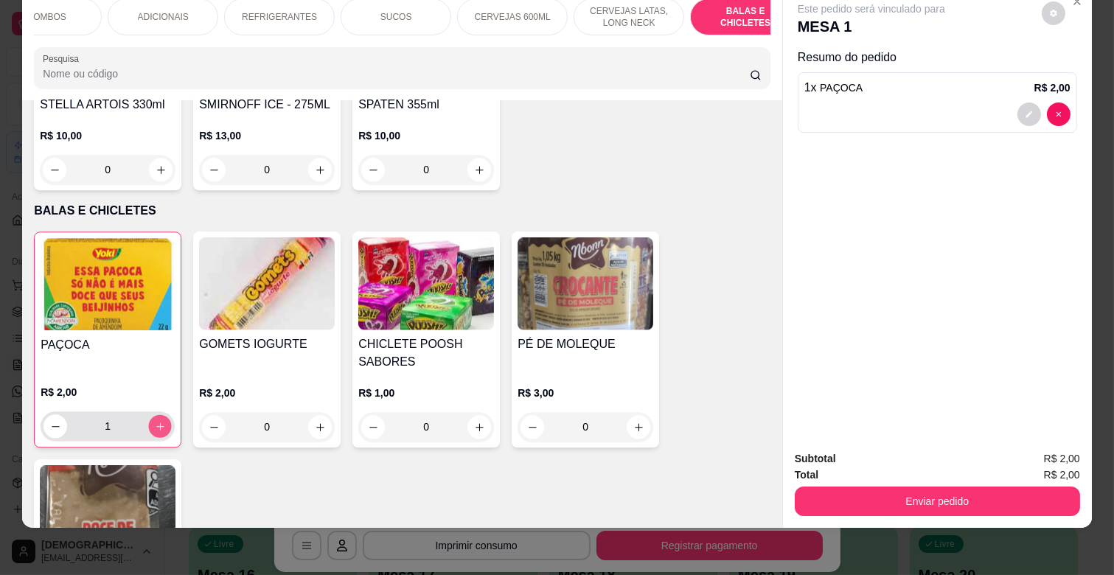
click at [157, 421] on icon "increase-product-quantity" at bounding box center [160, 426] width 11 height 11
type input "2"
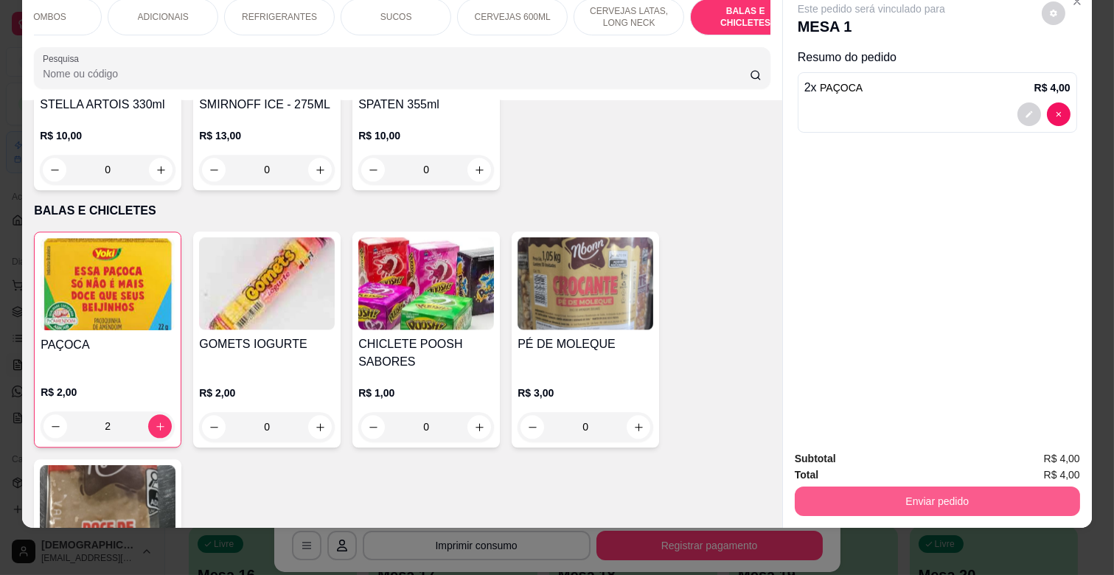
click at [956, 489] on button "Enviar pedido" at bounding box center [937, 501] width 285 height 29
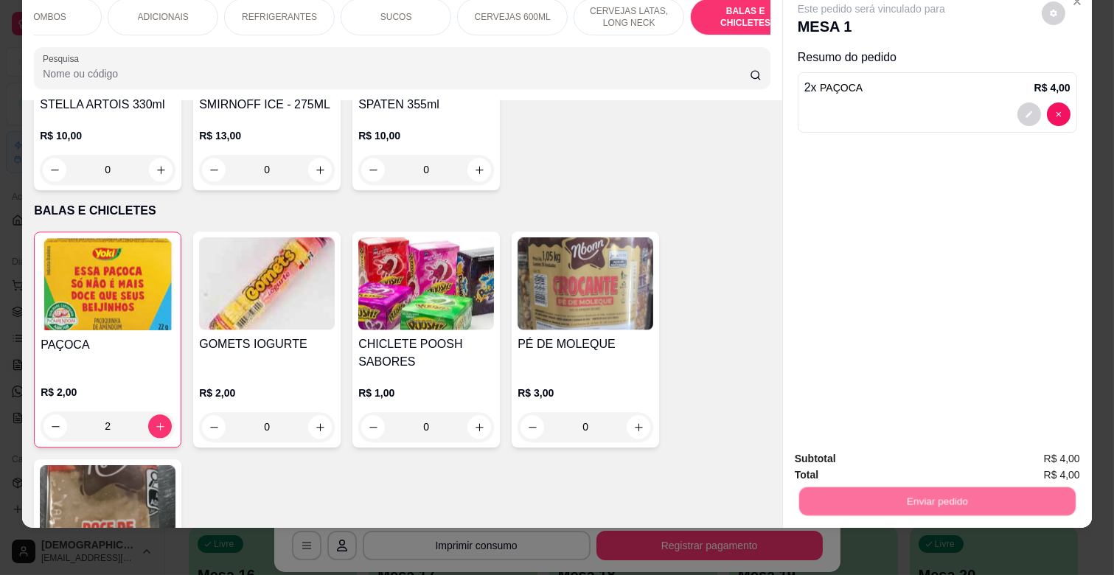
click at [900, 455] on button "Não registrar e enviar pedido" at bounding box center [887, 453] width 153 height 28
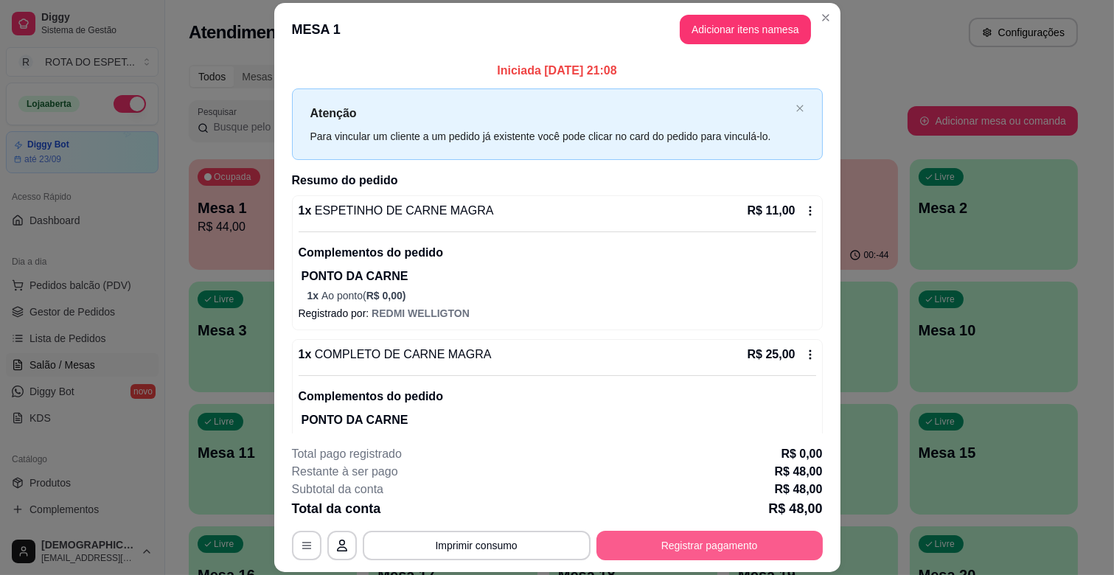
click at [688, 555] on button "Registrar pagamento" at bounding box center [710, 545] width 226 height 29
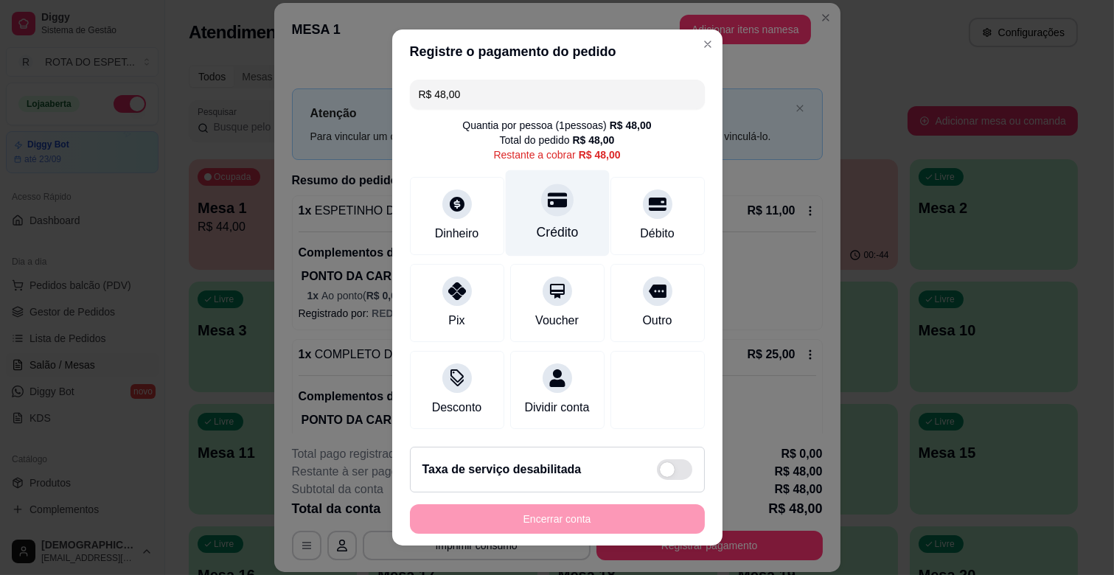
click at [547, 204] on icon at bounding box center [556, 200] width 19 height 15
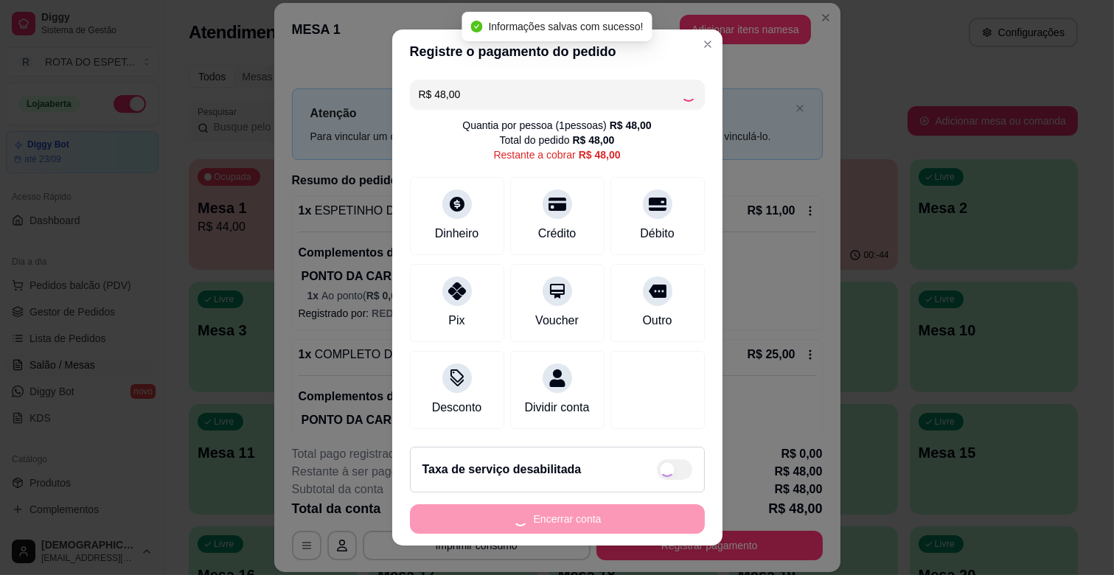
type input "R$ 0,00"
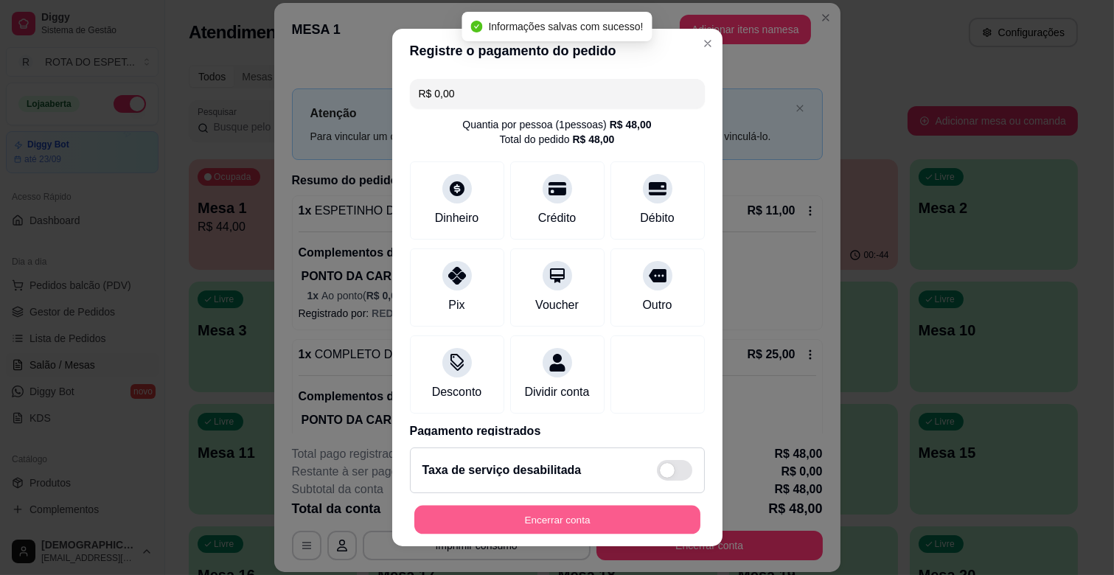
click at [535, 527] on button "Encerrar conta" at bounding box center [557, 520] width 286 height 29
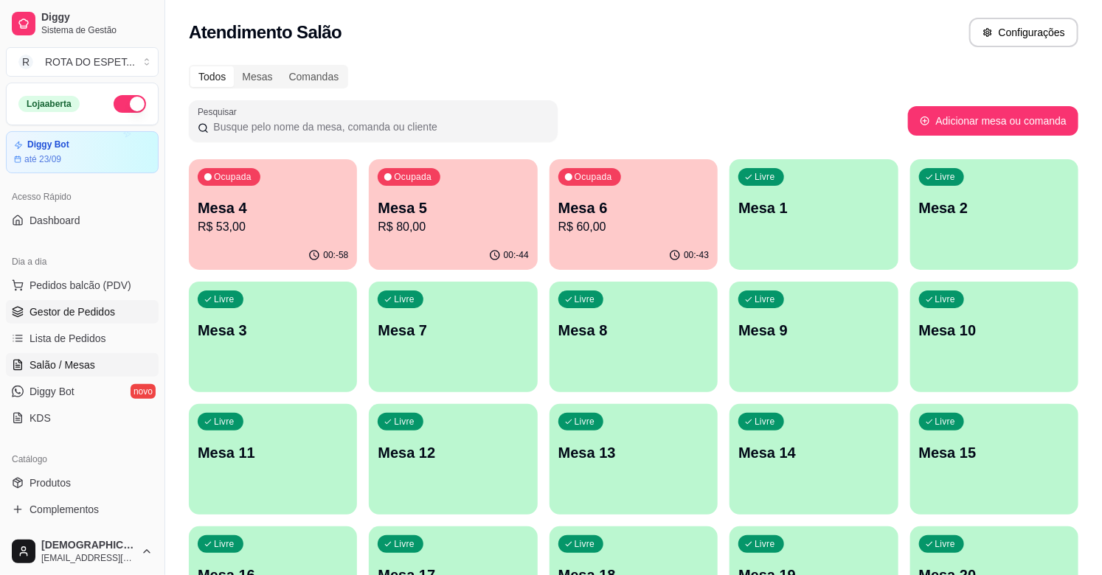
click at [58, 312] on span "Gestor de Pedidos" at bounding box center [72, 312] width 86 height 15
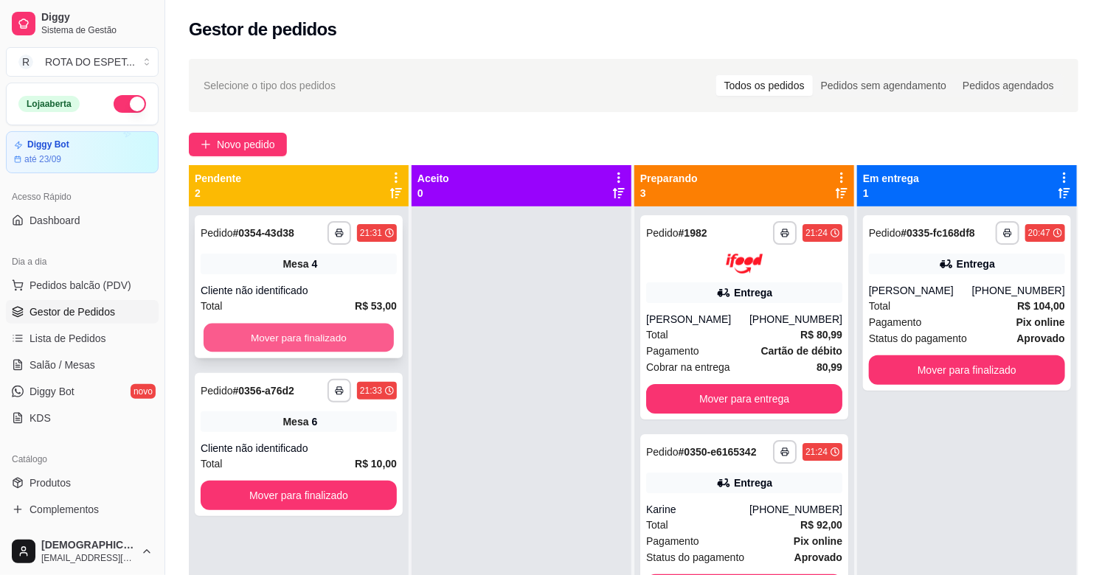
click at [310, 351] on button "Mover para finalizado" at bounding box center [299, 338] width 190 height 29
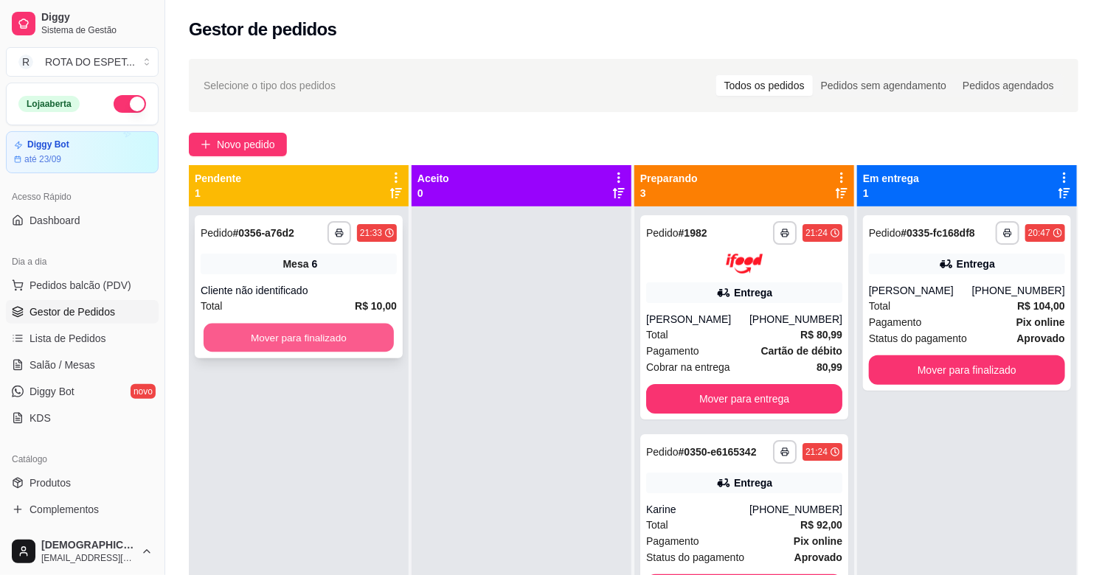
click at [308, 348] on button "Mover para finalizado" at bounding box center [299, 338] width 190 height 29
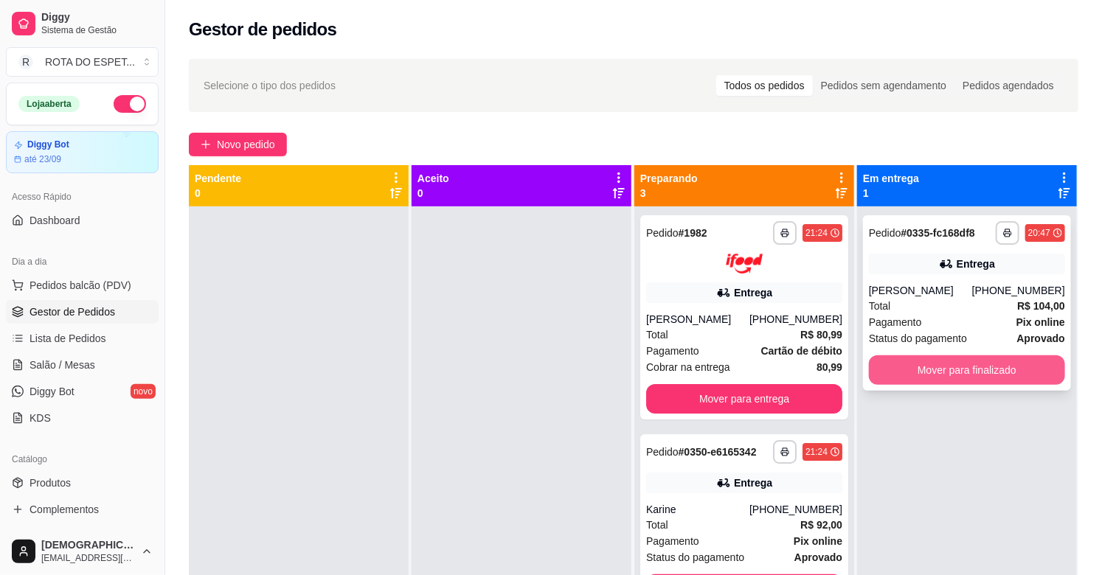
click at [927, 366] on button "Mover para finalizado" at bounding box center [967, 369] width 196 height 29
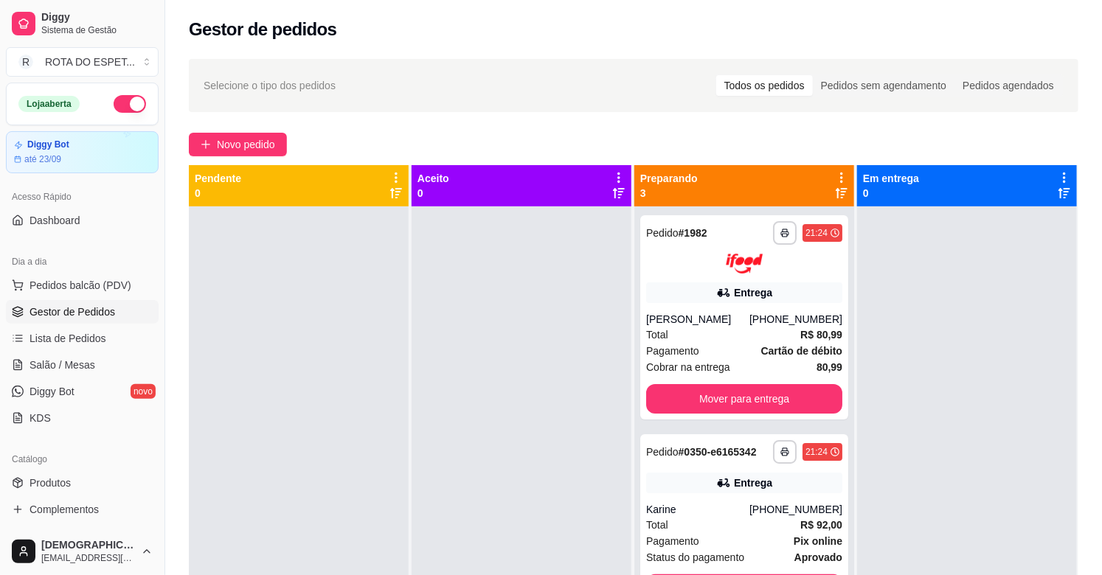
click at [584, 381] on div at bounding box center [521, 493] width 220 height 575
click at [90, 361] on span "Salão / Mesas" at bounding box center [62, 365] width 66 height 15
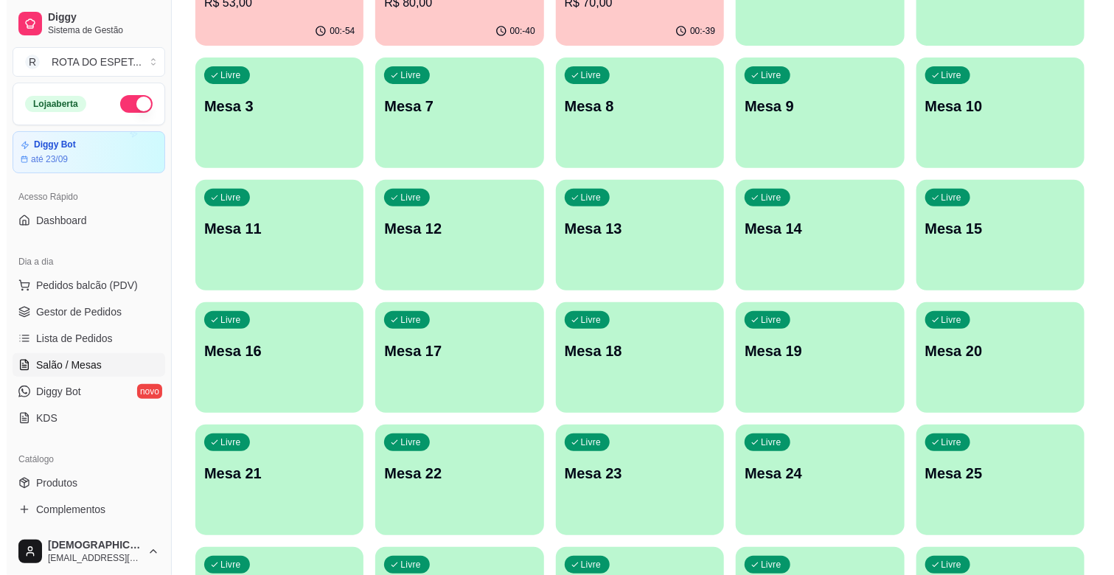
scroll to position [246, 0]
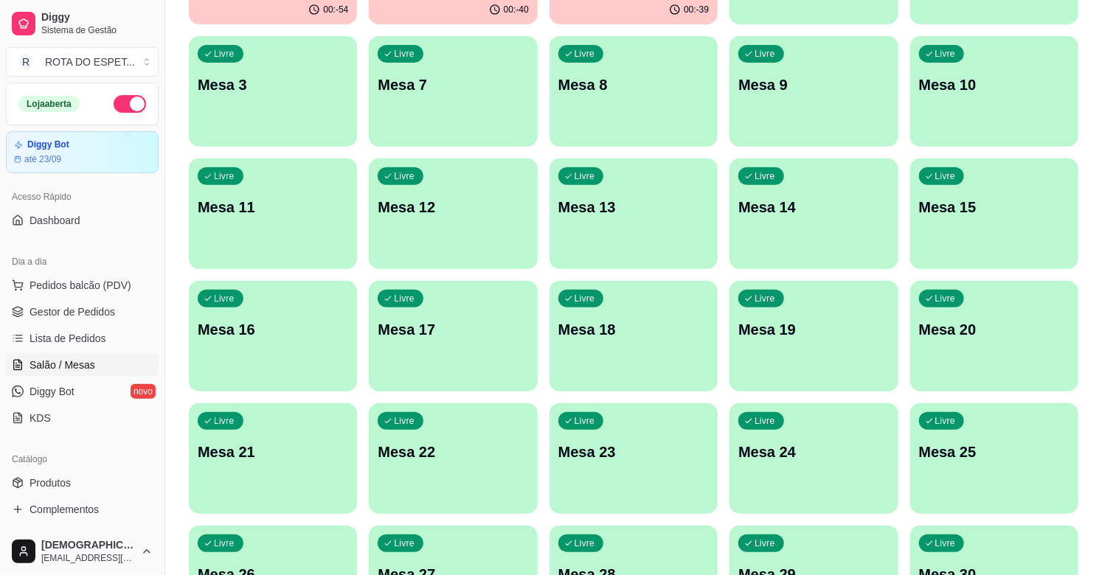
click at [437, 465] on div "Livre Mesa 22" at bounding box center [453, 449] width 168 height 93
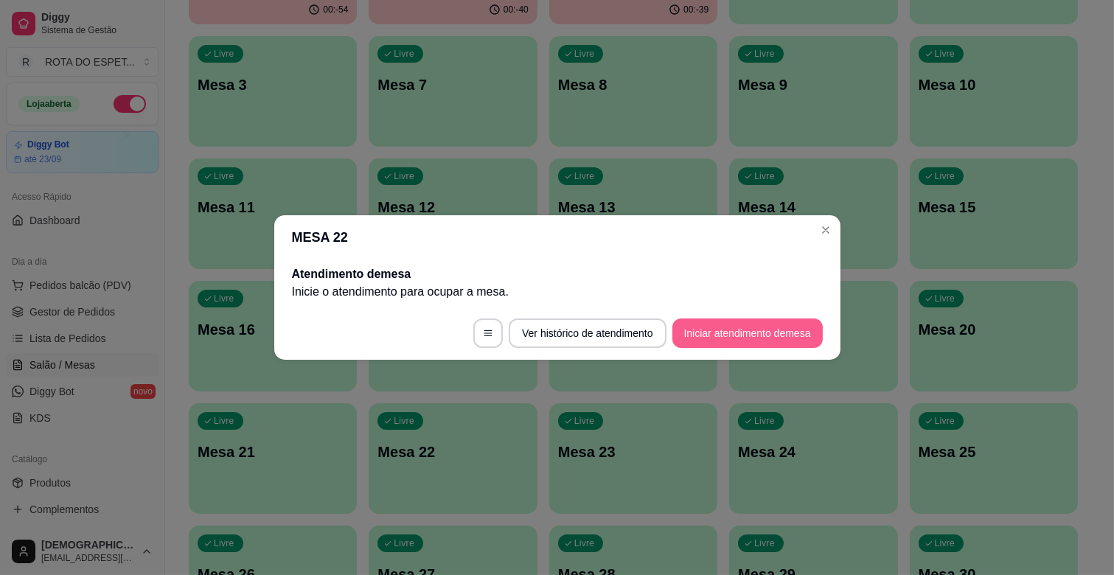
click at [755, 333] on button "Iniciar atendimento de mesa" at bounding box center [748, 333] width 150 height 29
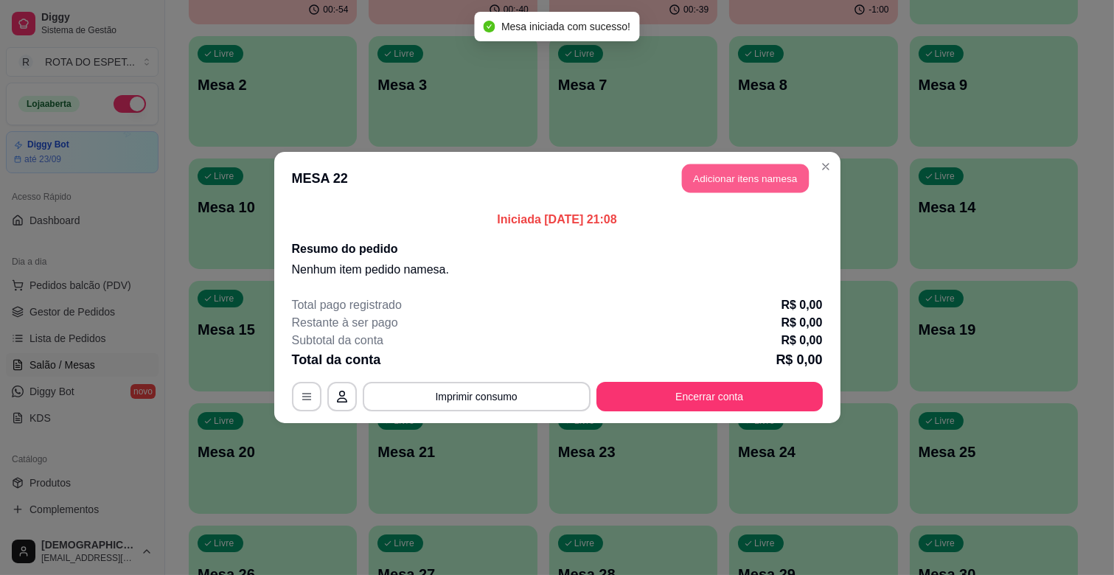
click at [754, 181] on button "Adicionar itens na mesa" at bounding box center [745, 178] width 127 height 29
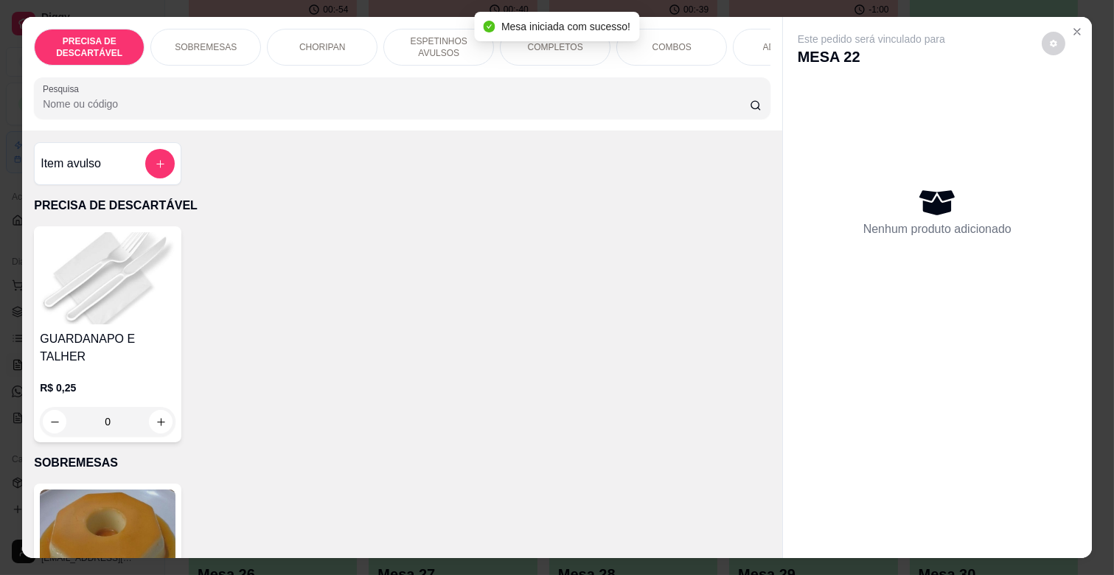
click at [546, 46] on p "COMPLETOS" at bounding box center [555, 47] width 55 height 12
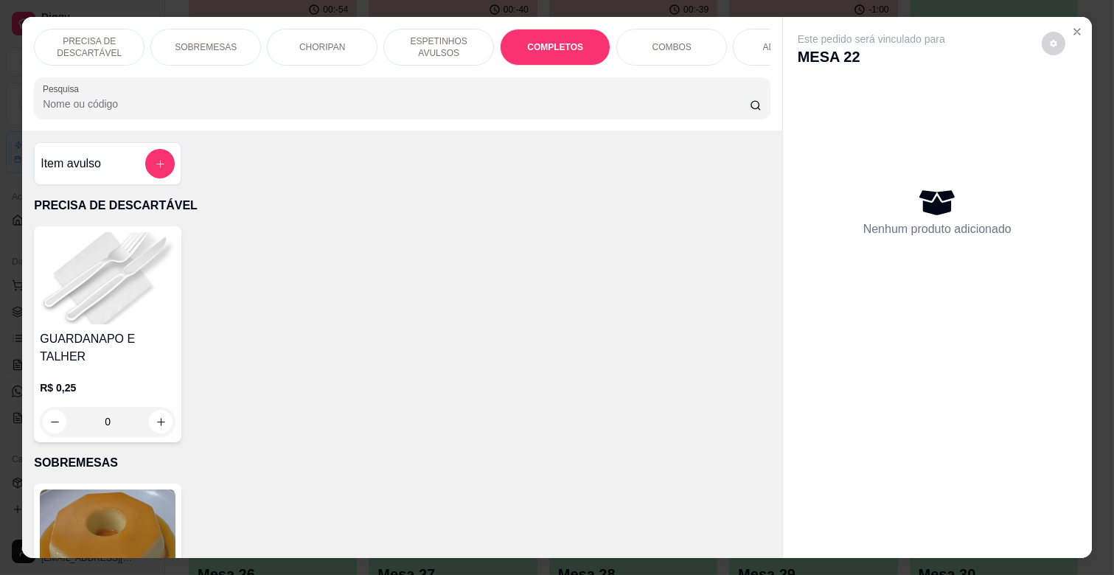
scroll to position [35, 0]
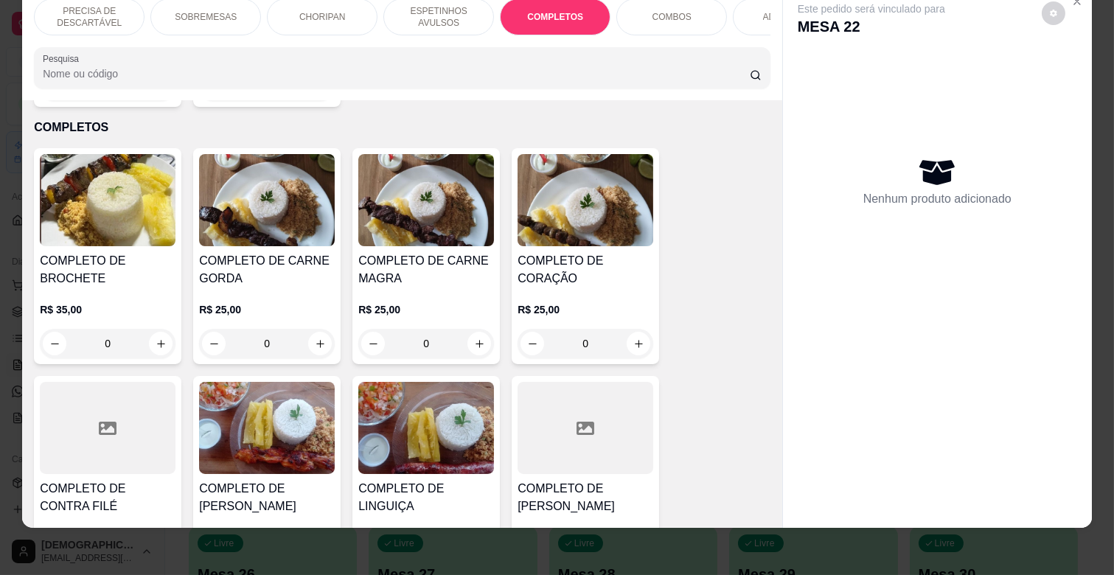
click at [418, 302] on p "R$ 25,00" at bounding box center [426, 309] width 136 height 15
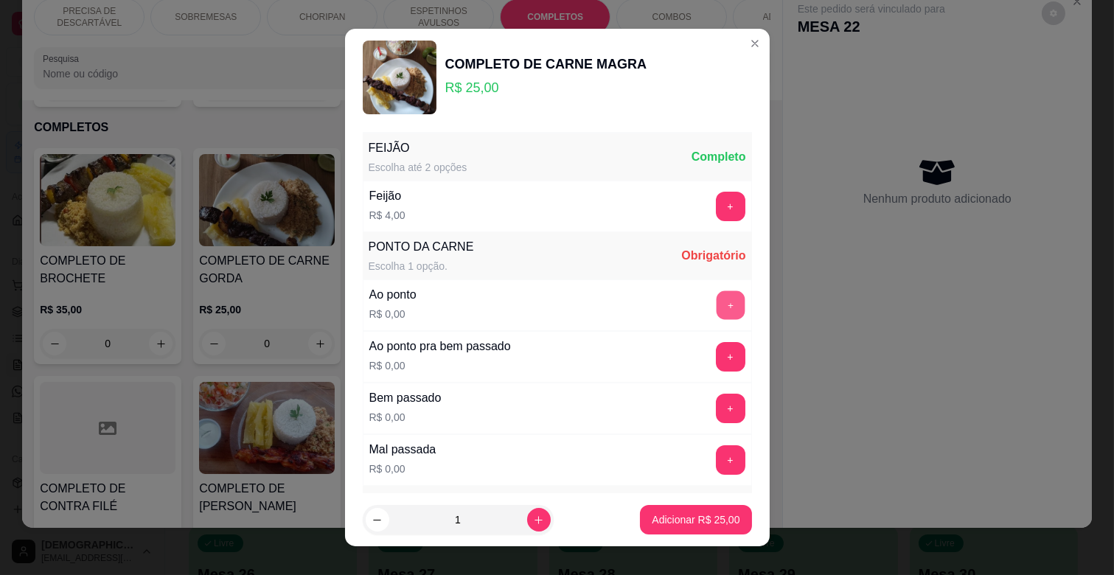
click at [716, 308] on button "+" at bounding box center [730, 305] width 29 height 29
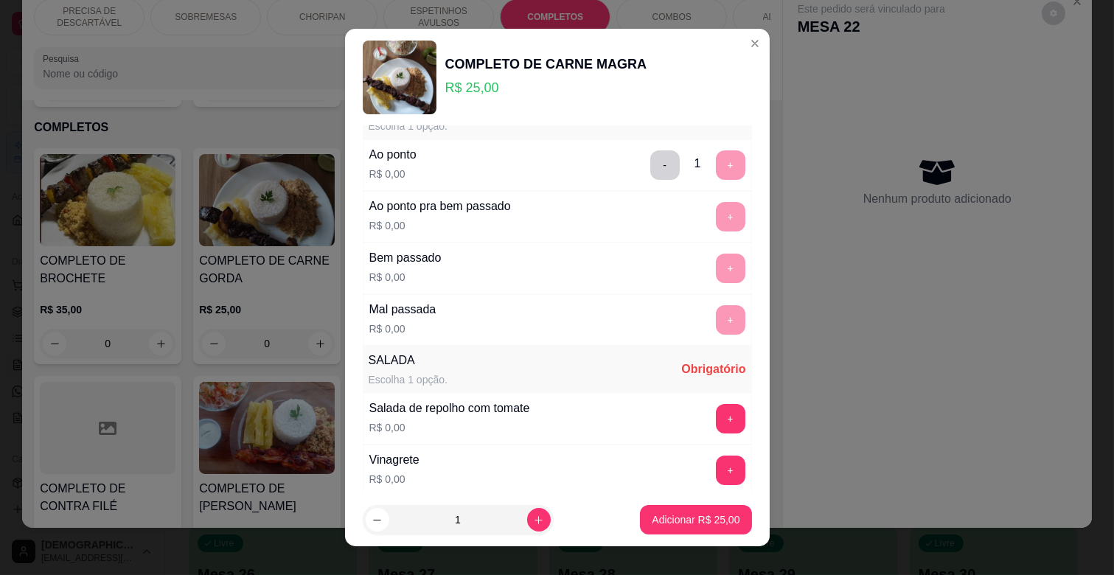
scroll to position [327, 0]
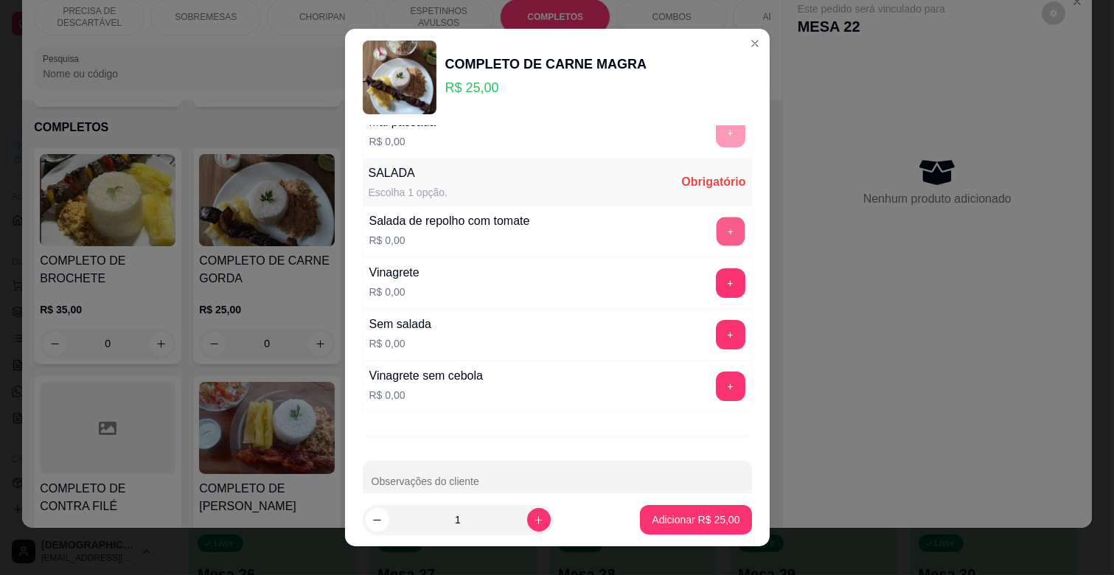
click at [716, 240] on button "+" at bounding box center [730, 232] width 29 height 29
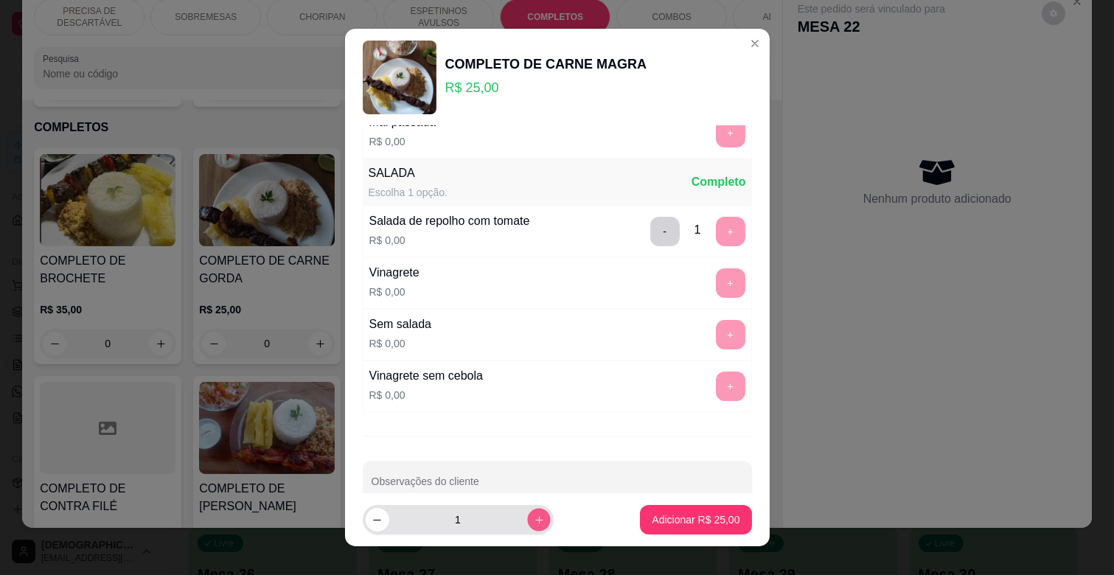
click at [533, 518] on icon "increase-product-quantity" at bounding box center [538, 520] width 11 height 11
type input "2"
click at [661, 507] on button "Adicionar R$ 50,00" at bounding box center [695, 519] width 111 height 29
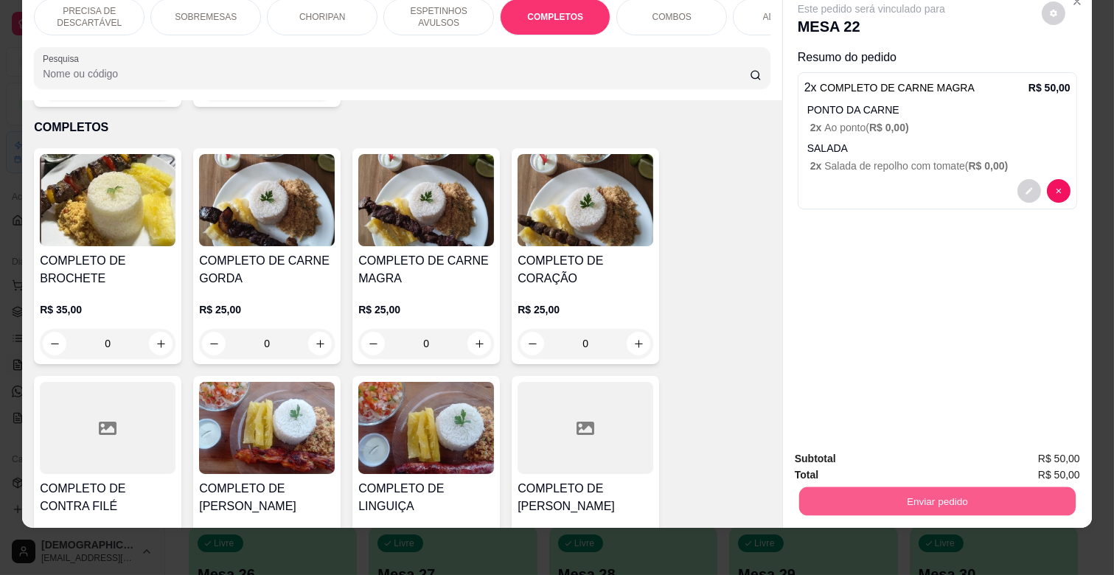
click at [926, 487] on button "Enviar pedido" at bounding box center [937, 501] width 277 height 29
click at [919, 462] on button "Não registrar e enviar pedido" at bounding box center [887, 454] width 153 height 28
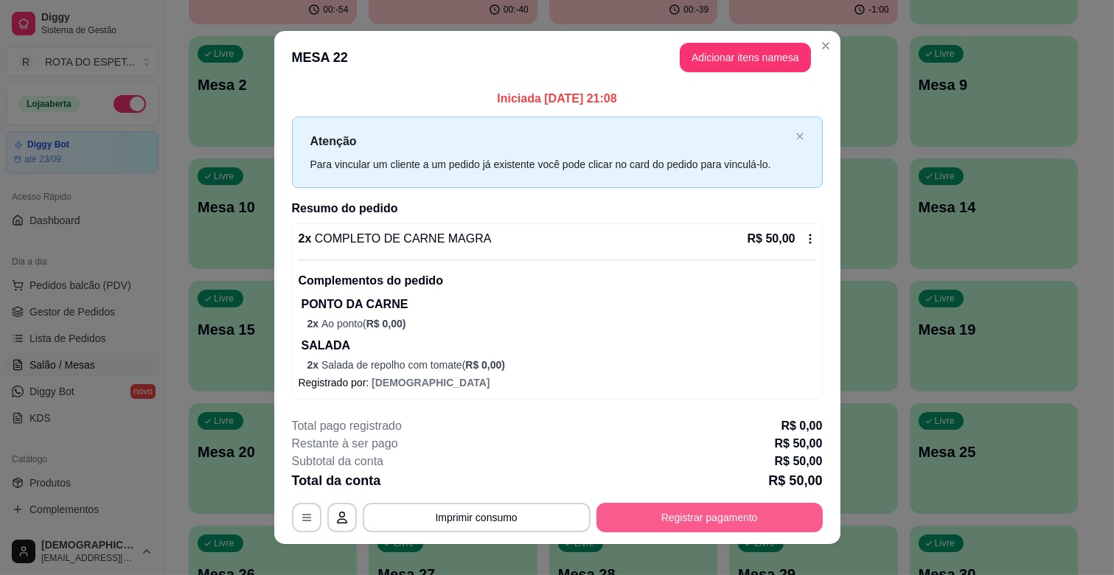
click at [674, 510] on button "Registrar pagamento" at bounding box center [710, 517] width 226 height 29
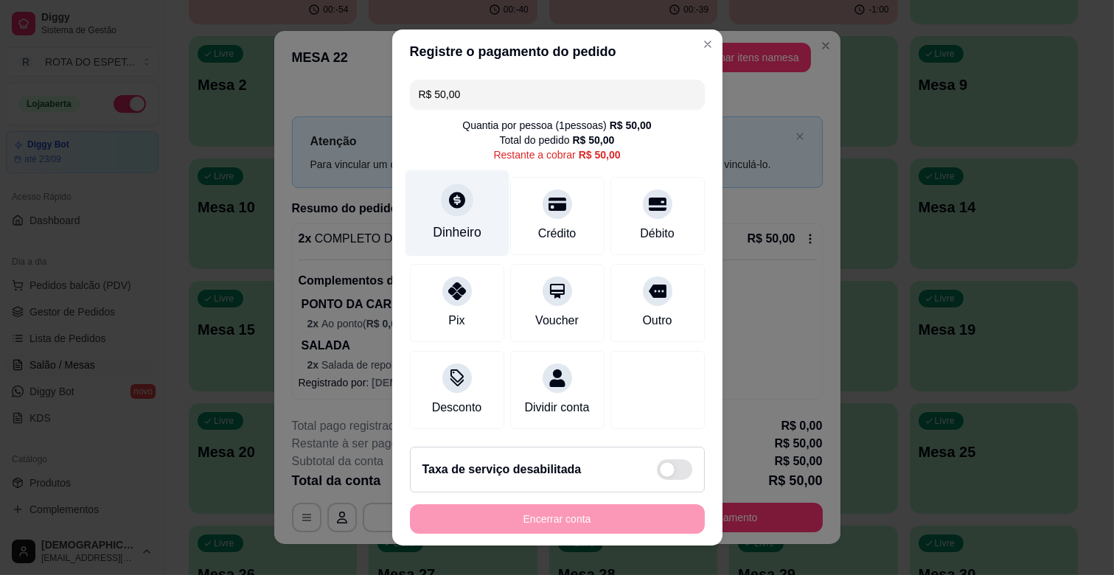
click at [408, 221] on div "Dinheiro" at bounding box center [457, 213] width 104 height 86
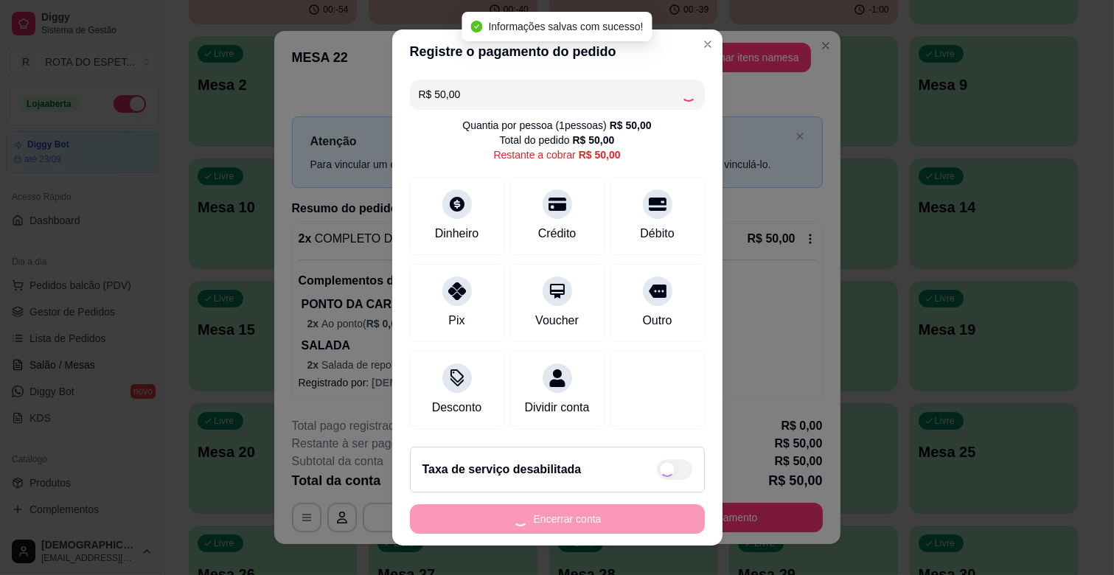
type input "R$ 0,00"
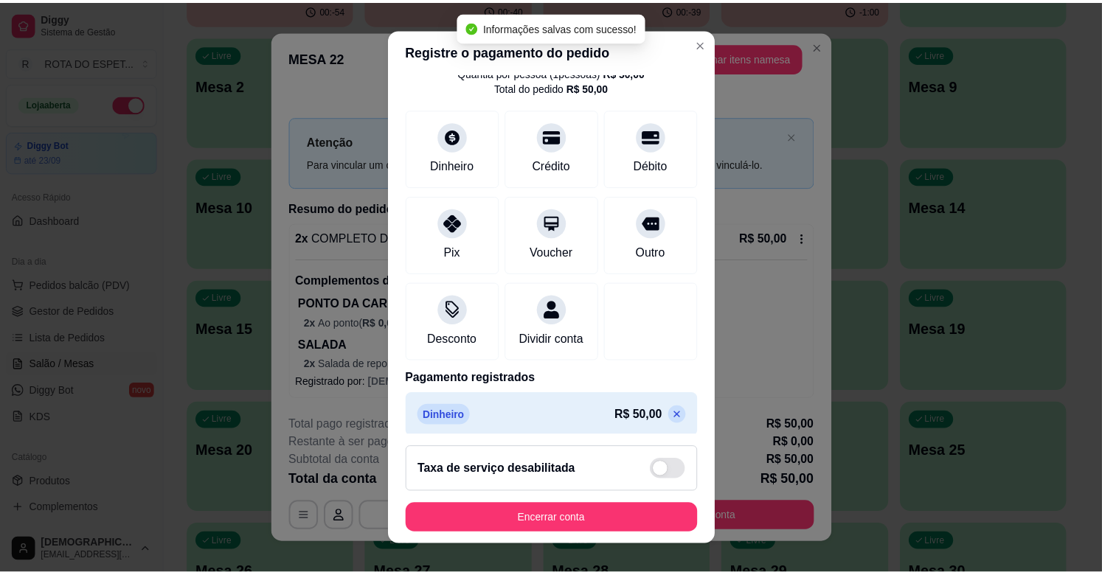
scroll to position [78, 0]
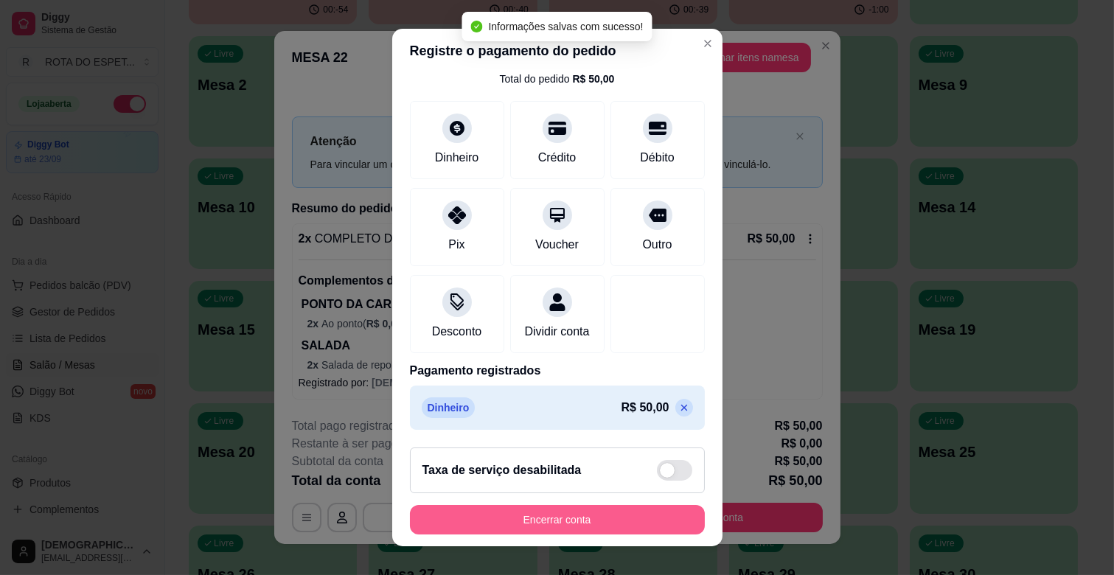
click at [608, 518] on button "Encerrar conta" at bounding box center [557, 519] width 295 height 29
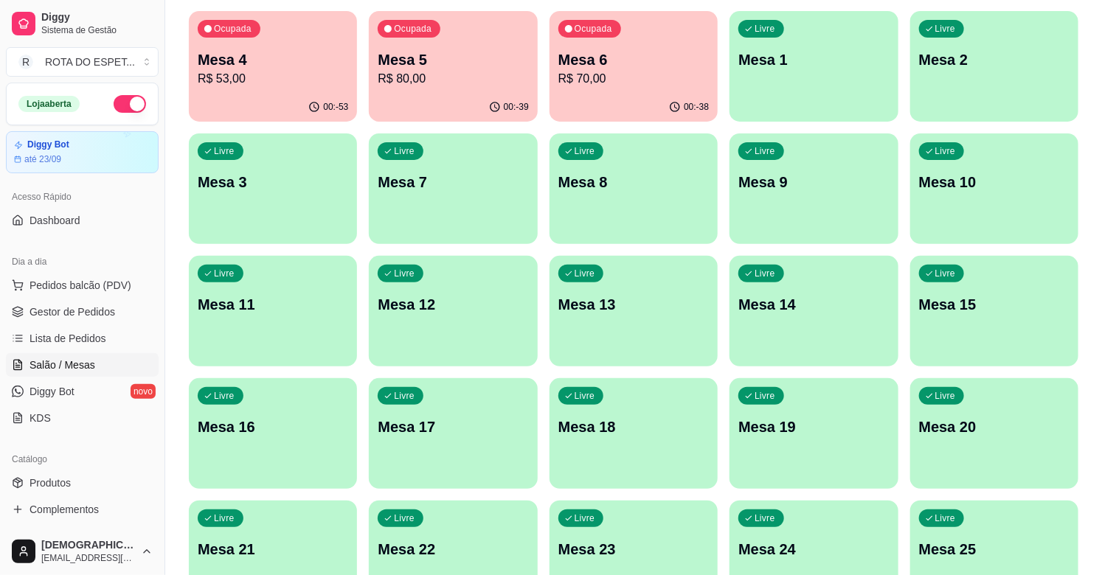
scroll to position [0, 0]
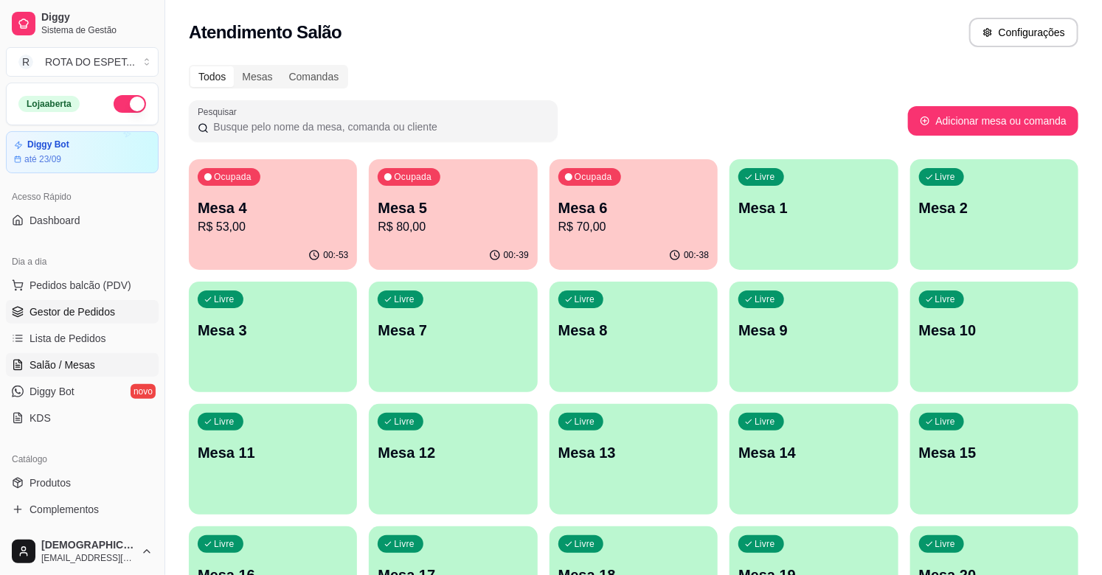
click at [89, 319] on span "Gestor de Pedidos" at bounding box center [72, 312] width 86 height 15
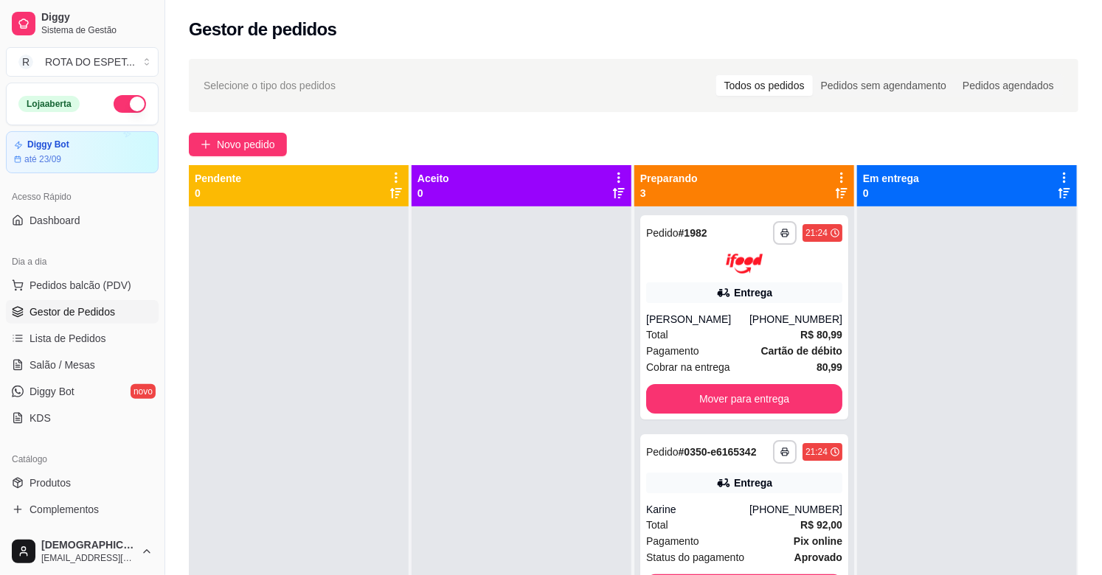
click at [439, 357] on div at bounding box center [521, 493] width 220 height 575
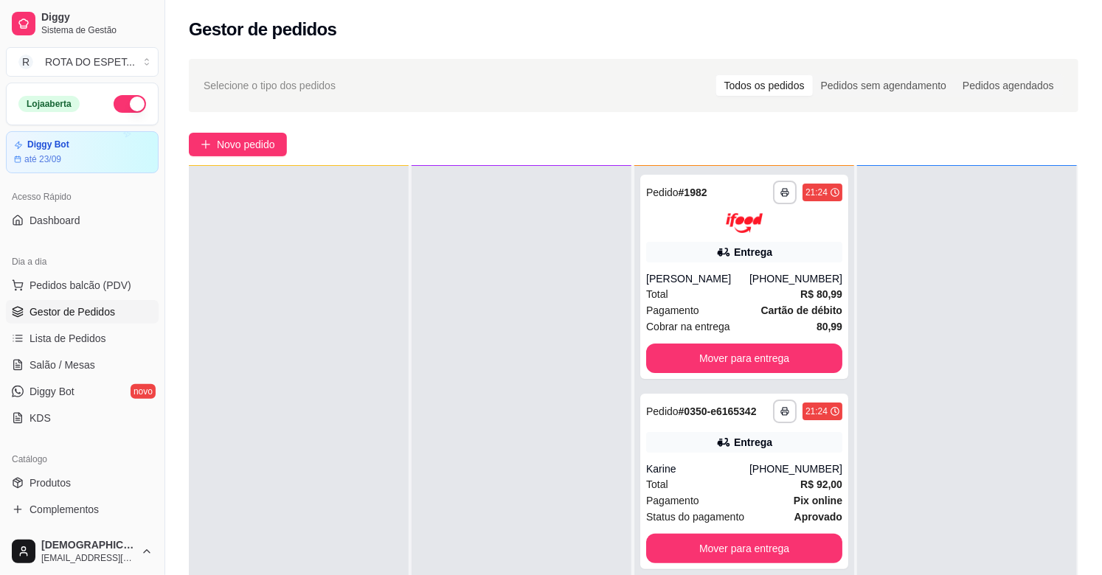
click at [479, 460] on div at bounding box center [521, 453] width 220 height 575
click at [900, 400] on div at bounding box center [967, 453] width 220 height 575
click at [84, 358] on span "Salão / Mesas" at bounding box center [62, 365] width 66 height 15
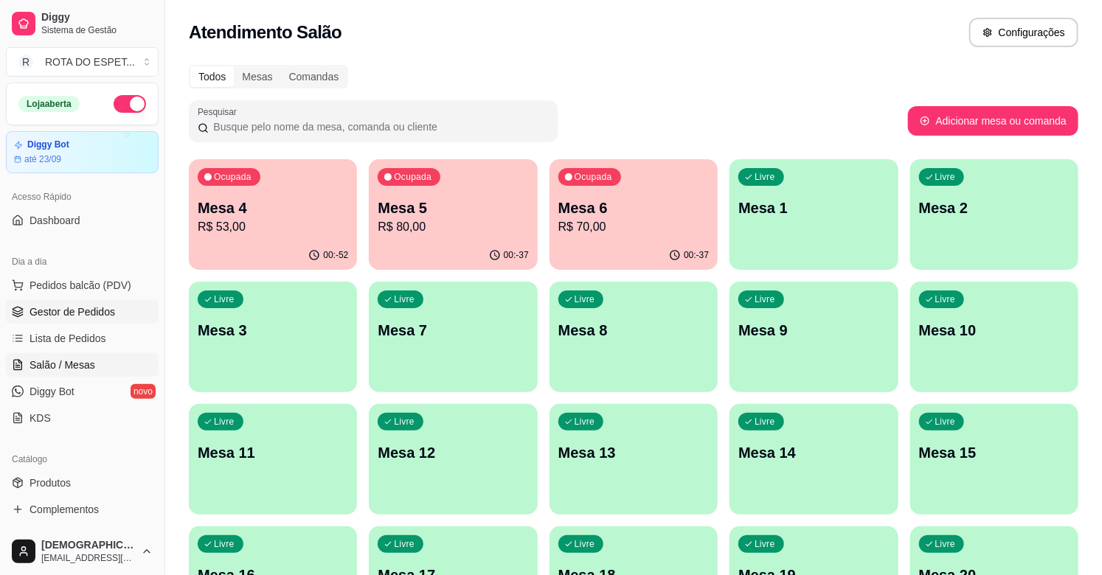
click at [81, 305] on span "Gestor de Pedidos" at bounding box center [72, 312] width 86 height 15
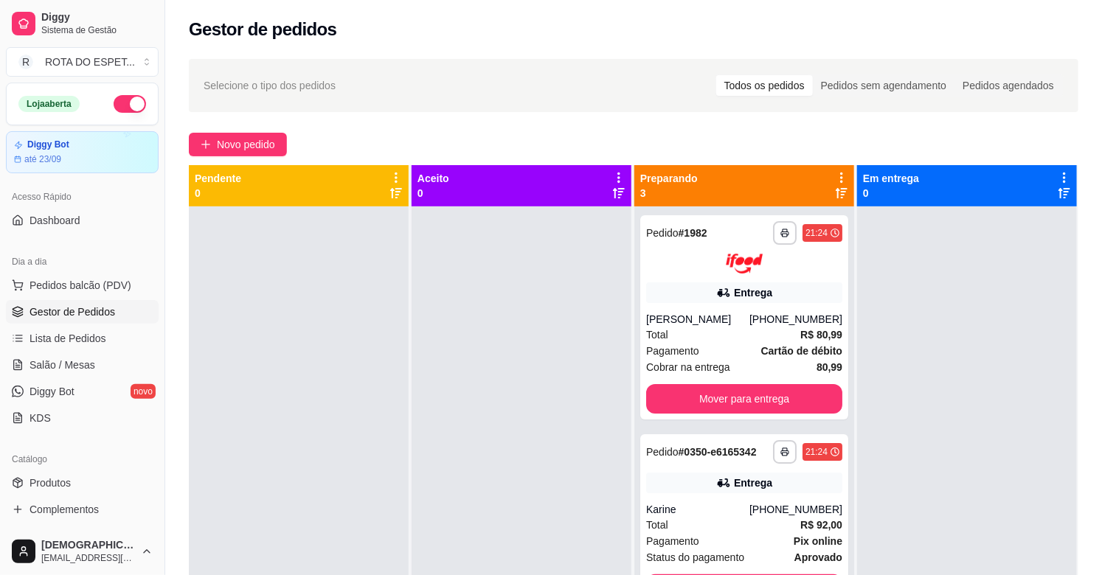
click at [342, 358] on div at bounding box center [299, 493] width 220 height 575
click at [466, 336] on div at bounding box center [521, 493] width 220 height 575
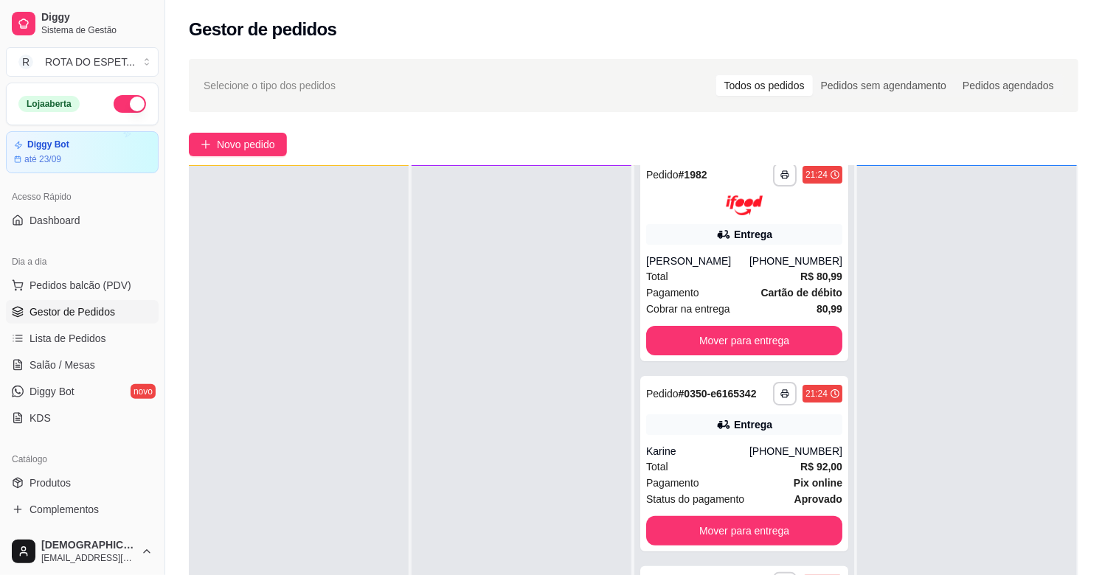
scroll to position [22, 0]
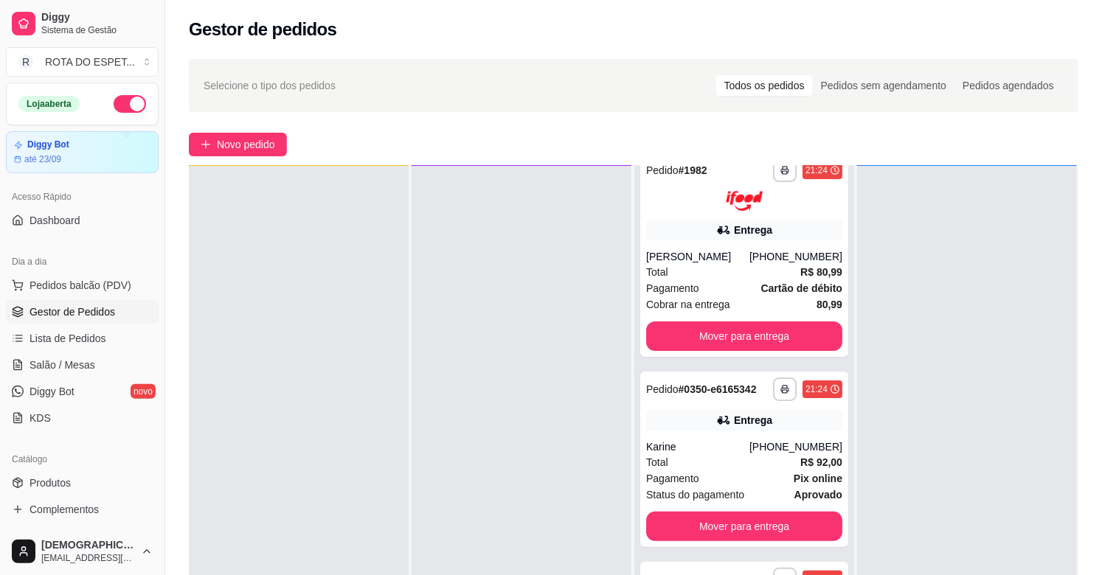
click at [506, 397] on div at bounding box center [521, 453] width 220 height 575
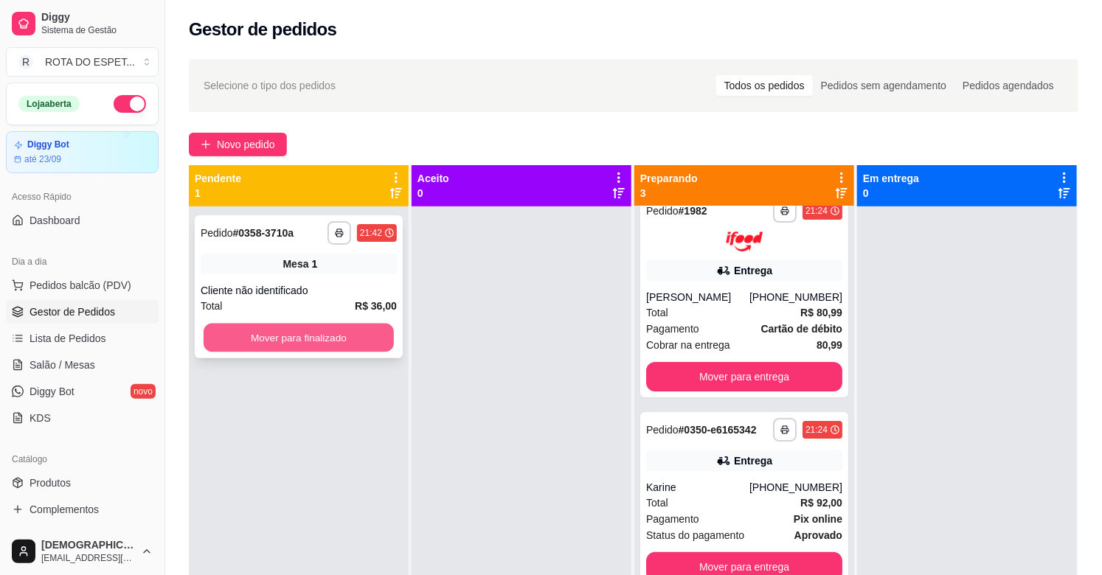
click at [344, 338] on button "Mover para finalizado" at bounding box center [299, 338] width 190 height 29
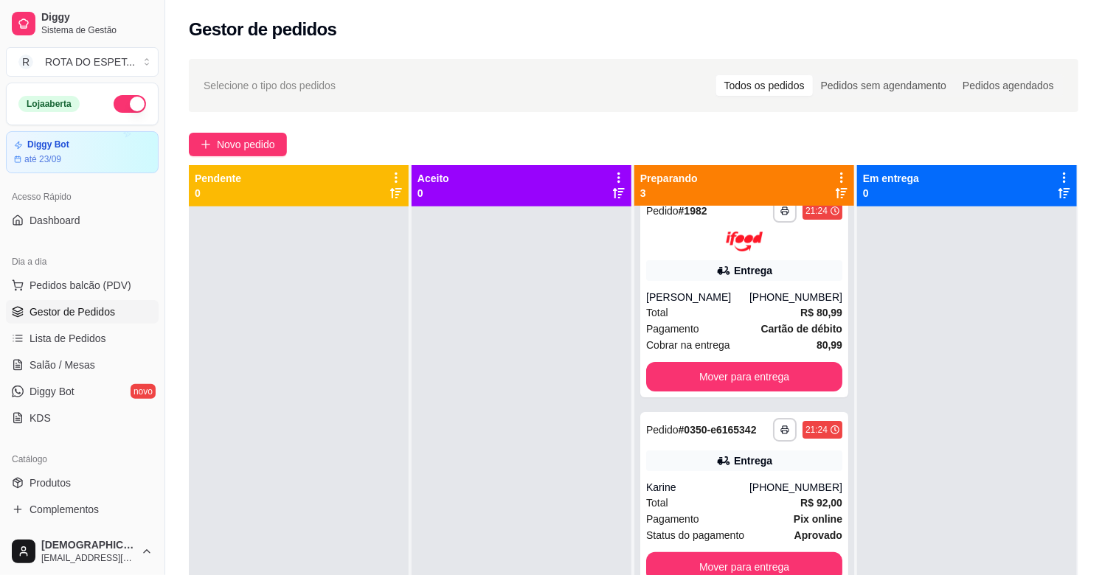
click at [590, 413] on div at bounding box center [521, 493] width 220 height 575
click at [706, 389] on button "Mover para entrega" at bounding box center [744, 376] width 190 height 29
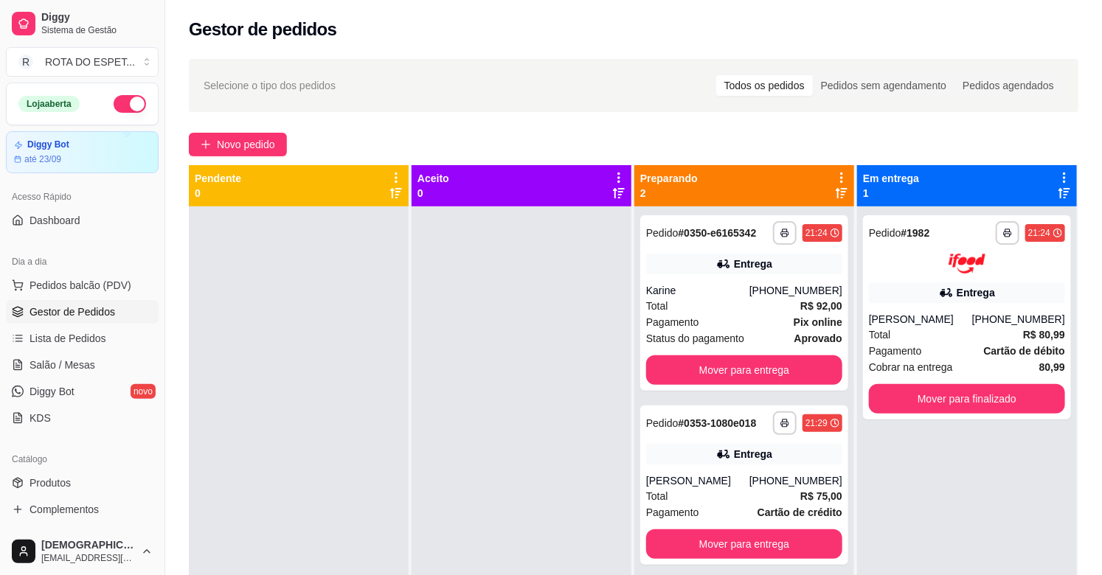
click at [490, 455] on div at bounding box center [521, 493] width 220 height 575
click at [88, 367] on span "Salão / Mesas" at bounding box center [62, 365] width 66 height 15
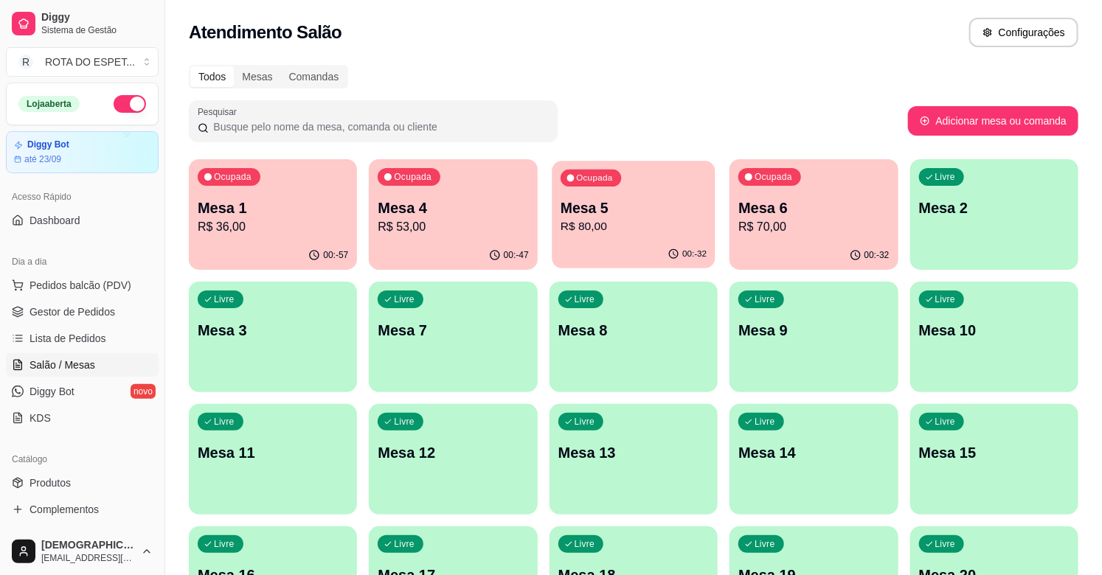
click at [636, 222] on p "R$ 80,00" at bounding box center [633, 226] width 146 height 17
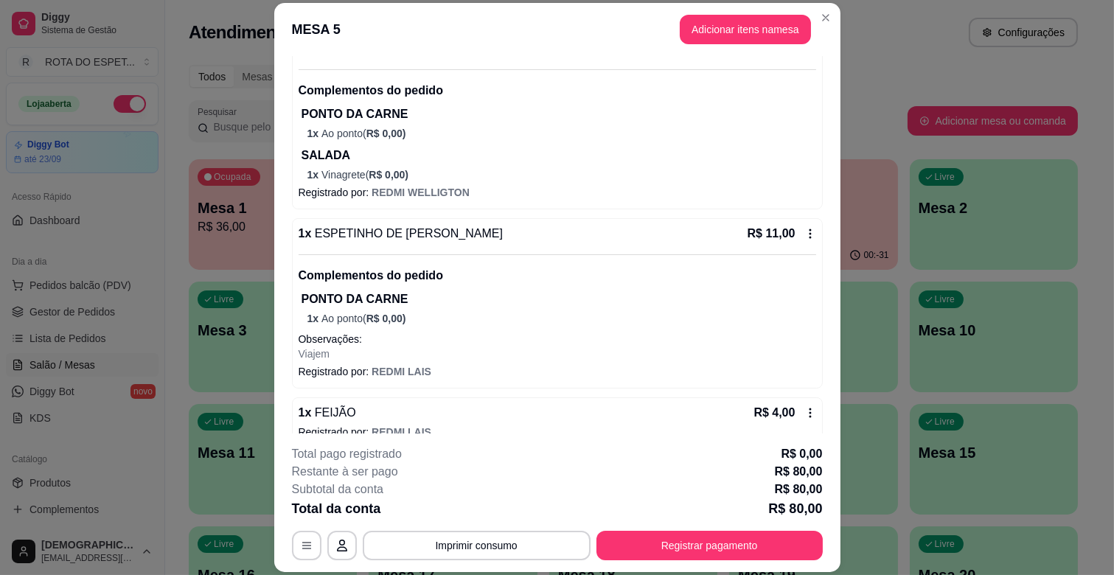
scroll to position [430, 0]
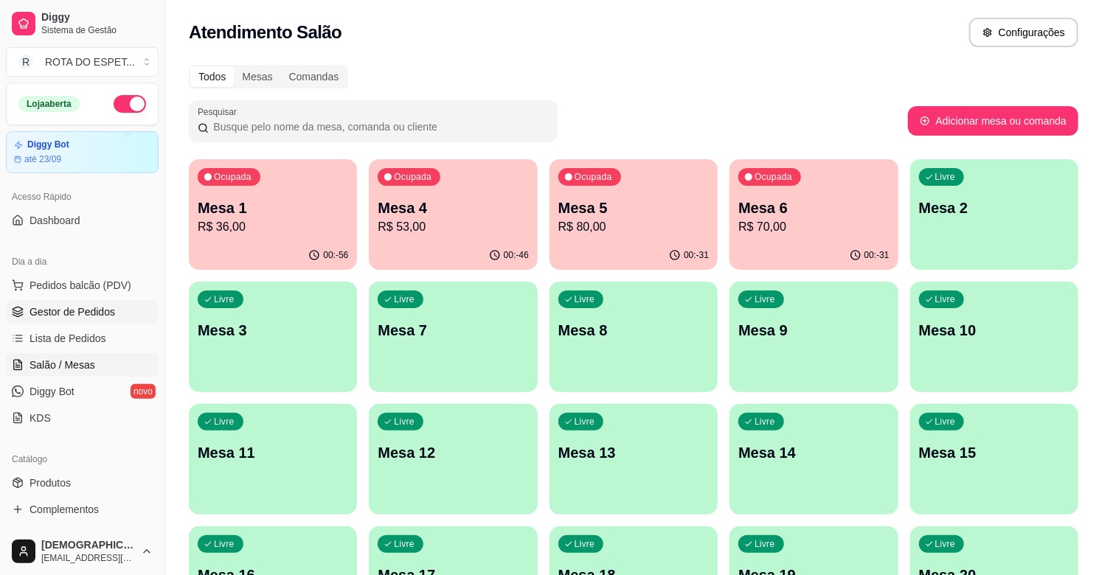
click at [69, 307] on span "Gestor de Pedidos" at bounding box center [72, 312] width 86 height 15
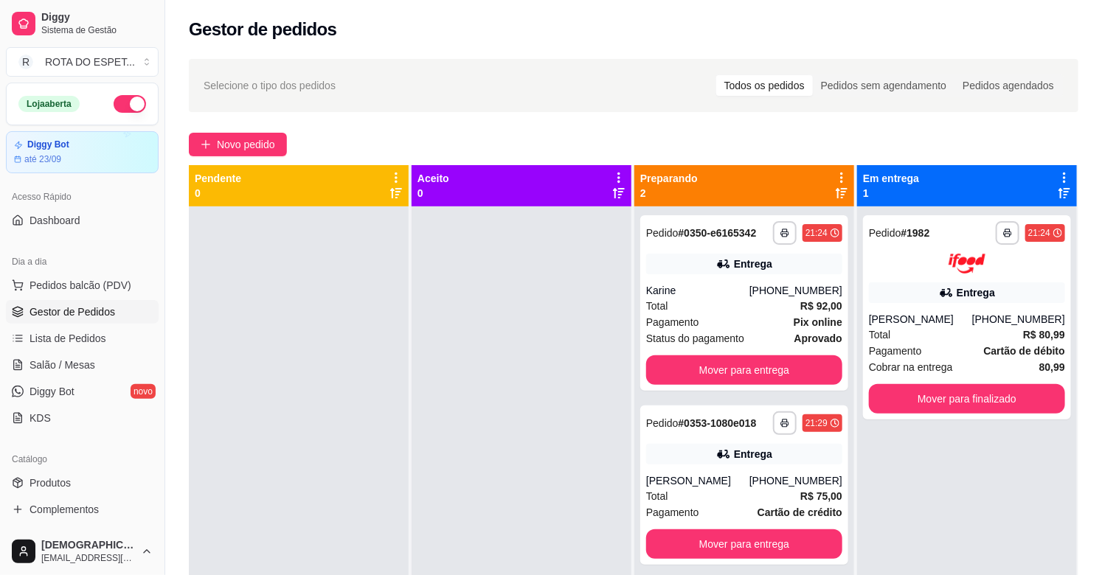
click at [501, 363] on div at bounding box center [521, 493] width 220 height 575
click at [480, 432] on div at bounding box center [521, 493] width 220 height 575
click at [462, 482] on div at bounding box center [521, 493] width 220 height 575
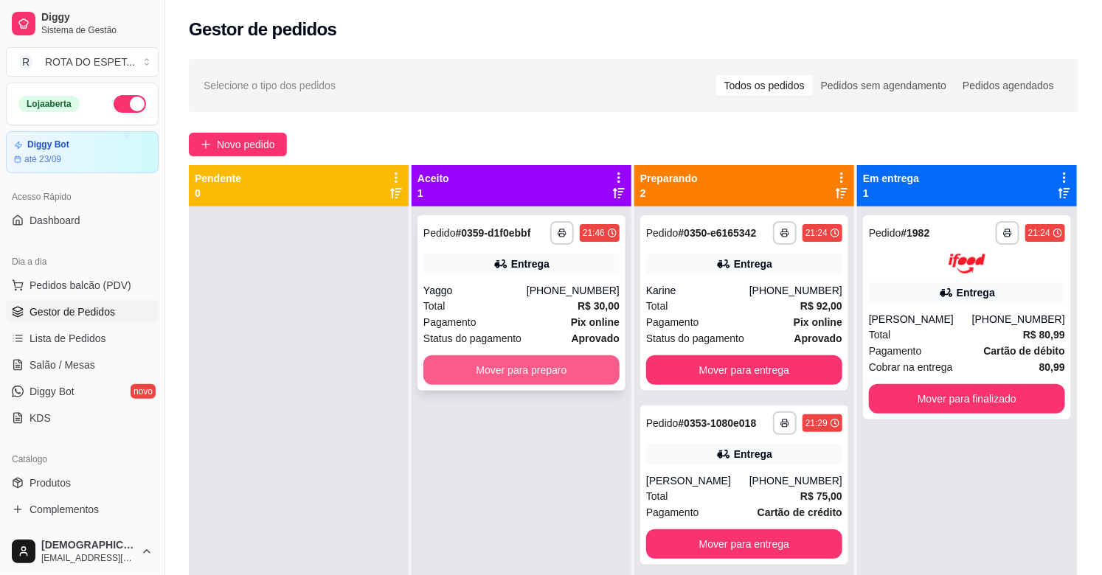
click at [484, 369] on button "Mover para preparo" at bounding box center [521, 369] width 196 height 29
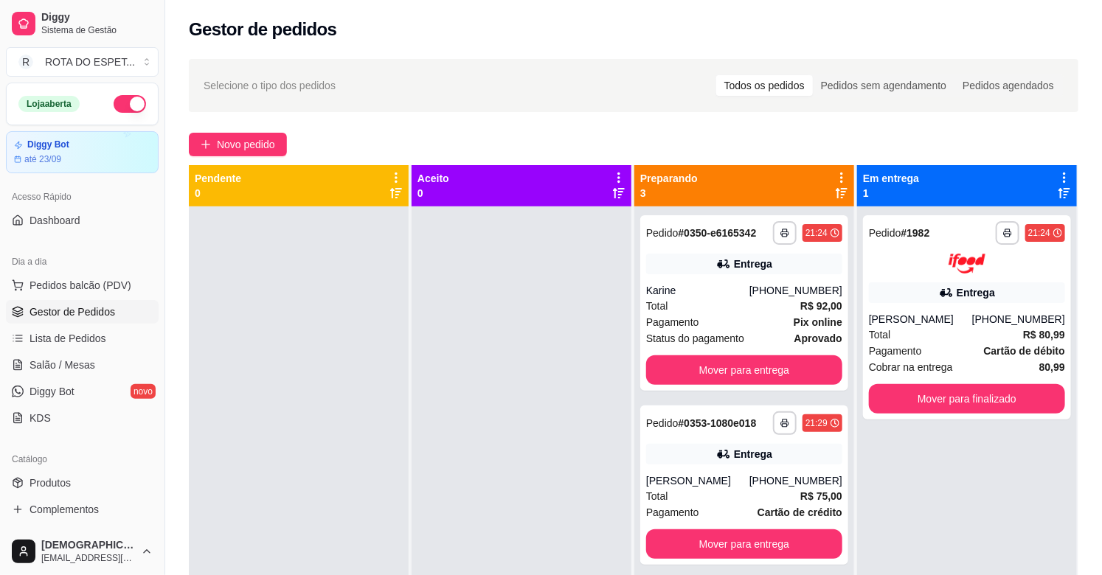
click at [546, 406] on div at bounding box center [521, 493] width 220 height 575
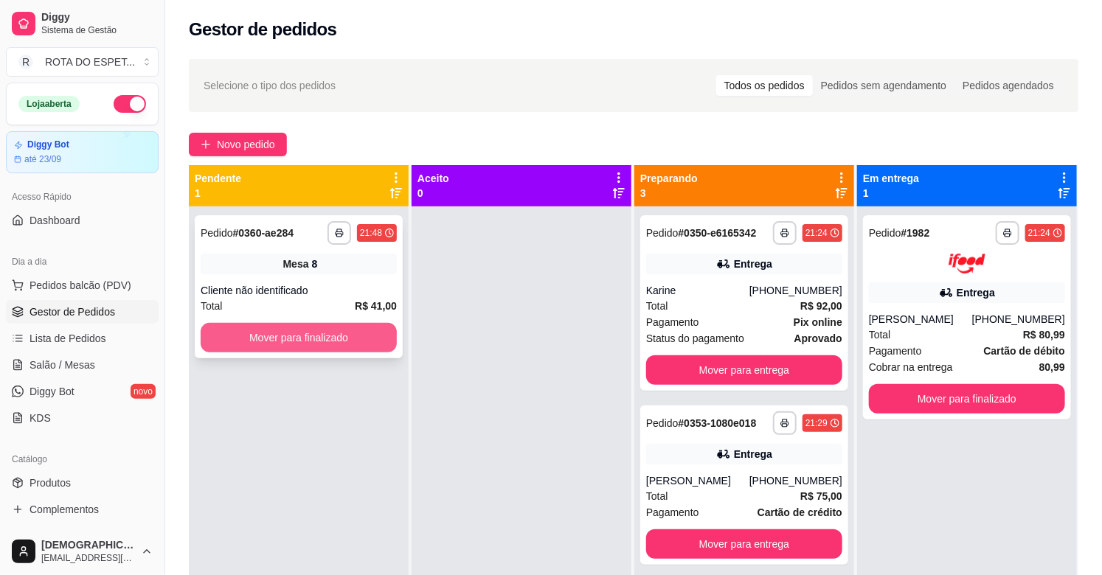
click at [271, 335] on button "Mover para finalizado" at bounding box center [299, 337] width 196 height 29
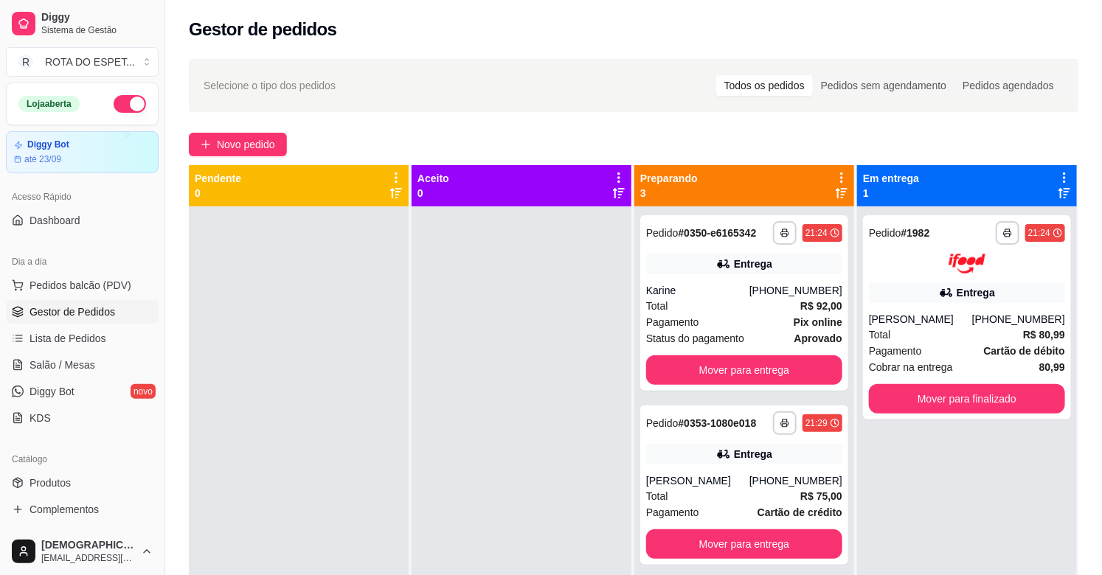
click at [34, 378] on ul "Pedidos balcão (PDV) Gestor de Pedidos Lista de Pedidos Salão / Mesas Diggy Bot…" at bounding box center [82, 352] width 153 height 156
click at [56, 365] on span "Salão / Mesas" at bounding box center [62, 365] width 66 height 15
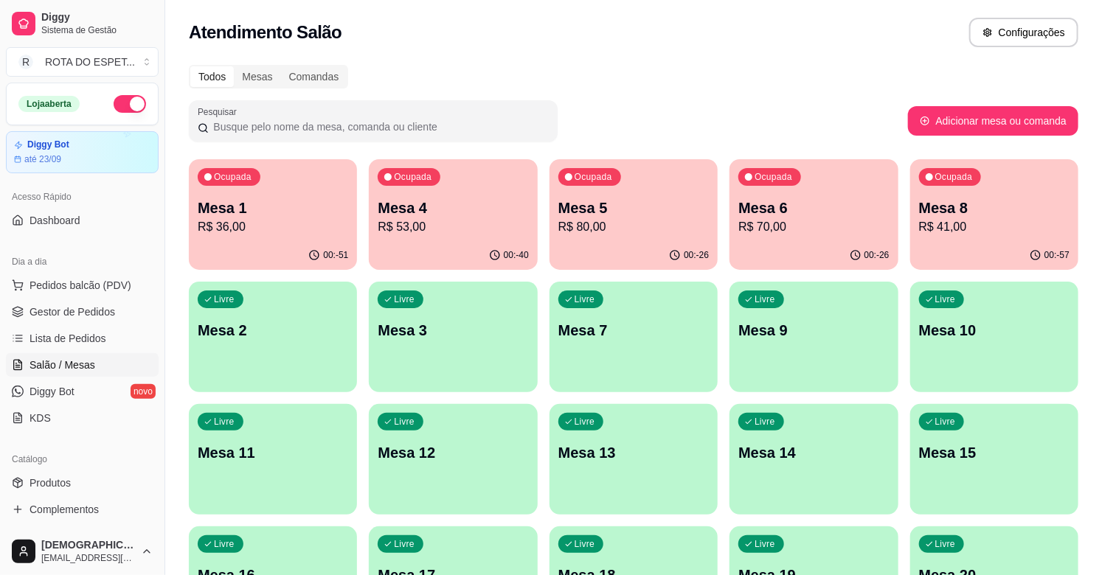
click at [620, 201] on p "Mesa 5" at bounding box center [633, 208] width 150 height 21
click at [636, 217] on div "Mesa 5 R$ 80,00" at bounding box center [633, 216] width 146 height 37
click at [677, 190] on div "Ocupada Mesa 5 R$ 80,00" at bounding box center [634, 201] width 164 height 80
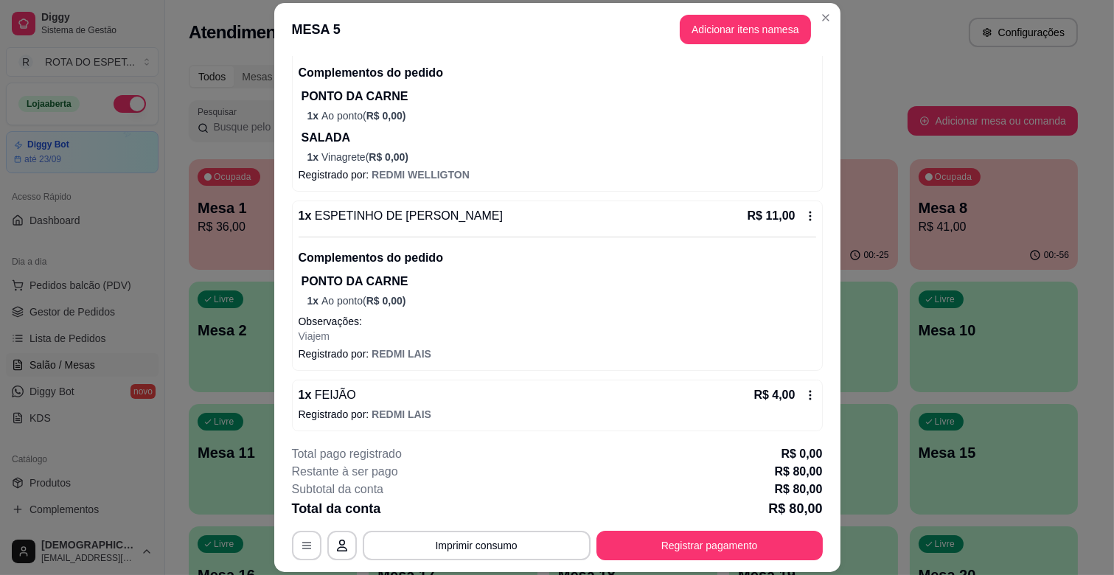
scroll to position [430, 0]
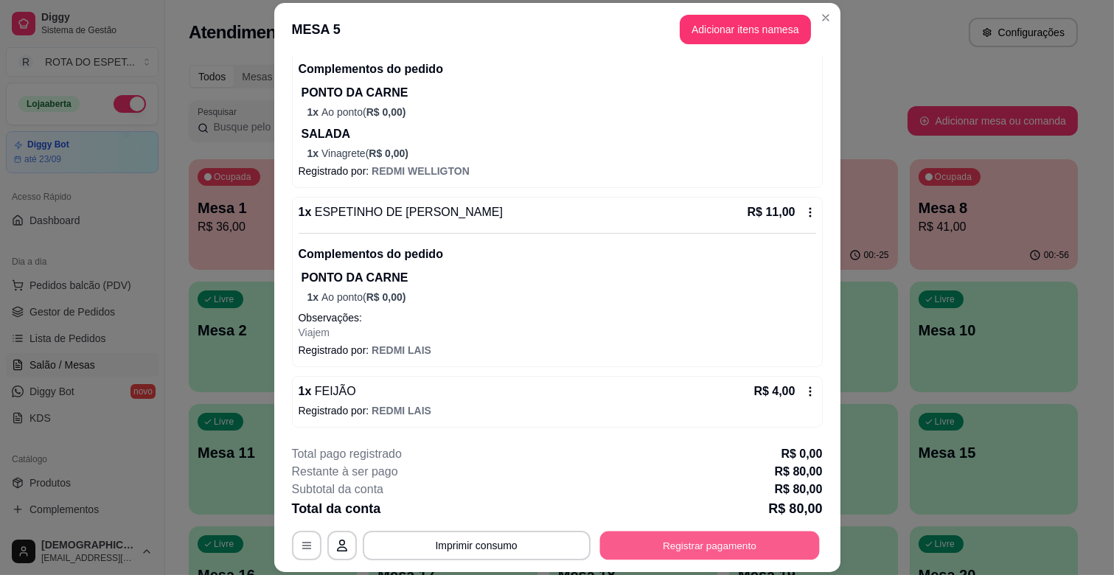
click at [642, 534] on button "Registrar pagamento" at bounding box center [710, 546] width 220 height 29
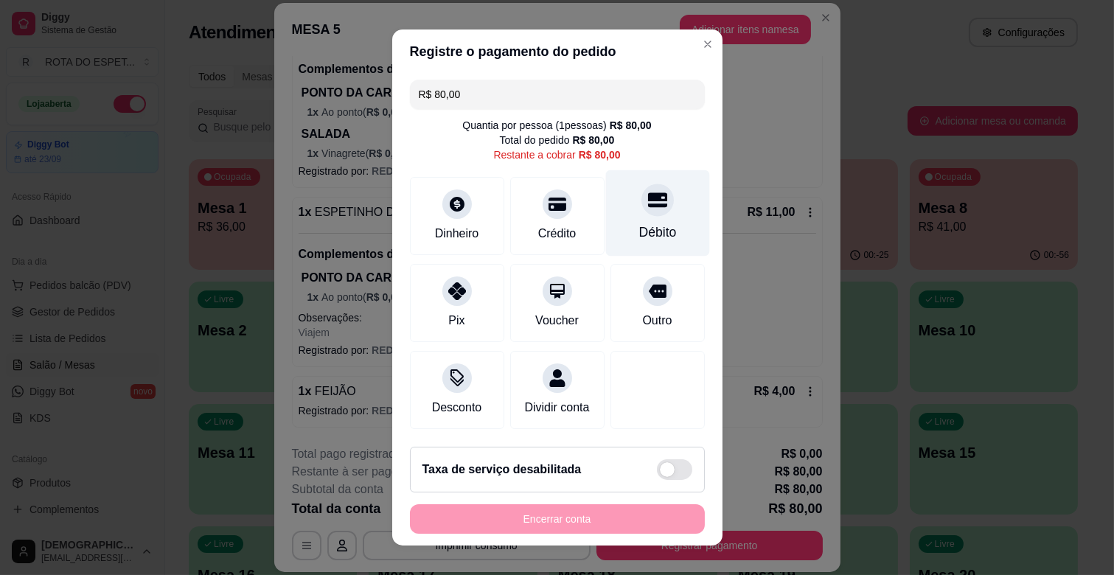
click at [645, 212] on div "Débito" at bounding box center [657, 213] width 104 height 86
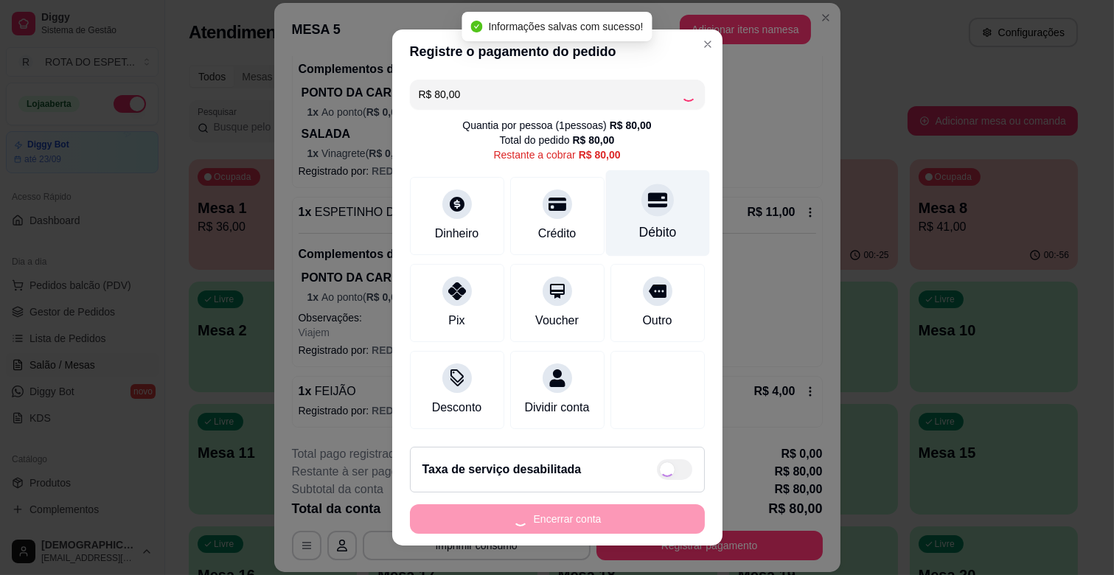
type input "R$ 0,00"
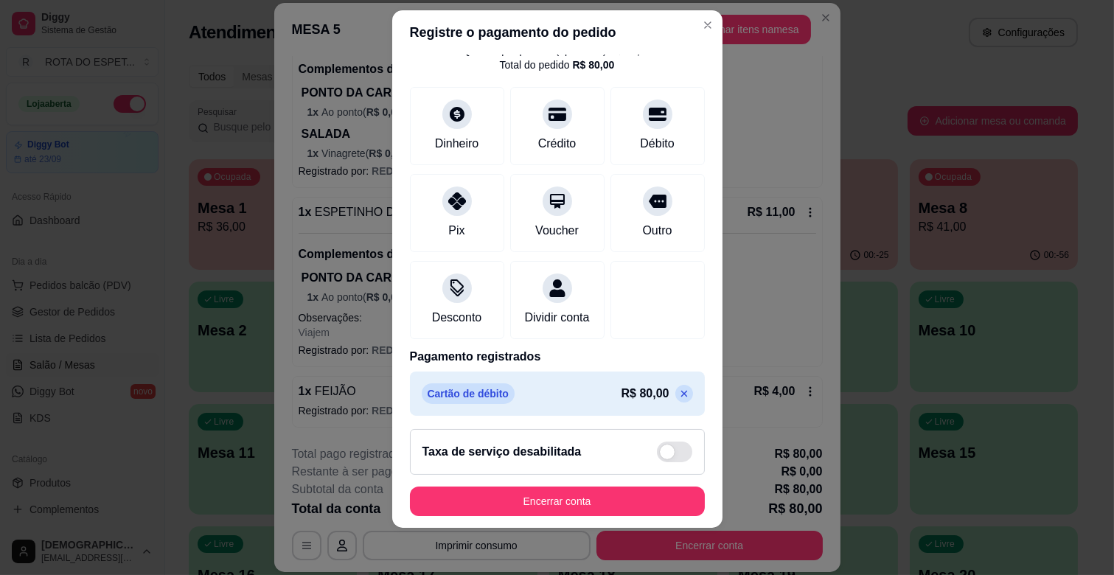
scroll to position [78, 0]
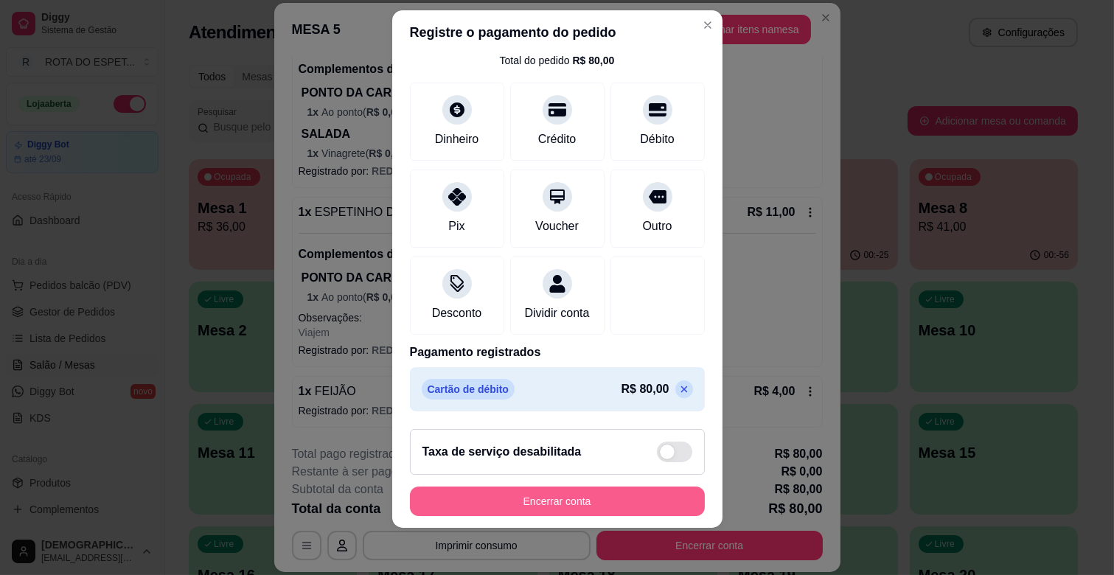
click at [602, 494] on button "Encerrar conta" at bounding box center [557, 501] width 295 height 29
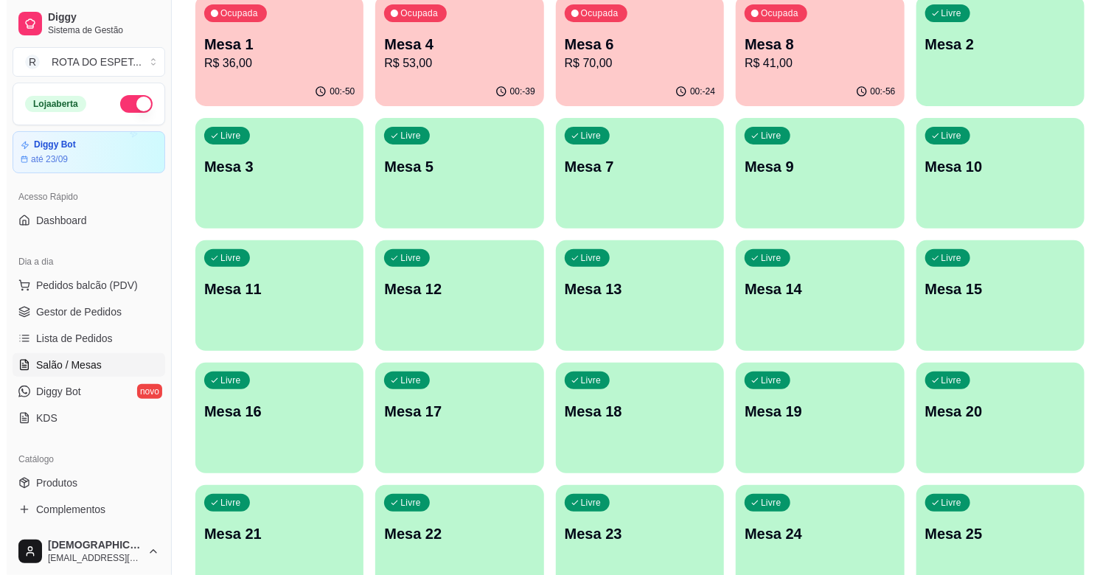
scroll to position [0, 0]
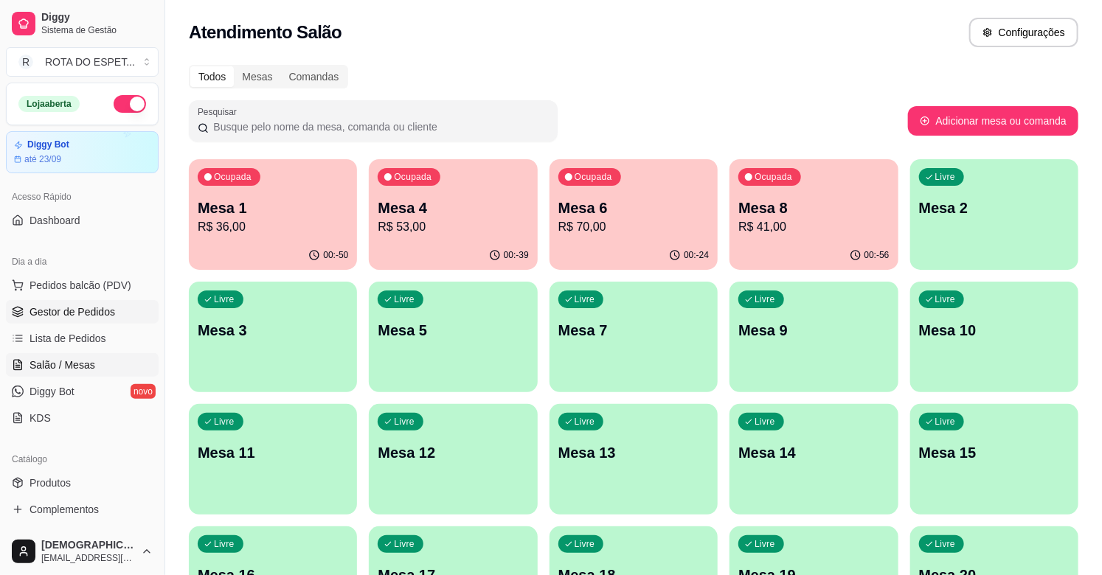
click at [85, 305] on span "Gestor de Pedidos" at bounding box center [72, 312] width 86 height 15
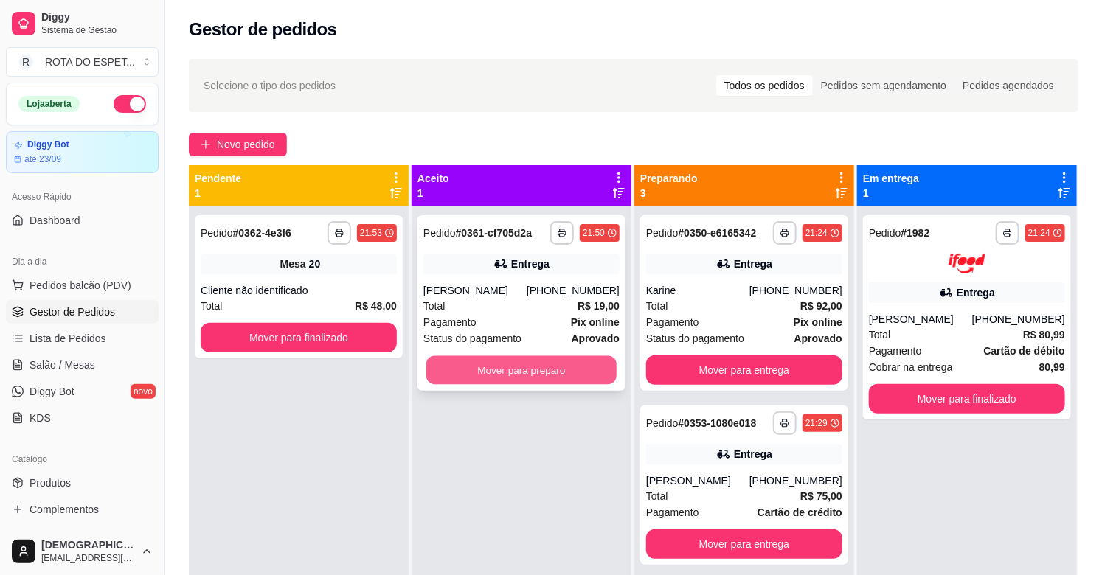
click at [487, 363] on button "Mover para preparo" at bounding box center [521, 370] width 190 height 29
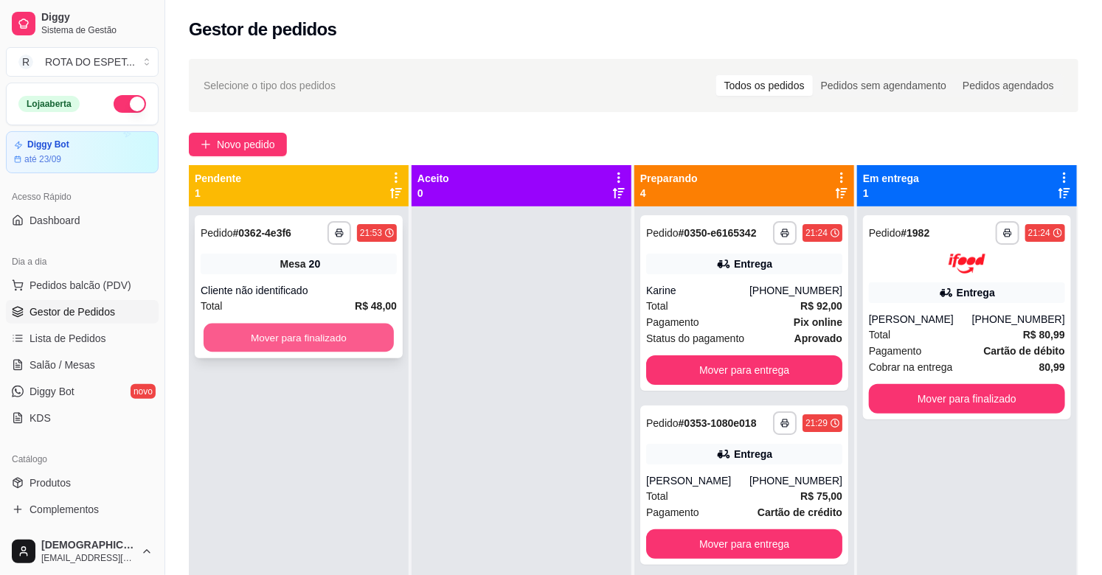
click at [344, 342] on button "Mover para finalizado" at bounding box center [299, 338] width 190 height 29
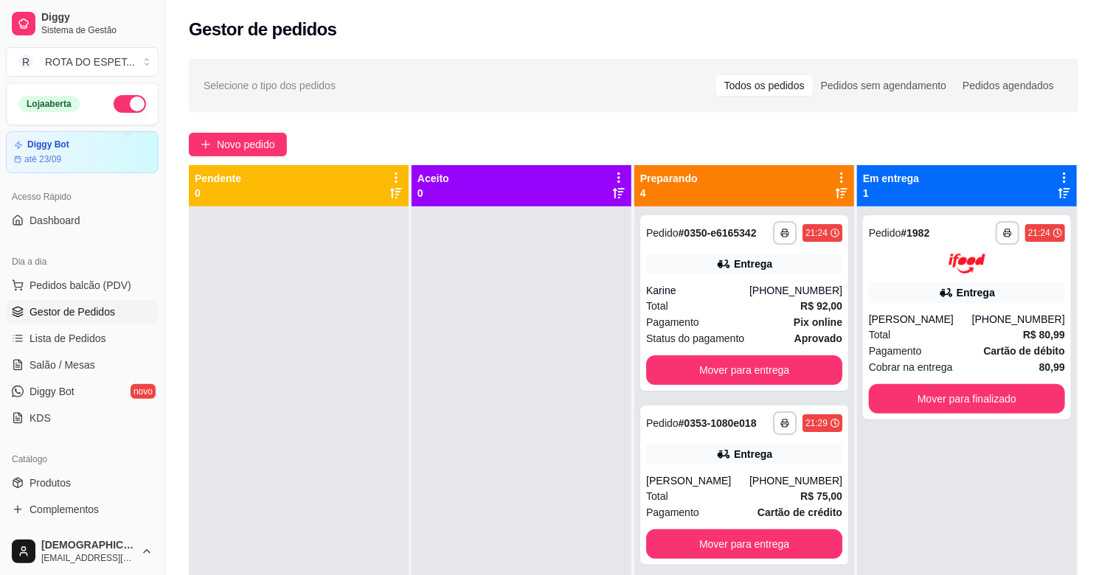
click at [442, 436] on div at bounding box center [521, 493] width 220 height 575
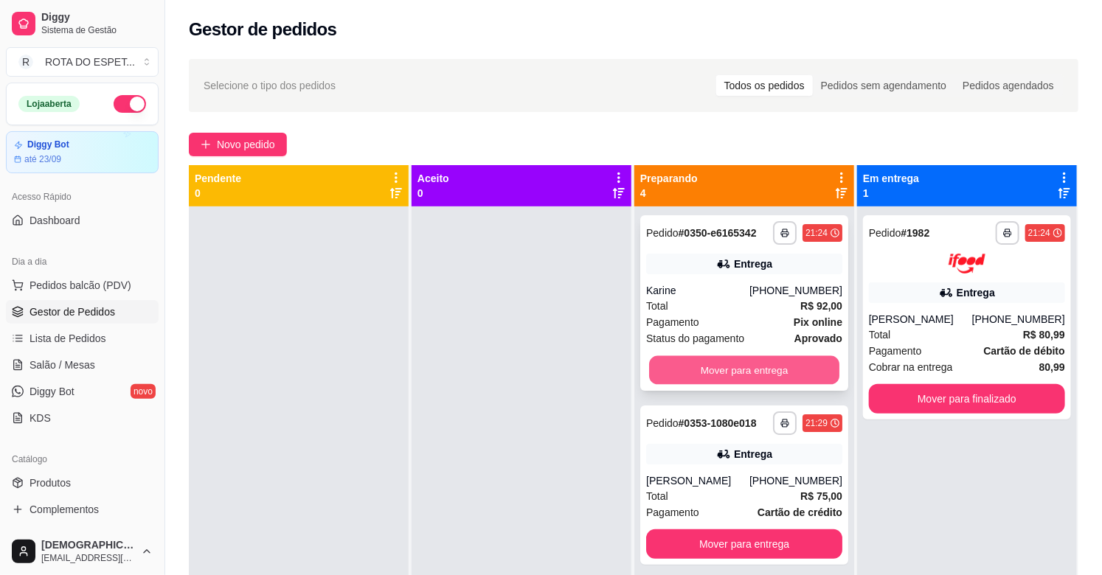
click at [739, 357] on button "Mover para entrega" at bounding box center [744, 370] width 190 height 29
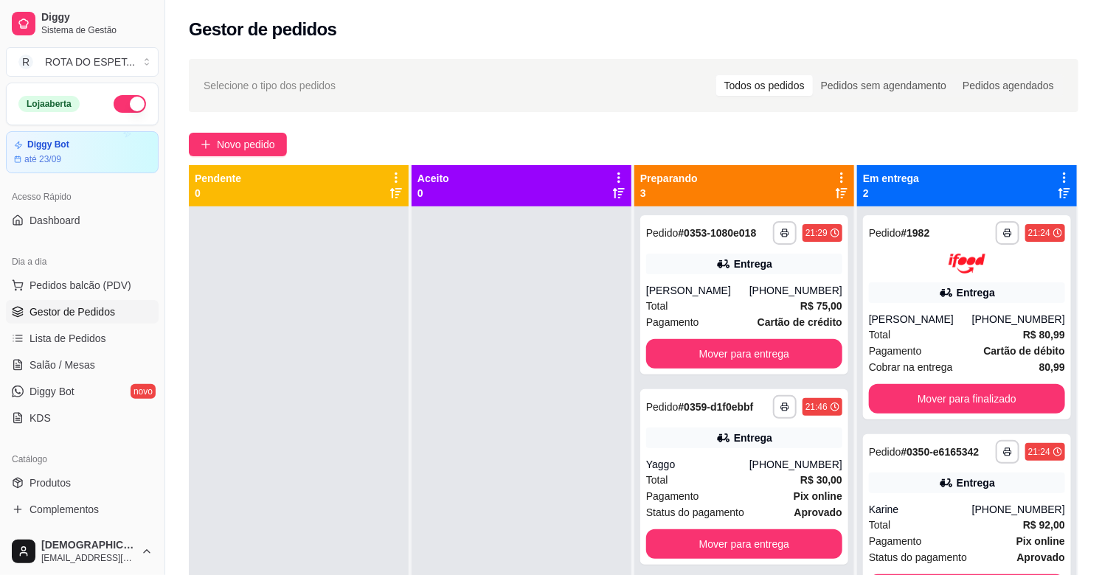
click at [518, 435] on div at bounding box center [521, 493] width 220 height 575
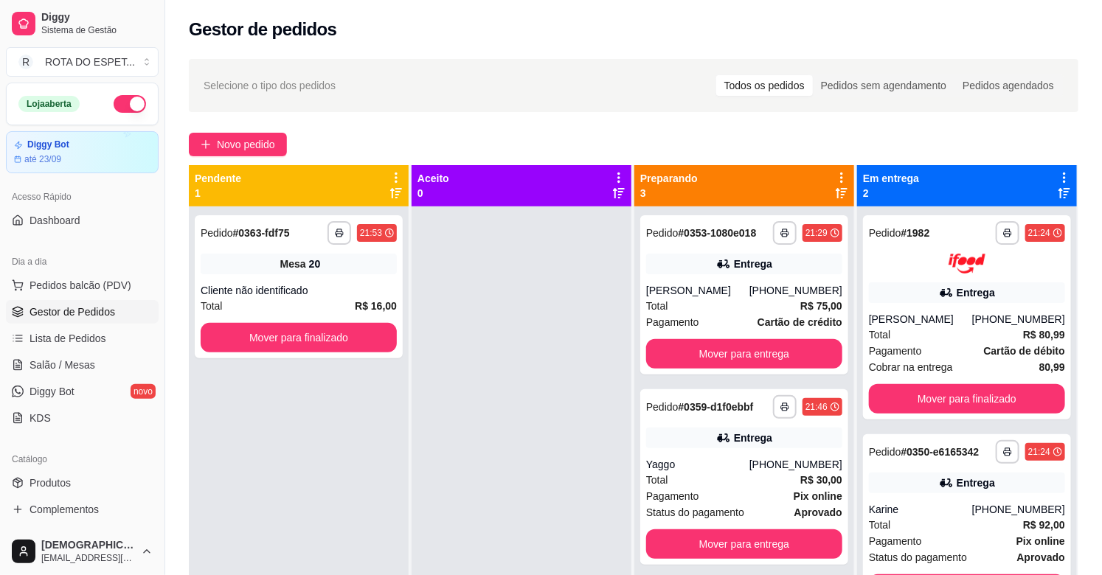
click at [529, 426] on div at bounding box center [521, 493] width 220 height 575
click at [310, 348] on button "Mover para finalizado" at bounding box center [299, 337] width 196 height 29
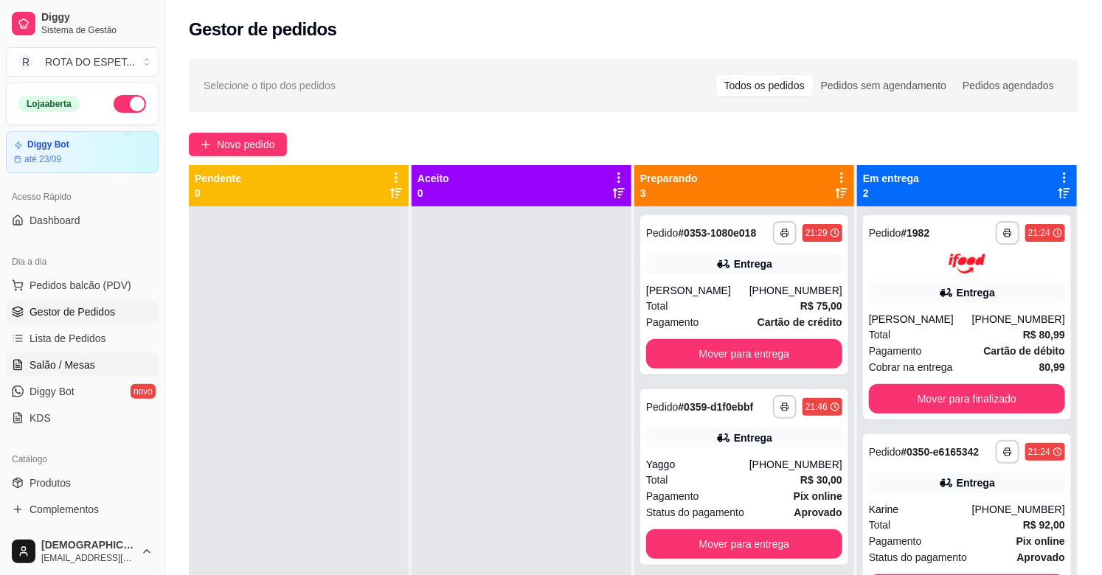
click at [88, 372] on span "Salão / Mesas" at bounding box center [62, 365] width 66 height 15
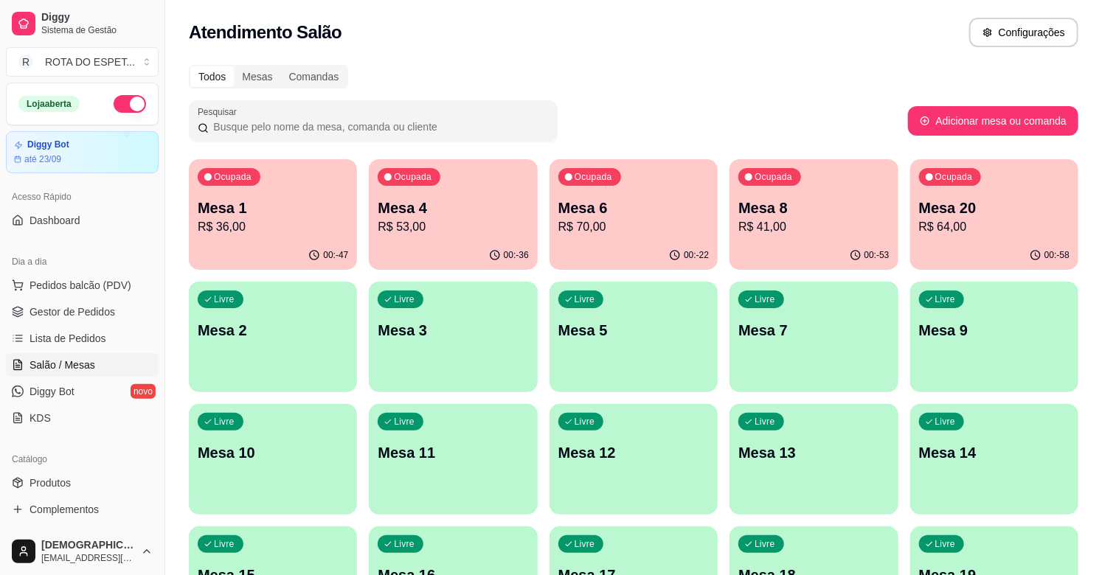
click at [1000, 235] on p "R$ 64,00" at bounding box center [994, 227] width 150 height 18
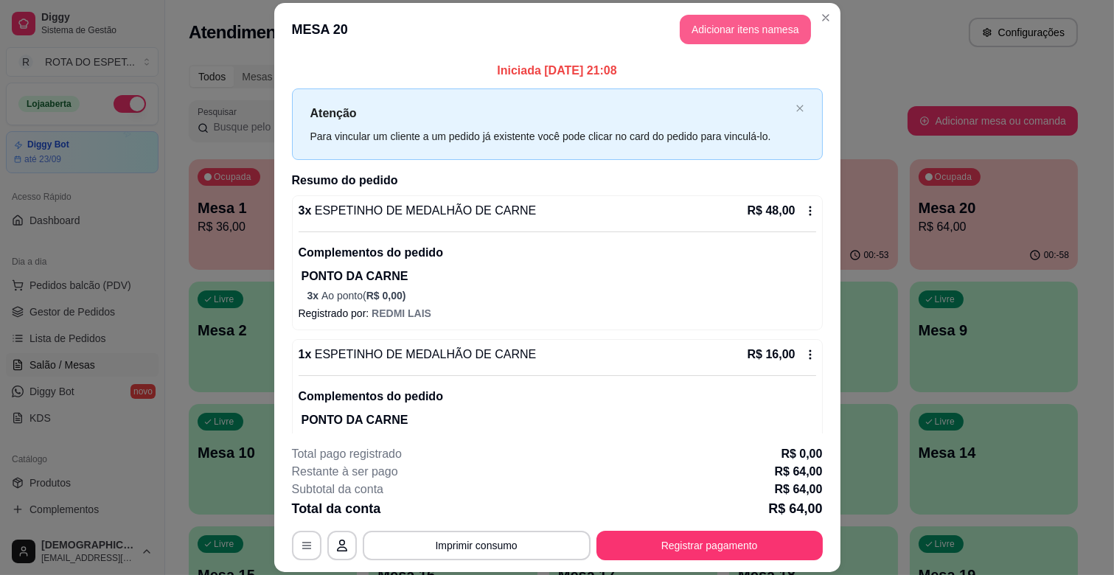
click at [725, 31] on button "Adicionar itens na mesa" at bounding box center [745, 29] width 131 height 29
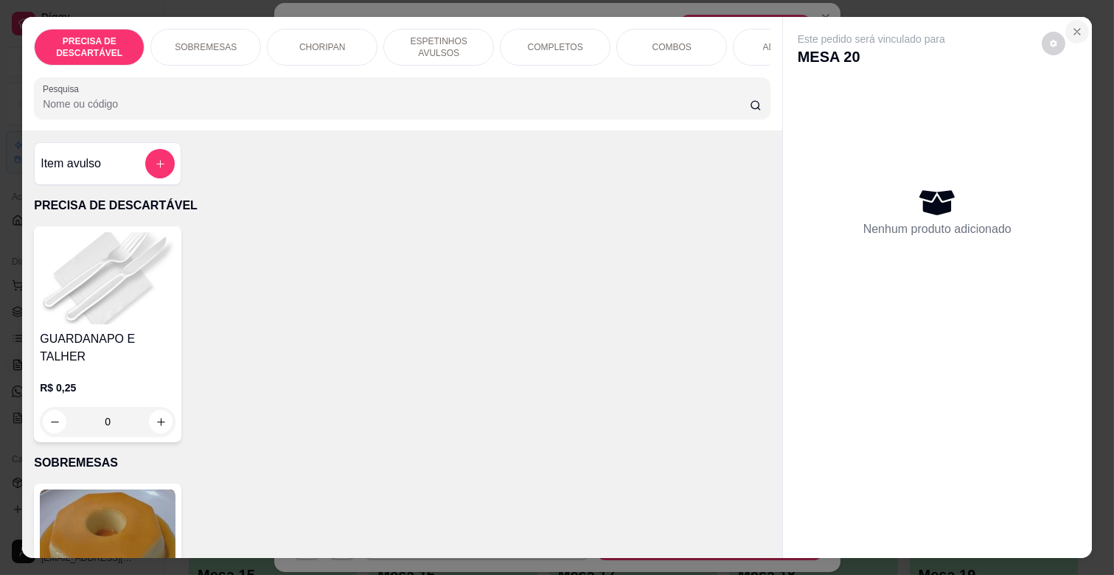
click at [1074, 26] on icon "Close" at bounding box center [1077, 32] width 12 height 12
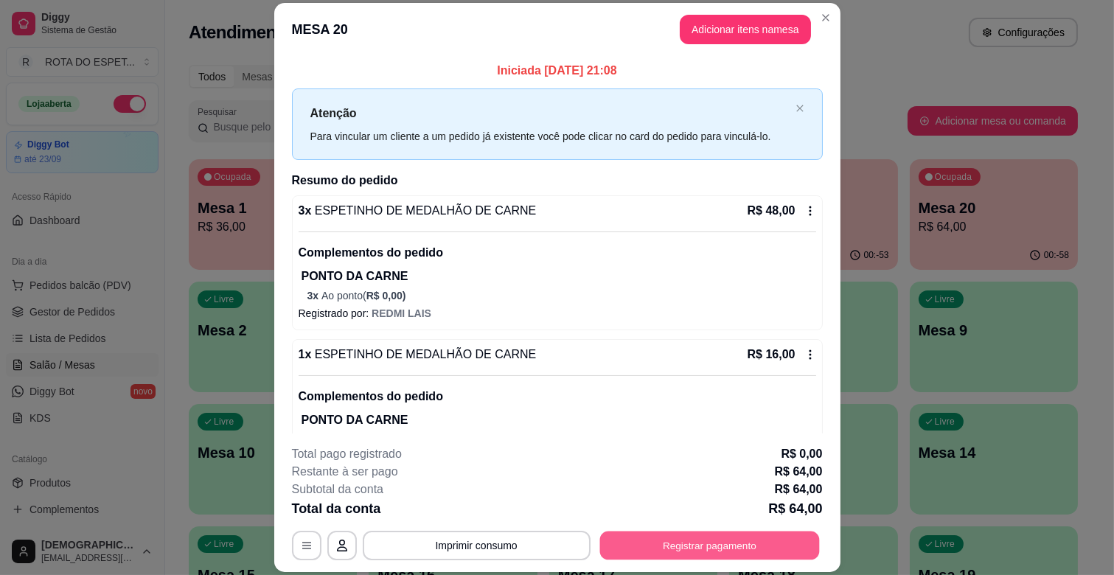
click at [748, 555] on button "Registrar pagamento" at bounding box center [710, 546] width 220 height 29
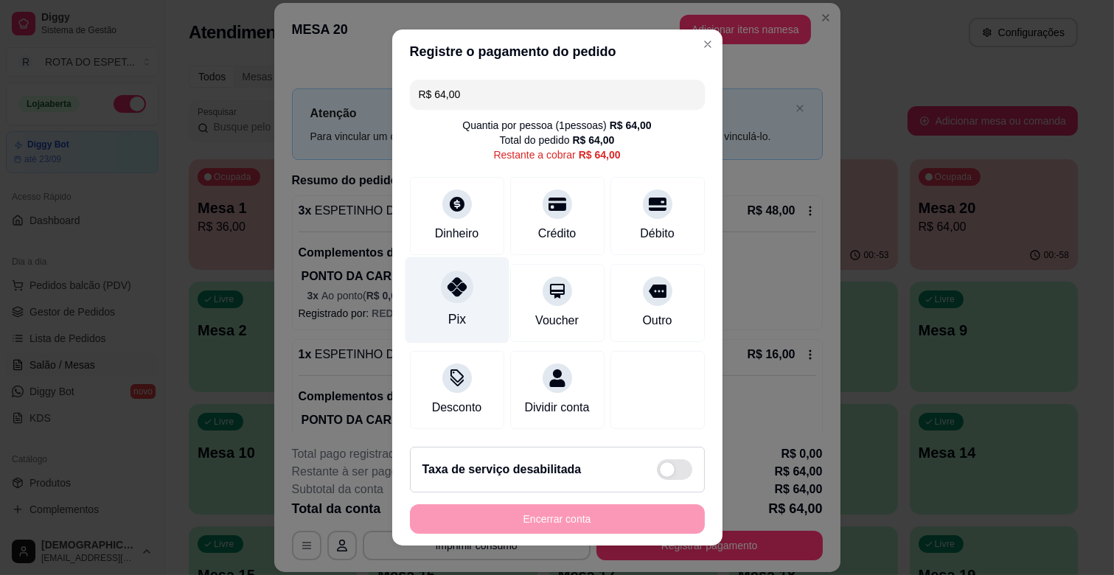
click at [470, 295] on div "Pix" at bounding box center [457, 300] width 104 height 86
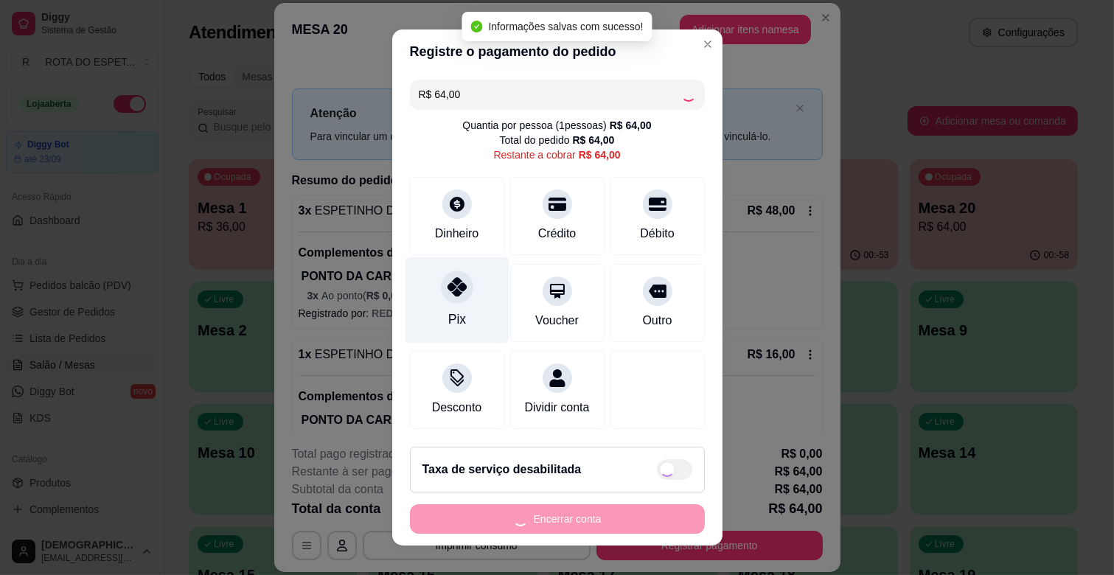
type input "R$ 0,00"
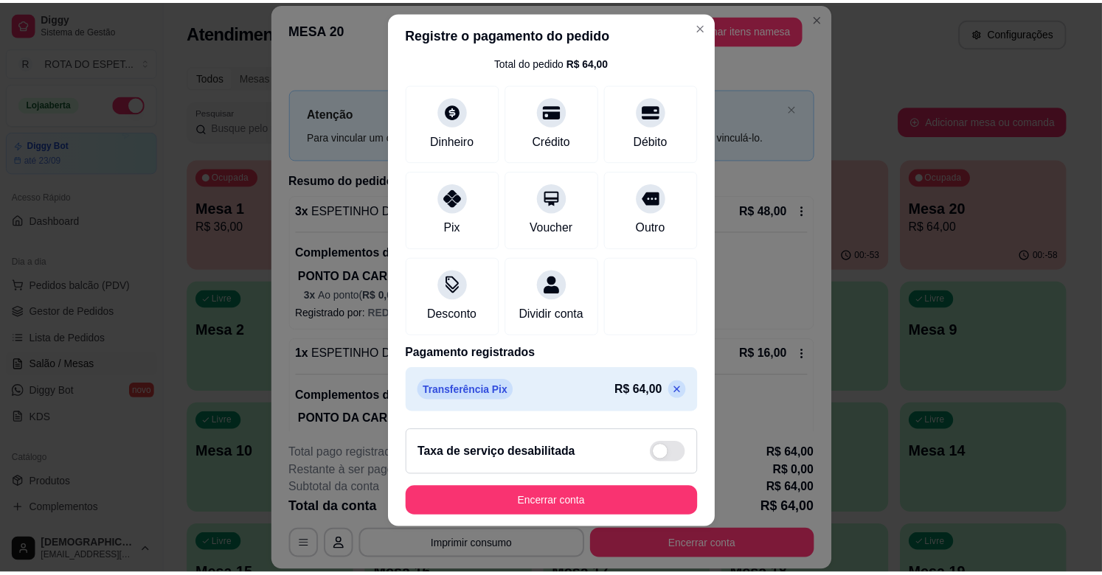
scroll to position [18, 0]
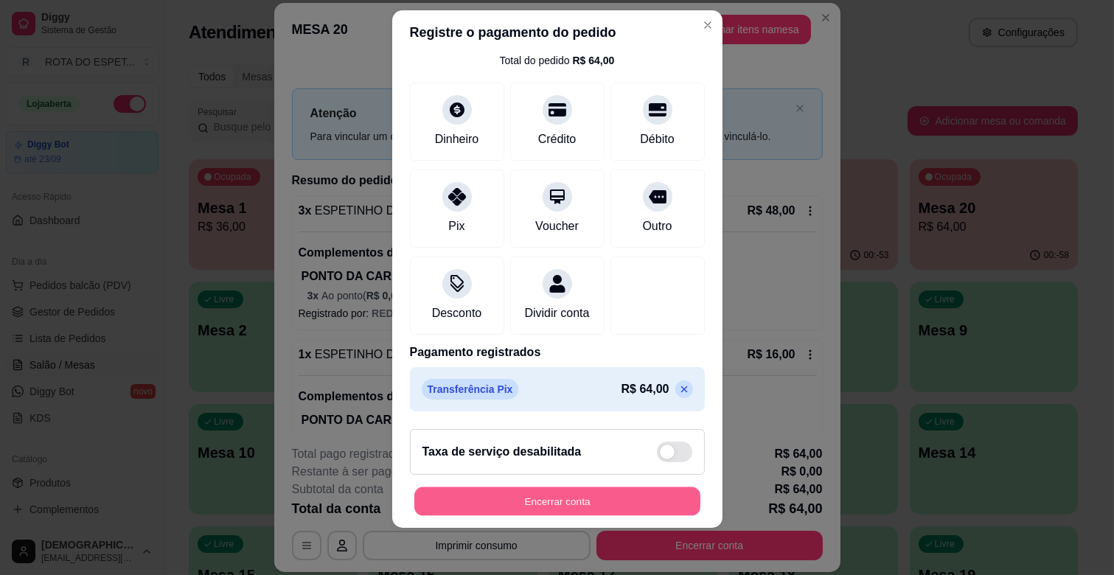
click at [573, 495] on button "Encerrar conta" at bounding box center [557, 501] width 286 height 29
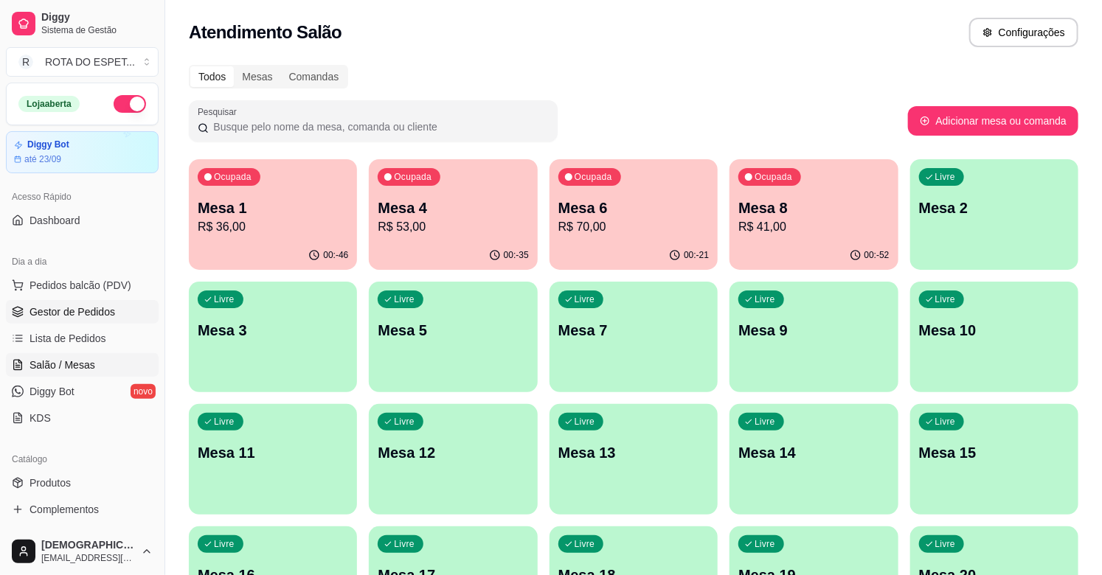
click at [81, 319] on span "Gestor de Pedidos" at bounding box center [72, 312] width 86 height 15
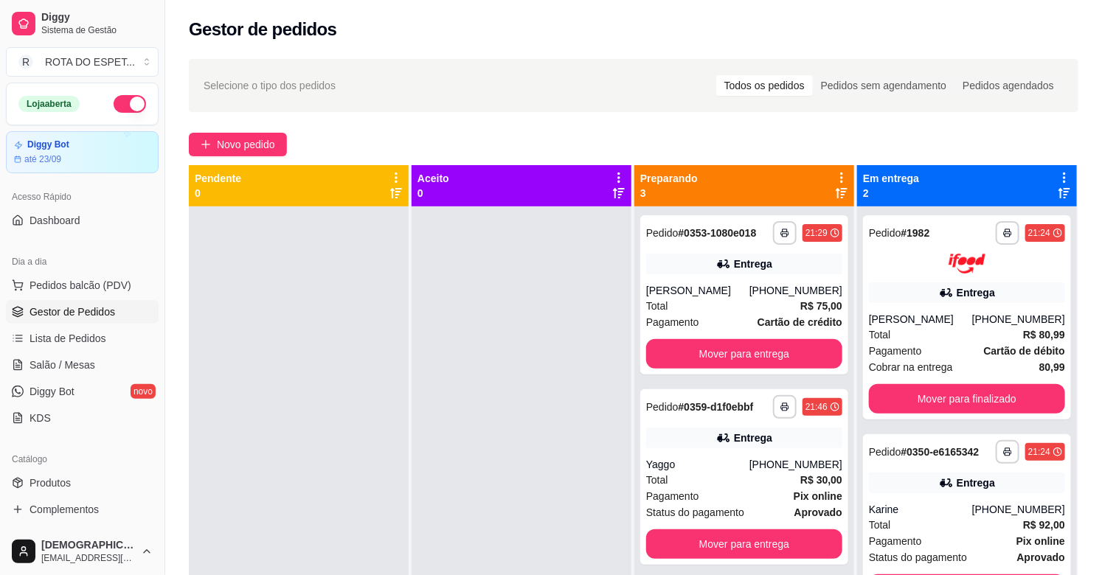
click at [440, 469] on div at bounding box center [521, 493] width 220 height 575
click at [87, 371] on span "Salão / Mesas" at bounding box center [62, 365] width 66 height 15
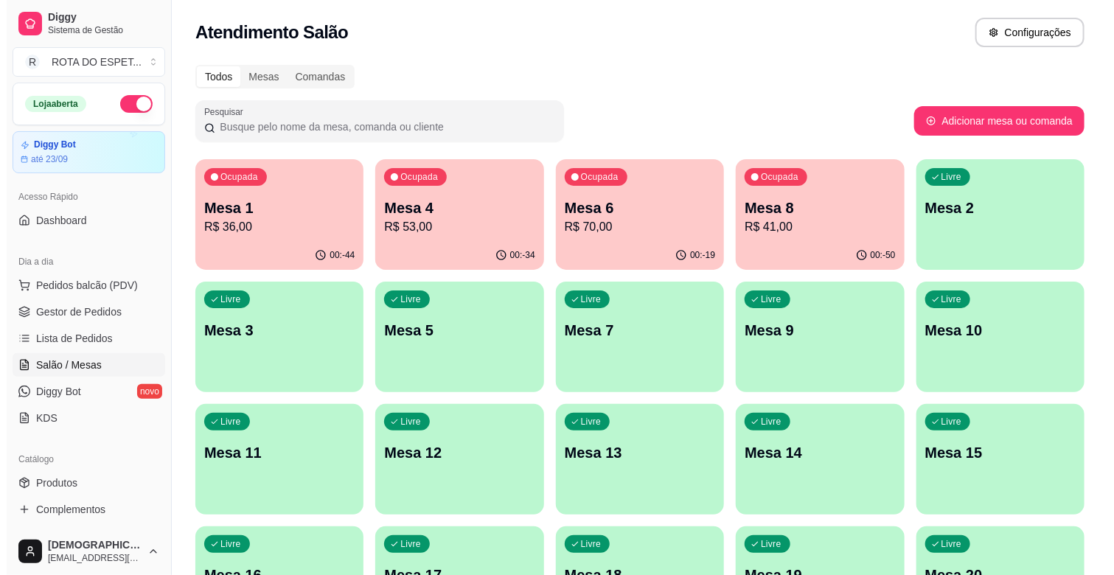
scroll to position [327, 0]
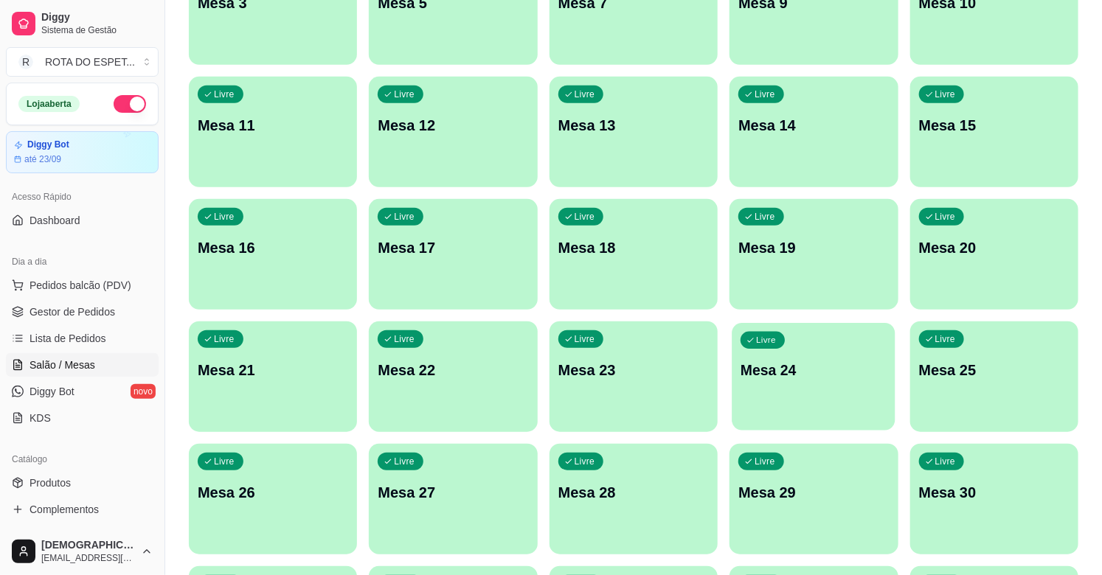
click at [787, 383] on div "Livre Mesa 24" at bounding box center [814, 368] width 164 height 90
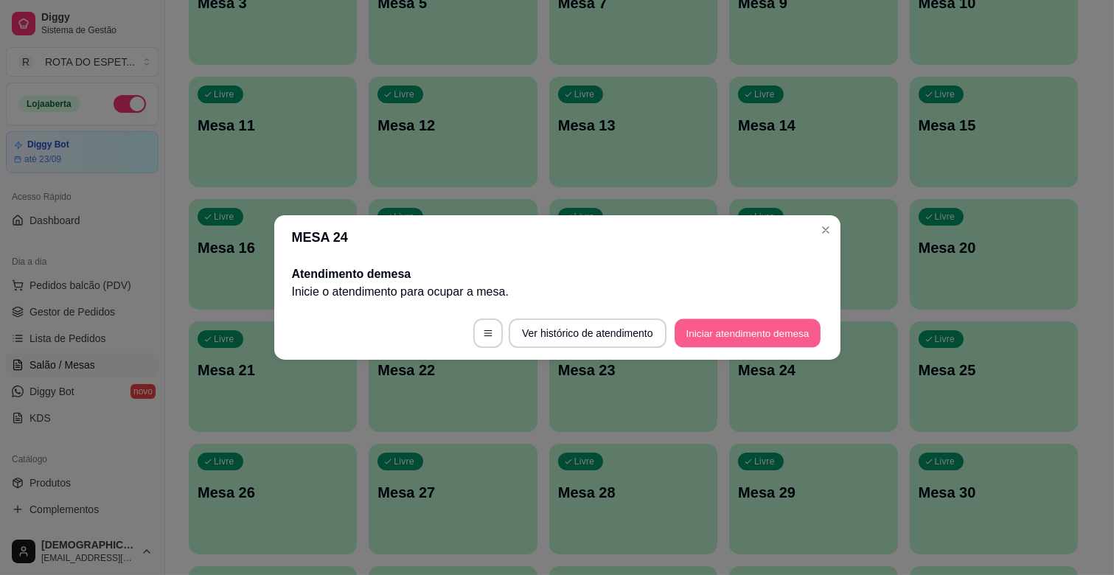
click at [748, 330] on button "Iniciar atendimento de mesa" at bounding box center [748, 333] width 146 height 29
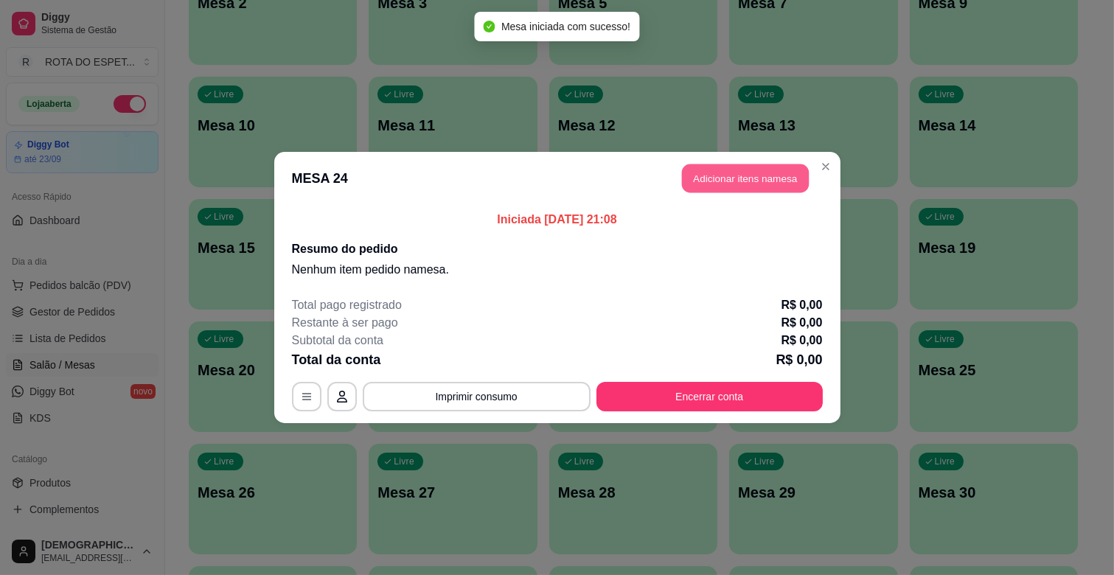
click at [765, 192] on button "Adicionar itens na mesa" at bounding box center [745, 178] width 127 height 29
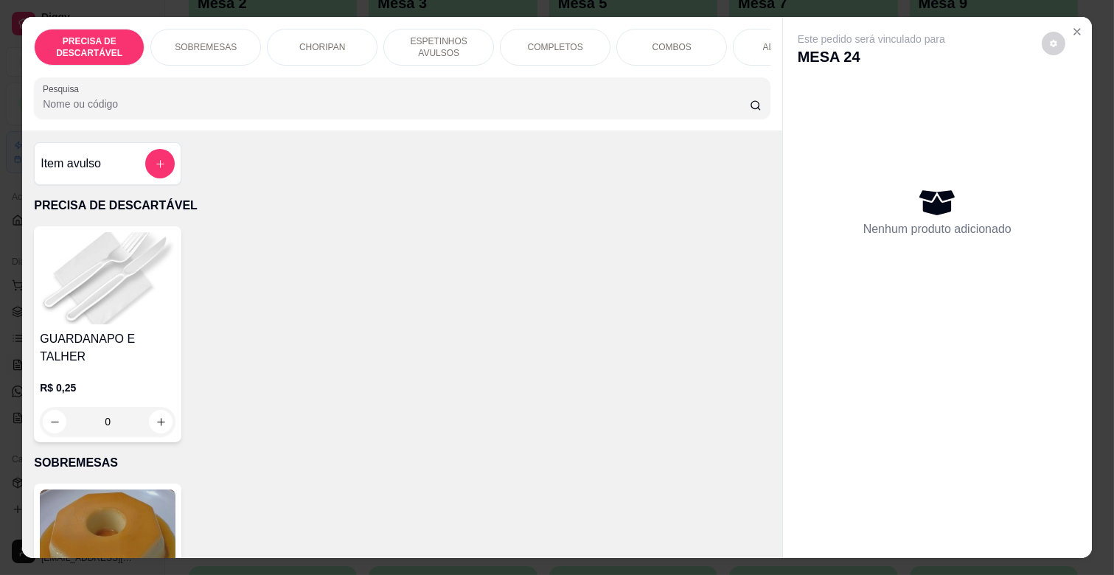
click at [537, 46] on p "COMPLETOS" at bounding box center [555, 47] width 55 height 12
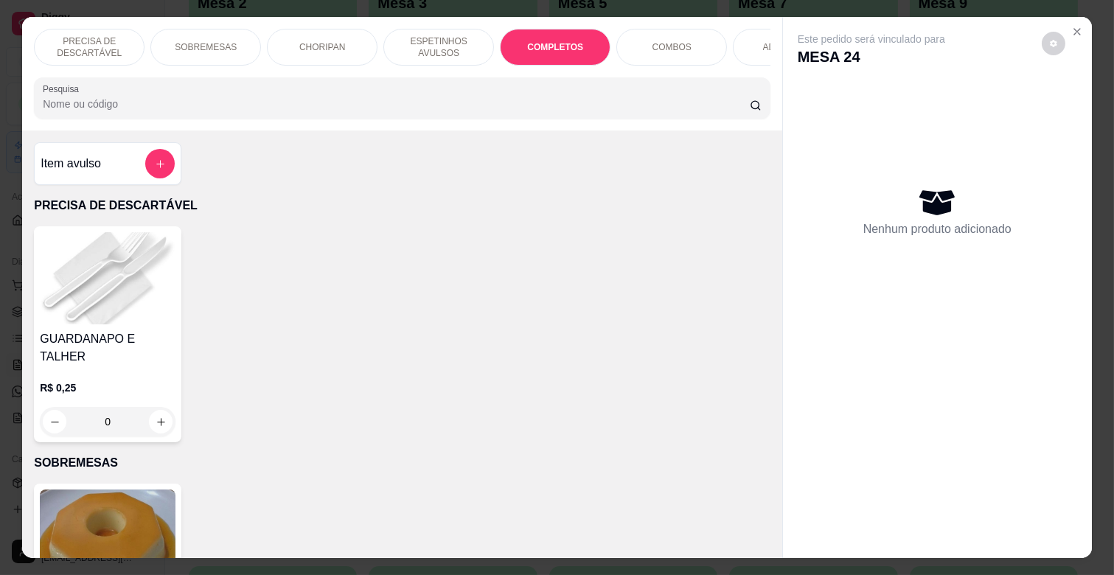
scroll to position [35, 0]
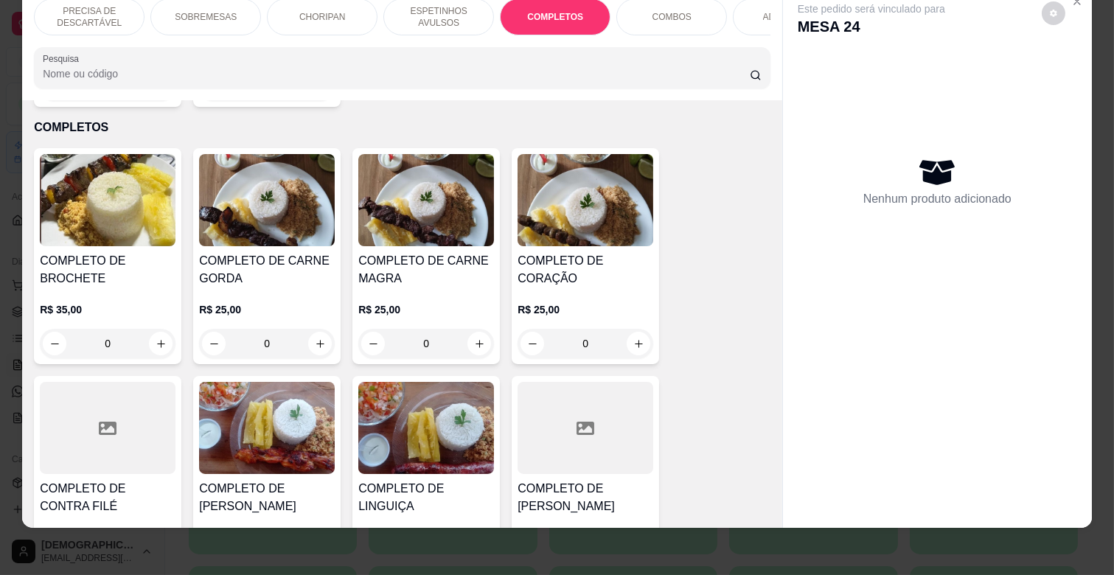
click at [293, 257] on h4 "COMPLETO DE CARNE GORDA" at bounding box center [267, 269] width 136 height 35
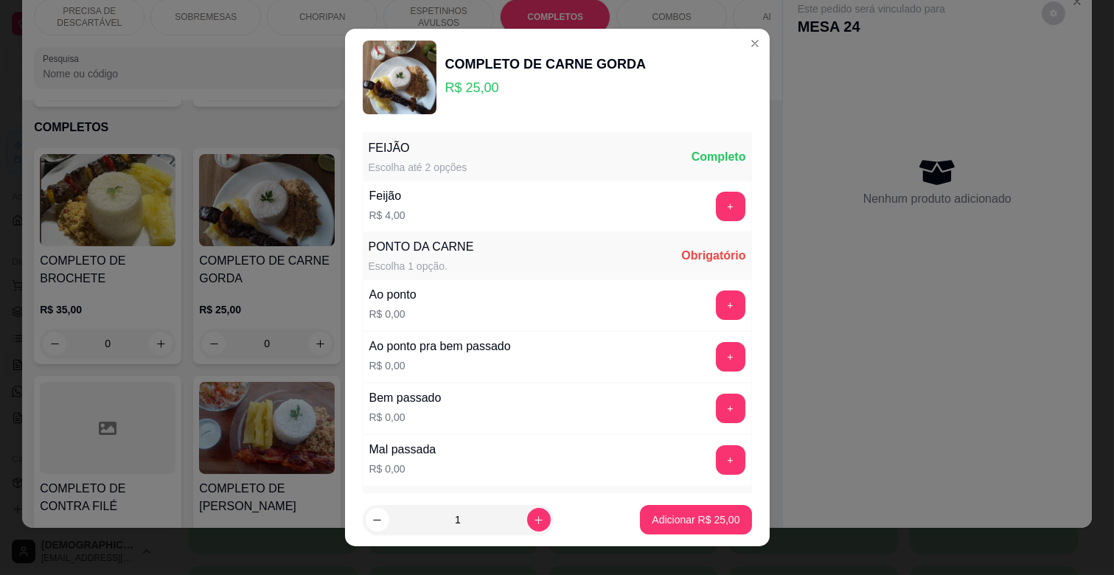
click at [701, 335] on div "Ao ponto pra bem passado R$ 0,00 +" at bounding box center [557, 357] width 389 height 52
click at [701, 341] on div "Ao ponto pra bem passado R$ 0,00 +" at bounding box center [557, 357] width 389 height 52
click at [716, 355] on button "+" at bounding box center [730, 356] width 29 height 29
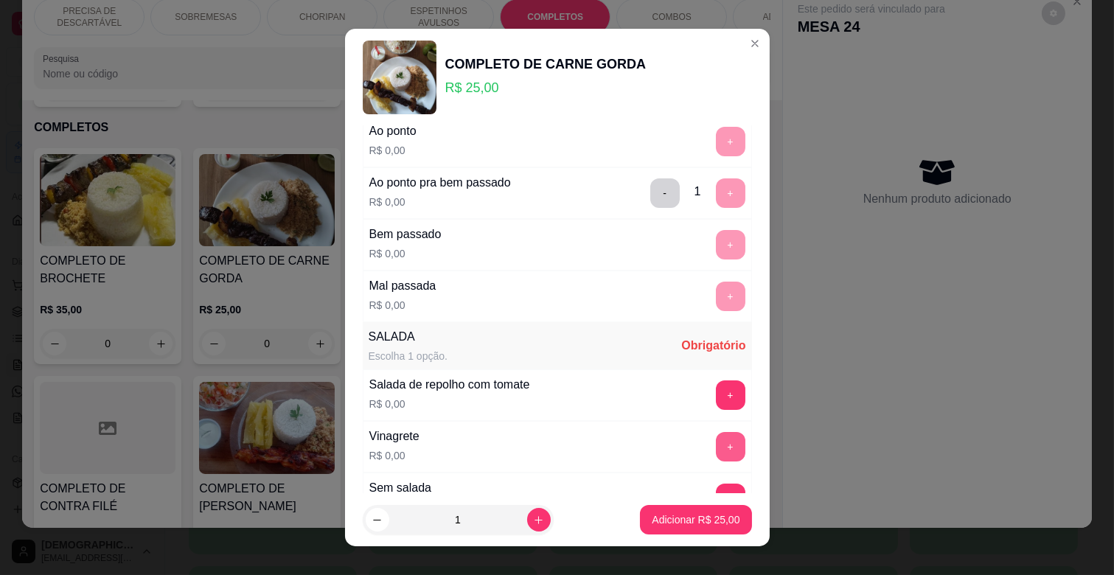
click at [716, 438] on button "+" at bounding box center [730, 446] width 29 height 29
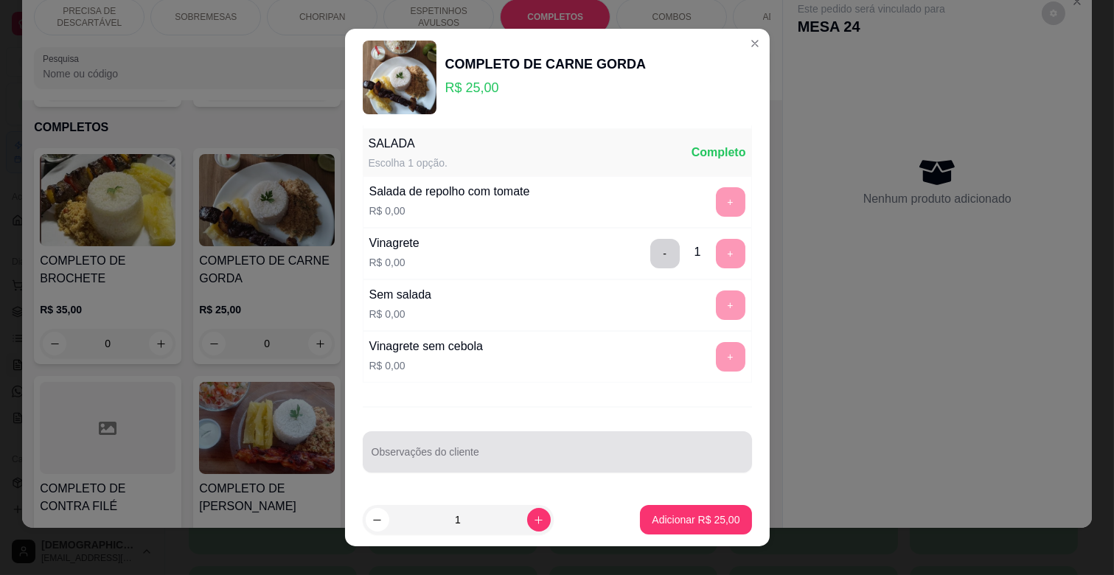
click at [551, 442] on div at bounding box center [558, 451] width 372 height 29
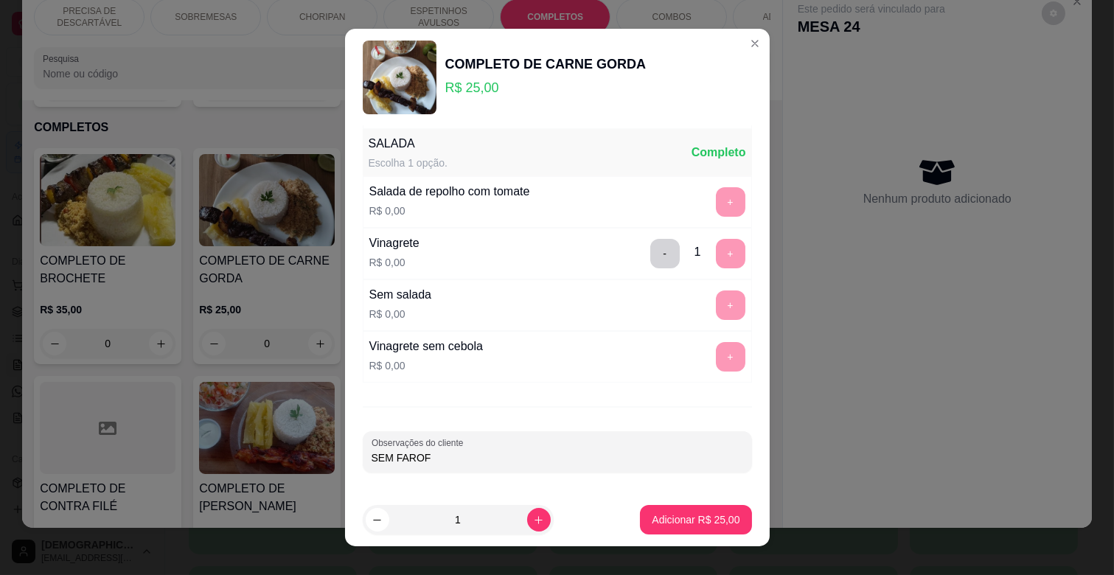
type input "SEM FAROFA"
click at [689, 520] on p "Adicionar R$ 25,00" at bounding box center [696, 520] width 88 height 15
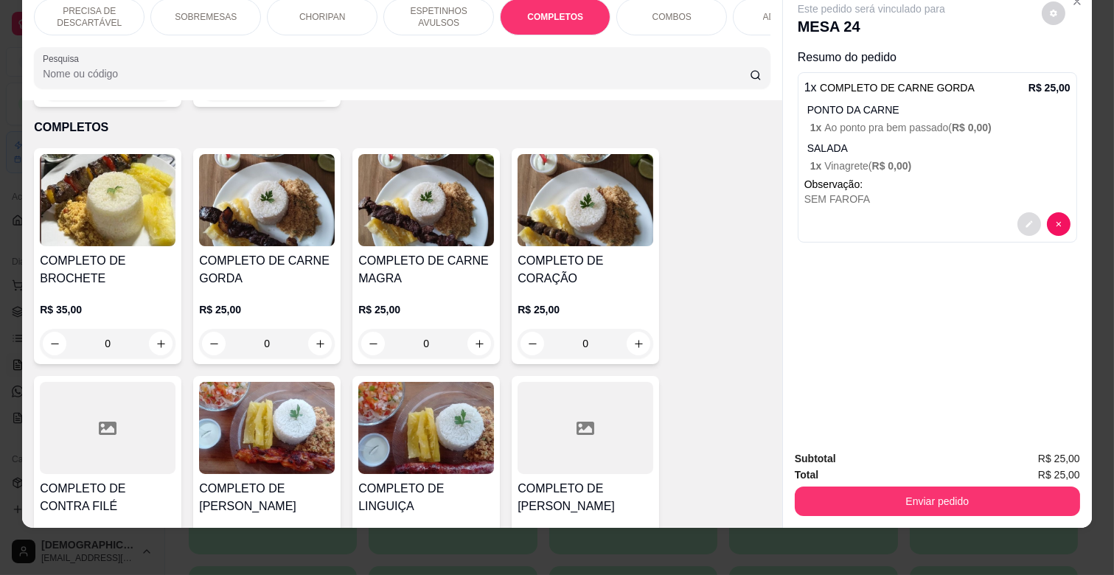
click at [1021, 212] on button "decrease-product-quantity" at bounding box center [1030, 224] width 24 height 24
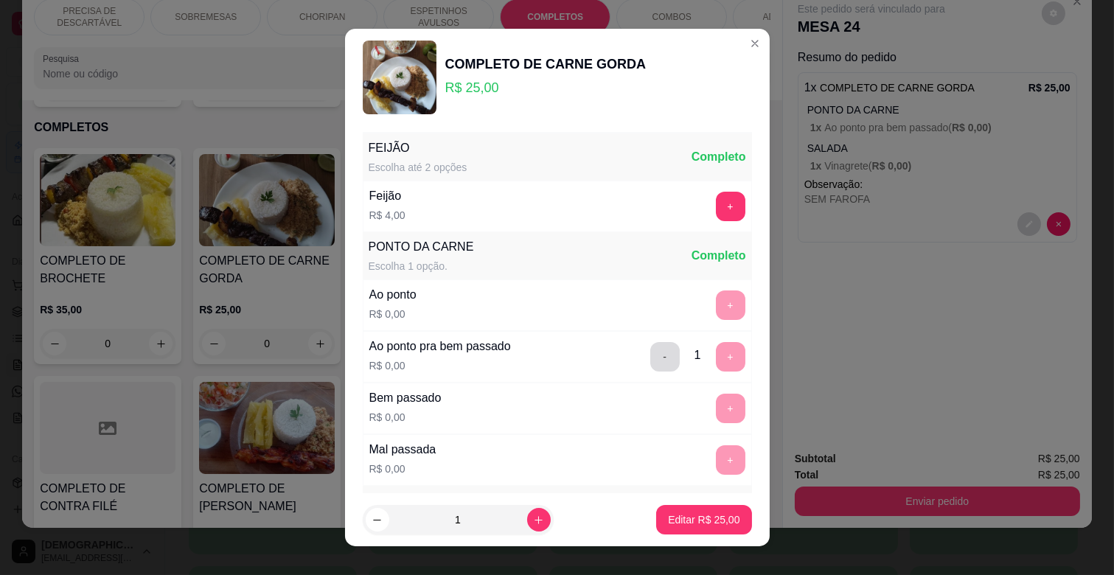
click at [650, 360] on button "-" at bounding box center [664, 356] width 29 height 29
click at [716, 312] on button "+" at bounding box center [730, 305] width 29 height 29
click at [723, 529] on button "Editar R$ 25,00" at bounding box center [704, 520] width 92 height 29
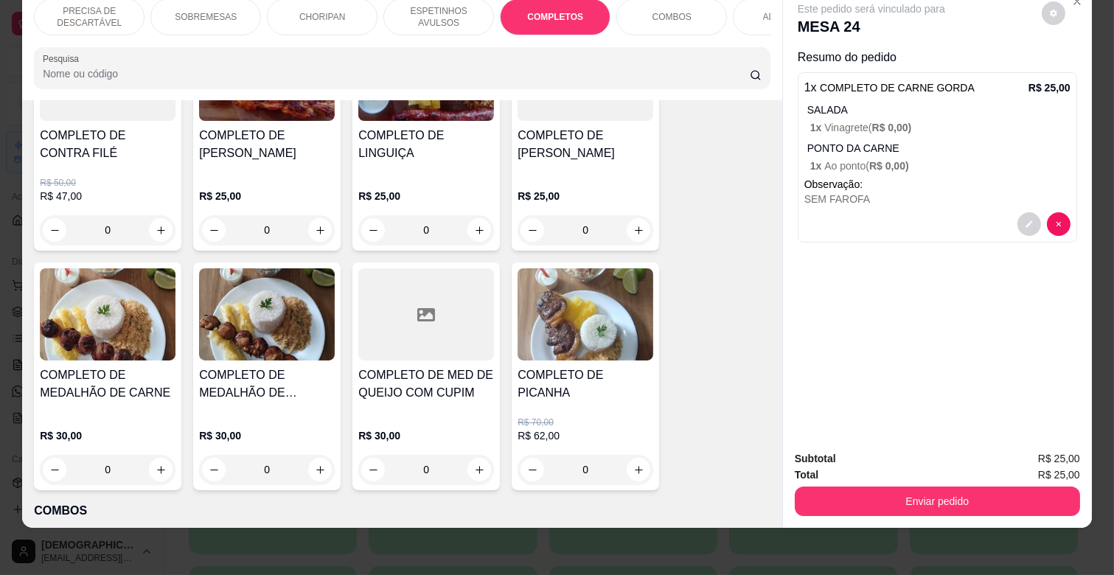
scroll to position [2200, 0]
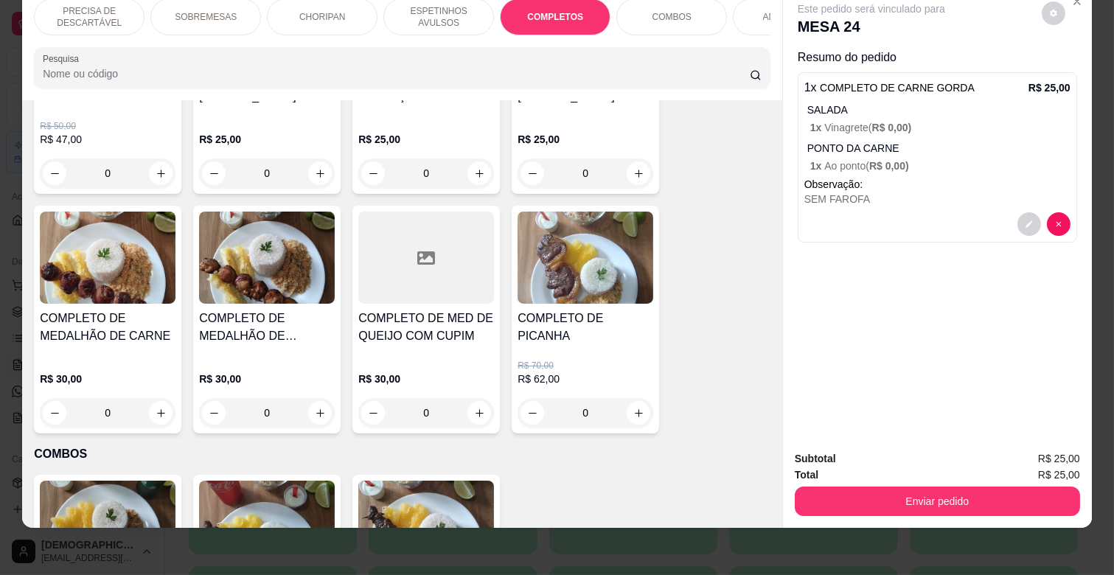
click at [119, 314] on h4 "COMPLETO DE MEDALHÃO DE CARNE" at bounding box center [108, 327] width 136 height 35
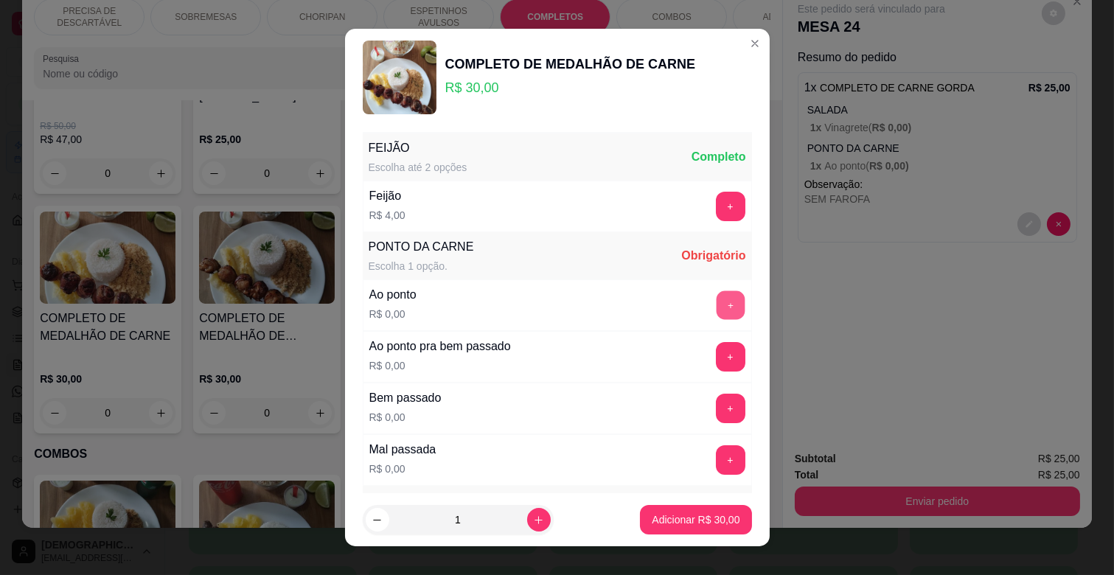
click at [716, 307] on button "+" at bounding box center [730, 305] width 29 height 29
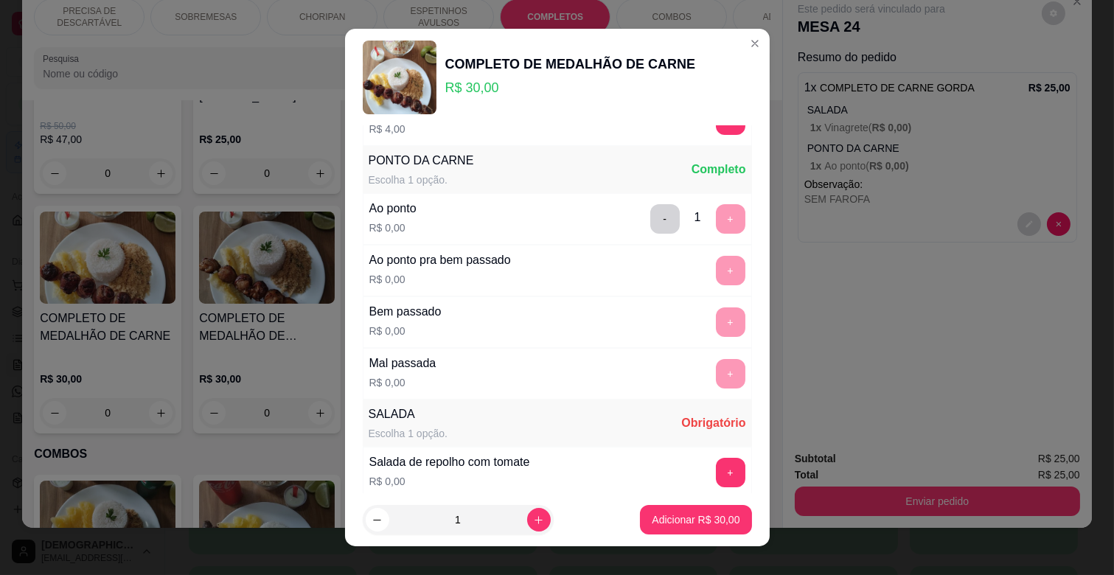
scroll to position [164, 0]
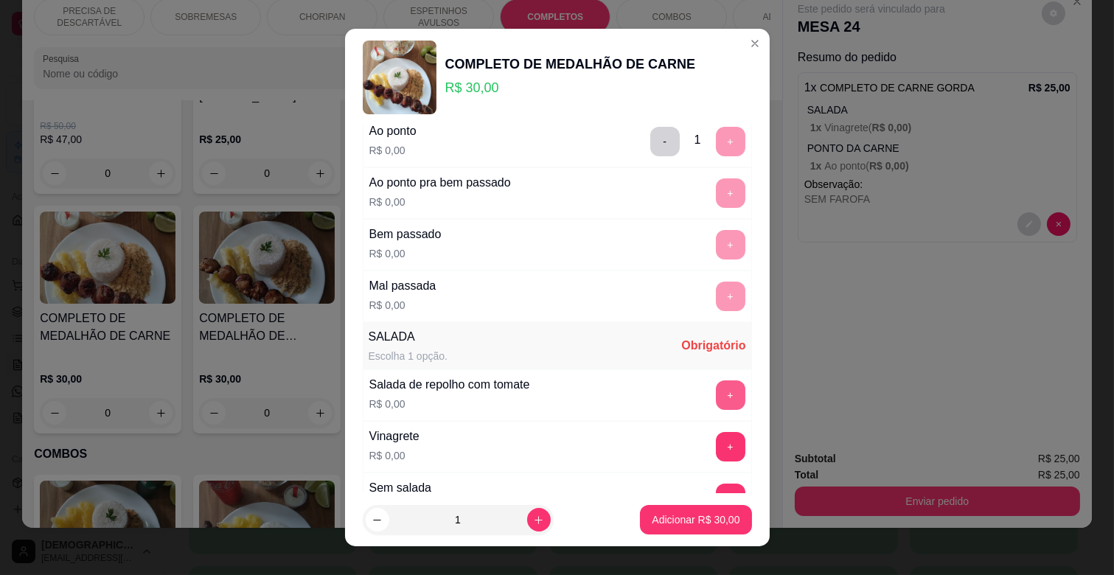
click at [716, 389] on button "+" at bounding box center [730, 395] width 29 height 29
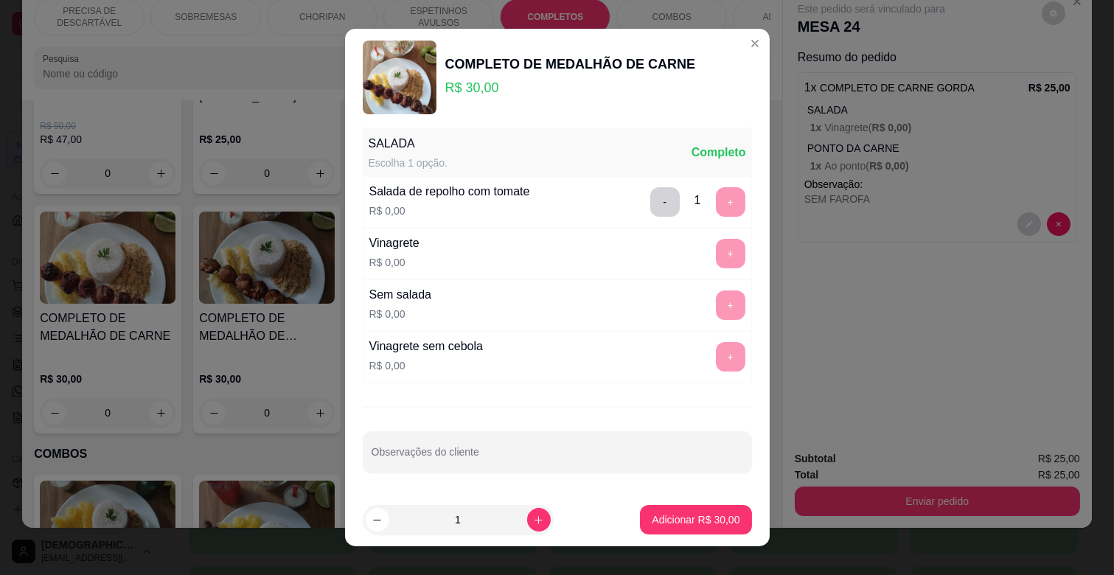
scroll to position [358, 0]
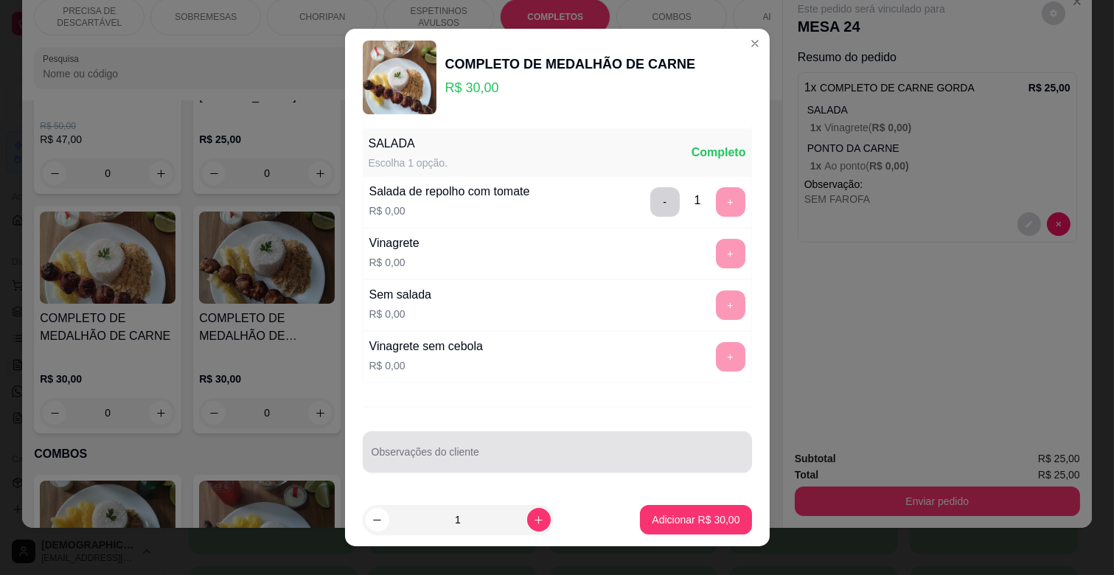
click at [511, 448] on div at bounding box center [558, 451] width 372 height 29
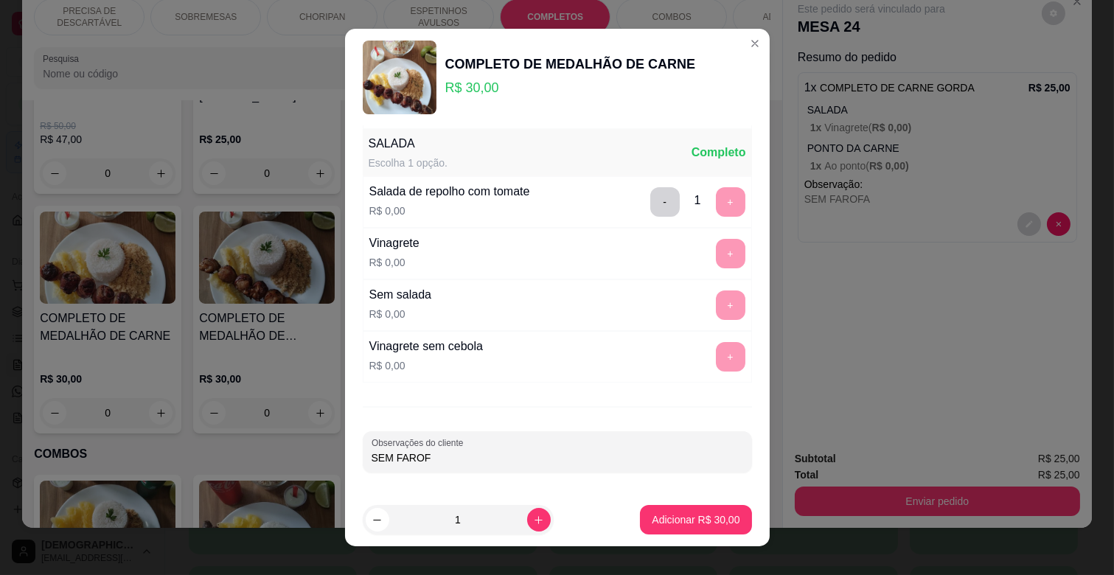
type input "SEM FAROFA"
click at [720, 521] on button "Adicionar R$ 30,00" at bounding box center [696, 520] width 108 height 29
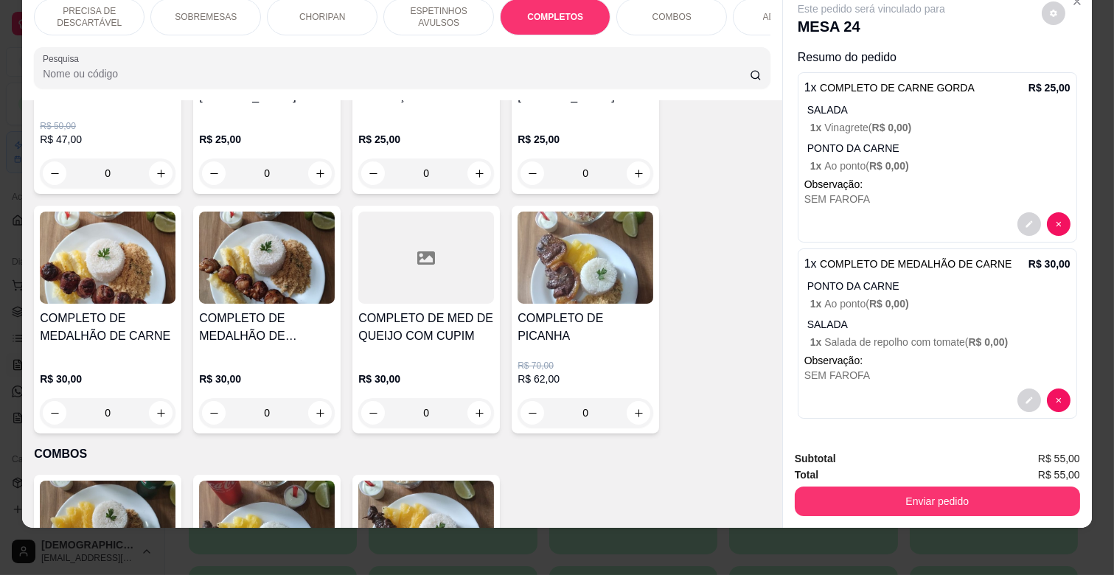
scroll to position [1, 0]
click at [1025, 220] on icon "decrease-product-quantity" at bounding box center [1029, 224] width 9 height 9
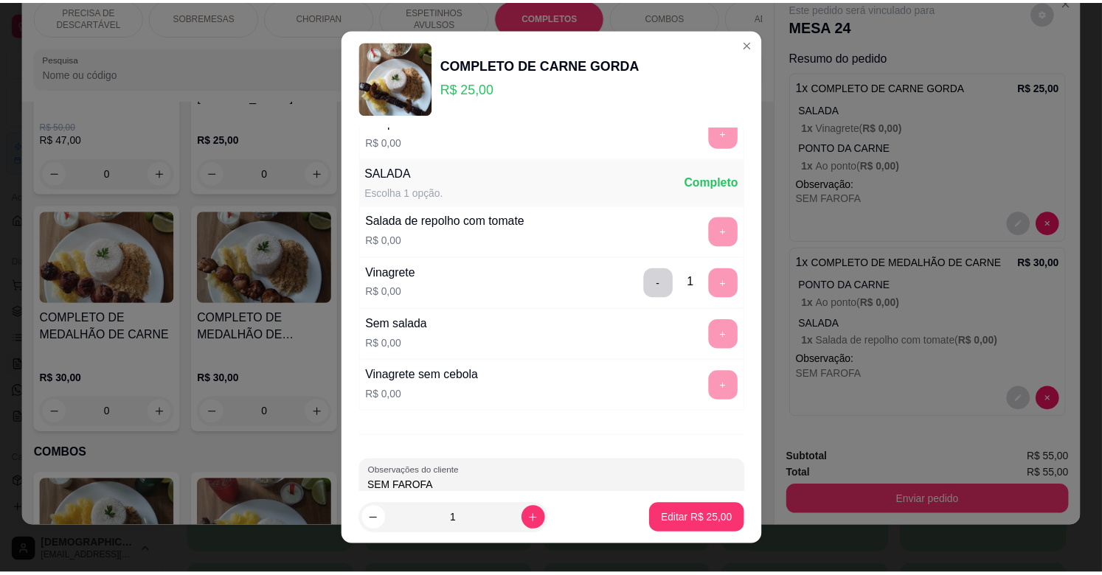
scroll to position [358, 0]
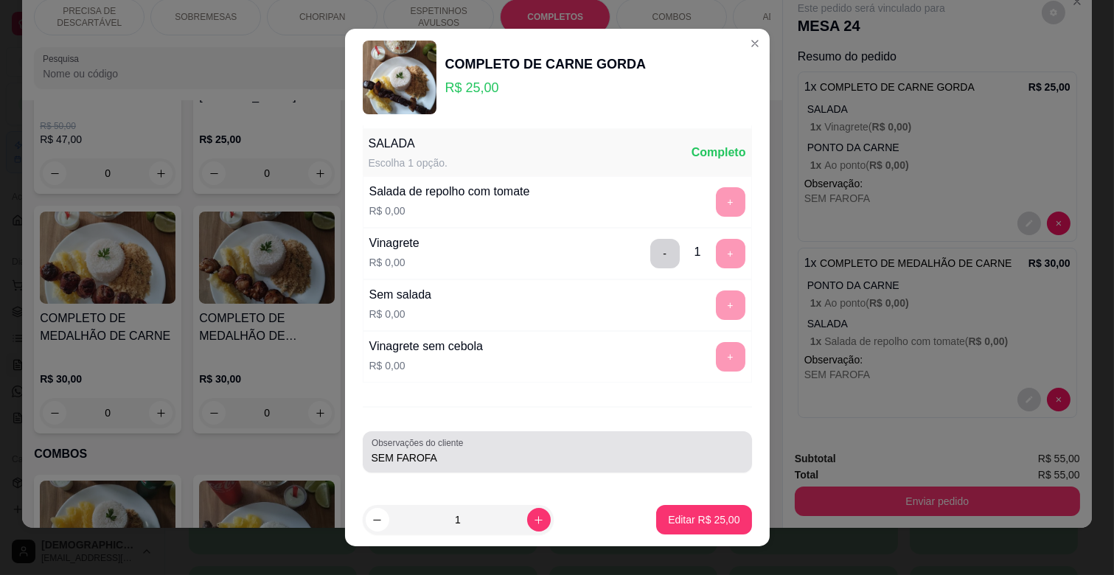
click at [512, 458] on input "SEM FAROFA" at bounding box center [558, 458] width 372 height 15
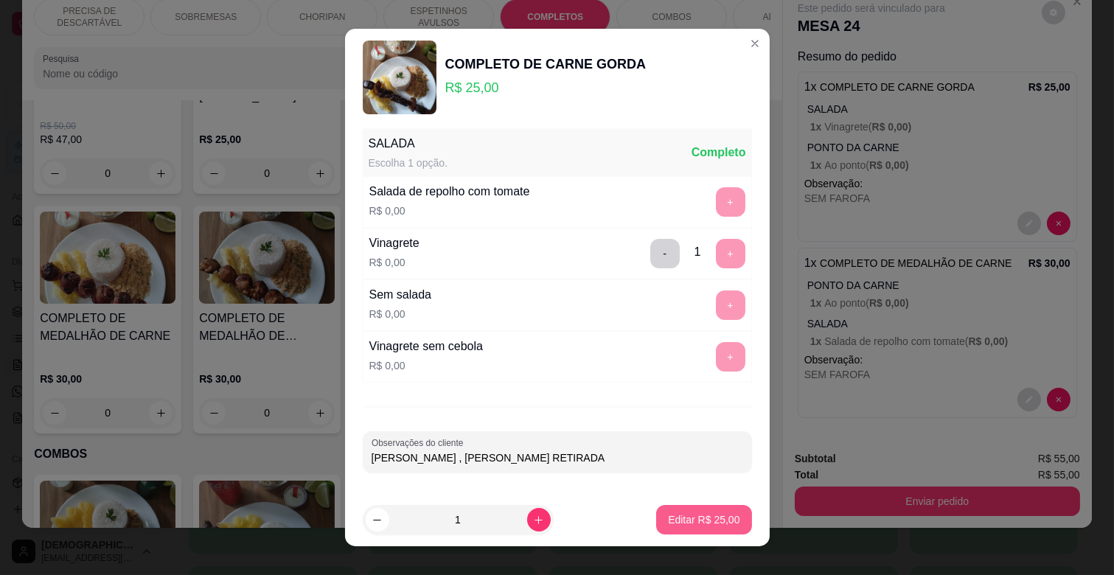
type input "[PERSON_NAME] , [PERSON_NAME] RETIRADA"
click at [701, 513] on p "Editar R$ 25,00" at bounding box center [704, 520] width 72 height 15
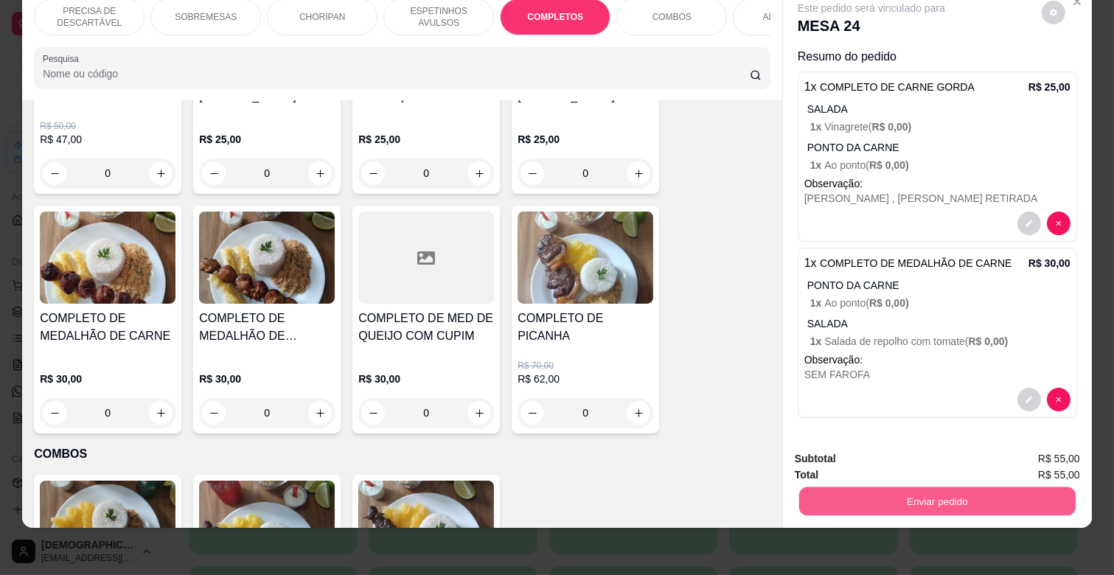
click at [927, 487] on button "Enviar pedido" at bounding box center [937, 501] width 277 height 29
click at [898, 451] on button "Não registrar e enviar pedido" at bounding box center [887, 454] width 153 height 28
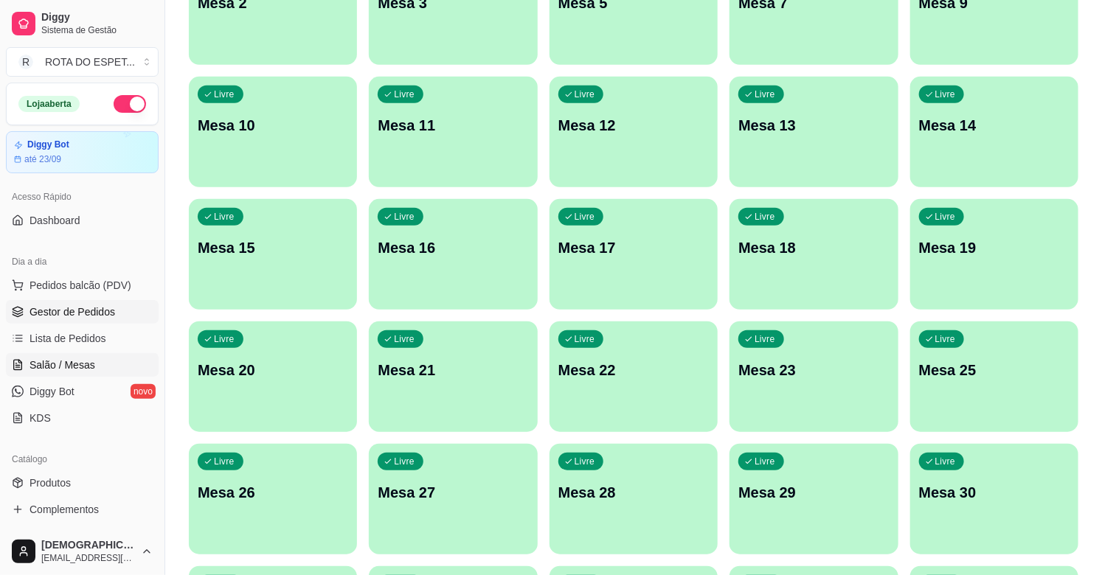
click at [90, 310] on span "Gestor de Pedidos" at bounding box center [72, 312] width 86 height 15
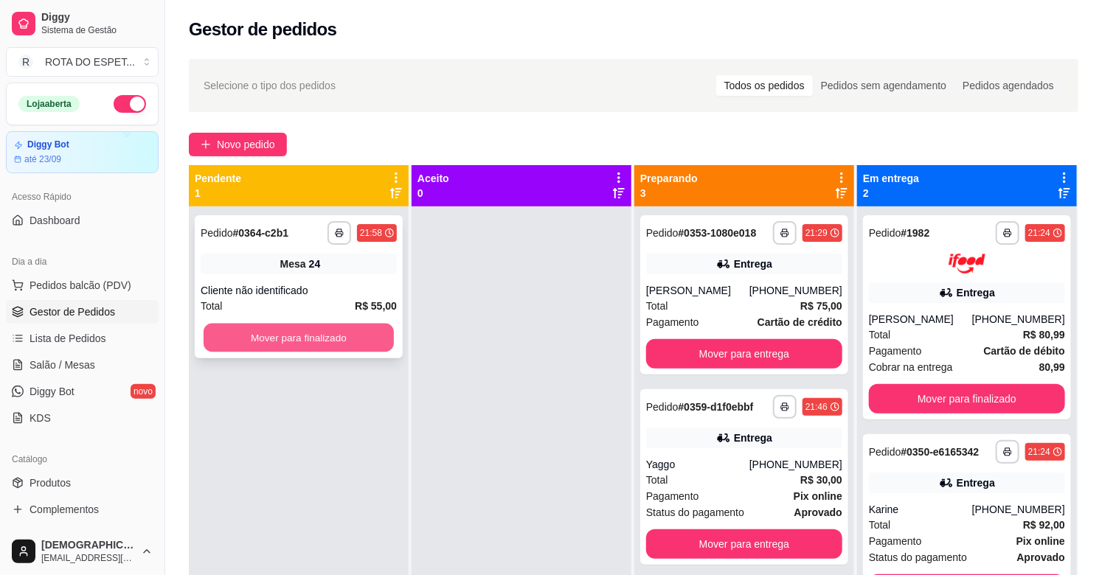
click at [351, 348] on button "Mover para finalizado" at bounding box center [299, 338] width 190 height 29
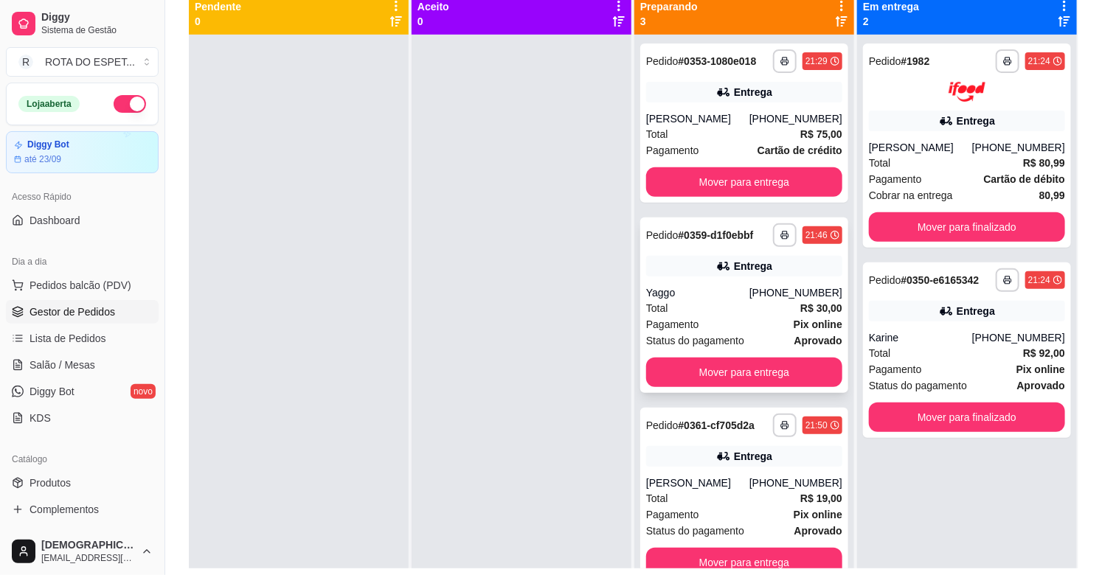
scroll to position [143, 0]
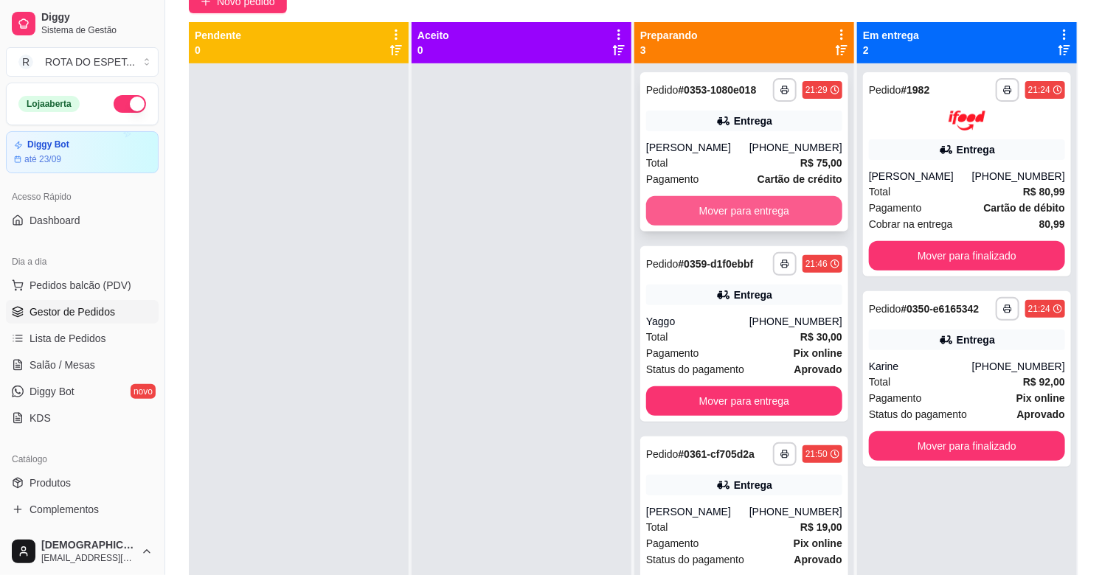
click at [742, 212] on button "Mover para entrega" at bounding box center [744, 210] width 196 height 29
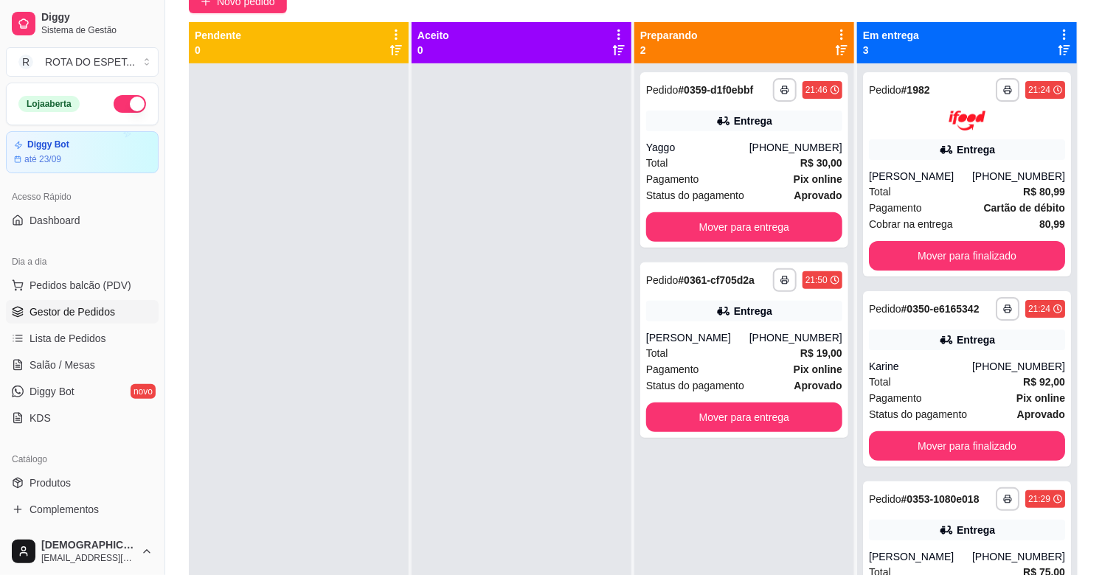
click at [503, 509] on div at bounding box center [521, 350] width 220 height 575
click at [462, 483] on div at bounding box center [521, 350] width 220 height 575
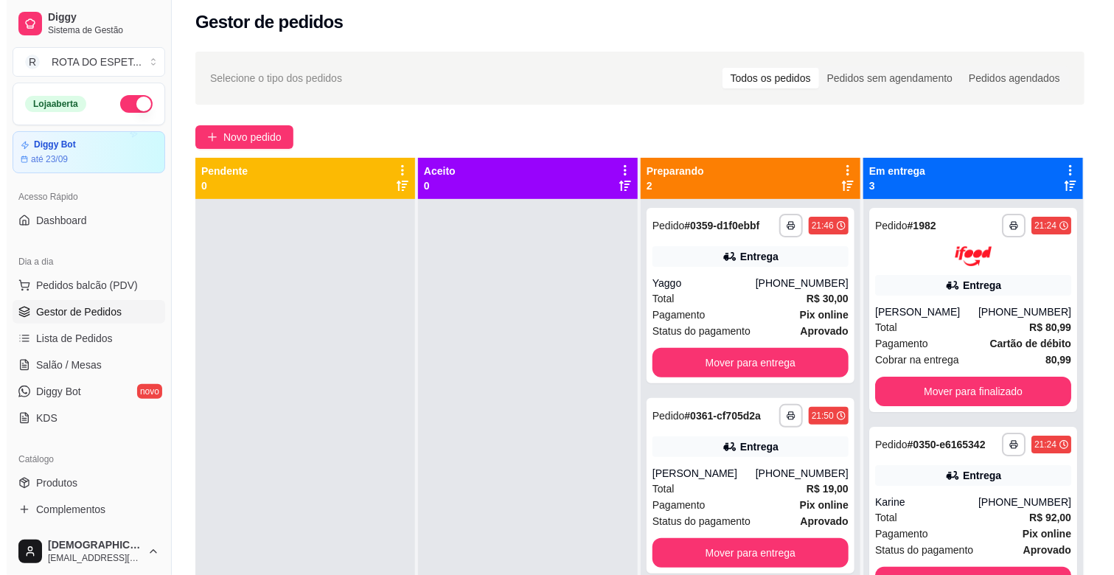
scroll to position [0, 0]
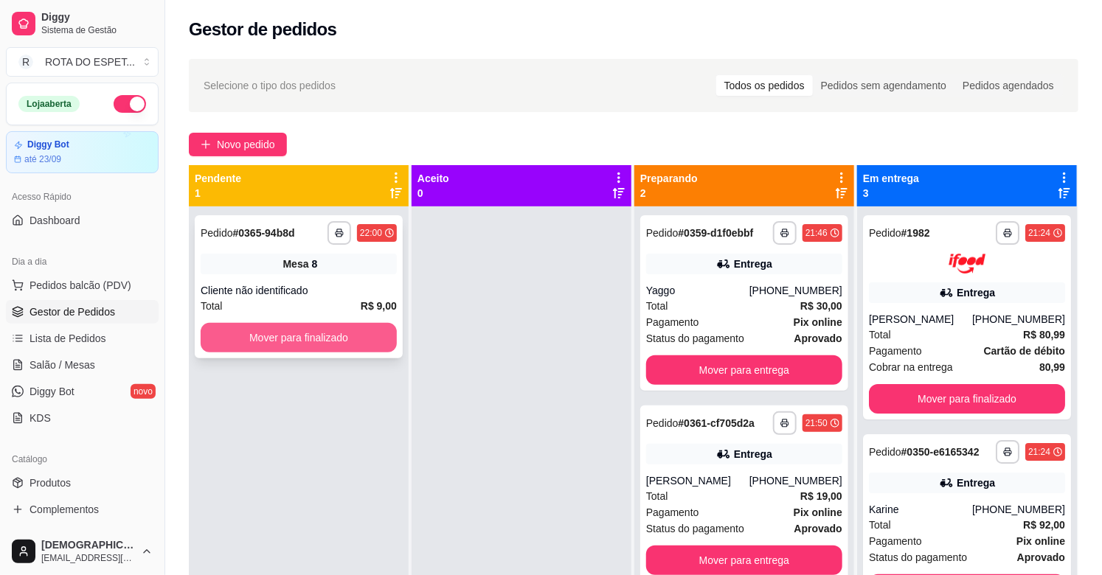
click at [360, 348] on button "Mover para finalizado" at bounding box center [299, 337] width 196 height 29
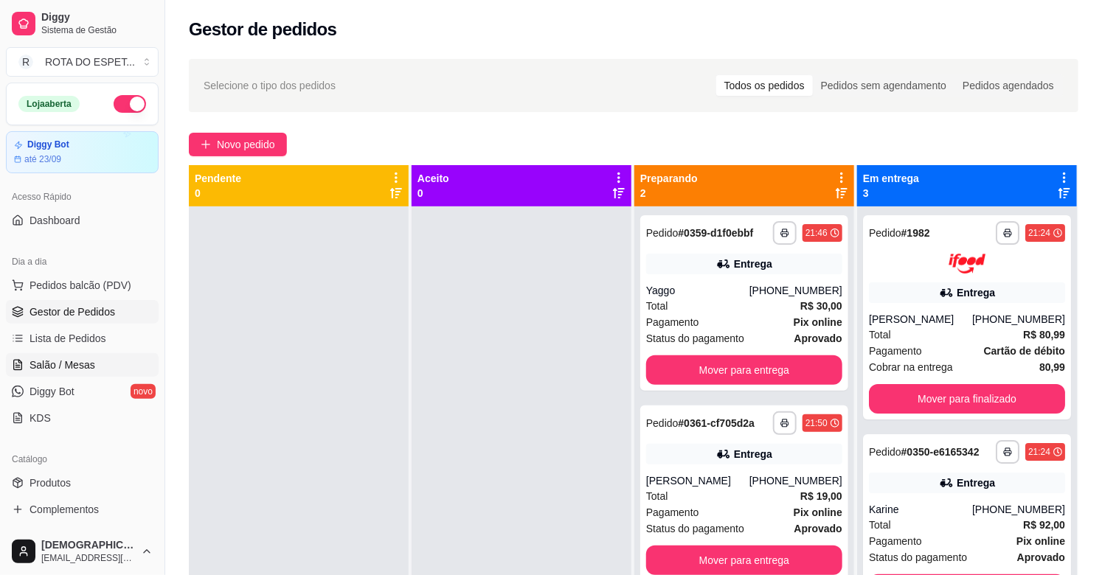
click at [77, 366] on span "Salão / Mesas" at bounding box center [62, 365] width 66 height 15
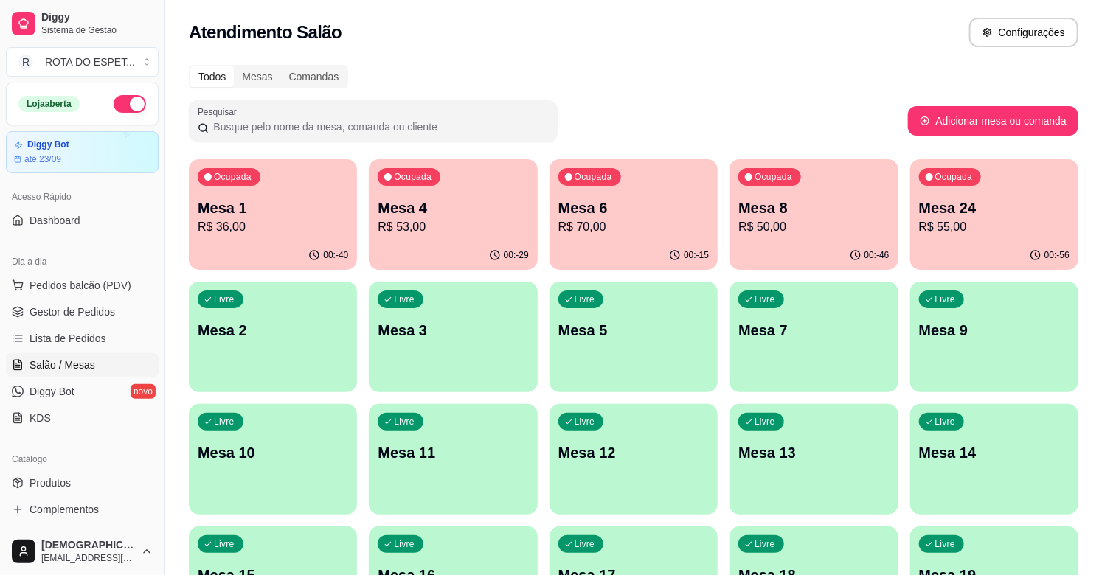
click at [487, 230] on p "R$ 53,00" at bounding box center [453, 227] width 150 height 18
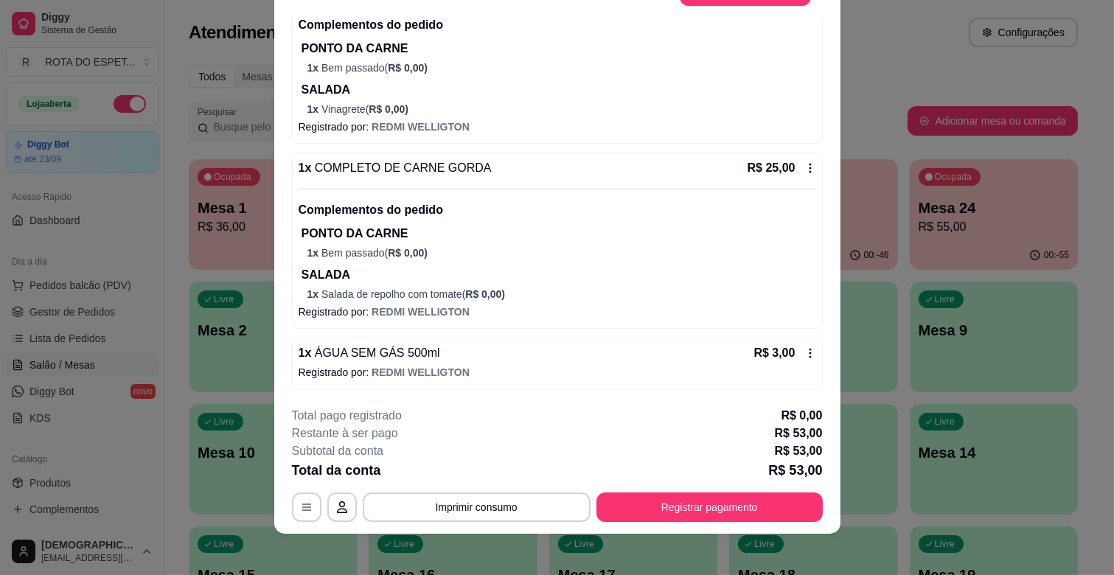
scroll to position [44, 0]
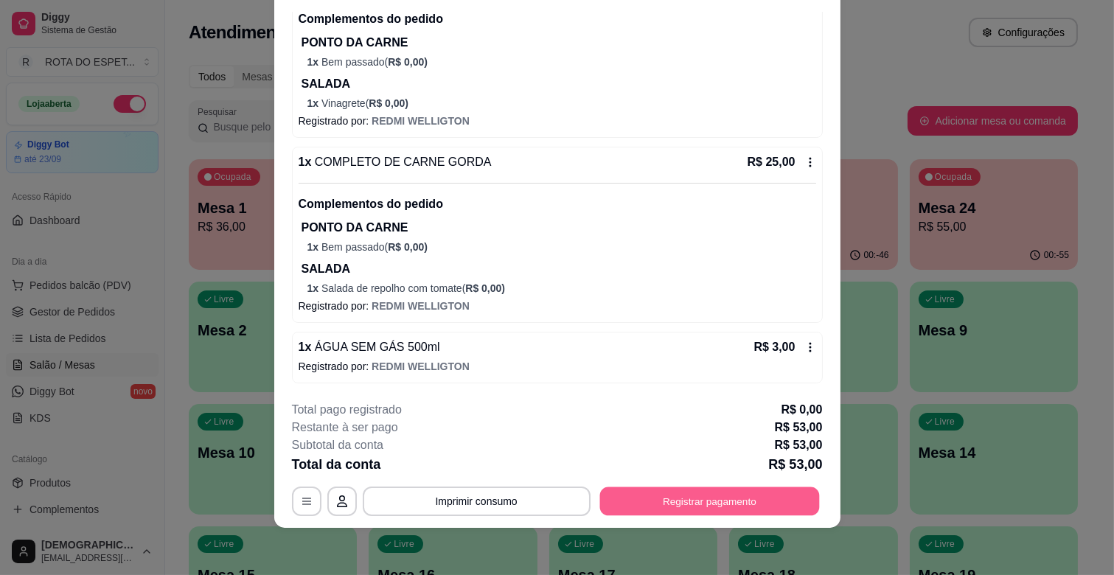
click at [713, 490] on button "Registrar pagamento" at bounding box center [710, 501] width 220 height 29
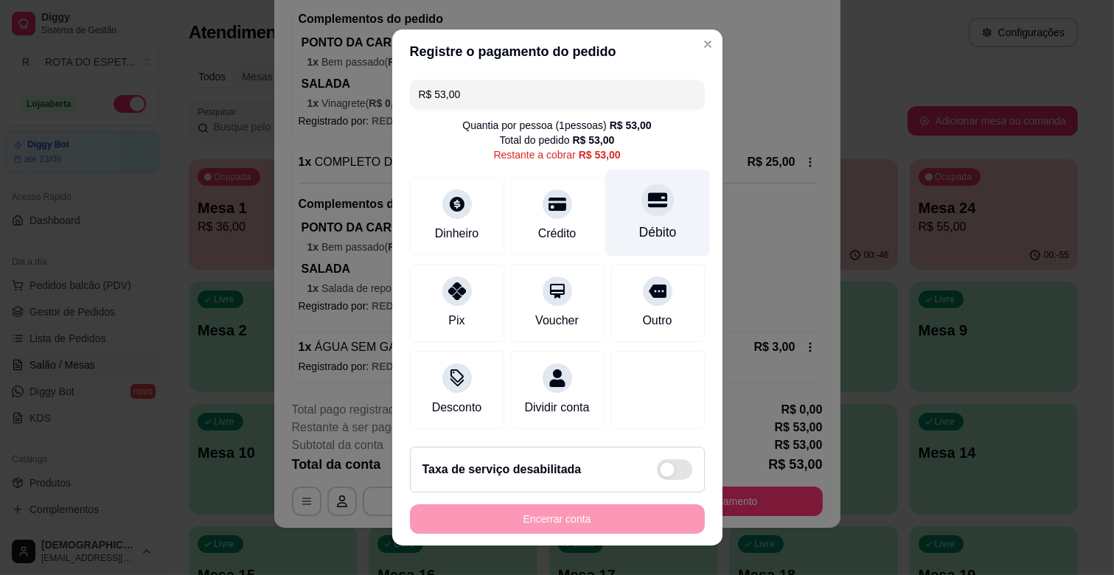
click at [624, 217] on div "Débito" at bounding box center [657, 213] width 104 height 86
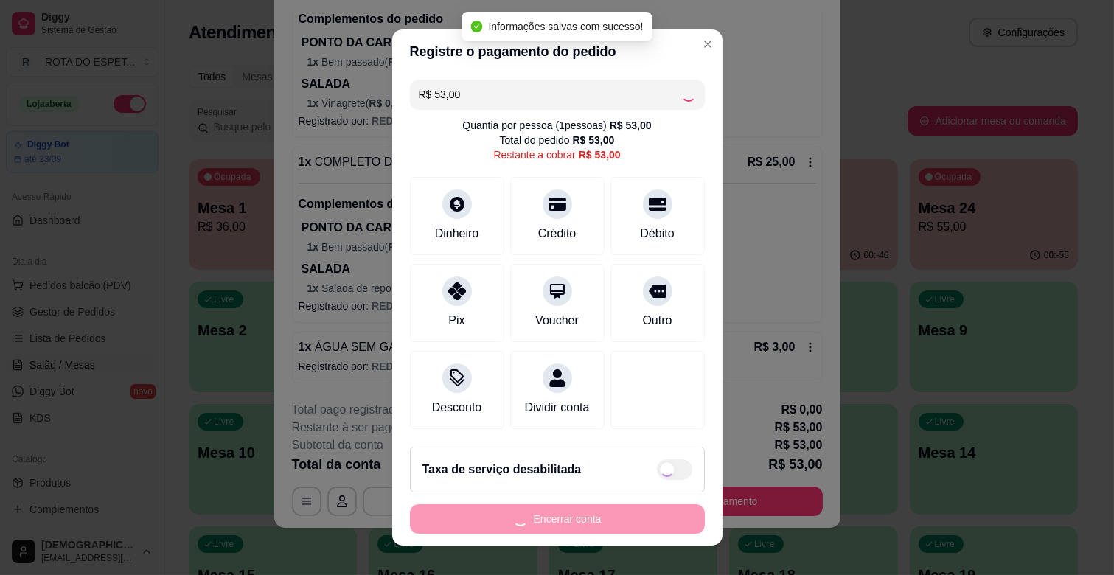
type input "R$ 0,00"
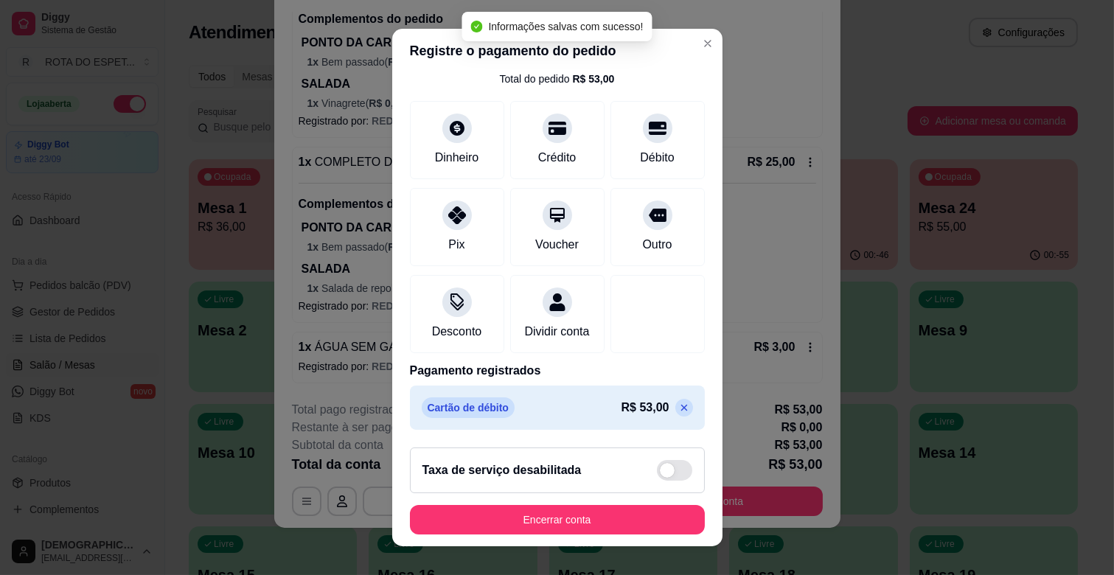
scroll to position [78, 0]
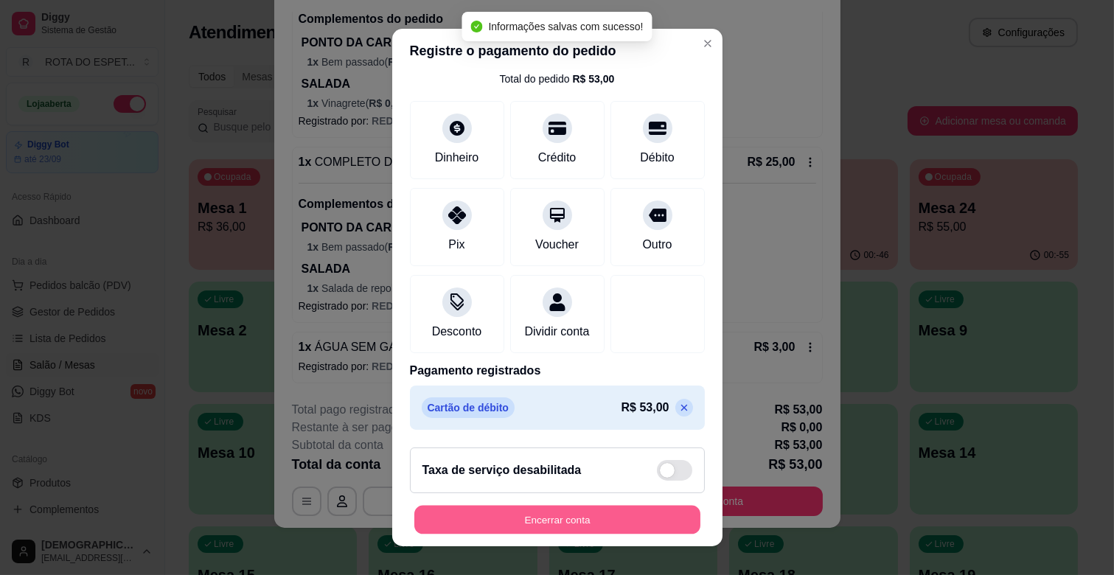
click at [618, 518] on button "Encerrar conta" at bounding box center [557, 520] width 286 height 29
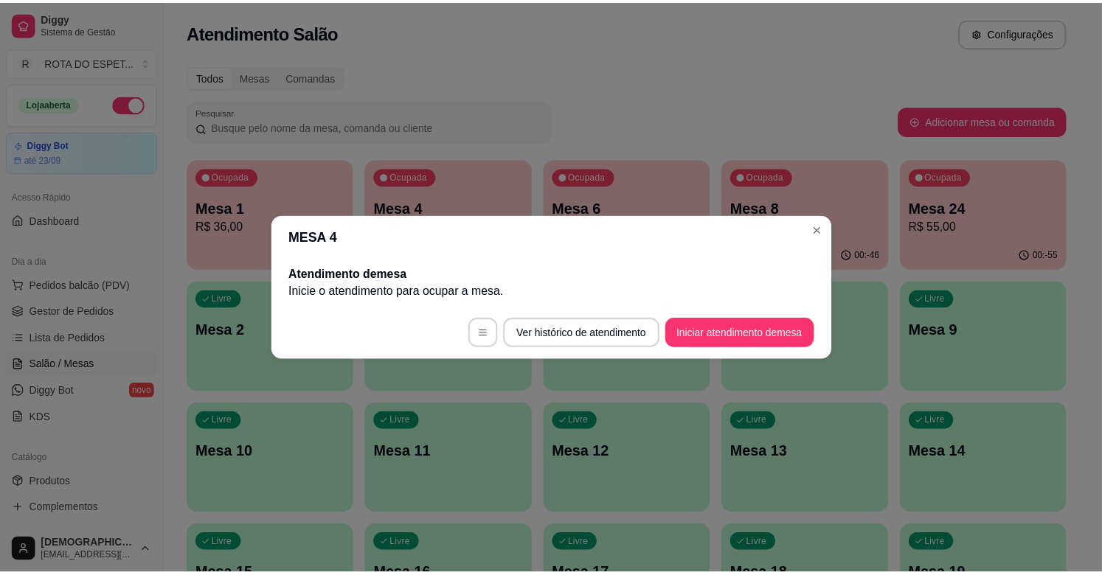
scroll to position [0, 0]
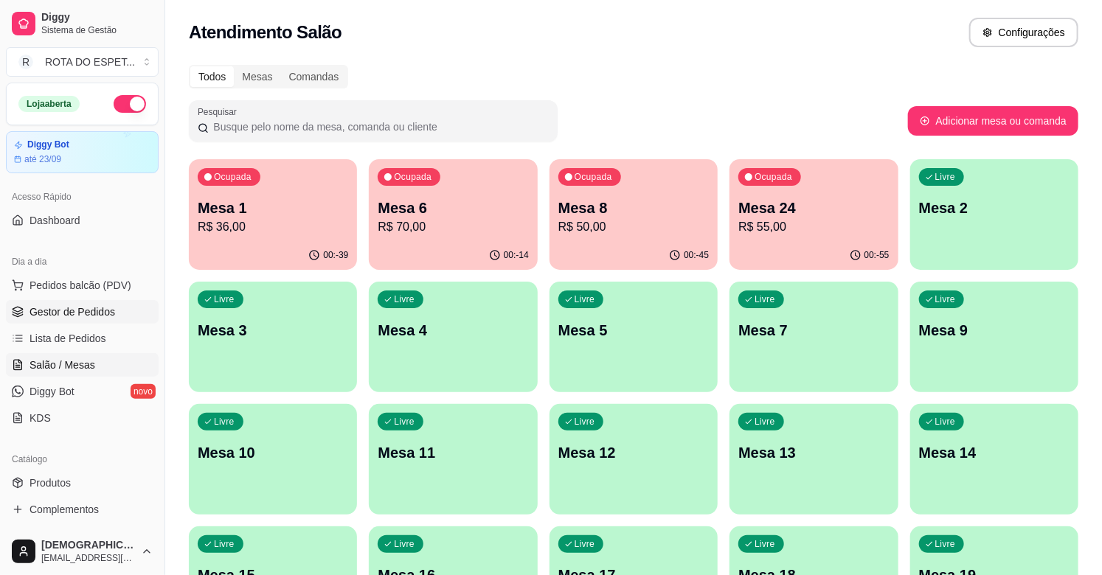
click at [106, 306] on span "Gestor de Pedidos" at bounding box center [72, 312] width 86 height 15
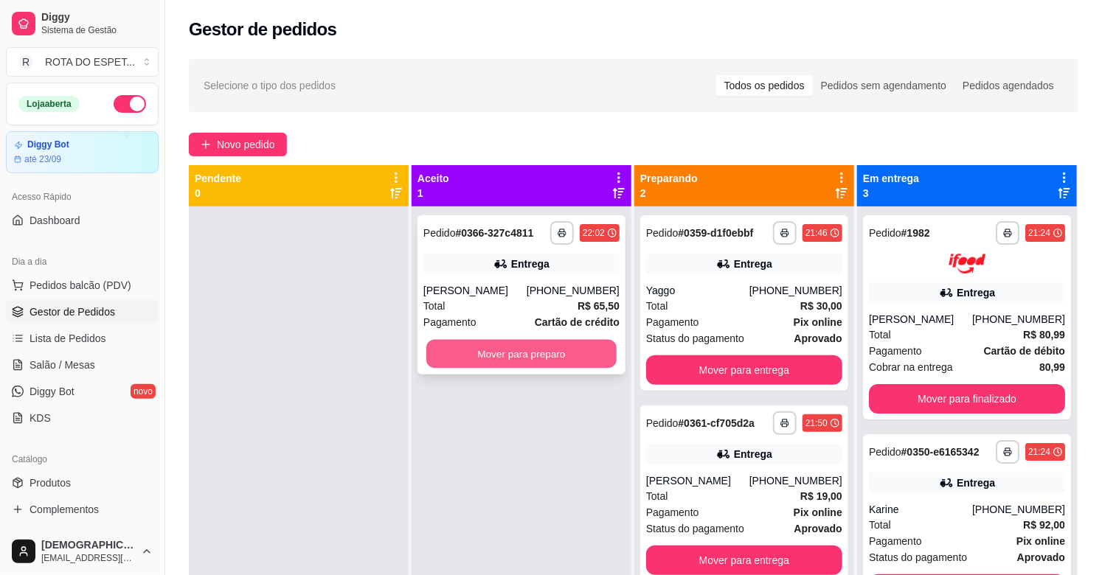
click at [528, 344] on button "Mover para preparo" at bounding box center [521, 354] width 190 height 29
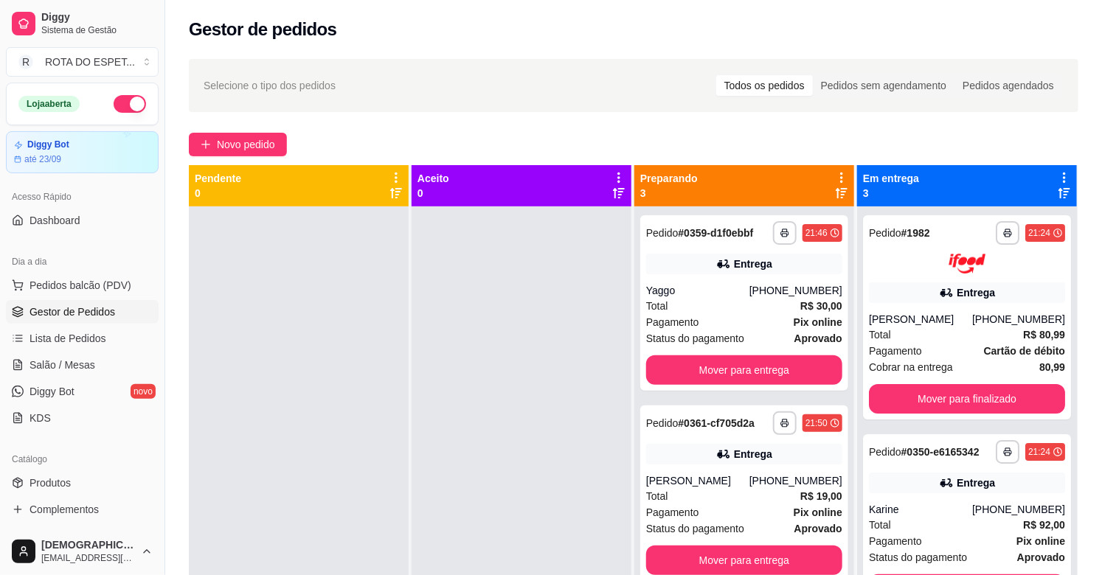
click at [516, 442] on div at bounding box center [521, 493] width 220 height 575
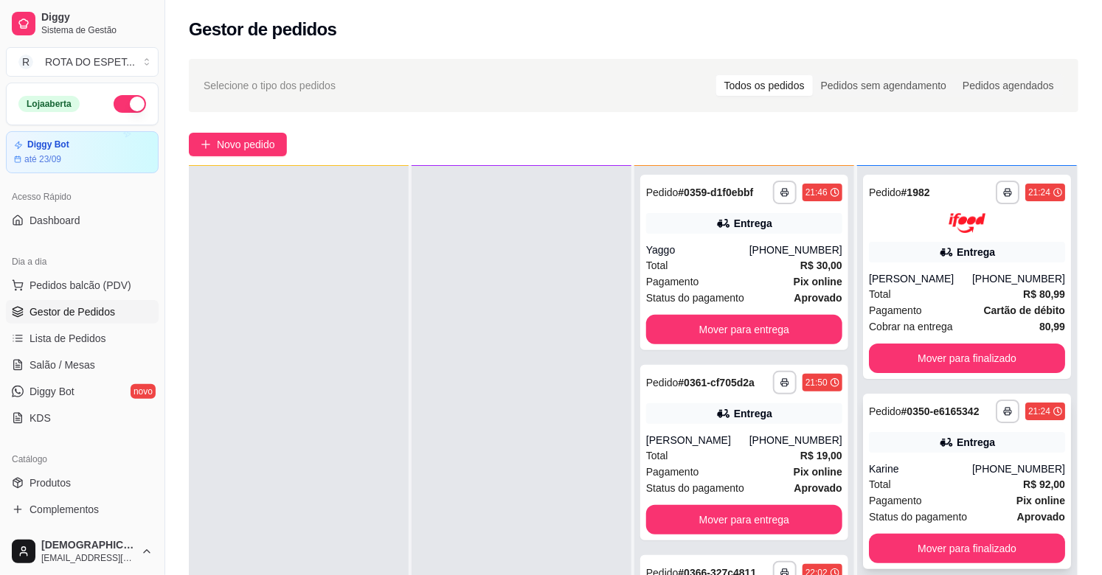
scroll to position [22, 0]
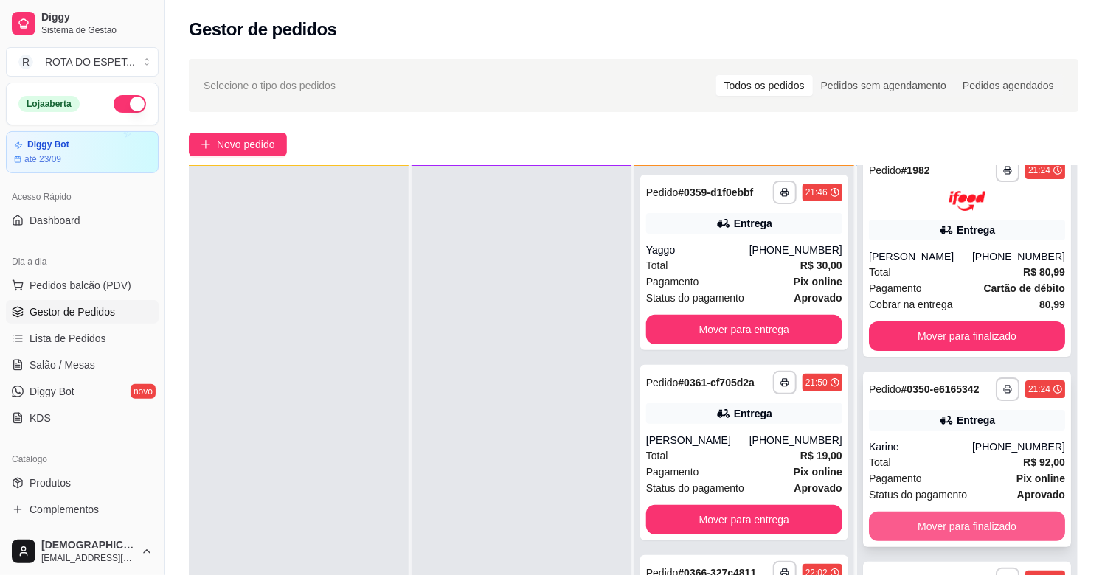
click at [978, 513] on button "Mover para finalizado" at bounding box center [967, 526] width 196 height 29
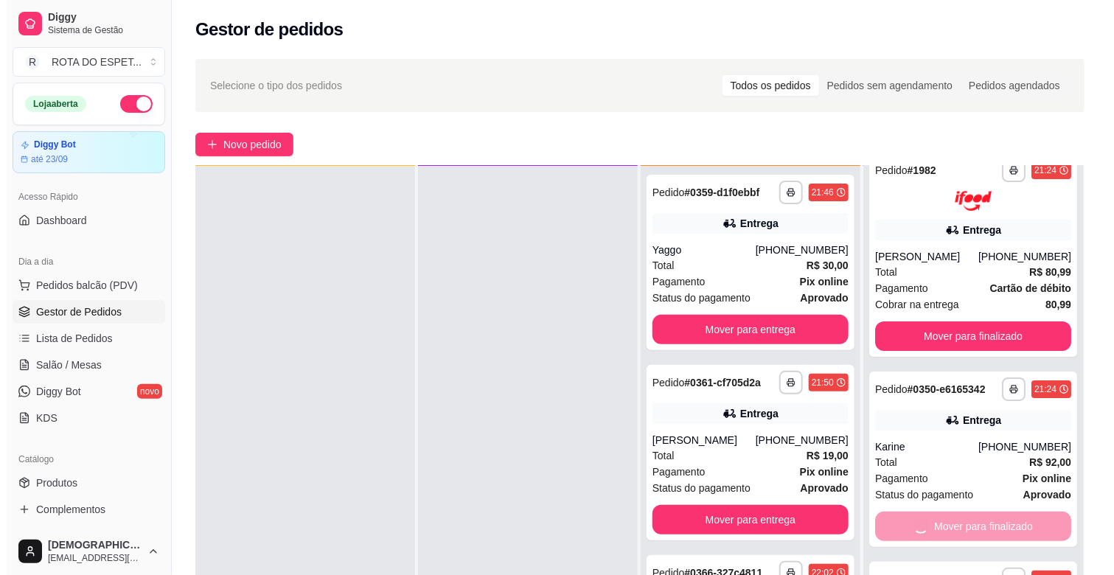
scroll to position [0, 0]
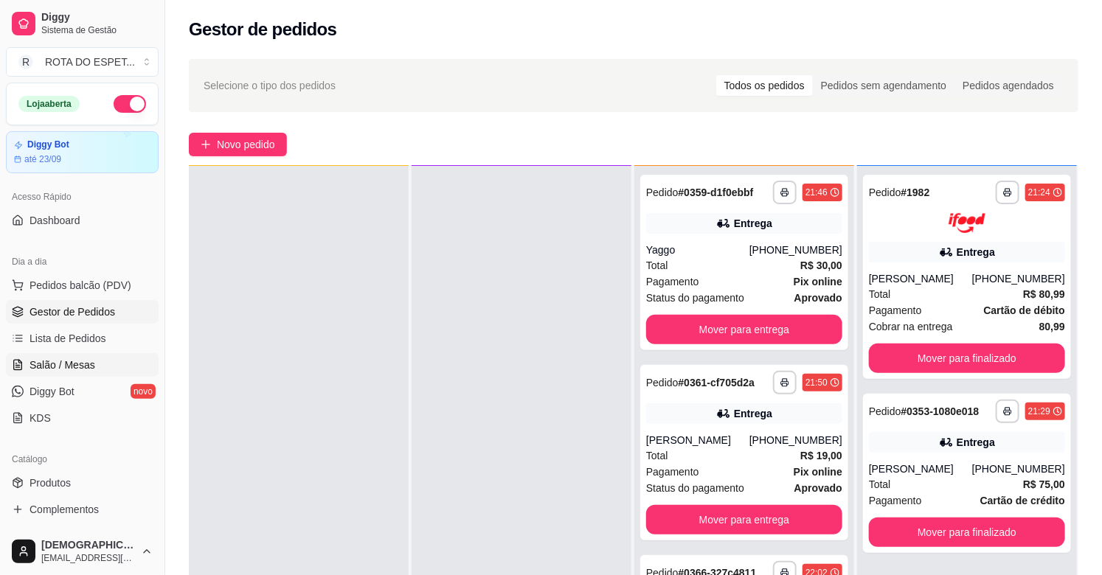
click at [58, 372] on span "Salão / Mesas" at bounding box center [62, 365] width 66 height 15
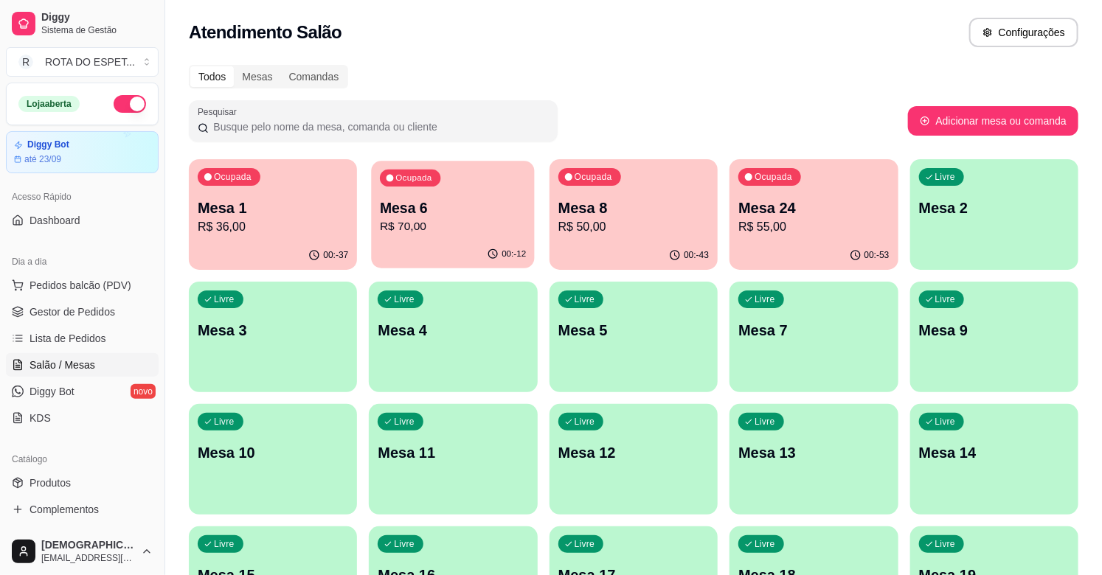
click at [482, 219] on p "R$ 70,00" at bounding box center [453, 226] width 146 height 17
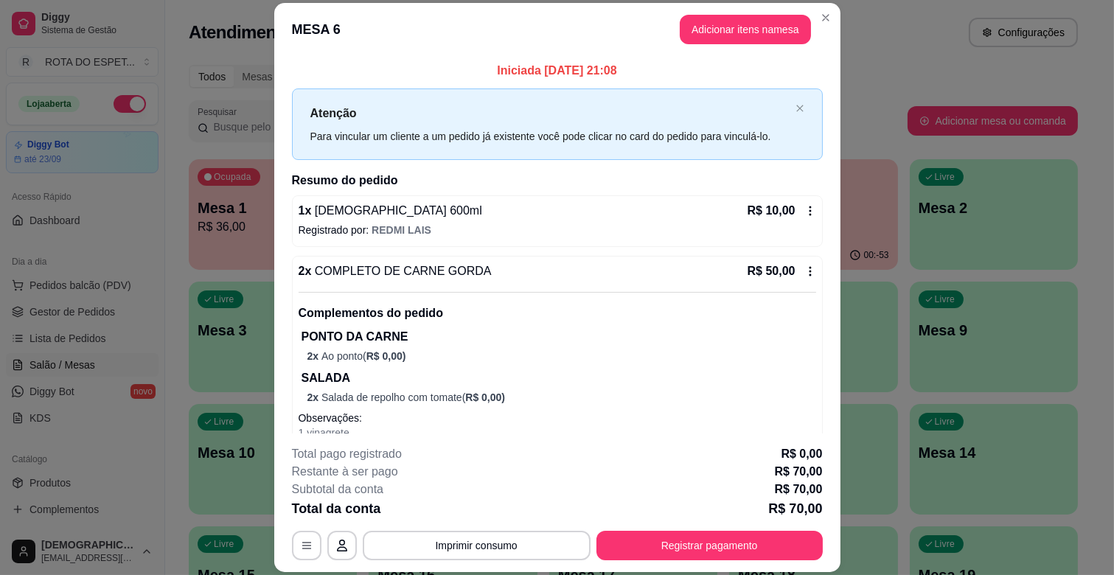
click at [726, 526] on div "**********" at bounding box center [557, 502] width 531 height 115
click at [738, 541] on button "Registrar pagamento" at bounding box center [710, 546] width 220 height 29
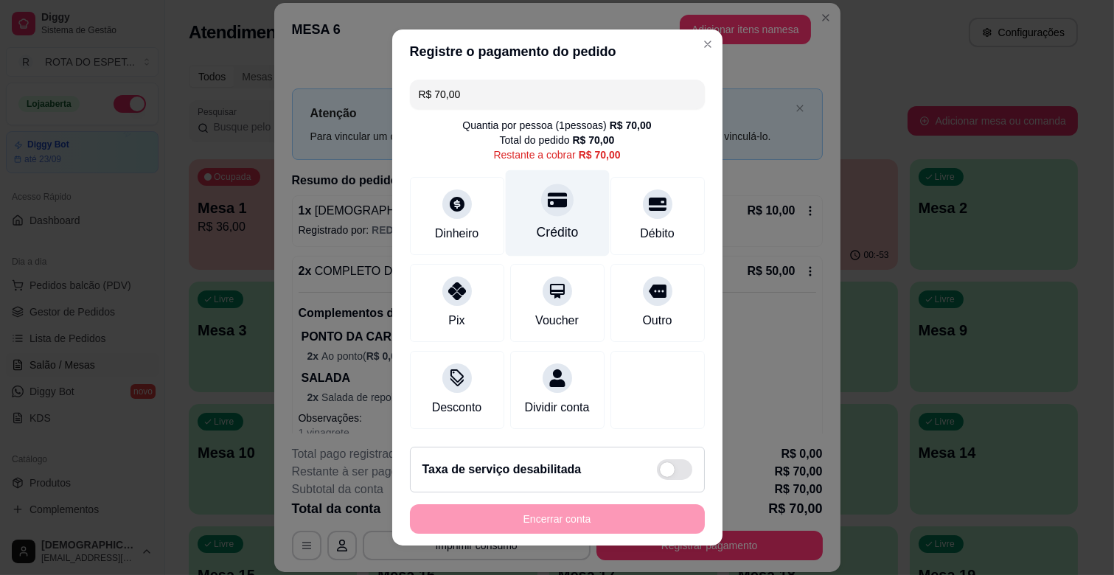
click at [542, 223] on div "Crédito" at bounding box center [557, 232] width 42 height 19
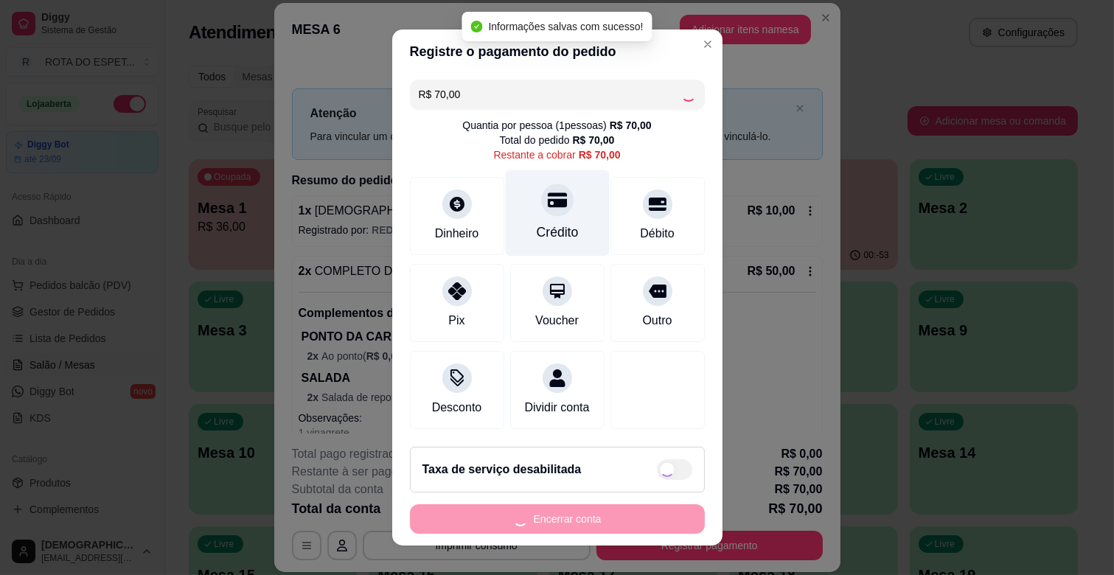
type input "R$ 0,00"
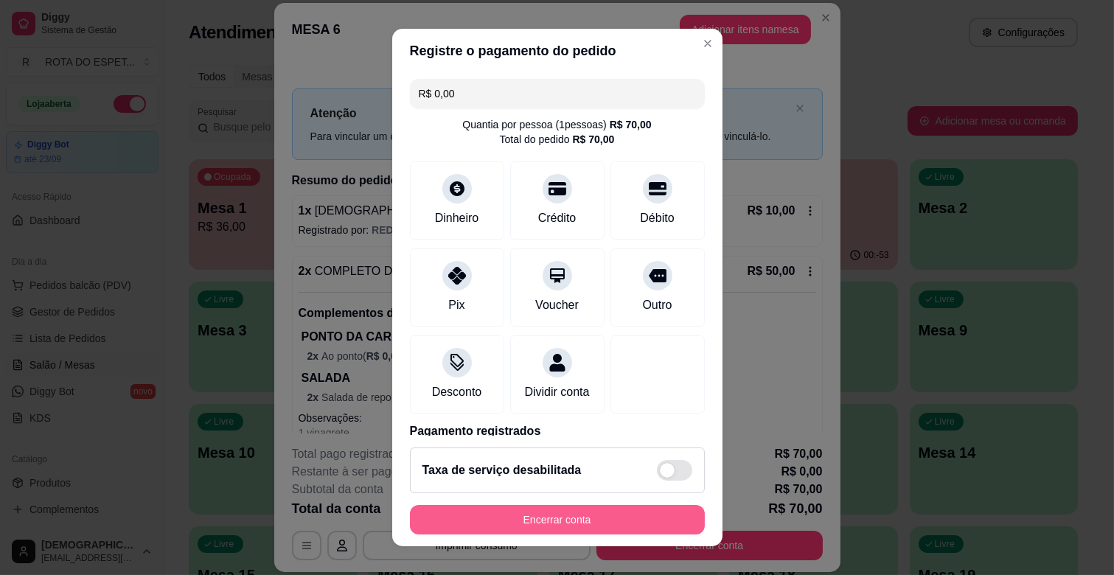
click at [577, 515] on button "Encerrar conta" at bounding box center [557, 519] width 295 height 29
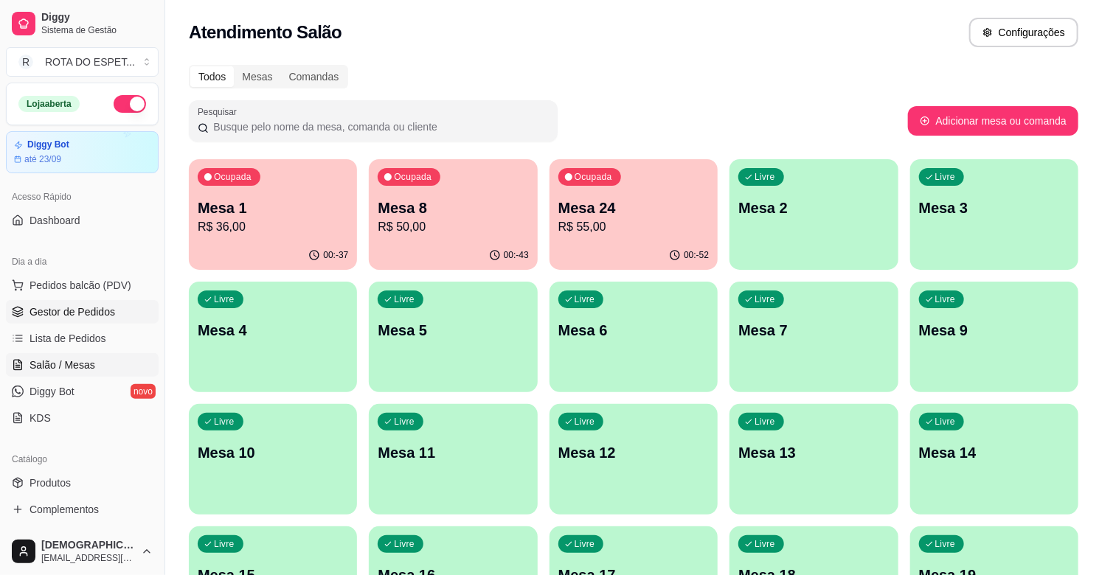
click at [100, 312] on span "Gestor de Pedidos" at bounding box center [72, 312] width 86 height 15
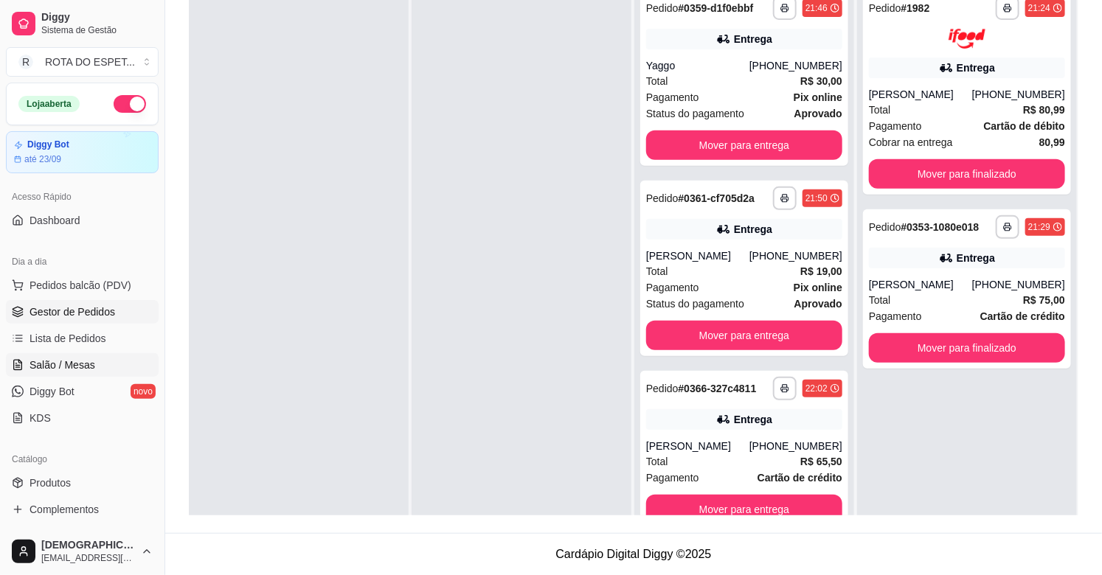
click at [37, 355] on link "Salão / Mesas" at bounding box center [82, 365] width 153 height 24
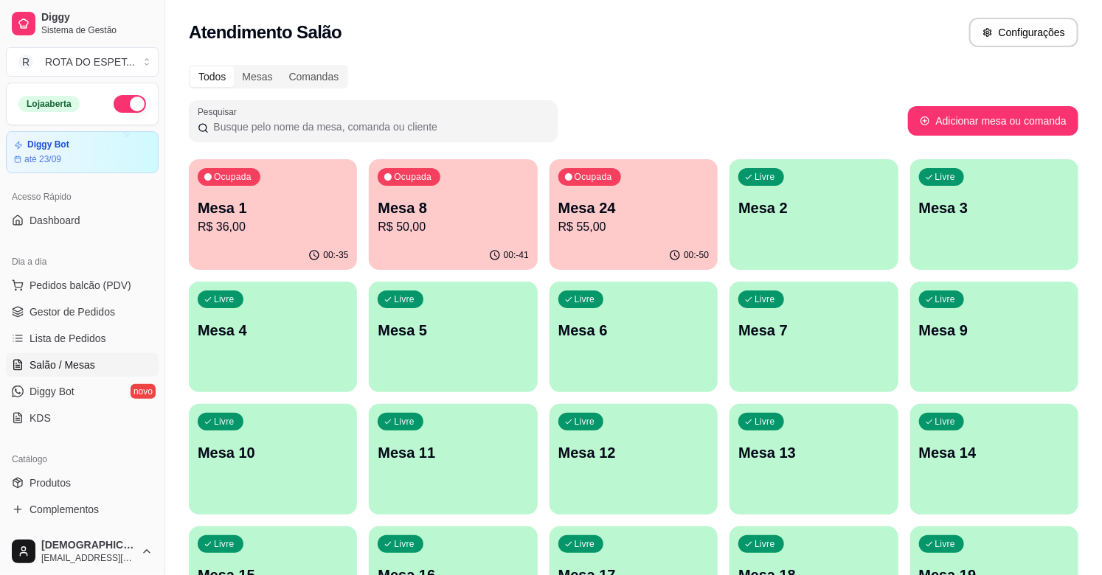
click at [688, 204] on div "Ocupada Mesa 24 R$ 55,00" at bounding box center [633, 200] width 168 height 82
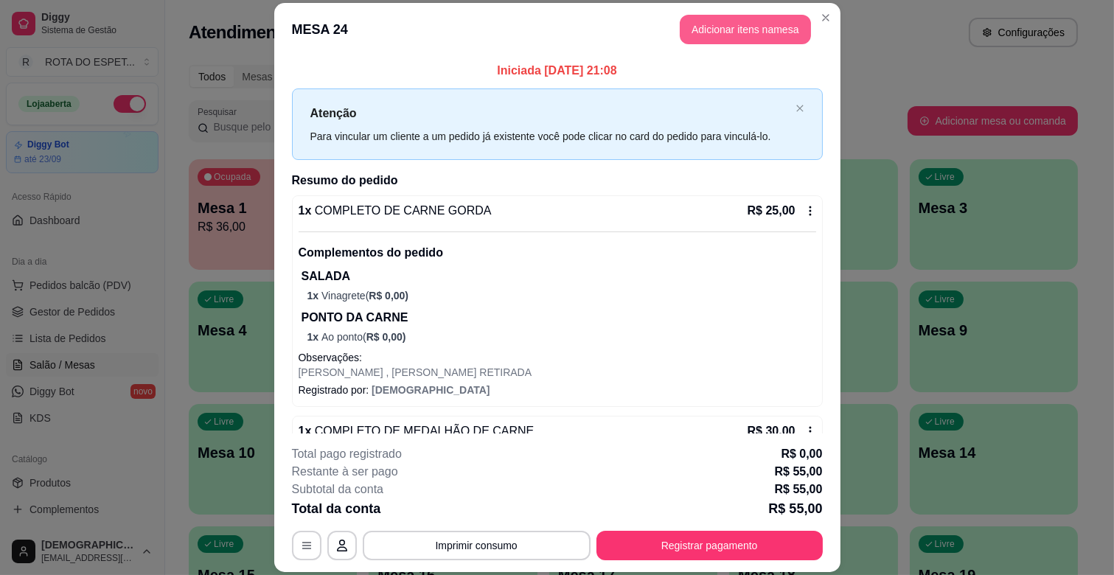
click at [733, 31] on button "Adicionar itens na mesa" at bounding box center [745, 29] width 131 height 29
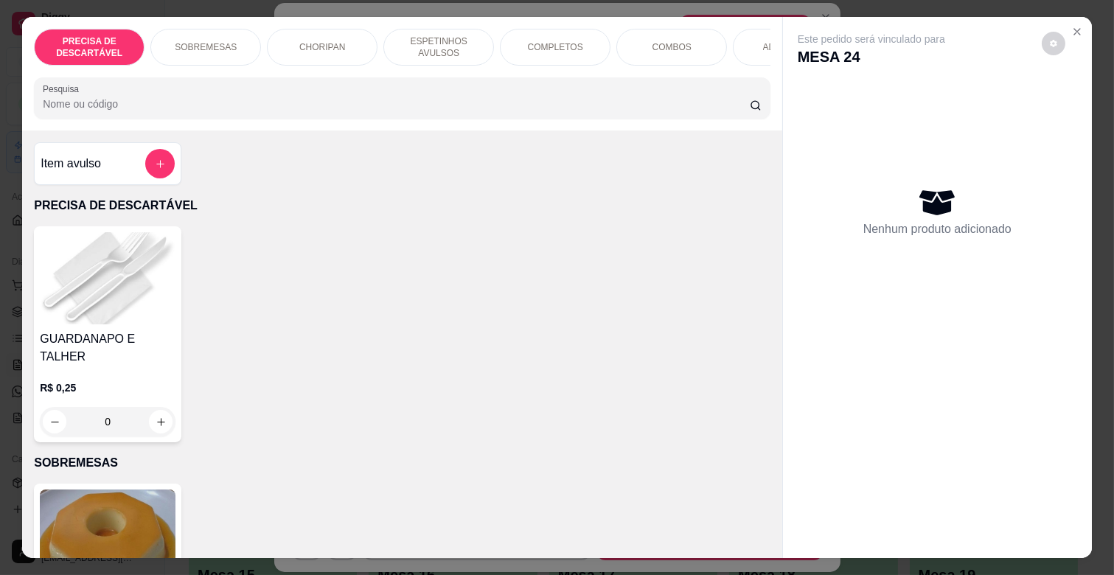
scroll to position [0, 329]
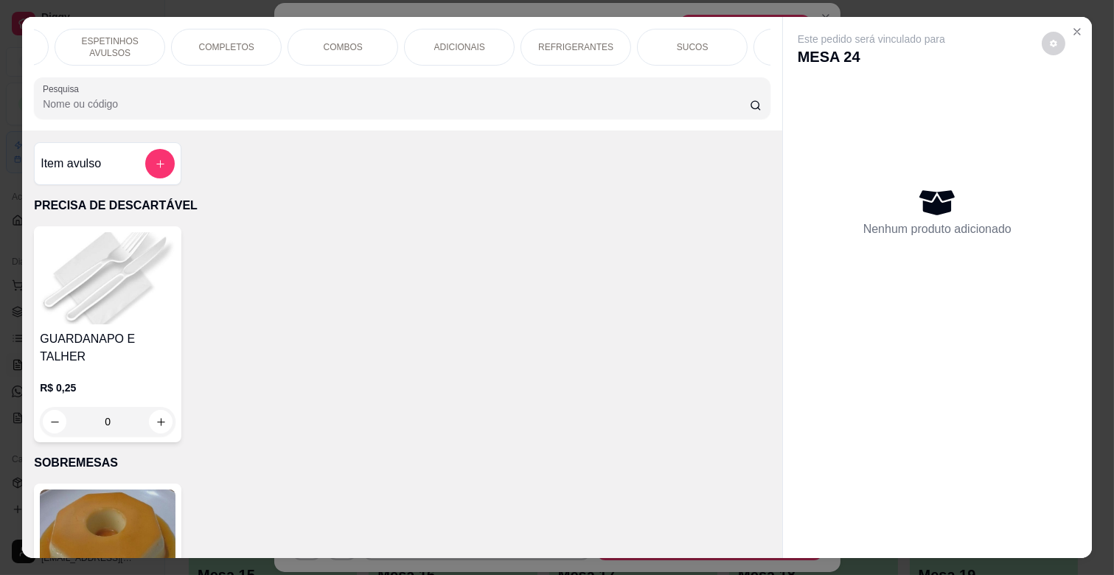
click at [579, 41] on p "REFRIGERANTES" at bounding box center [575, 47] width 75 height 12
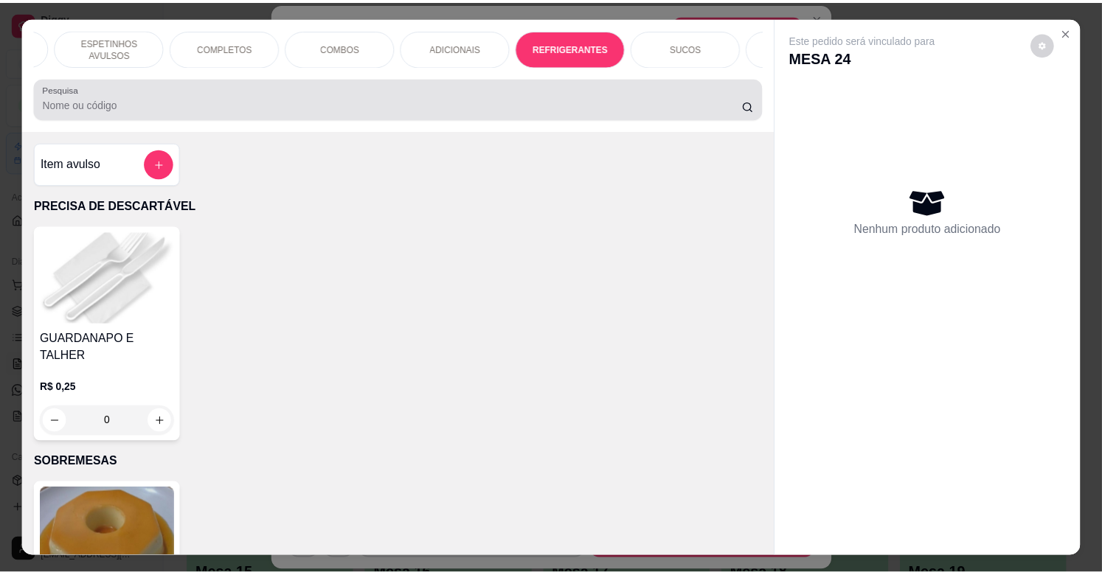
scroll to position [35, 0]
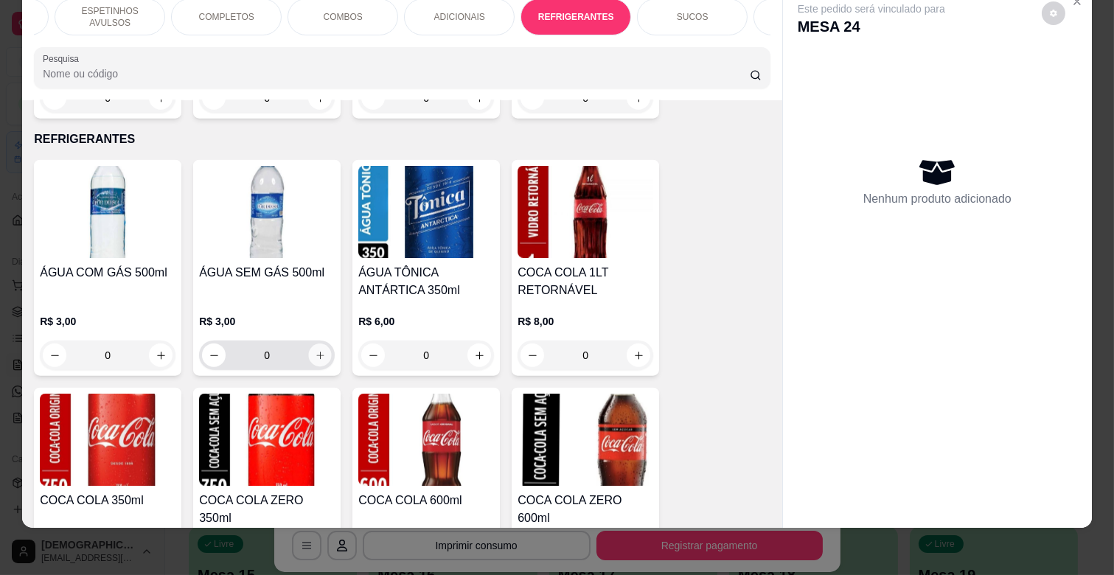
click at [318, 344] on button "increase-product-quantity" at bounding box center [320, 355] width 23 height 23
type input "1"
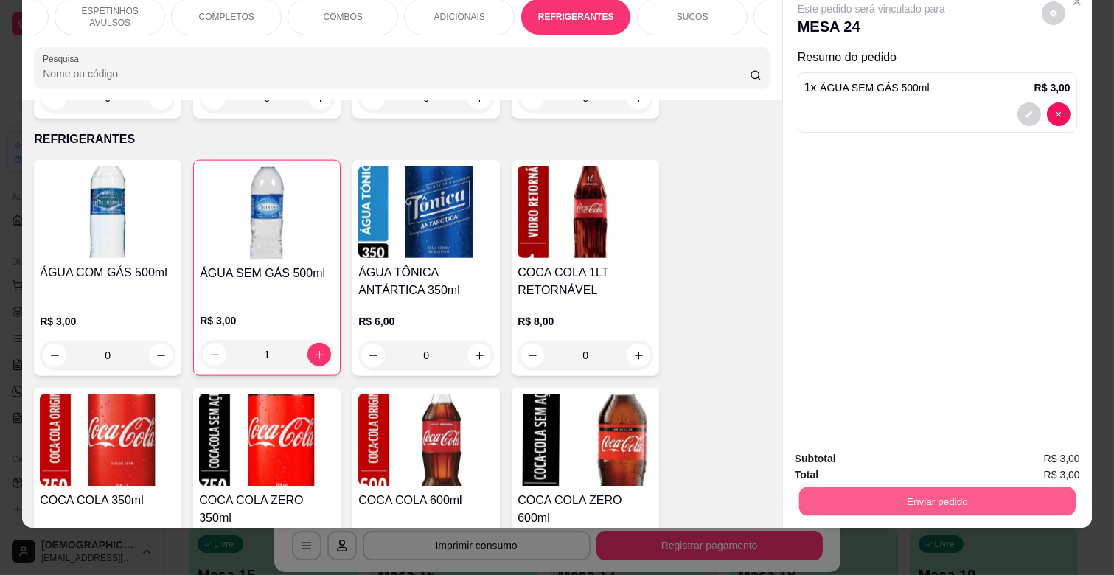
click at [947, 487] on button "Enviar pedido" at bounding box center [937, 501] width 277 height 29
click at [904, 442] on button "Não registrar e enviar pedido" at bounding box center [887, 453] width 153 height 28
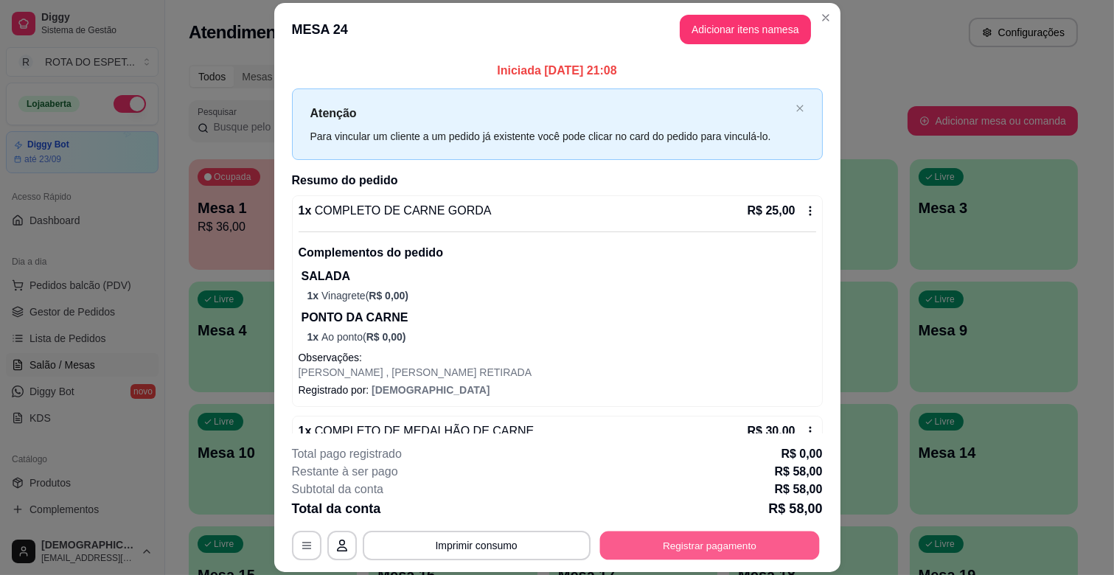
click at [687, 551] on button "Registrar pagamento" at bounding box center [710, 546] width 220 height 29
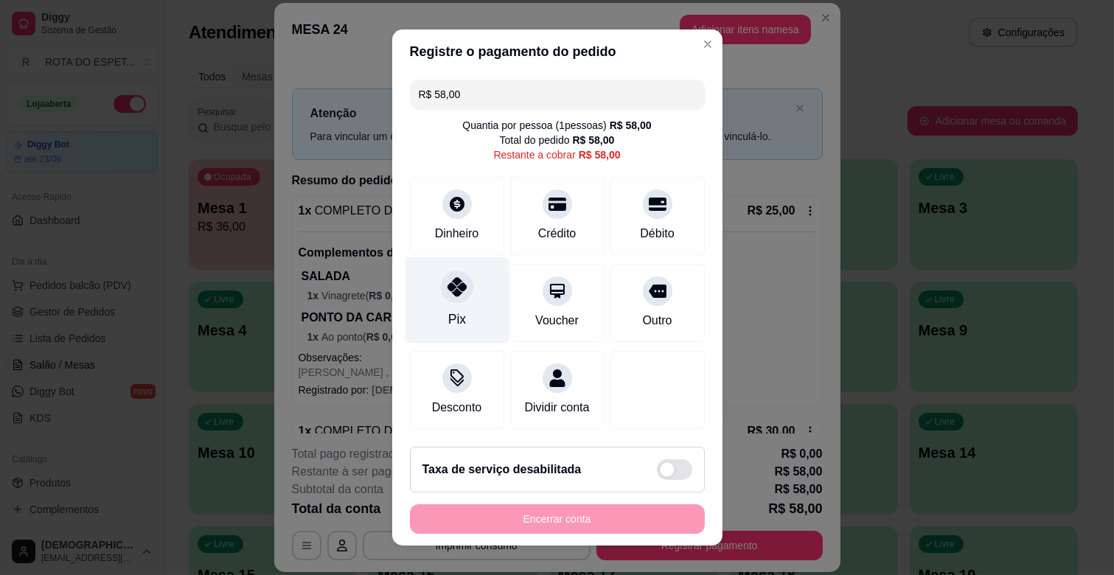
click at [443, 299] on div at bounding box center [457, 287] width 32 height 32
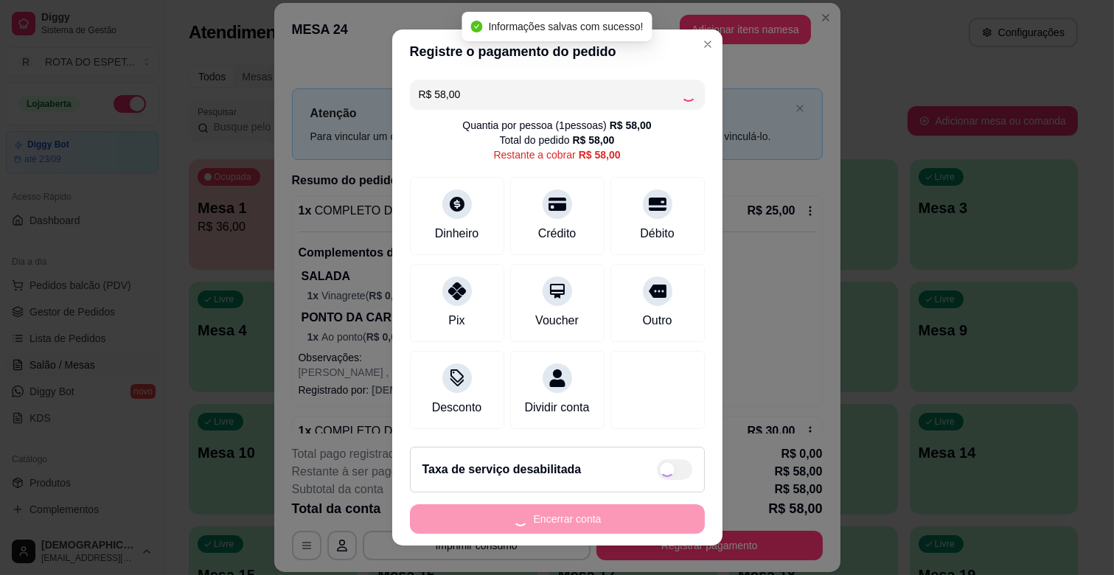
type input "R$ 0,00"
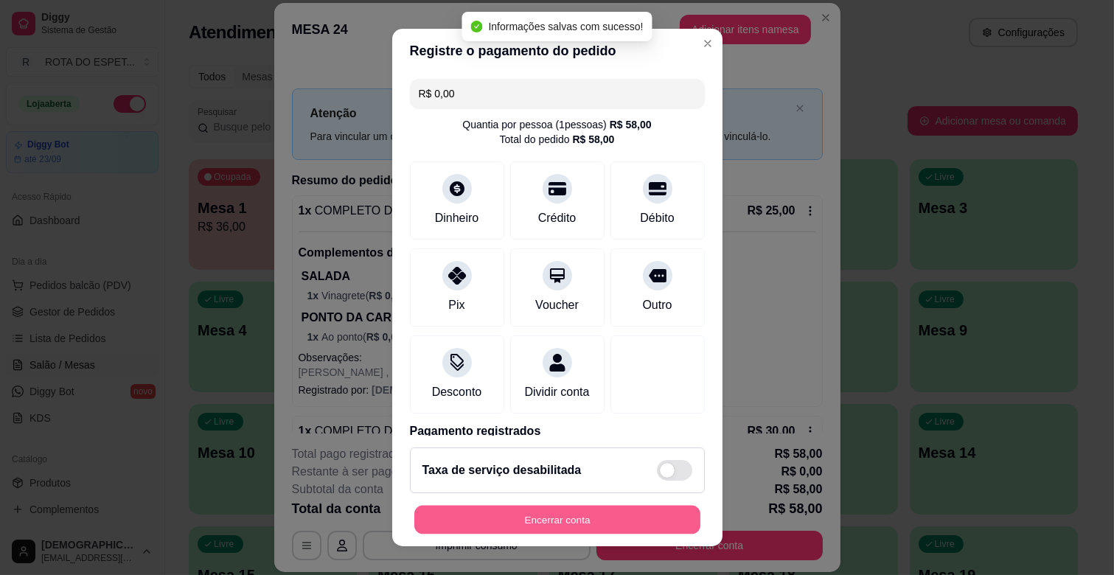
click at [645, 513] on button "Encerrar conta" at bounding box center [557, 520] width 286 height 29
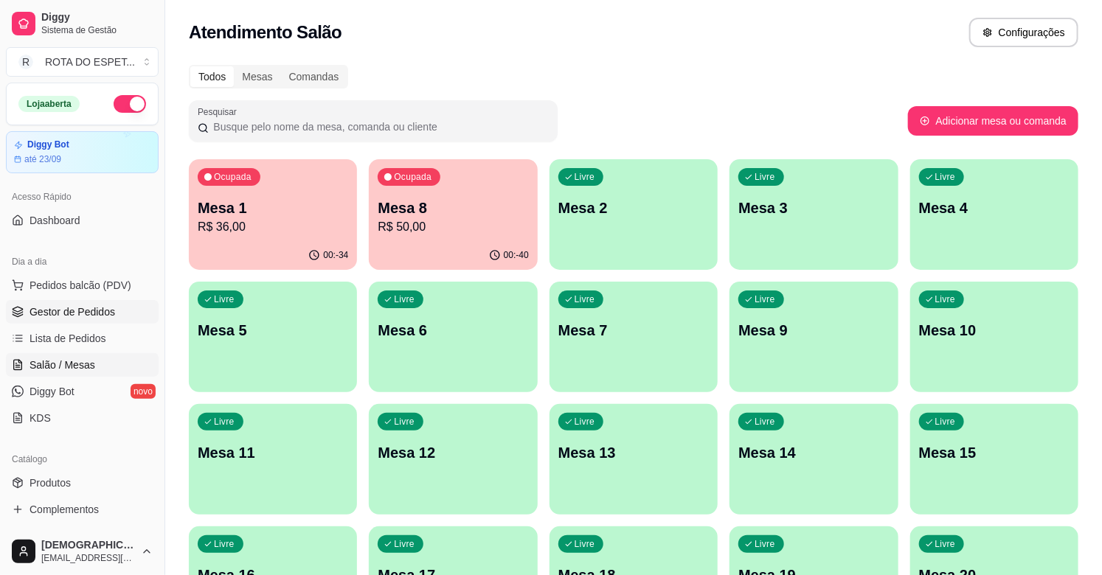
click at [85, 311] on span "Gestor de Pedidos" at bounding box center [72, 312] width 86 height 15
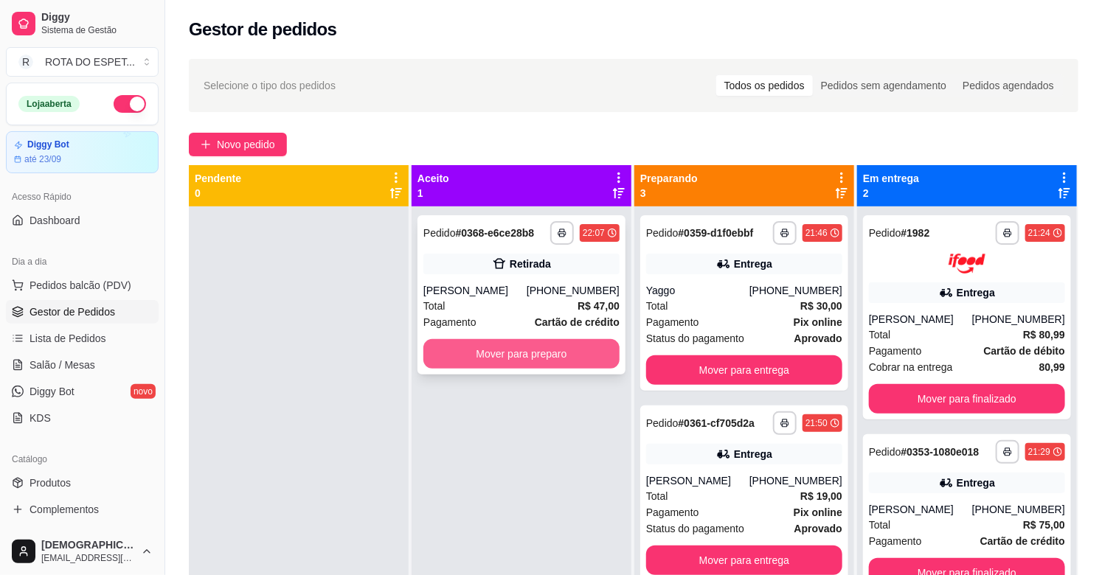
click at [569, 354] on button "Mover para preparo" at bounding box center [521, 353] width 196 height 29
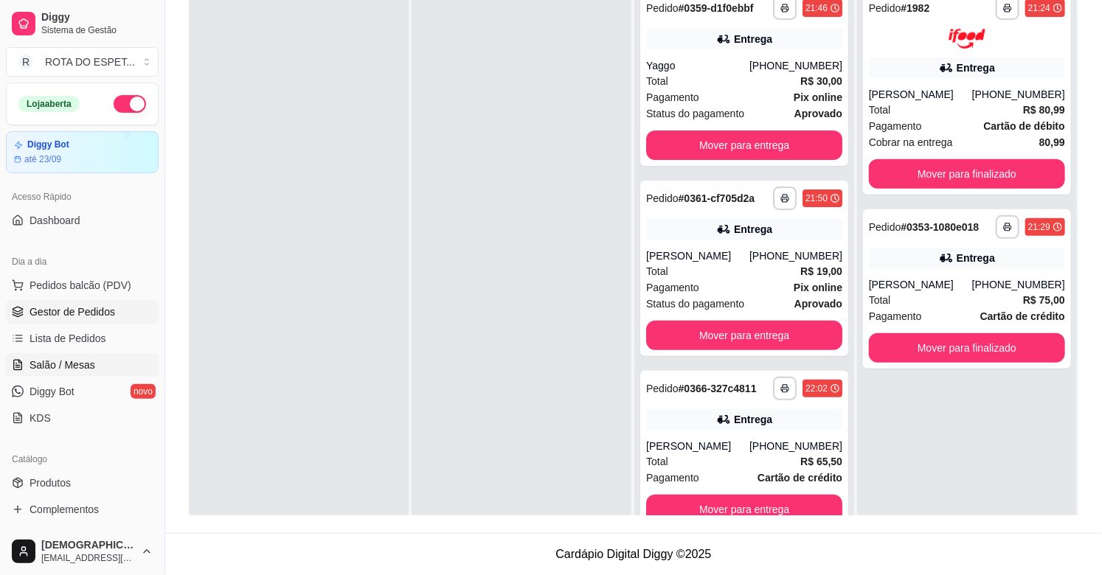
click at [68, 369] on span "Salão / Mesas" at bounding box center [62, 365] width 66 height 15
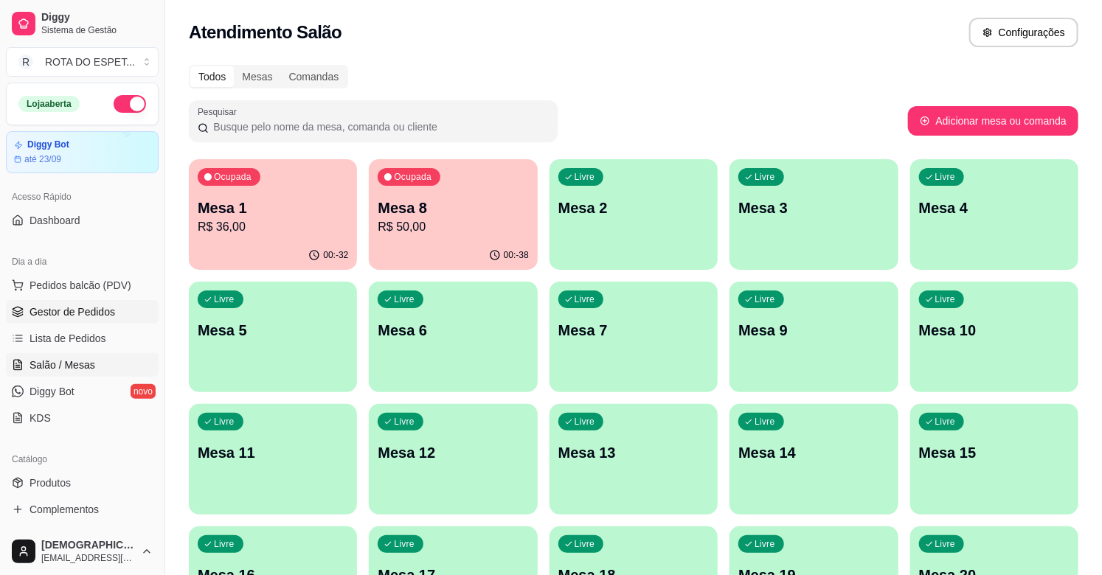
click at [86, 307] on span "Gestor de Pedidos" at bounding box center [72, 312] width 86 height 15
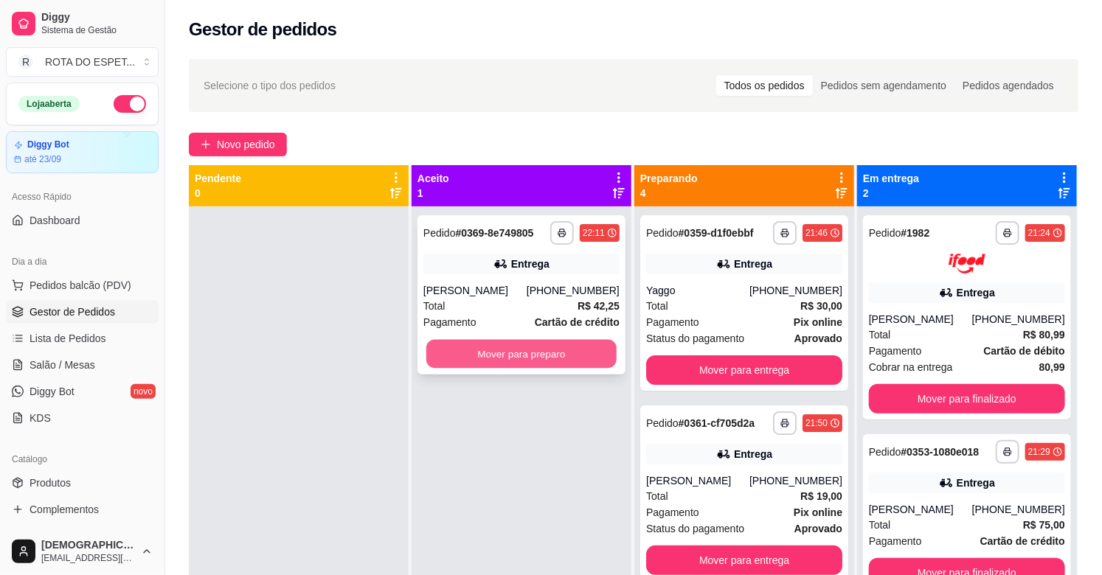
click at [522, 359] on button "Mover para preparo" at bounding box center [521, 354] width 190 height 29
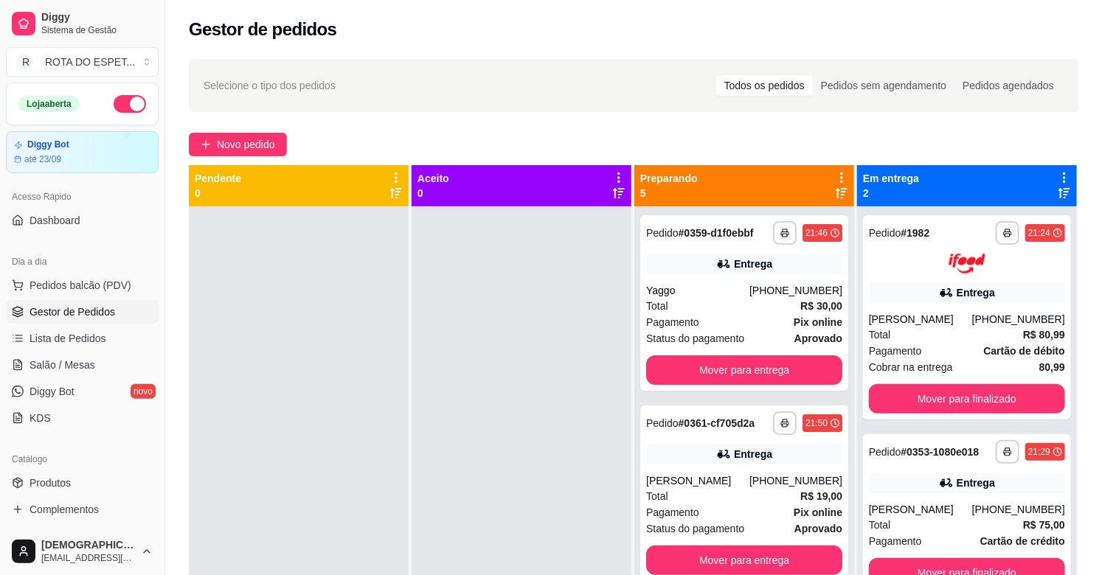
click at [554, 437] on div at bounding box center [521, 493] width 220 height 575
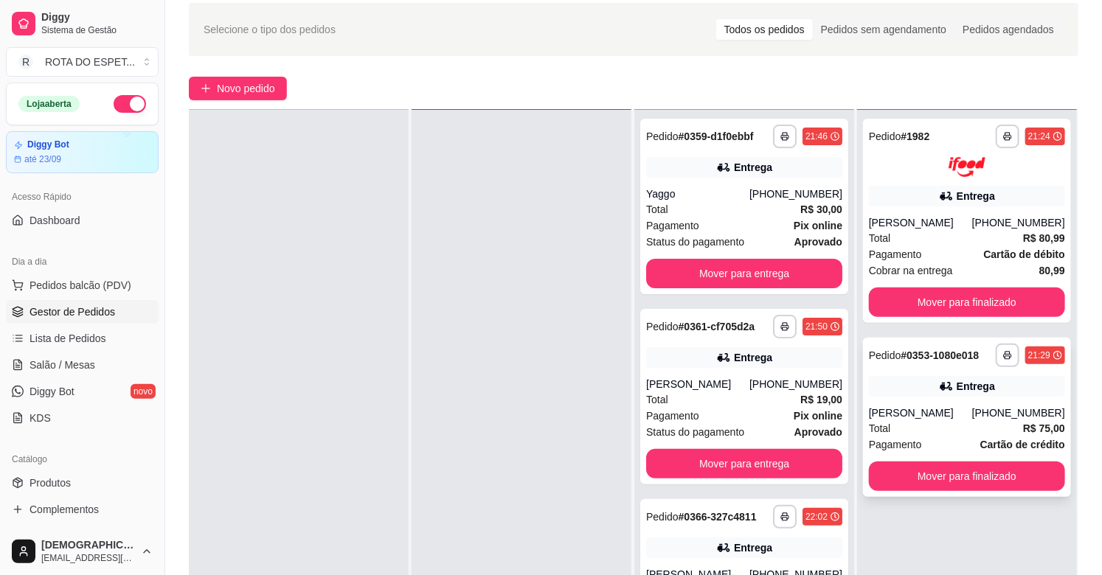
scroll to position [82, 0]
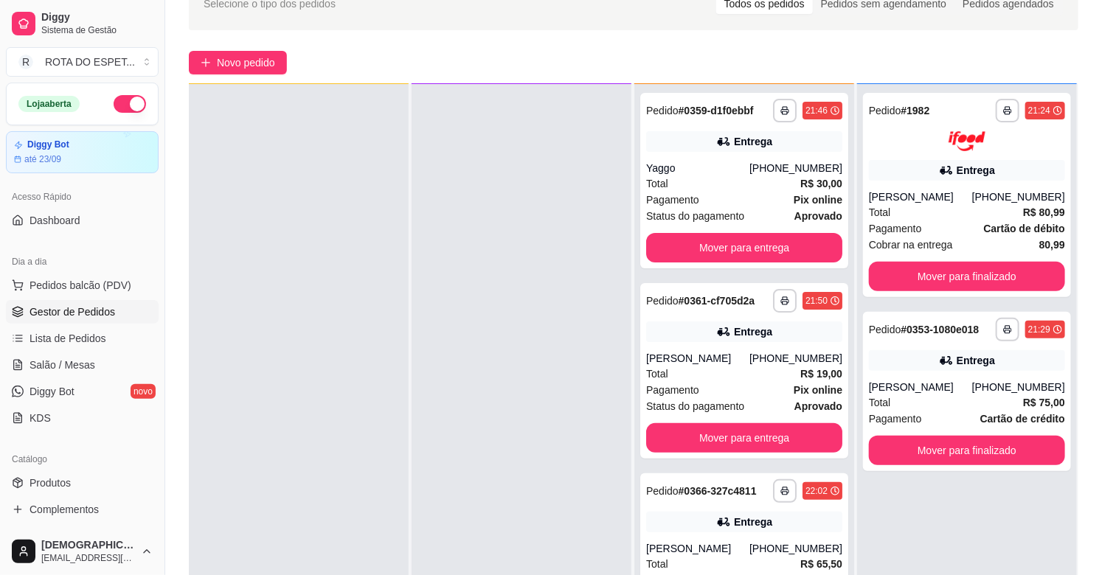
click at [494, 431] on div at bounding box center [521, 371] width 220 height 575
click at [89, 372] on span "Salão / Mesas" at bounding box center [62, 365] width 66 height 15
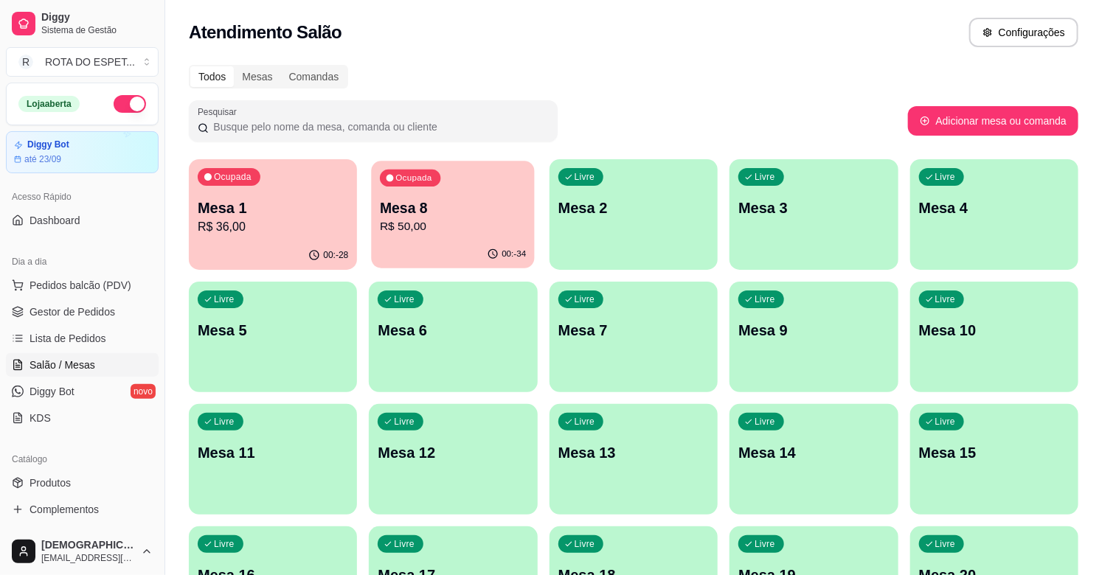
click at [430, 226] on p "R$ 50,00" at bounding box center [453, 226] width 146 height 17
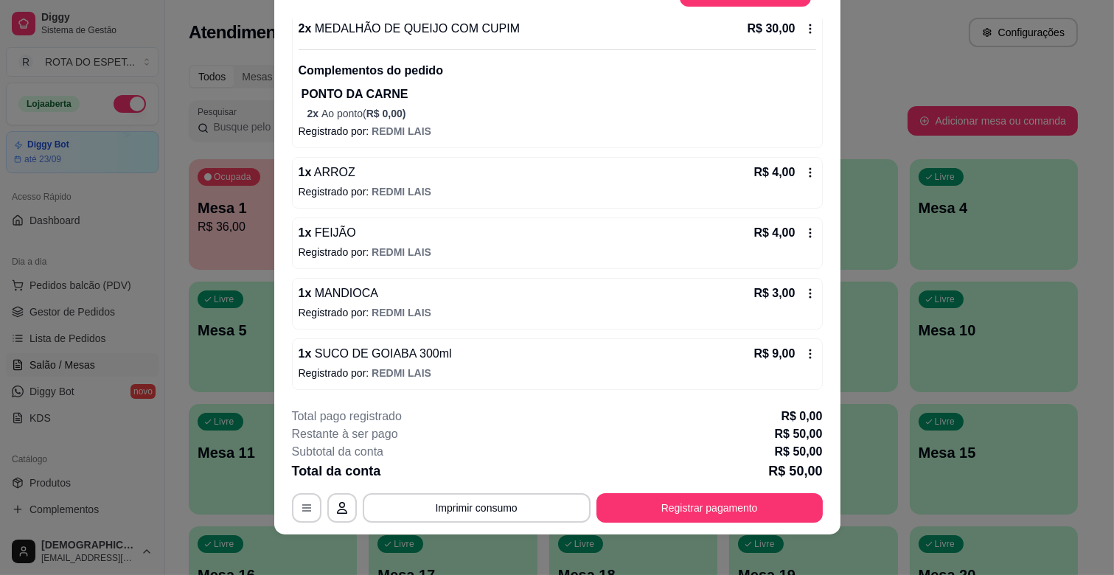
scroll to position [44, 0]
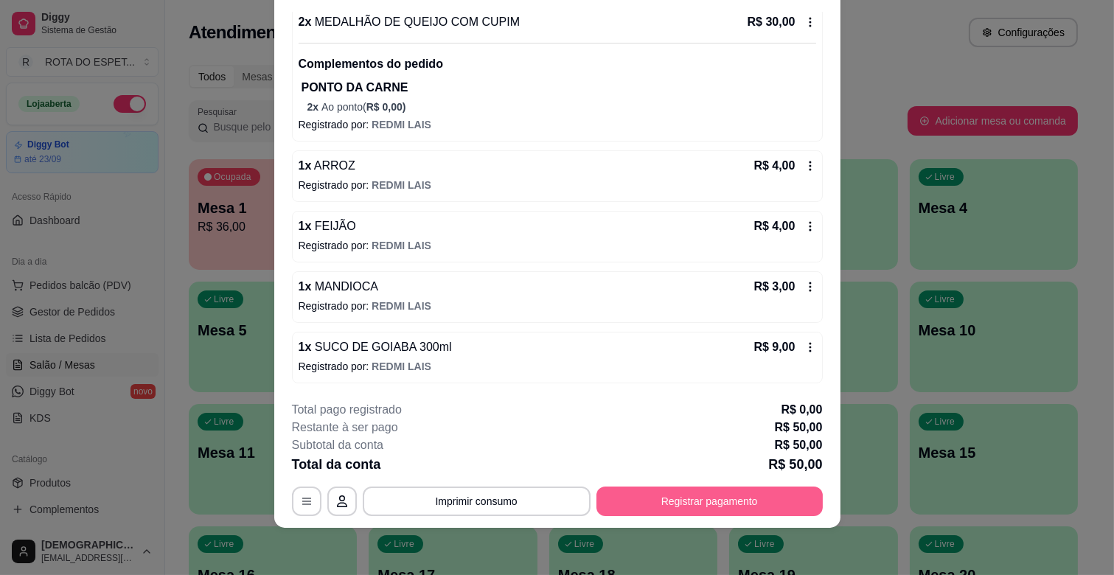
click at [701, 498] on button "Registrar pagamento" at bounding box center [710, 501] width 226 height 29
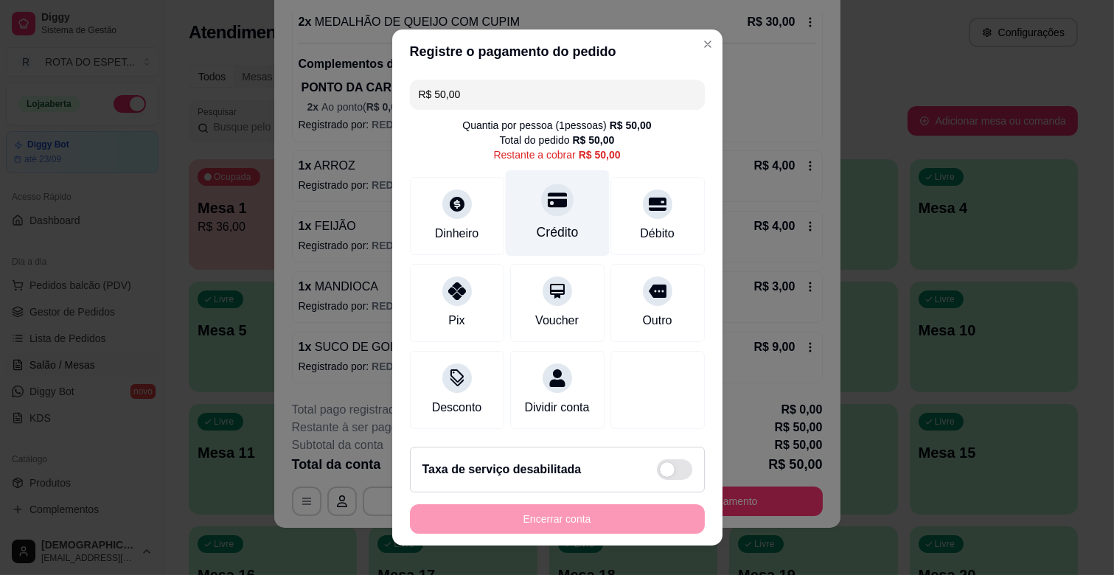
click at [557, 223] on div "Crédito" at bounding box center [557, 232] width 42 height 19
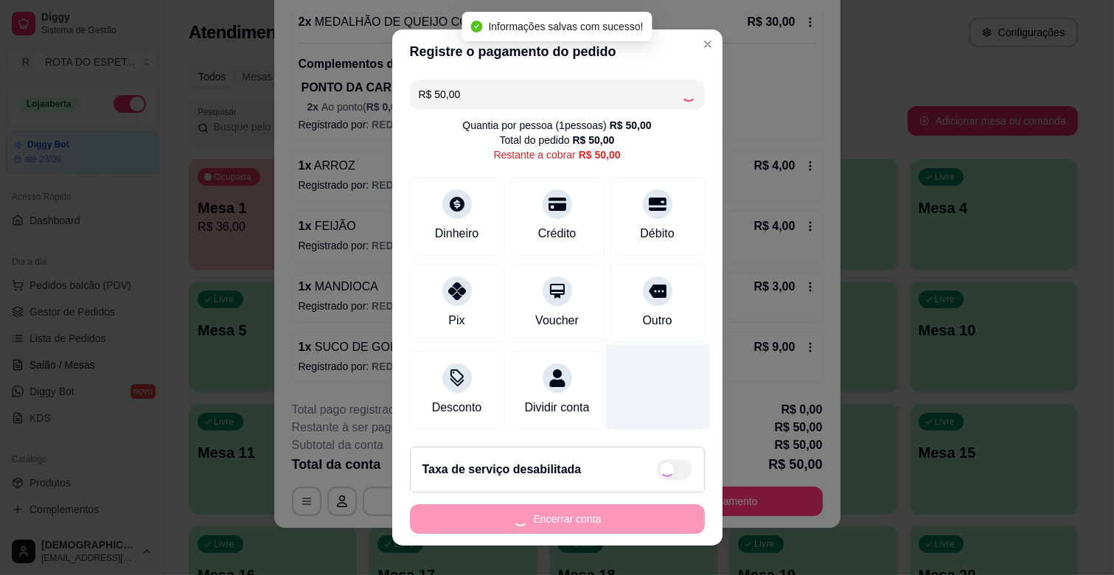
type input "R$ 0,00"
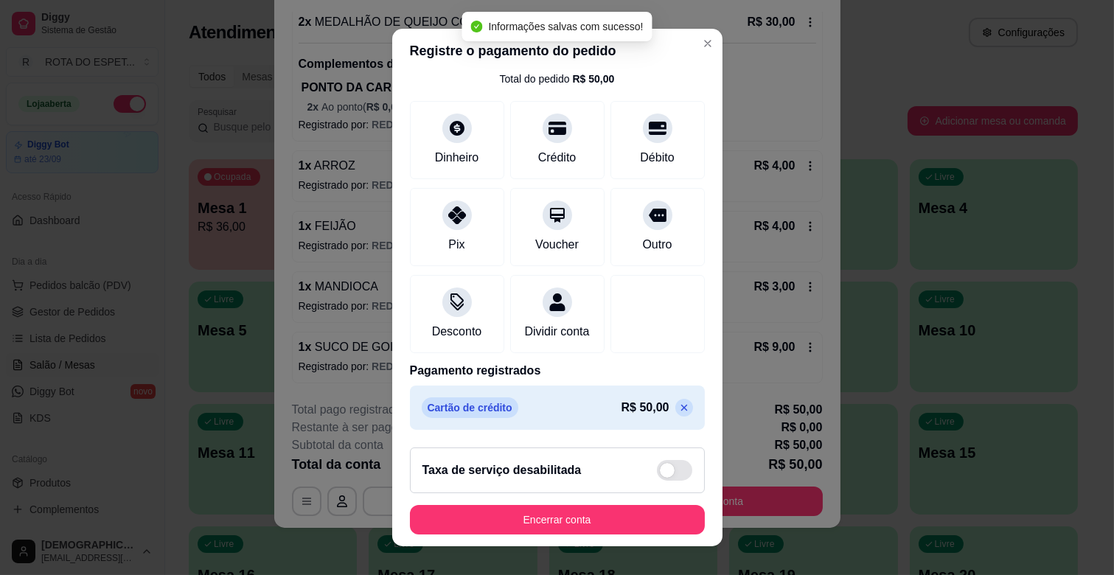
scroll to position [78, 0]
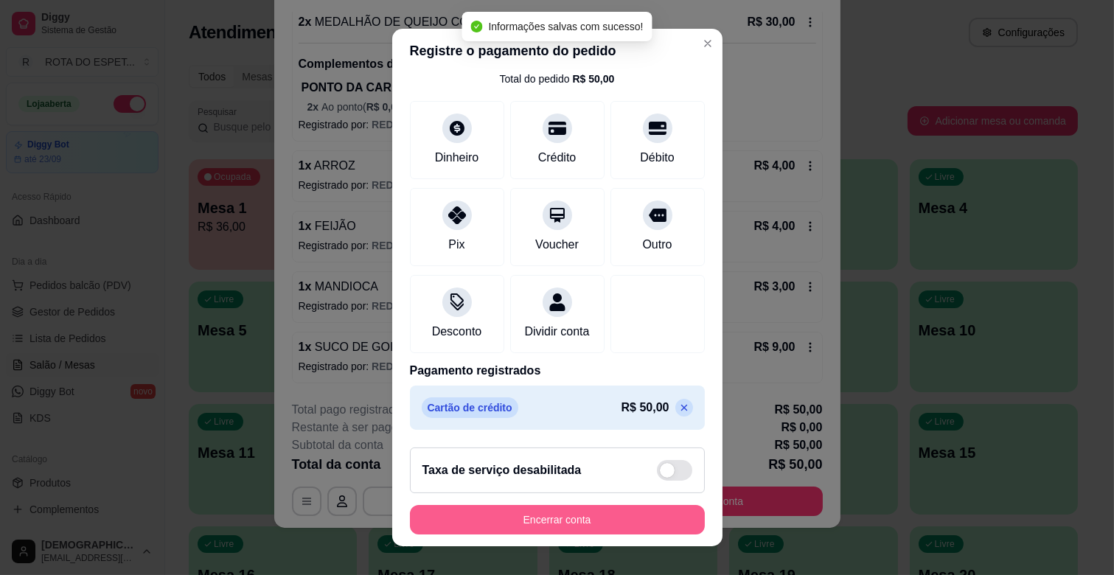
click at [605, 527] on button "Encerrar conta" at bounding box center [557, 519] width 295 height 29
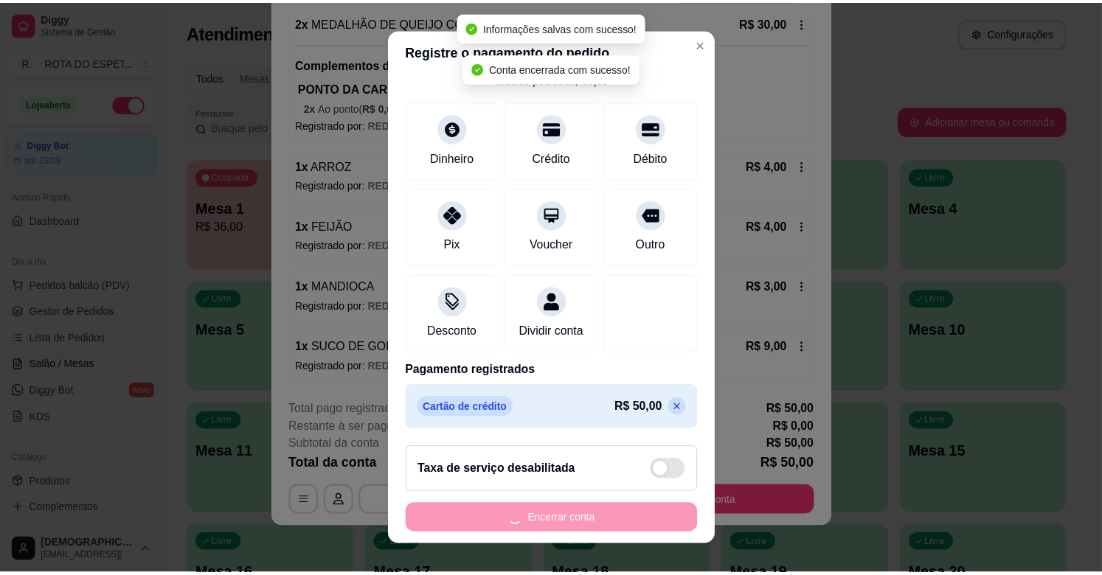
scroll to position [0, 0]
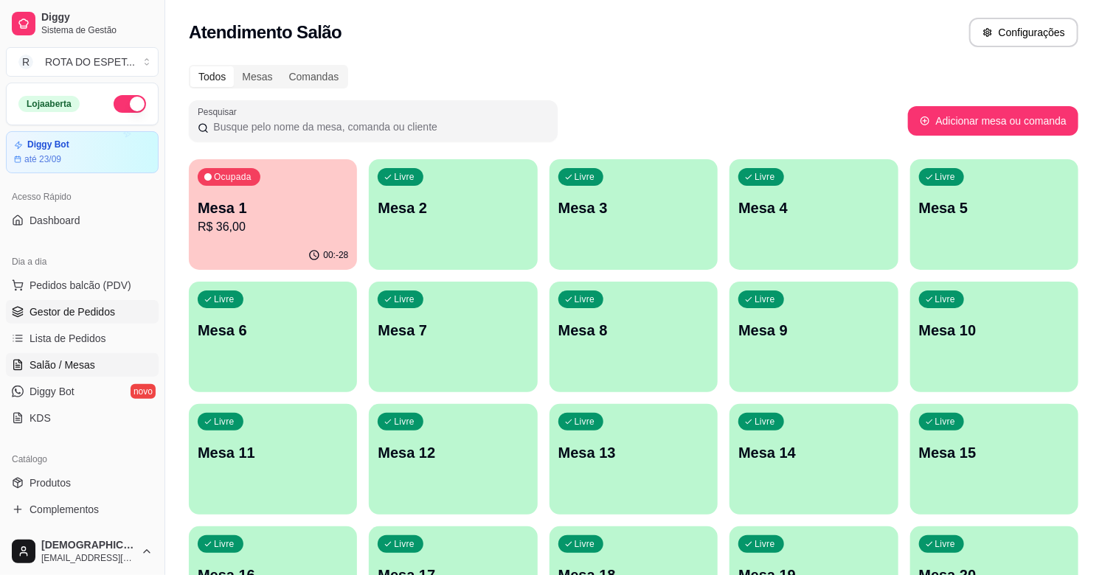
click at [126, 304] on link "Gestor de Pedidos" at bounding box center [82, 312] width 153 height 24
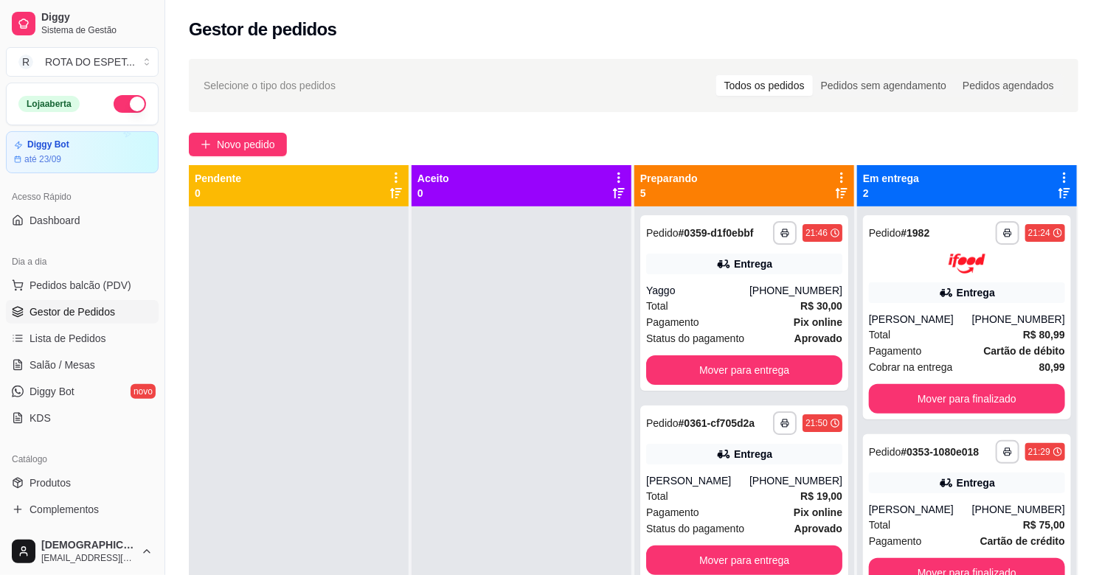
click at [529, 391] on div at bounding box center [521, 493] width 220 height 575
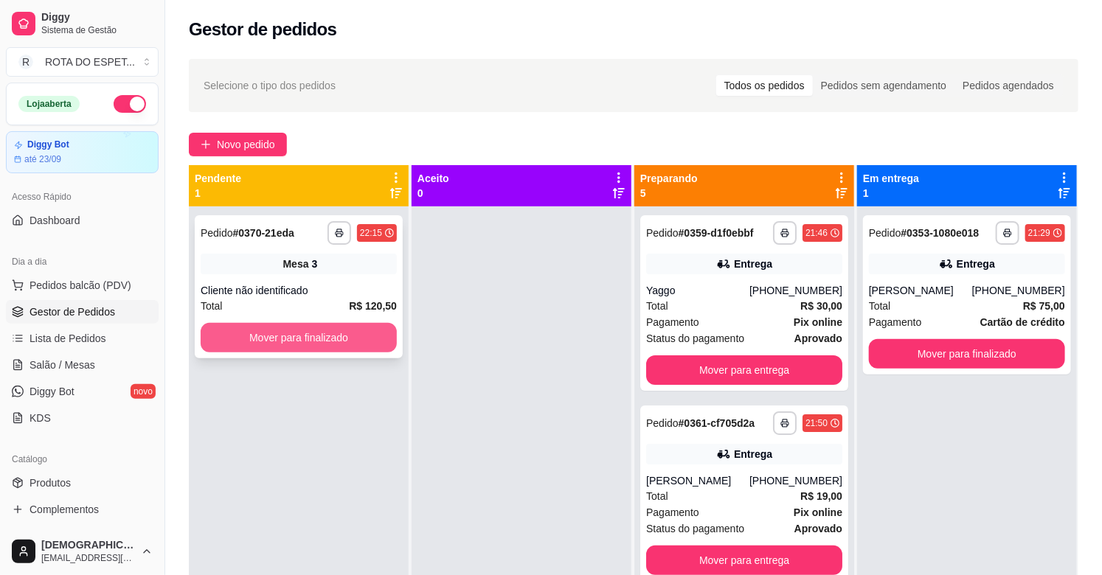
click at [343, 329] on button "Mover para finalizado" at bounding box center [299, 337] width 196 height 29
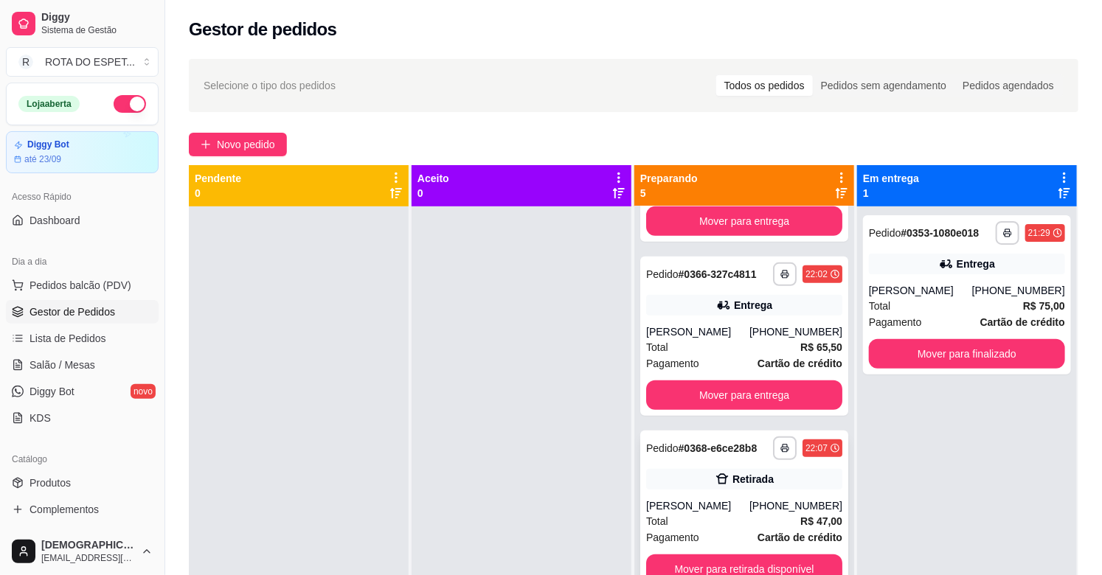
scroll to position [341, 0]
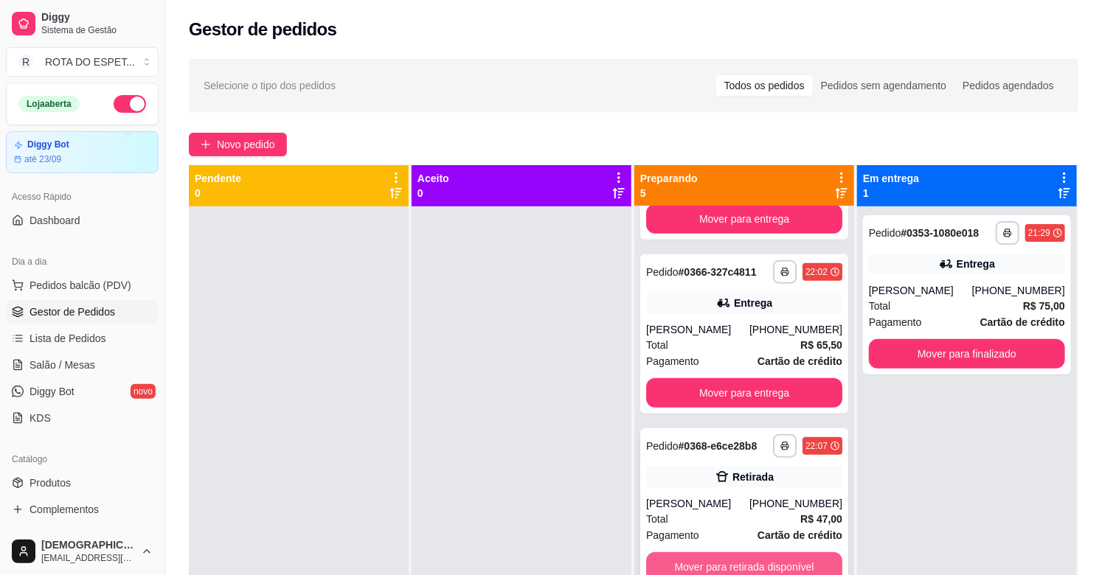
click at [765, 557] on button "Mover para retirada disponível" at bounding box center [744, 566] width 196 height 29
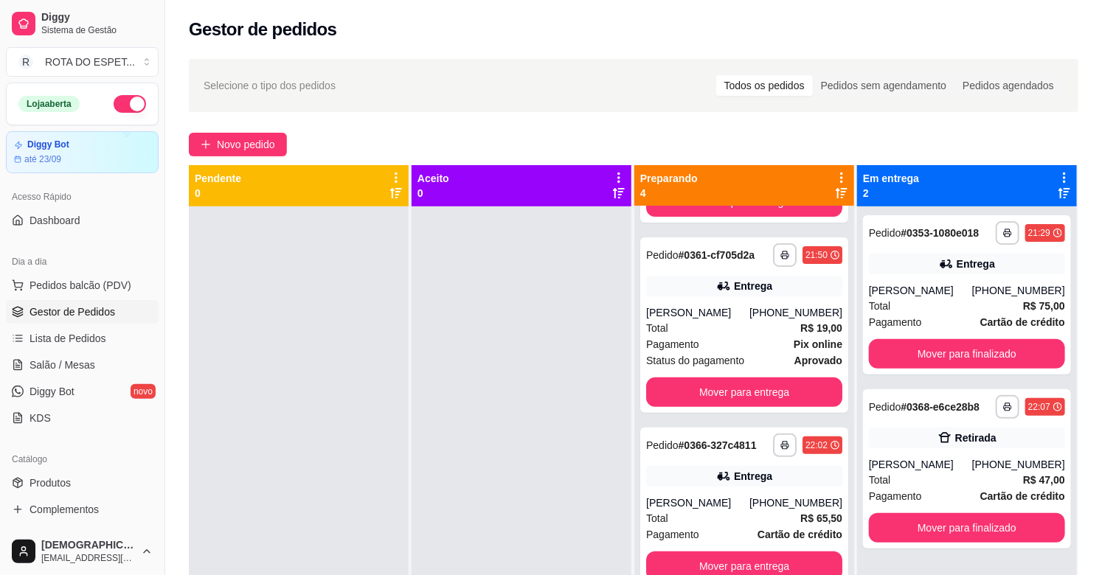
scroll to position [167, 0]
click at [521, 425] on div at bounding box center [521, 493] width 220 height 575
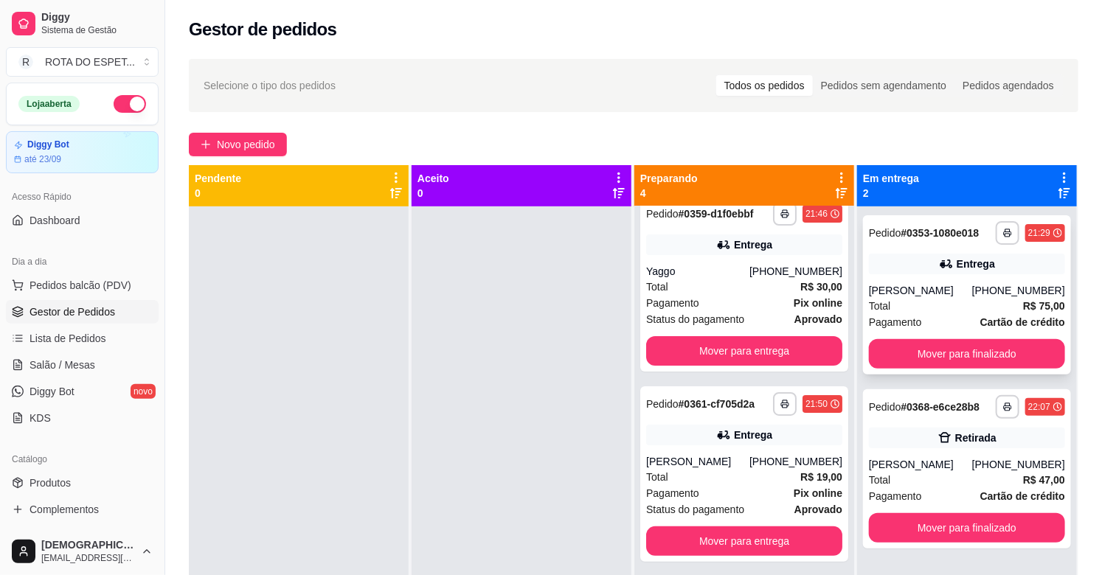
scroll to position [4, 0]
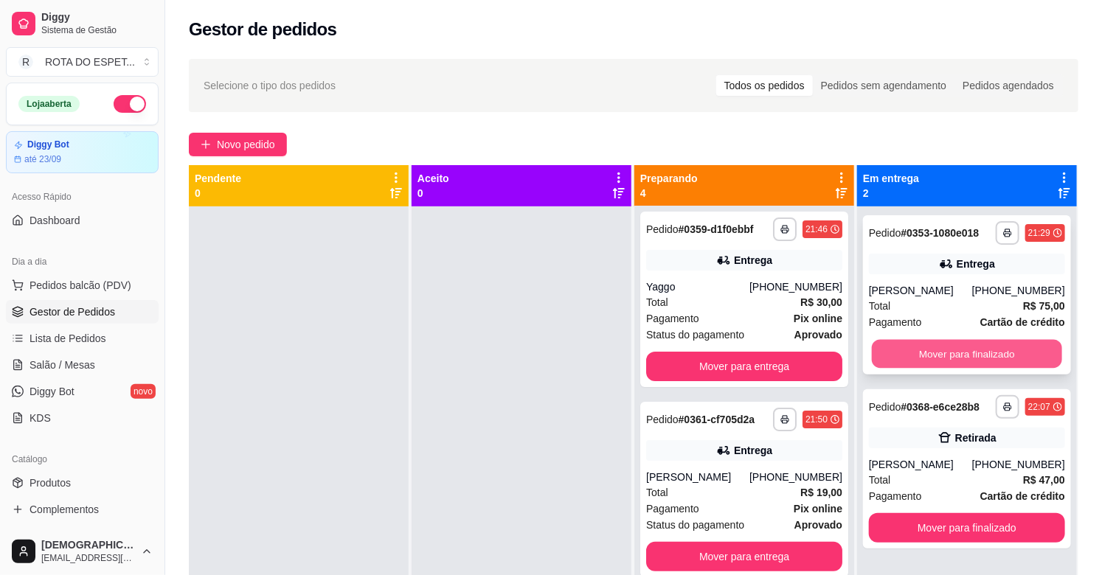
click at [967, 352] on button "Mover para finalizado" at bounding box center [967, 354] width 190 height 29
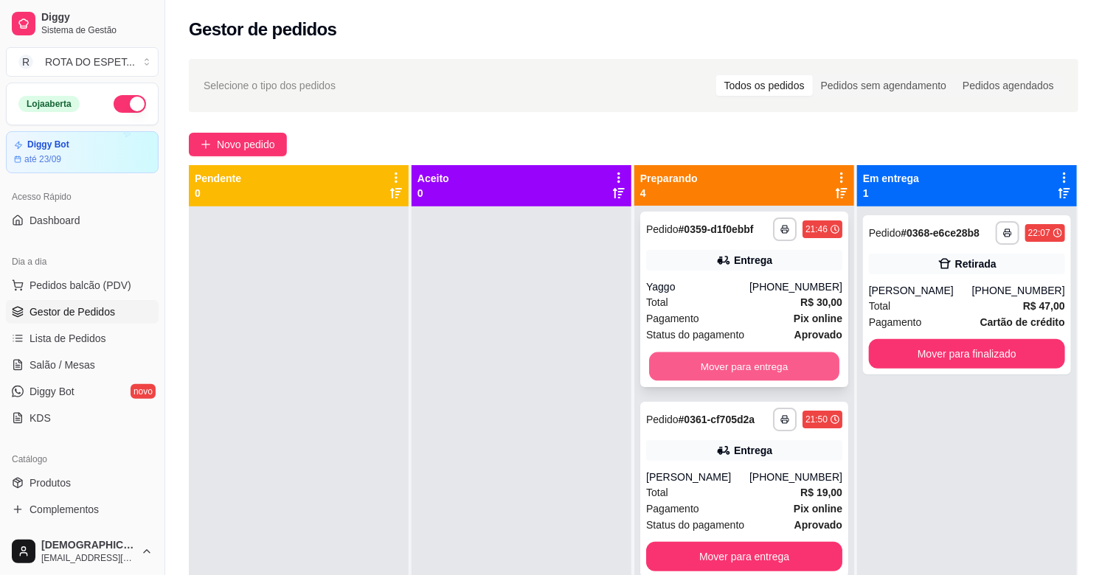
click at [748, 357] on button "Mover para entrega" at bounding box center [744, 366] width 190 height 29
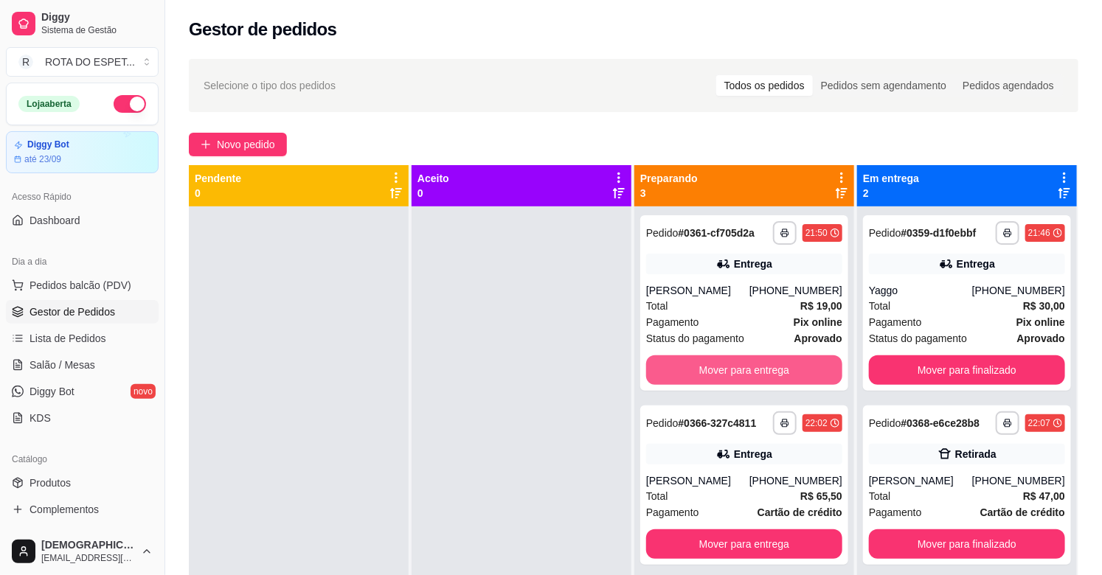
scroll to position [0, 0]
click at [738, 369] on button "Mover para entrega" at bounding box center [744, 370] width 190 height 29
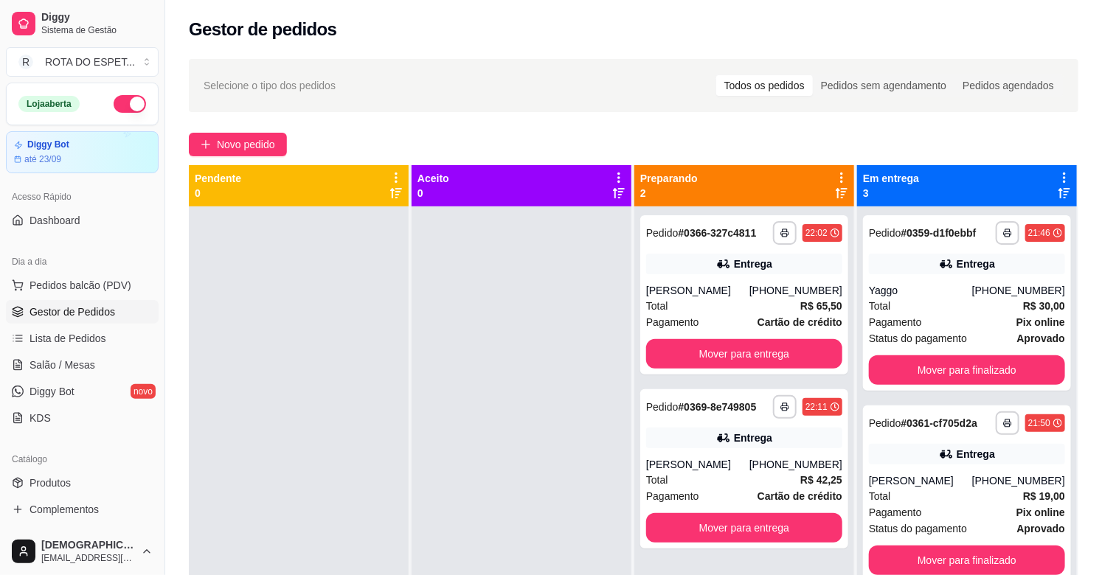
click at [478, 433] on div at bounding box center [521, 493] width 220 height 575
click at [500, 363] on div at bounding box center [521, 493] width 220 height 575
click at [479, 451] on div at bounding box center [521, 493] width 220 height 575
click at [54, 358] on span "Salão / Mesas" at bounding box center [62, 365] width 66 height 15
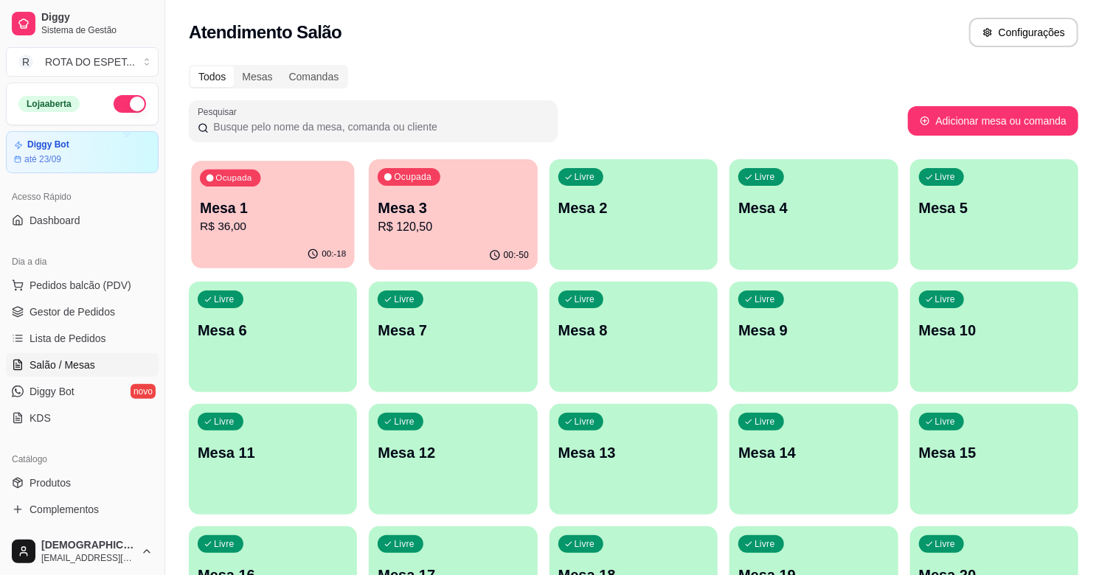
click at [286, 251] on div "00:-18" at bounding box center [273, 254] width 164 height 28
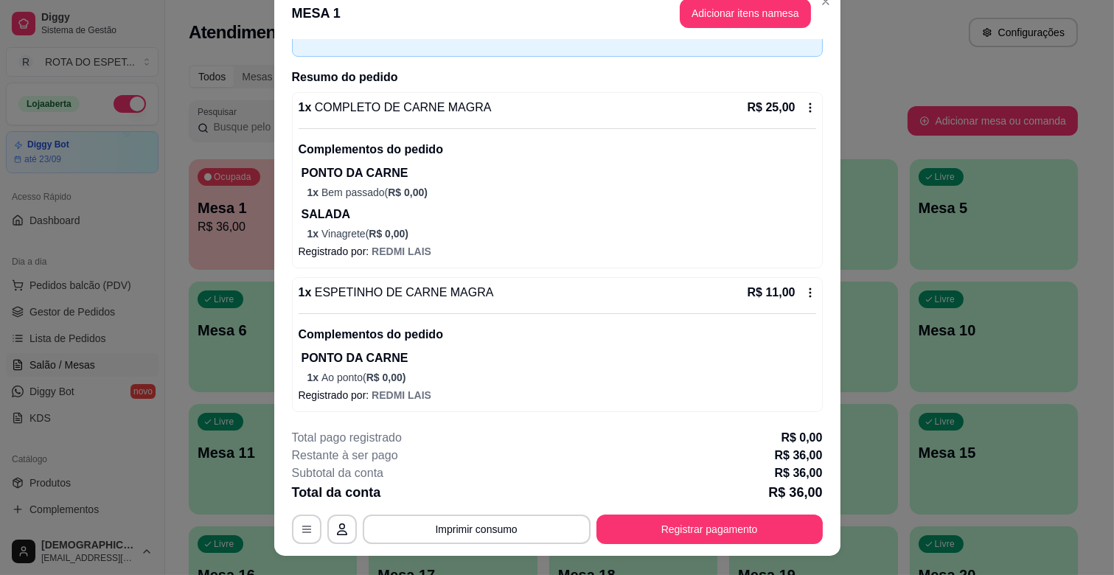
scroll to position [44, 0]
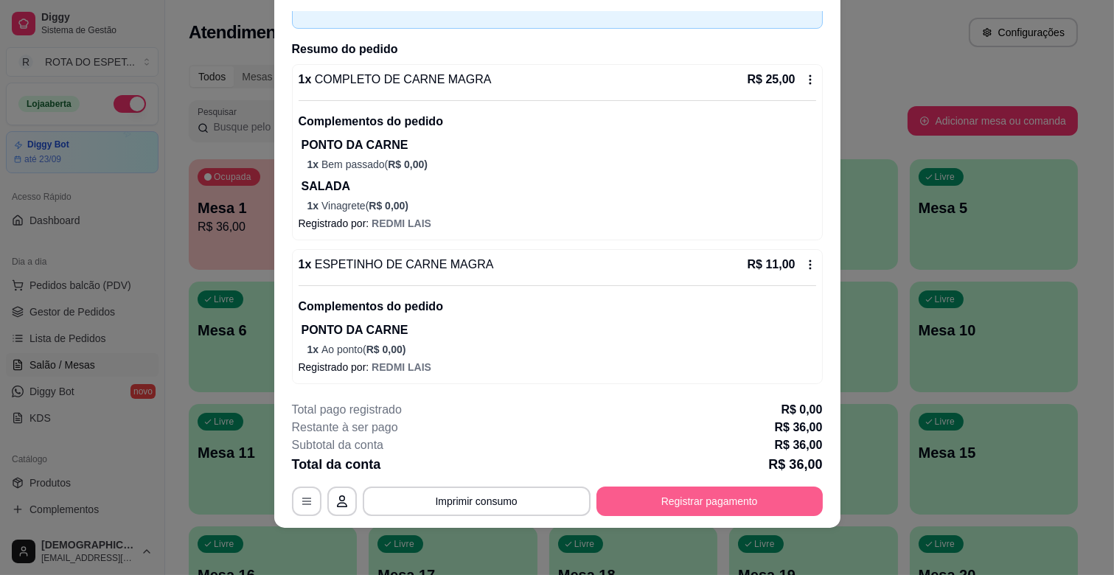
click at [704, 509] on button "Registrar pagamento" at bounding box center [710, 501] width 226 height 29
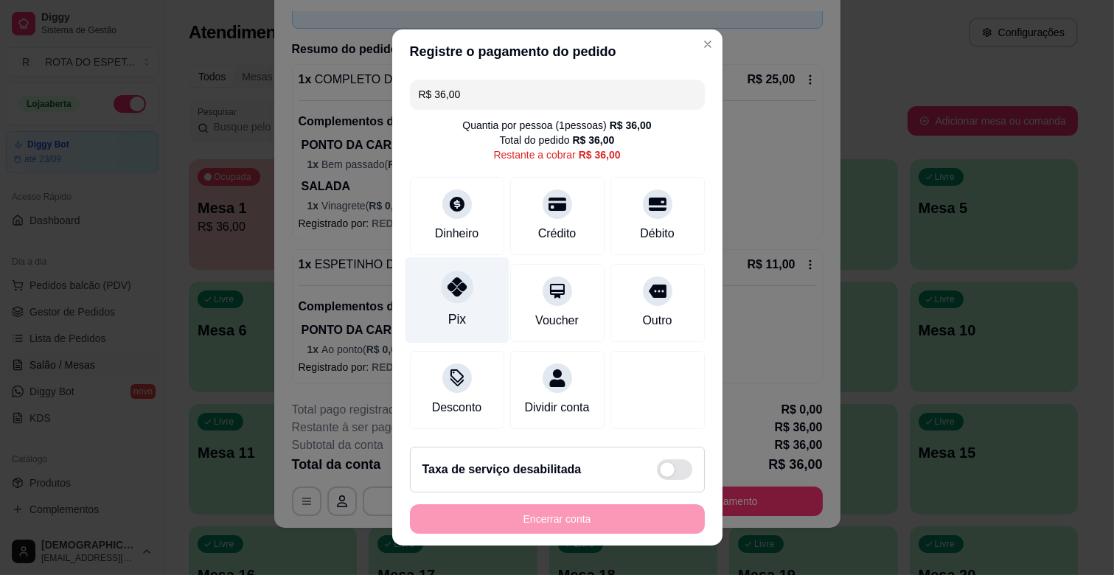
click at [441, 296] on div at bounding box center [457, 287] width 32 height 32
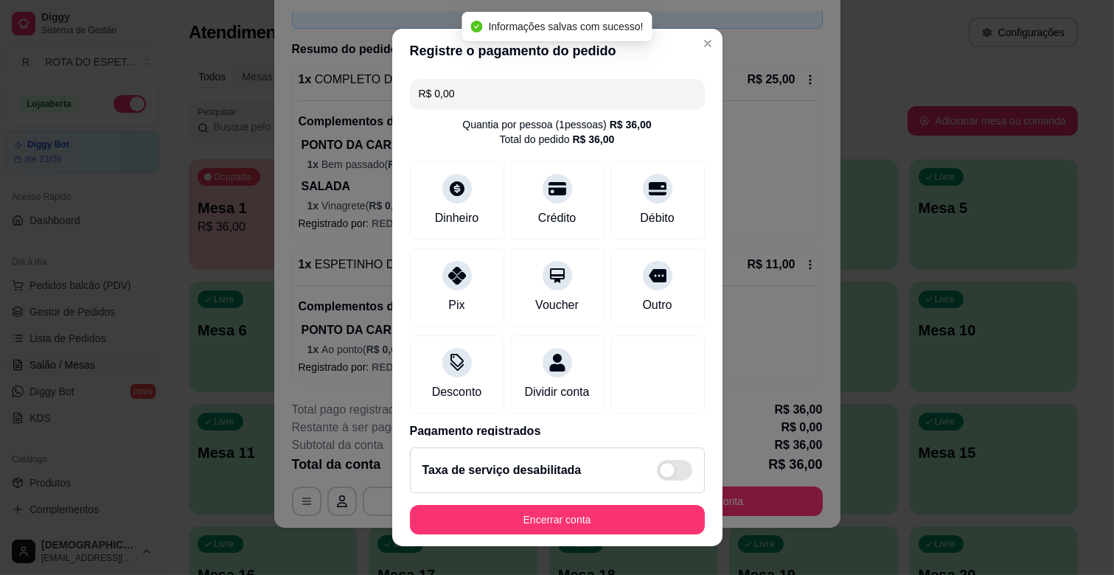
type input "R$ 0,00"
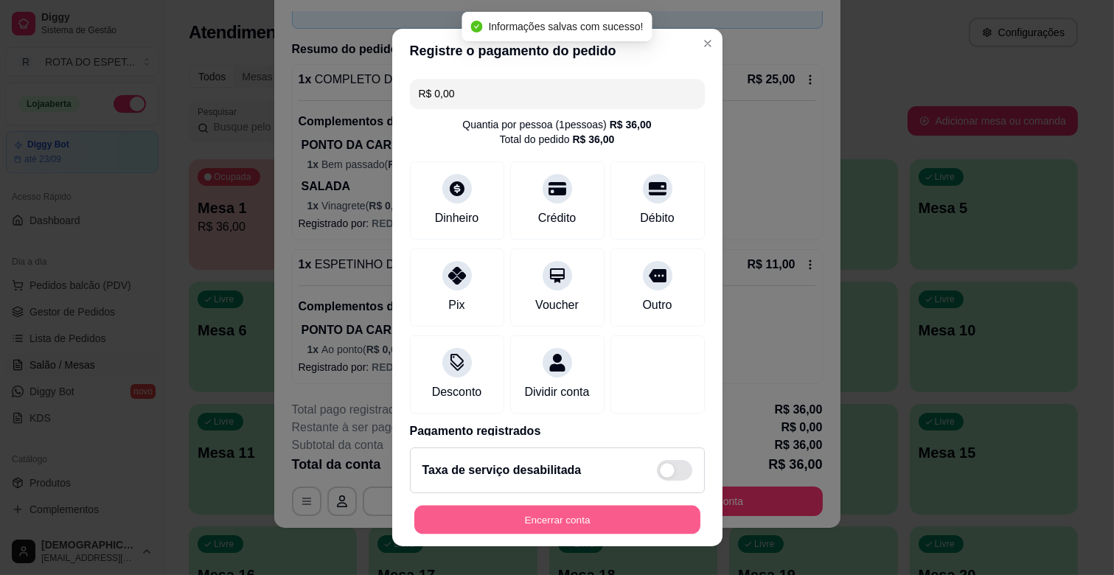
click at [542, 516] on button "Encerrar conta" at bounding box center [557, 520] width 286 height 29
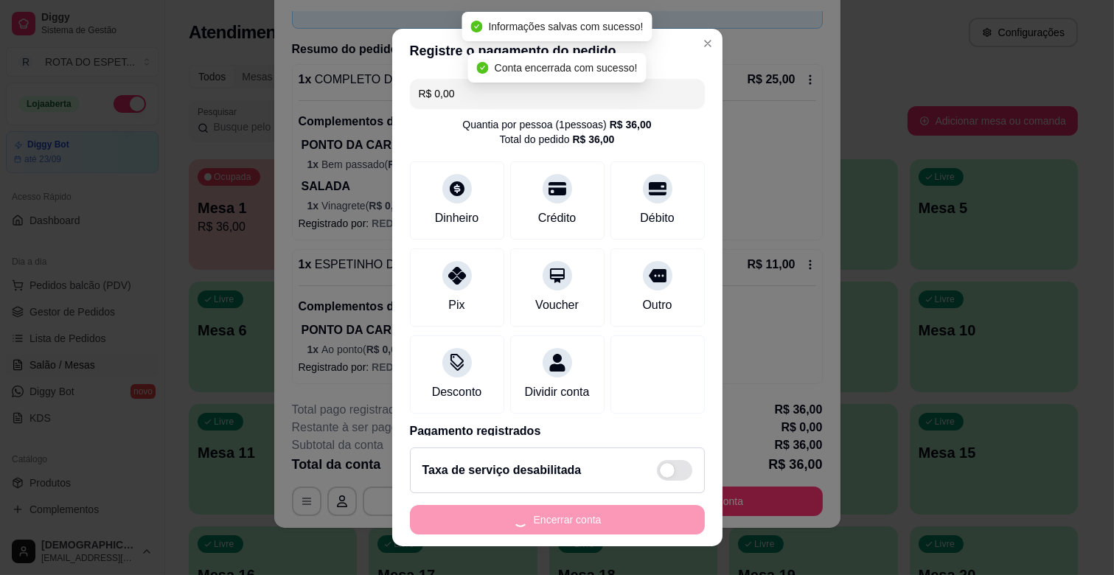
scroll to position [0, 0]
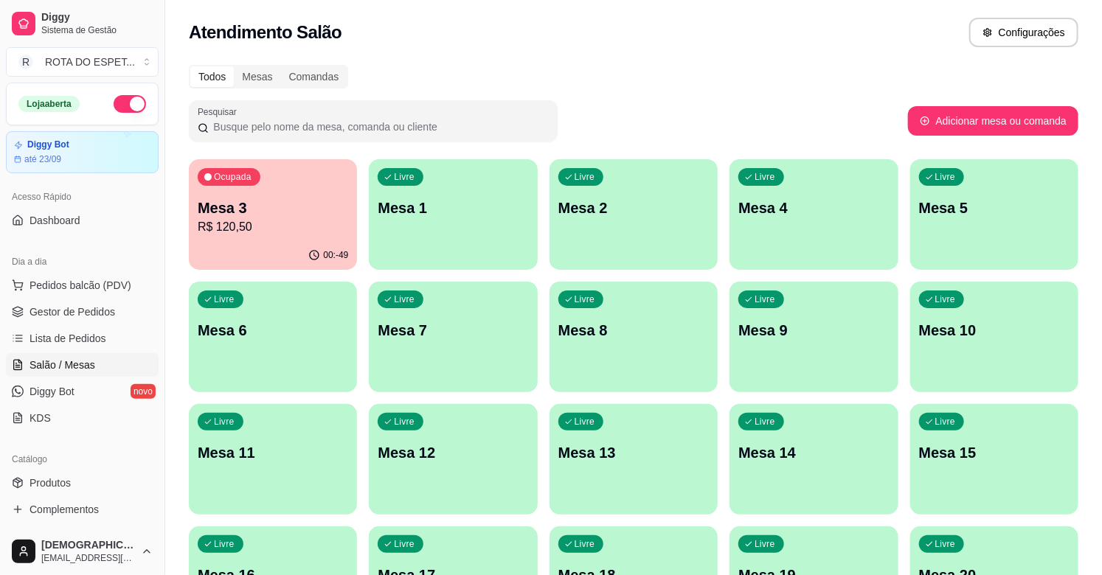
click at [266, 237] on div "Ocupada Mesa 3 R$ 120,50" at bounding box center [273, 200] width 168 height 82
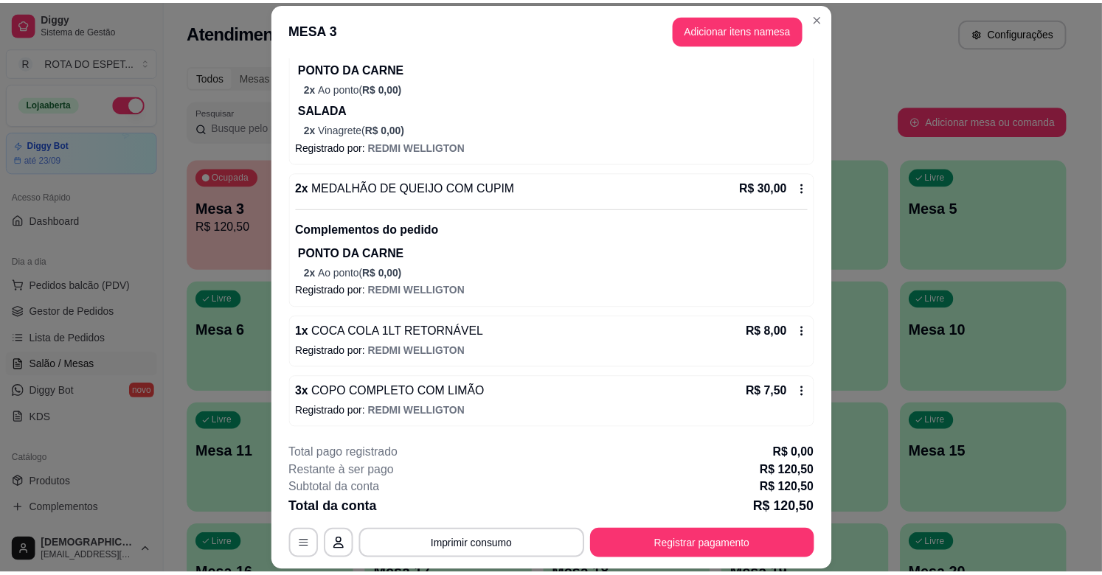
scroll to position [394, 0]
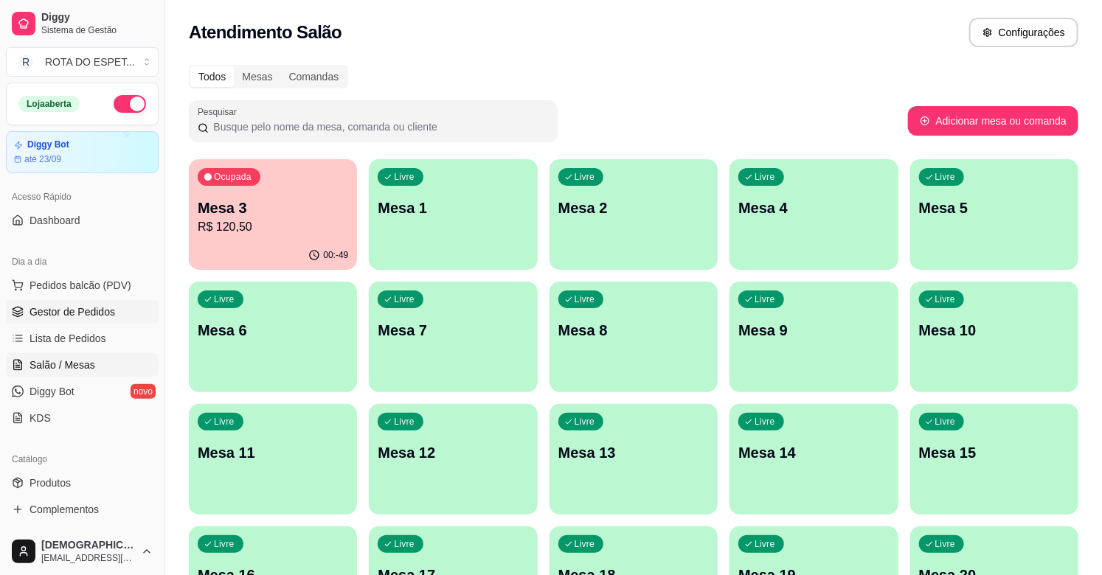
click at [82, 308] on span "Gestor de Pedidos" at bounding box center [72, 312] width 86 height 15
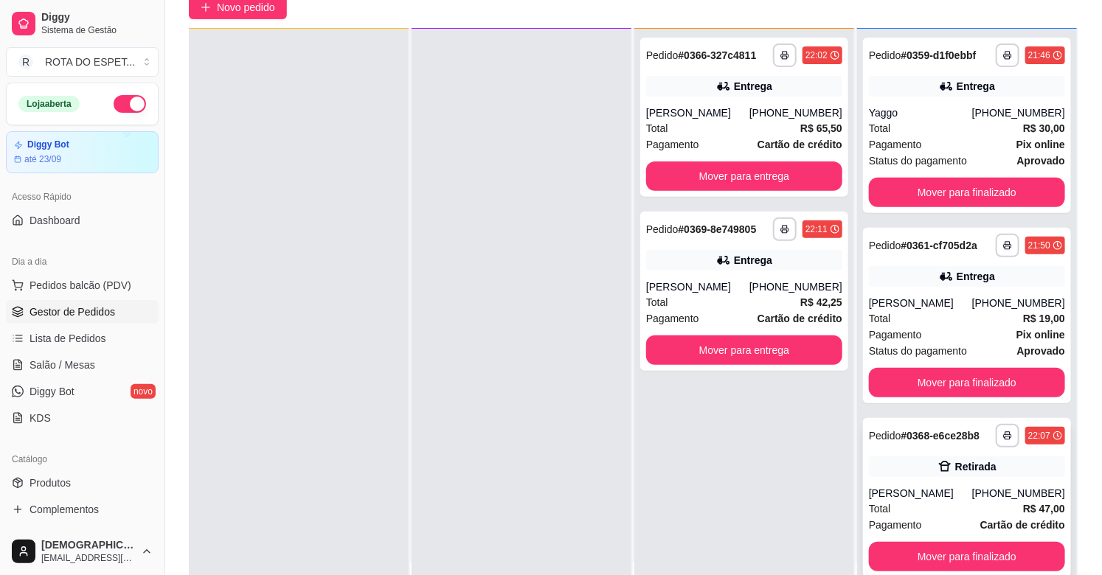
scroll to position [225, 0]
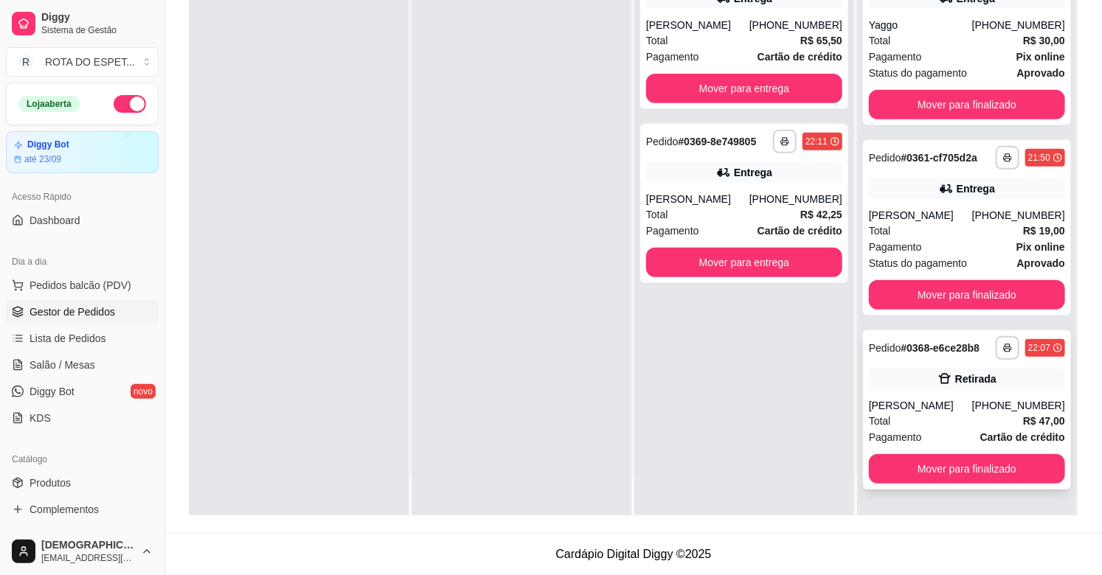
click at [939, 382] on icon at bounding box center [945, 379] width 13 height 10
click at [910, 465] on button "Mover para finalizado" at bounding box center [967, 469] width 190 height 29
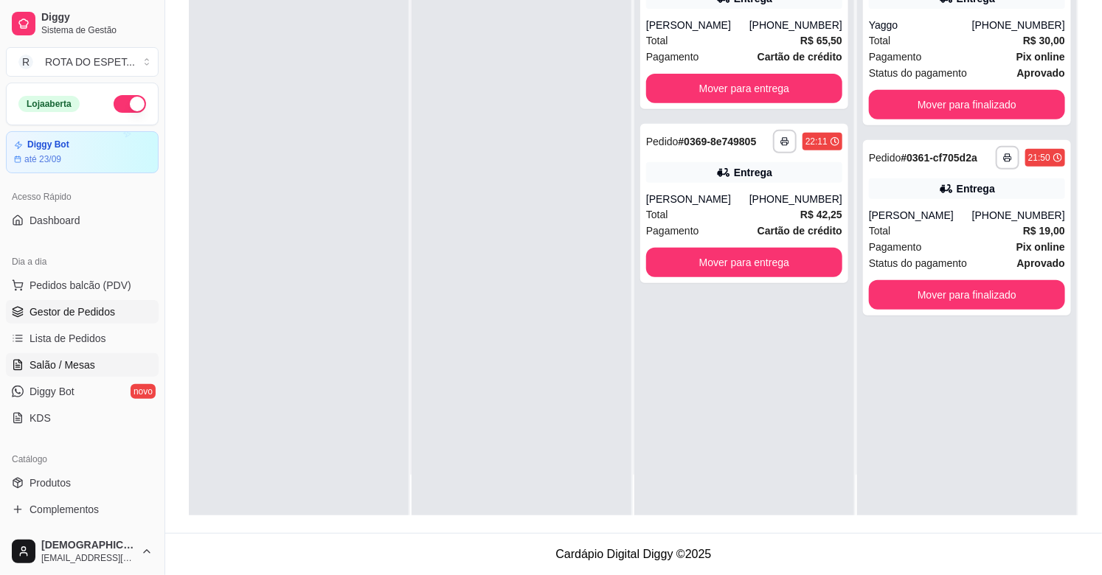
click at [93, 360] on link "Salão / Mesas" at bounding box center [82, 365] width 153 height 24
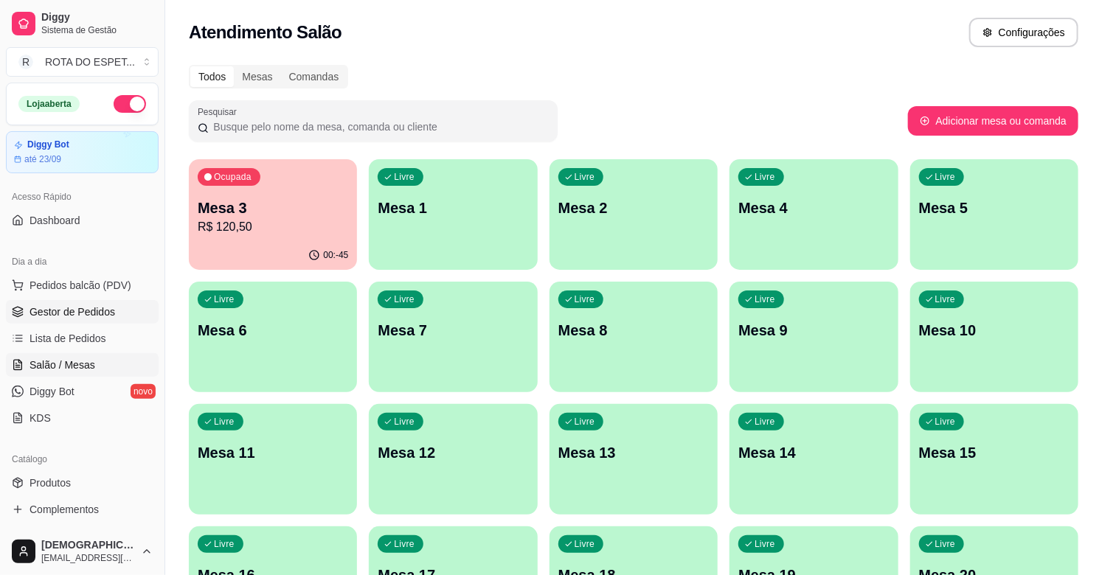
click at [91, 306] on span "Gestor de Pedidos" at bounding box center [72, 312] width 86 height 15
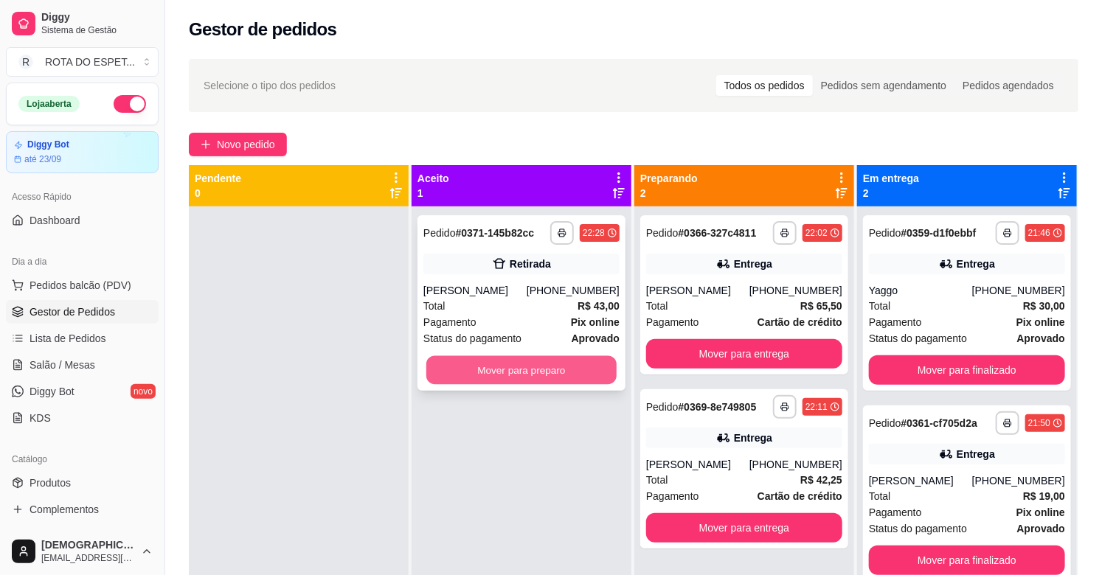
click at [500, 369] on button "Mover para preparo" at bounding box center [521, 370] width 190 height 29
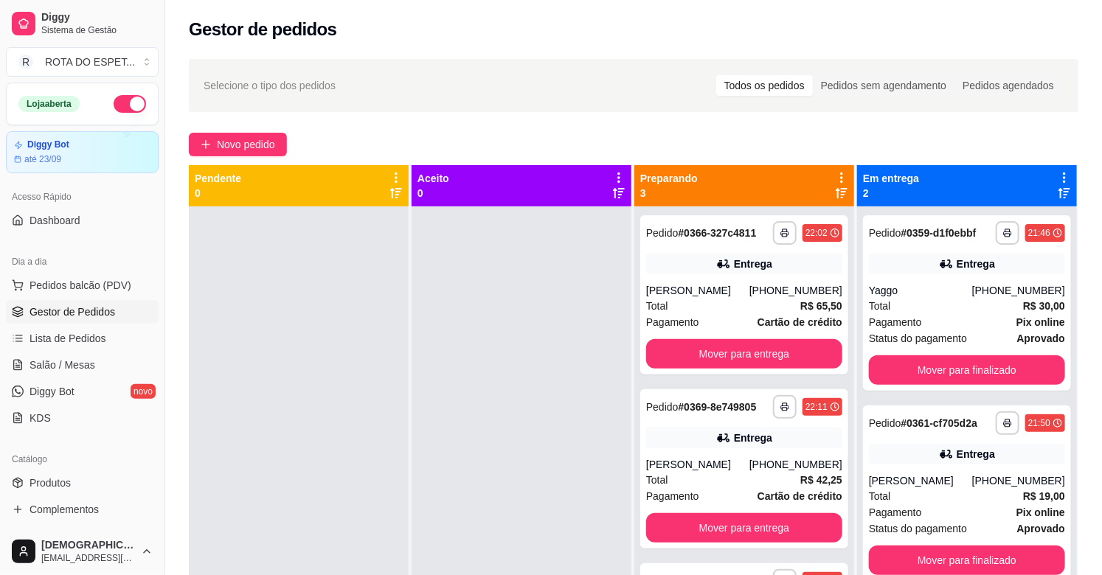
click at [524, 484] on div at bounding box center [521, 493] width 220 height 575
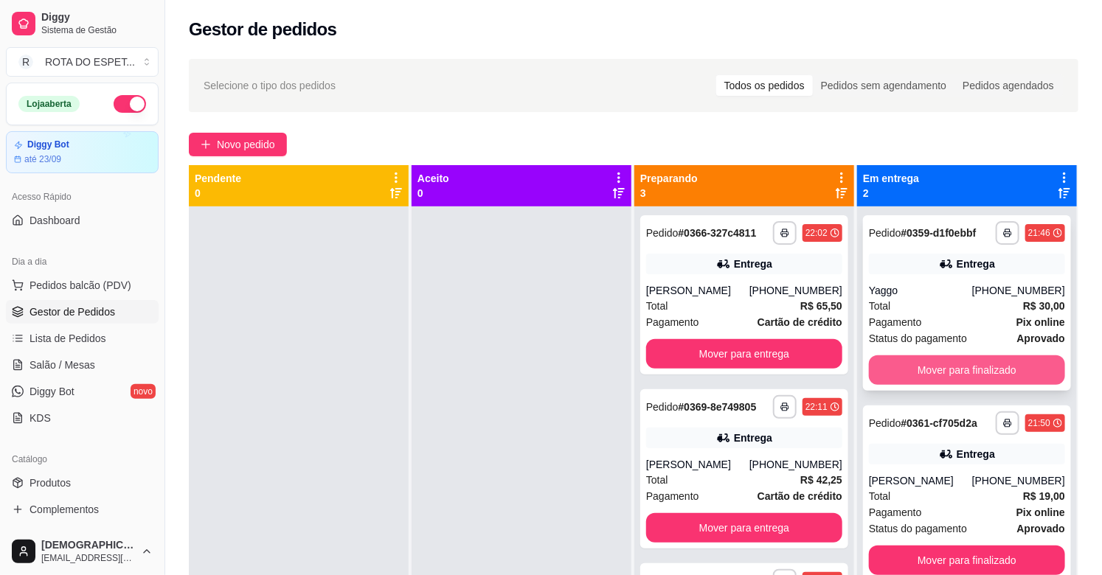
click at [932, 369] on button "Mover para finalizado" at bounding box center [967, 369] width 196 height 29
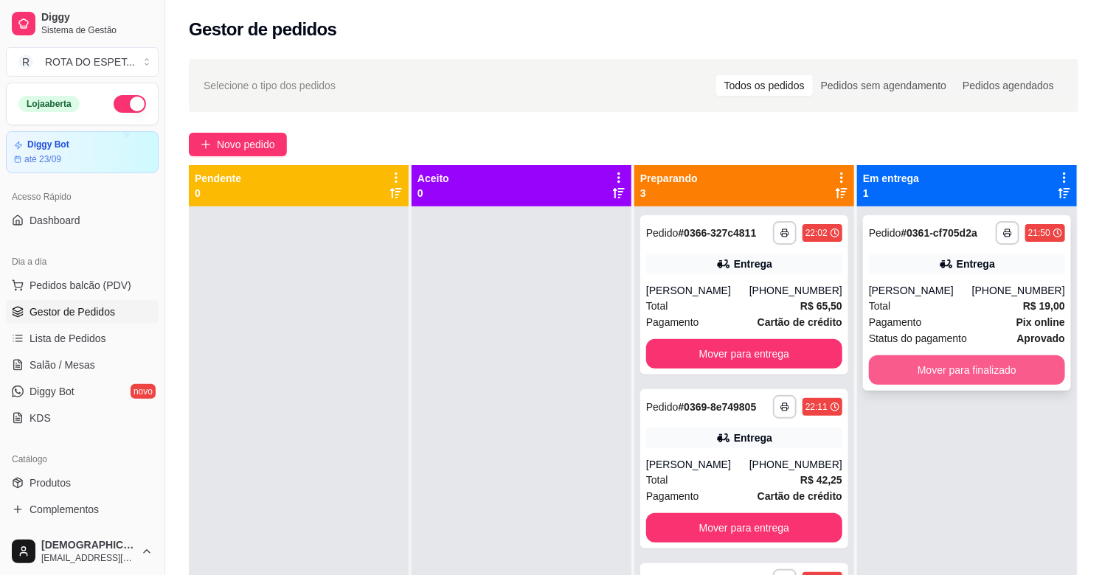
click at [937, 364] on button "Mover para finalizado" at bounding box center [967, 369] width 196 height 29
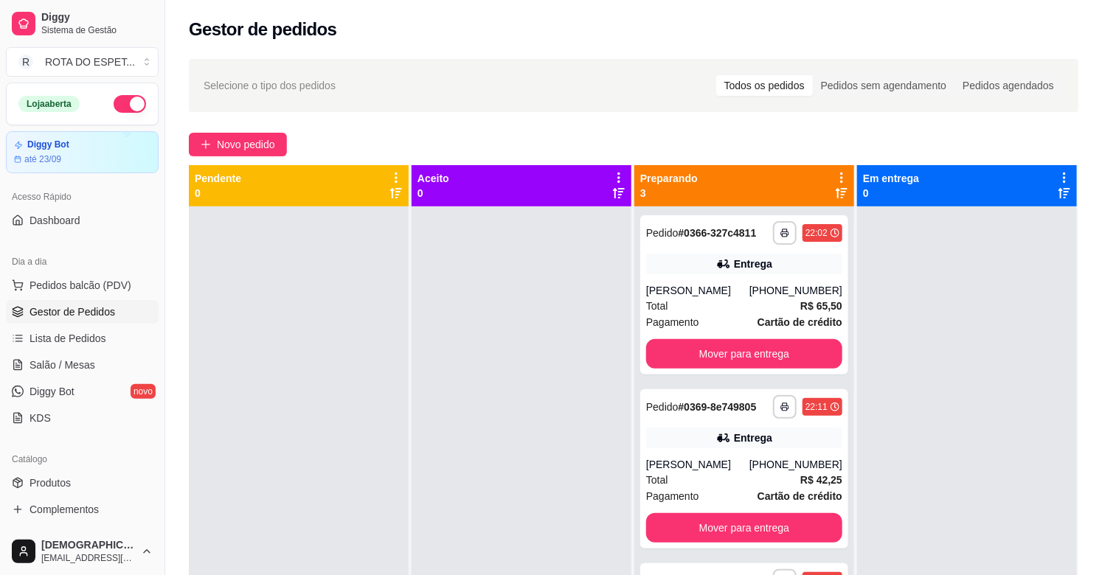
click at [453, 428] on div at bounding box center [521, 493] width 220 height 575
click at [743, 527] on button "Mover para entrega" at bounding box center [744, 527] width 196 height 29
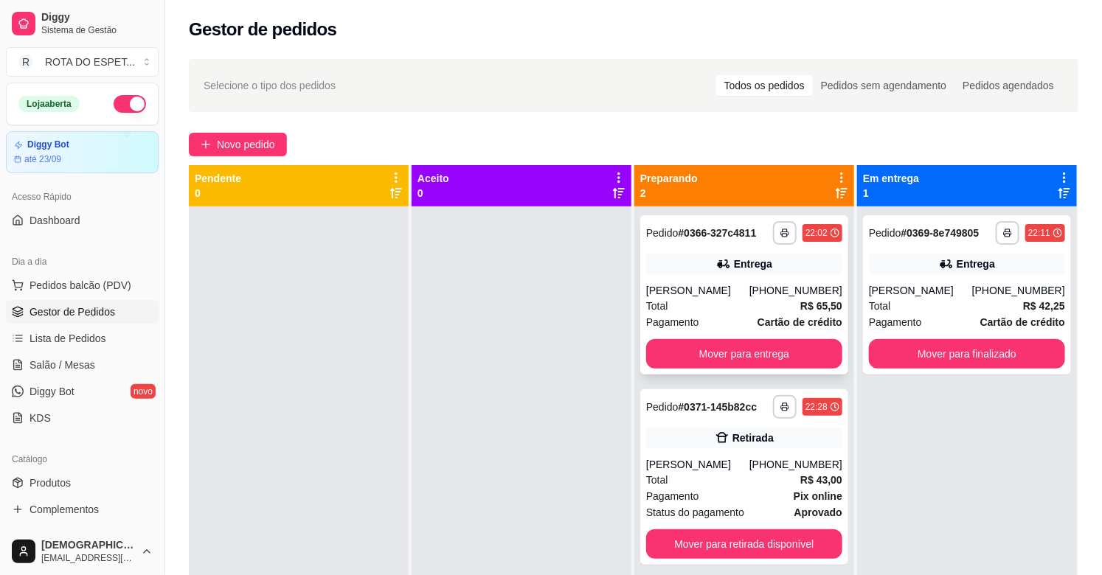
click at [726, 285] on div "[PERSON_NAME]" at bounding box center [697, 290] width 103 height 15
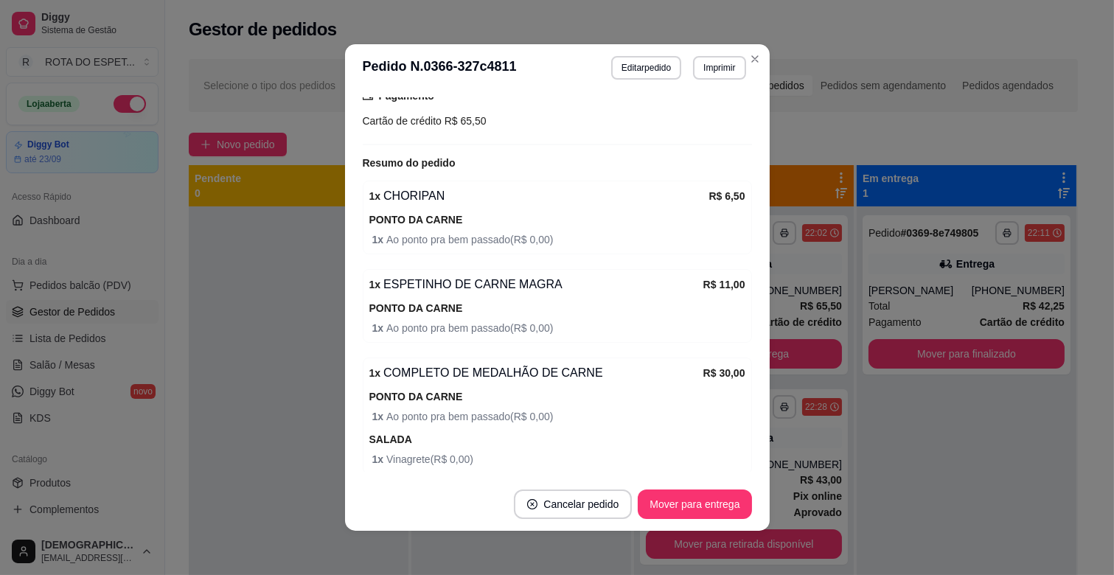
scroll to position [642, 0]
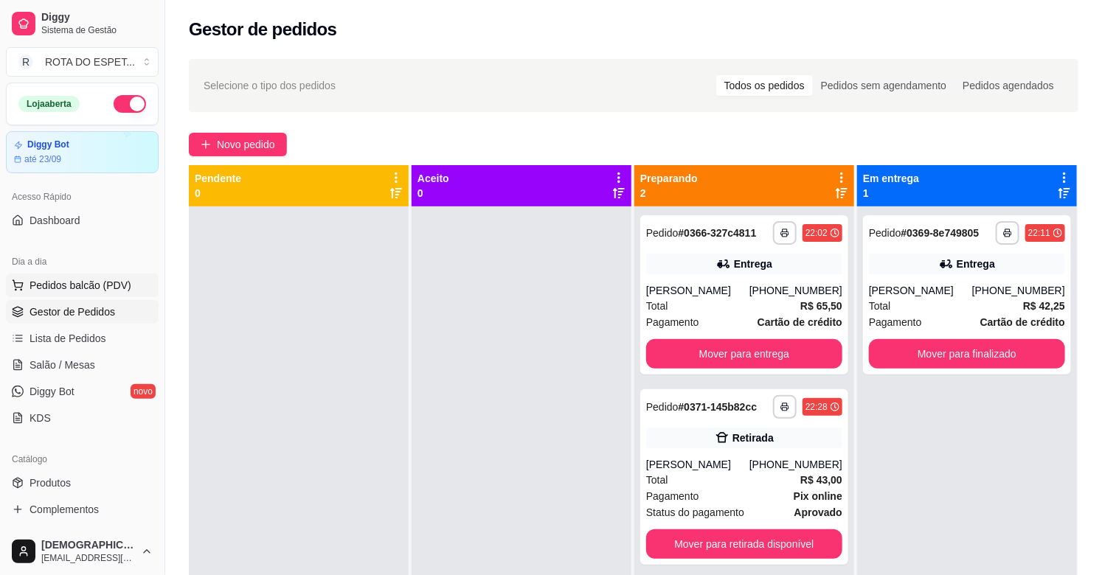
click at [93, 290] on span "Pedidos balcão (PDV)" at bounding box center [80, 285] width 102 height 15
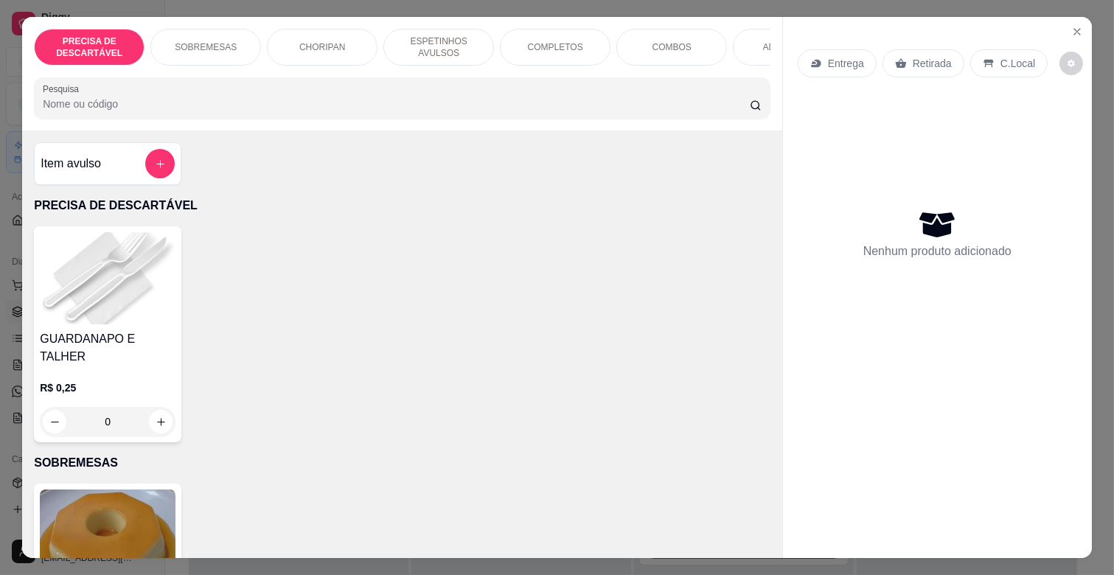
click at [533, 47] on div "COMPLETOS" at bounding box center [555, 47] width 111 height 37
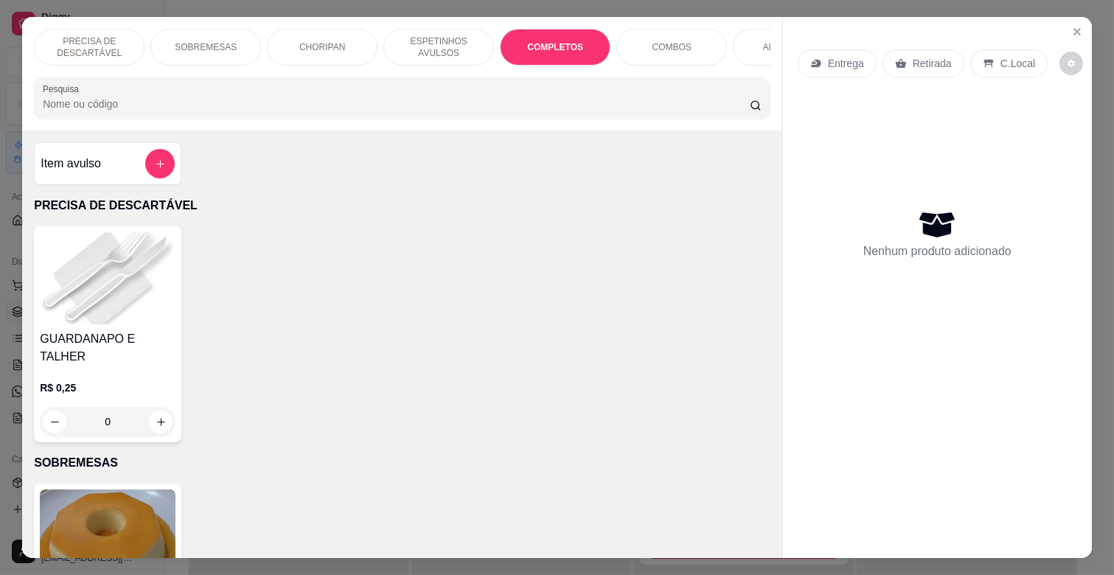
scroll to position [35, 0]
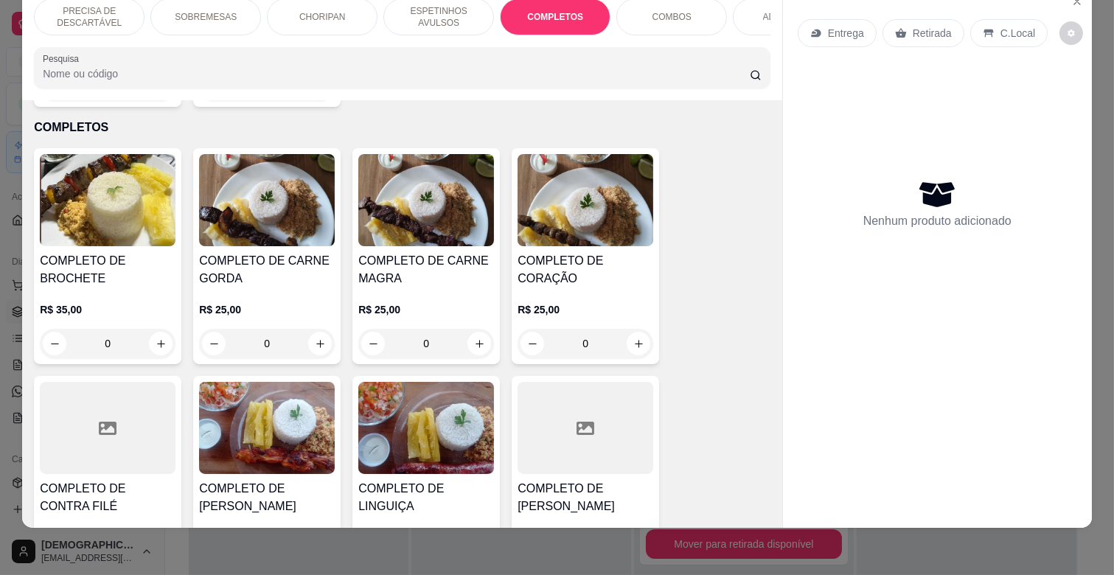
click at [445, 288] on div "R$ 25,00 0" at bounding box center [426, 323] width 136 height 71
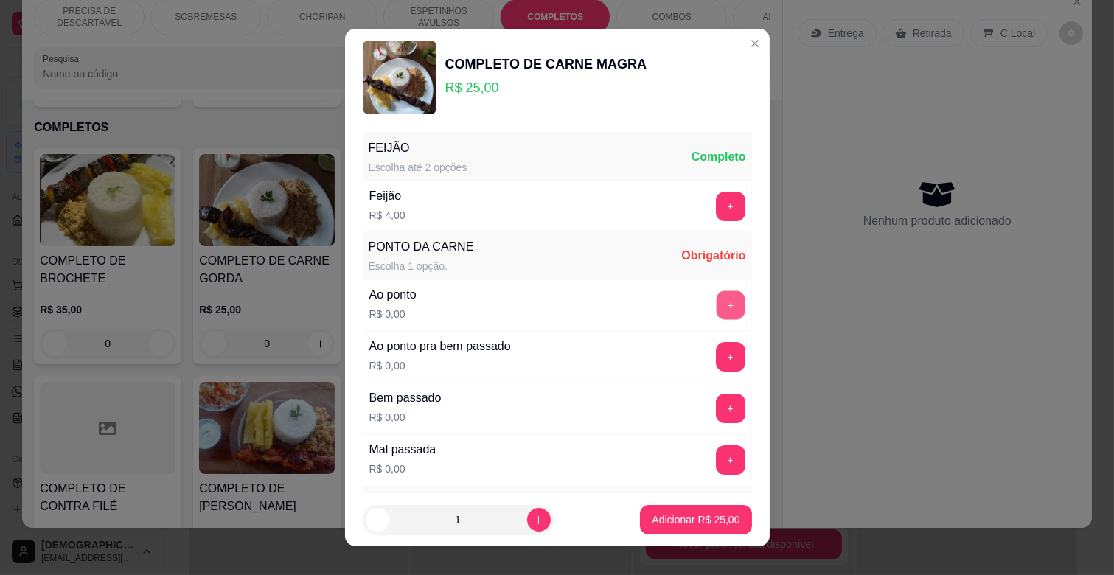
click at [716, 295] on button "+" at bounding box center [730, 305] width 29 height 29
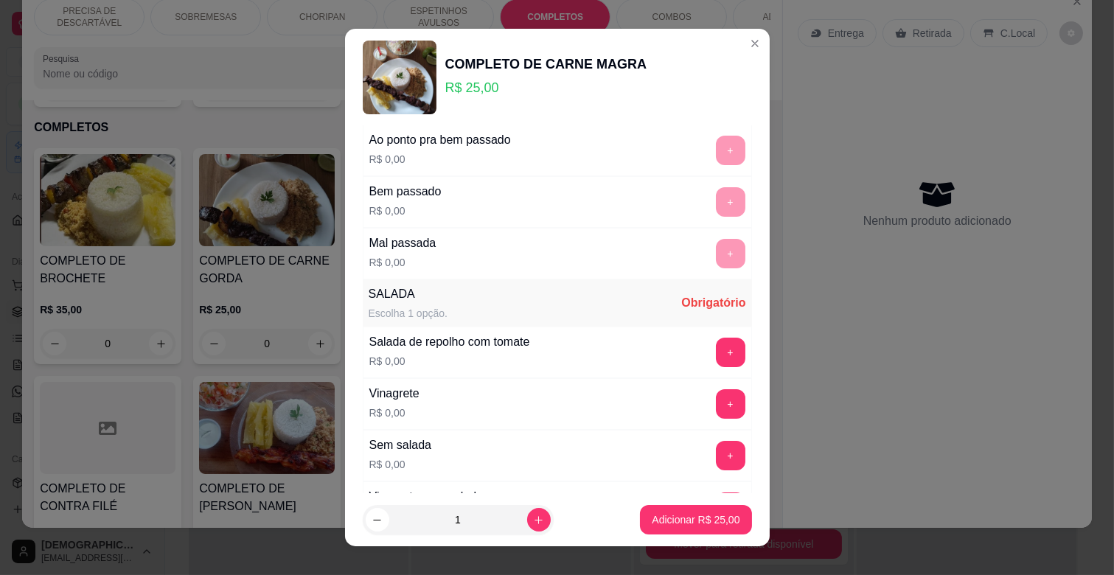
scroll to position [358, 0]
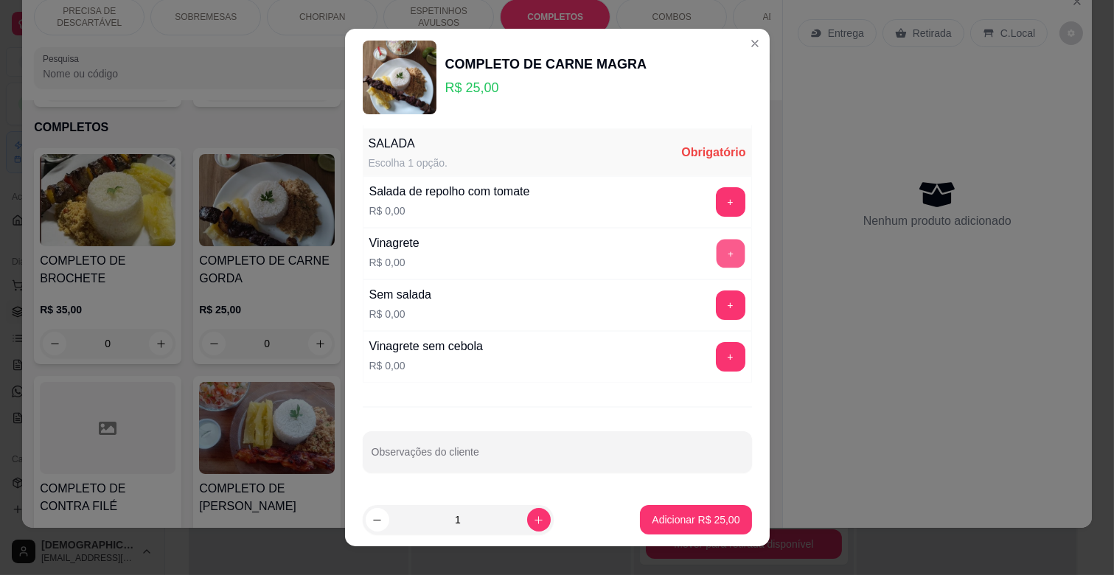
click at [716, 249] on button "+" at bounding box center [730, 254] width 29 height 29
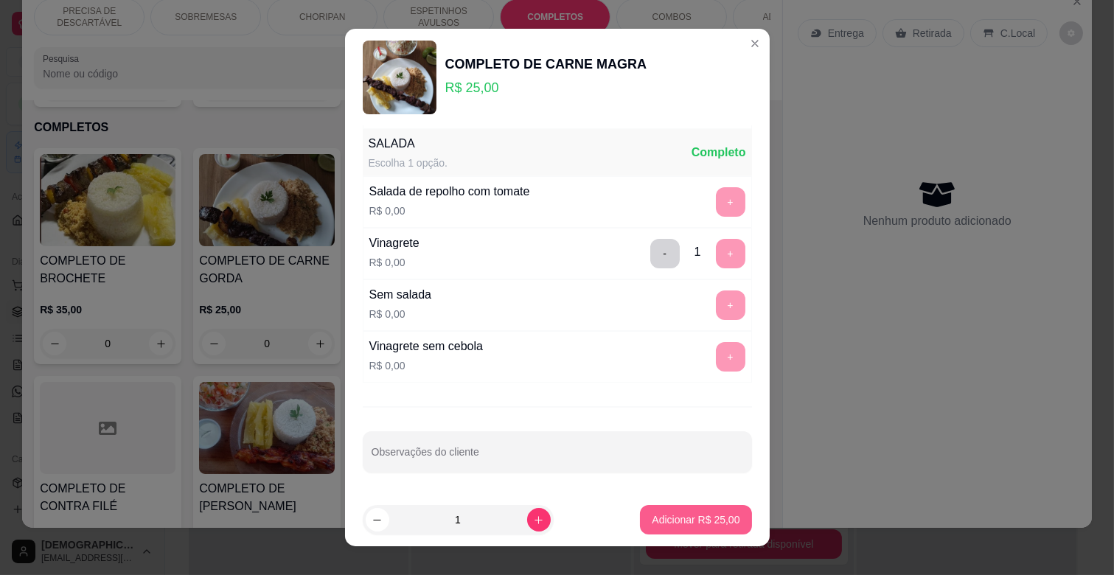
click at [698, 532] on button "Adicionar R$ 25,00" at bounding box center [695, 519] width 111 height 29
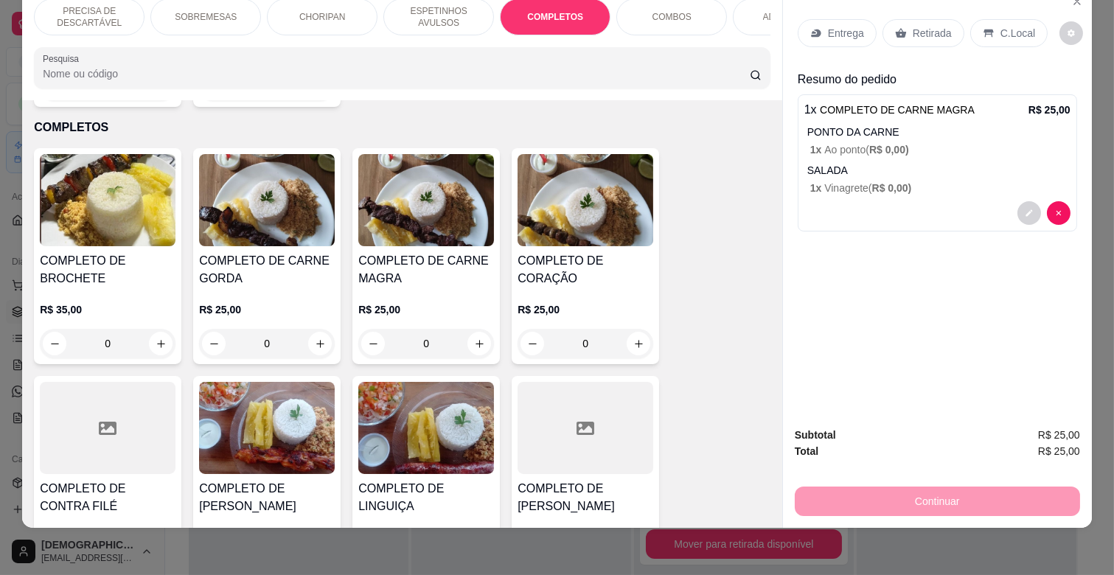
click at [852, 26] on p "Entrega" at bounding box center [846, 33] width 36 height 15
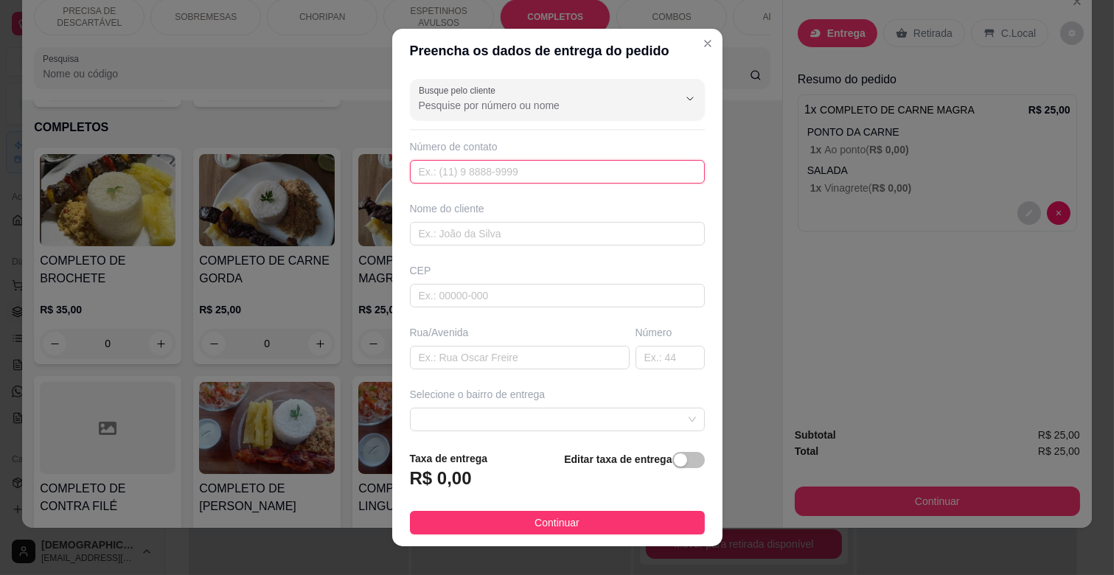
click at [507, 166] on input "text" at bounding box center [557, 172] width 295 height 24
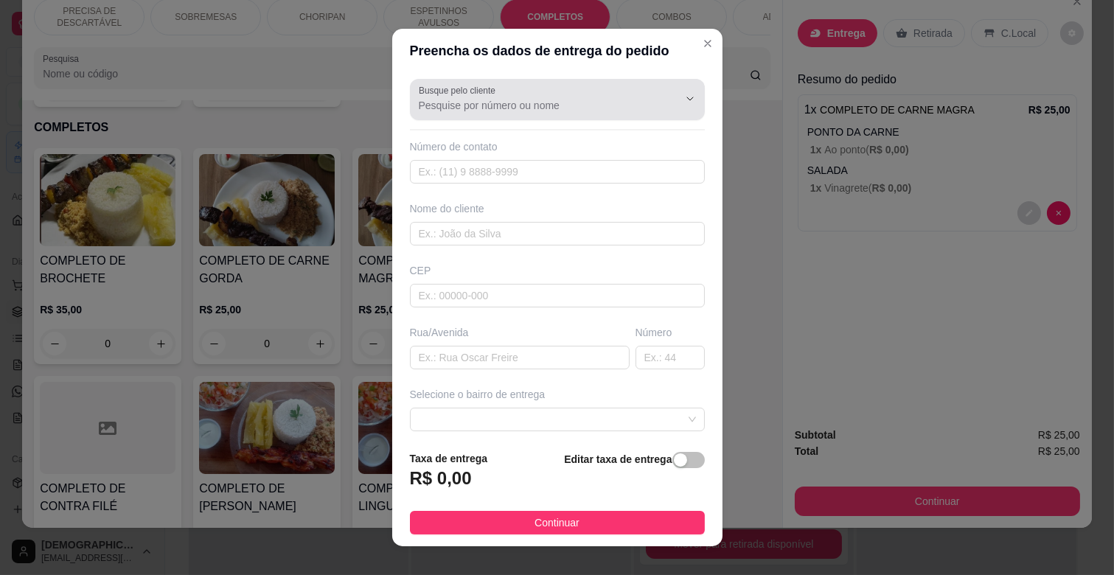
click at [527, 108] on input "Busque pelo cliente" at bounding box center [537, 105] width 236 height 15
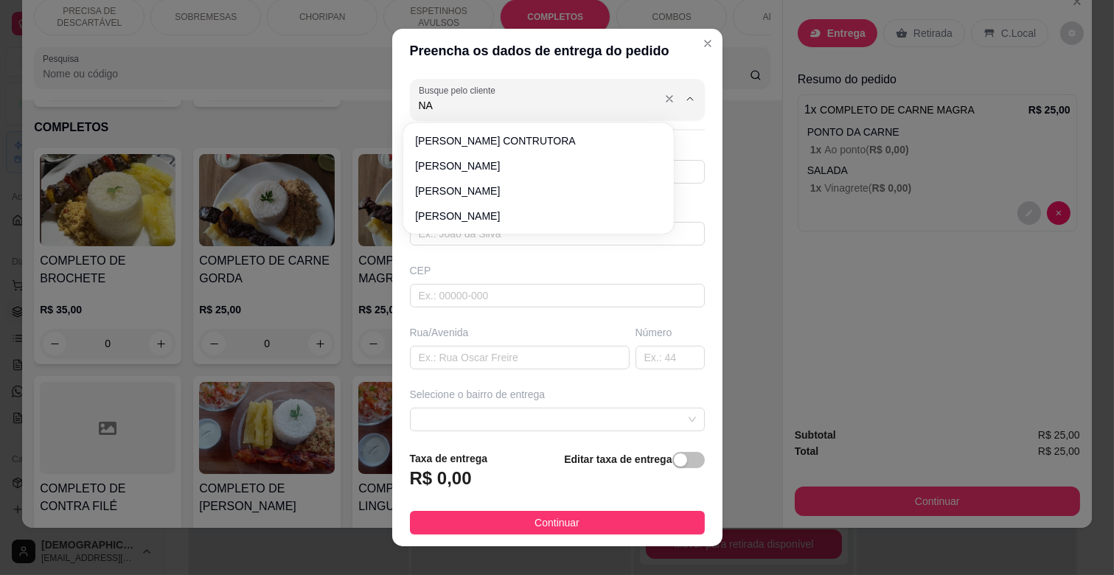
type input "N"
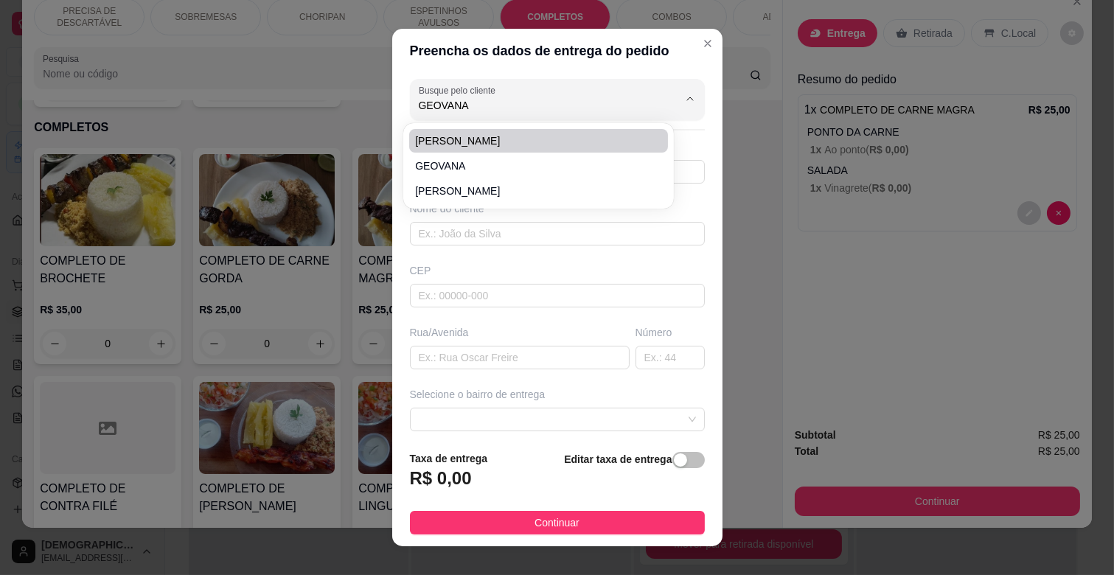
click at [524, 144] on span "[PERSON_NAME]" at bounding box center [531, 140] width 232 height 15
type input "[PERSON_NAME]"
type input "6793012285"
type input "[PERSON_NAME]"
type input "RUA DEOCLECIANO DIAS BAGAGE"
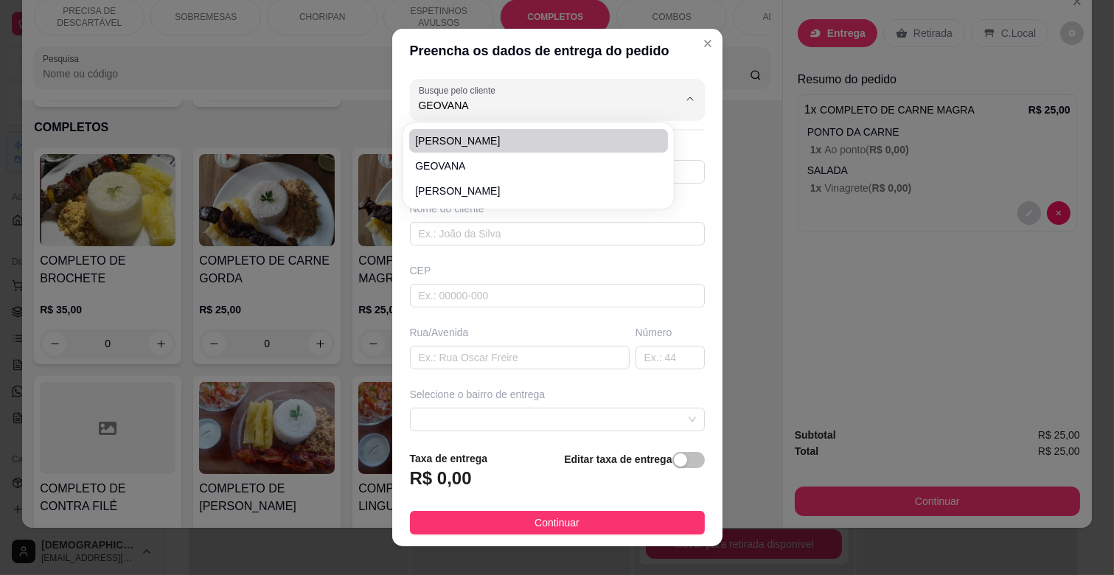
type input "21"
type input "CAMPO GRANDE"
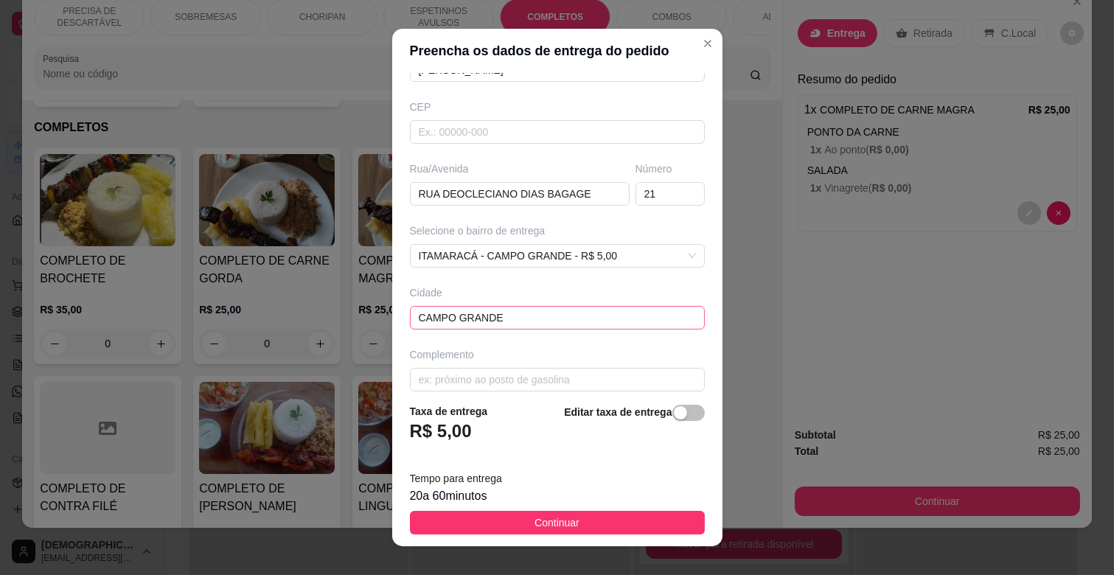
scroll to position [179, 0]
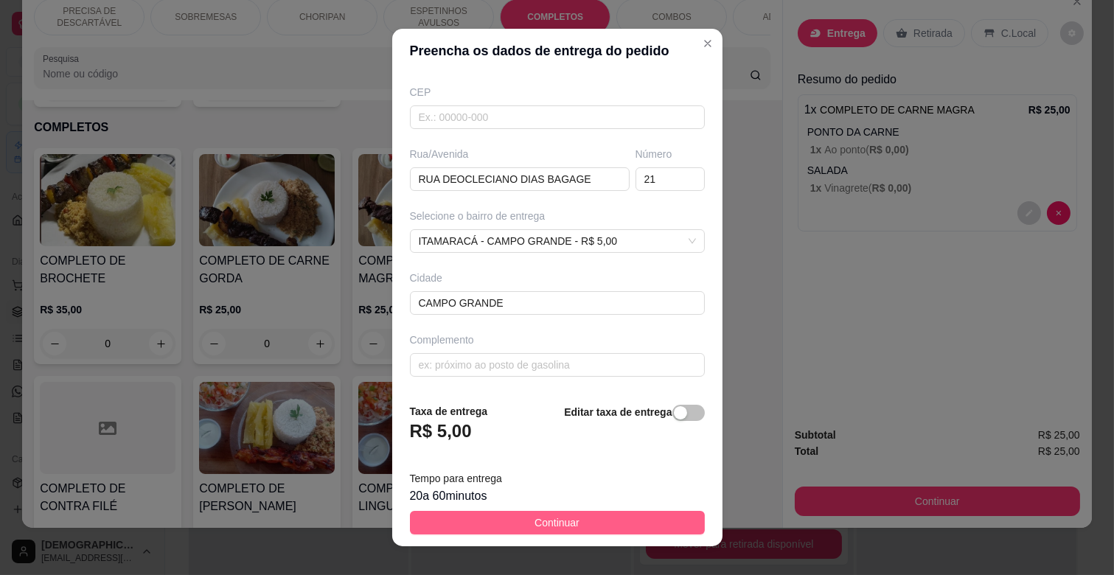
type input "[PERSON_NAME]"
click at [614, 524] on button "Continuar" at bounding box center [557, 523] width 295 height 24
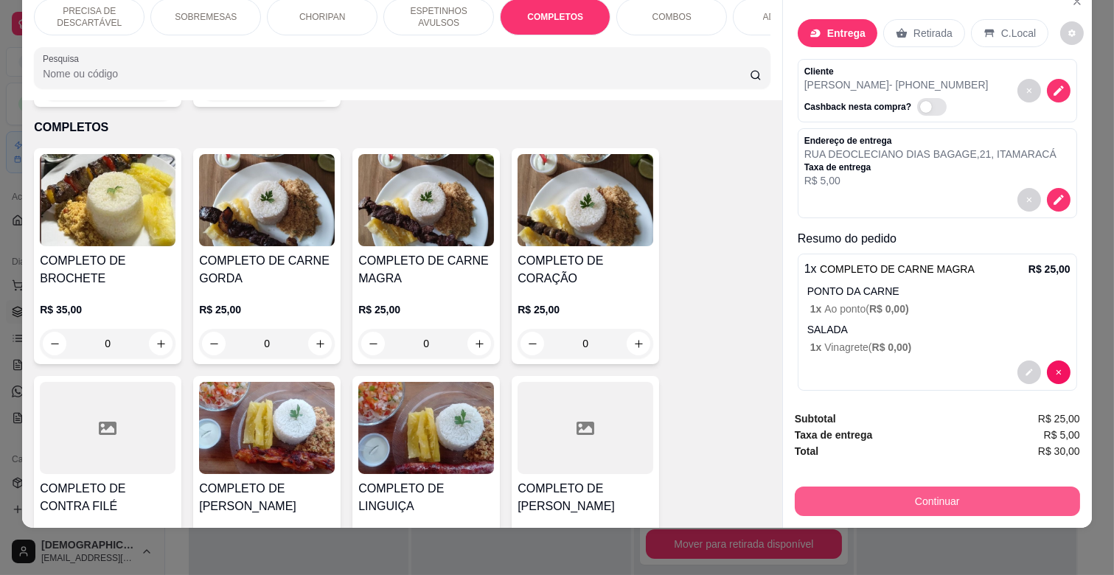
click at [959, 487] on button "Continuar" at bounding box center [937, 501] width 285 height 29
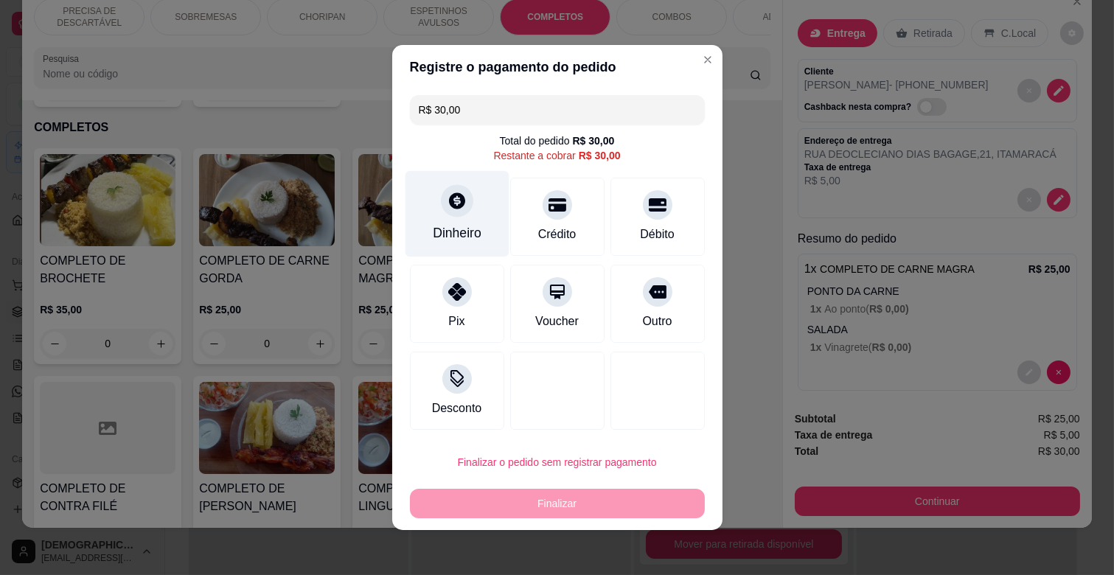
click at [448, 216] on div at bounding box center [457, 200] width 32 height 32
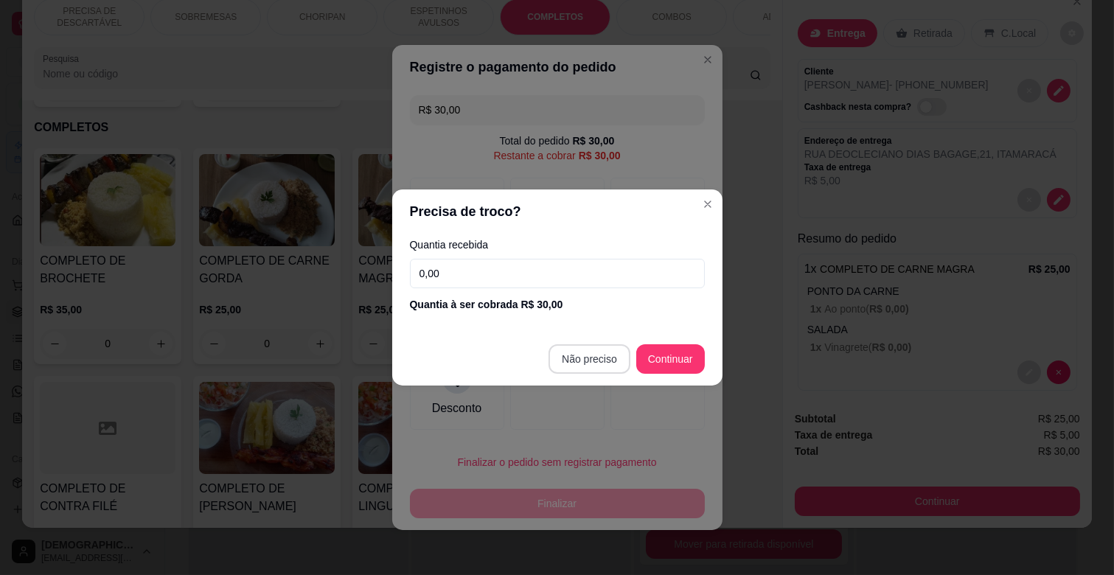
click at [572, 344] on button "Não preciso" at bounding box center [590, 358] width 82 height 29
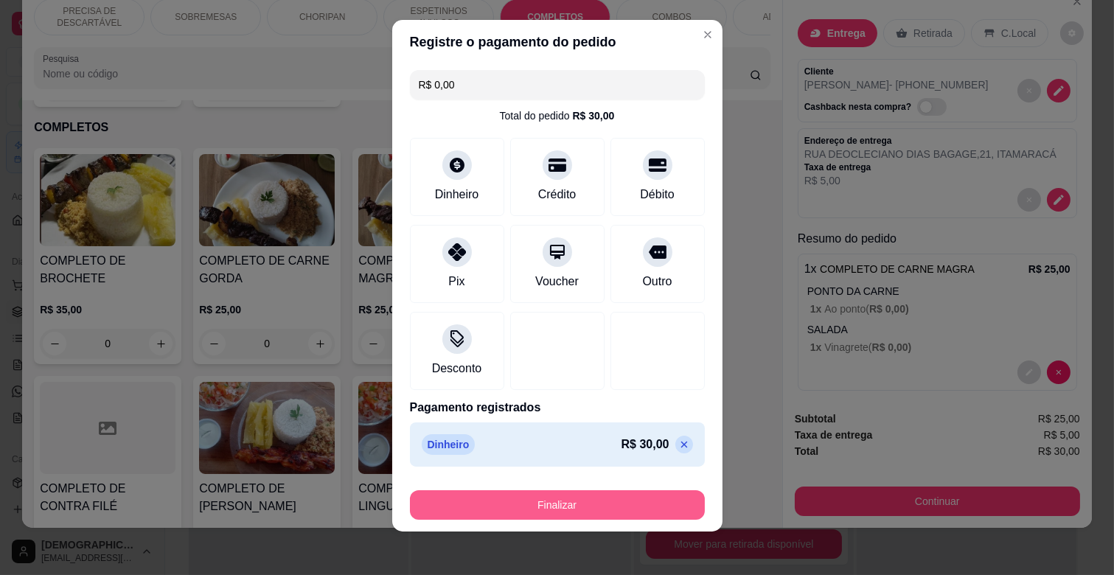
scroll to position [15, 0]
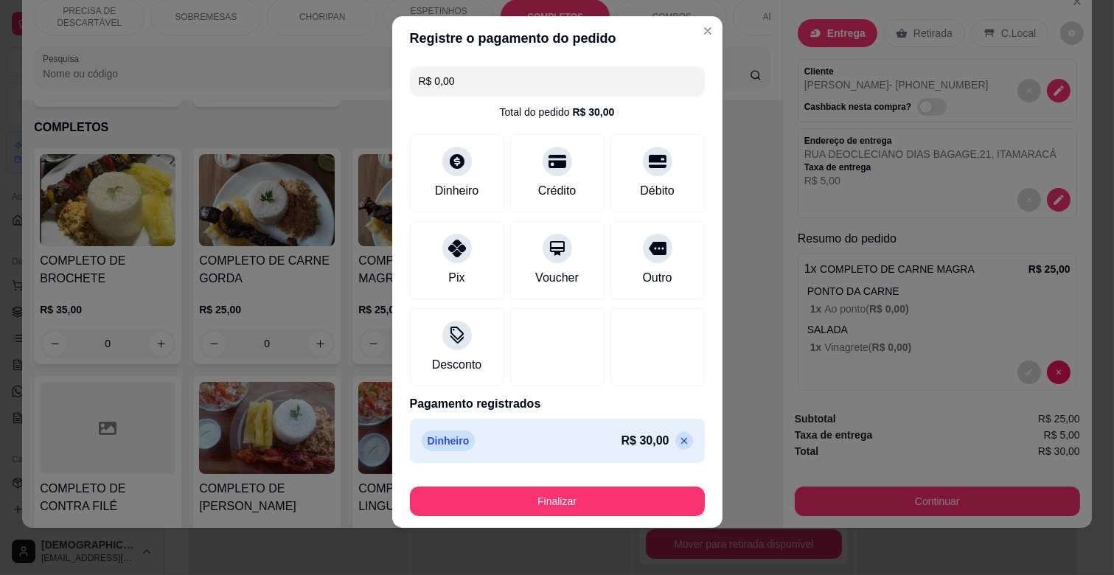
click at [675, 442] on p at bounding box center [684, 441] width 18 height 18
type input "R$ 30,00"
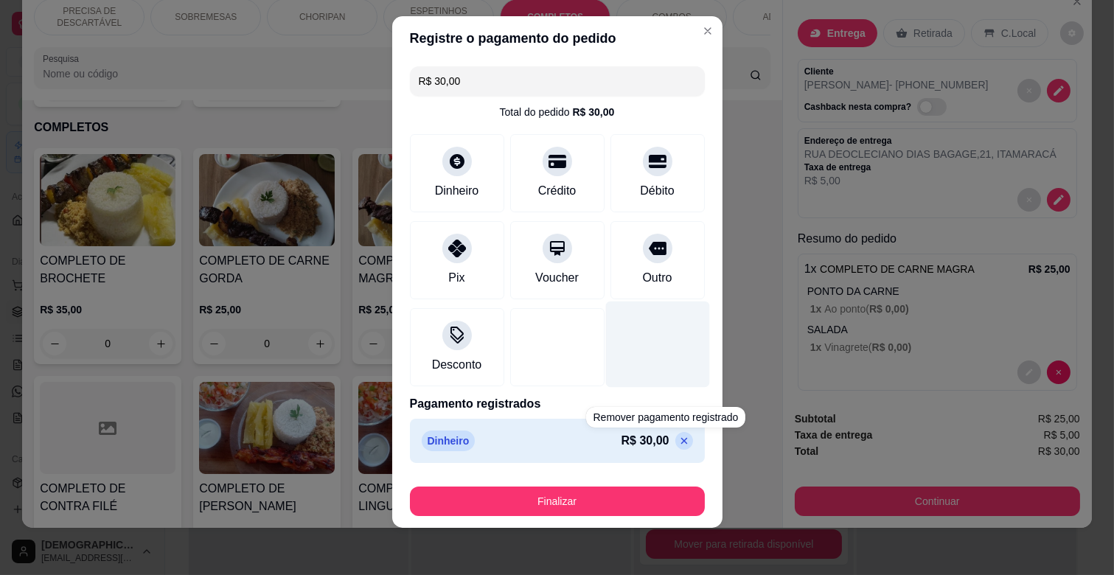
scroll to position [2, 0]
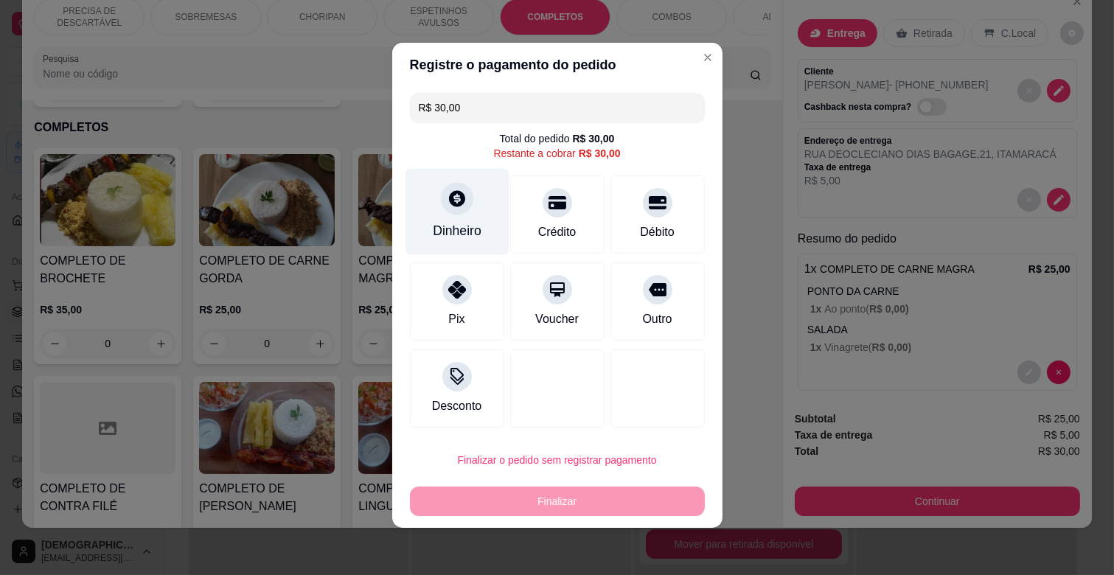
click at [448, 218] on div "Dinheiro" at bounding box center [457, 212] width 104 height 86
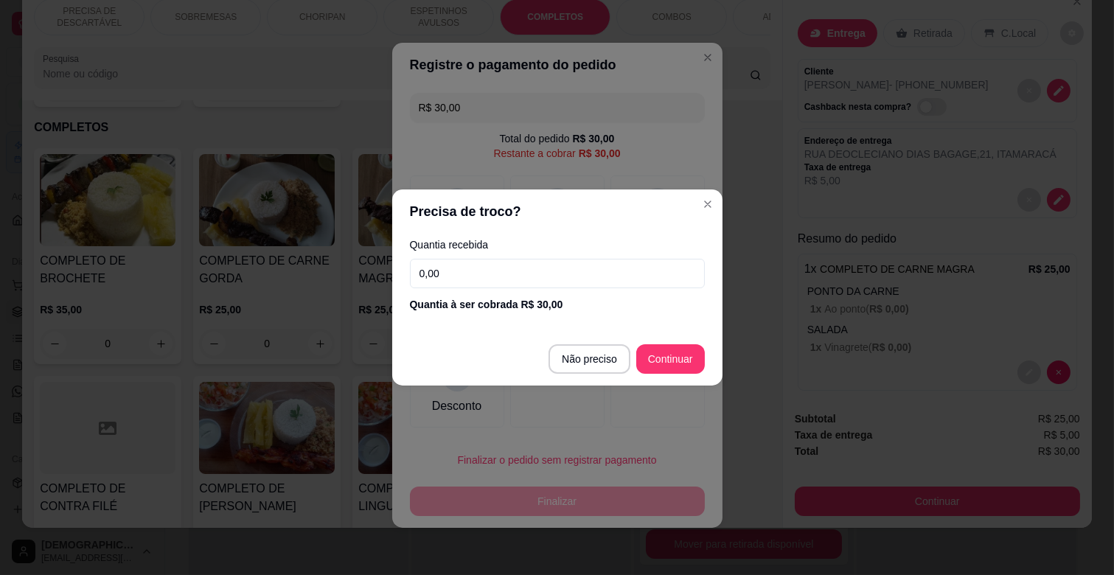
click at [495, 274] on input "0,00" at bounding box center [557, 273] width 295 height 29
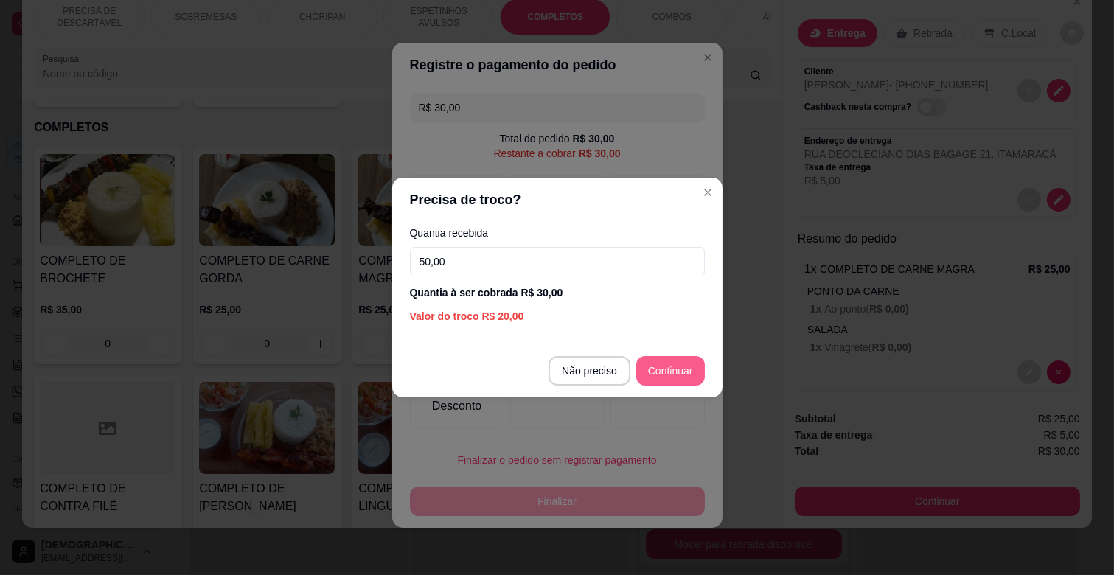
type input "50,00"
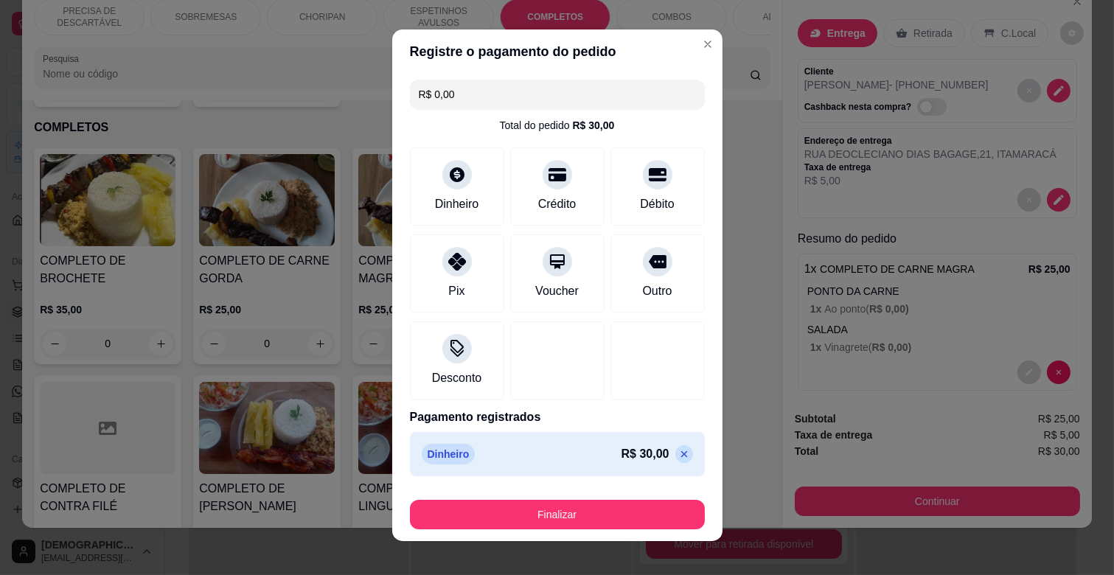
scroll to position [0, 0]
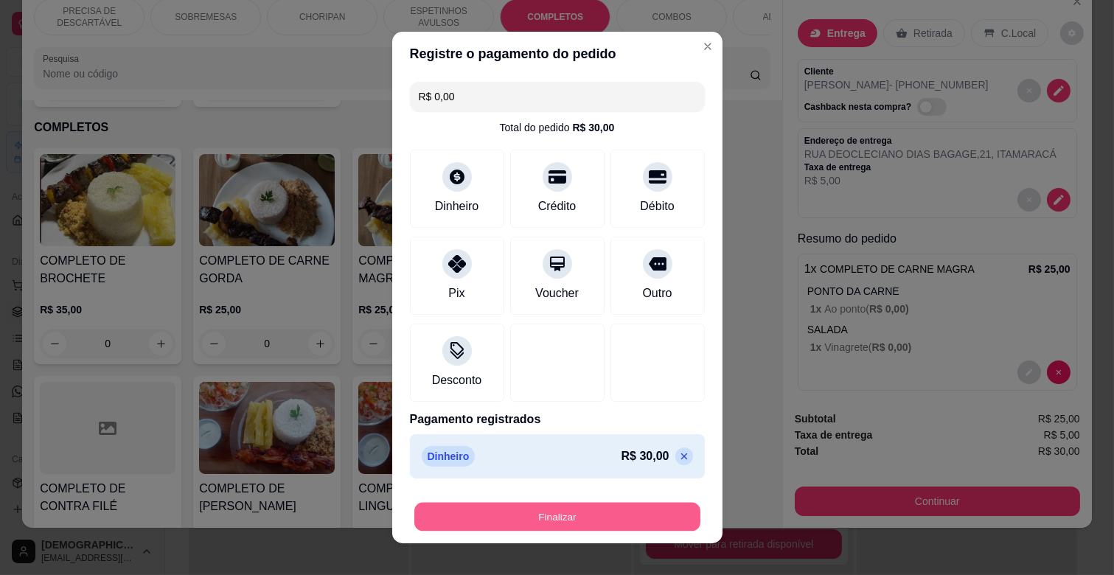
click at [615, 518] on button "Finalizar" at bounding box center [557, 517] width 286 height 29
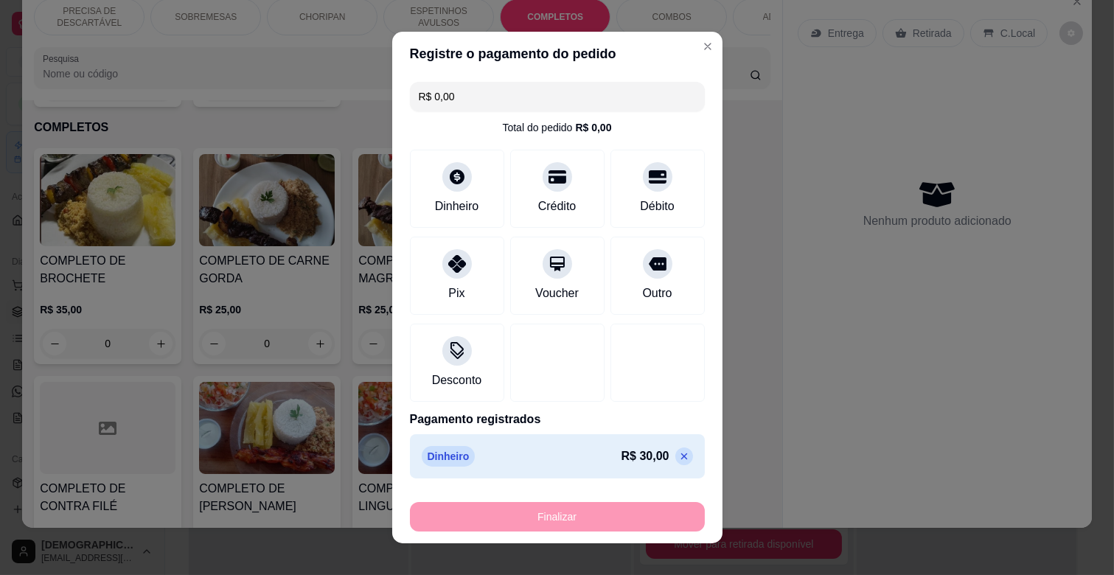
type input "-R$ 30,00"
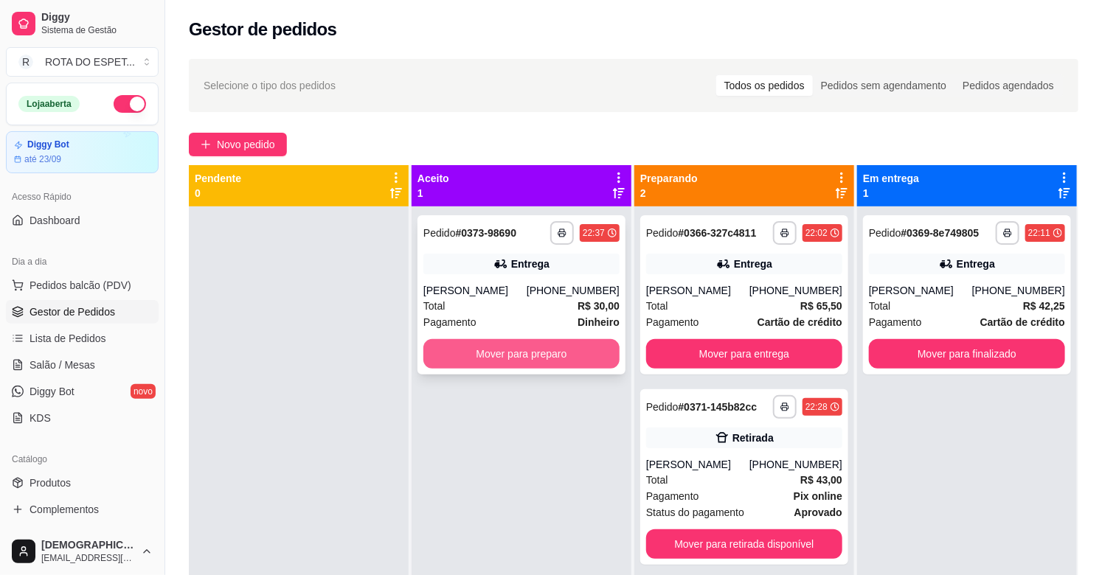
click at [522, 361] on button "Mover para preparo" at bounding box center [521, 353] width 196 height 29
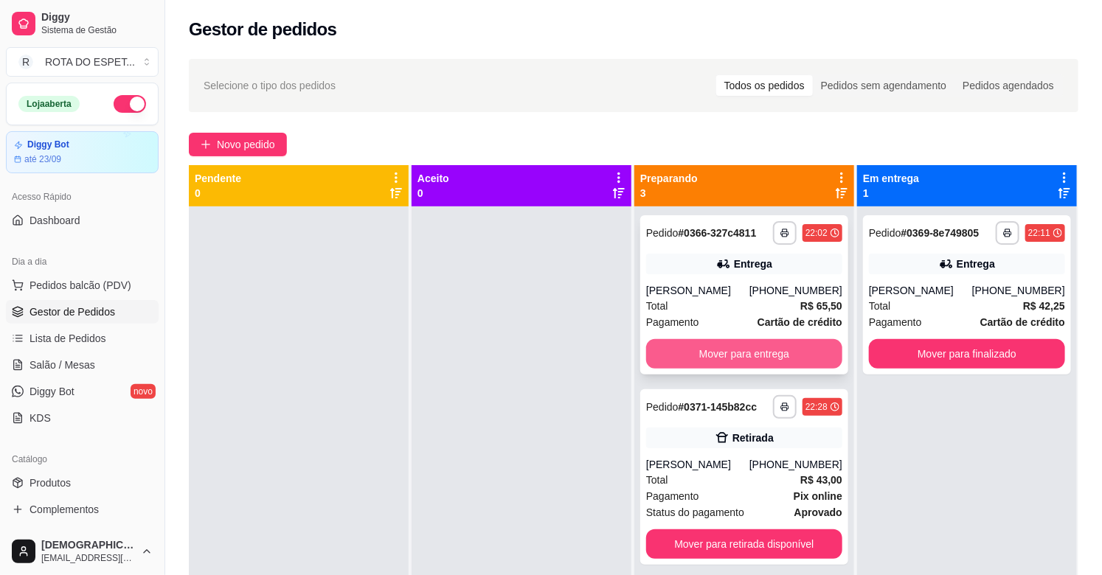
click at [751, 350] on button "Mover para entrega" at bounding box center [744, 353] width 196 height 29
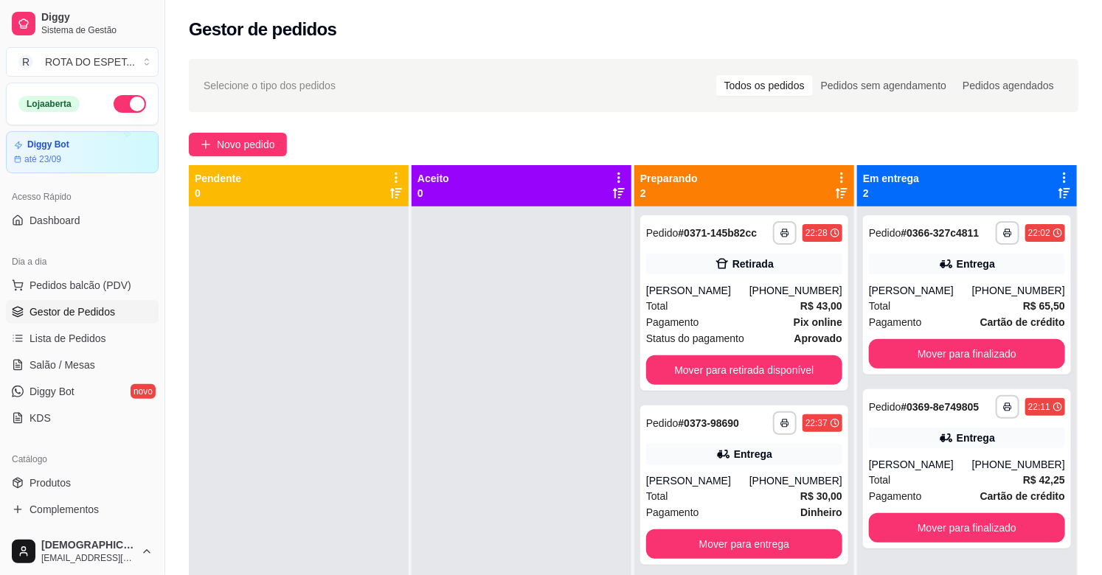
click at [399, 500] on div at bounding box center [299, 493] width 220 height 575
click at [706, 293] on div "[PERSON_NAME]" at bounding box center [697, 290] width 103 height 15
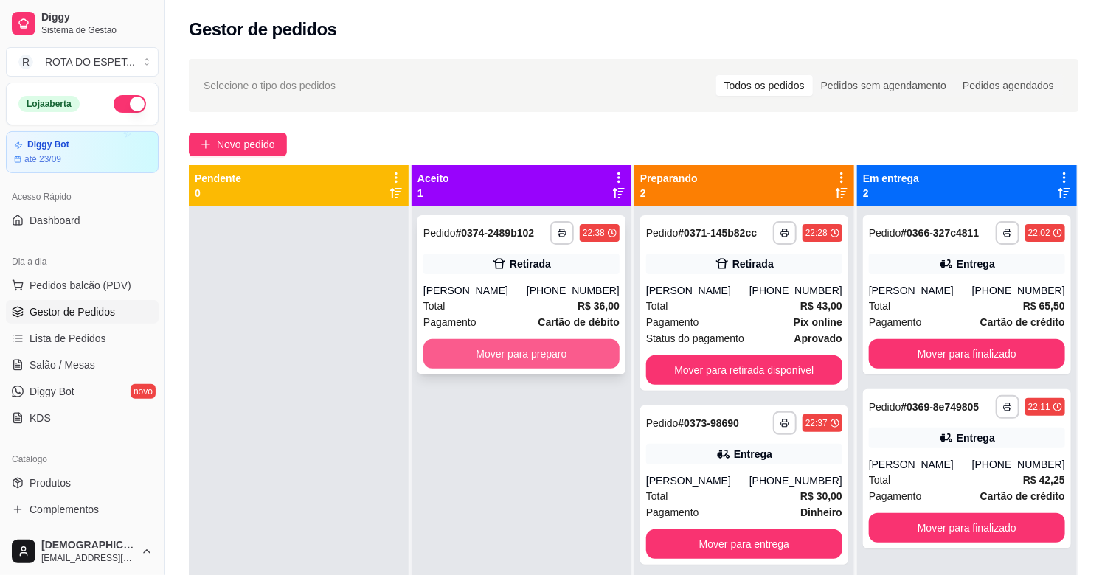
click at [495, 364] on button "Mover para preparo" at bounding box center [521, 353] width 196 height 29
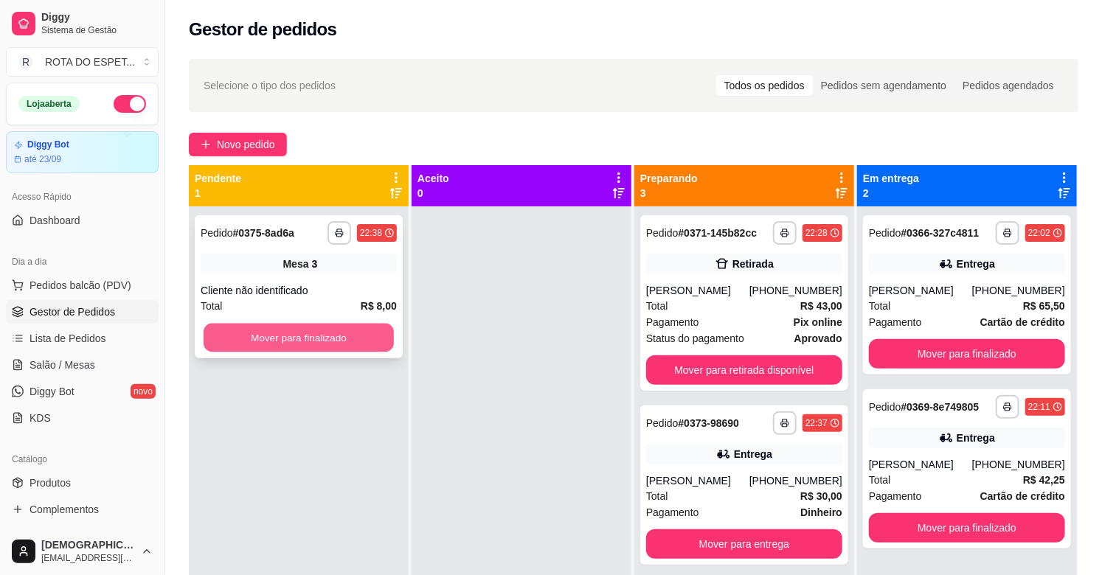
click at [377, 324] on button "Mover para finalizado" at bounding box center [299, 338] width 190 height 29
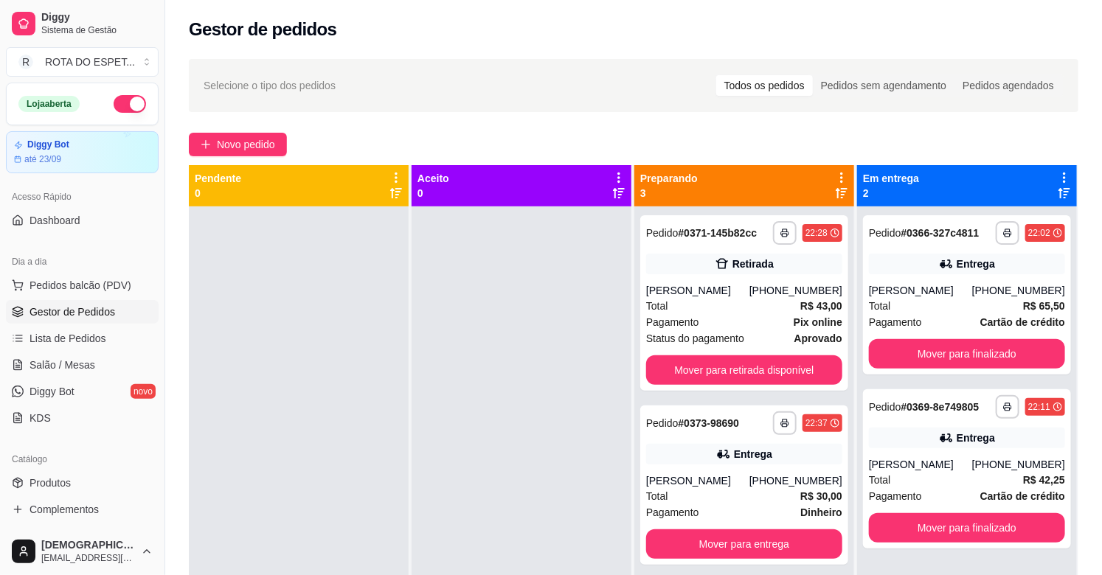
click at [474, 459] on div at bounding box center [521, 493] width 220 height 575
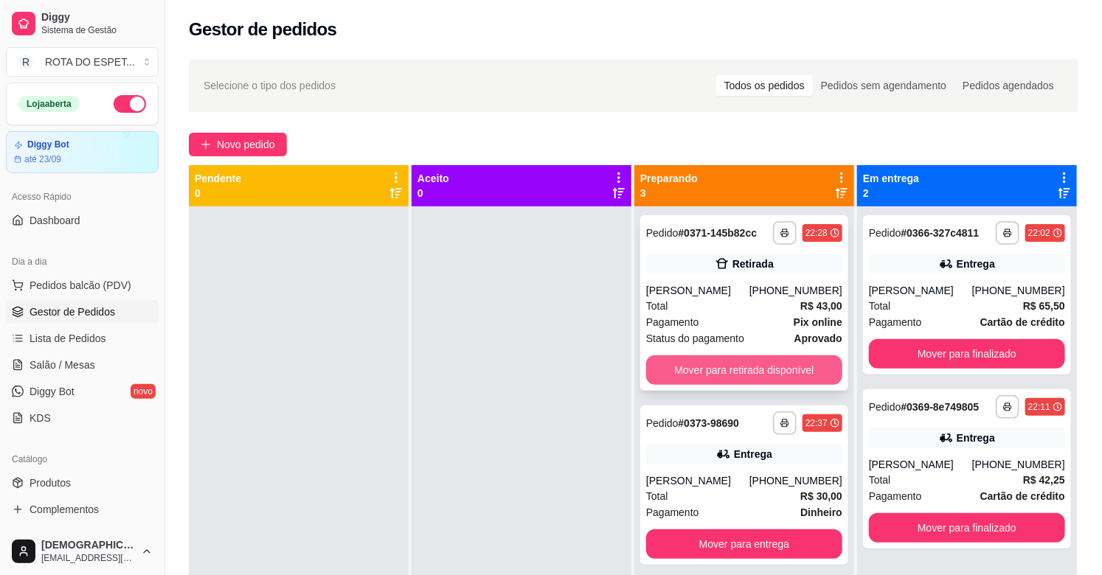
click at [715, 378] on button "Mover para retirada disponível" at bounding box center [744, 369] width 196 height 29
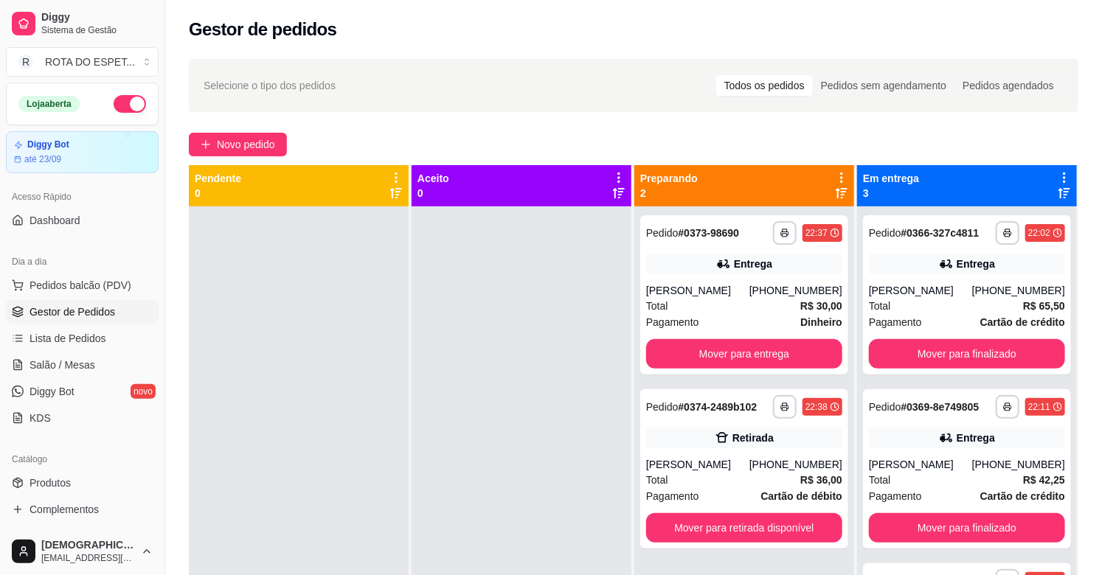
click at [537, 459] on div at bounding box center [521, 493] width 220 height 575
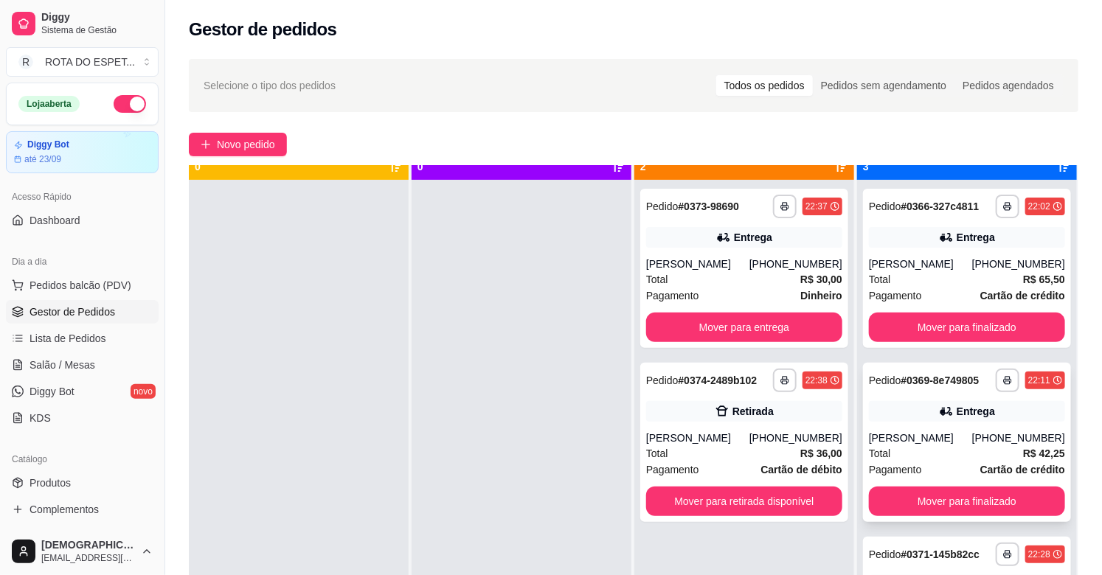
scroll to position [41, 0]
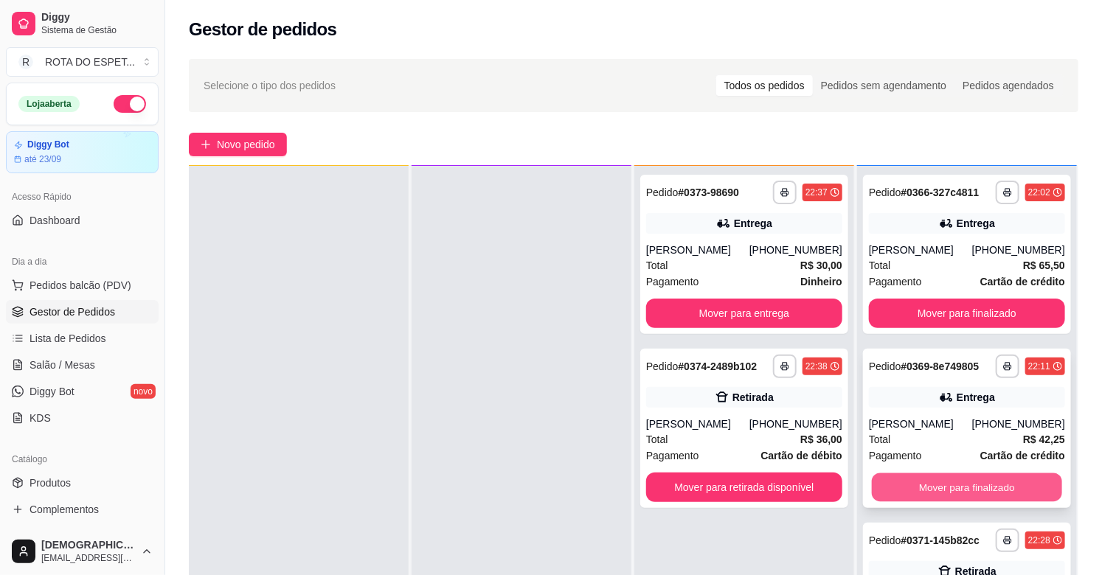
click at [956, 475] on button "Mover para finalizado" at bounding box center [967, 487] width 190 height 29
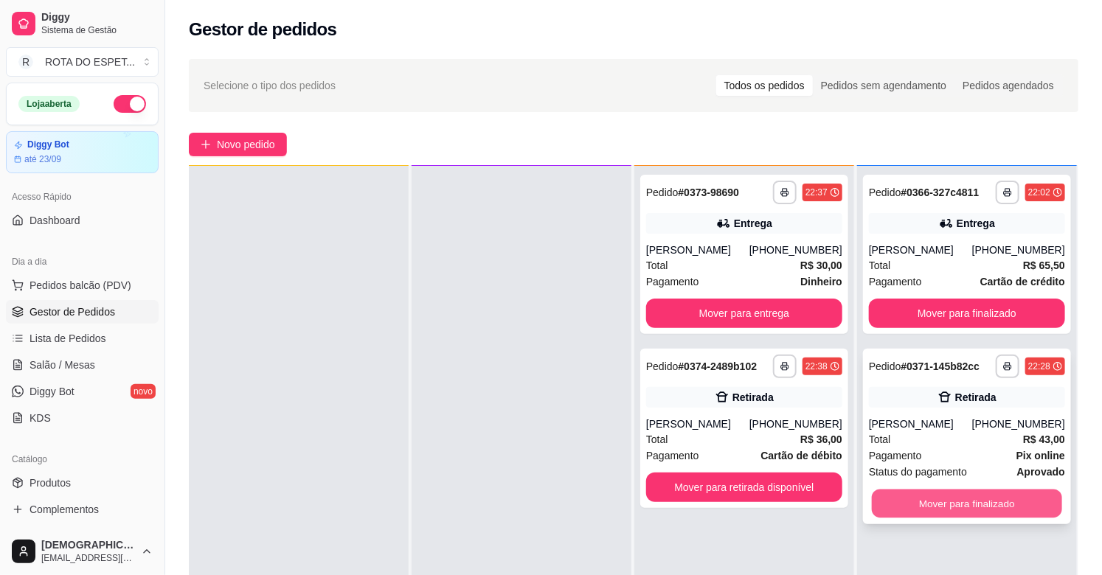
click at [962, 498] on button "Mover para finalizado" at bounding box center [967, 504] width 190 height 29
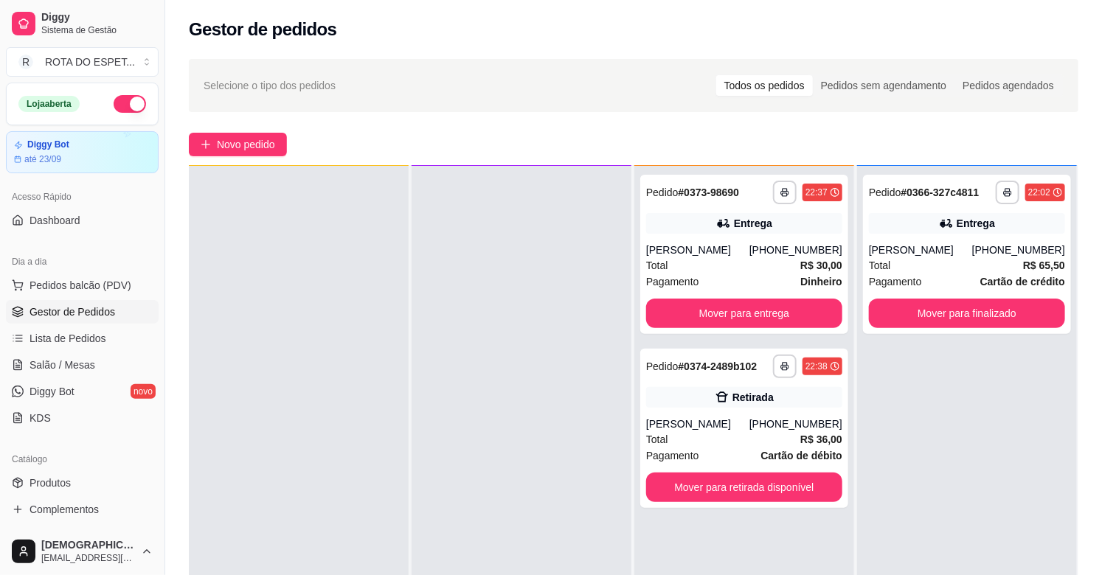
scroll to position [0, 0]
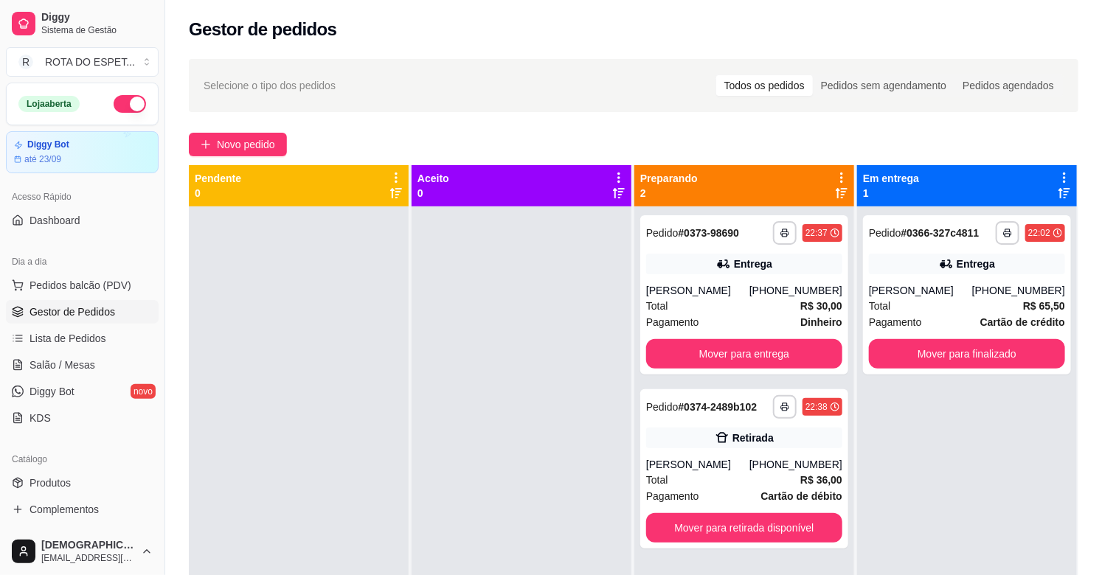
click at [533, 456] on div at bounding box center [521, 493] width 220 height 575
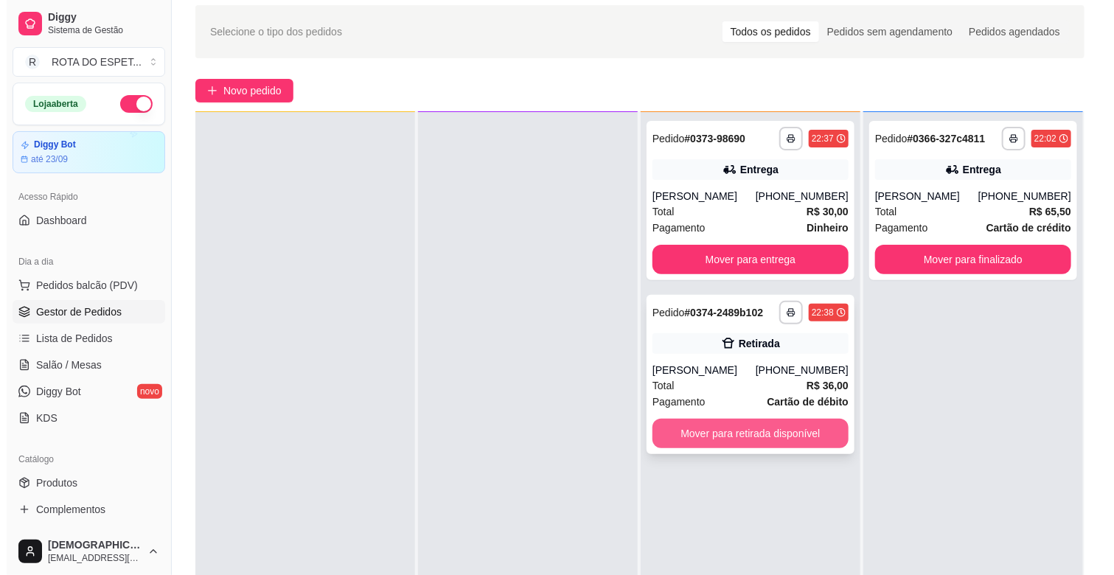
scroll to position [82, 0]
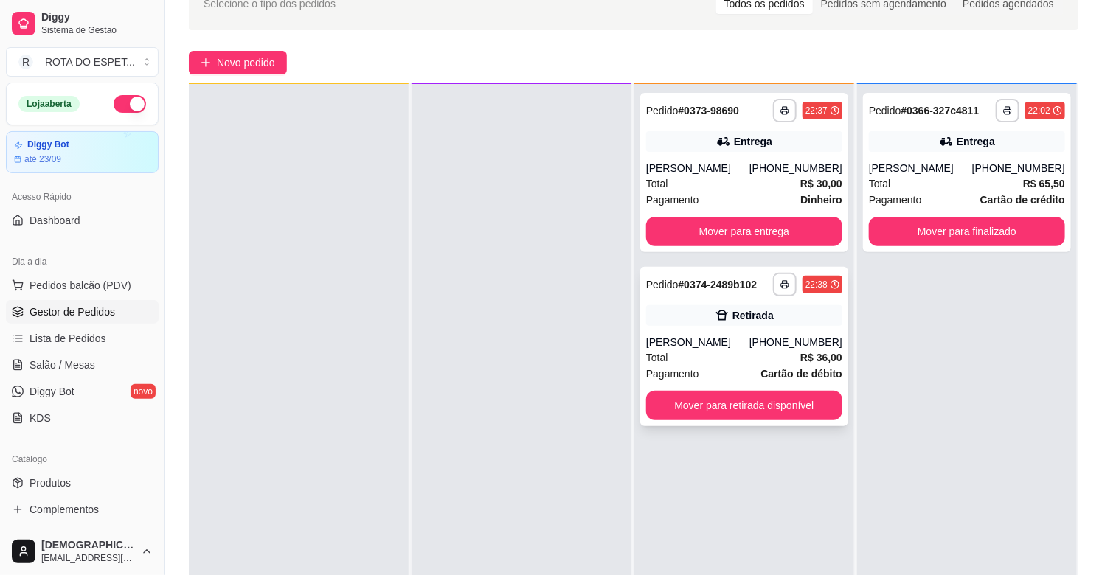
click at [668, 319] on div "Retirada" at bounding box center [744, 315] width 196 height 21
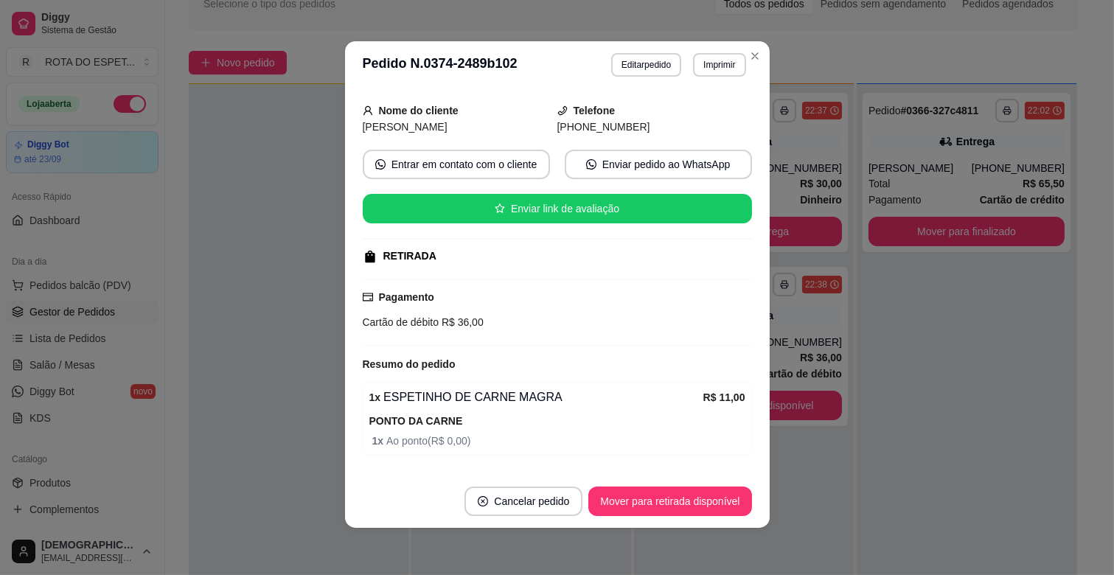
scroll to position [0, 0]
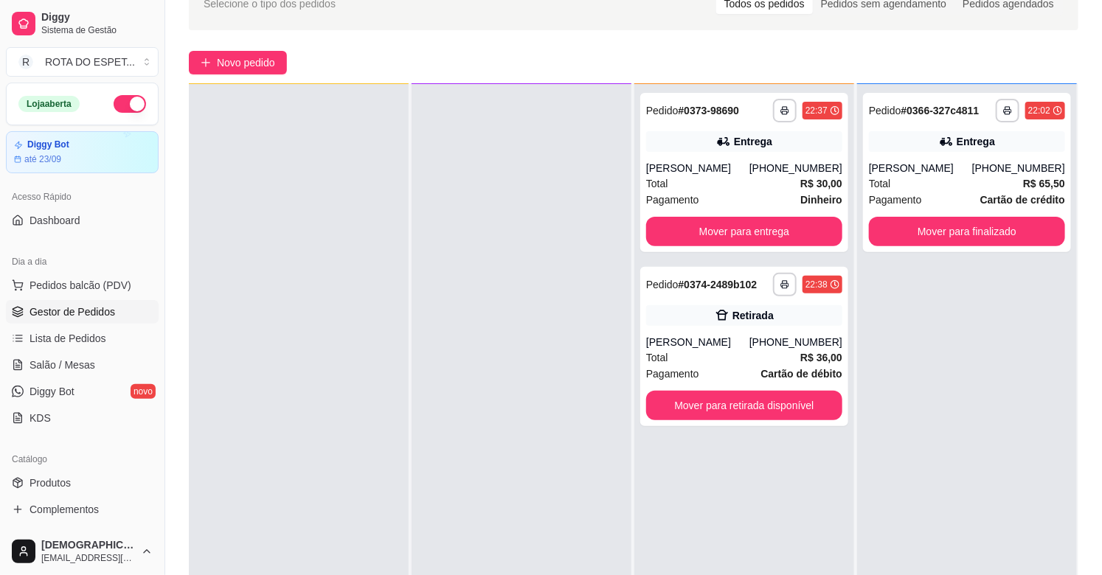
click at [487, 459] on div at bounding box center [521, 371] width 220 height 575
click at [706, 406] on button "Mover para retirada disponível" at bounding box center [744, 405] width 196 height 29
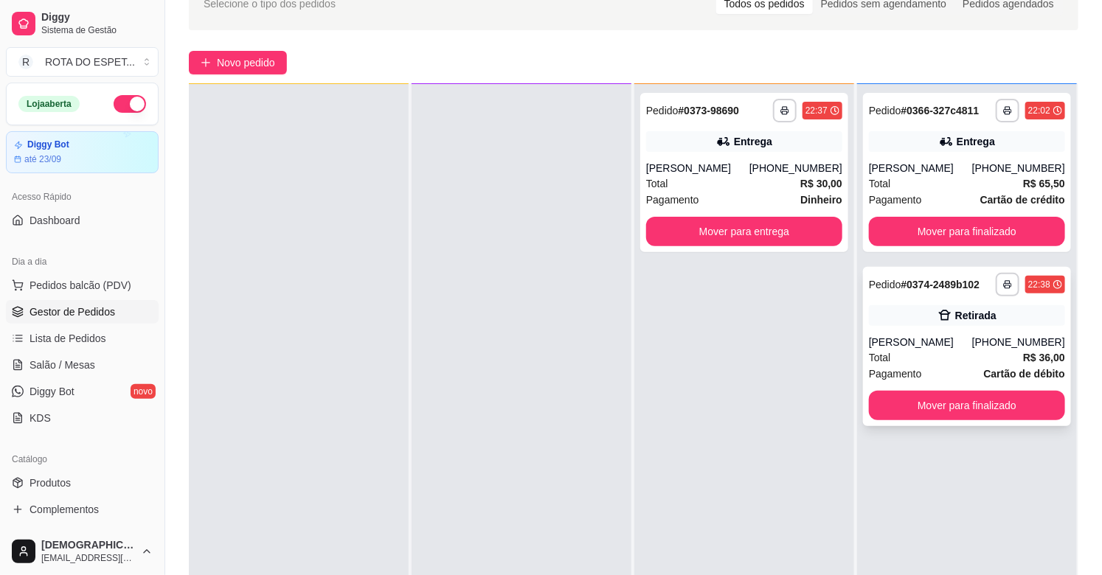
click at [949, 358] on div "Total R$ 36,00" at bounding box center [967, 358] width 196 height 16
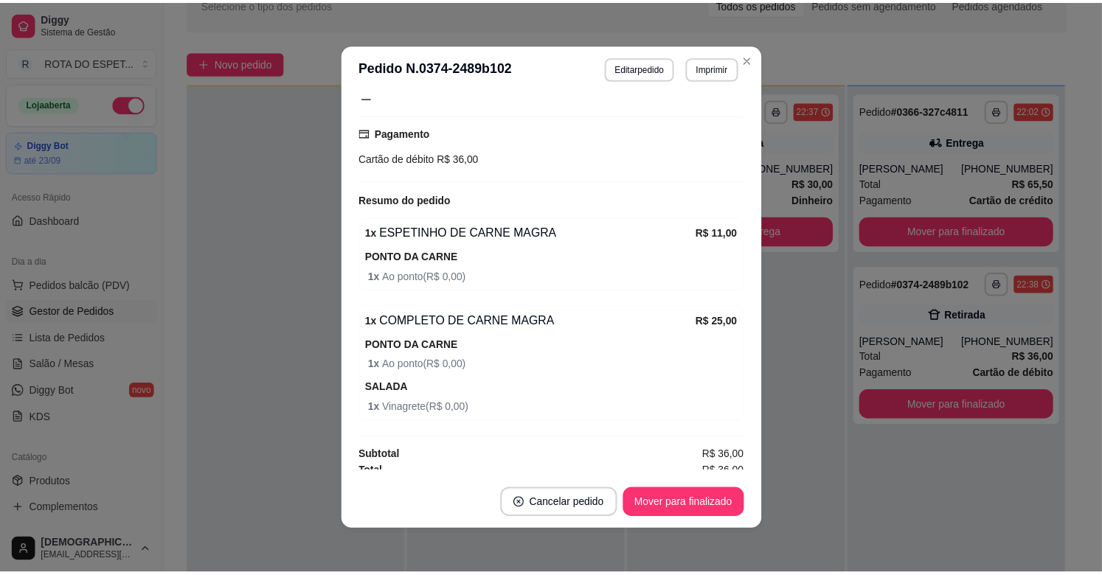
scroll to position [260, 0]
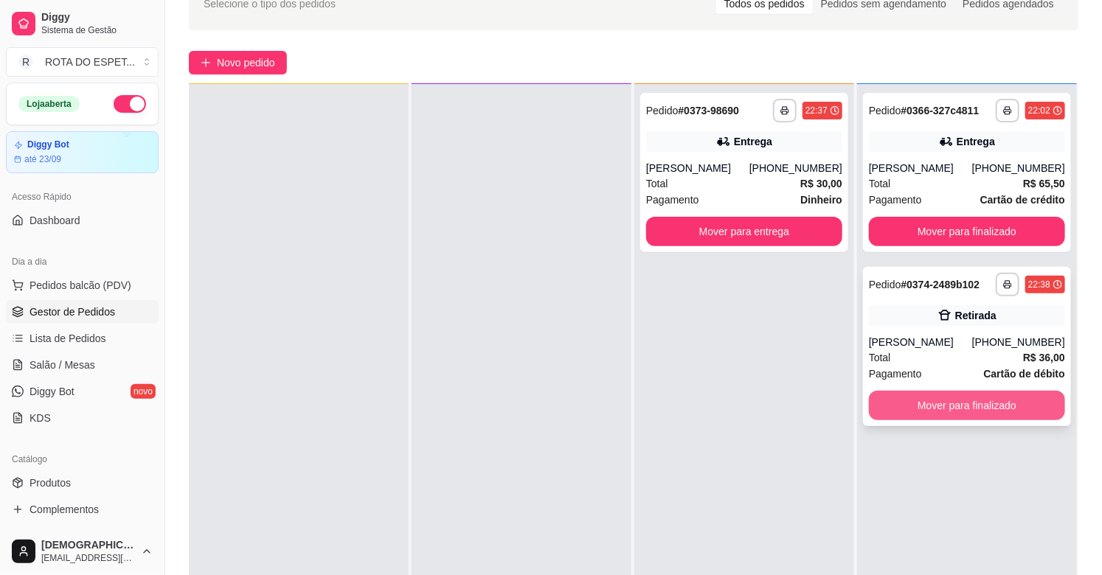
click at [954, 410] on button "Mover para finalizado" at bounding box center [967, 405] width 196 height 29
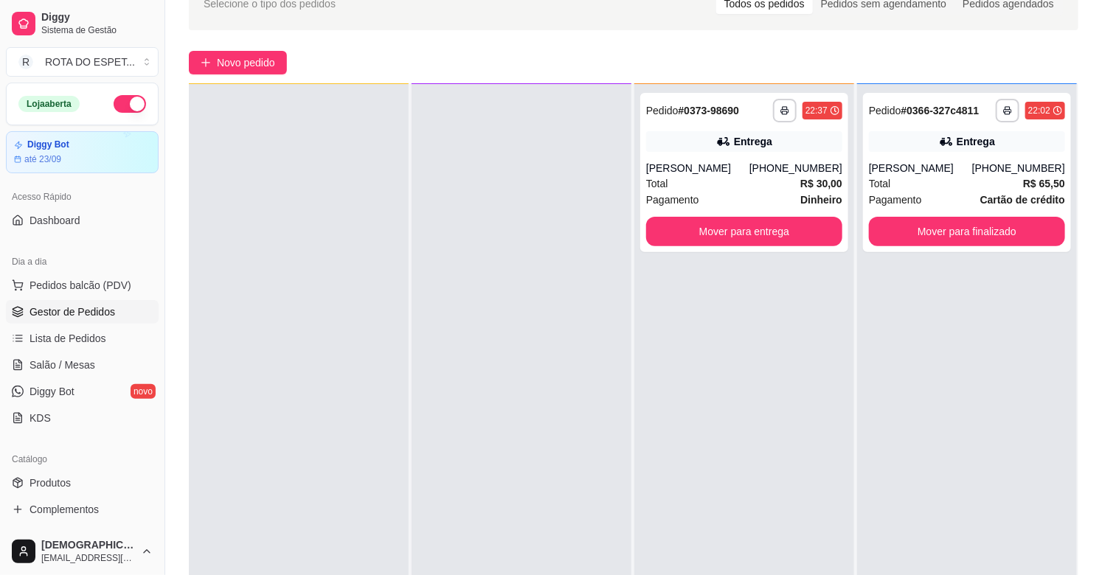
click at [721, 383] on div "**********" at bounding box center [744, 371] width 220 height 575
click at [521, 452] on div at bounding box center [521, 371] width 220 height 575
click at [75, 360] on span "Salão / Mesas" at bounding box center [62, 365] width 66 height 15
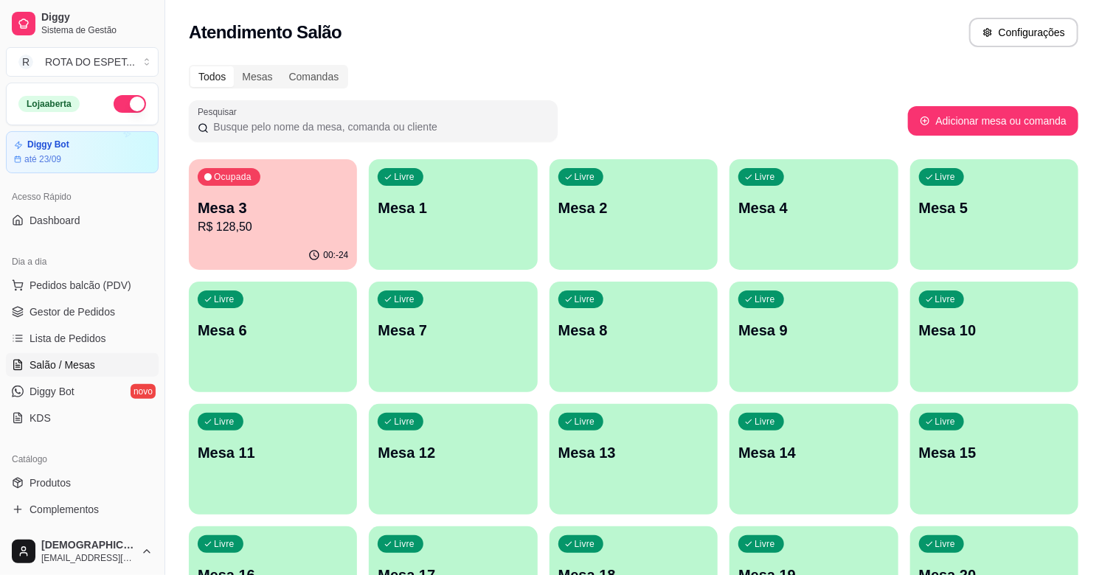
click at [976, 462] on div "Livre Mesa 15" at bounding box center [994, 450] width 168 height 93
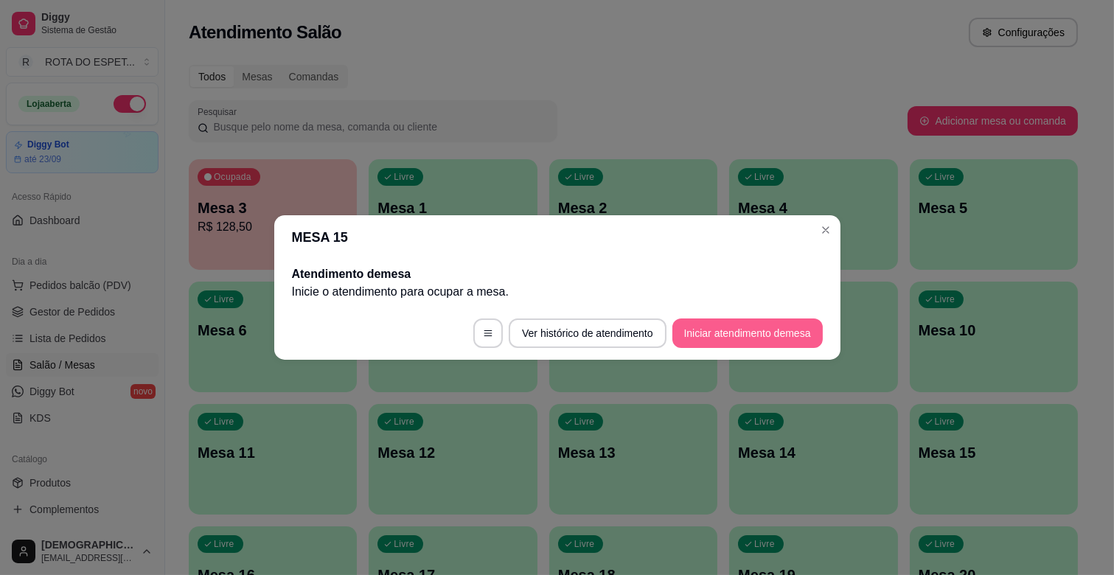
click at [750, 337] on button "Iniciar atendimento de mesa" at bounding box center [748, 333] width 150 height 29
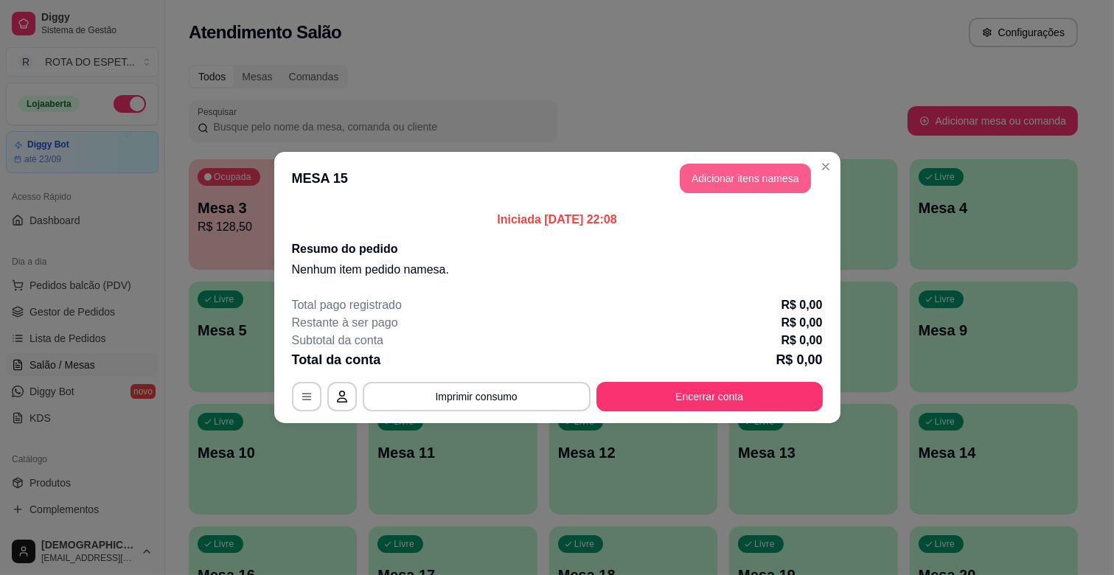
click at [726, 175] on button "Adicionar itens na mesa" at bounding box center [745, 178] width 131 height 29
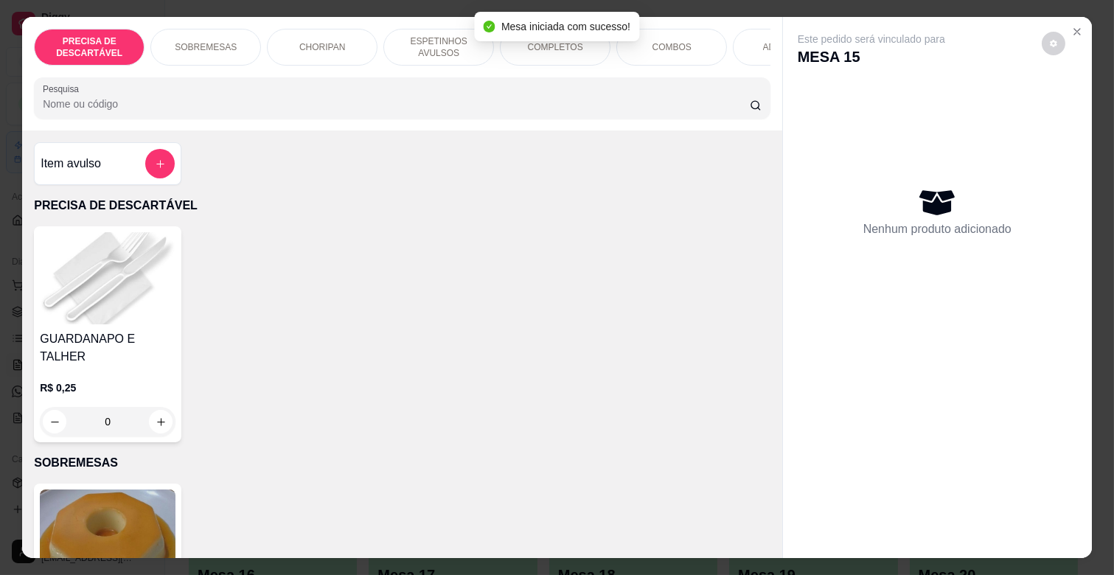
click at [439, 41] on p "ESPETINHOS AVULSOS" at bounding box center [439, 47] width 86 height 24
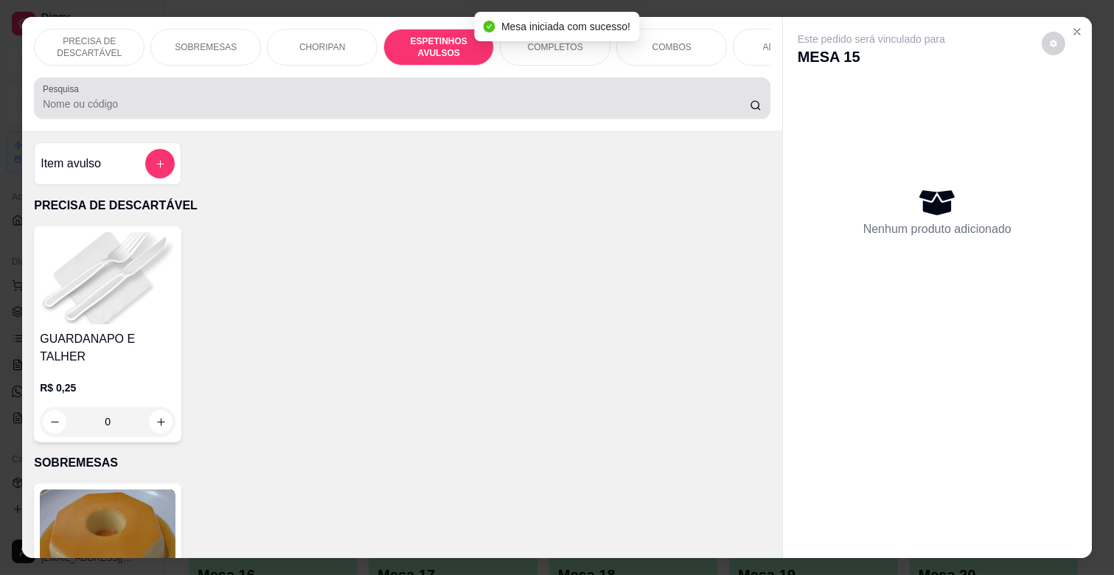
scroll to position [35, 0]
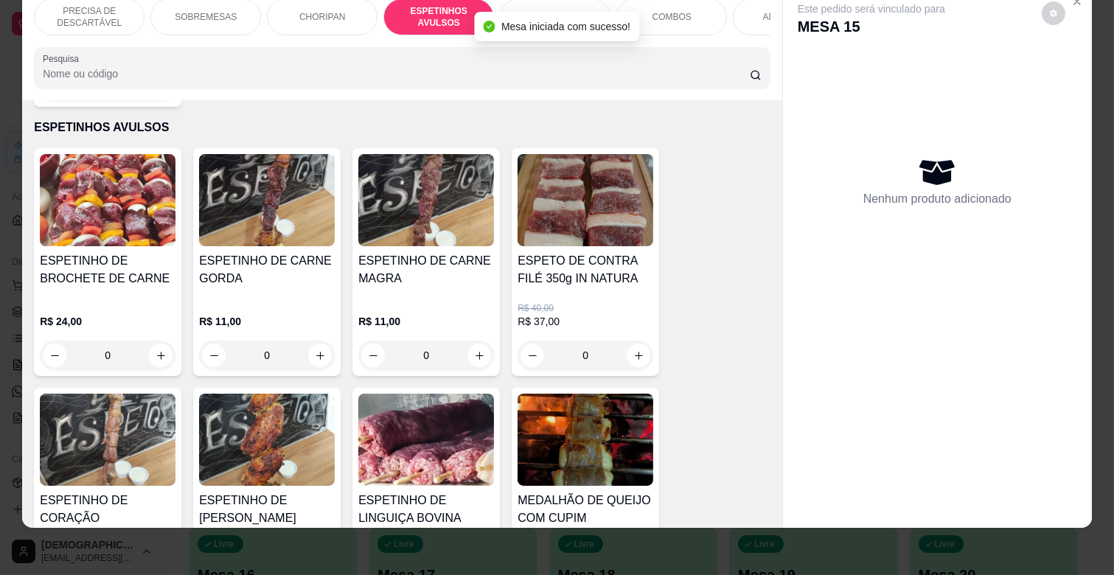
click at [422, 263] on h4 "ESPETINHO DE CARNE MAGRA" at bounding box center [426, 269] width 136 height 35
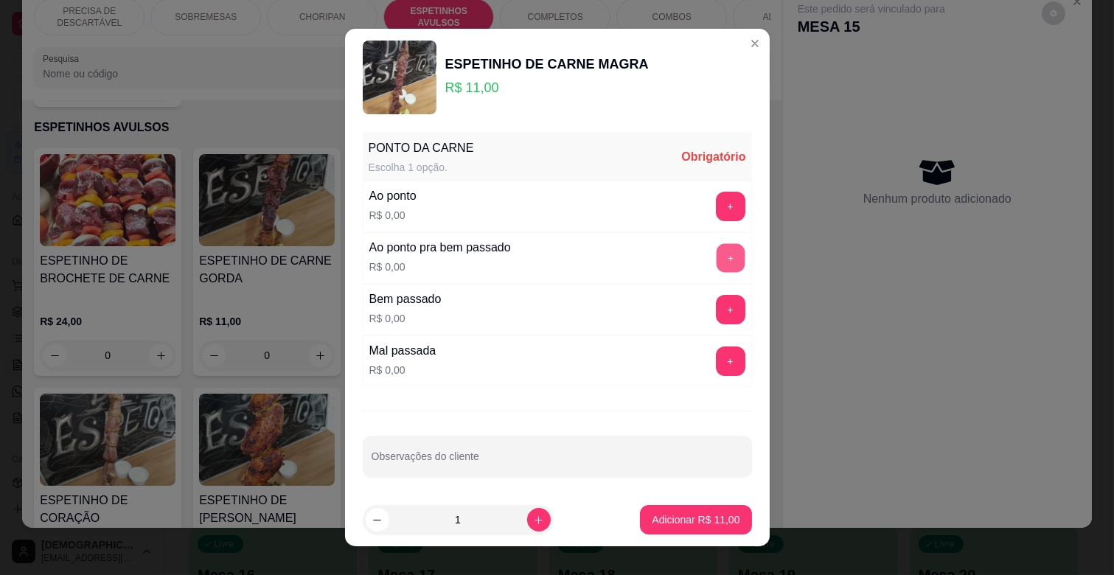
click at [716, 244] on button "+" at bounding box center [730, 258] width 29 height 29
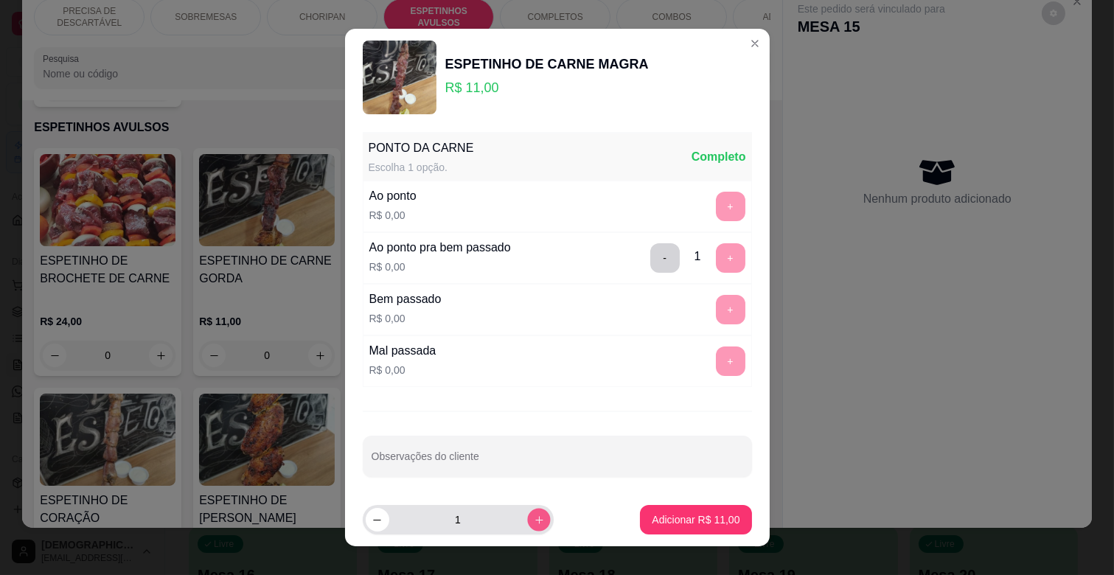
click at [527, 515] on button "increase-product-quantity" at bounding box center [538, 519] width 23 height 23
type input "2"
click at [701, 519] on p "Adicionar R$ 22,00" at bounding box center [696, 520] width 86 height 14
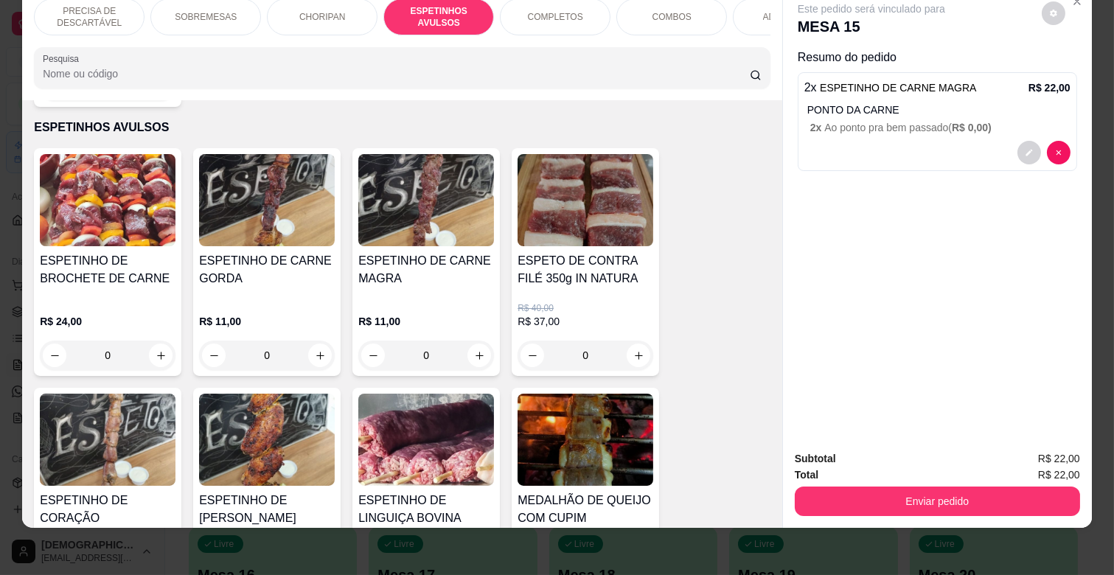
click at [543, 11] on p "COMPLETOS" at bounding box center [555, 17] width 55 height 12
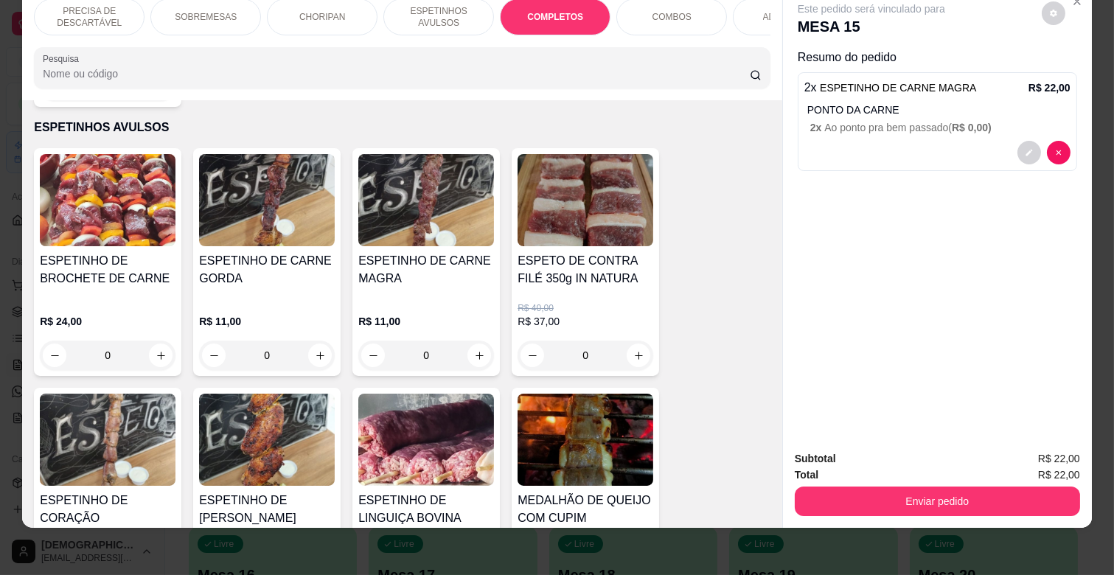
scroll to position [1790, 0]
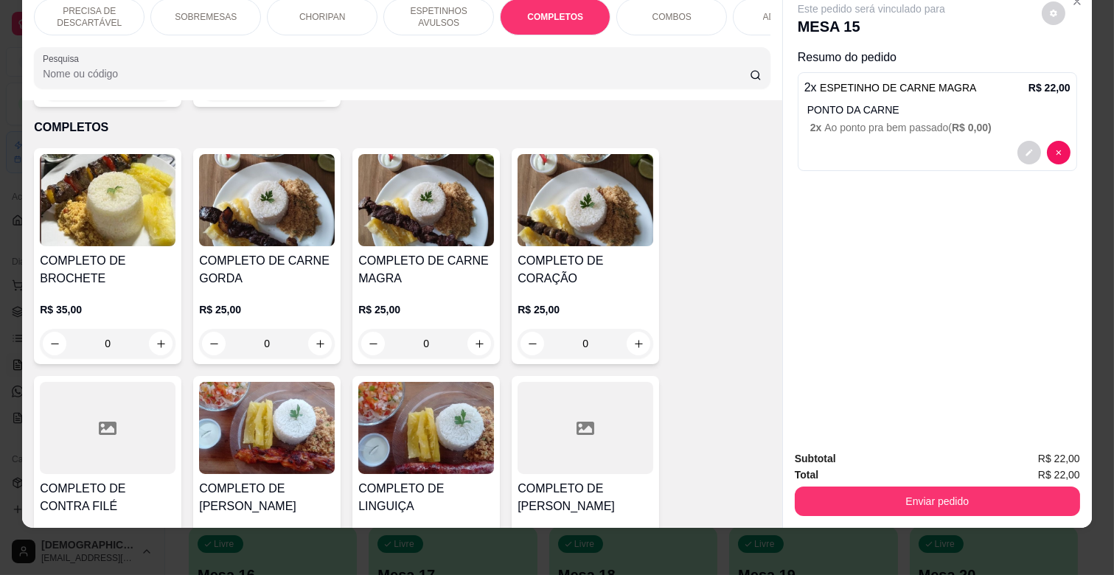
click at [423, 220] on img at bounding box center [426, 200] width 136 height 92
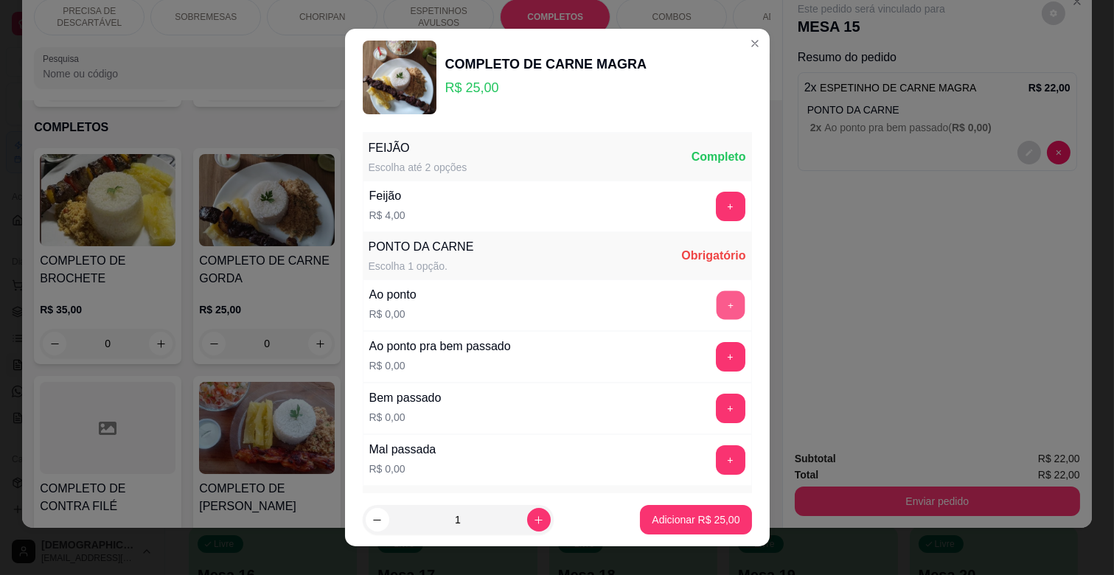
click at [716, 300] on button "+" at bounding box center [730, 305] width 29 height 29
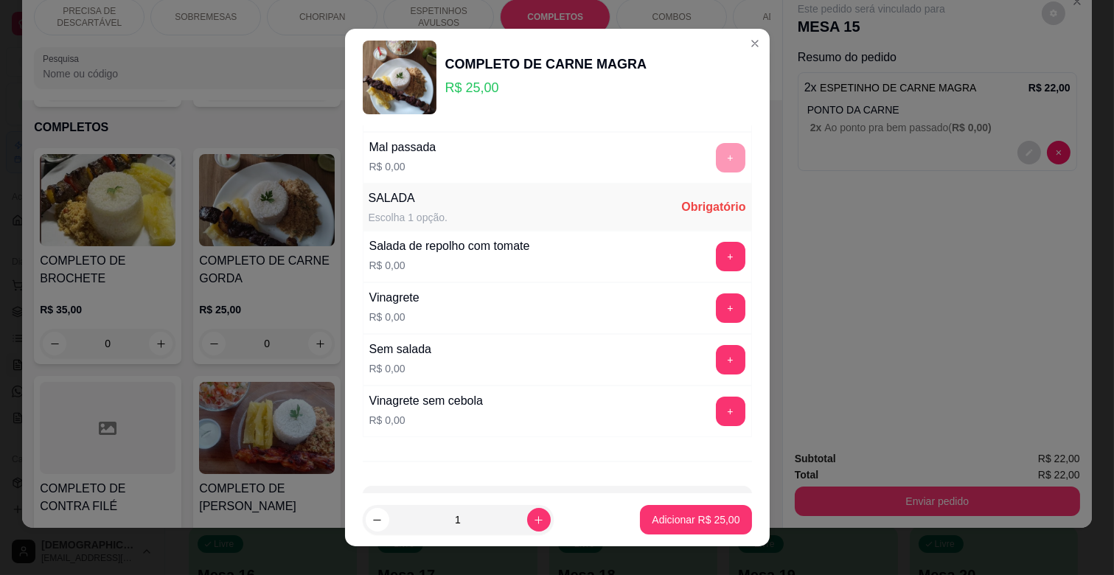
scroll to position [327, 0]
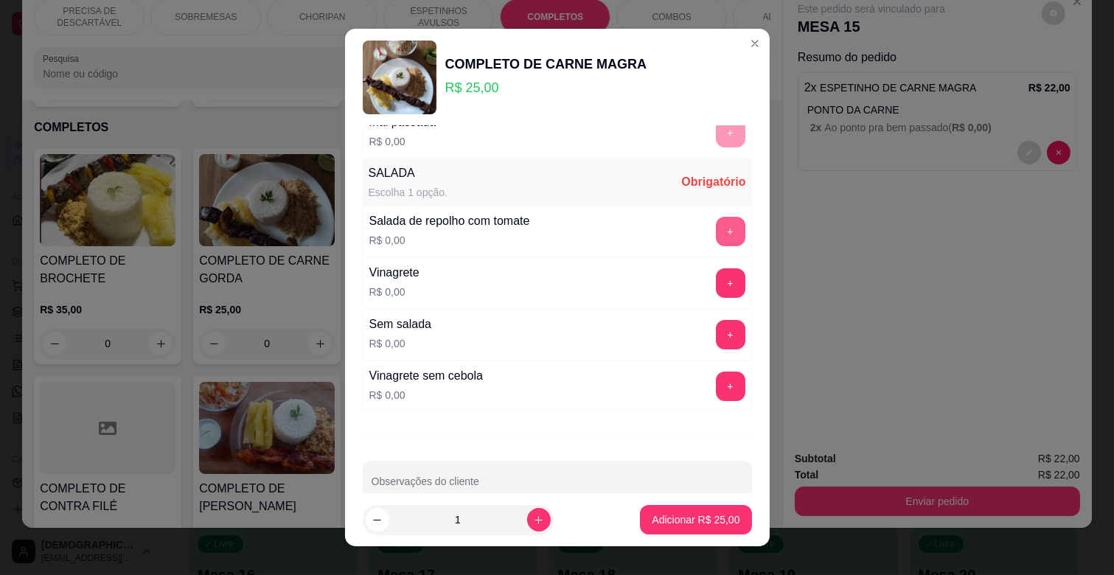
click at [716, 237] on button "+" at bounding box center [730, 231] width 29 height 29
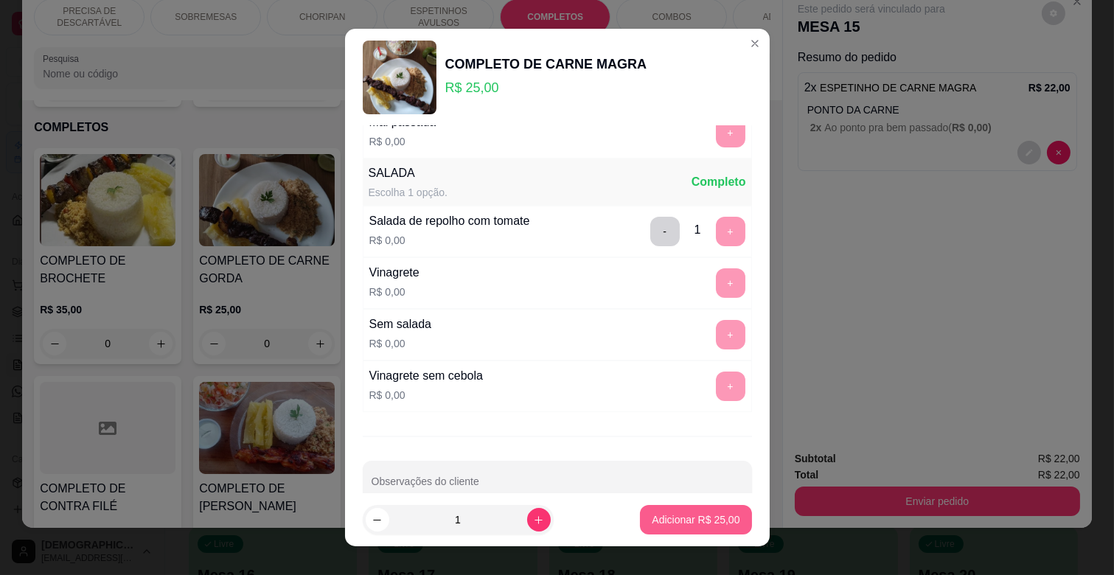
click at [682, 514] on p "Adicionar R$ 25,00" at bounding box center [696, 520] width 88 height 15
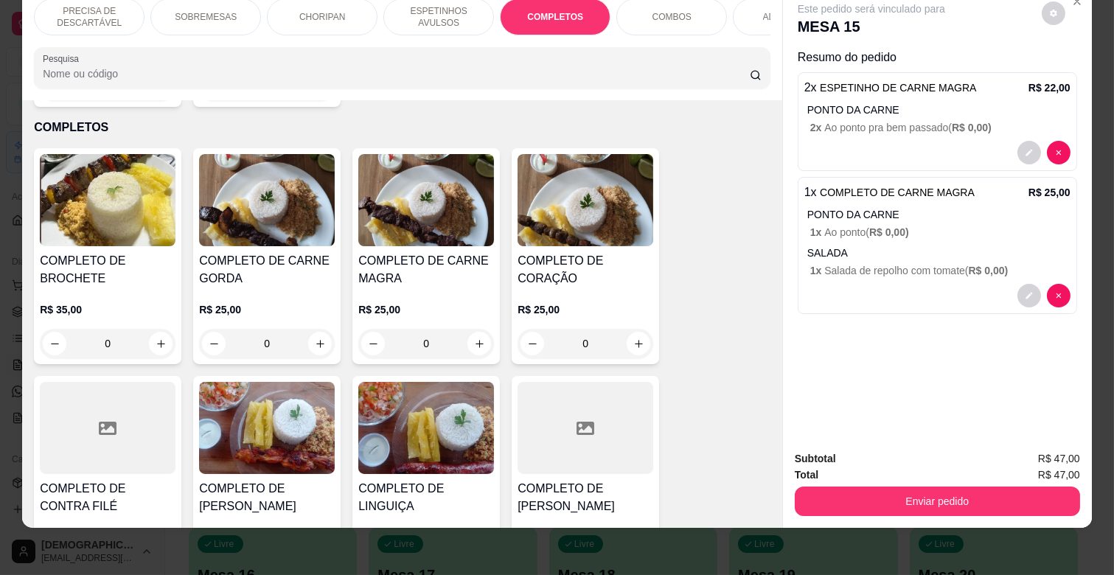
click at [445, 10] on p "ESPETINHOS AVULSOS" at bounding box center [439, 17] width 86 height 24
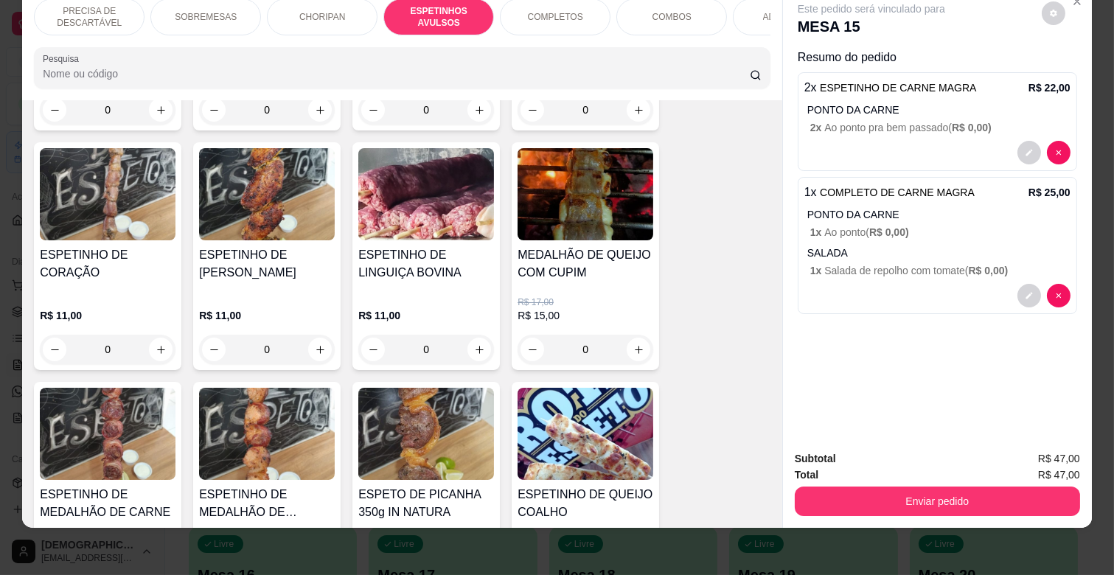
scroll to position [1142, 0]
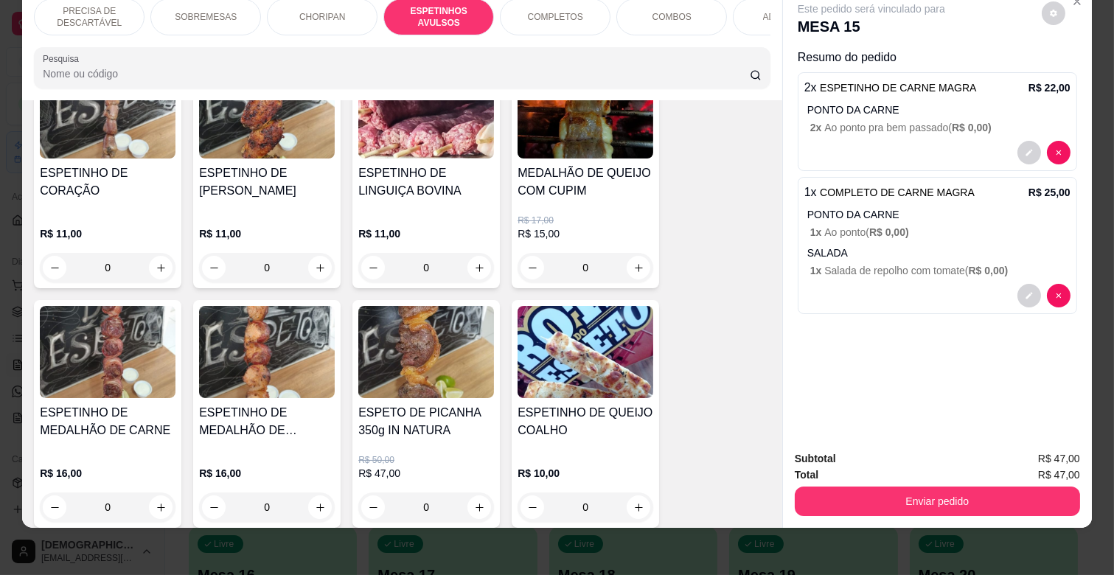
click at [628, 493] on div "0" at bounding box center [586, 507] width 136 height 29
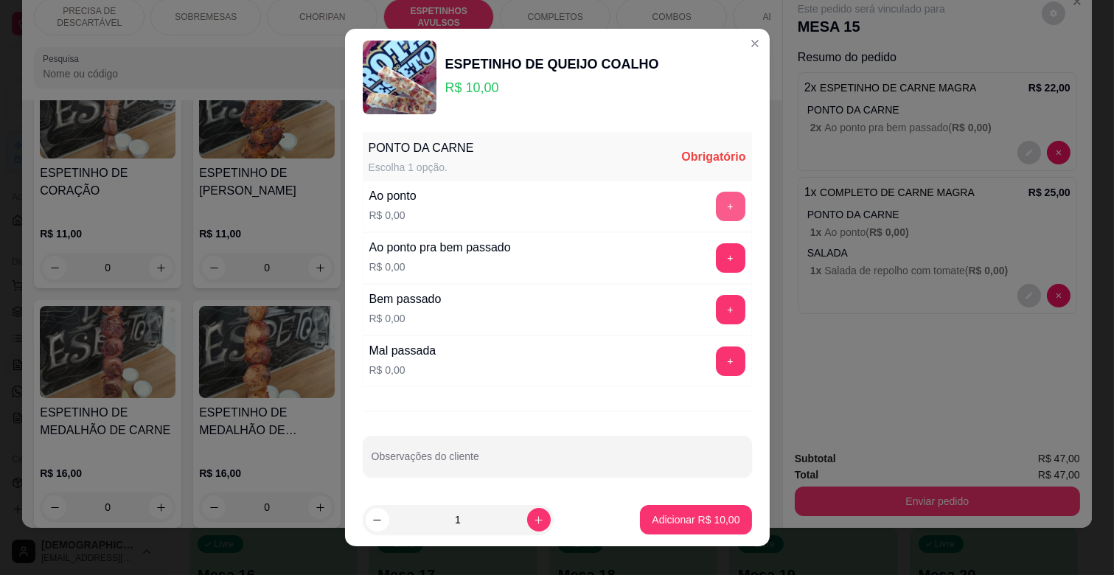
click at [716, 206] on button "+" at bounding box center [730, 206] width 29 height 29
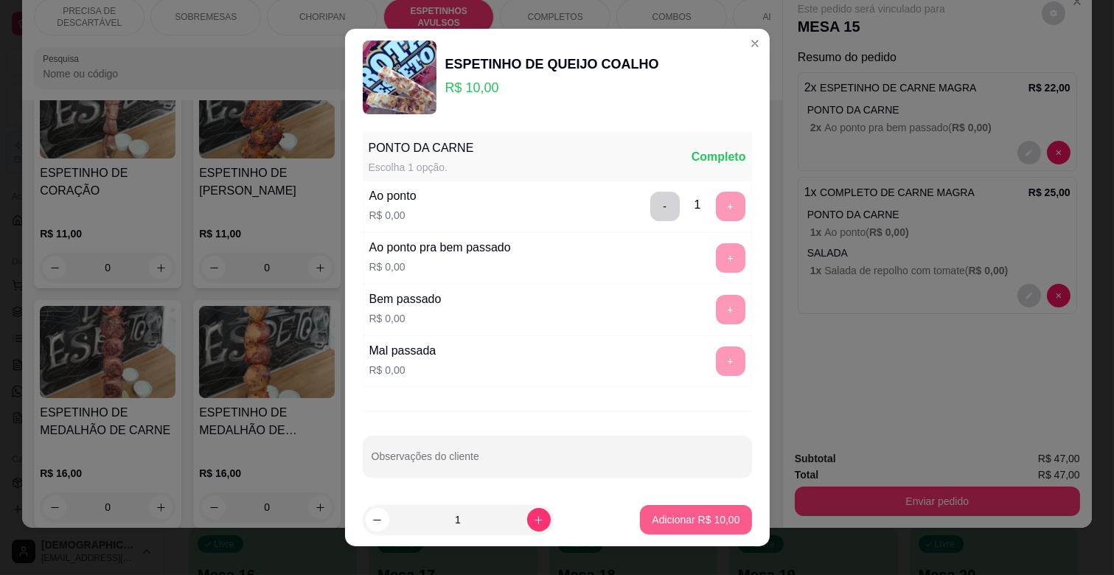
click at [676, 524] on p "Adicionar R$ 10,00" at bounding box center [696, 520] width 88 height 15
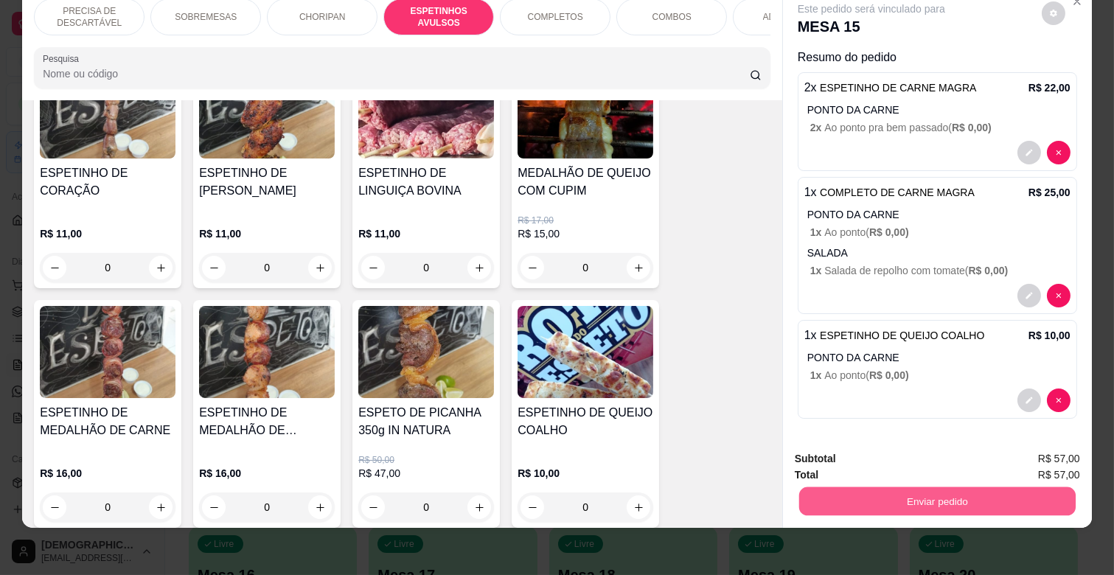
click at [950, 490] on button "Enviar pedido" at bounding box center [937, 501] width 277 height 29
click at [912, 452] on button "Não registrar e enviar pedido" at bounding box center [887, 453] width 153 height 28
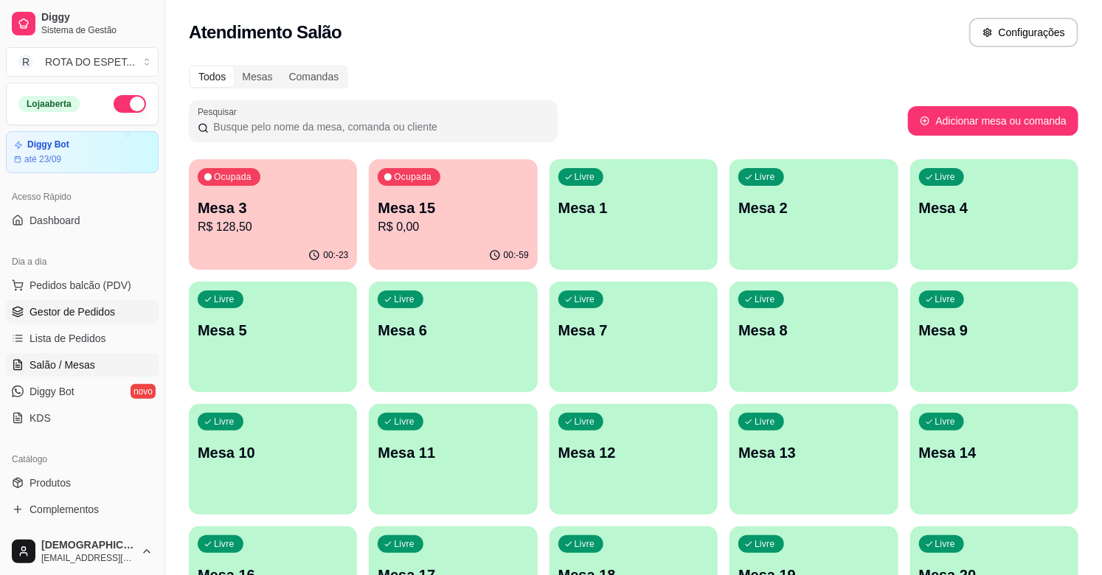
click at [86, 302] on link "Gestor de Pedidos" at bounding box center [82, 312] width 153 height 24
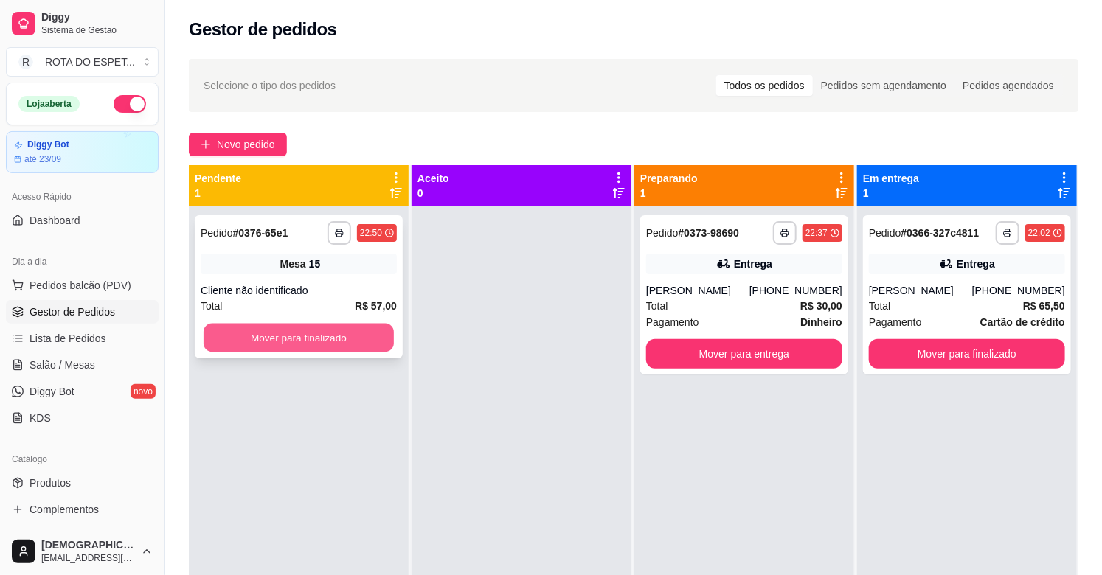
click at [258, 336] on button "Mover para finalizado" at bounding box center [299, 338] width 190 height 29
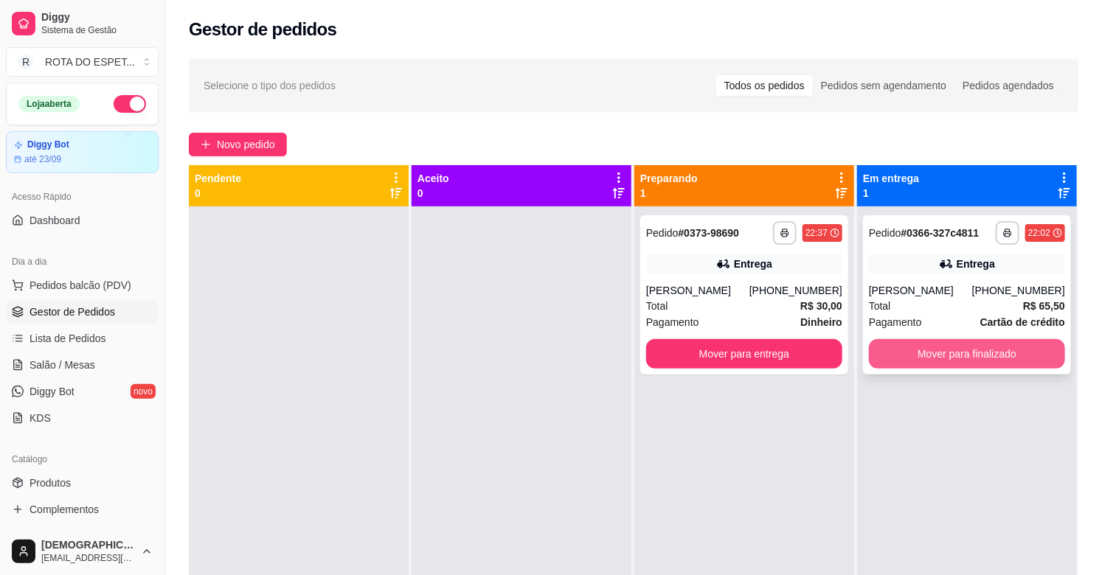
click at [941, 344] on button "Mover para finalizado" at bounding box center [967, 353] width 196 height 29
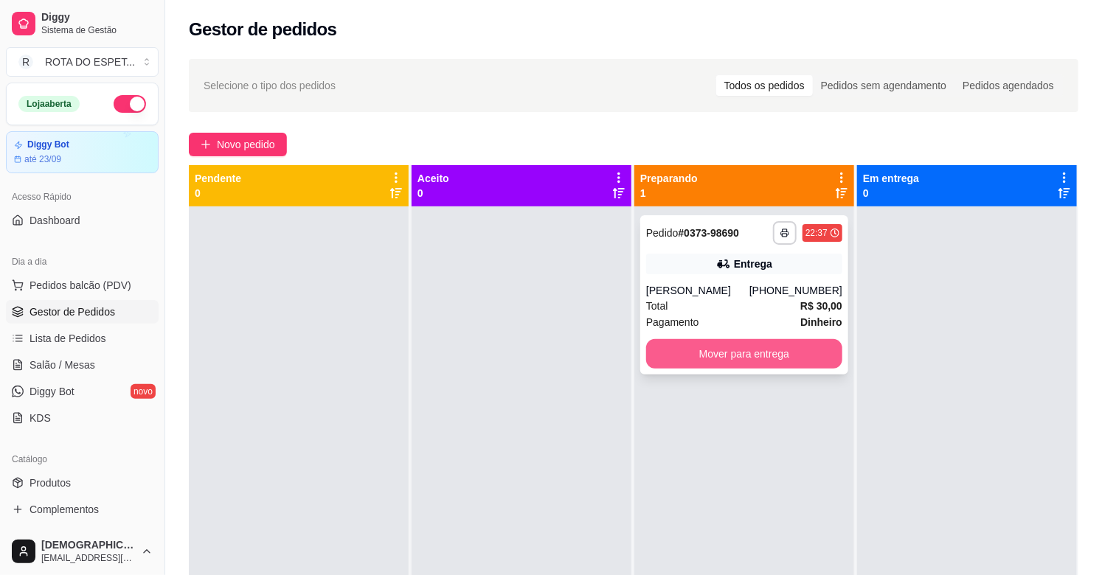
click at [776, 355] on button "Mover para entrega" at bounding box center [744, 353] width 196 height 29
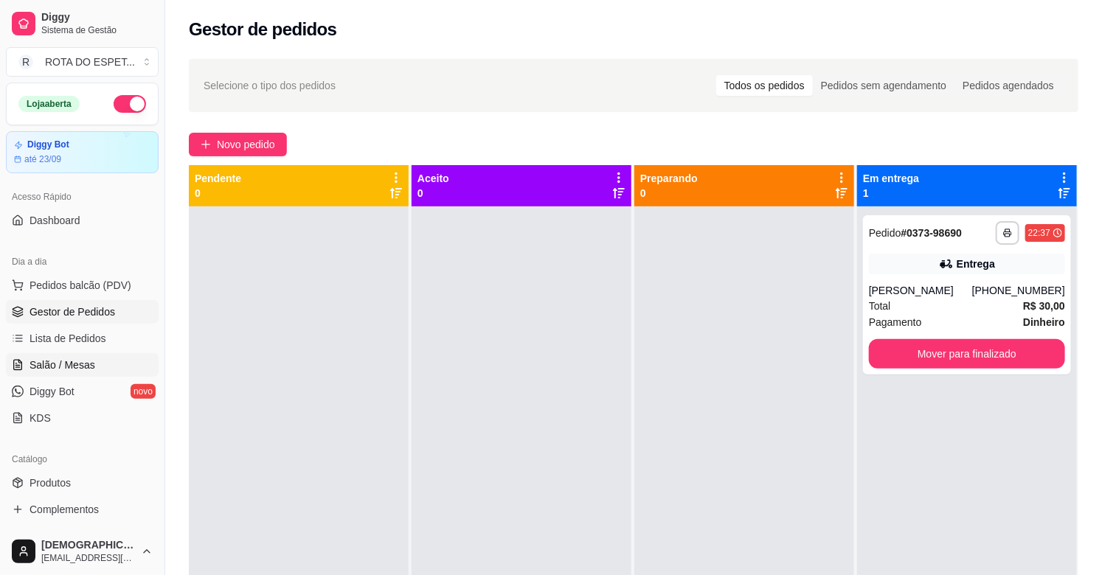
click at [70, 358] on span "Salão / Mesas" at bounding box center [62, 365] width 66 height 15
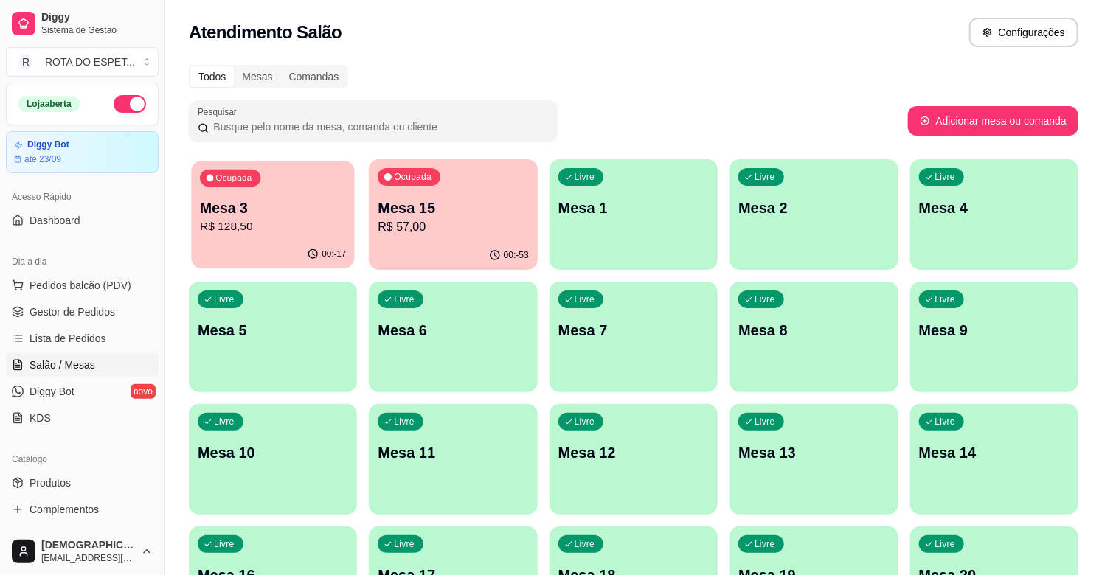
click at [229, 194] on div "Ocupada Mesa 3 R$ 128,50" at bounding box center [273, 201] width 164 height 80
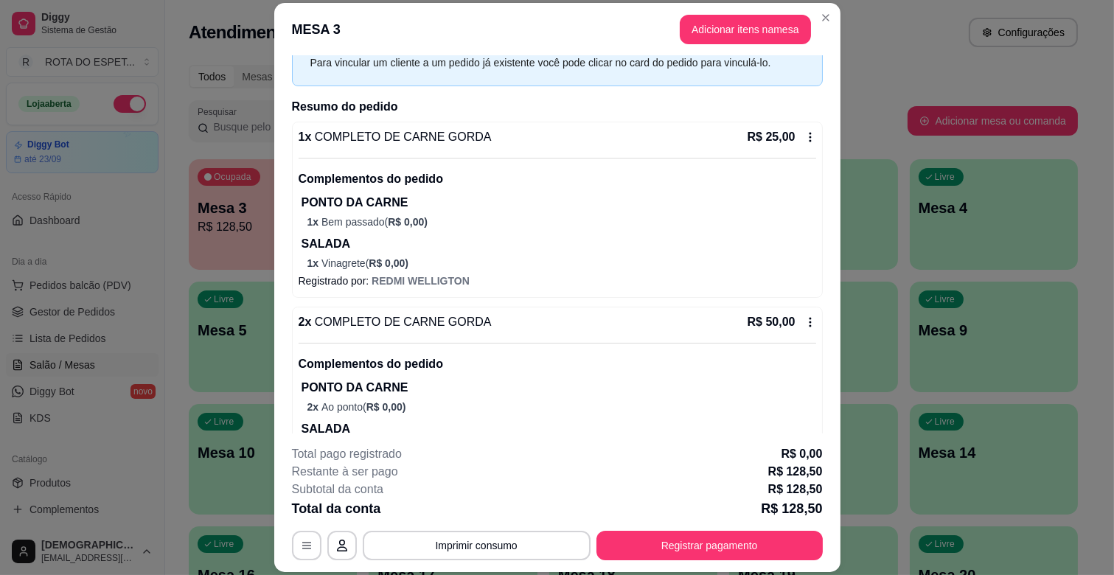
scroll to position [164, 0]
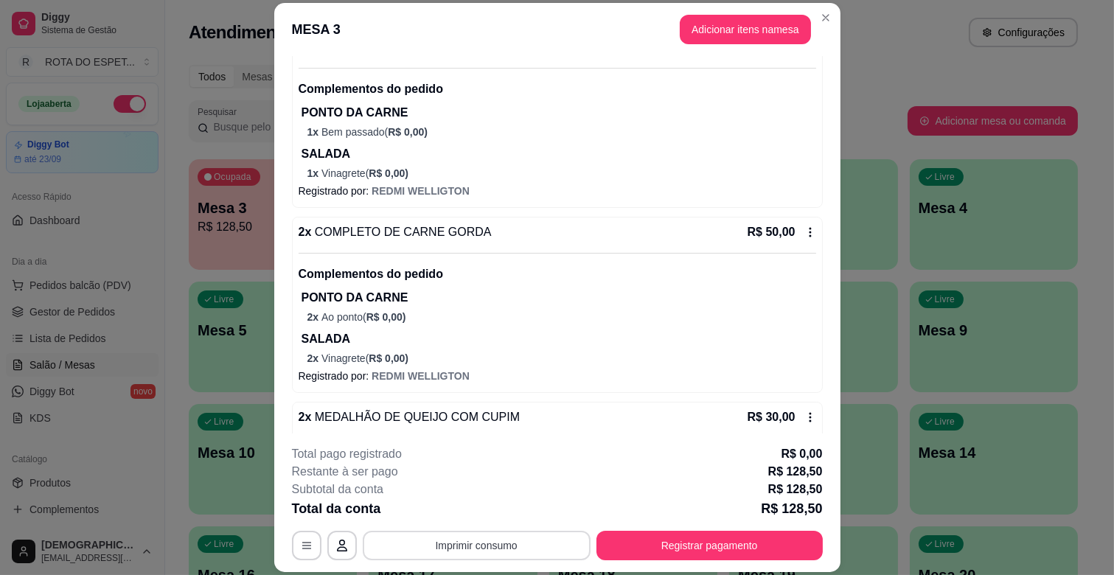
click at [504, 547] on button "Imprimir consumo" at bounding box center [477, 545] width 228 height 29
click at [492, 503] on button "IMPRESSORA CAIXA" at bounding box center [475, 512] width 122 height 24
click at [711, 544] on button "Registrar pagamento" at bounding box center [710, 546] width 220 height 29
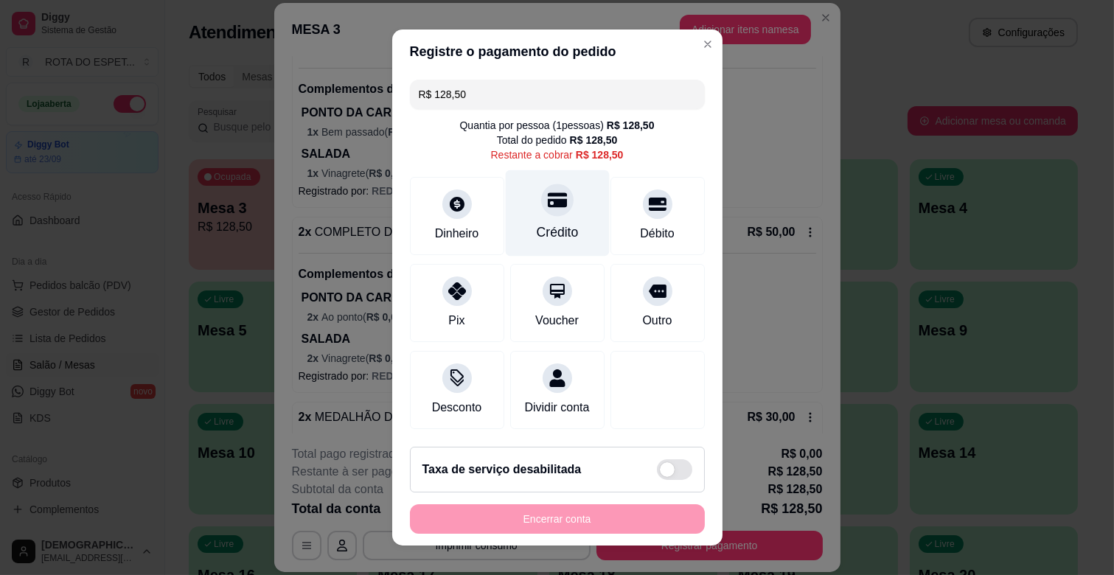
click at [525, 215] on div "Crédito" at bounding box center [557, 213] width 104 height 86
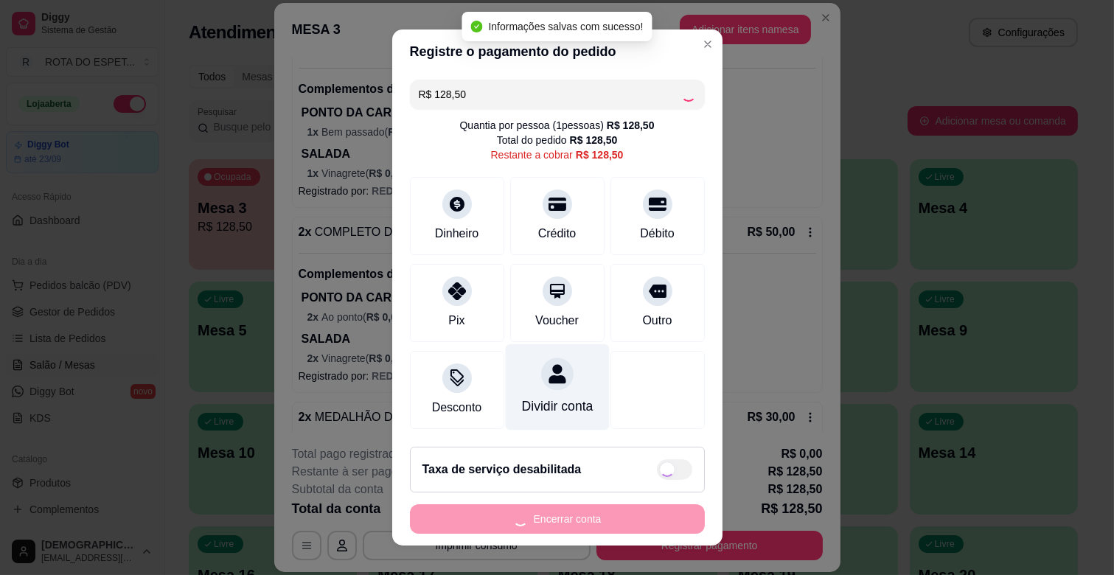
type input "R$ 0,00"
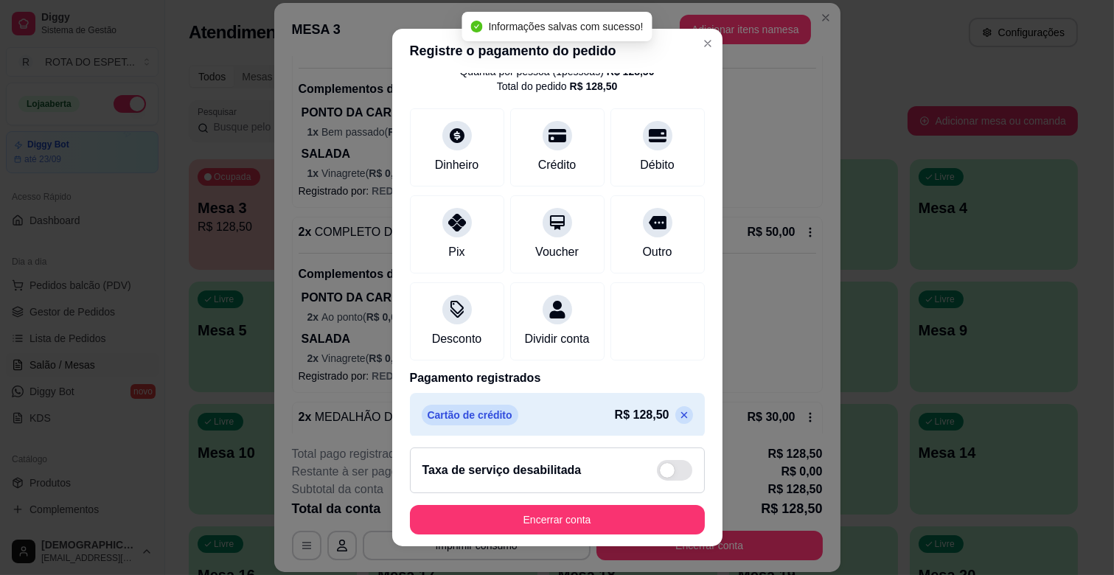
scroll to position [78, 0]
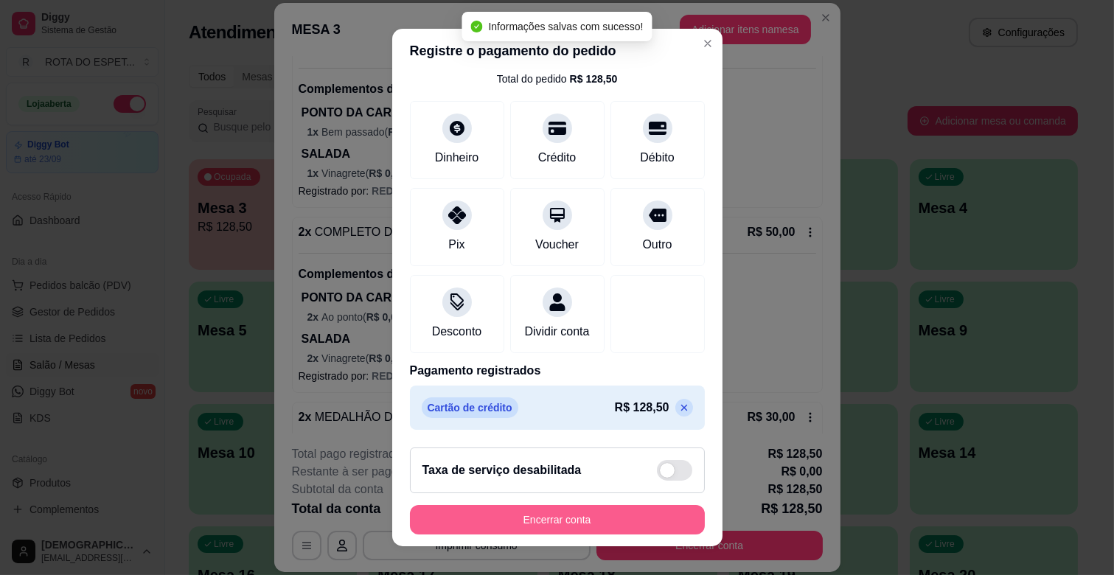
click at [566, 518] on button "Encerrar conta" at bounding box center [557, 519] width 295 height 29
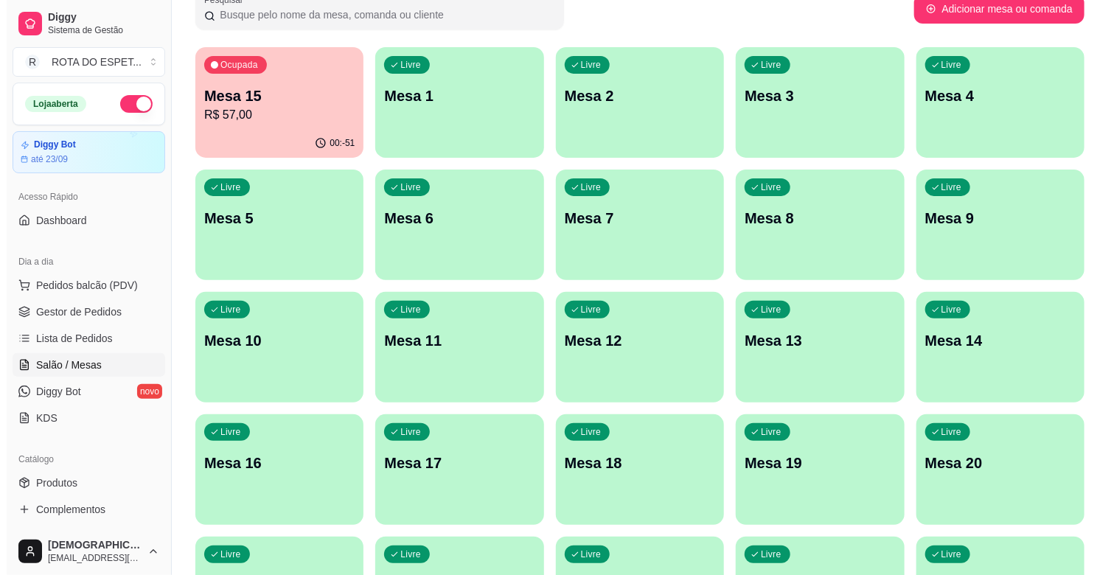
scroll to position [164, 0]
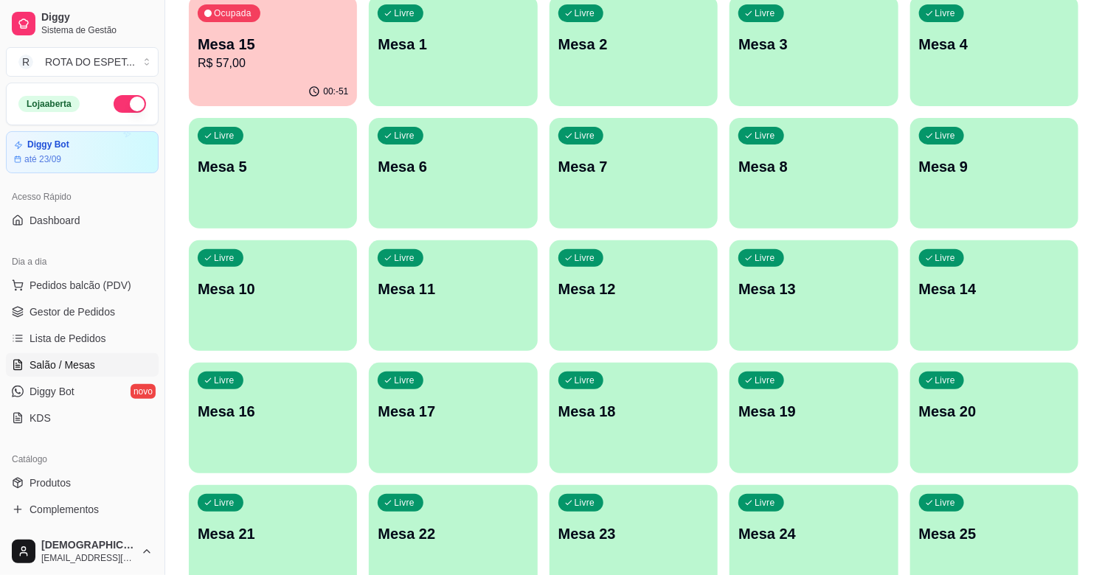
click at [982, 410] on p "Mesa 20" at bounding box center [994, 411] width 150 height 21
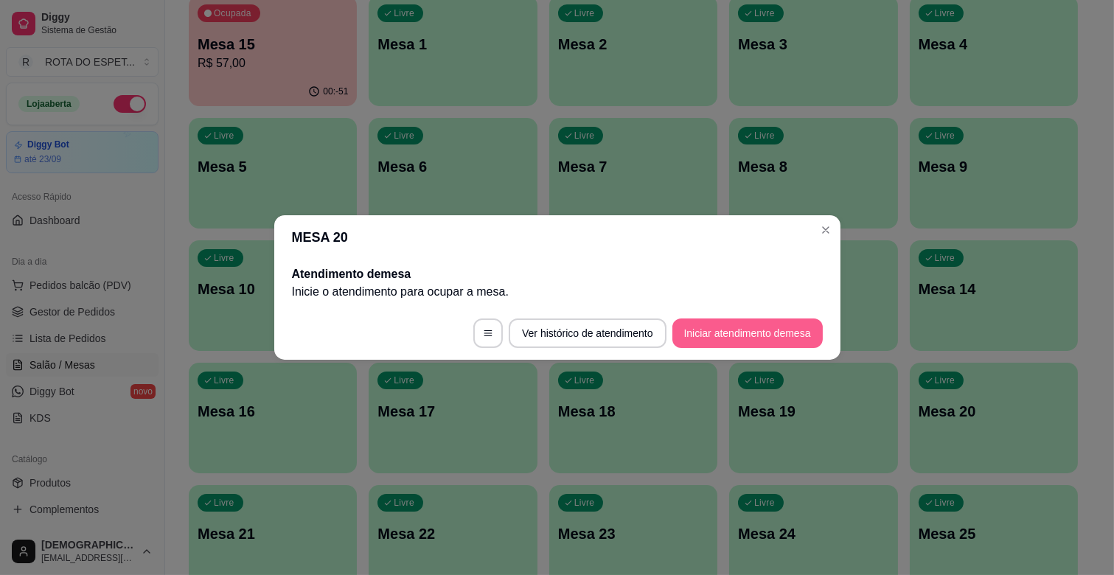
click at [753, 336] on button "Iniciar atendimento de mesa" at bounding box center [748, 333] width 150 height 29
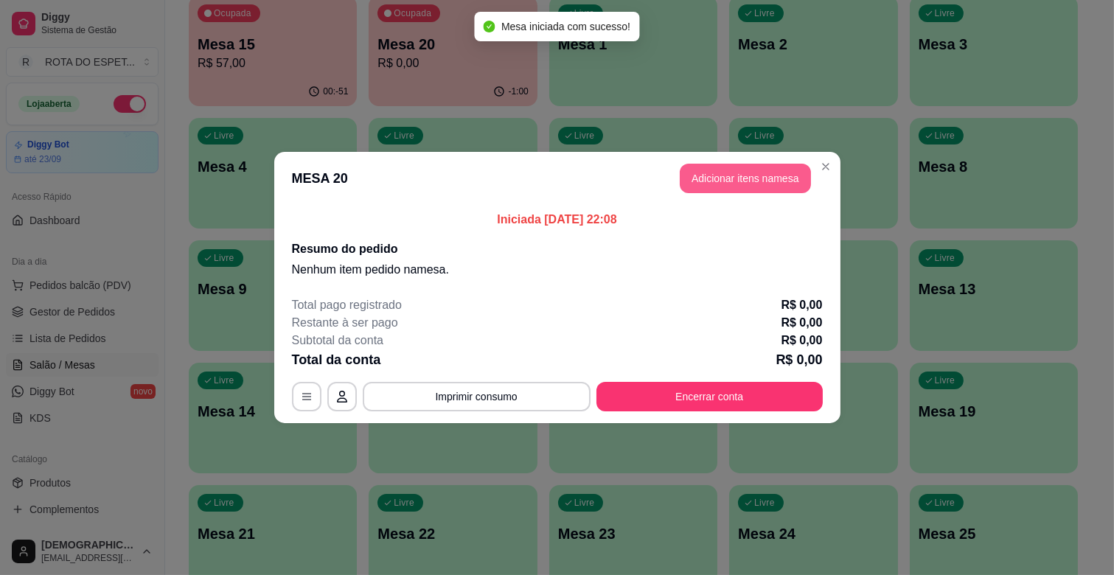
click at [765, 182] on button "Adicionar itens na mesa" at bounding box center [745, 178] width 131 height 29
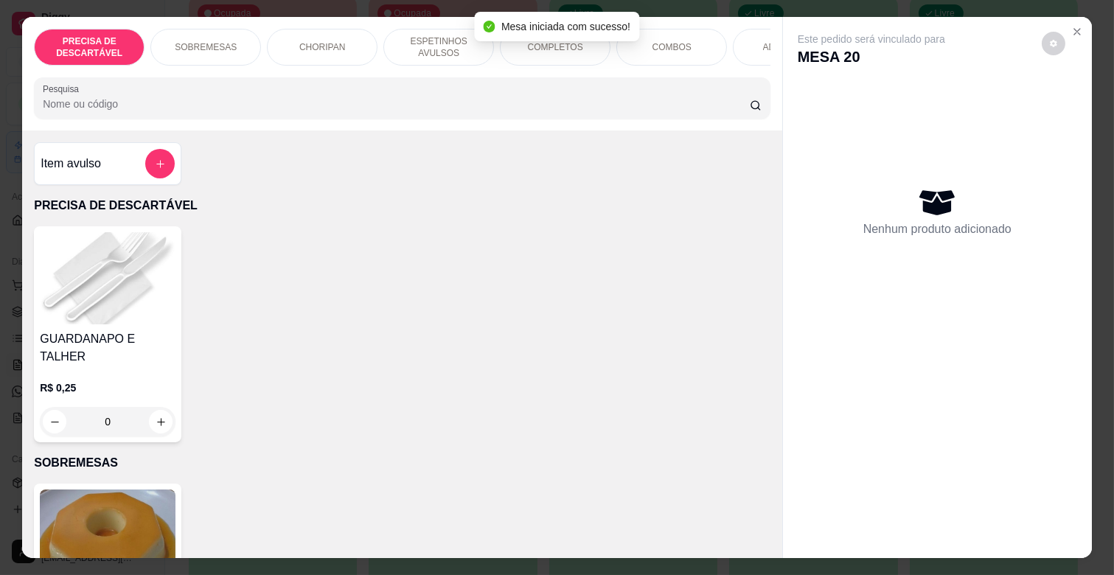
click at [560, 54] on div "COMPLETOS" at bounding box center [555, 47] width 111 height 37
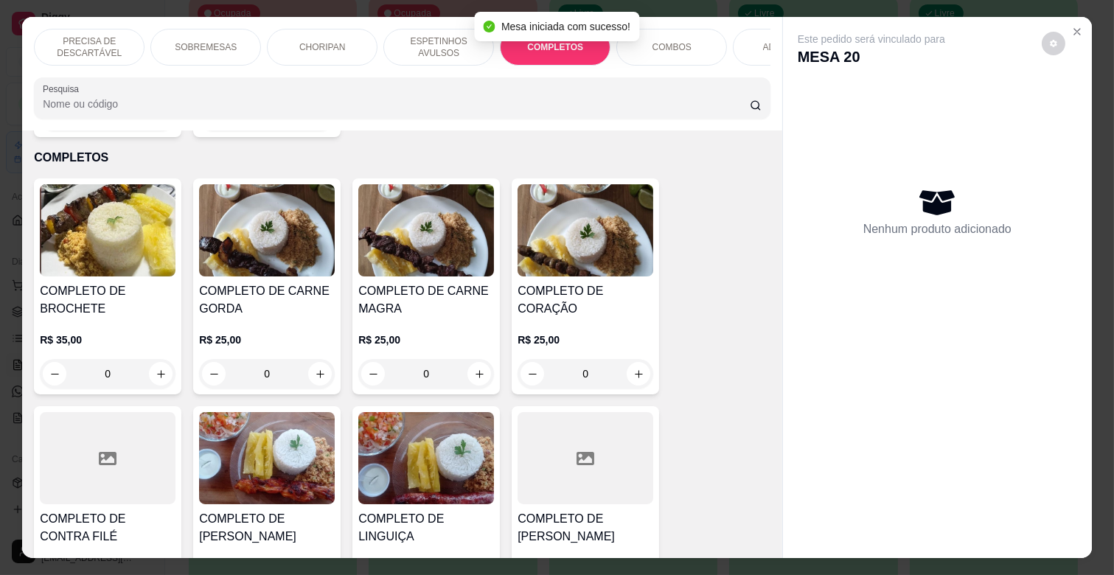
scroll to position [35, 0]
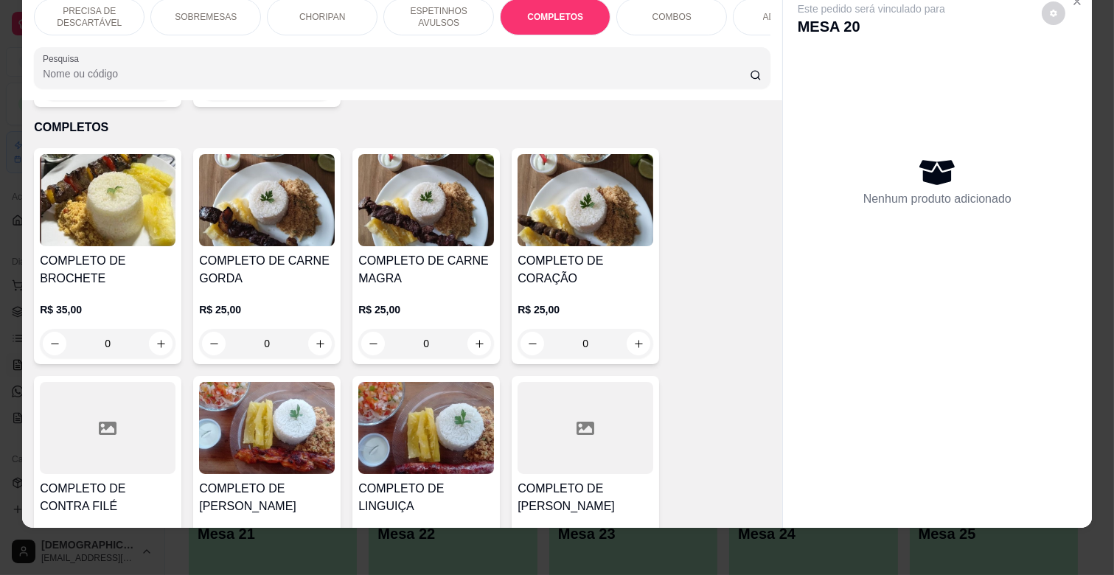
click at [437, 302] on p "R$ 25,00" at bounding box center [426, 309] width 136 height 15
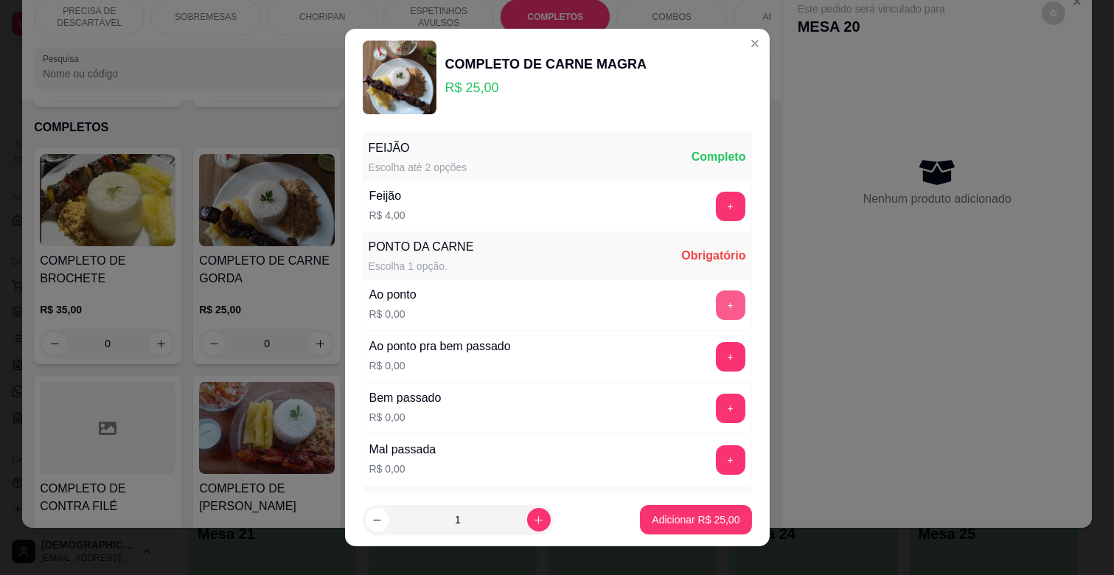
click at [716, 313] on button "+" at bounding box center [730, 305] width 29 height 29
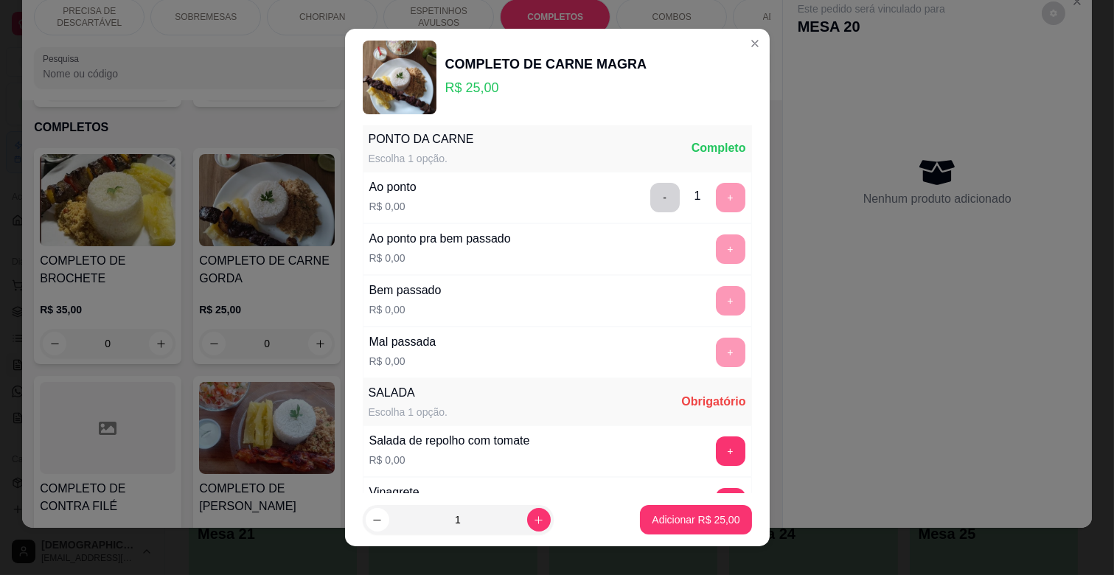
scroll to position [246, 0]
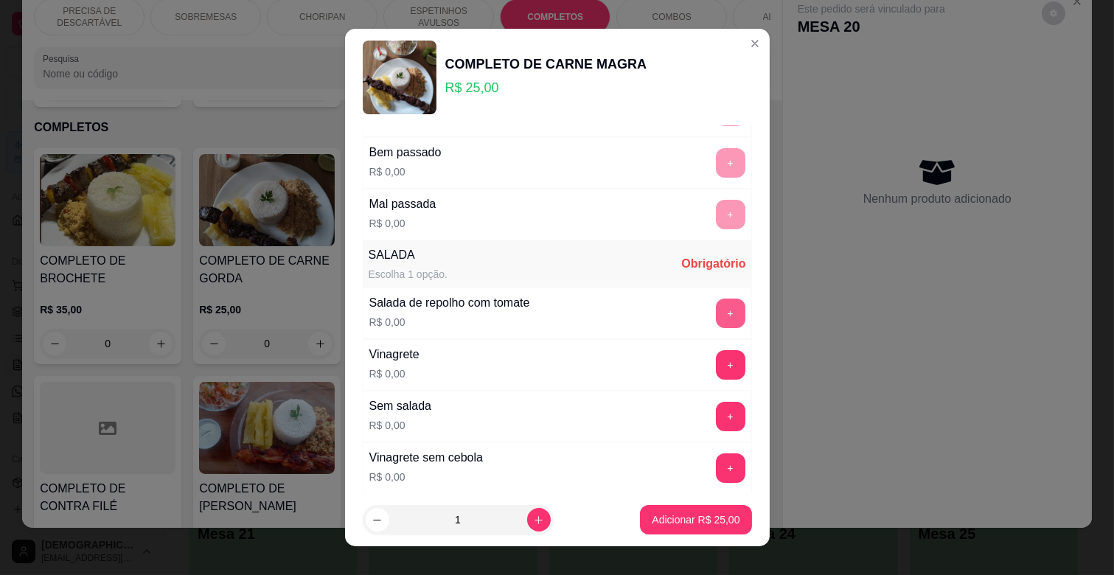
click at [716, 314] on button "+" at bounding box center [730, 313] width 29 height 29
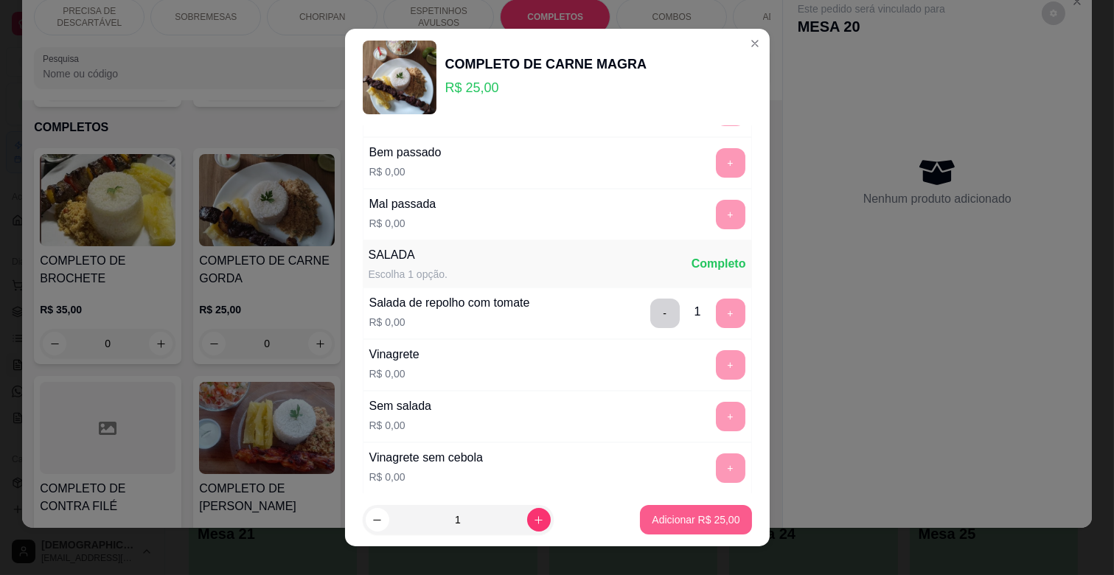
click at [678, 524] on p "Adicionar R$ 25,00" at bounding box center [696, 520] width 88 height 15
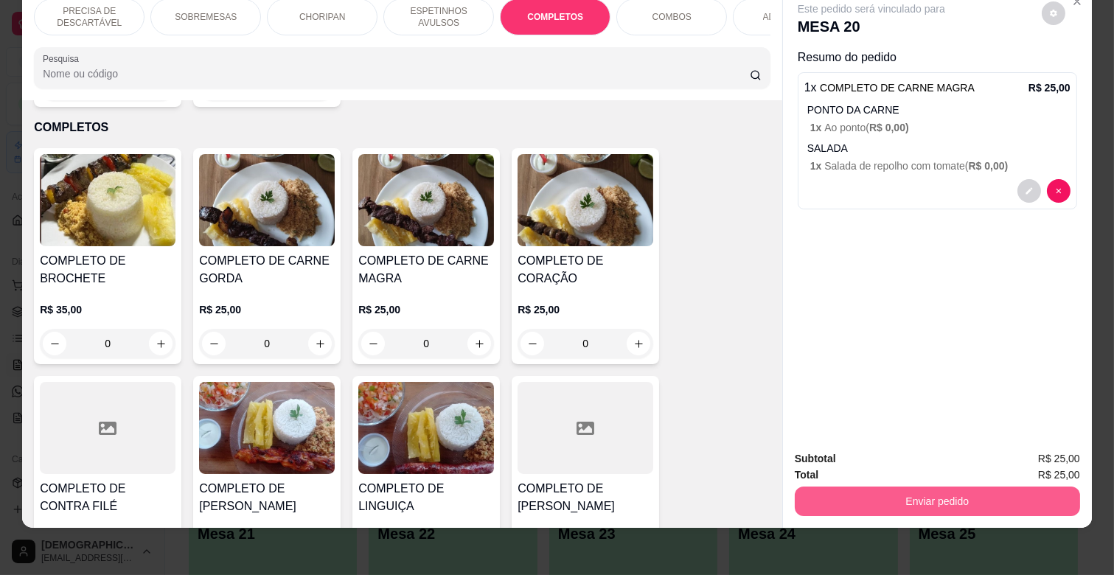
click at [911, 488] on button "Enviar pedido" at bounding box center [937, 501] width 285 height 29
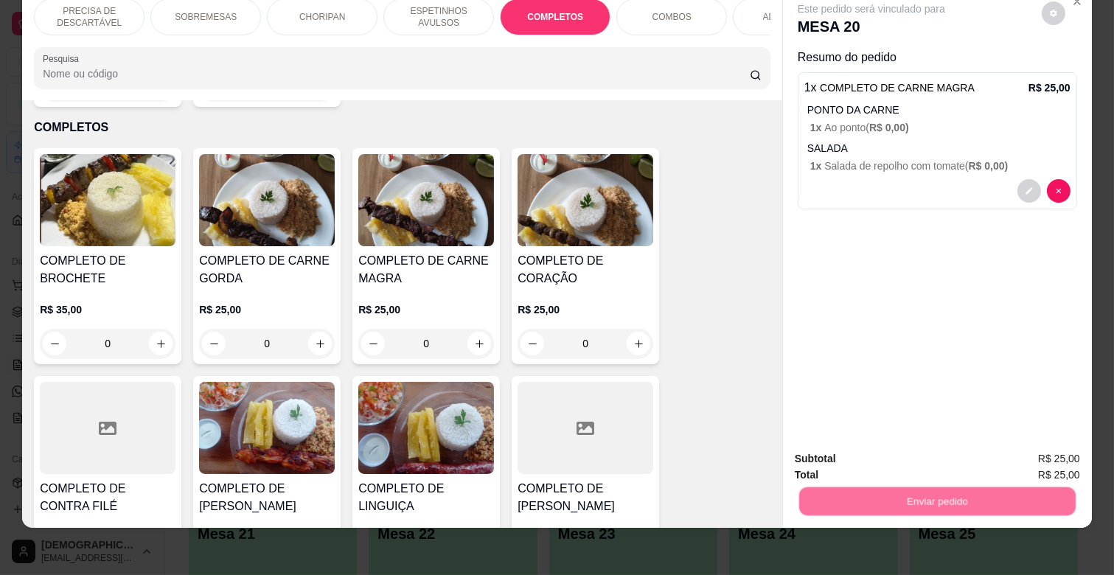
click at [901, 454] on button "Não registrar e enviar pedido" at bounding box center [887, 454] width 153 height 28
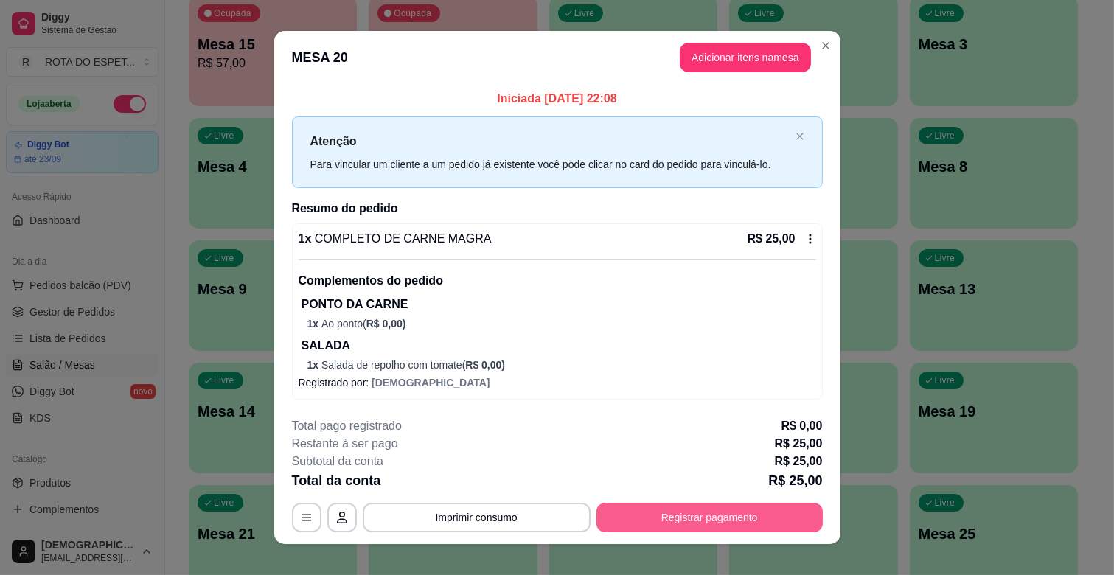
click at [706, 516] on button "Registrar pagamento" at bounding box center [710, 517] width 226 height 29
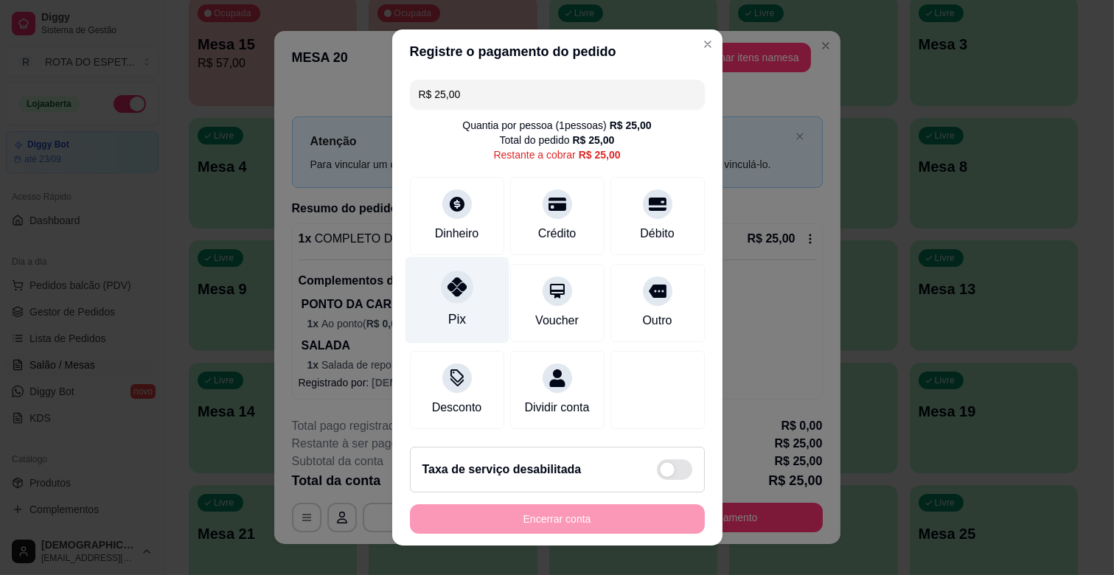
click at [453, 291] on icon at bounding box center [456, 286] width 19 height 19
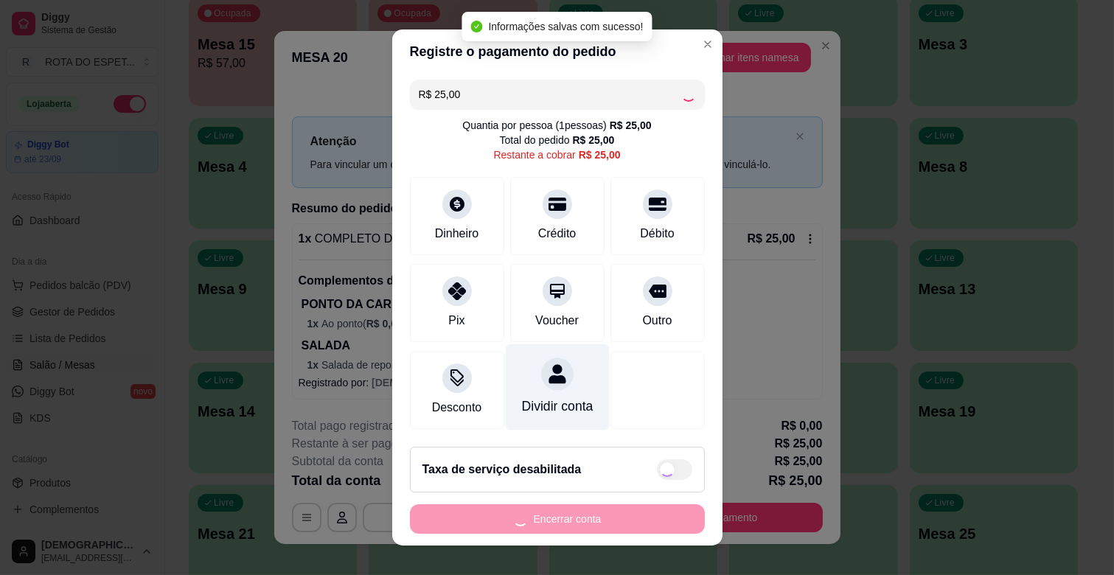
type input "R$ 0,00"
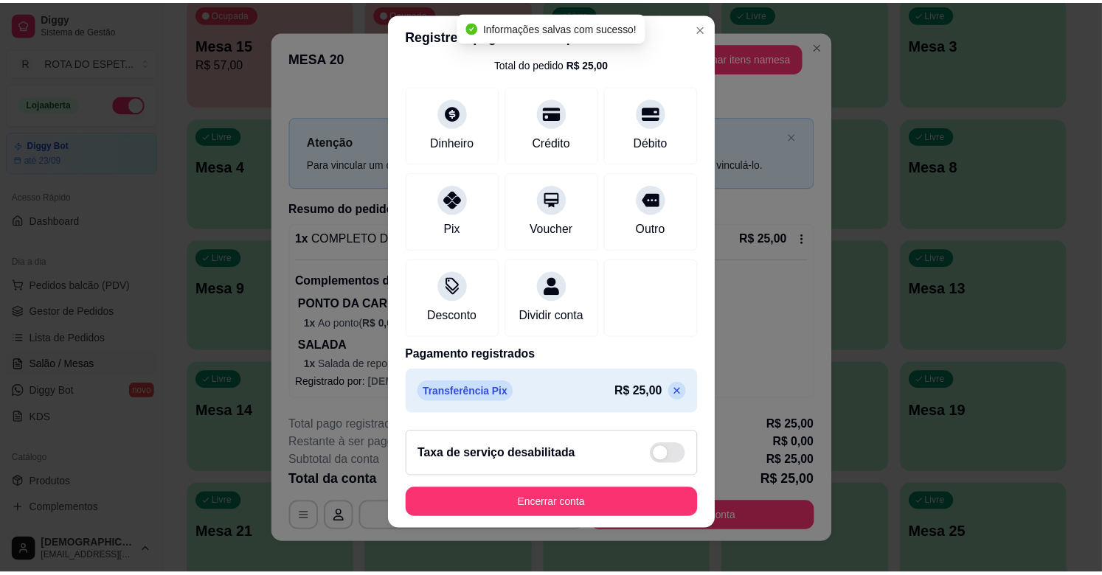
scroll to position [18, 0]
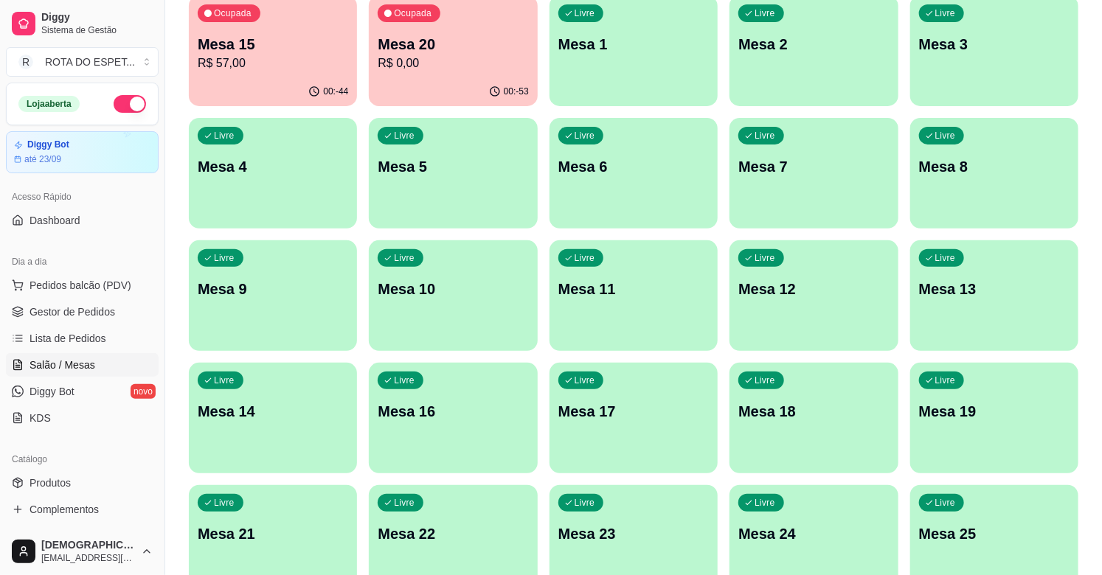
click at [810, 414] on p "Mesa 18" at bounding box center [813, 411] width 150 height 21
click at [47, 314] on span "Gestor de Pedidos" at bounding box center [72, 312] width 86 height 15
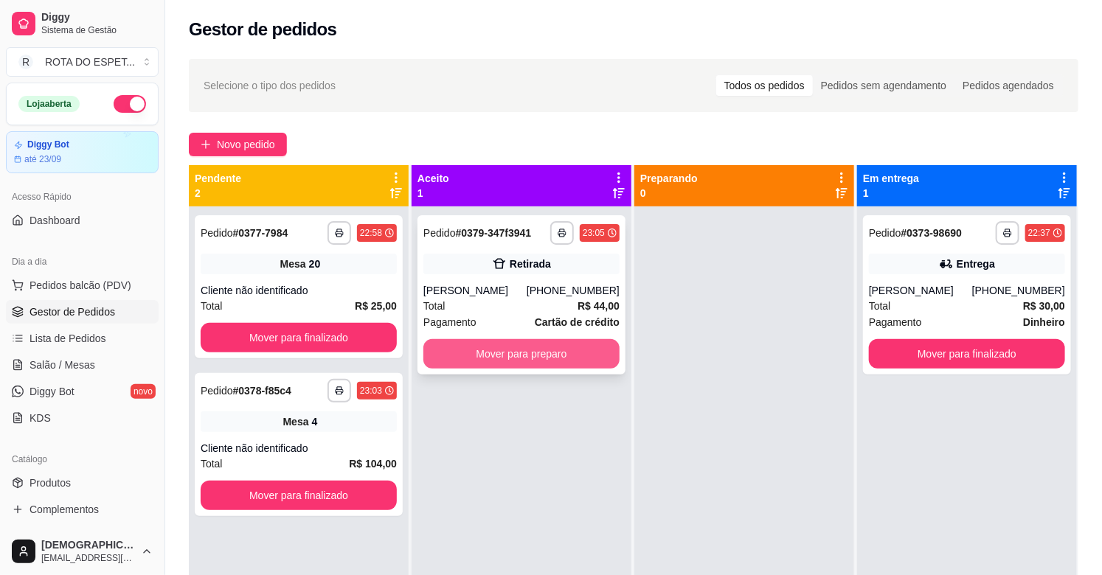
click at [529, 342] on button "Mover para preparo" at bounding box center [521, 353] width 196 height 29
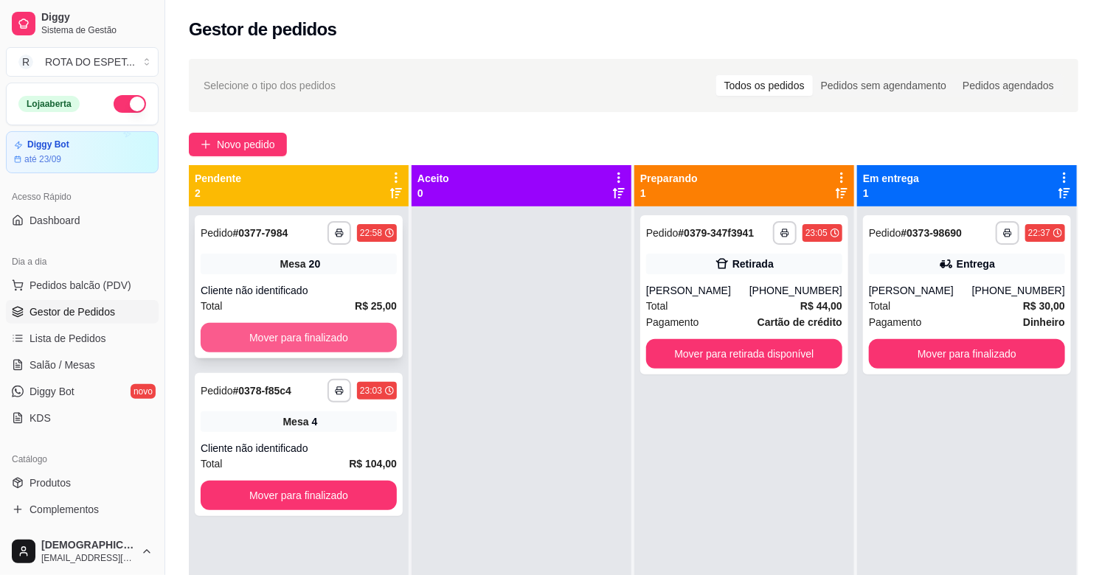
click at [298, 327] on button "Mover para finalizado" at bounding box center [299, 337] width 196 height 29
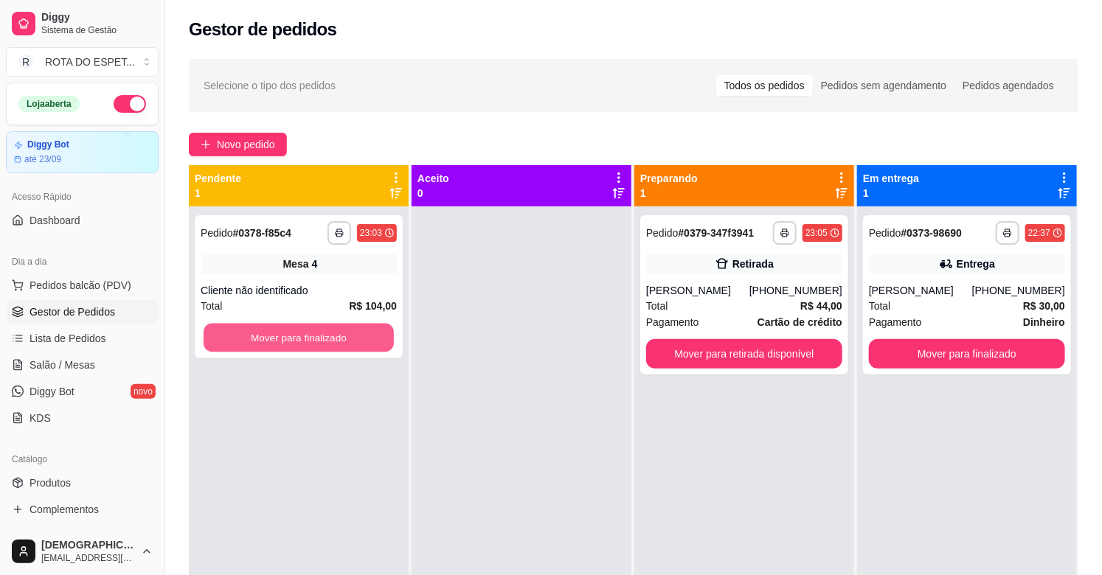
click at [298, 327] on button "Mover para finalizado" at bounding box center [299, 338] width 190 height 29
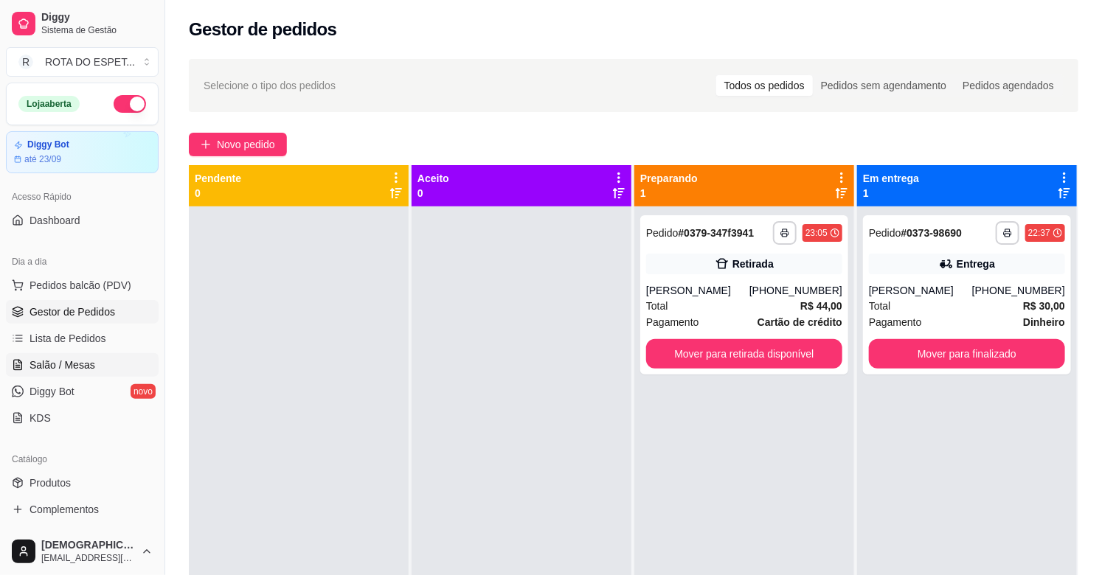
click at [64, 358] on span "Salão / Mesas" at bounding box center [62, 365] width 66 height 15
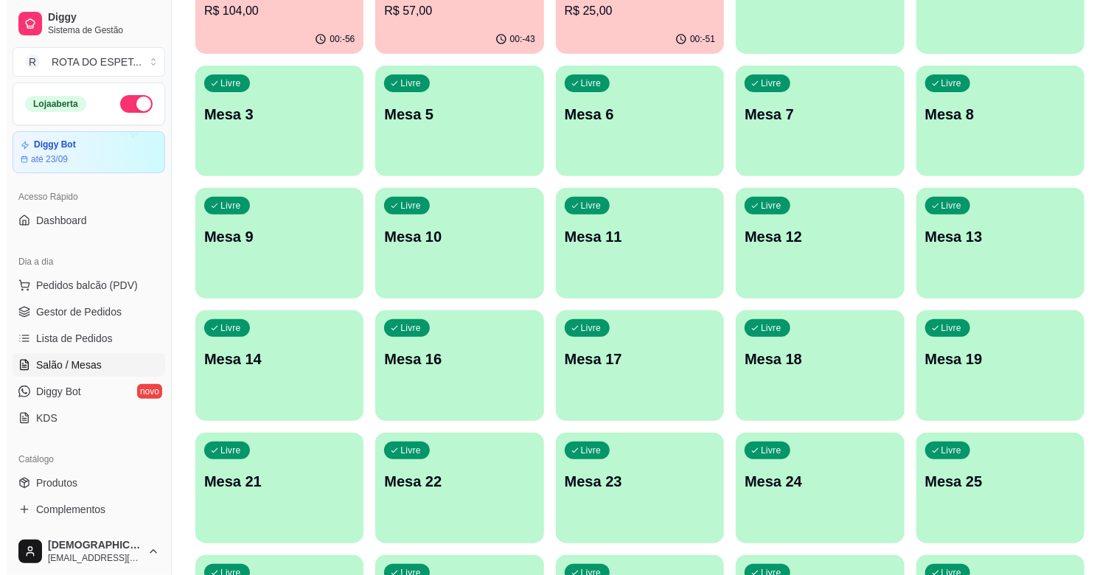
scroll to position [246, 0]
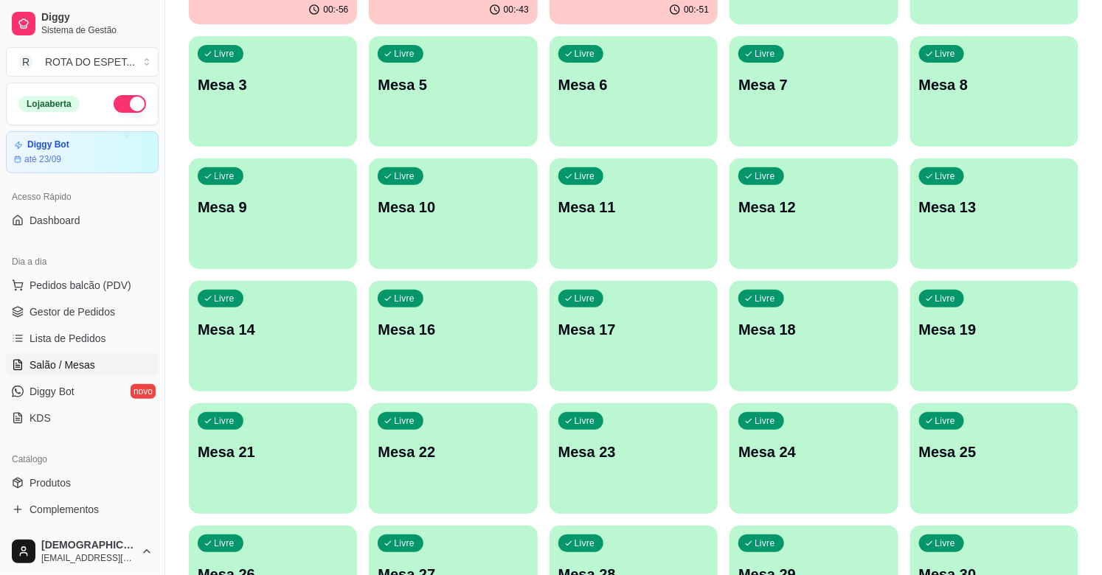
click at [967, 374] on div "button" at bounding box center [994, 383] width 168 height 18
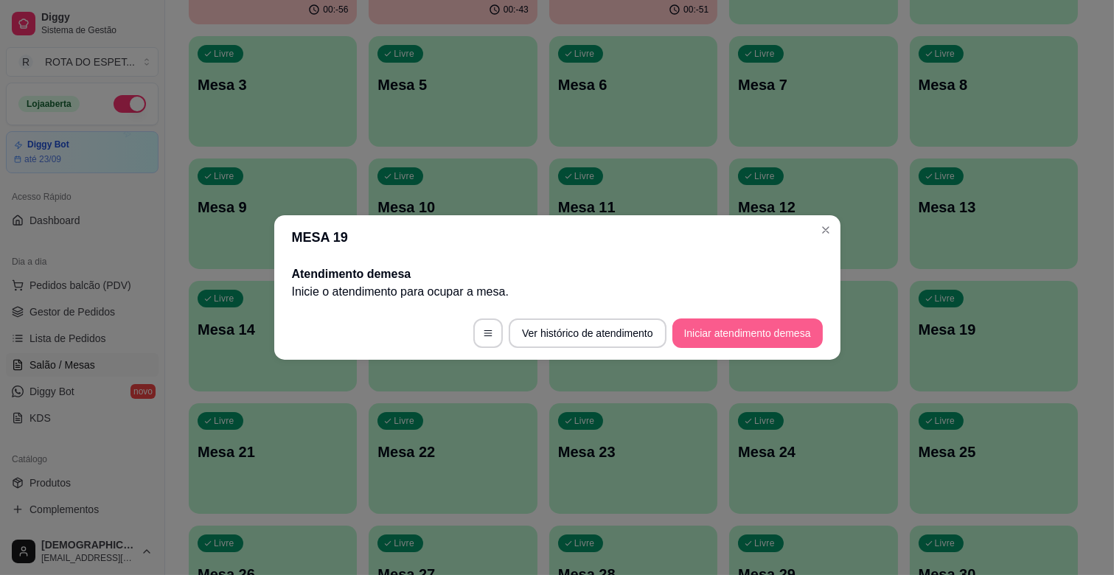
click at [760, 333] on button "Iniciar atendimento de mesa" at bounding box center [748, 333] width 150 height 29
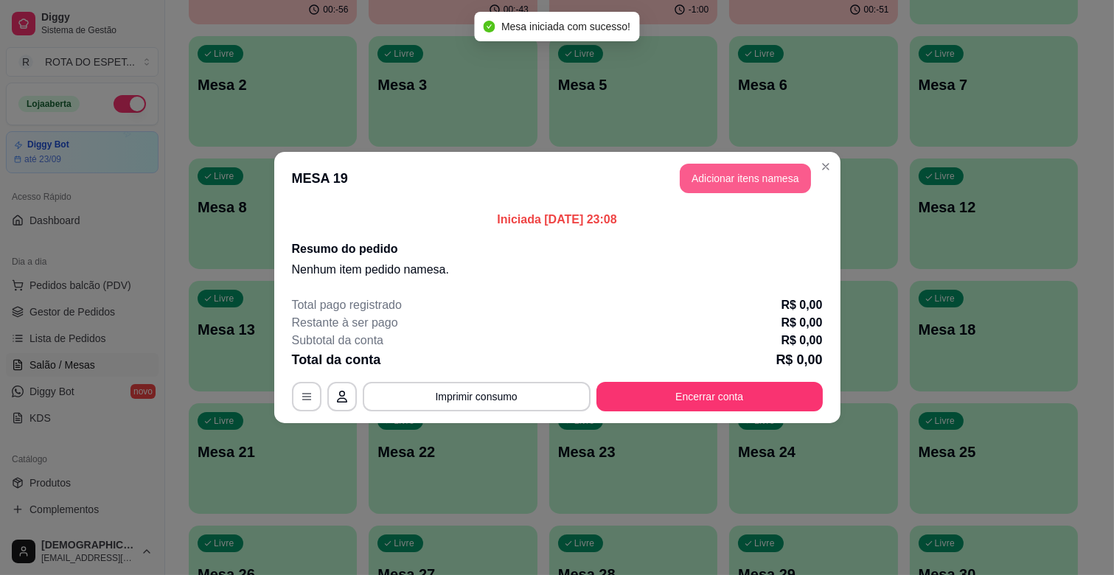
click at [721, 176] on button "Adicionar itens na mesa" at bounding box center [745, 178] width 131 height 29
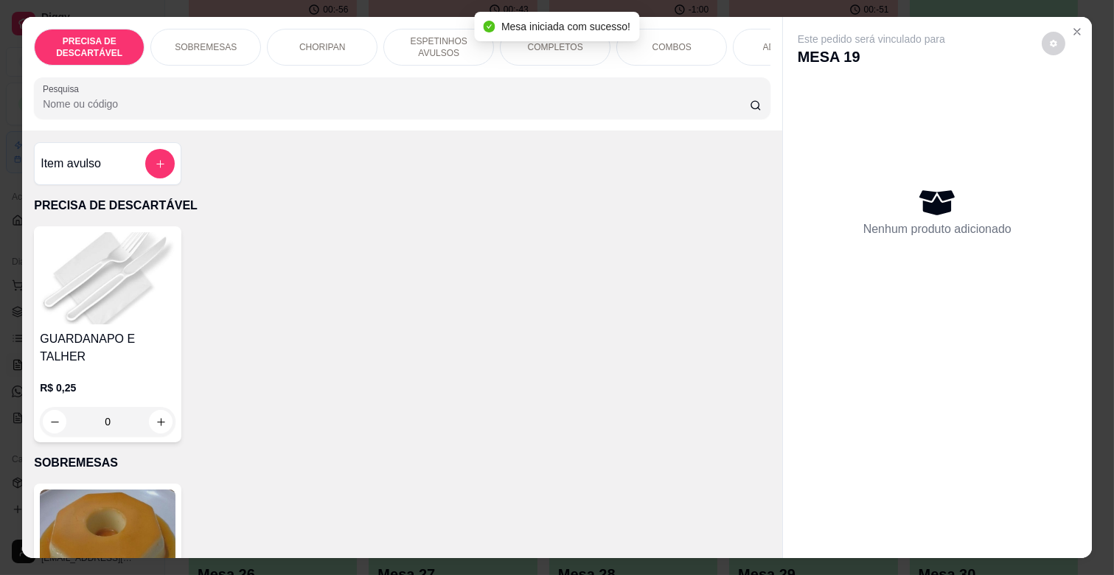
click at [190, 41] on p "SOBREMESAS" at bounding box center [206, 47] width 62 height 12
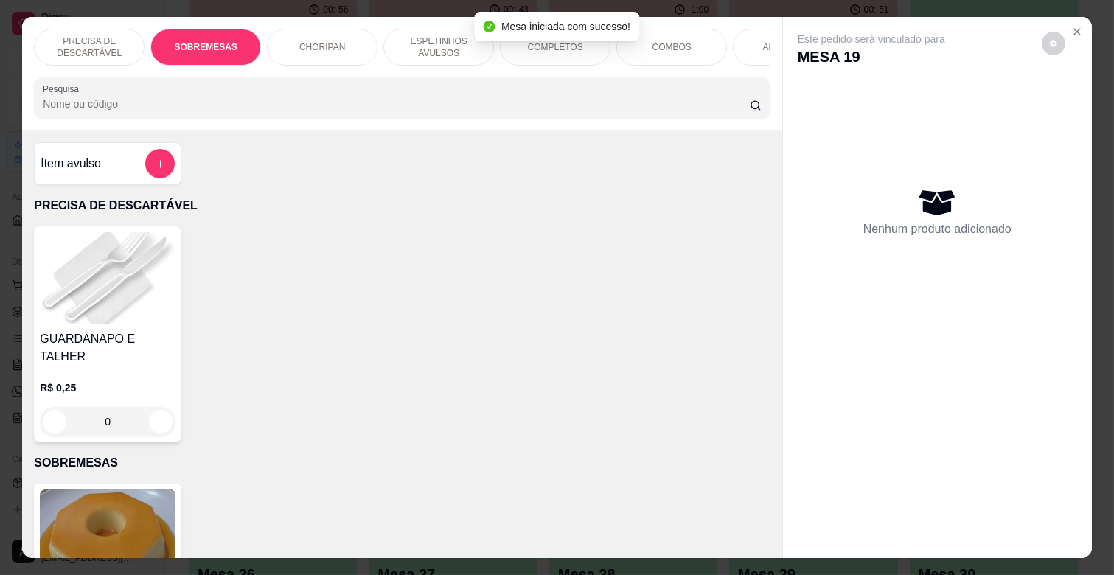
scroll to position [35, 0]
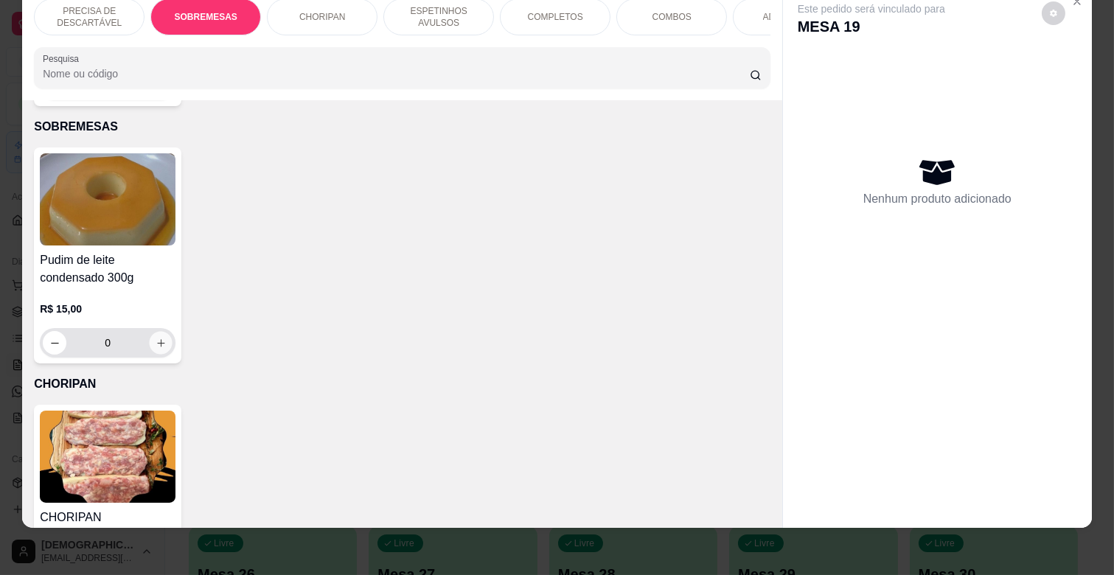
click at [155, 333] on button "increase-product-quantity" at bounding box center [161, 343] width 23 height 23
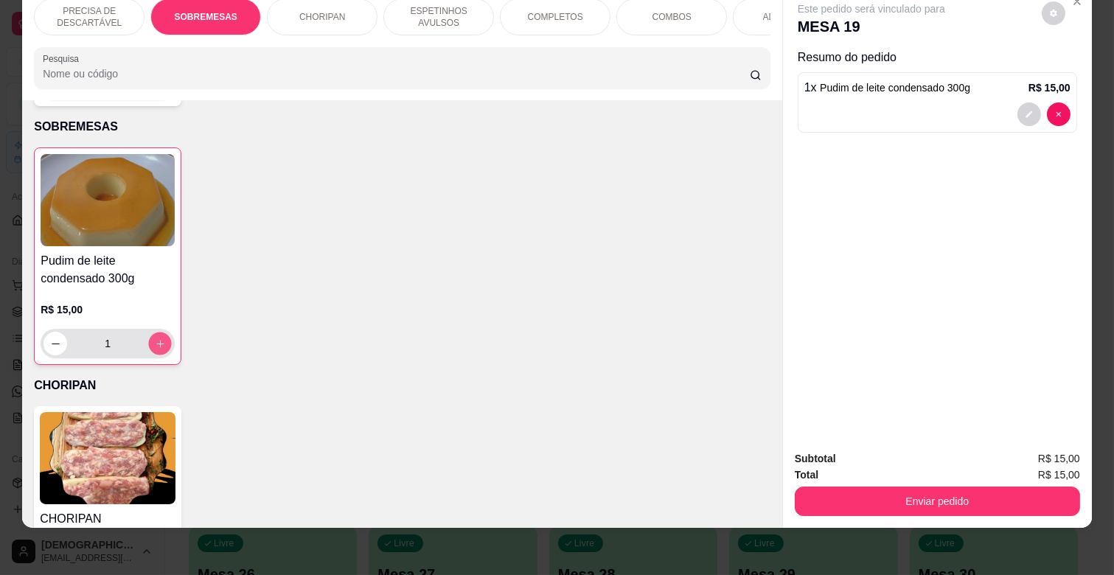
click at [155, 333] on button "increase-product-quantity" at bounding box center [160, 344] width 23 height 23
type input "2"
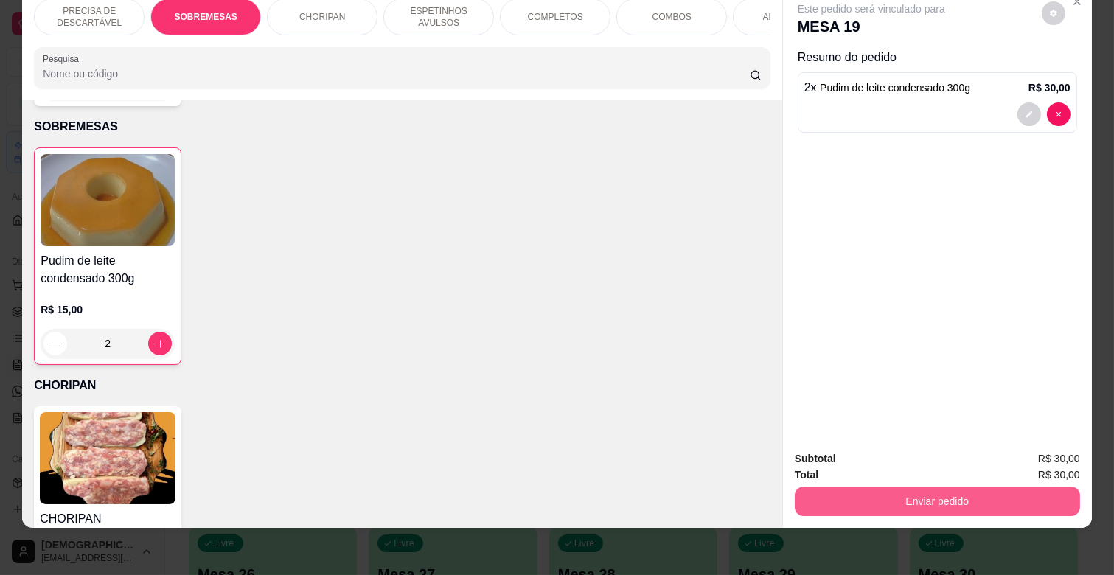
click at [938, 490] on button "Enviar pedido" at bounding box center [937, 501] width 285 height 29
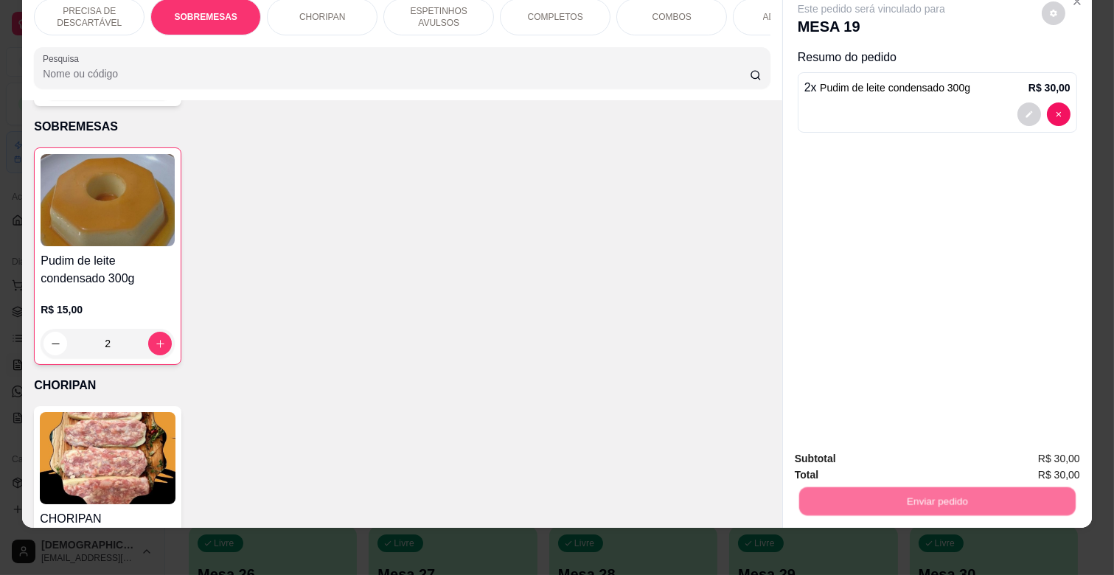
click at [894, 460] on button "Não registrar e enviar pedido" at bounding box center [887, 454] width 153 height 28
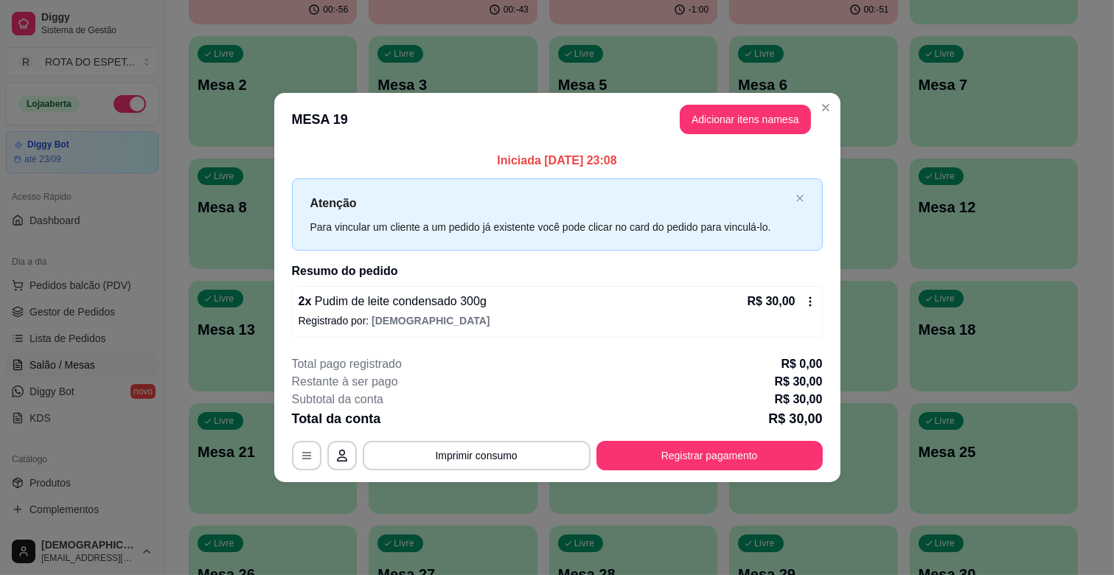
scroll to position [246, 0]
click at [780, 446] on button "Registrar pagamento" at bounding box center [710, 455] width 226 height 29
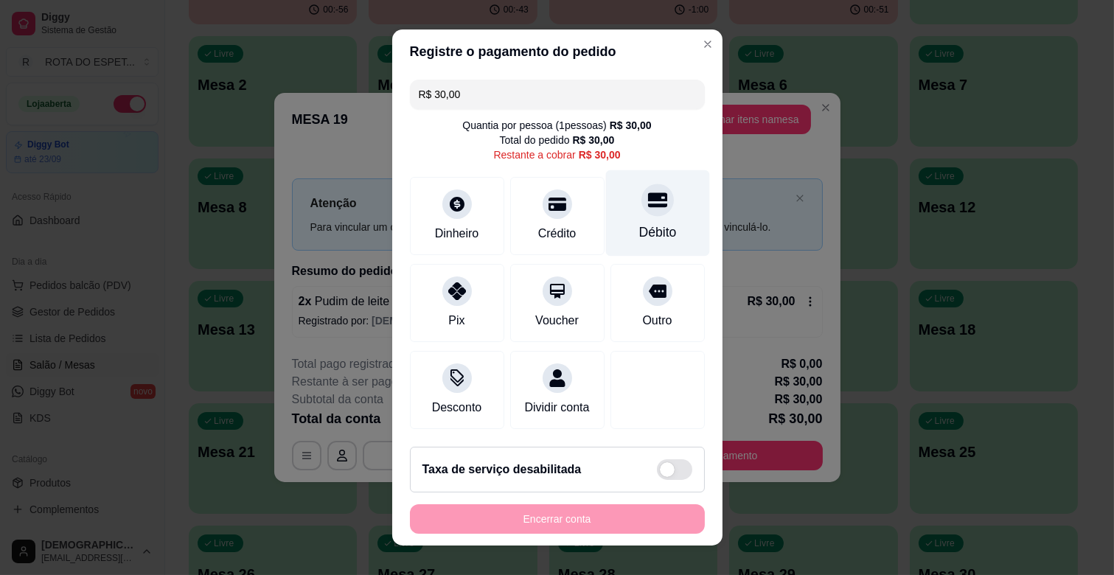
click at [646, 196] on div at bounding box center [658, 200] width 32 height 32
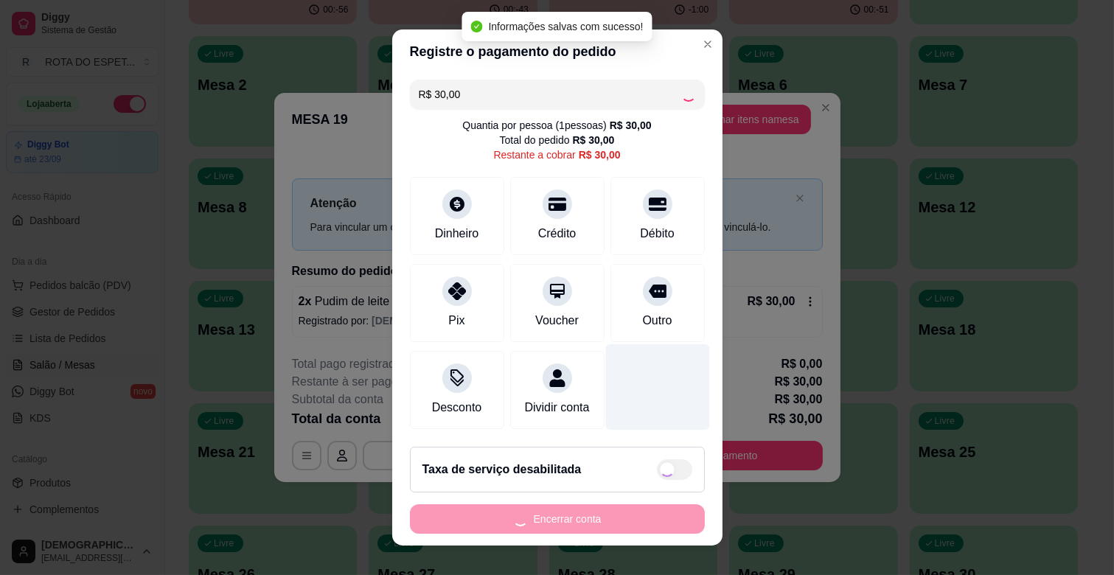
type input "R$ 0,00"
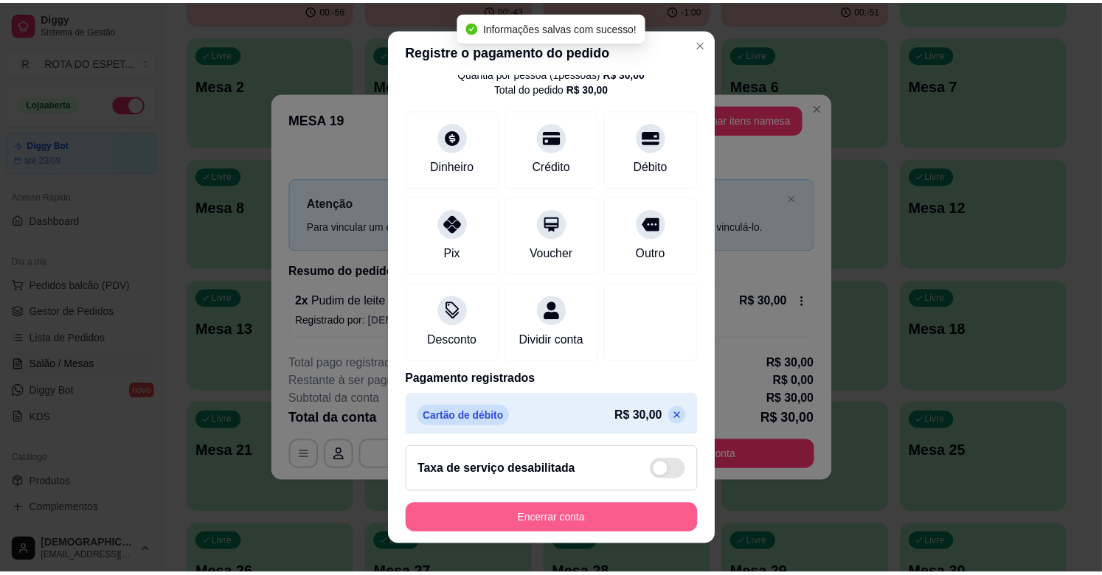
scroll to position [78, 0]
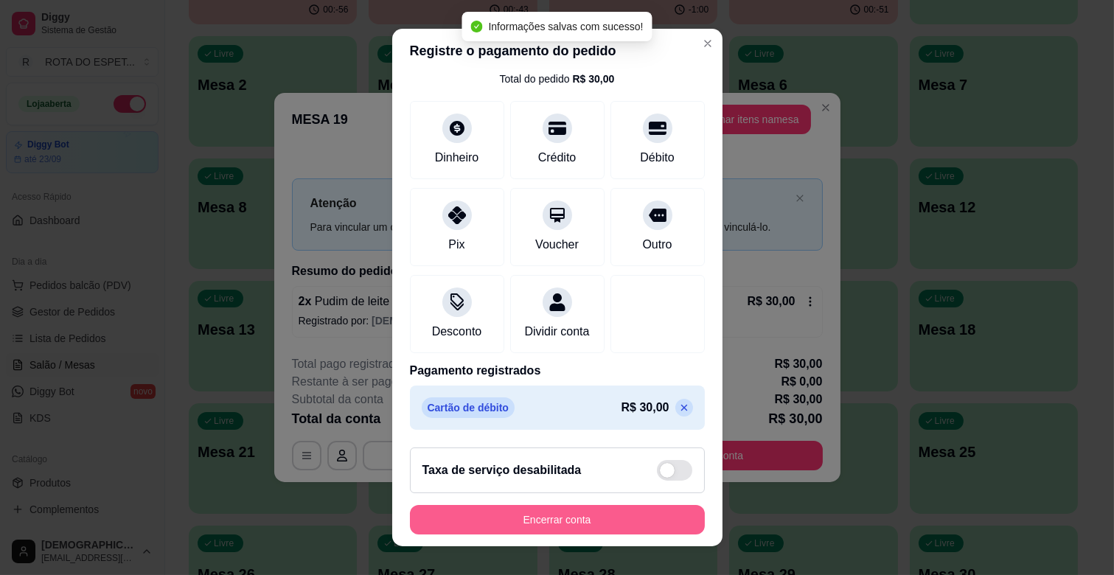
click at [635, 524] on button "Encerrar conta" at bounding box center [557, 519] width 295 height 29
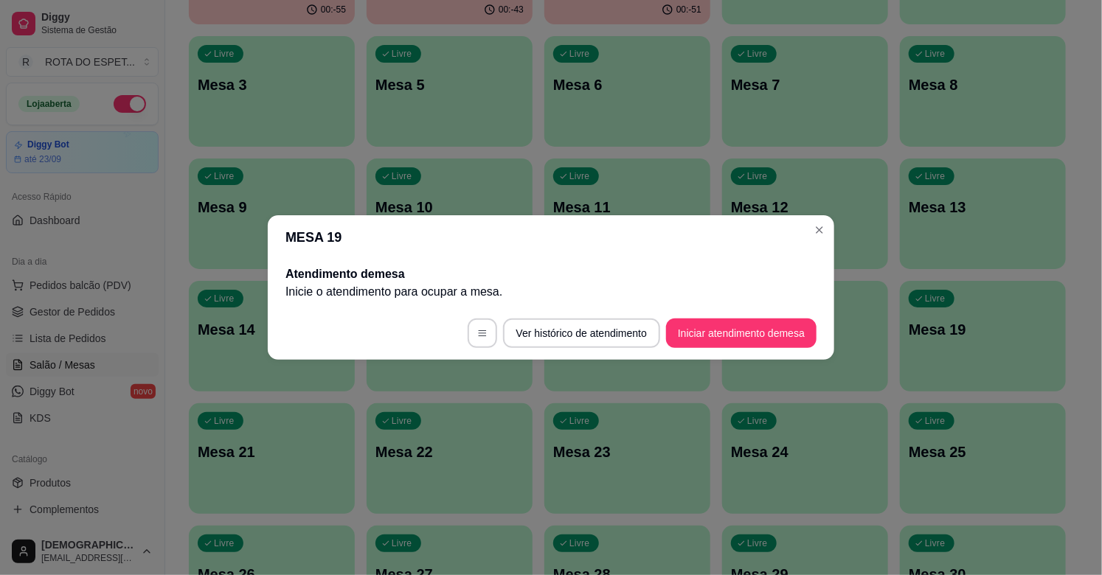
click at [104, 313] on span "Gestor de Pedidos" at bounding box center [72, 312] width 86 height 15
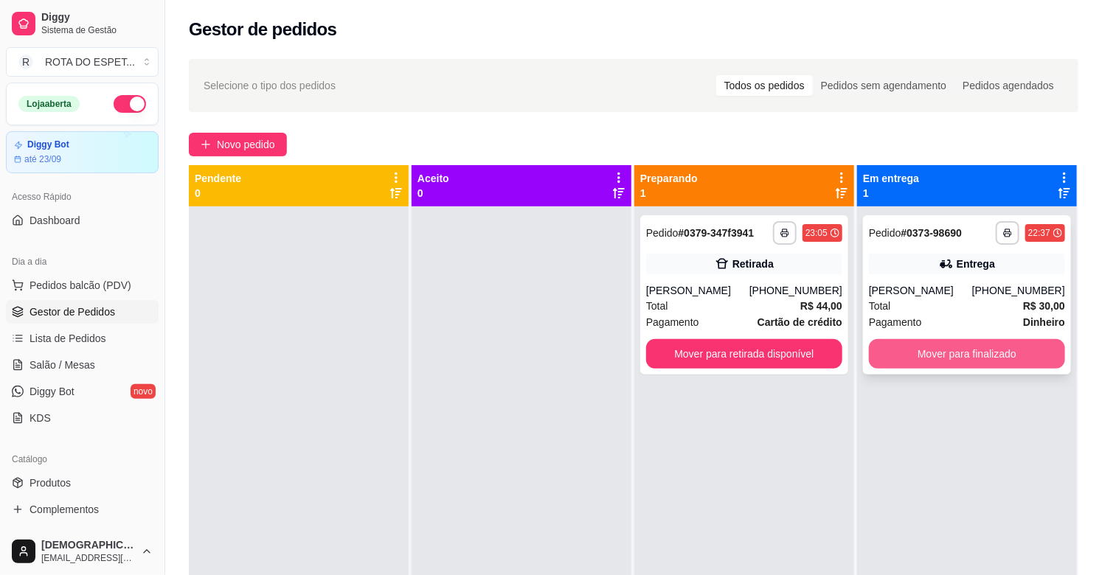
click at [988, 358] on button "Mover para finalizado" at bounding box center [967, 353] width 196 height 29
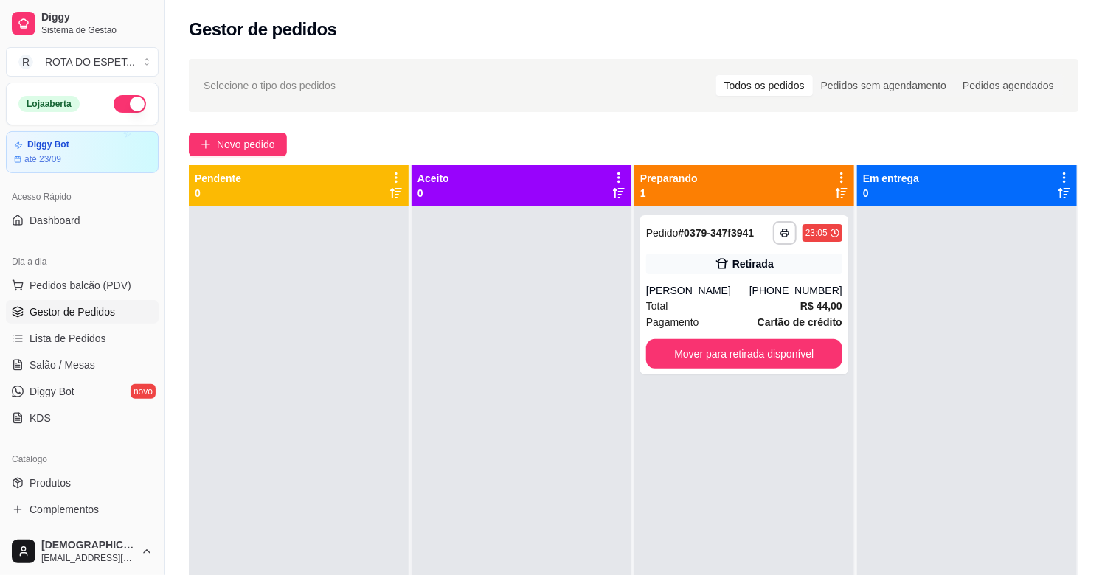
click at [487, 490] on div at bounding box center [521, 493] width 220 height 575
click at [726, 307] on div "Total R$ 44,00" at bounding box center [744, 306] width 196 height 16
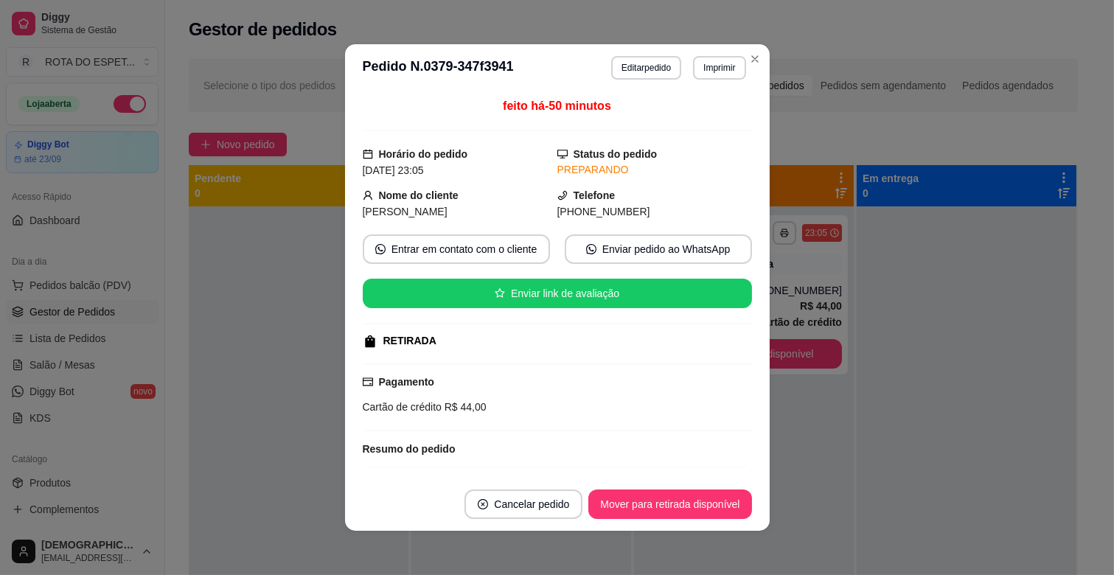
scroll to position [305, 0]
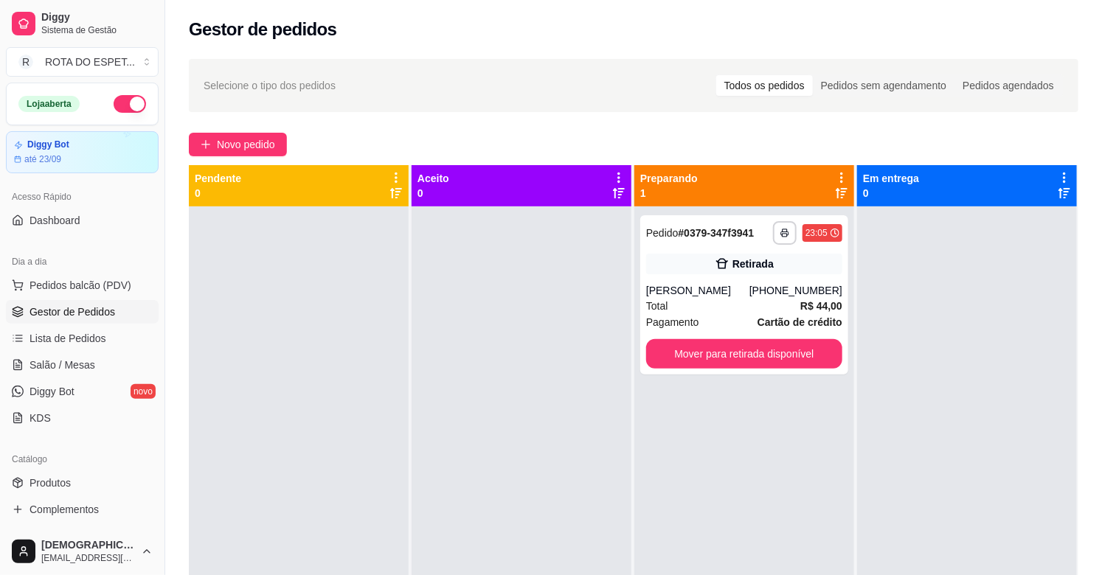
click at [487, 454] on div at bounding box center [521, 493] width 220 height 575
click at [55, 369] on span "Salão / Mesas" at bounding box center [62, 365] width 66 height 15
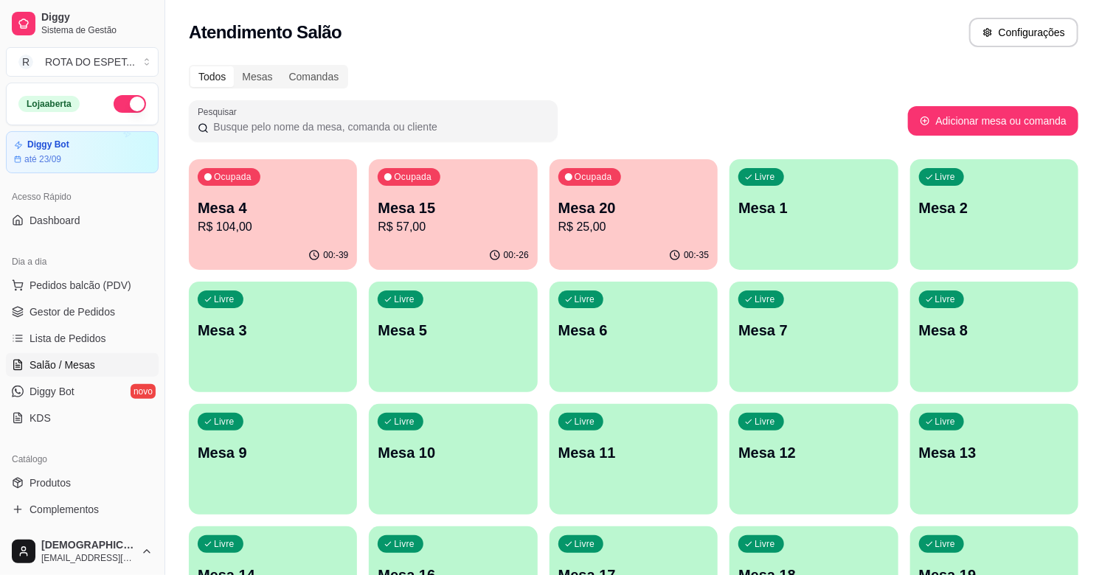
click at [456, 241] on div "00:-26" at bounding box center [453, 255] width 168 height 29
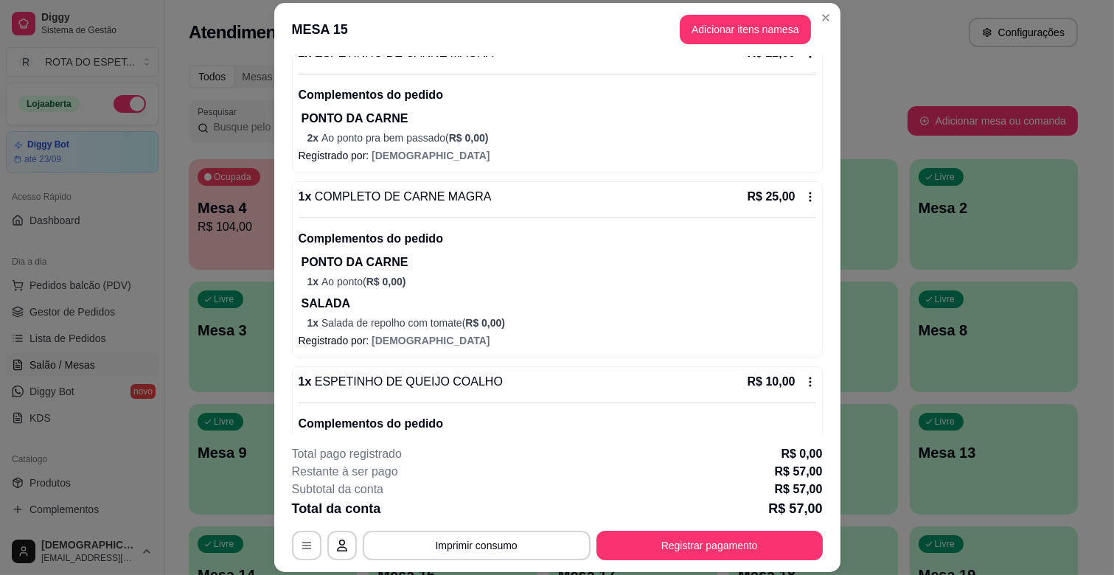
scroll to position [232, 0]
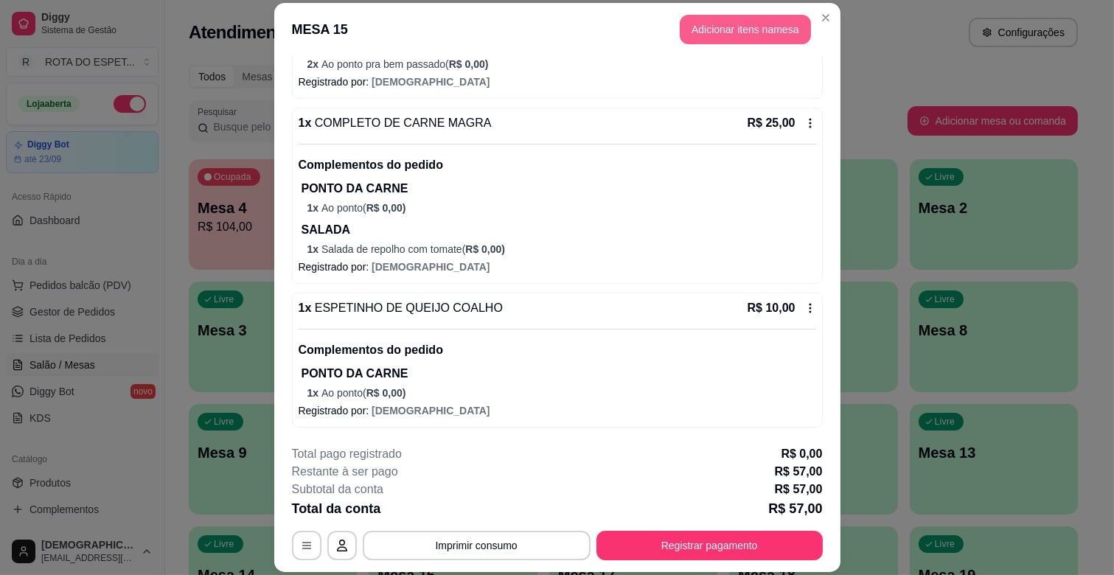
click at [760, 34] on button "Adicionar itens na mesa" at bounding box center [745, 29] width 131 height 29
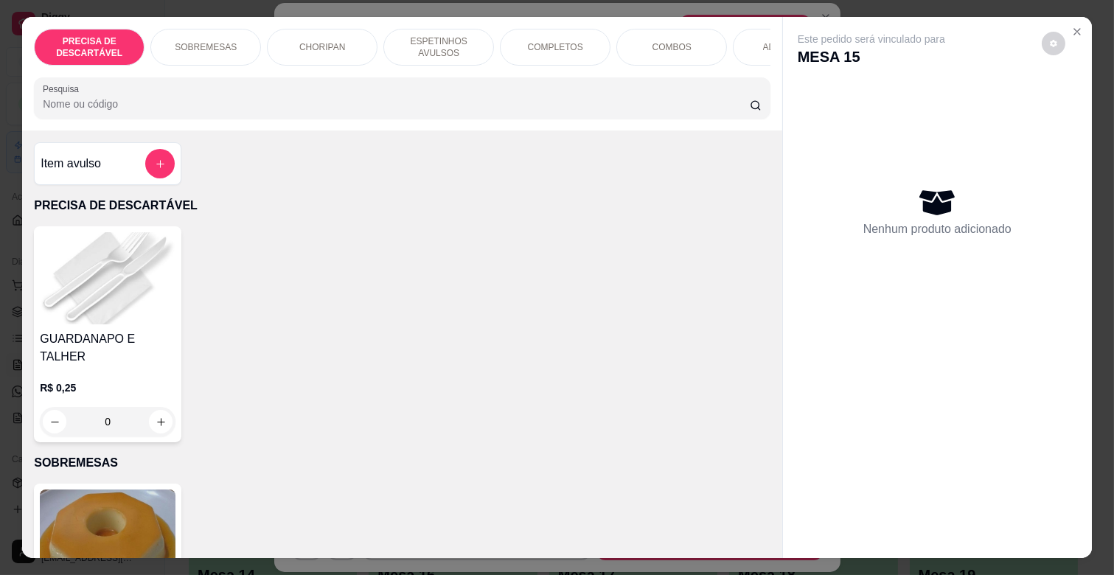
scroll to position [0, 645]
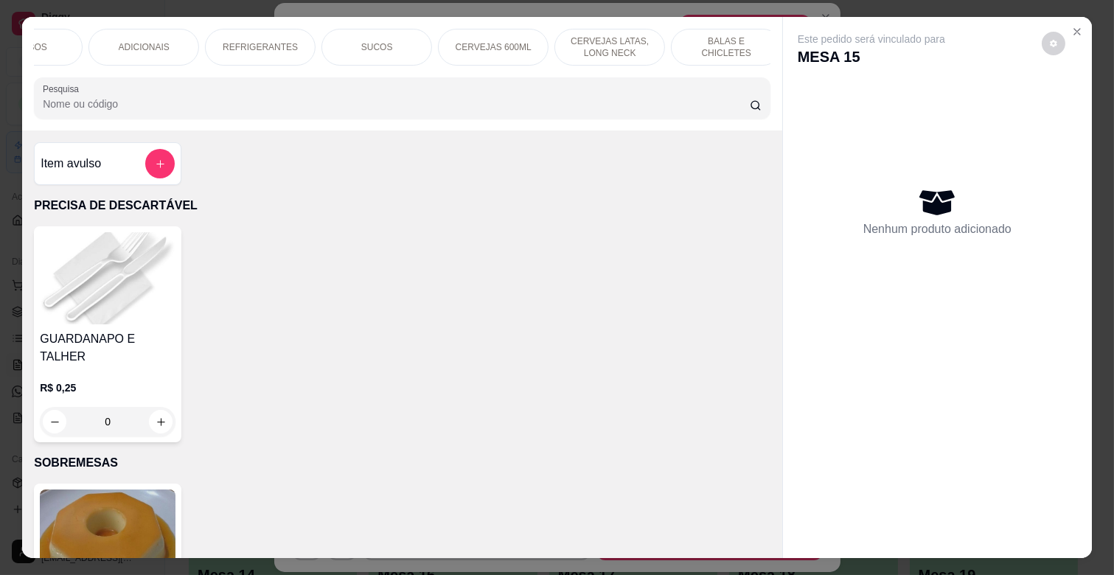
click at [254, 45] on p "REFRIGERANTES" at bounding box center [260, 47] width 75 height 12
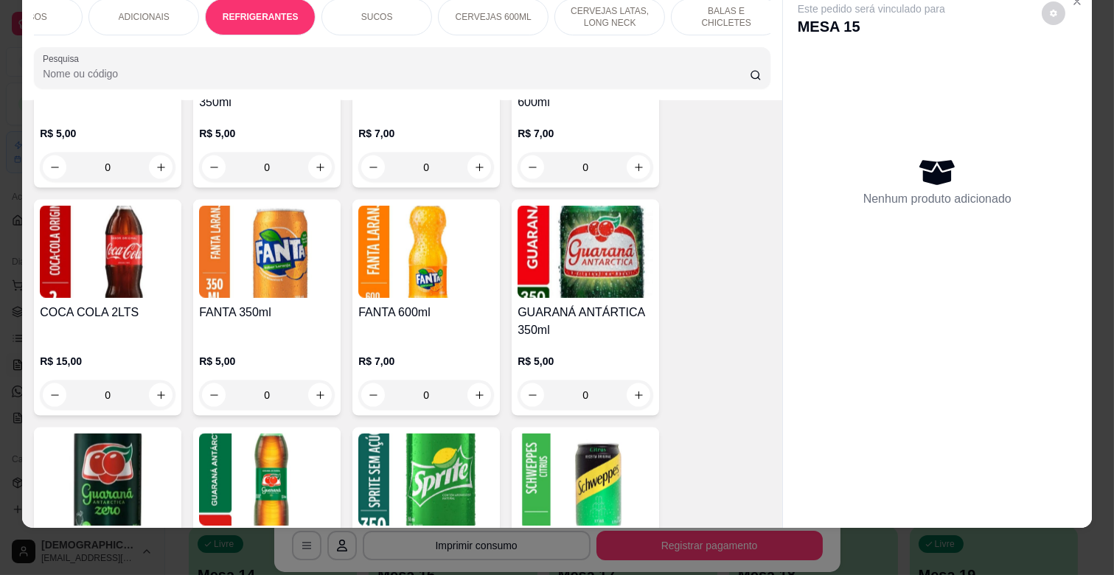
scroll to position [3877, 0]
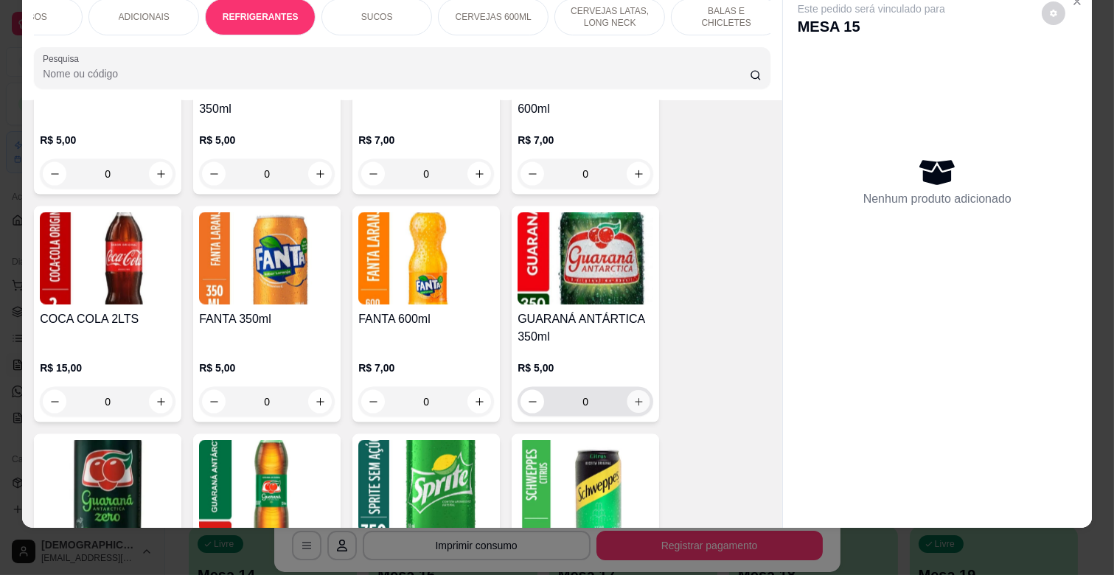
click at [633, 397] on icon "increase-product-quantity" at bounding box center [638, 402] width 11 height 11
type input "1"
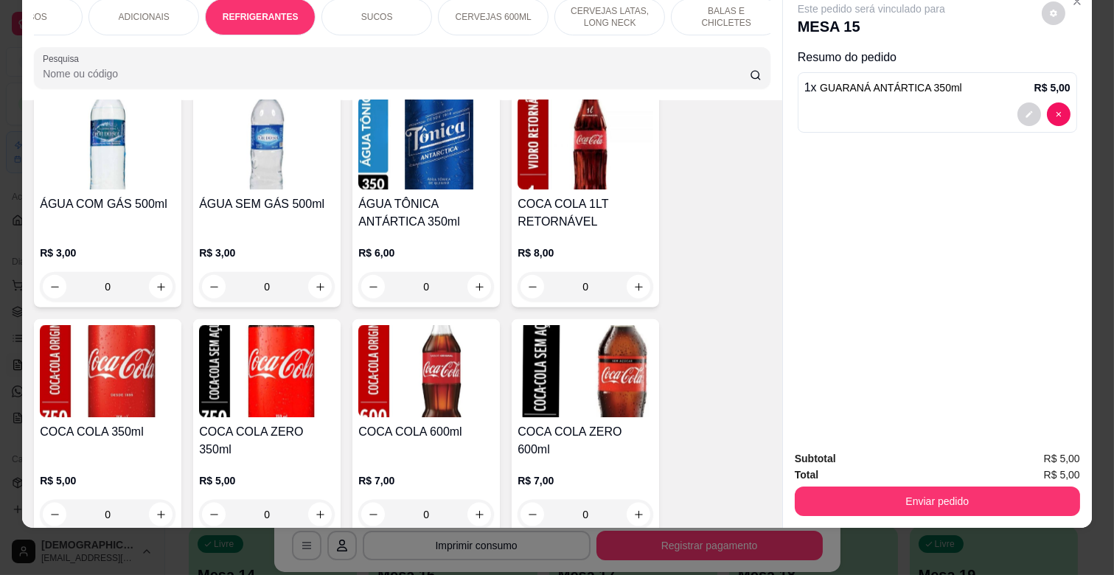
scroll to position [3386, 0]
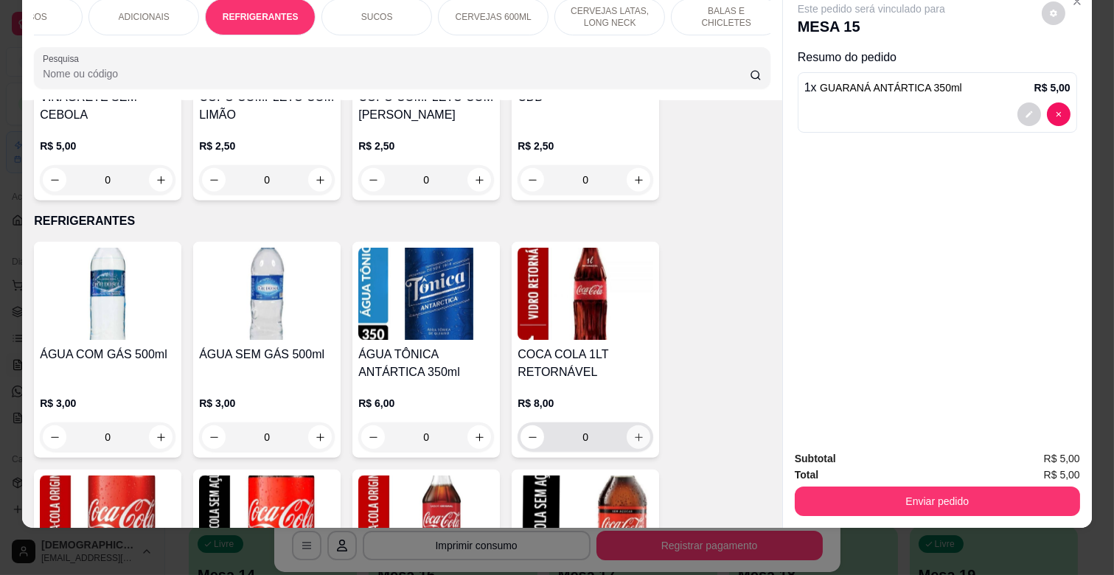
click at [633, 432] on icon "increase-product-quantity" at bounding box center [638, 437] width 11 height 11
type input "1"
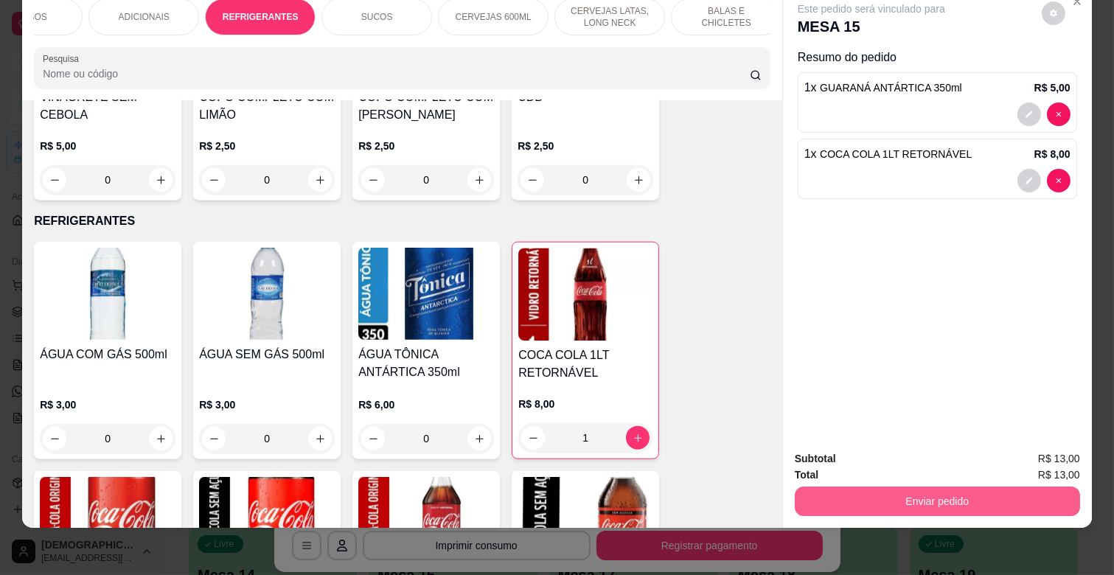
click at [939, 487] on button "Enviar pedido" at bounding box center [937, 501] width 285 height 29
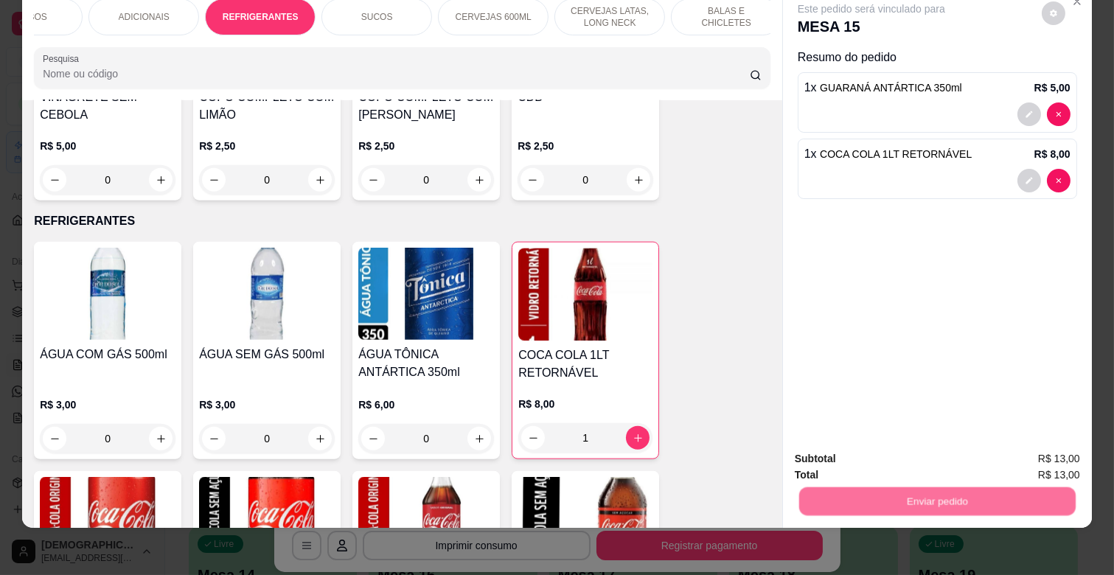
click at [864, 448] on button "Não registrar e enviar pedido" at bounding box center [887, 453] width 153 height 28
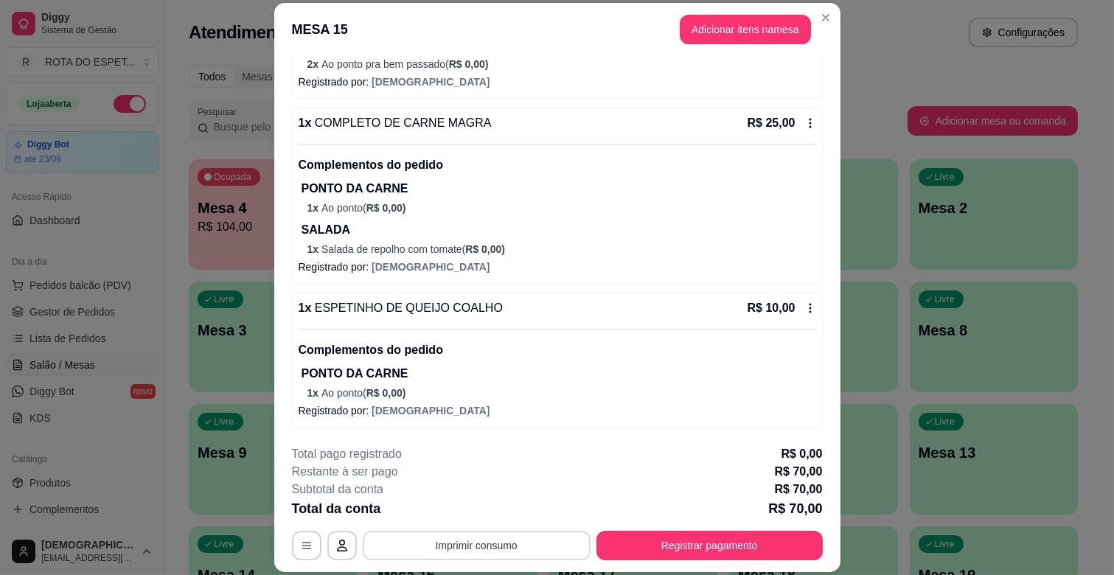
click at [494, 541] on button "Imprimir consumo" at bounding box center [477, 545] width 228 height 29
click at [502, 503] on button "IMPRESSORA CAIXA" at bounding box center [475, 511] width 118 height 23
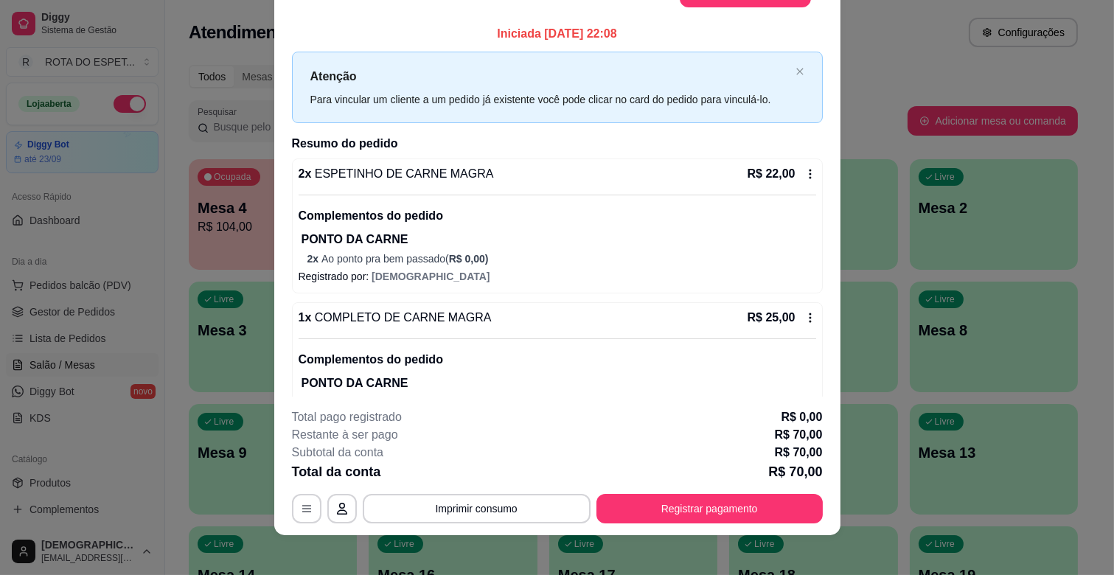
scroll to position [44, 0]
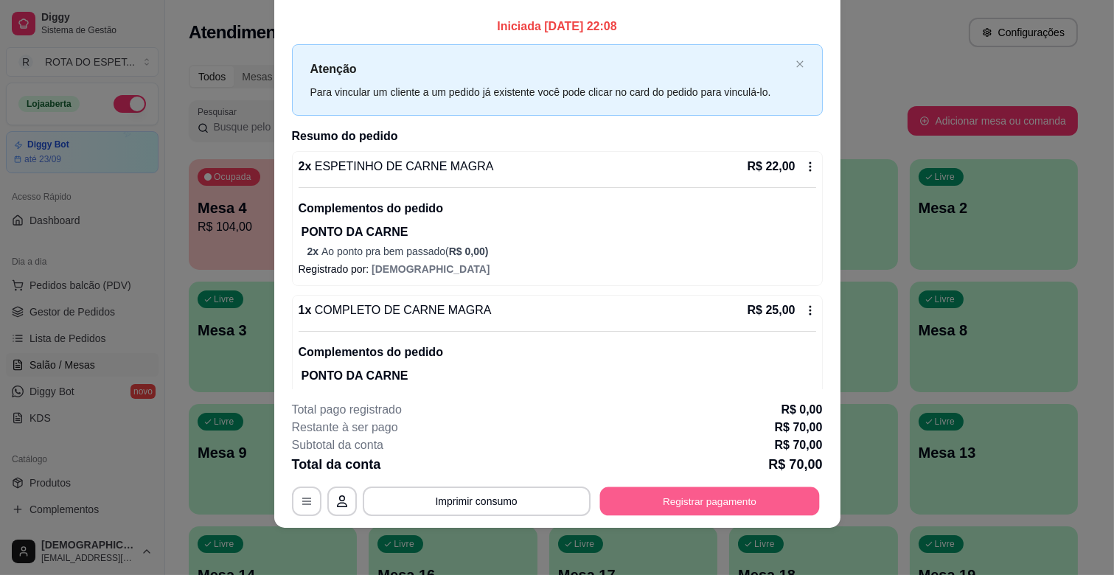
click at [754, 501] on button "Registrar pagamento" at bounding box center [710, 501] width 220 height 29
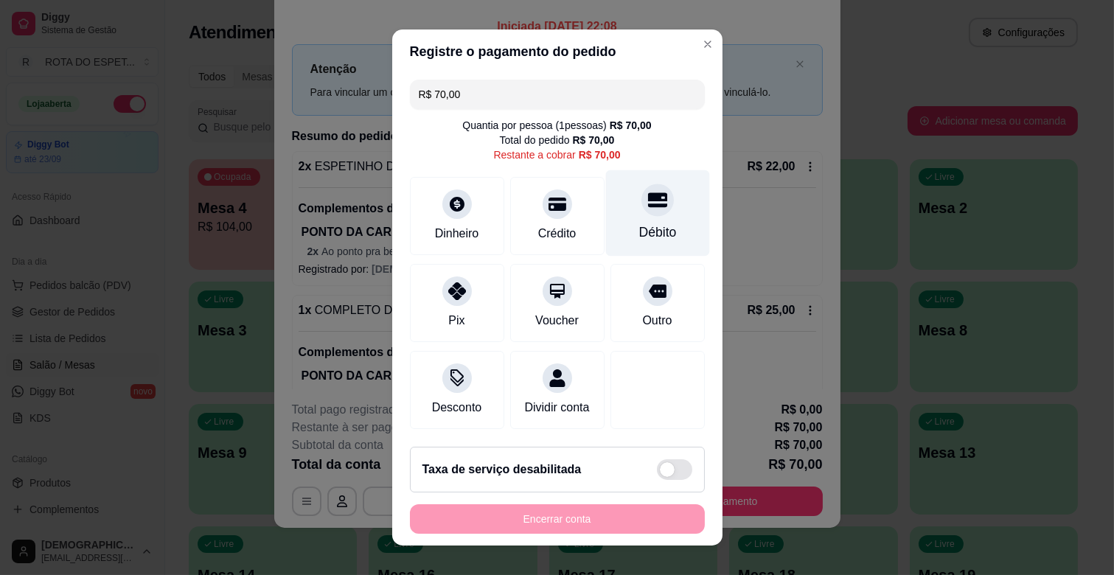
click at [639, 233] on div "Débito" at bounding box center [658, 232] width 38 height 19
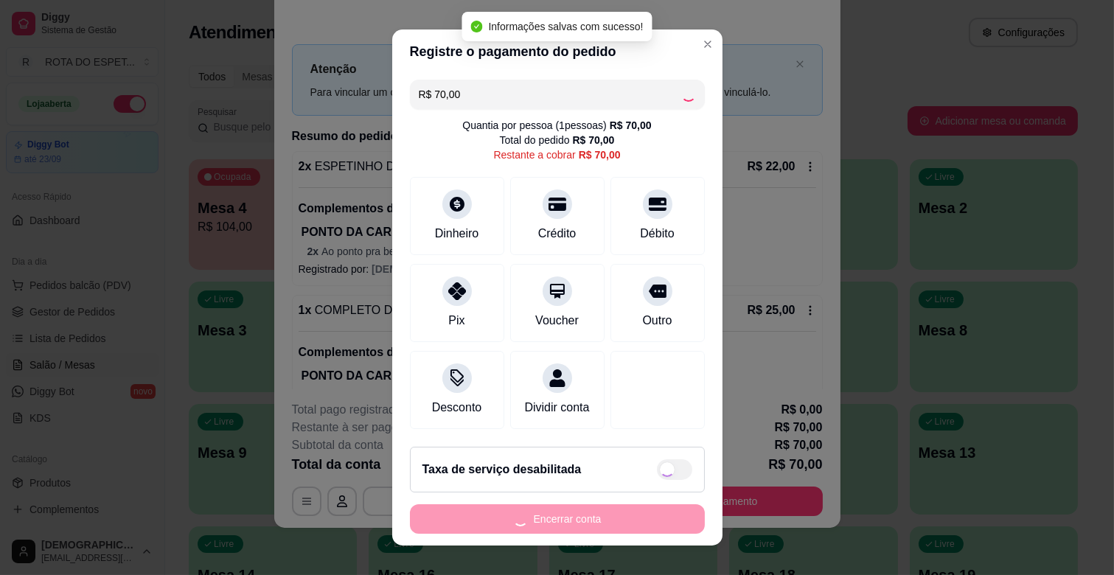
type input "R$ 0,00"
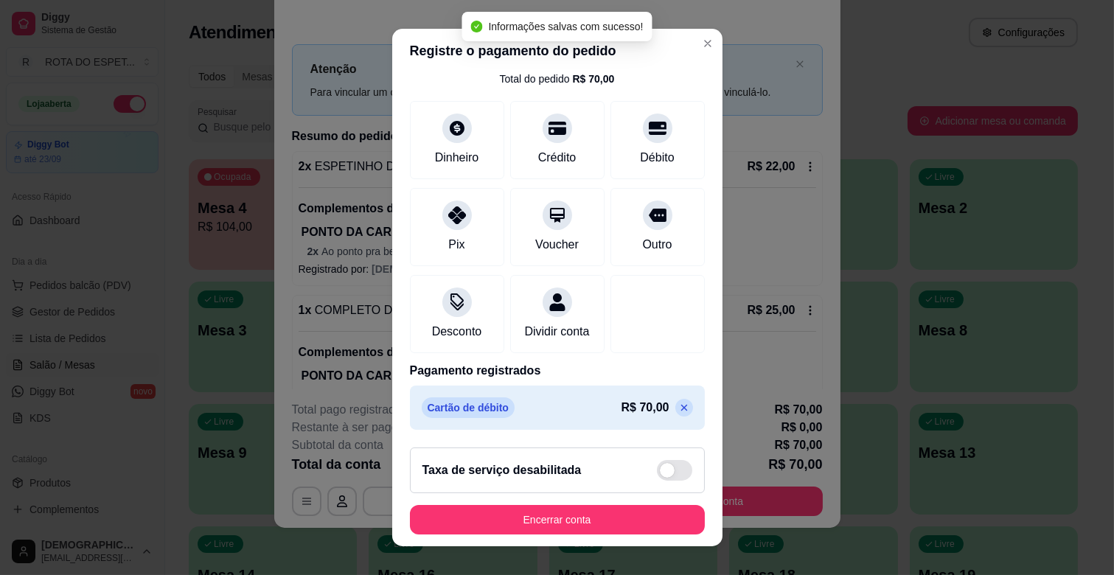
scroll to position [18, 0]
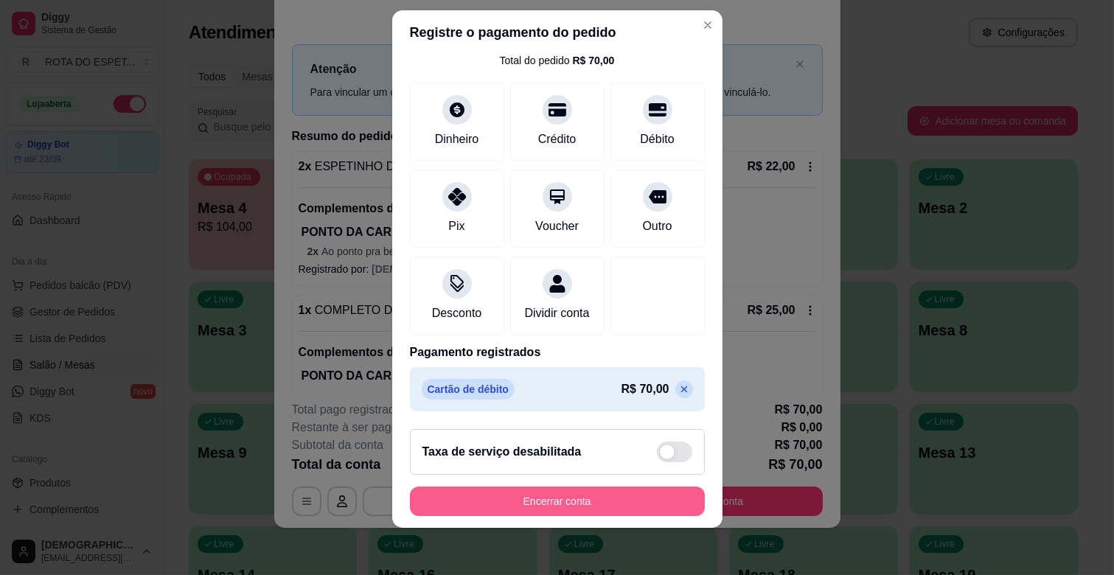
click at [591, 497] on button "Encerrar conta" at bounding box center [557, 501] width 295 height 29
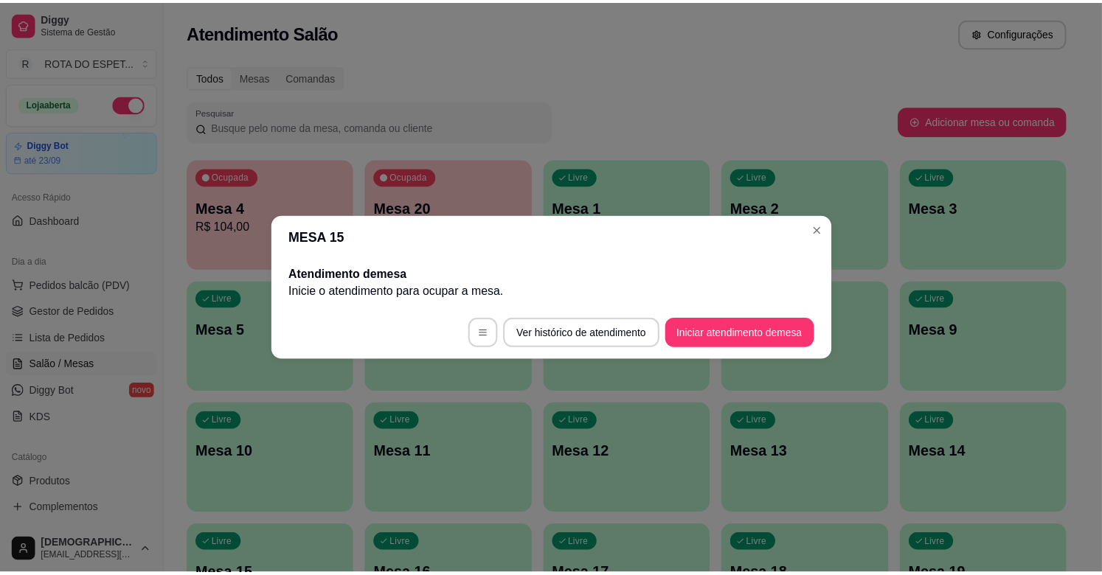
scroll to position [0, 0]
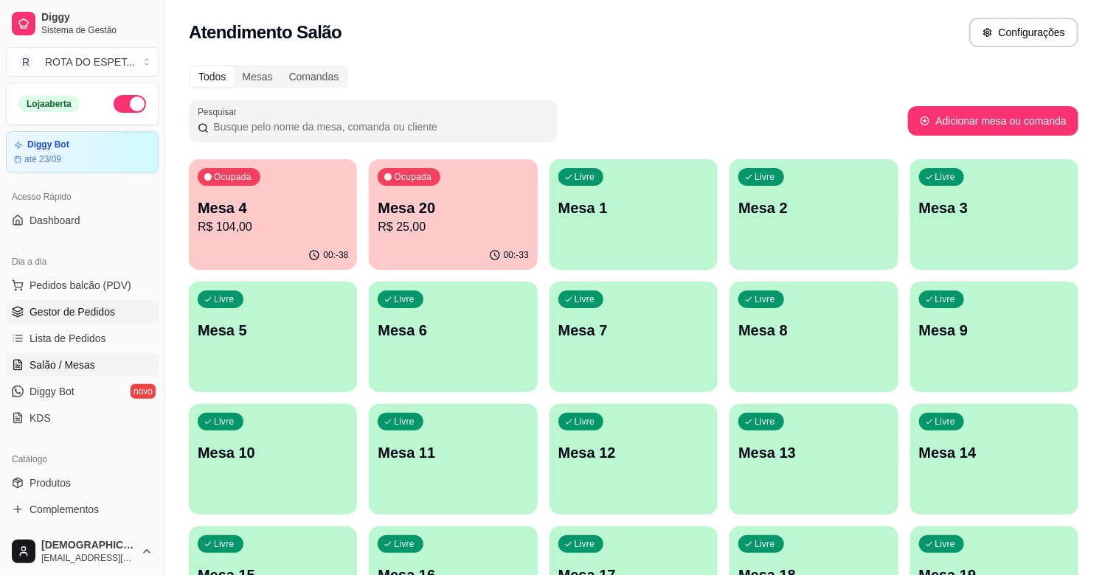
click at [91, 322] on link "Gestor de Pedidos" at bounding box center [82, 312] width 153 height 24
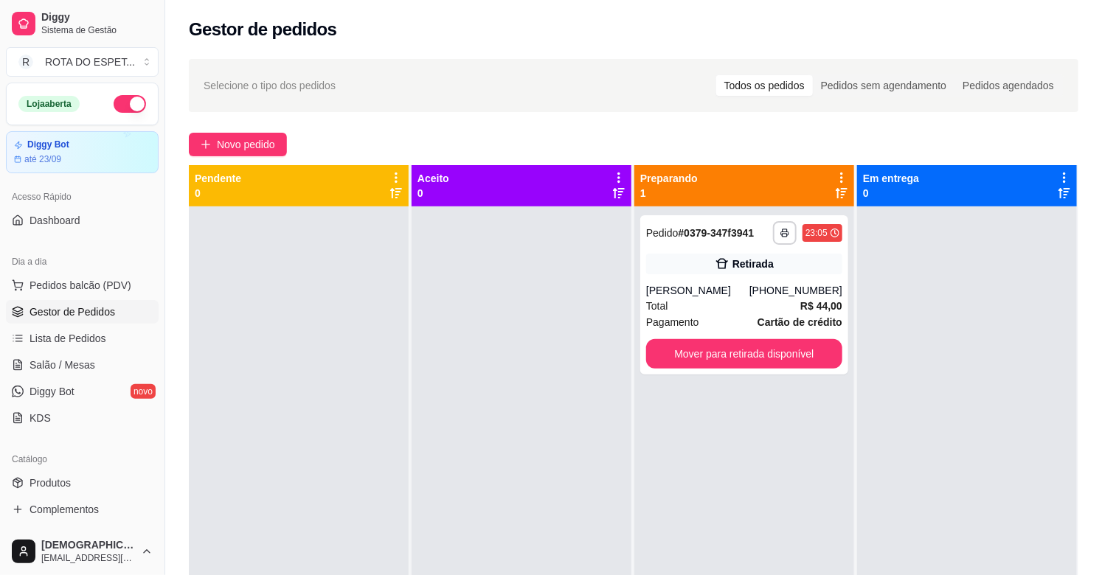
click at [521, 451] on div at bounding box center [521, 493] width 220 height 575
click at [69, 487] on span "Produtos" at bounding box center [49, 483] width 41 height 15
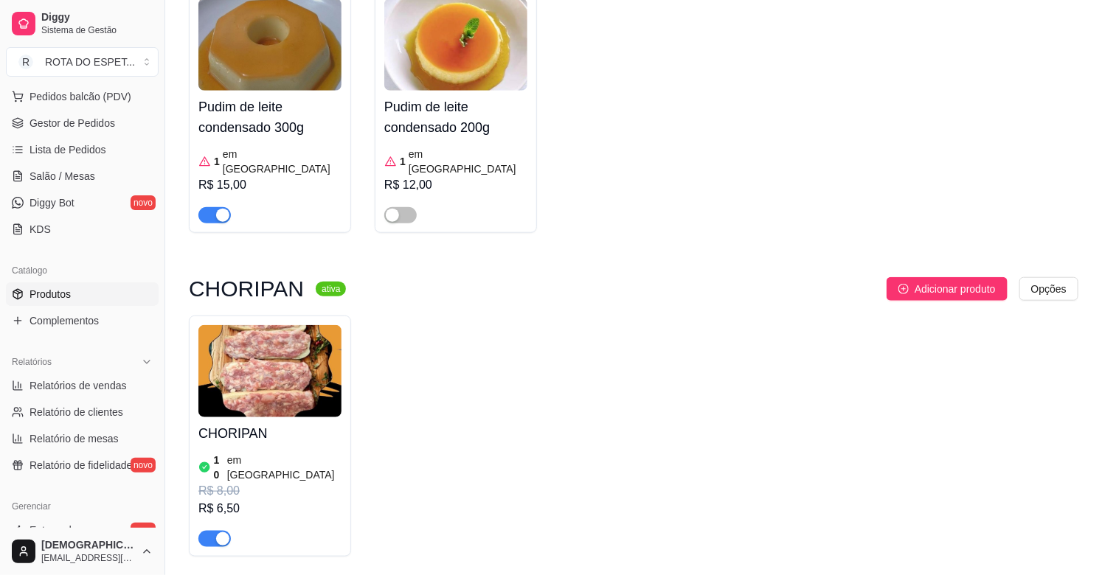
scroll to position [409, 0]
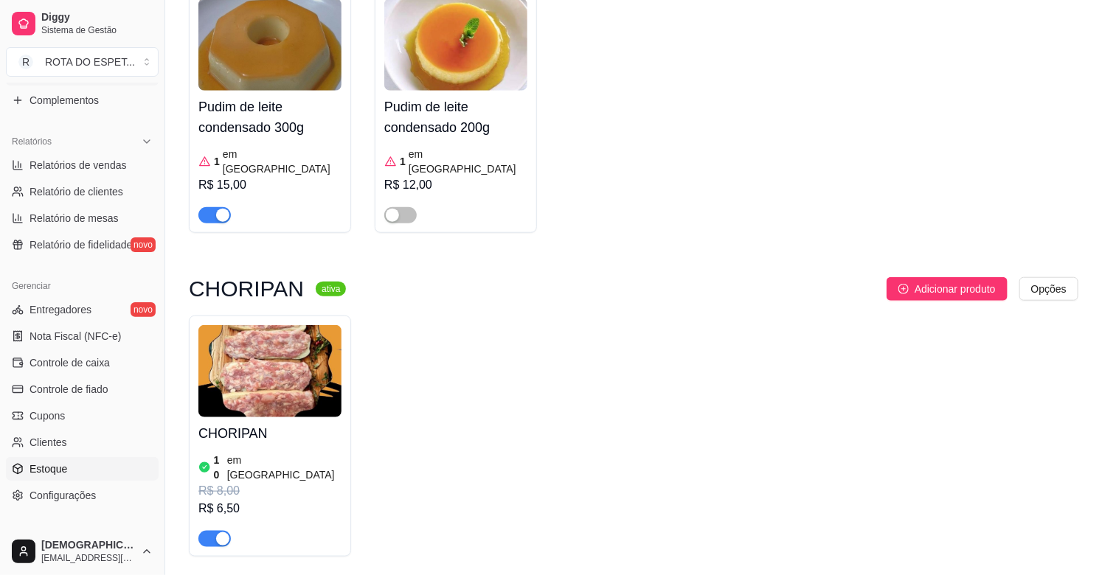
click at [75, 462] on link "Estoque" at bounding box center [82, 469] width 153 height 24
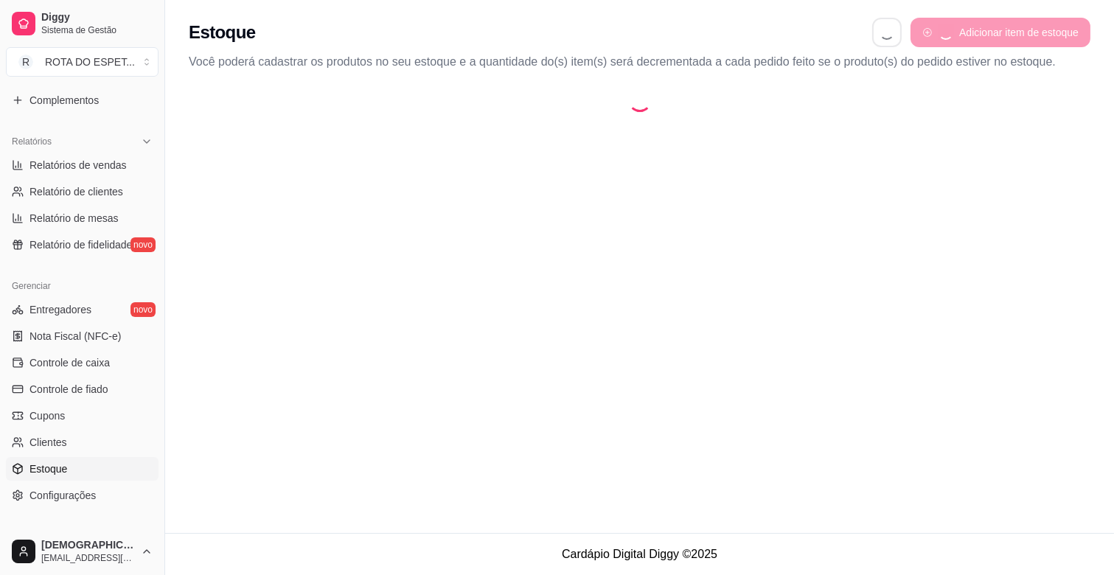
select select "QUANTITY_ORDER"
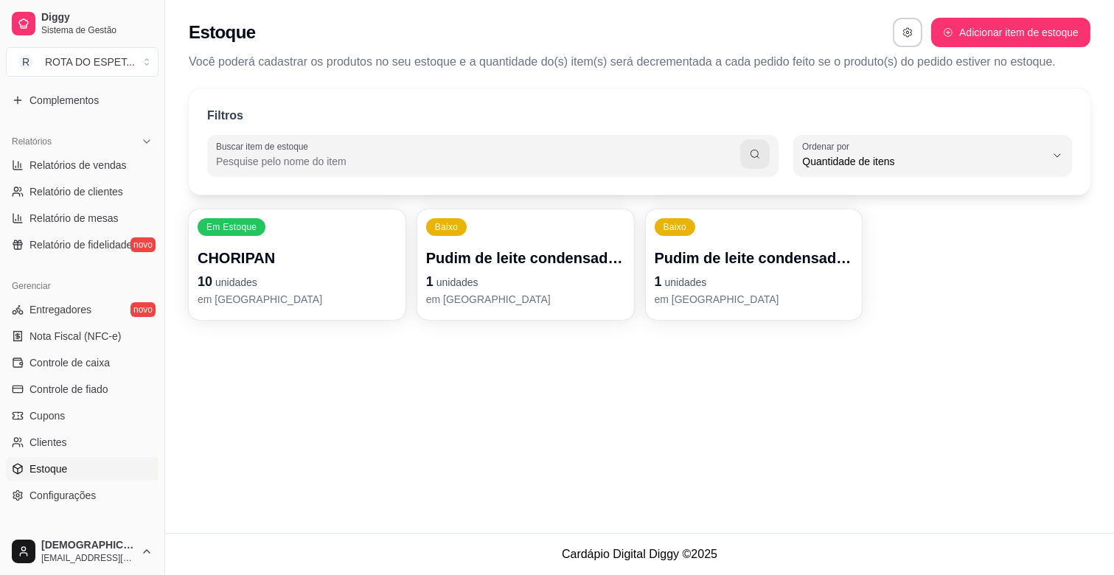
scroll to position [13, 0]
click at [525, 283] on p "1 unidades" at bounding box center [525, 281] width 199 height 21
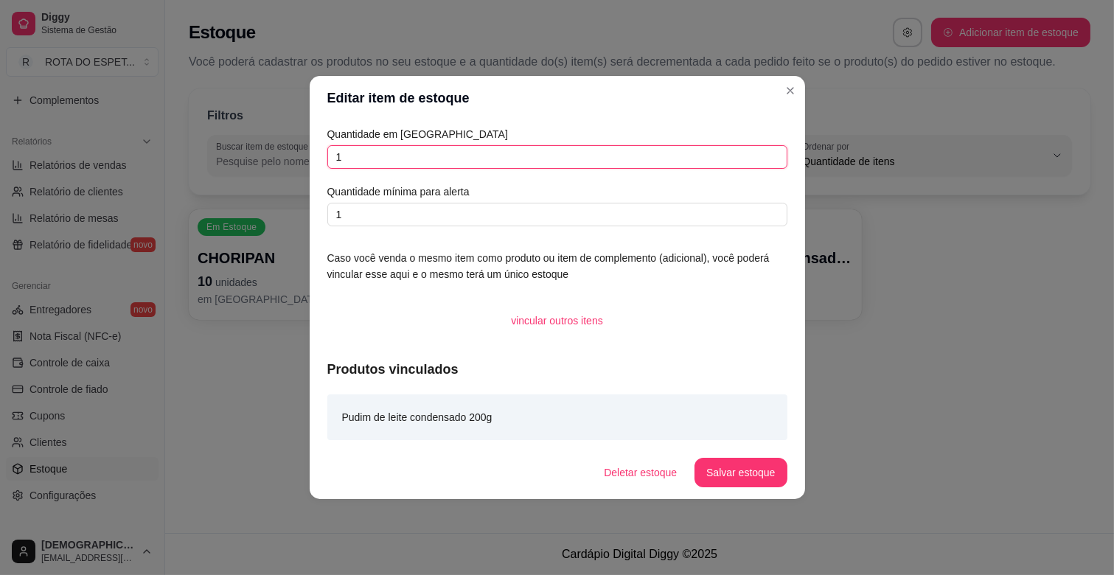
click at [478, 159] on input "1" at bounding box center [557, 157] width 460 height 24
type input "3"
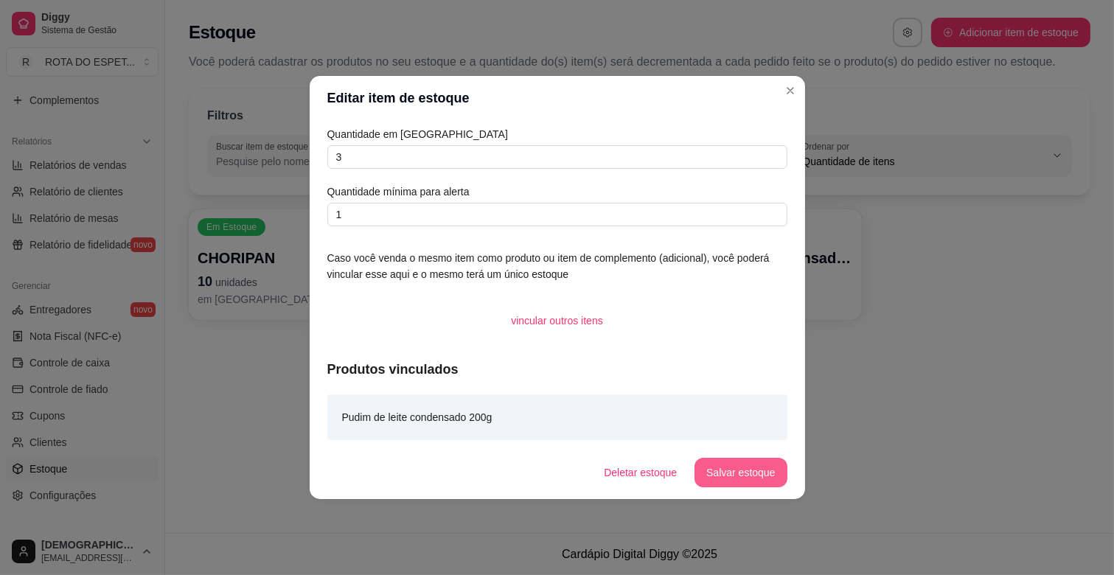
click at [761, 468] on button "Salvar estoque" at bounding box center [741, 472] width 92 height 29
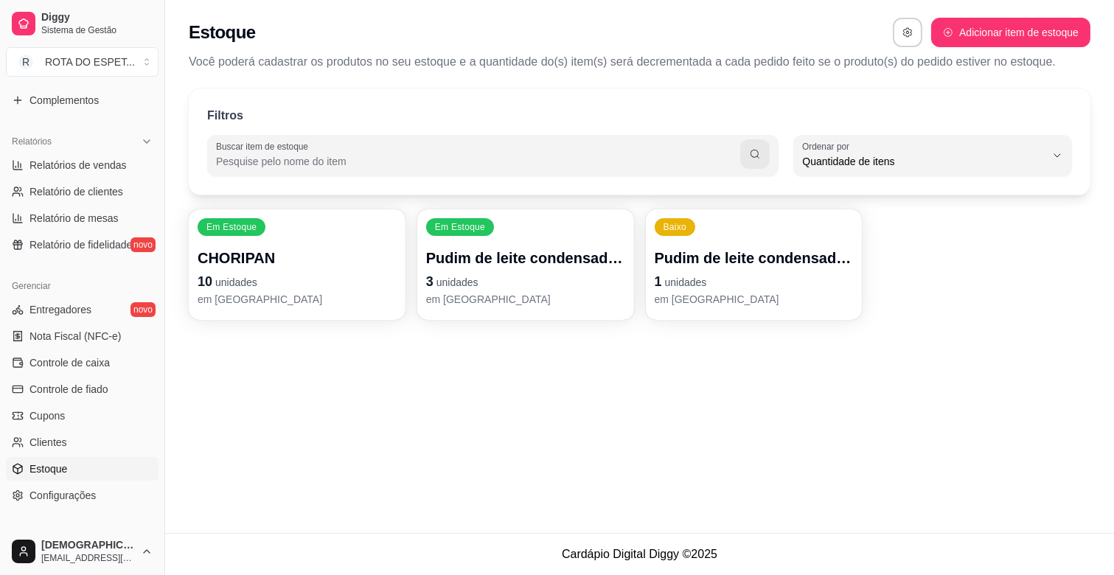
click at [802, 286] on p "1 unidades" at bounding box center [754, 281] width 199 height 21
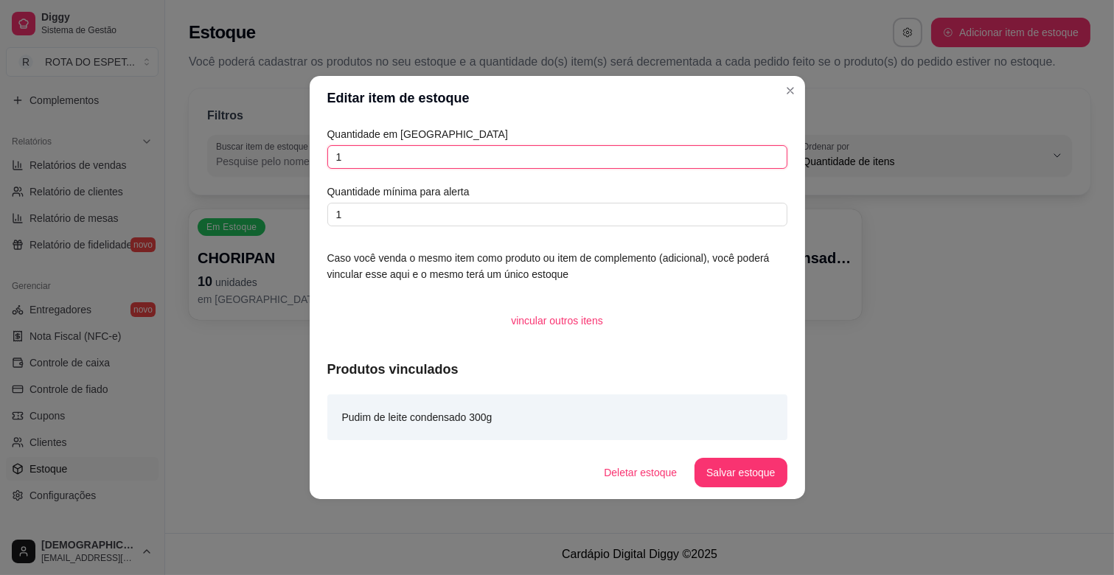
click at [552, 168] on input "1" at bounding box center [557, 157] width 460 height 24
type input "3"
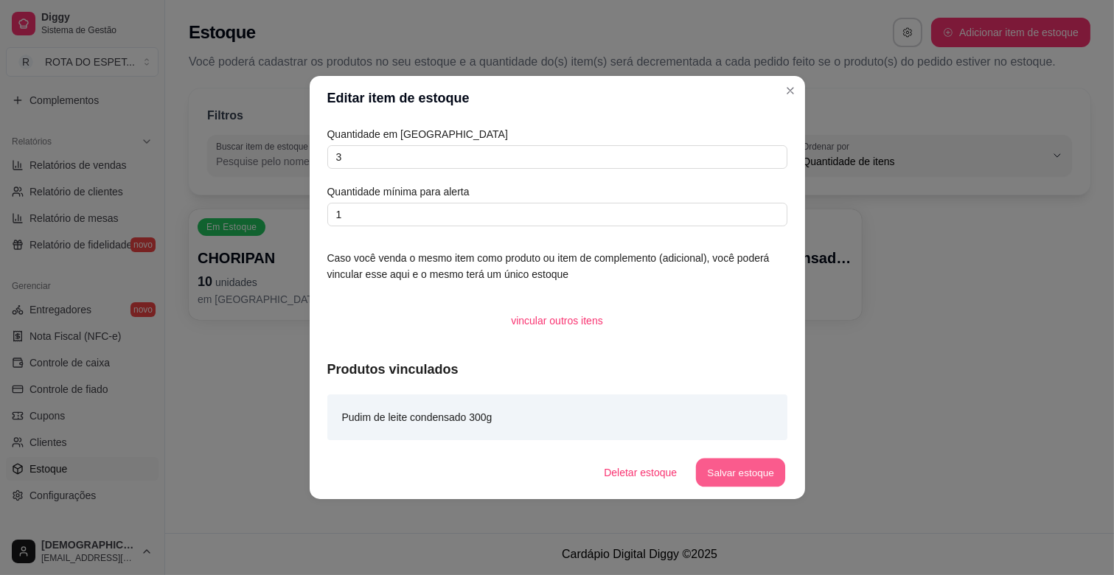
click at [754, 466] on button "Salvar estoque" at bounding box center [741, 473] width 90 height 29
click at [747, 472] on button "Salvar estoque" at bounding box center [741, 472] width 92 height 29
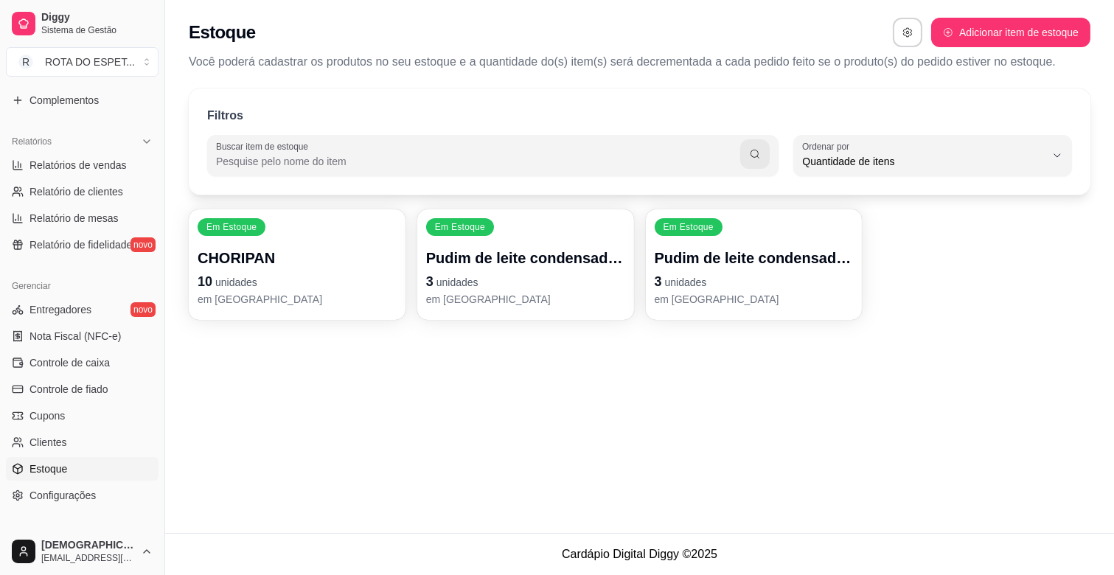
click at [979, 389] on div "Estoque Adicionar item de estoque Você poderá cadastrar os produtos no seu esto…" at bounding box center [639, 266] width 949 height 533
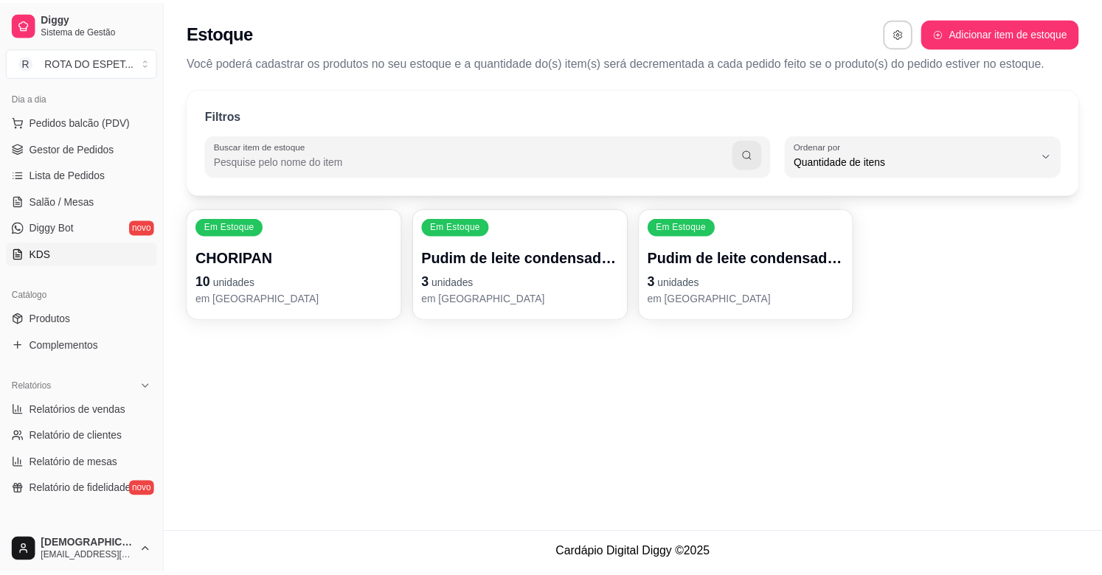
scroll to position [0, 0]
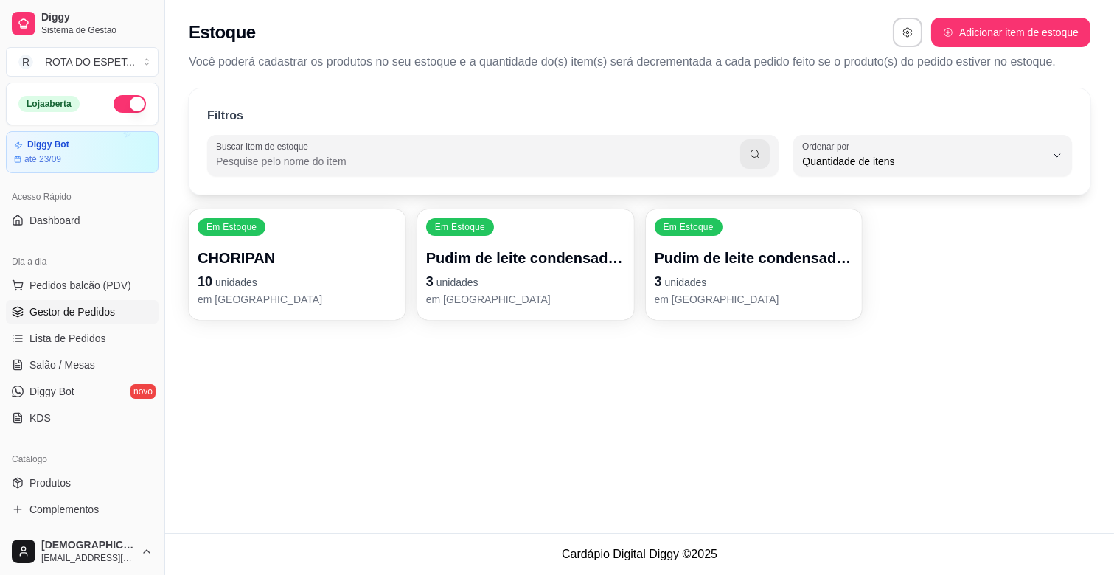
click at [77, 310] on span "Gestor de Pedidos" at bounding box center [72, 312] width 86 height 15
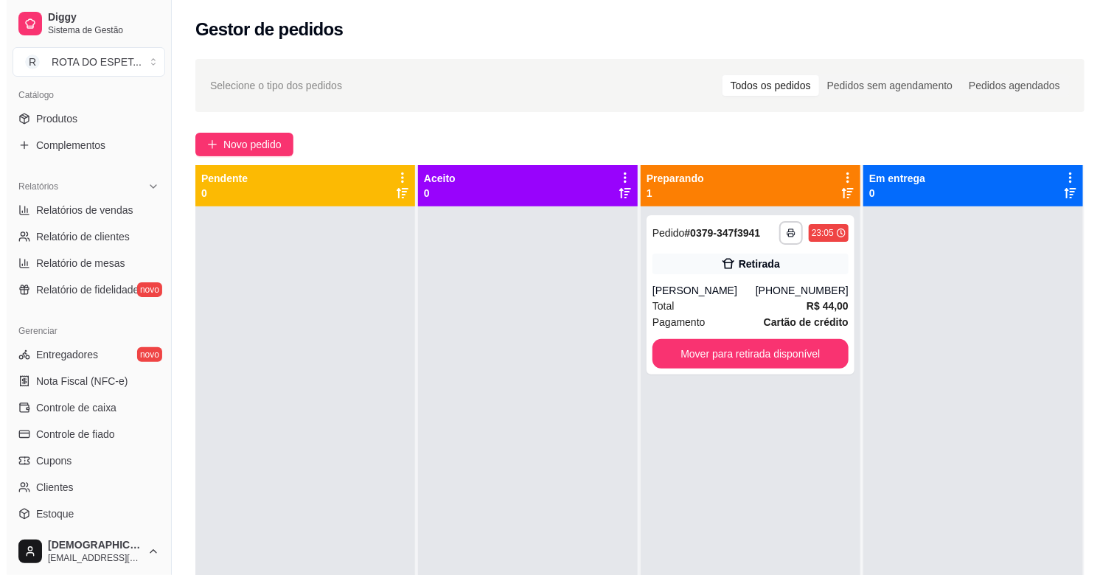
scroll to position [485, 0]
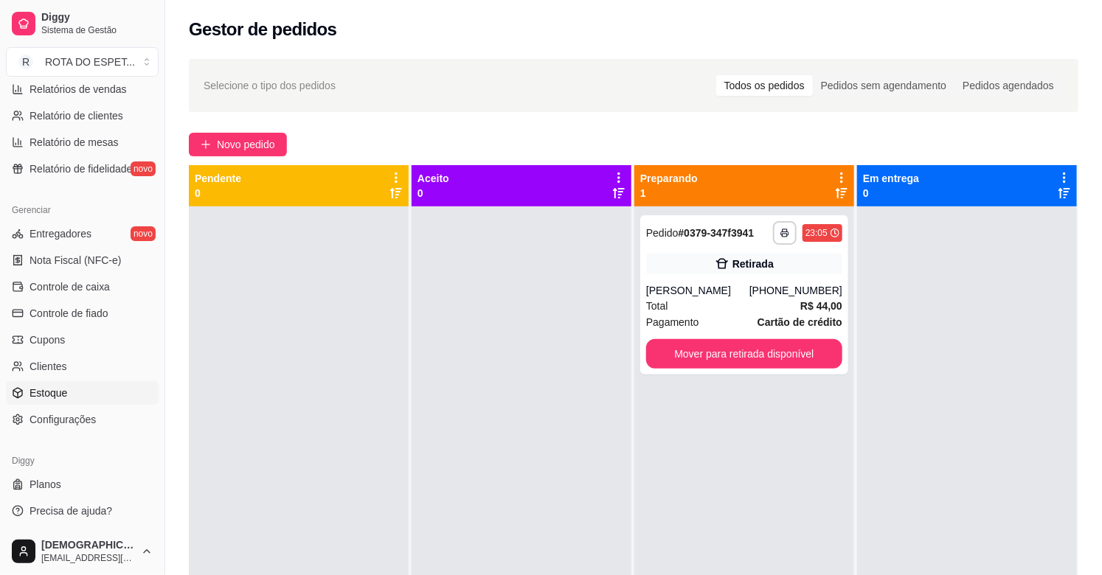
click at [77, 396] on link "Estoque" at bounding box center [82, 393] width 153 height 24
select select "QUANTITY_ORDER"
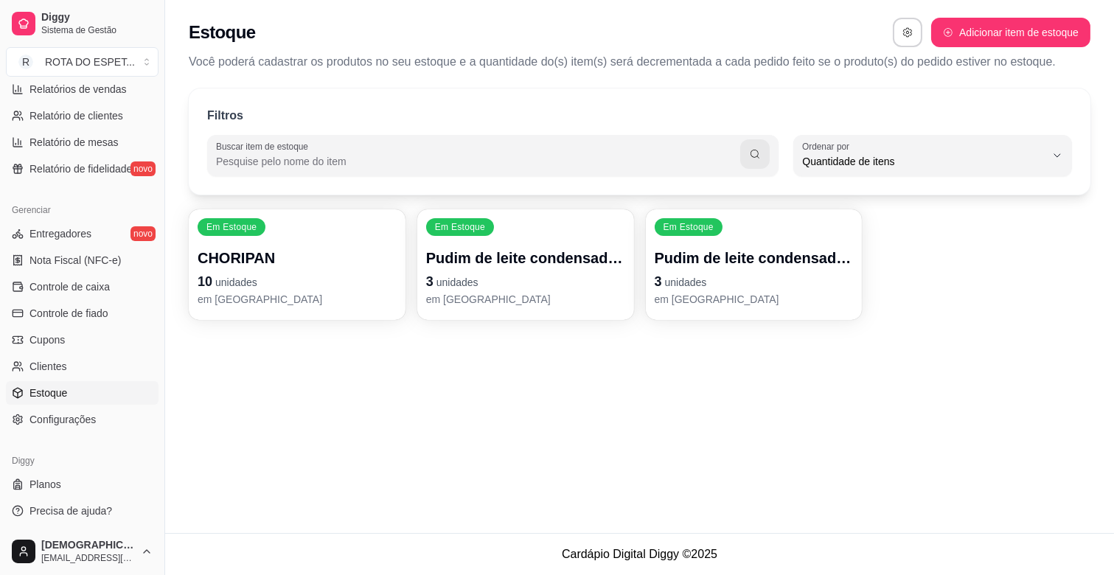
scroll to position [13, 0]
click at [388, 296] on p "em [GEOGRAPHIC_DATA]" at bounding box center [297, 299] width 199 height 15
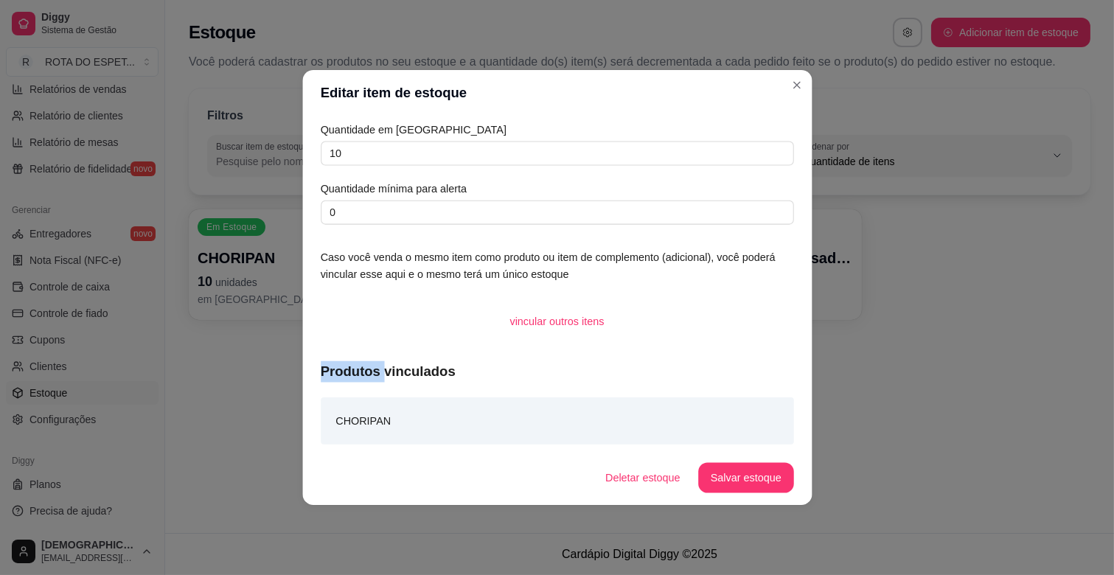
click at [388, 296] on div "Quantidade em estoque 10 Quantidade mínima para alerta 0 Caso você venda o mesm…" at bounding box center [557, 283] width 510 height 335
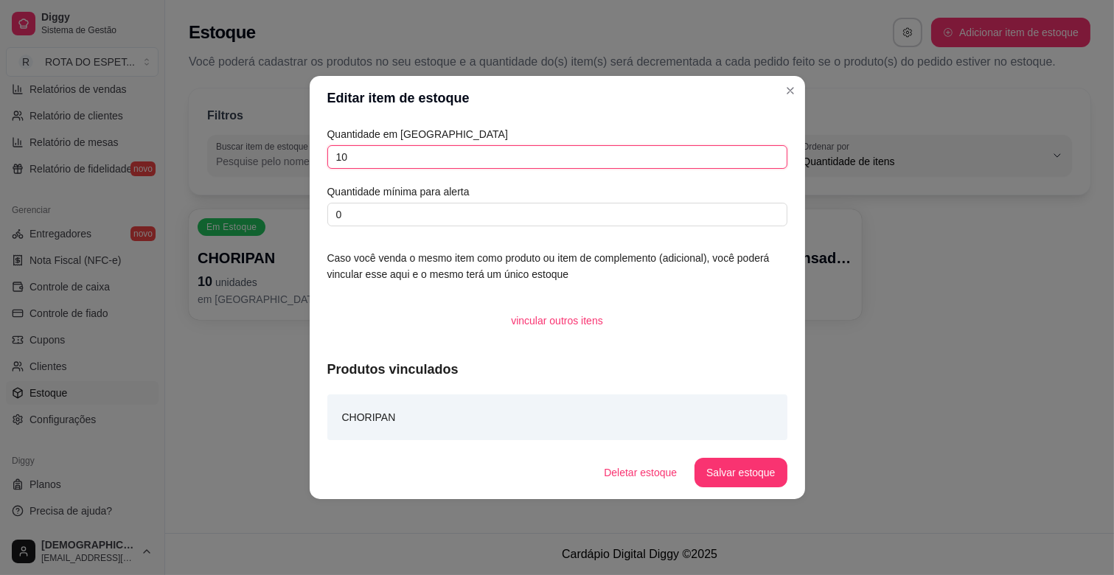
click at [459, 163] on input "10" at bounding box center [557, 157] width 460 height 24
type input "06"
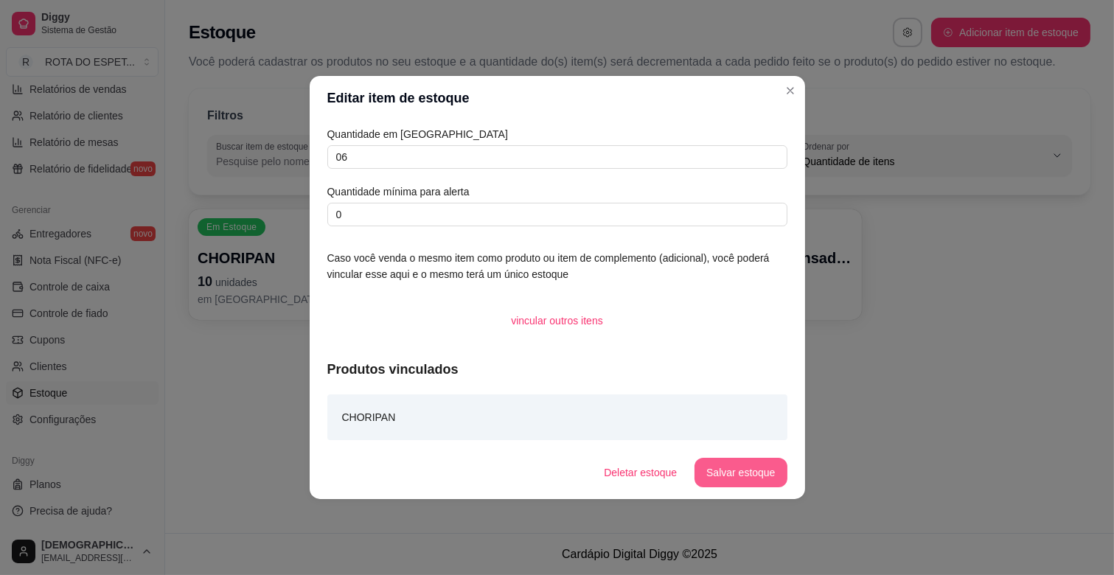
click at [746, 465] on button "Salvar estoque" at bounding box center [741, 472] width 92 height 29
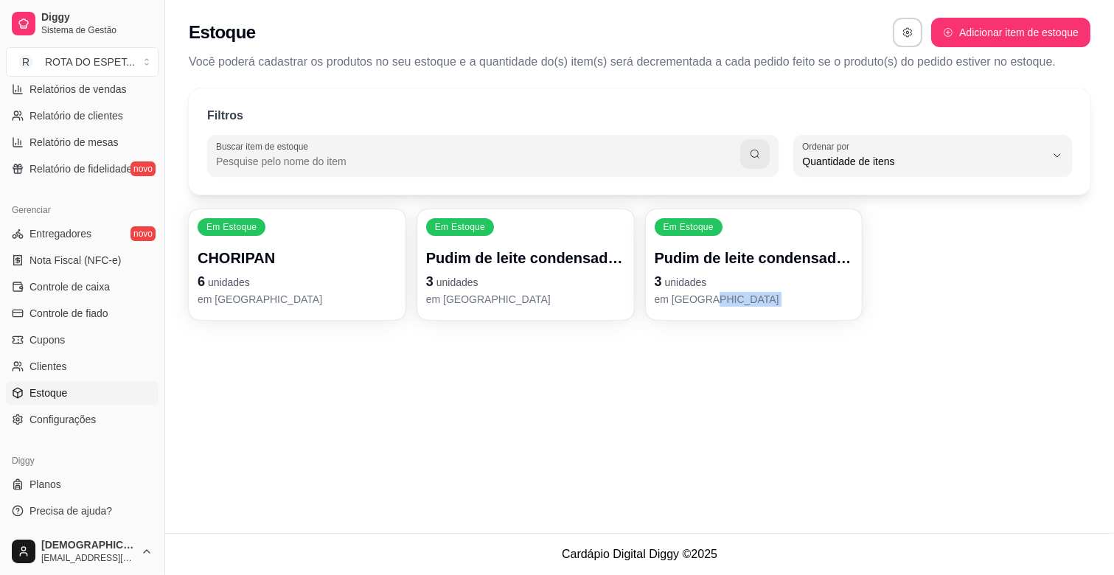
click at [955, 321] on div "Filtros Buscar item de estoque QUANTITY_ORDER Ordenar por Ordem alfabética Quan…" at bounding box center [639, 209] width 949 height 258
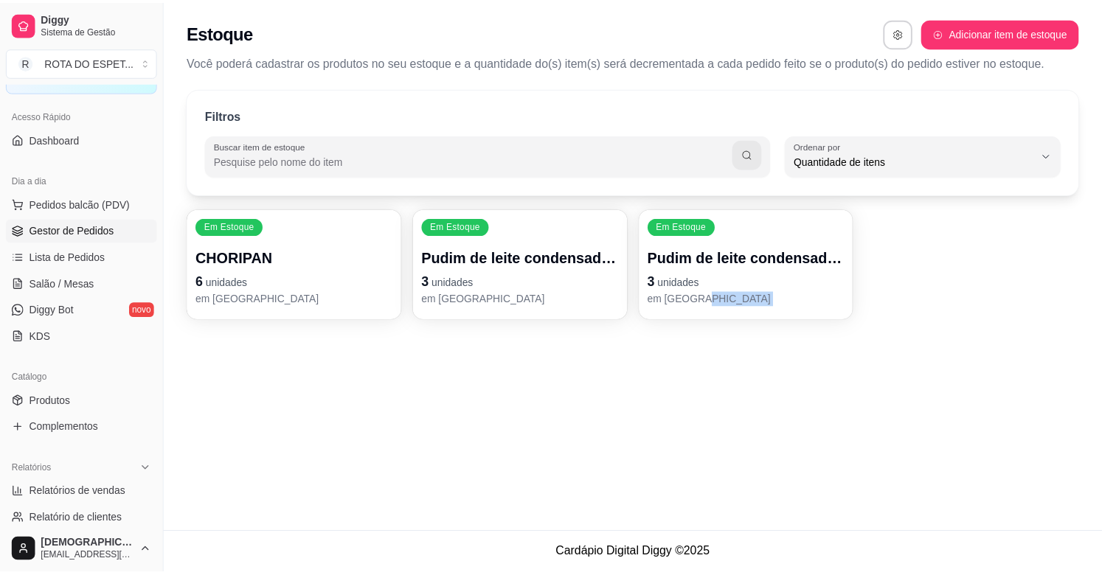
scroll to position [76, 0]
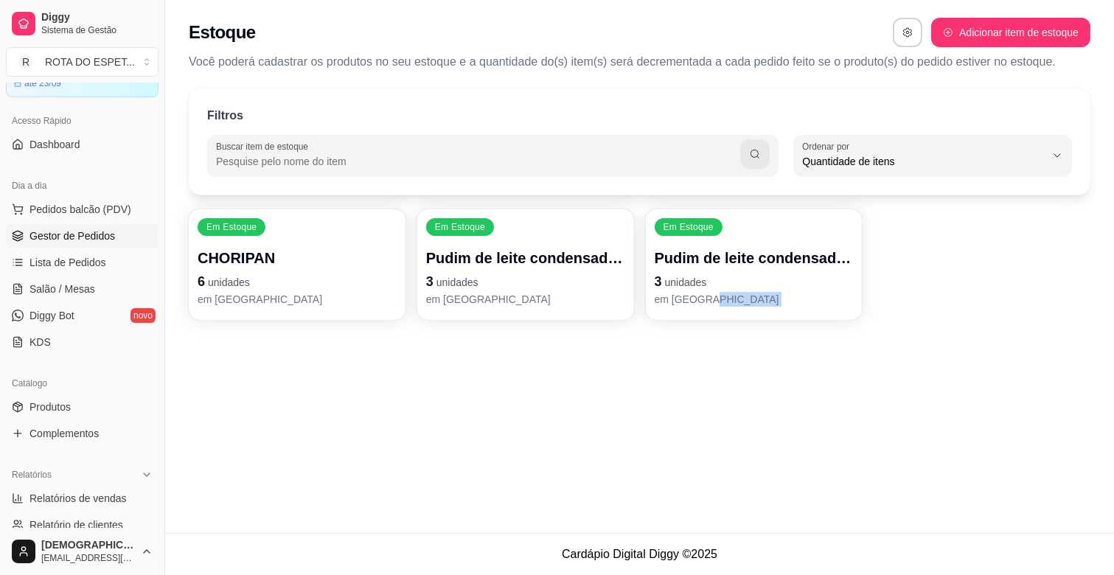
click at [85, 235] on span "Gestor de Pedidos" at bounding box center [72, 236] width 86 height 15
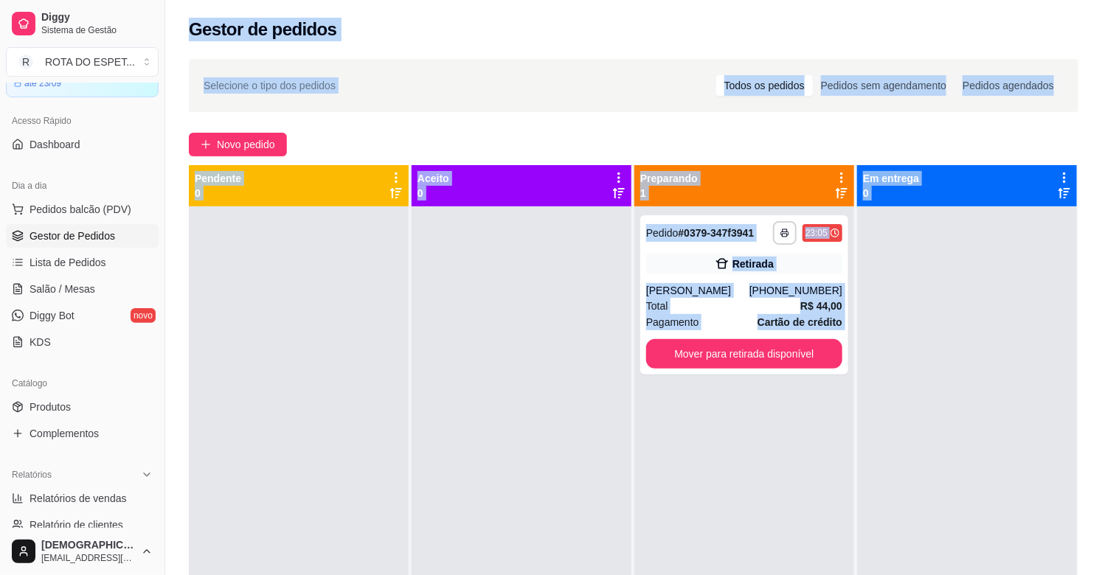
click at [634, 448] on div "**********" at bounding box center [744, 493] width 220 height 575
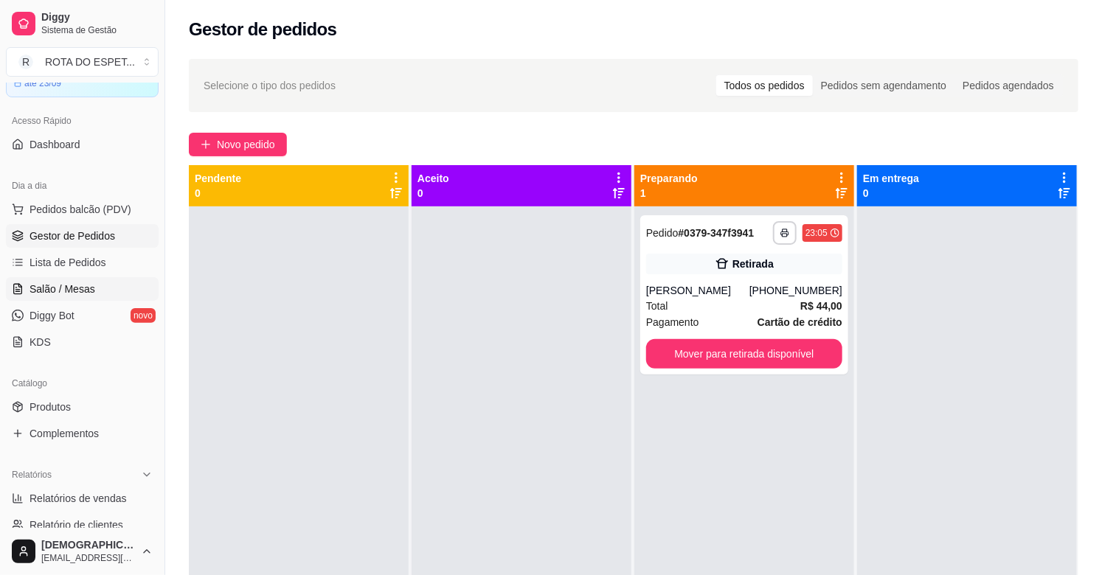
click at [67, 296] on span "Salão / Mesas" at bounding box center [62, 289] width 66 height 15
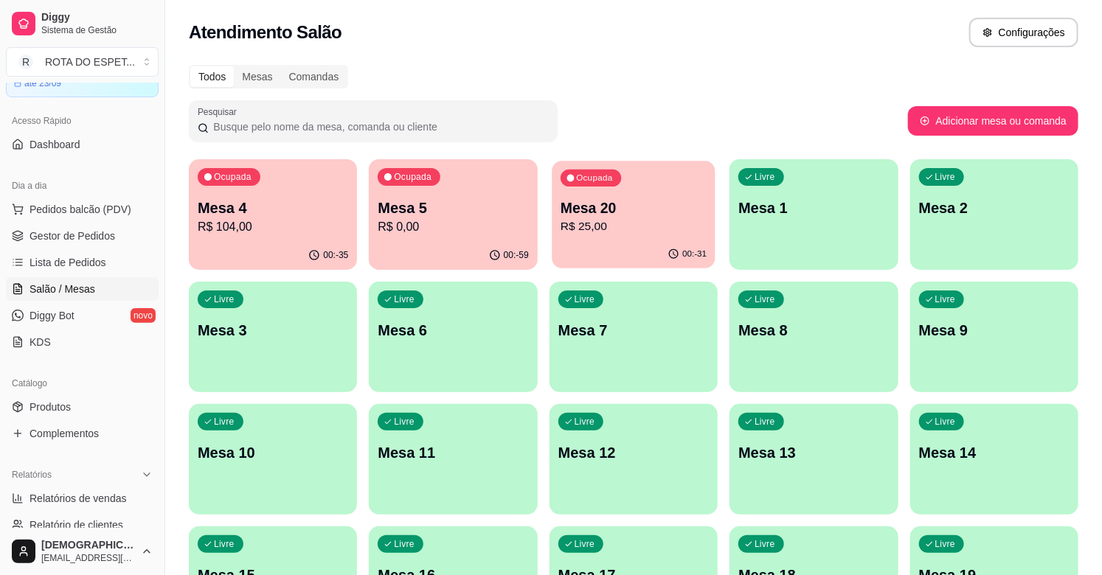
click at [611, 262] on div "00:-31" at bounding box center [634, 254] width 164 height 28
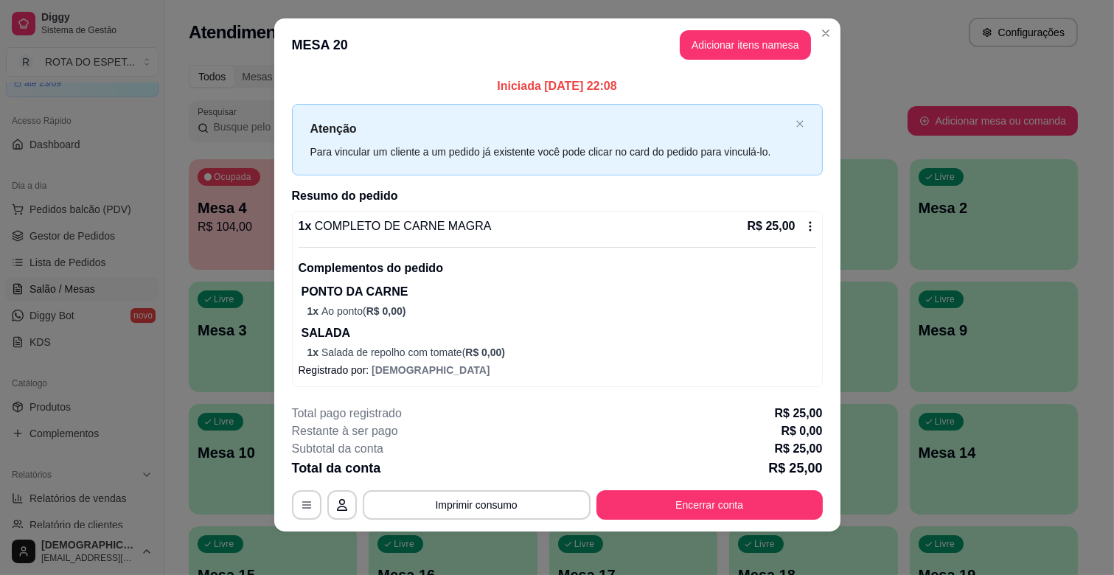
scroll to position [16, 0]
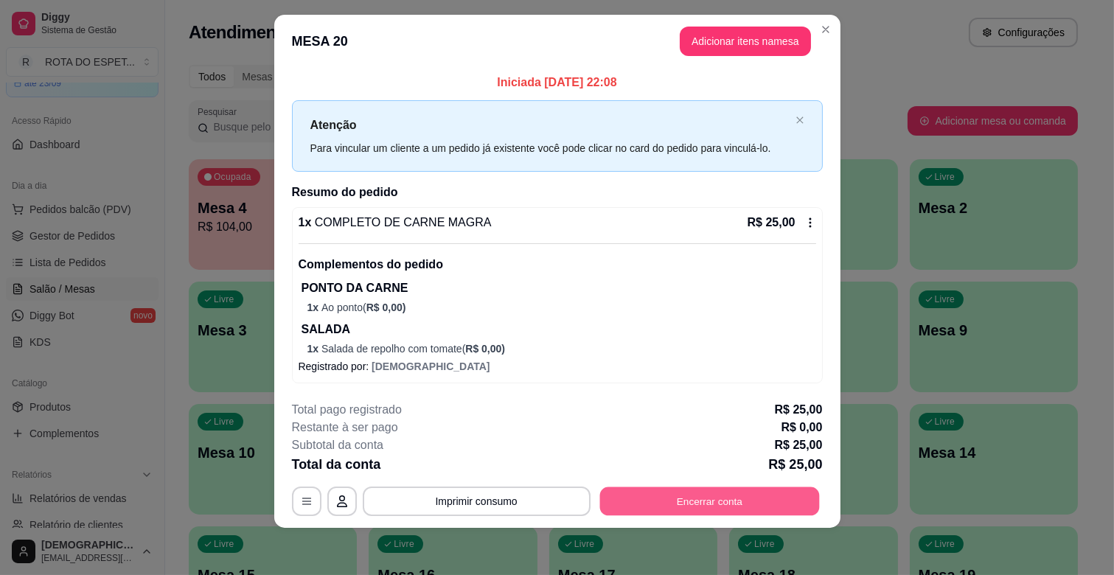
click at [721, 504] on button "Encerrar conta" at bounding box center [710, 501] width 220 height 29
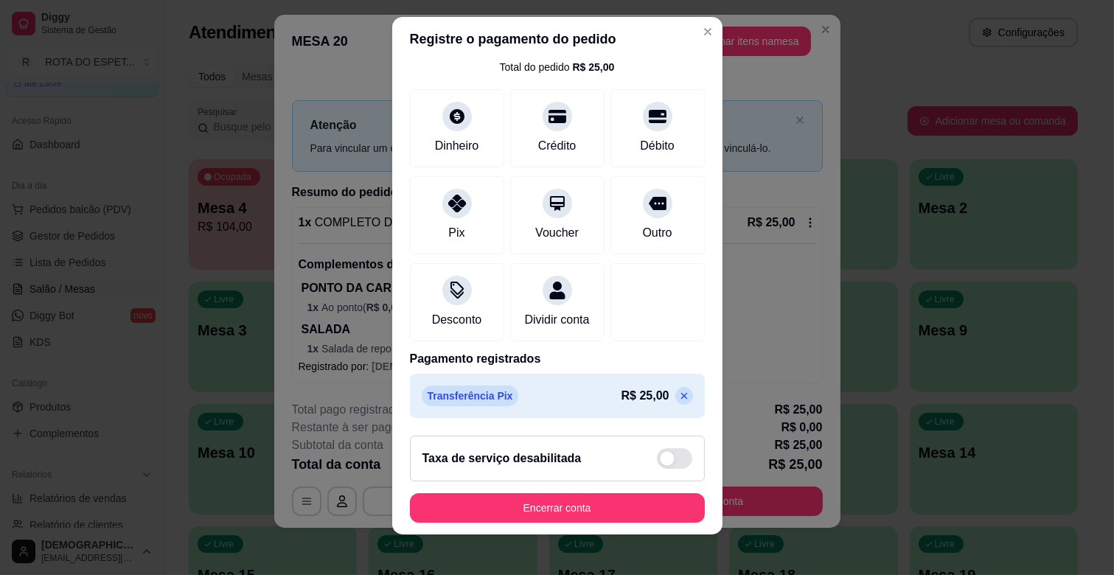
scroll to position [18, 0]
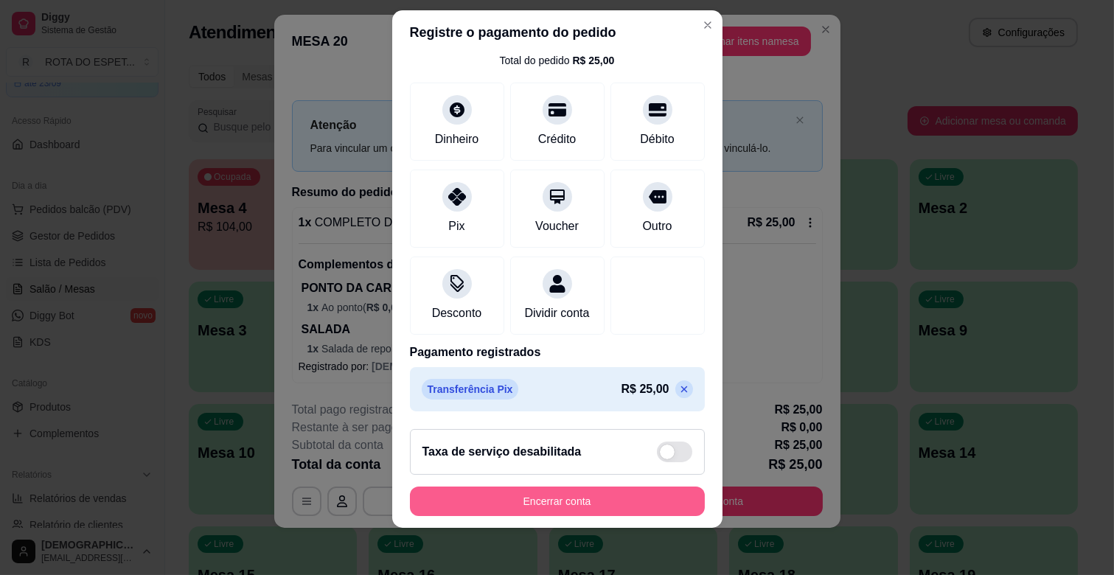
click at [614, 495] on button "Encerrar conta" at bounding box center [557, 501] width 295 height 29
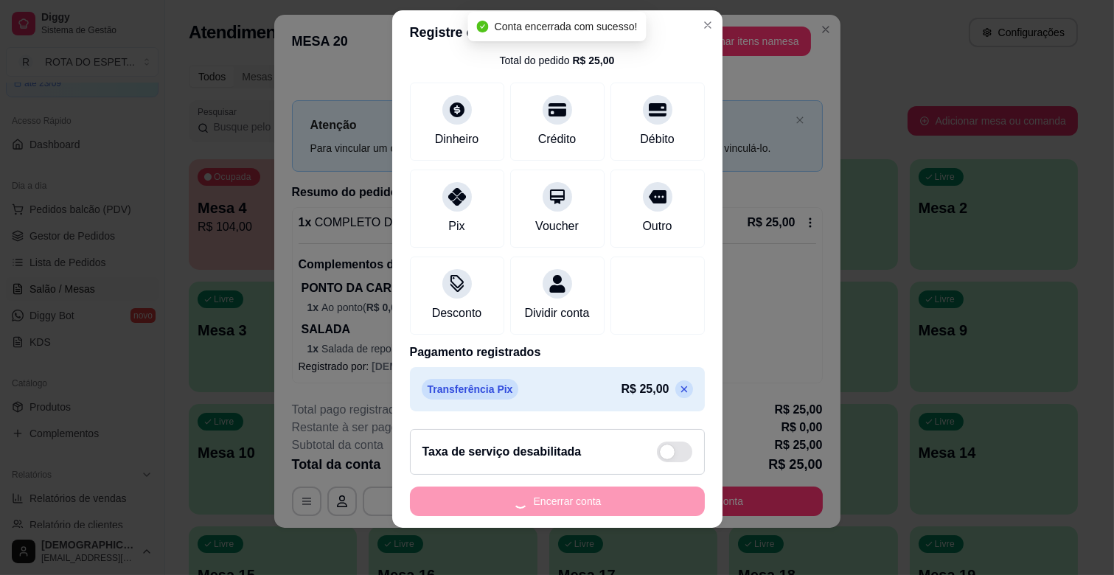
scroll to position [0, 0]
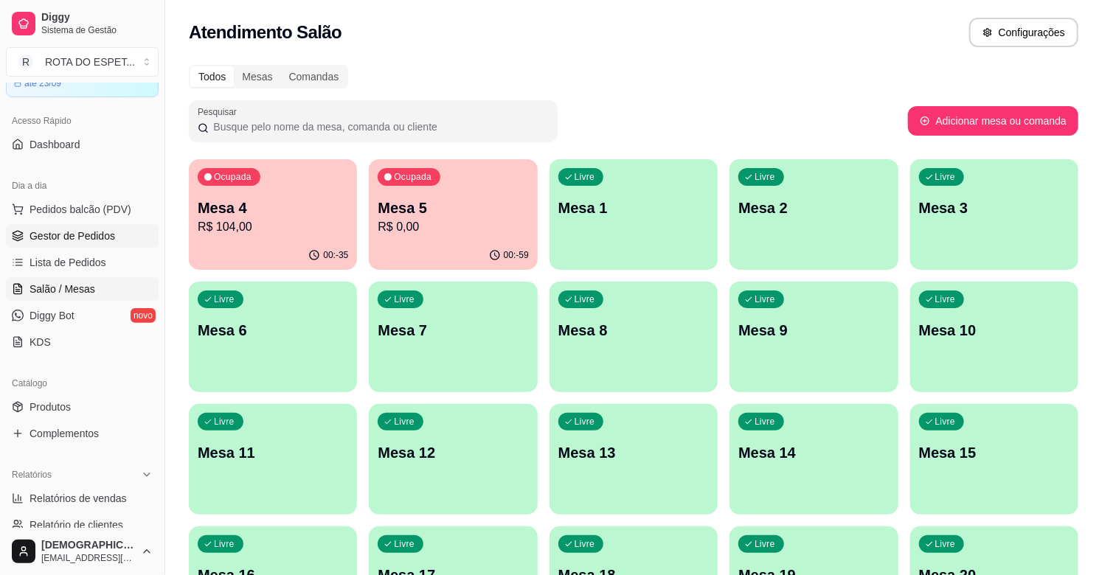
click at [106, 229] on span "Gestor de Pedidos" at bounding box center [72, 236] width 86 height 15
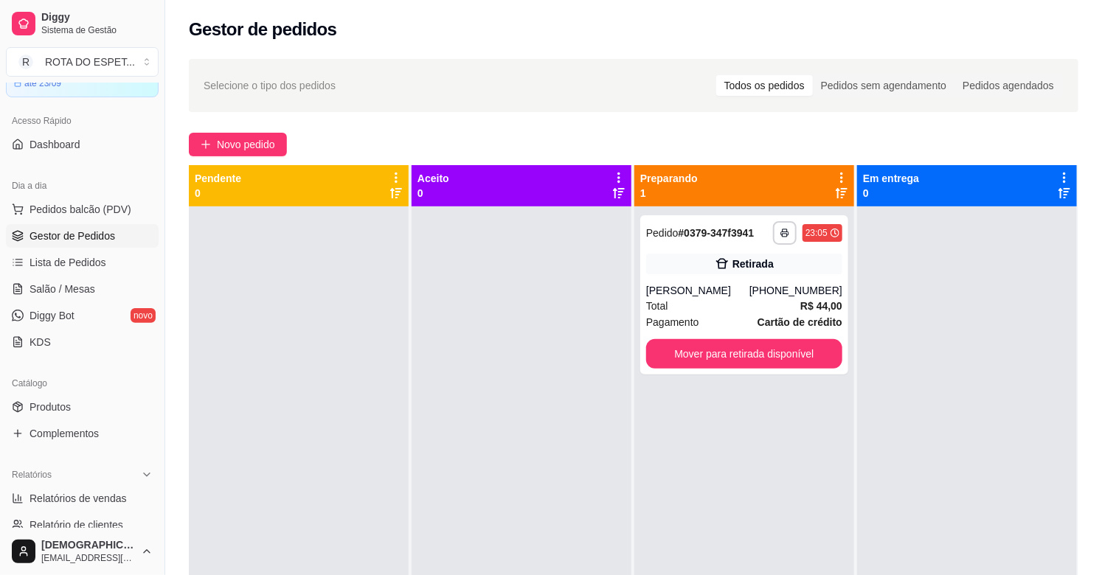
click at [490, 401] on div at bounding box center [521, 493] width 220 height 575
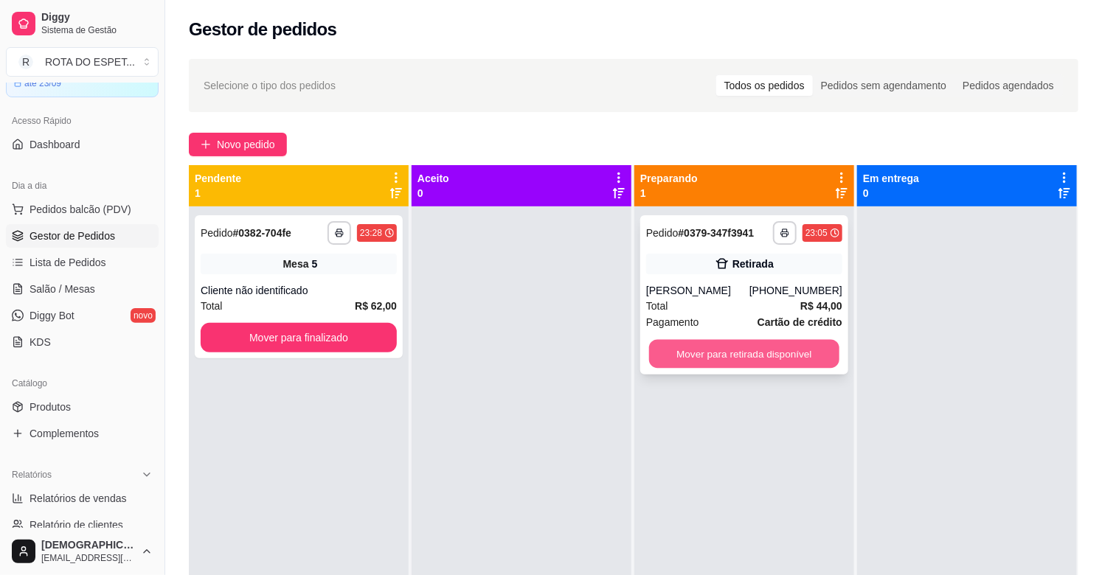
click at [752, 356] on button "Mover para retirada disponível" at bounding box center [744, 354] width 190 height 29
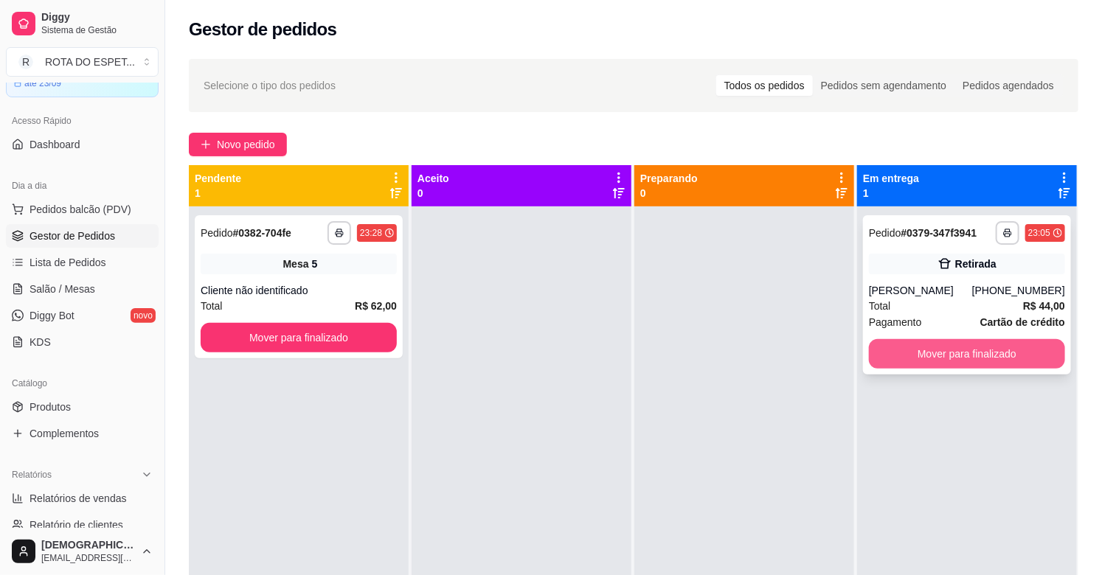
click at [991, 358] on button "Mover para finalizado" at bounding box center [967, 353] width 196 height 29
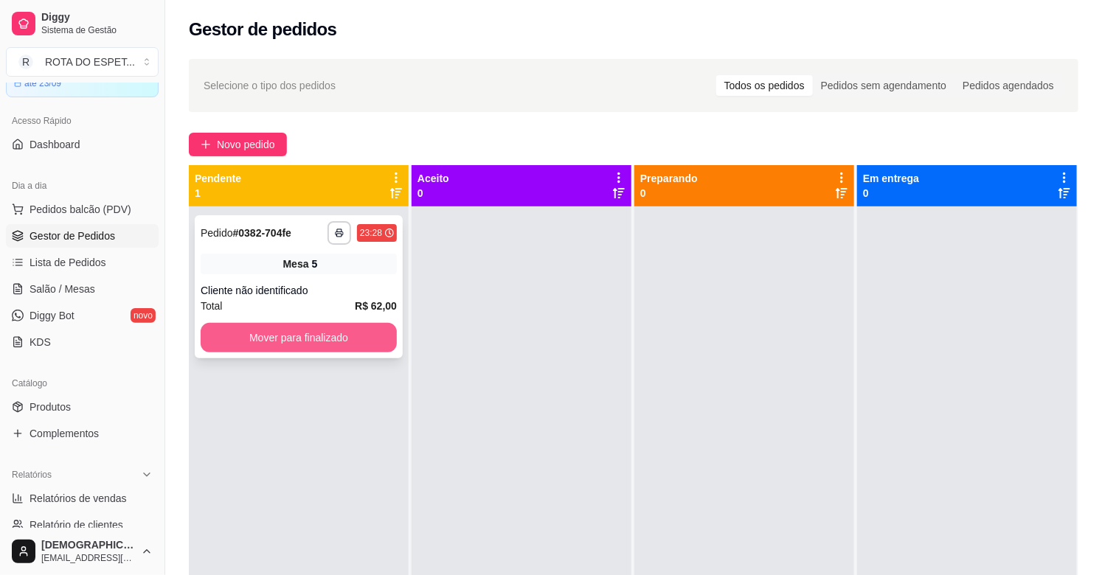
click at [349, 349] on button "Mover para finalizado" at bounding box center [299, 337] width 196 height 29
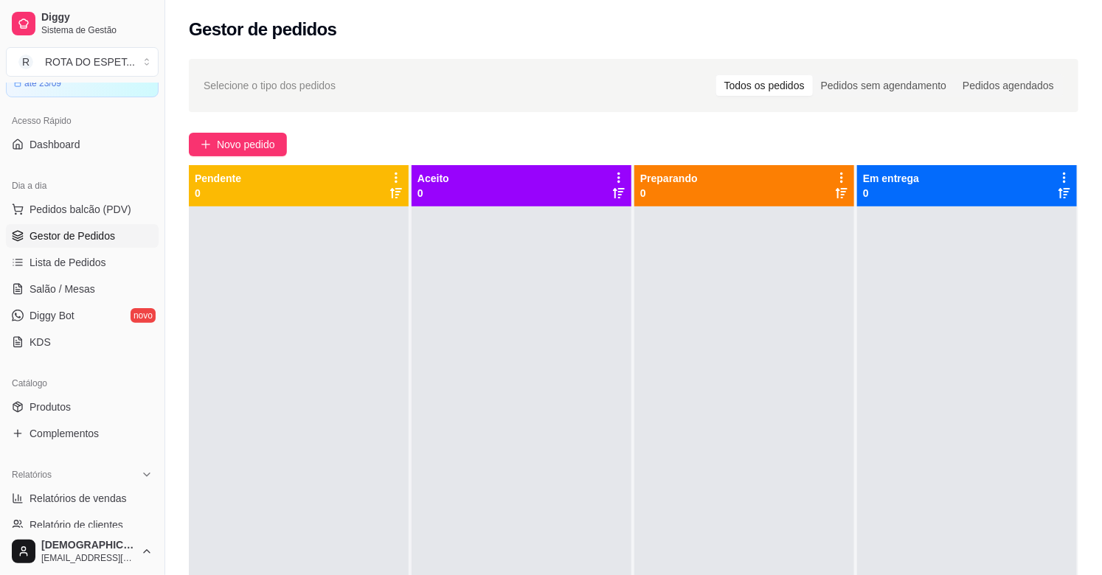
click at [575, 372] on div at bounding box center [521, 493] width 220 height 575
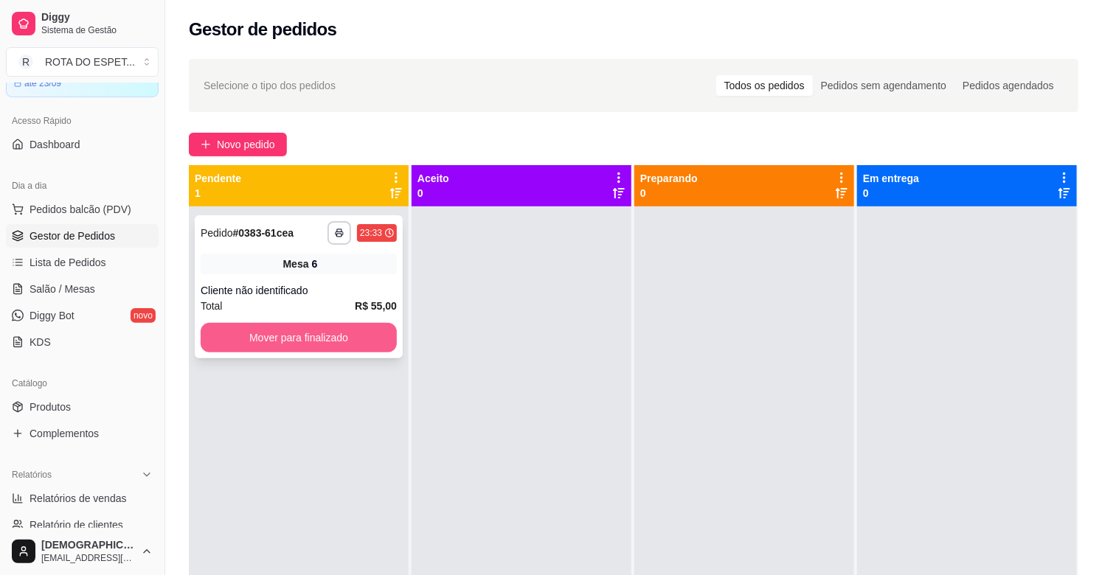
click at [318, 335] on button "Mover para finalizado" at bounding box center [299, 337] width 196 height 29
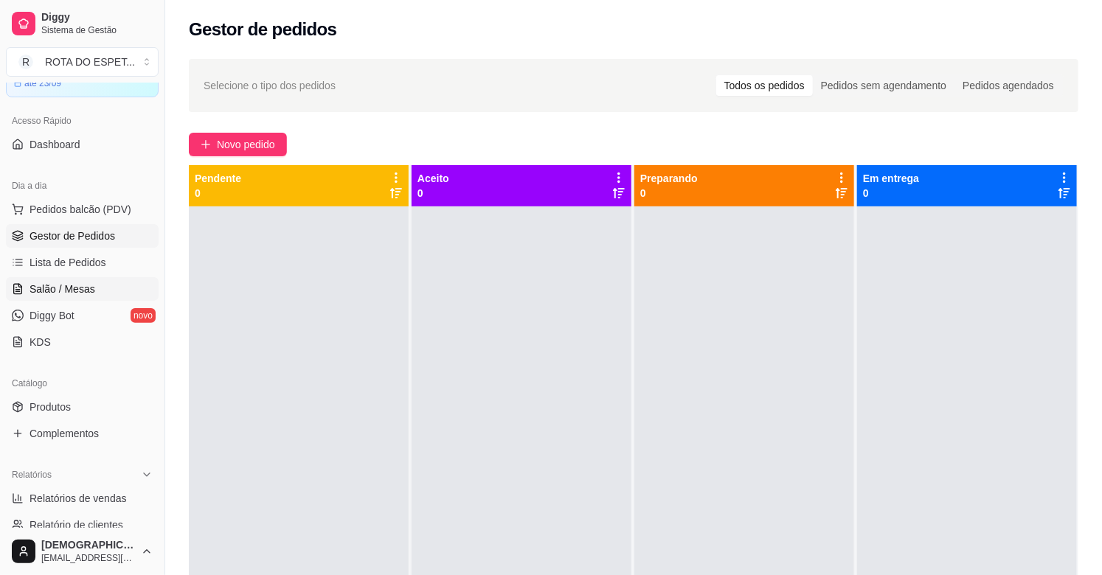
click at [78, 285] on span "Salão / Mesas" at bounding box center [62, 289] width 66 height 15
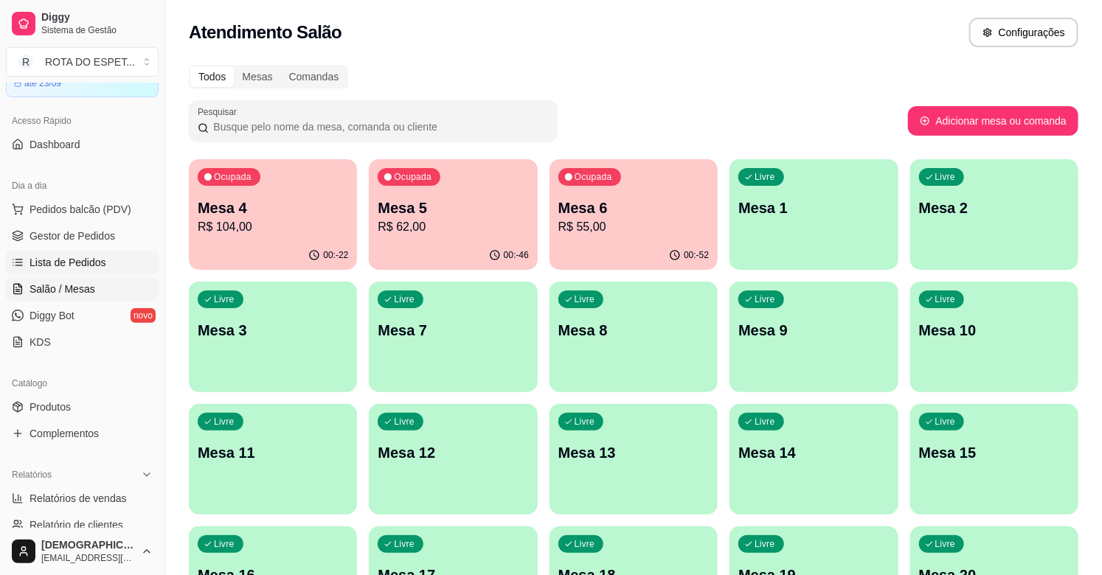
click at [78, 260] on span "Lista de Pedidos" at bounding box center [67, 262] width 77 height 15
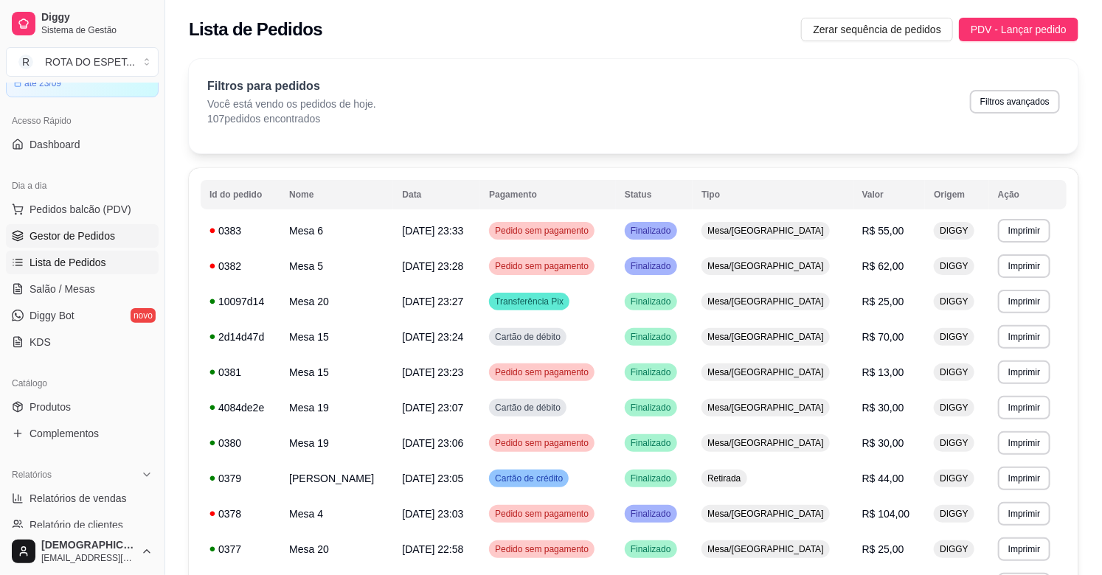
click at [84, 229] on span "Gestor de Pedidos" at bounding box center [72, 236] width 86 height 15
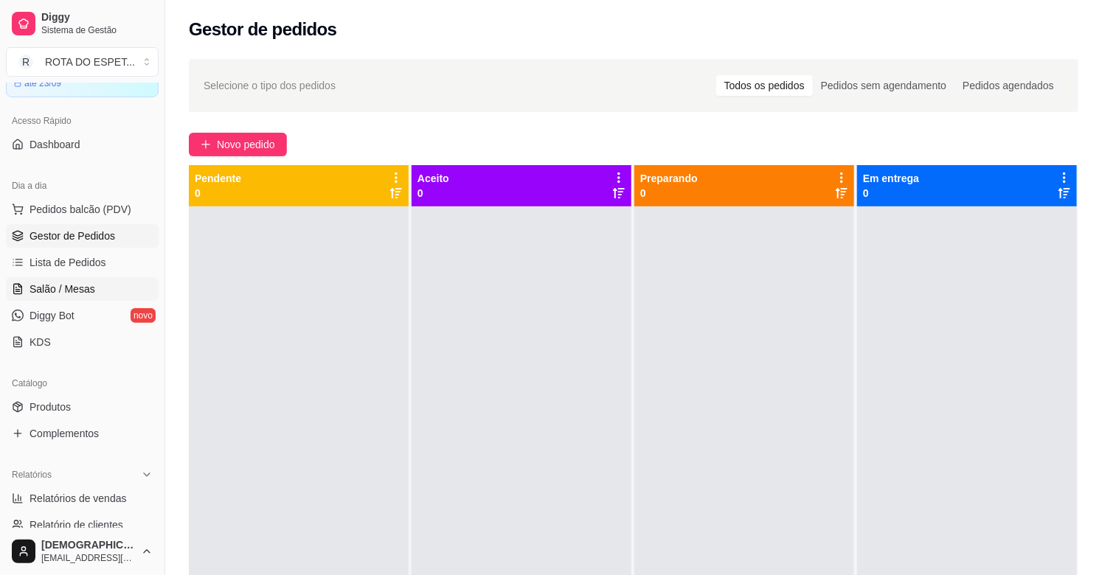
click at [52, 282] on span "Salão / Mesas" at bounding box center [62, 289] width 66 height 15
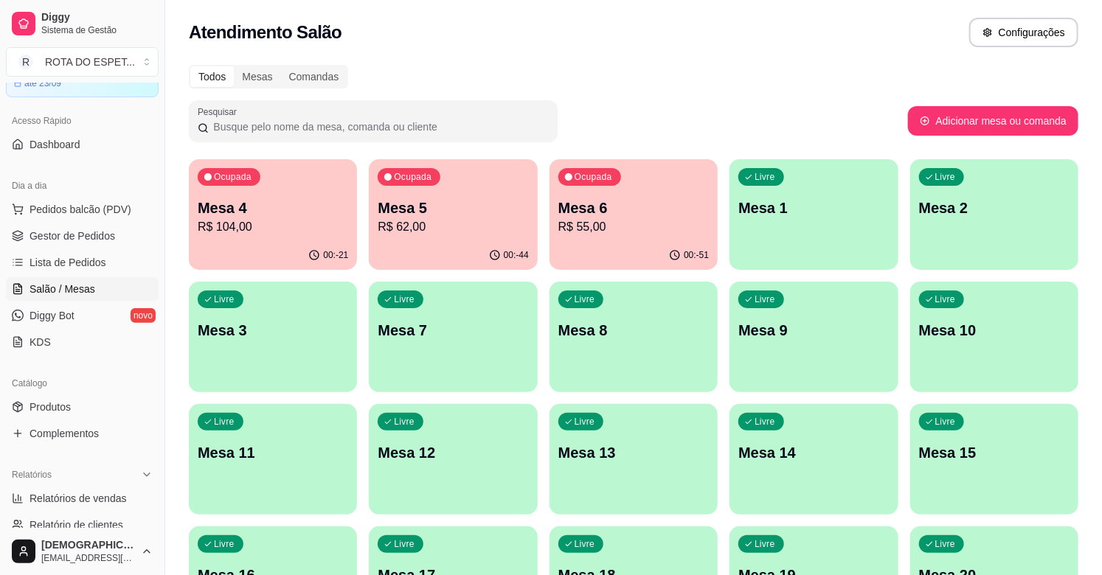
click at [300, 225] on p "R$ 104,00" at bounding box center [273, 227] width 150 height 18
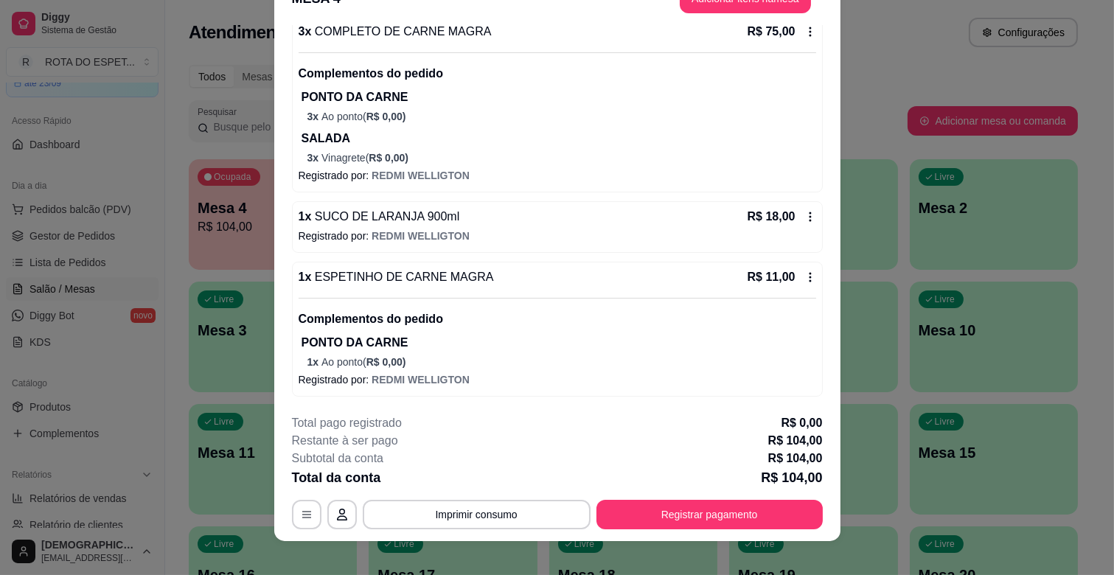
scroll to position [44, 0]
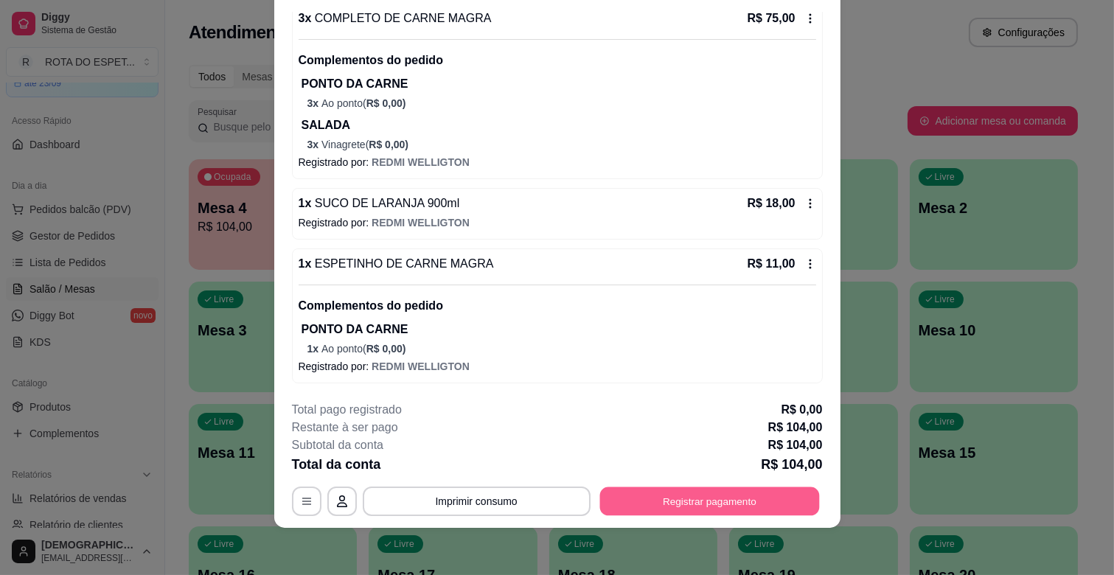
click at [667, 498] on button "Registrar pagamento" at bounding box center [710, 501] width 220 height 29
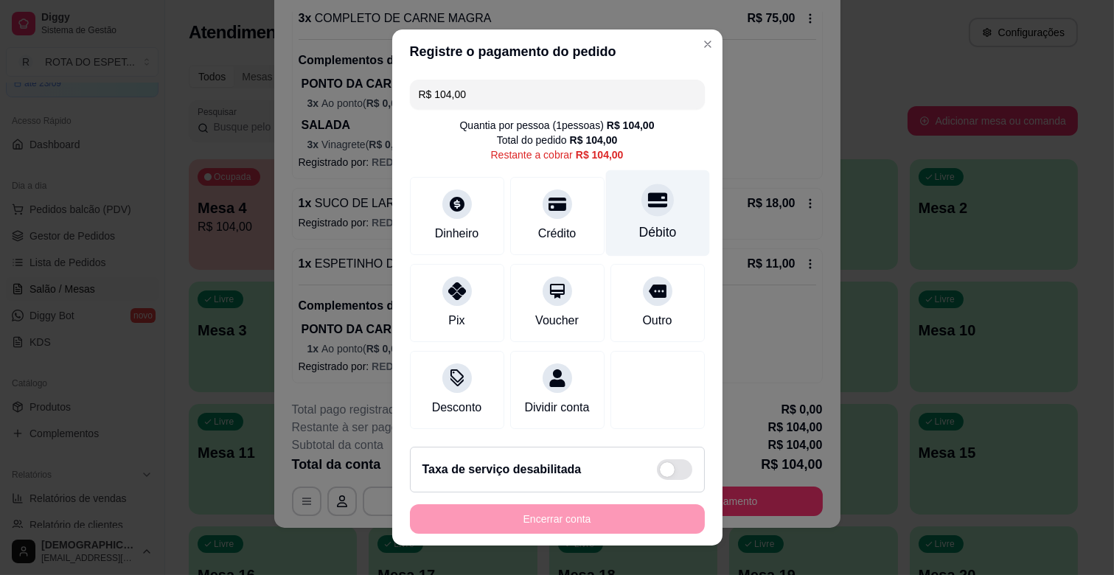
click at [606, 202] on div "Débito" at bounding box center [657, 213] width 104 height 86
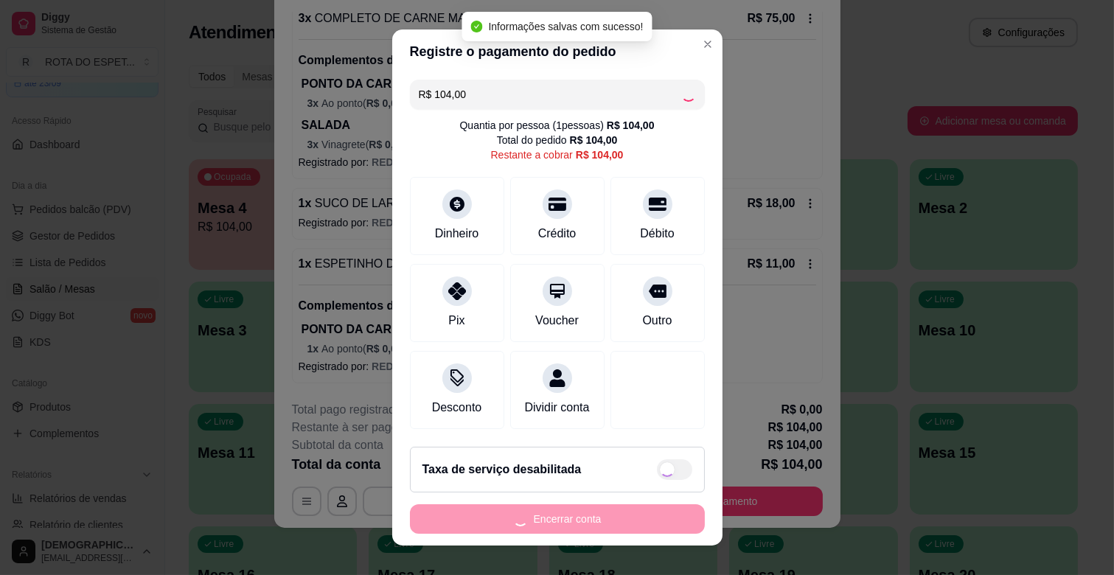
type input "R$ 0,00"
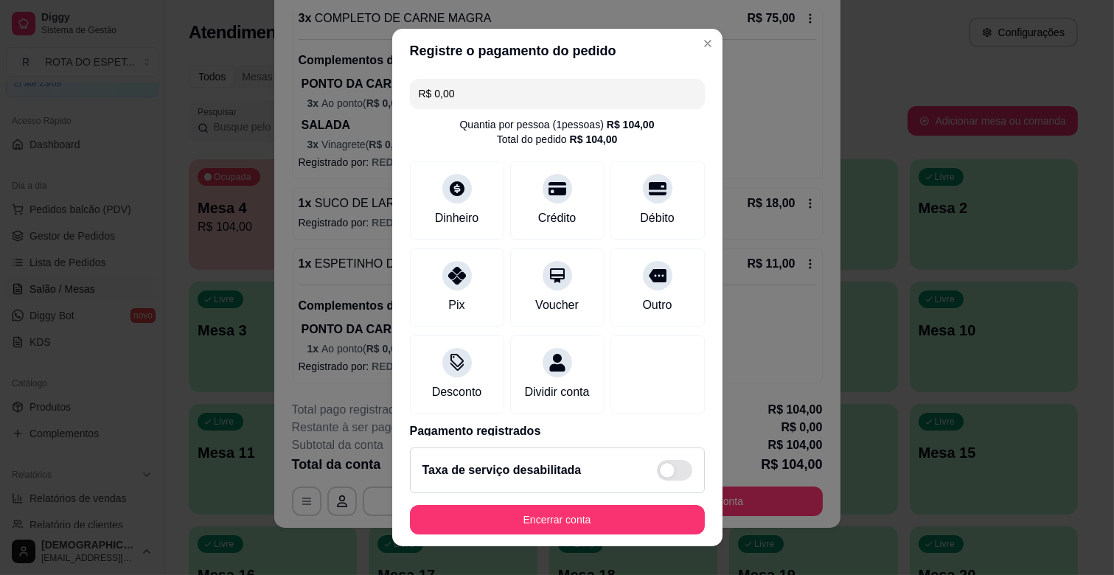
scroll to position [78, 0]
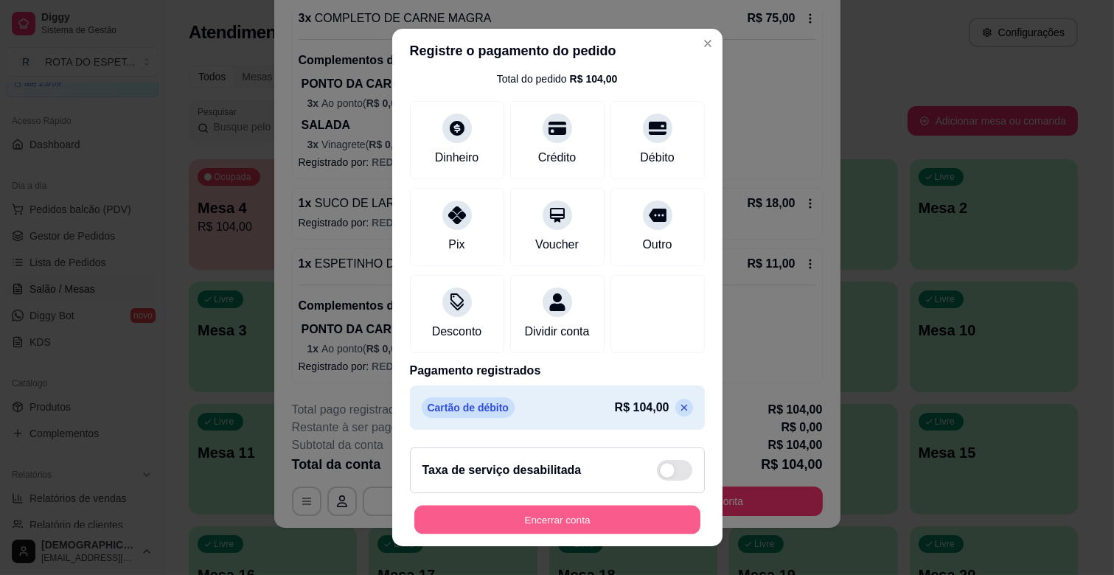
click at [593, 532] on button "Encerrar conta" at bounding box center [557, 520] width 286 height 29
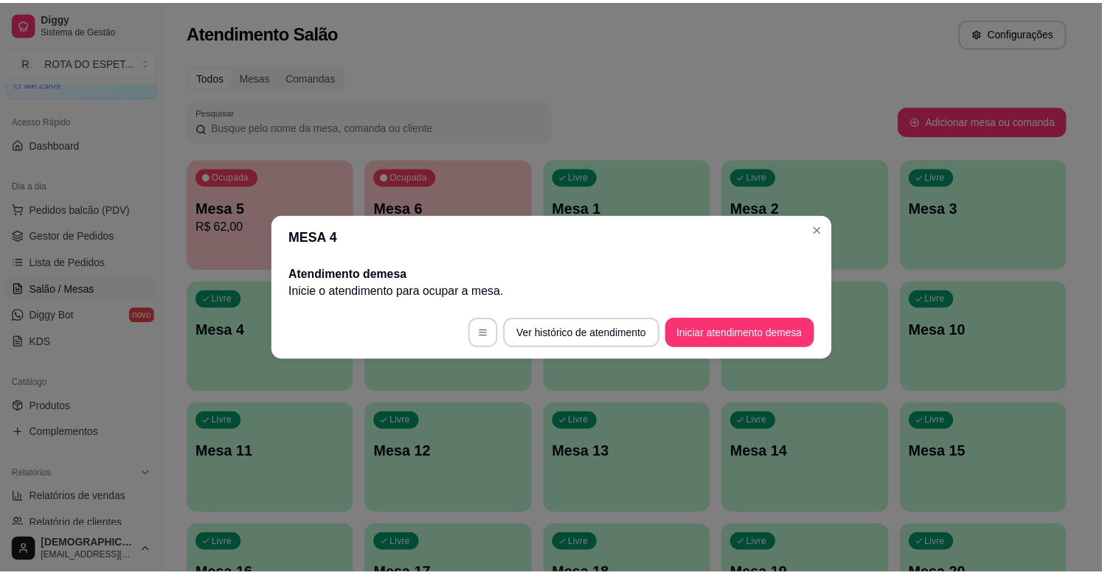
scroll to position [0, 0]
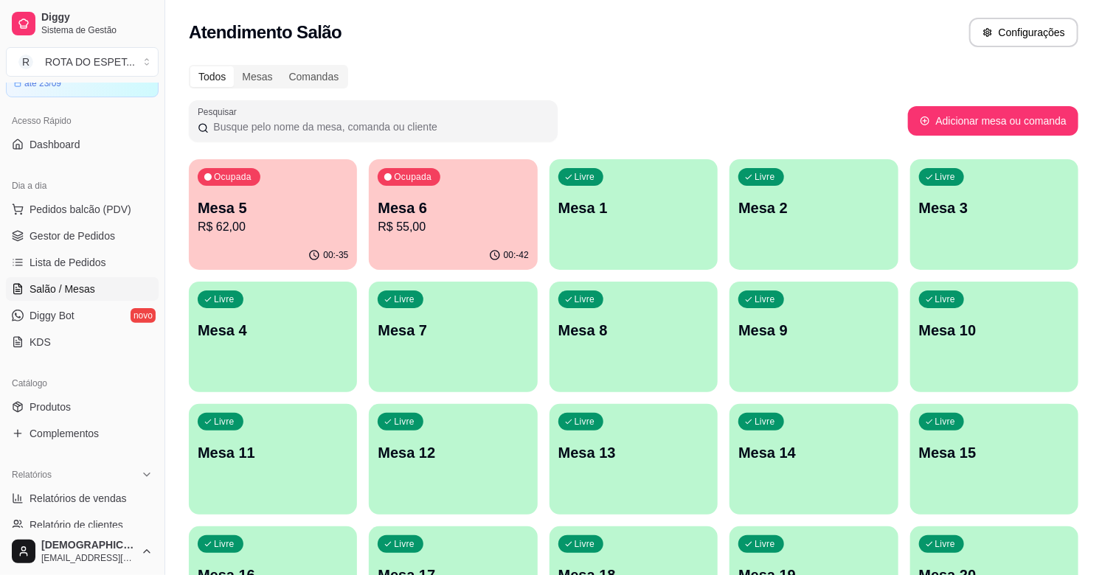
click at [489, 50] on div "Atendimento Salão Configurações" at bounding box center [633, 28] width 937 height 56
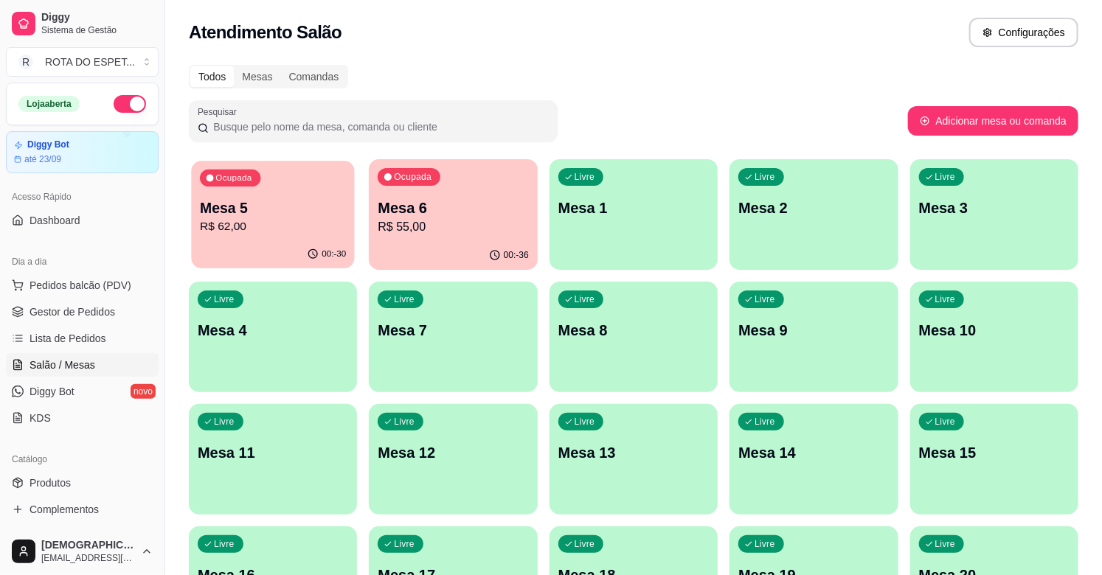
click at [347, 206] on div "Ocupada Mesa 5 R$ 62,00" at bounding box center [273, 201] width 164 height 80
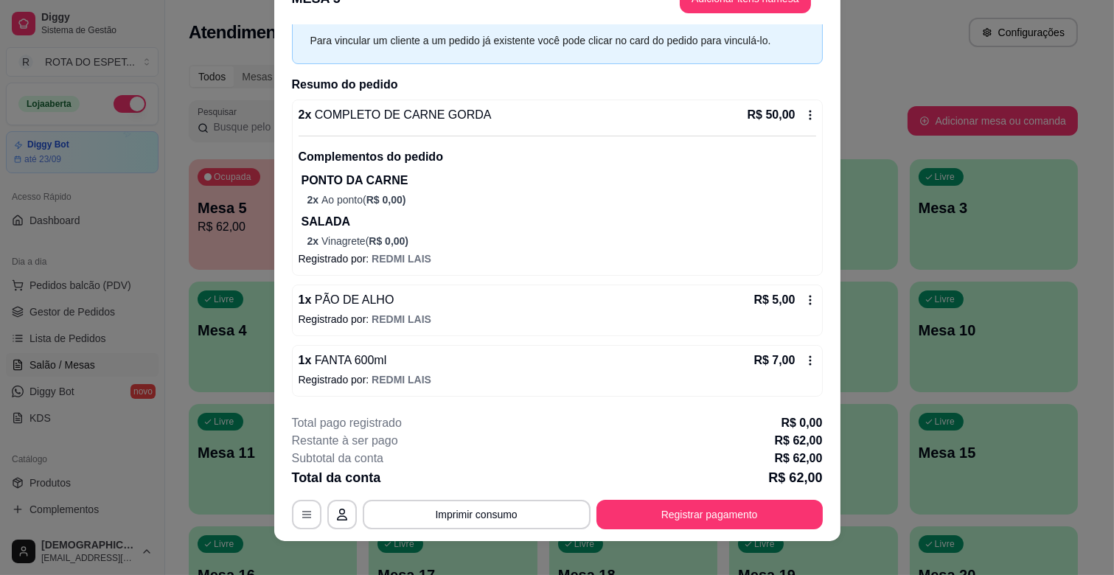
scroll to position [44, 0]
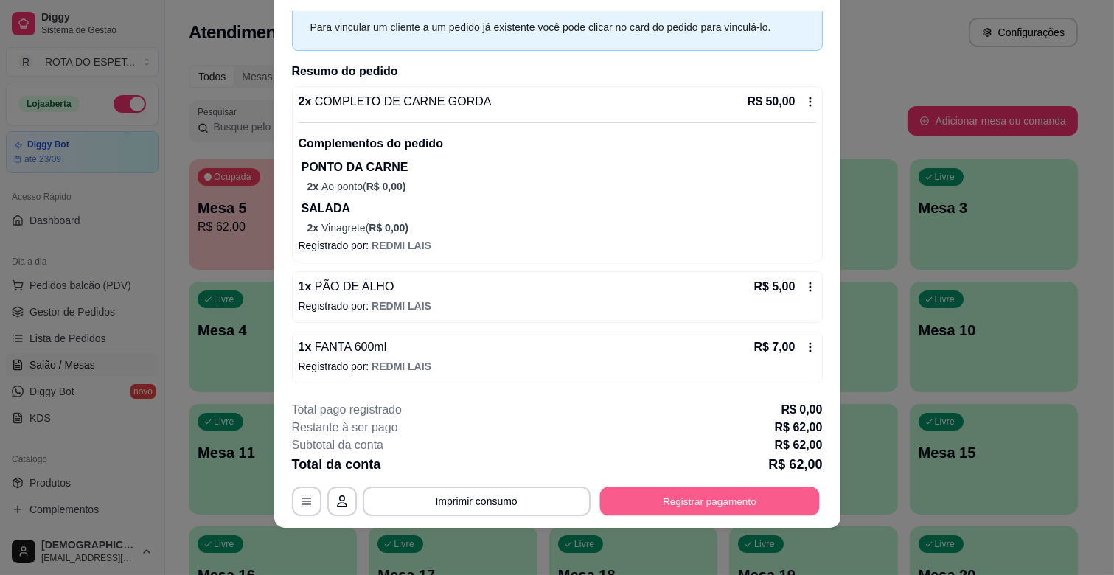
click at [649, 511] on button "Registrar pagamento" at bounding box center [710, 501] width 220 height 29
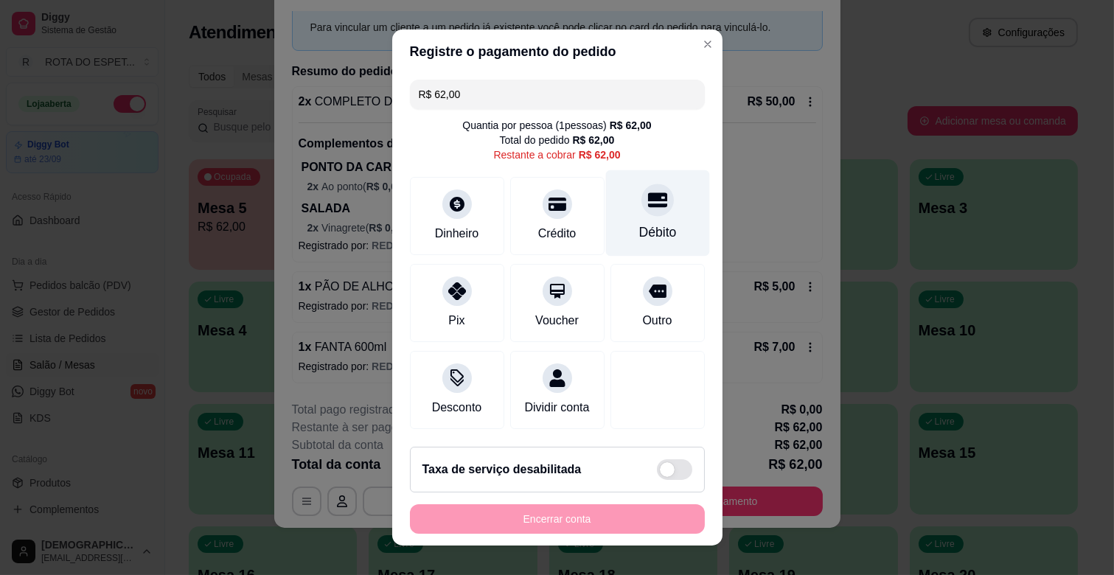
click at [647, 196] on div "Débito" at bounding box center [657, 213] width 104 height 86
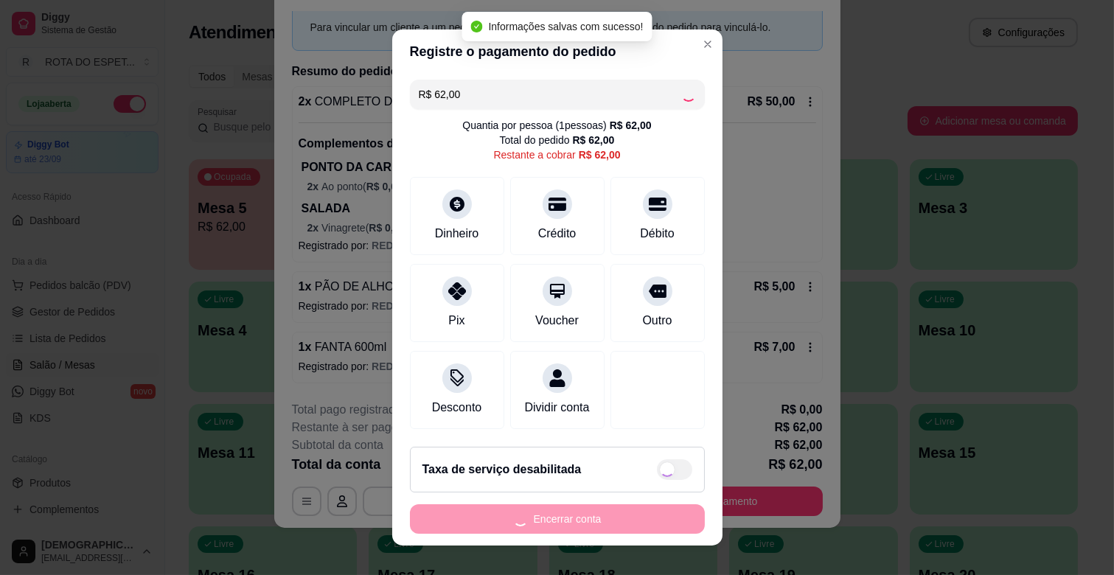
type input "R$ 0,00"
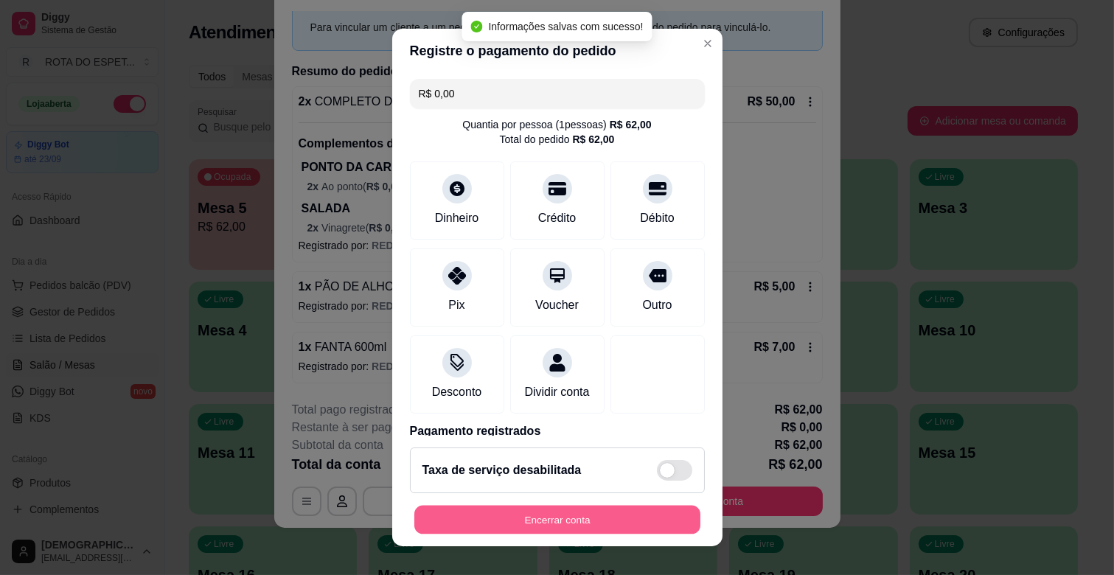
click at [570, 522] on button "Encerrar conta" at bounding box center [557, 520] width 286 height 29
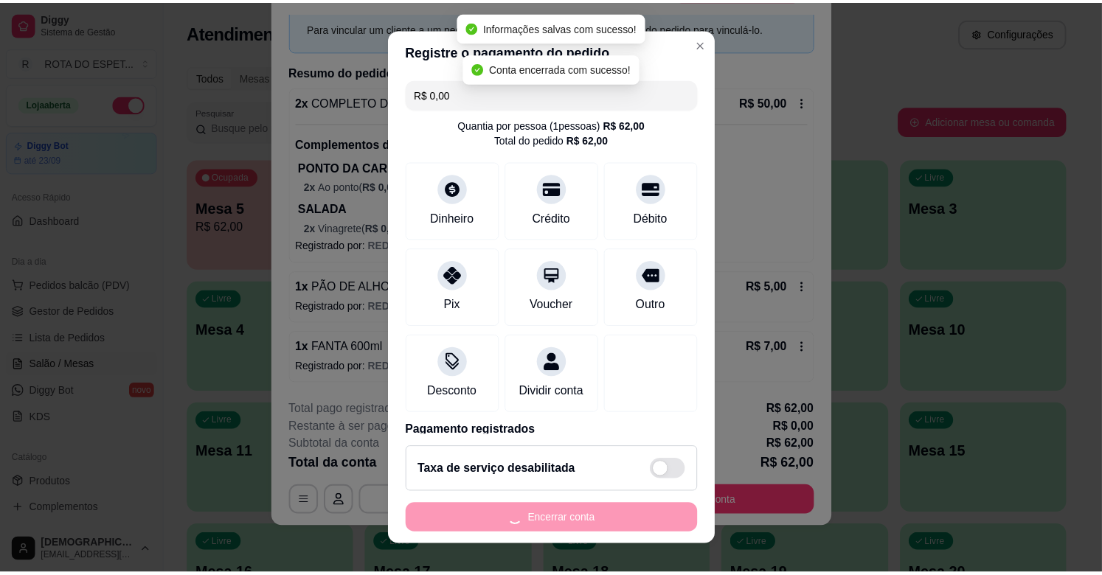
scroll to position [0, 0]
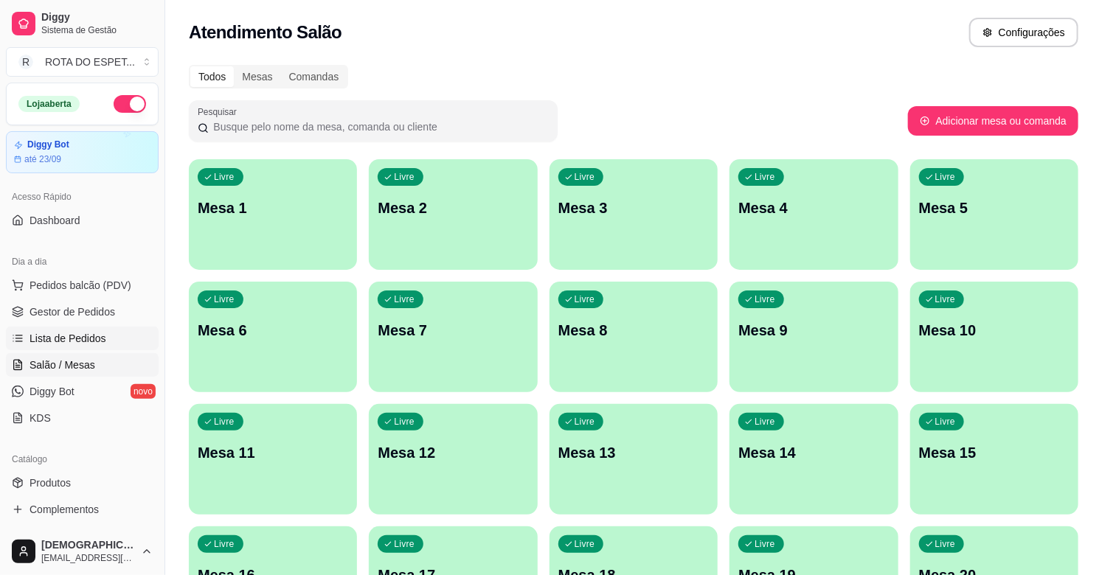
click at [94, 341] on span "Lista de Pedidos" at bounding box center [67, 338] width 77 height 15
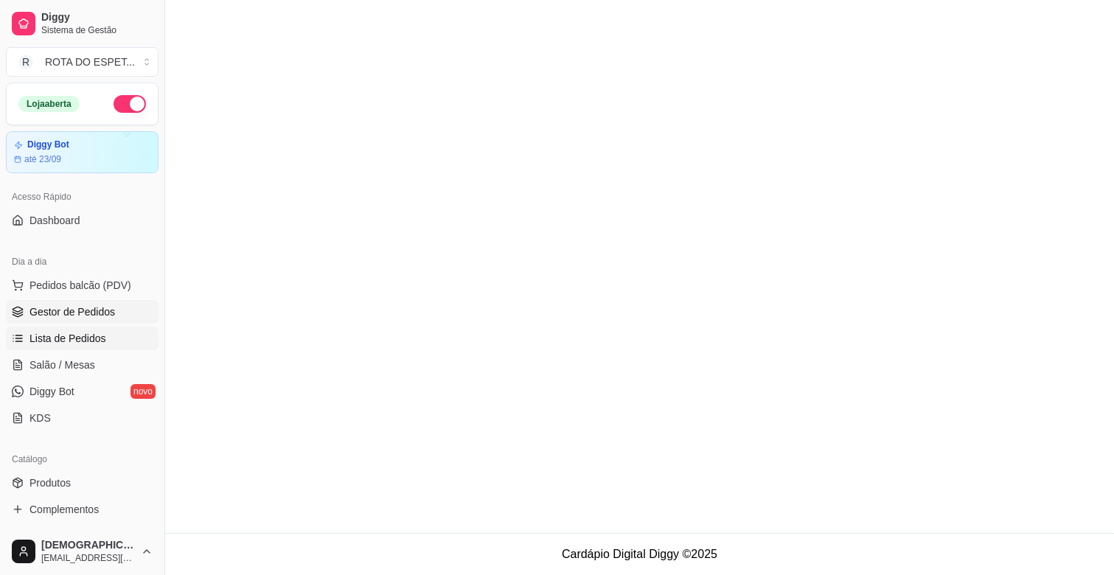
click at [98, 319] on span "Gestor de Pedidos" at bounding box center [72, 312] width 86 height 15
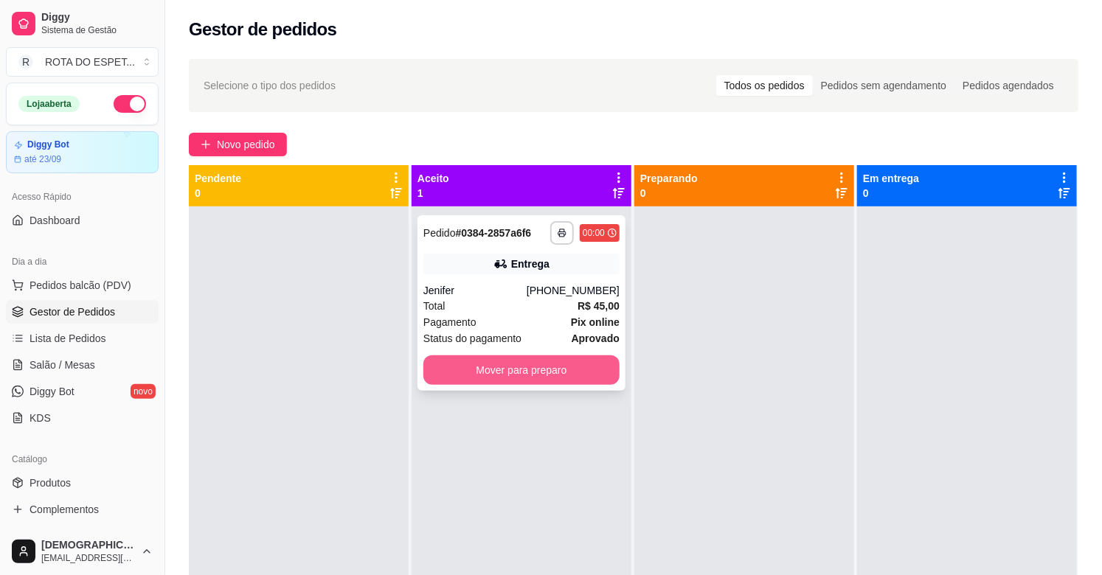
click at [552, 369] on button "Mover para preparo" at bounding box center [521, 369] width 196 height 29
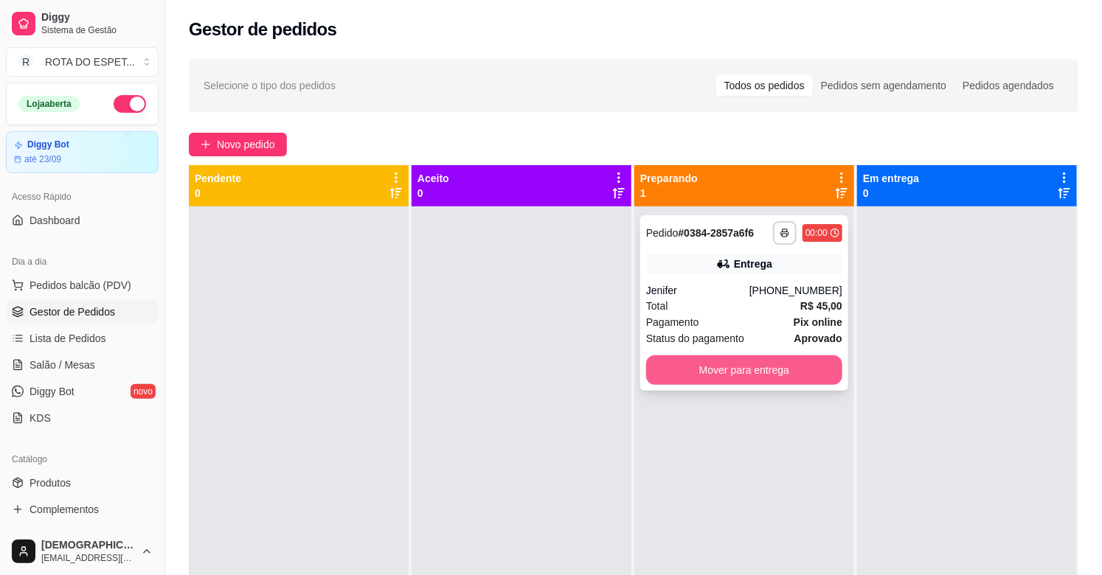
click at [806, 377] on button "Mover para entrega" at bounding box center [744, 369] width 196 height 29
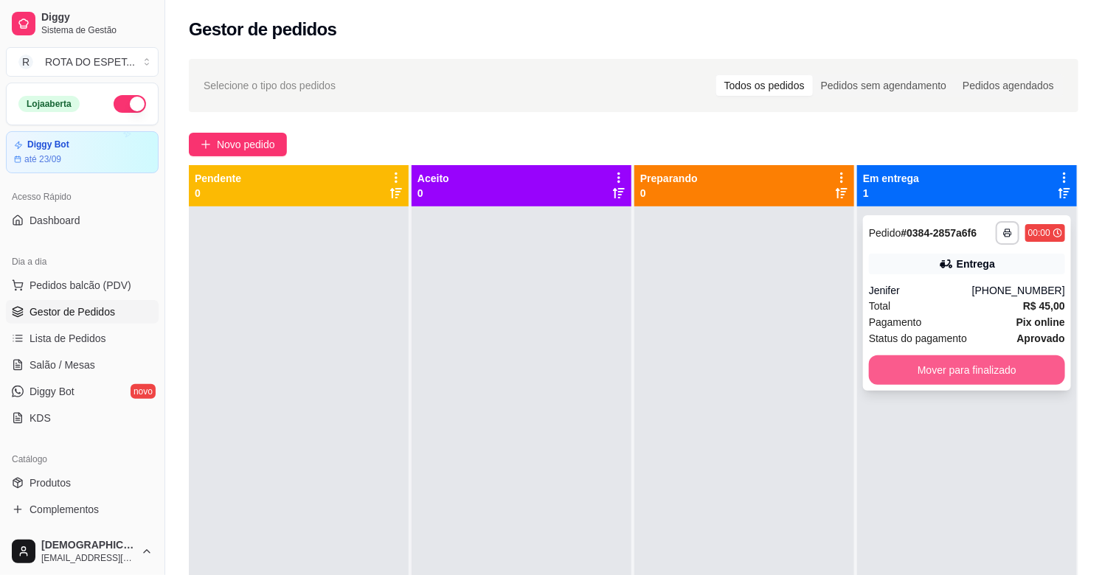
click at [1003, 366] on button "Mover para finalizado" at bounding box center [967, 369] width 196 height 29
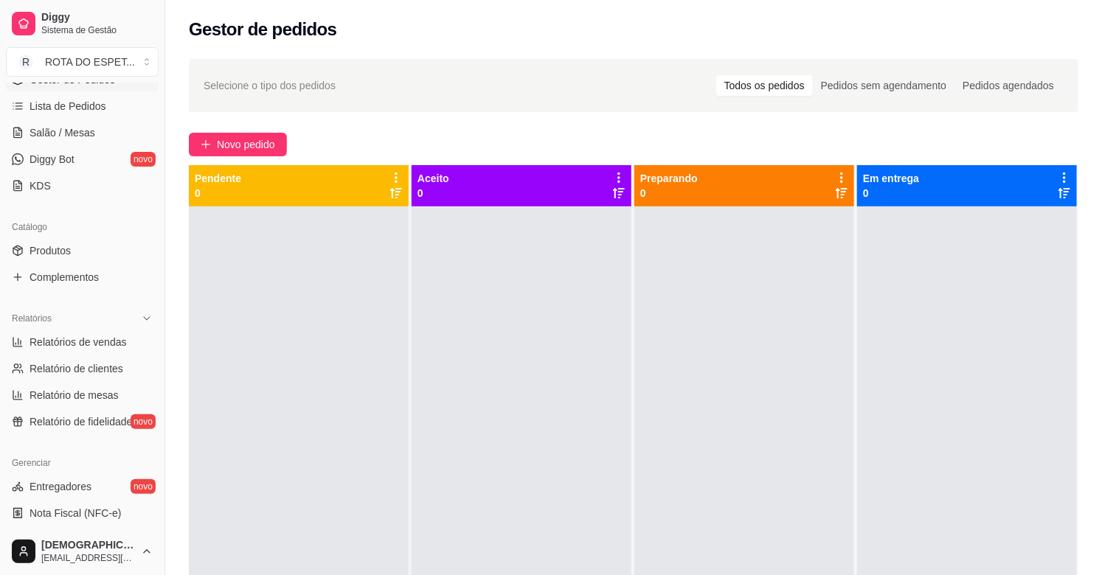
scroll to position [246, 0]
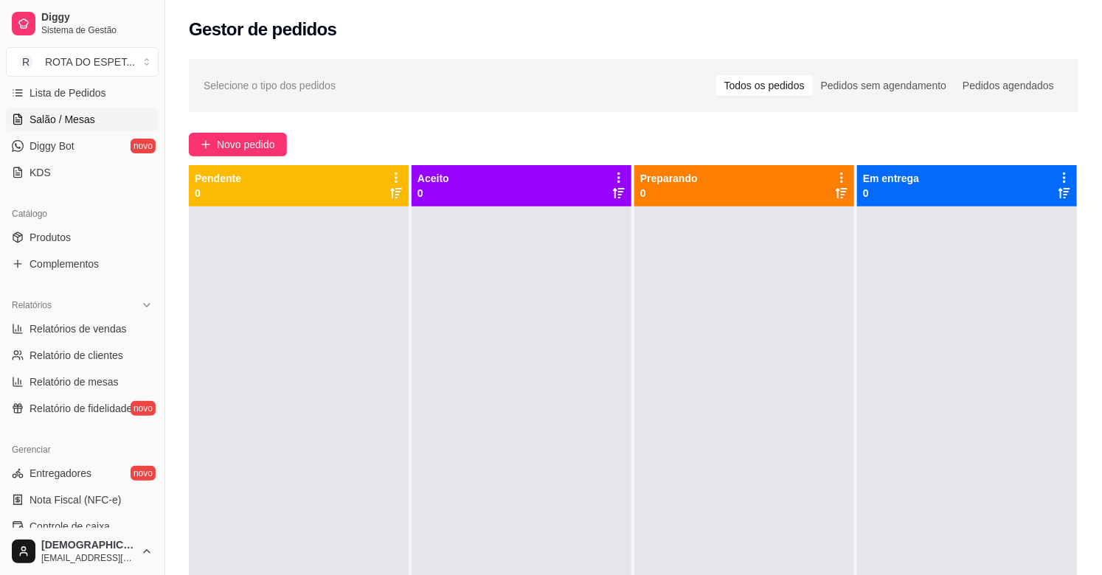
click at [70, 118] on span "Salão / Mesas" at bounding box center [62, 119] width 66 height 15
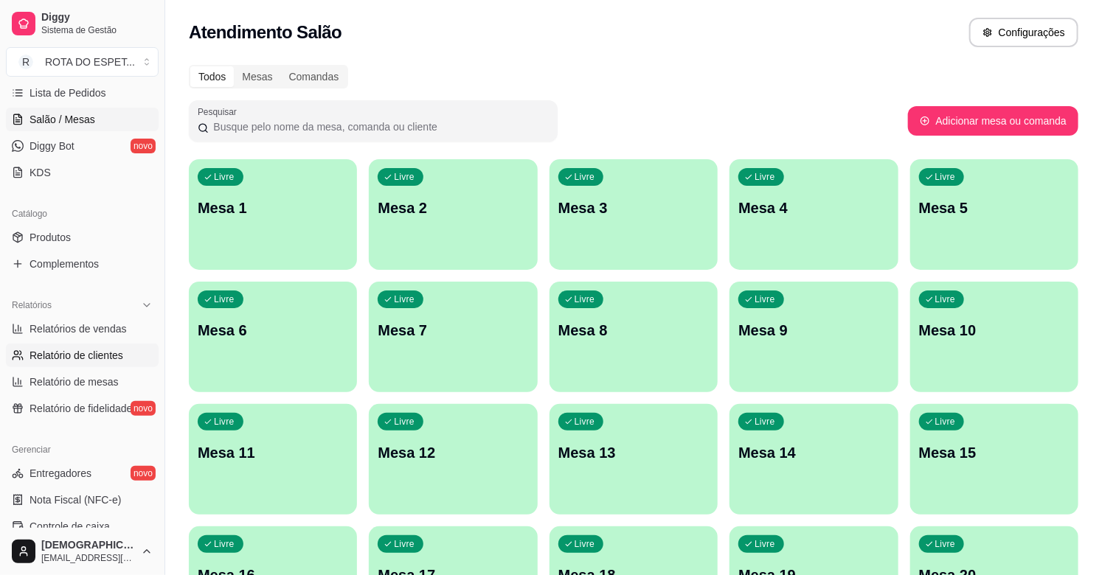
scroll to position [327, 0]
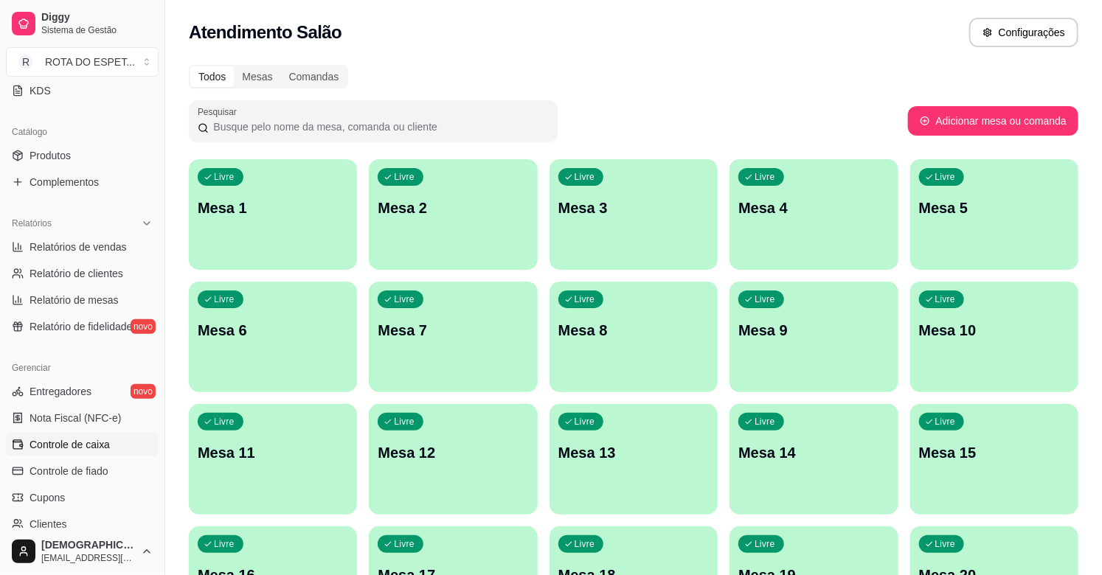
click at [61, 442] on span "Controle de caixa" at bounding box center [69, 444] width 80 height 15
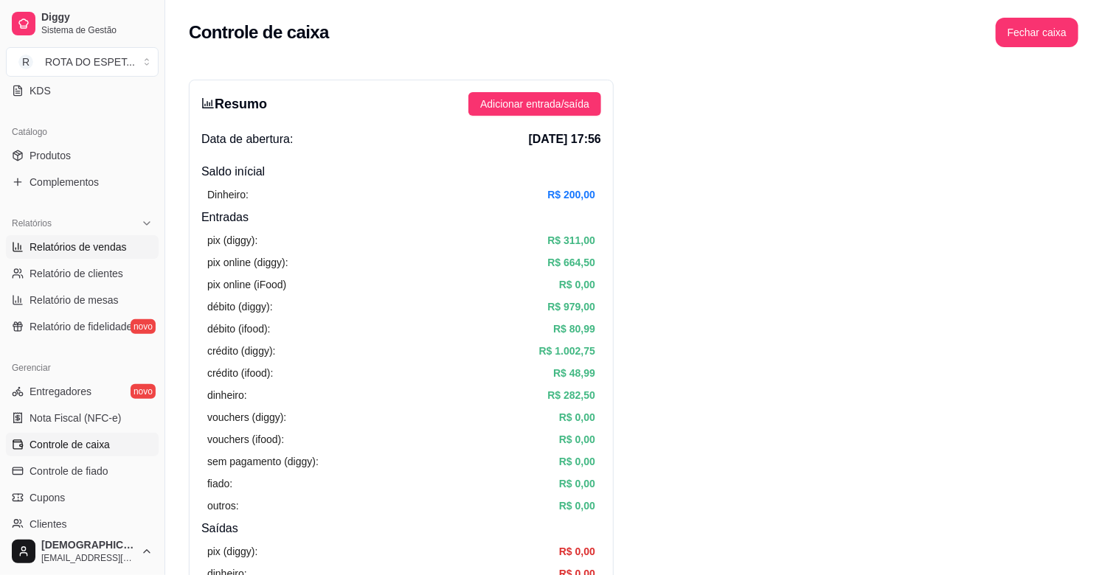
click at [86, 254] on link "Relatórios de vendas" at bounding box center [82, 247] width 153 height 24
select select "ALL"
select select "0"
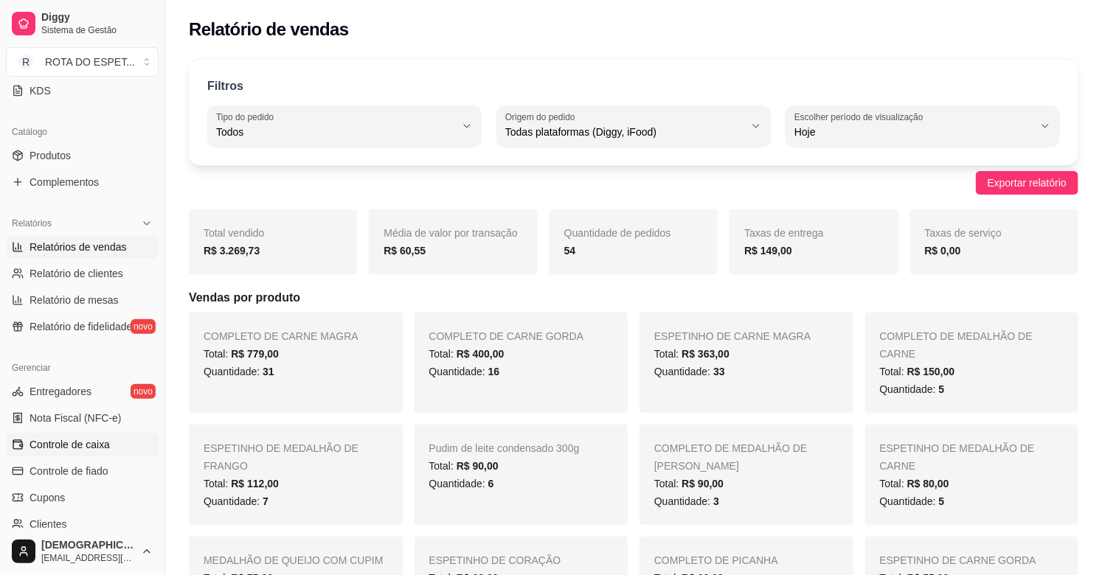
click at [62, 446] on span "Controle de caixa" at bounding box center [69, 444] width 80 height 15
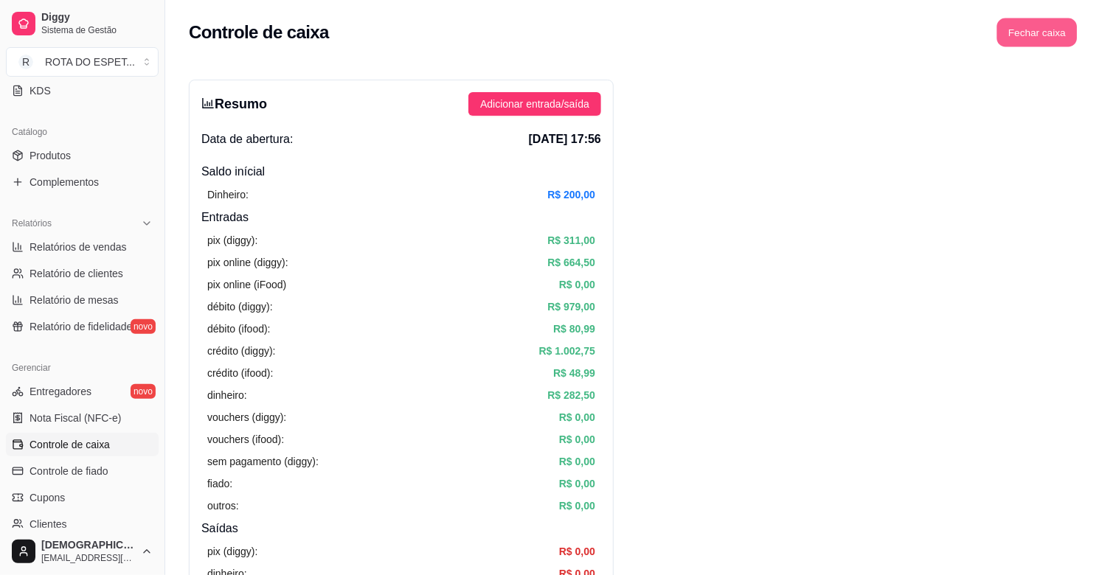
click at [1023, 42] on button "Fechar caixa" at bounding box center [1037, 32] width 80 height 29
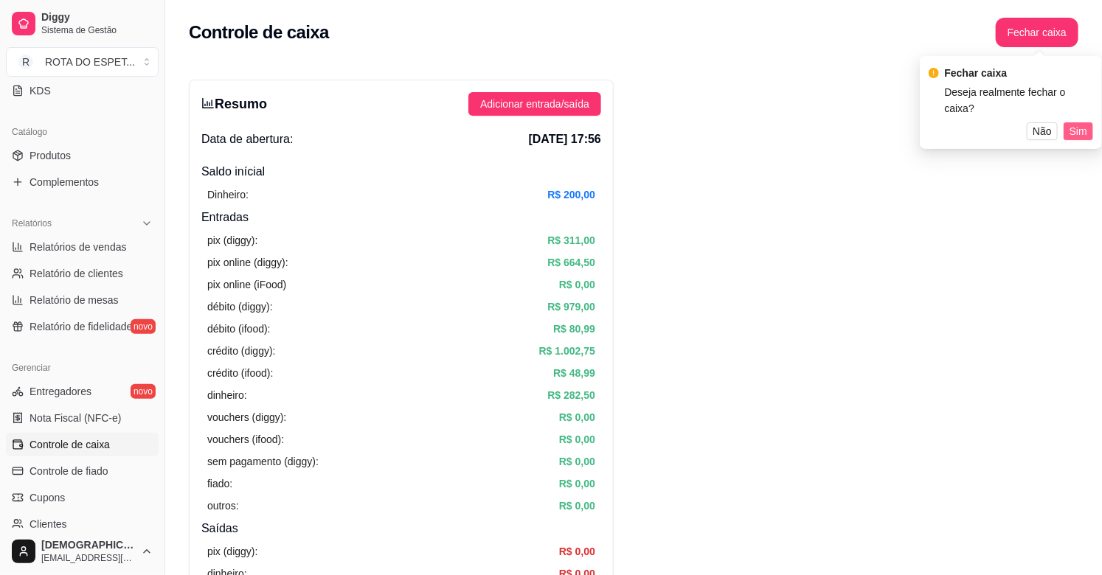
click at [1069, 123] on span "Sim" at bounding box center [1078, 131] width 18 height 16
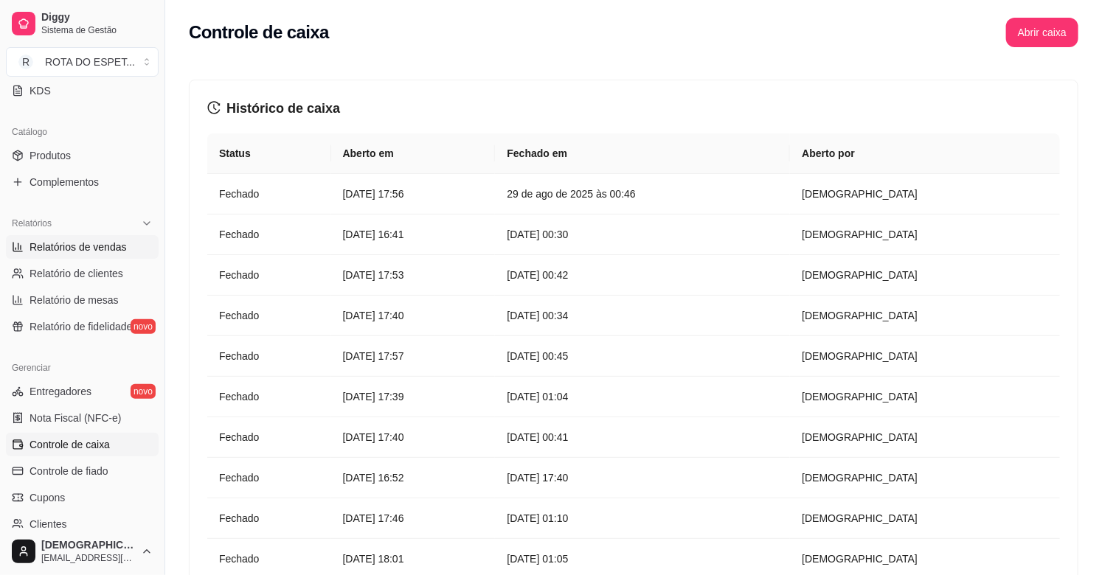
click at [58, 247] on span "Relatórios de vendas" at bounding box center [77, 247] width 97 height 15
select select "ALL"
select select "0"
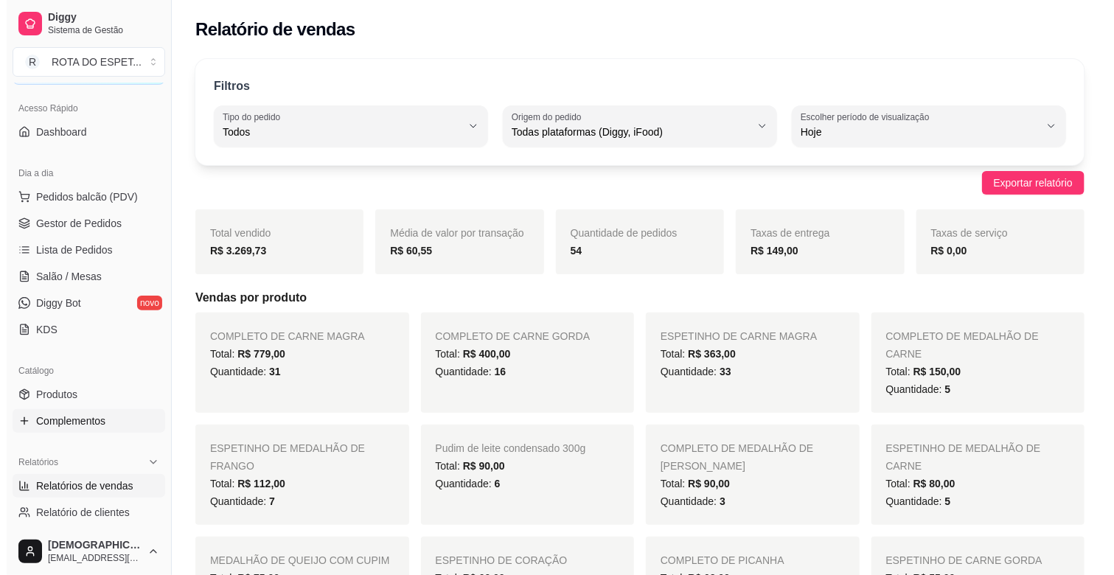
scroll to position [82, 0]
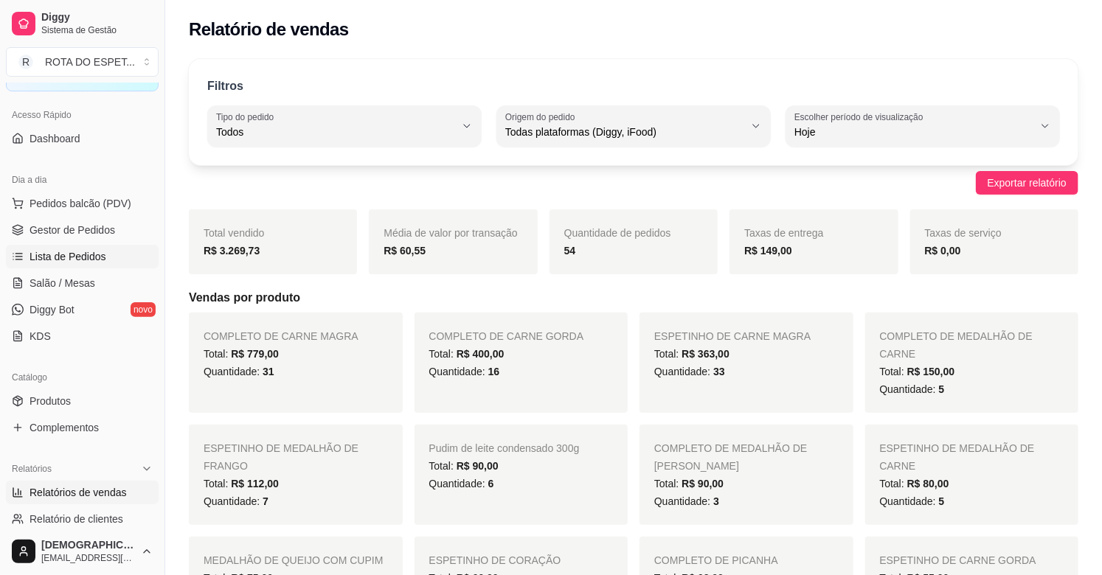
click at [68, 254] on span "Lista de Pedidos" at bounding box center [67, 256] width 77 height 15
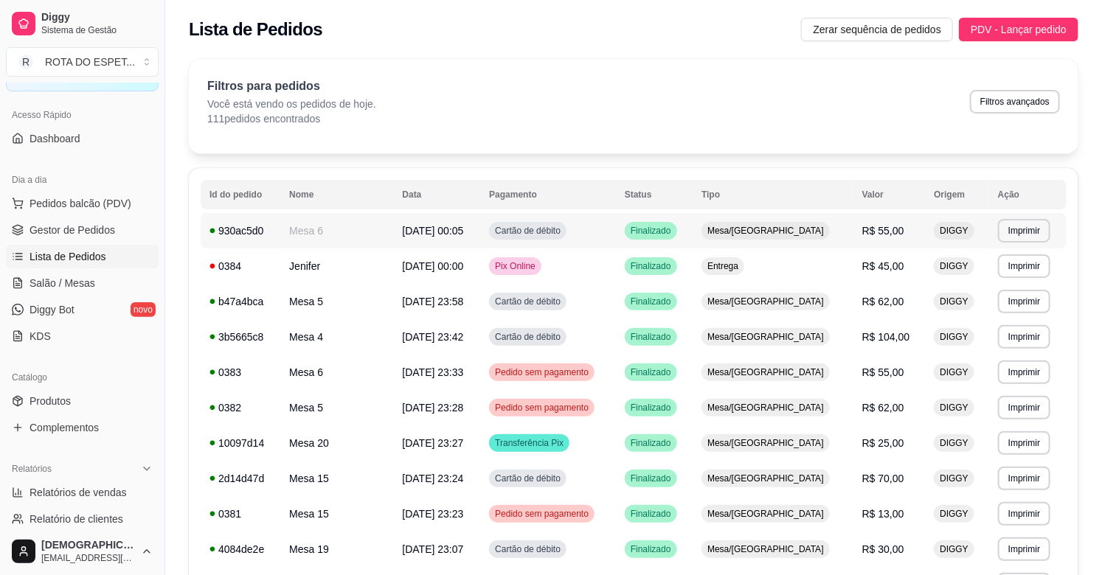
click at [616, 230] on td "Cartão de débito" at bounding box center [548, 230] width 136 height 35
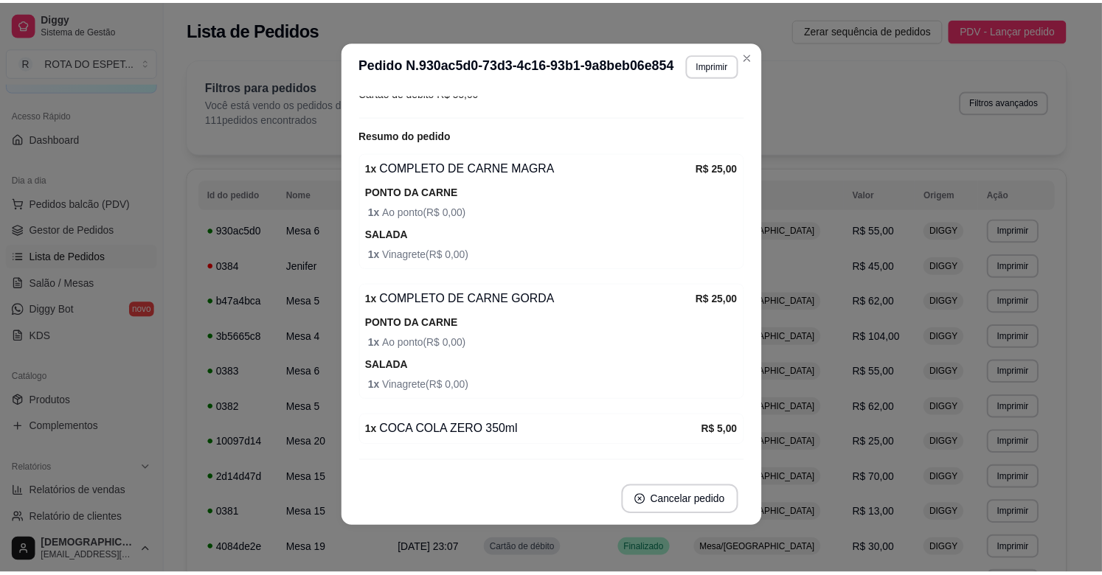
scroll to position [225, 0]
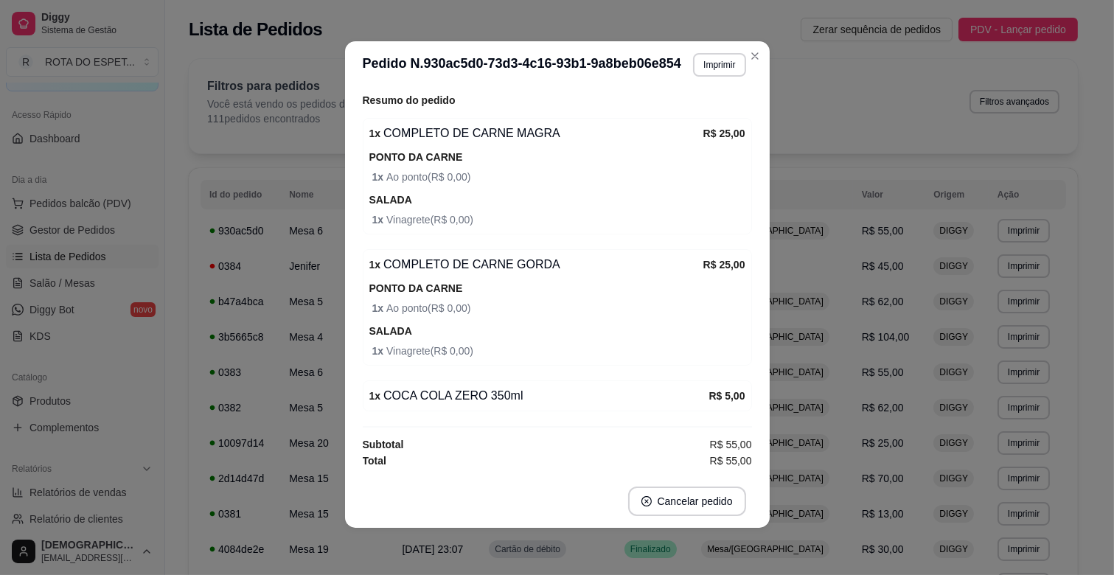
click at [760, 47] on header "**********" at bounding box center [557, 64] width 425 height 47
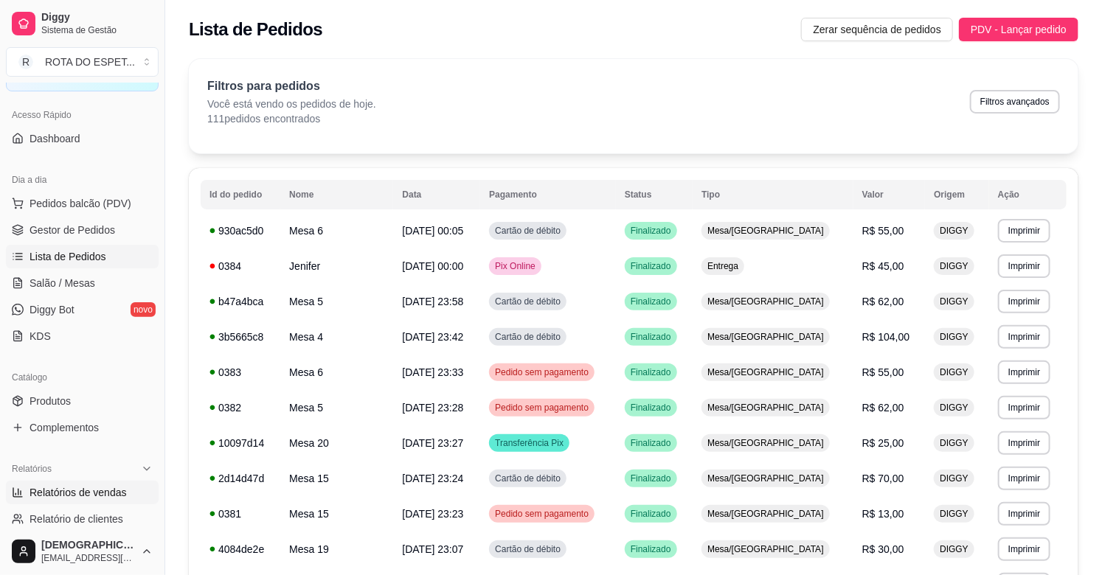
click at [97, 485] on span "Relatórios de vendas" at bounding box center [77, 492] width 97 height 15
select select "ALL"
select select "0"
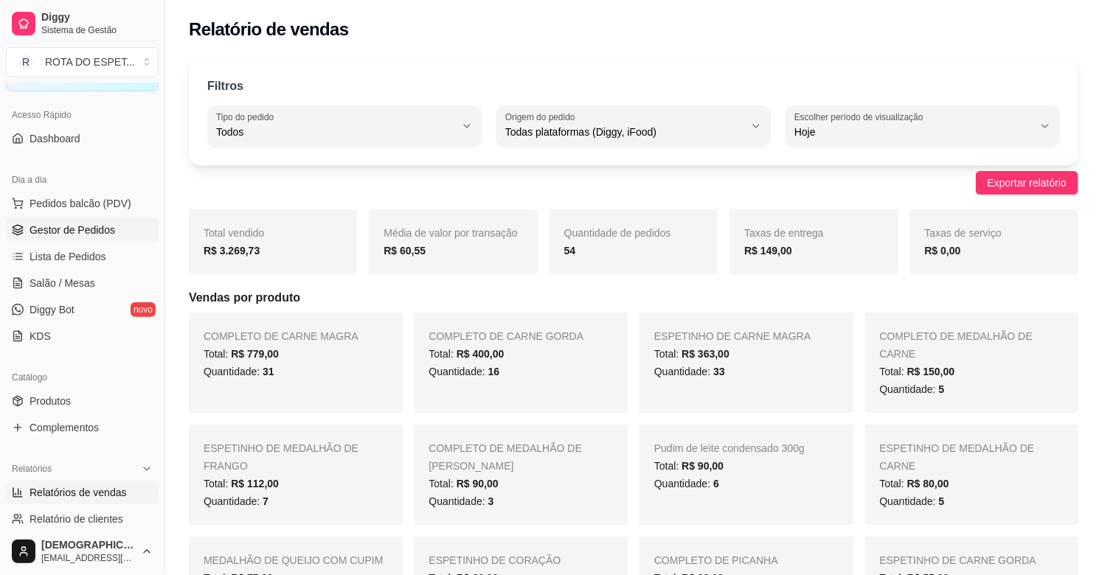
click at [105, 230] on span "Gestor de Pedidos" at bounding box center [72, 230] width 86 height 15
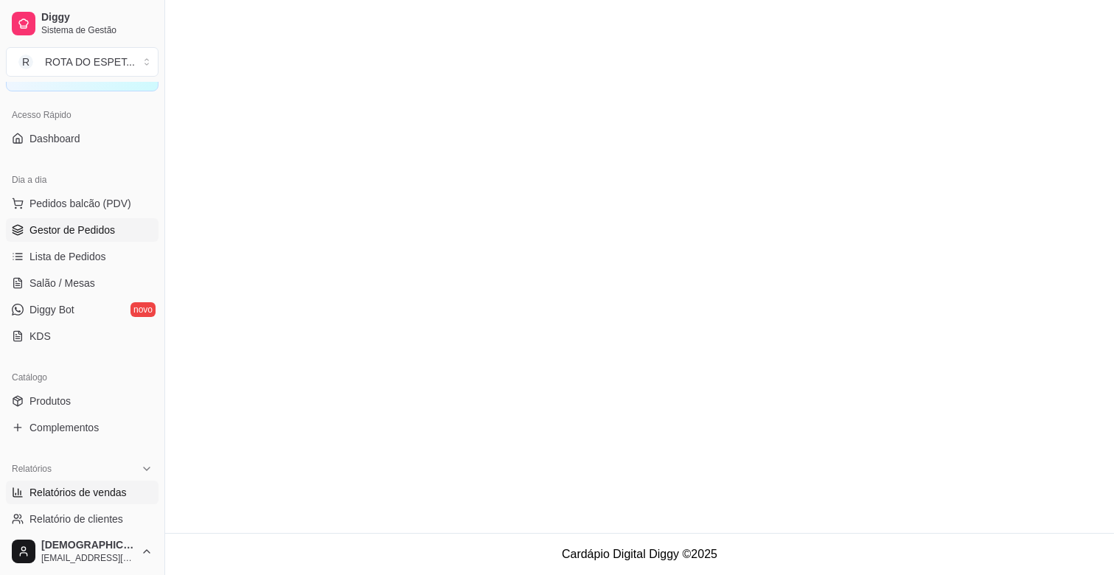
click at [81, 498] on span "Relatórios de vendas" at bounding box center [77, 492] width 97 height 15
select select "ALL"
select select "0"
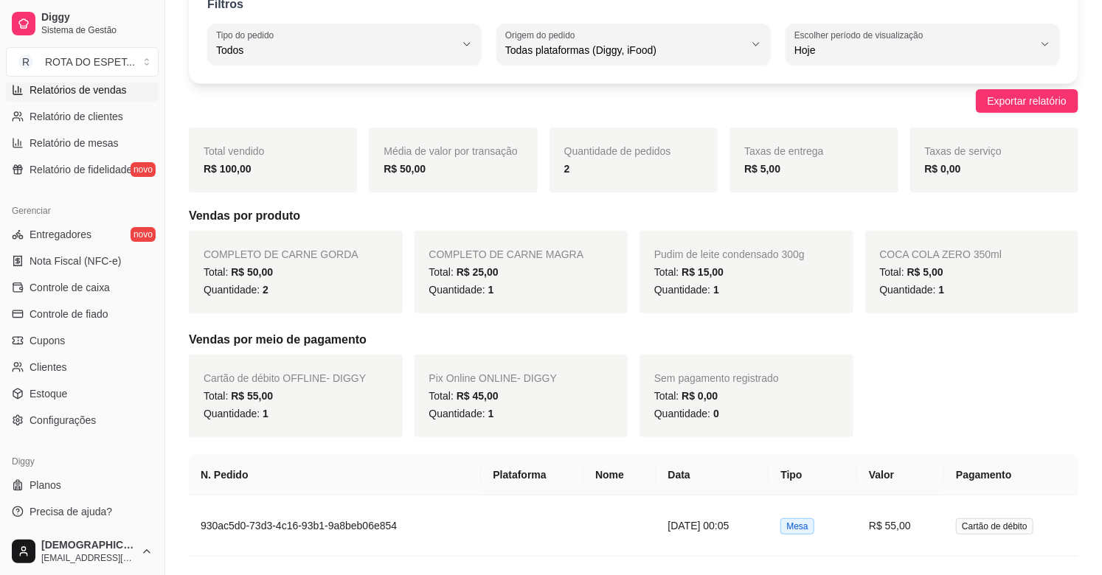
scroll to position [485, 0]
click at [78, 283] on span "Controle de caixa" at bounding box center [69, 286] width 80 height 15
